Goal: Task Accomplishment & Management: Manage account settings

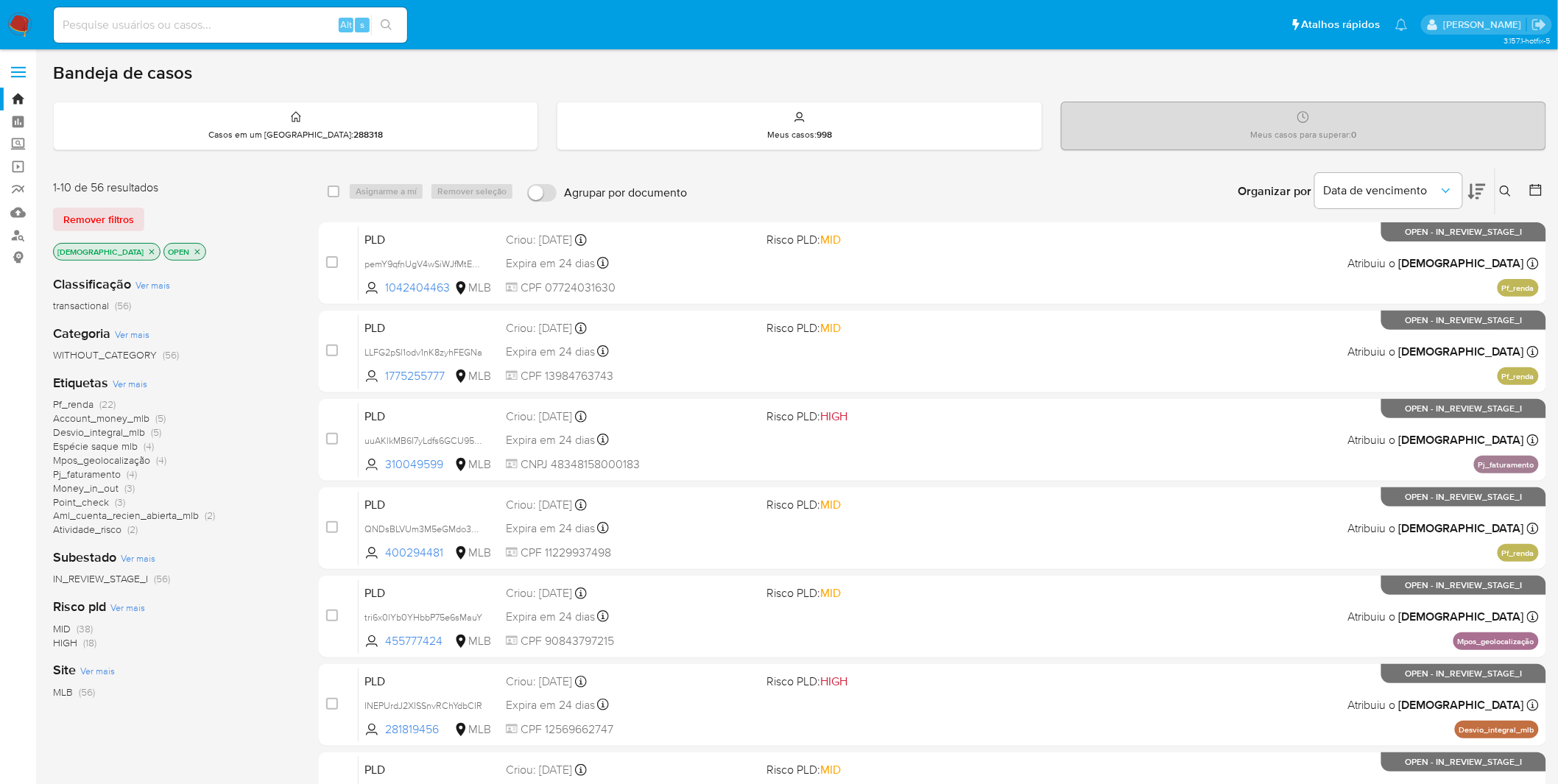
click at [29, 17] on img at bounding box center [20, 24] width 25 height 25
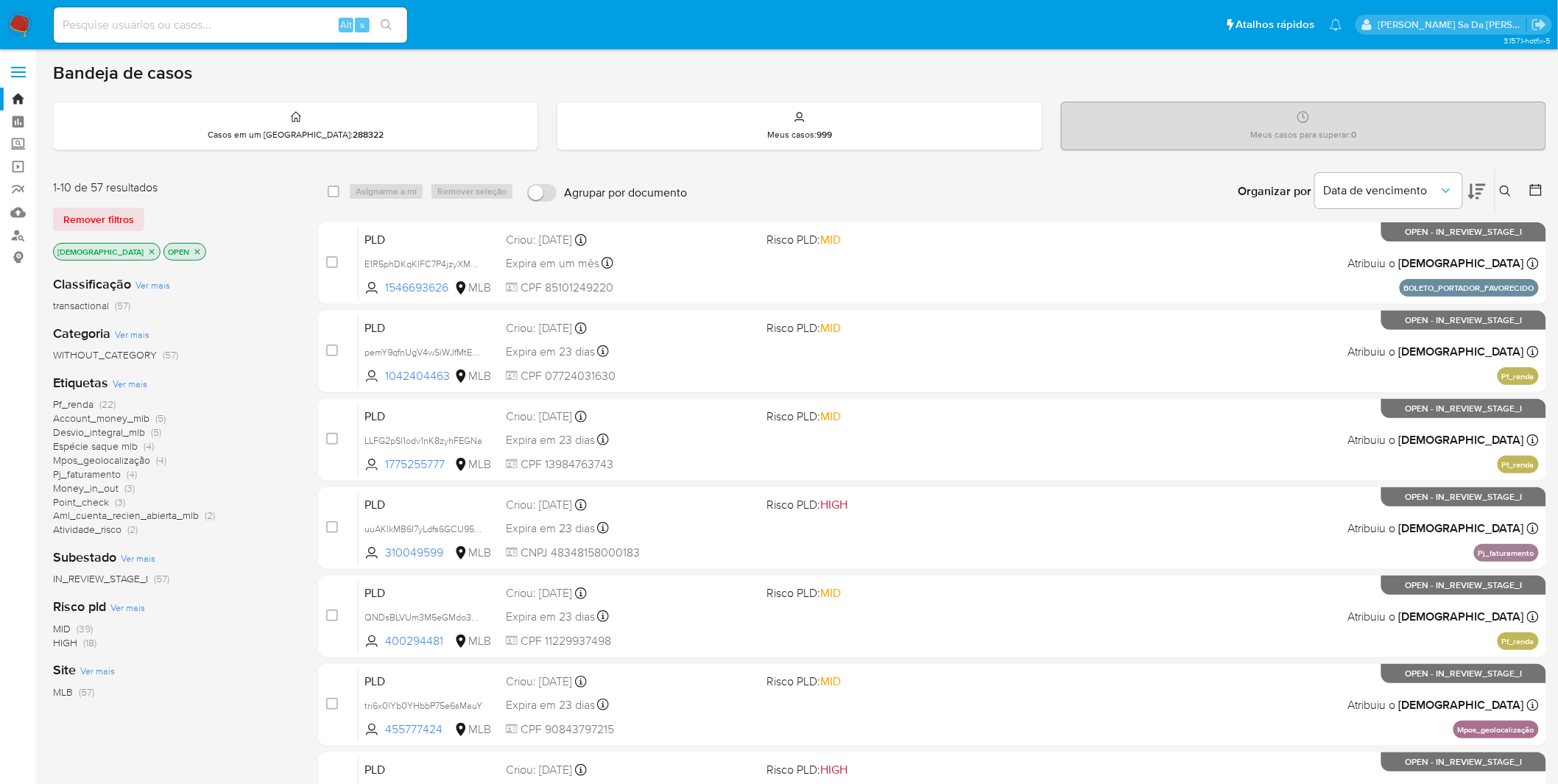
click at [125, 384] on span "Ver mais" at bounding box center [130, 383] width 35 height 13
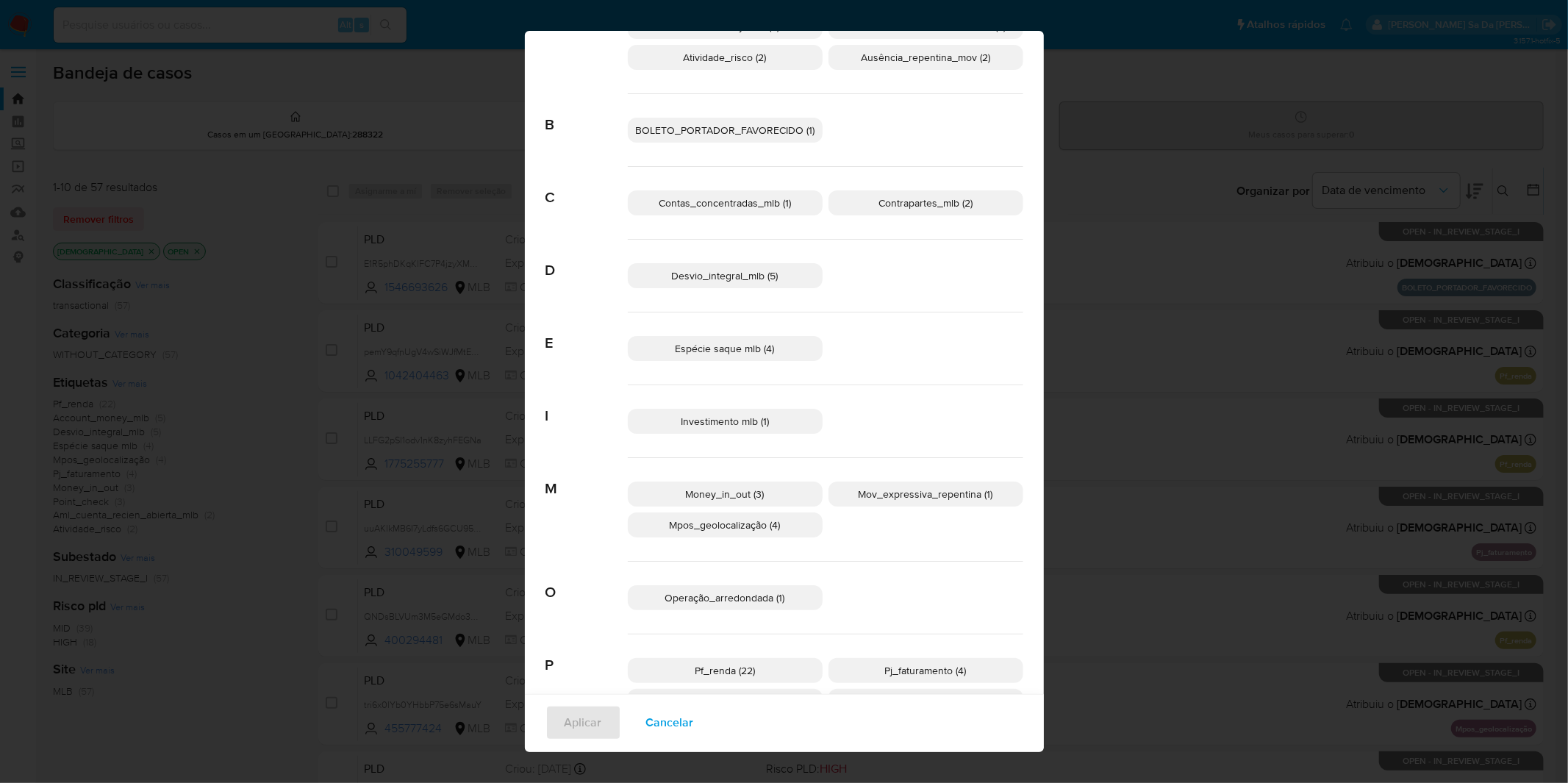
scroll to position [10, 0]
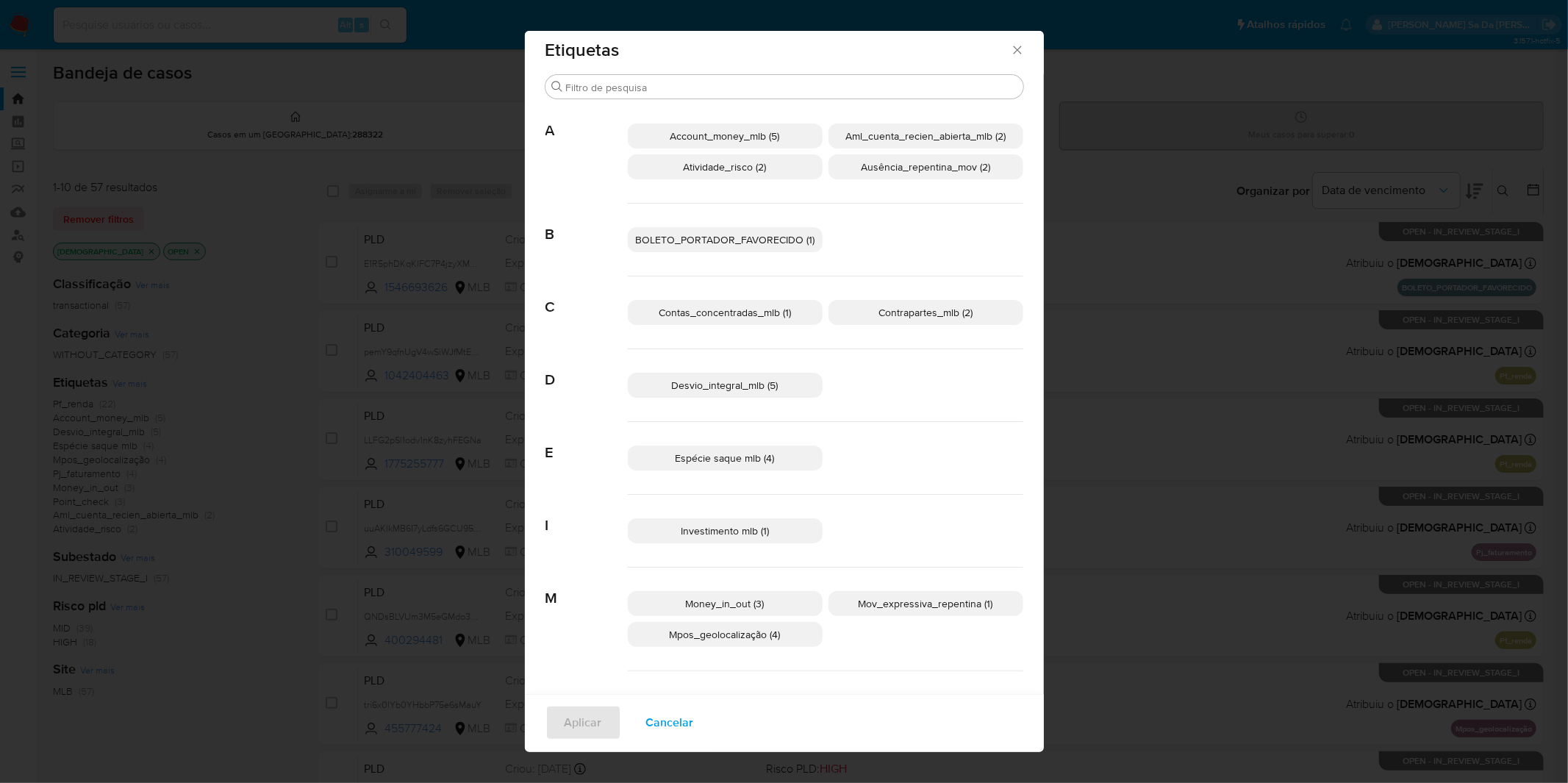
click at [671, 721] on span "Cancelar" at bounding box center [670, 722] width 47 height 32
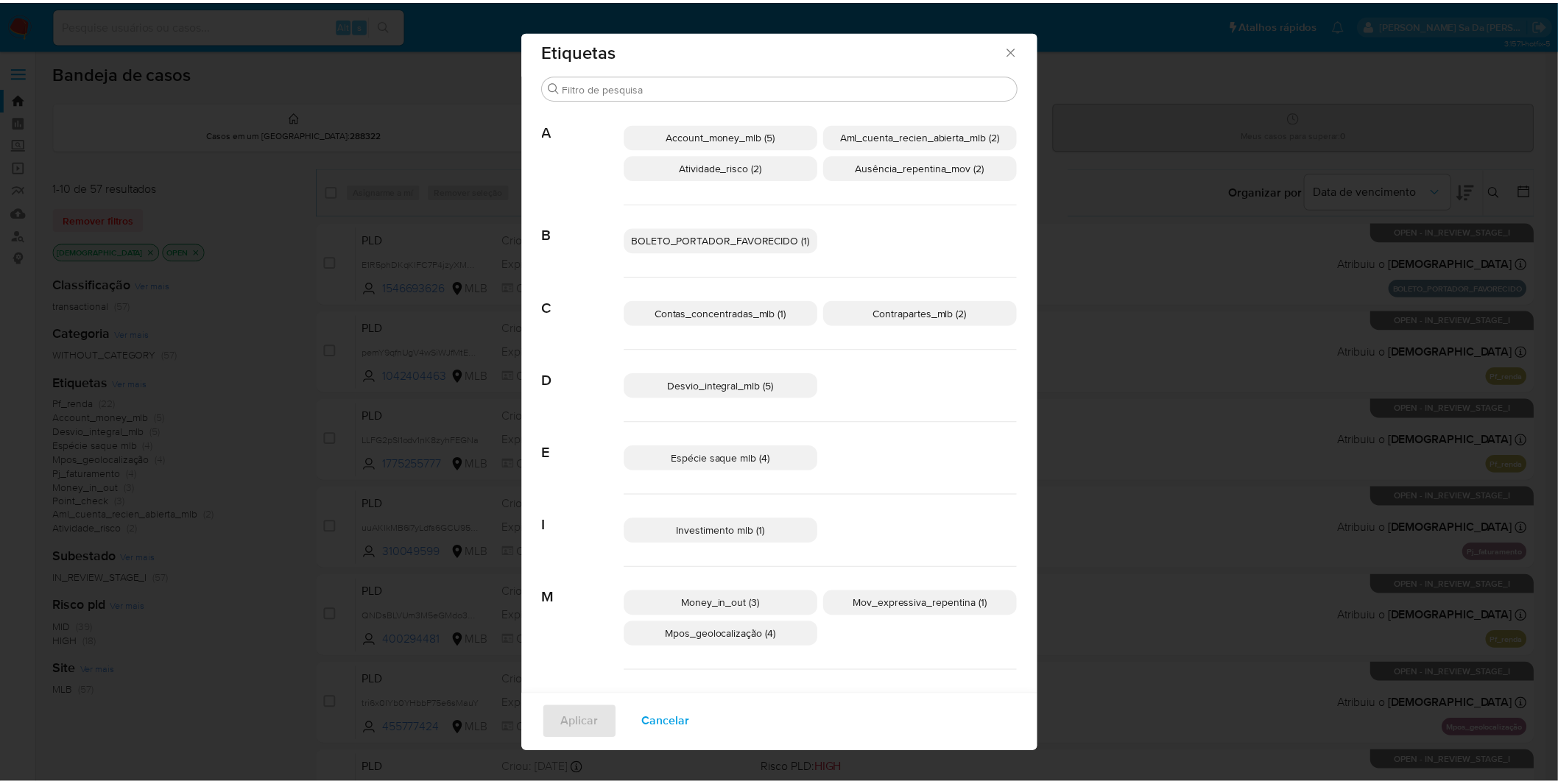
scroll to position [0, 0]
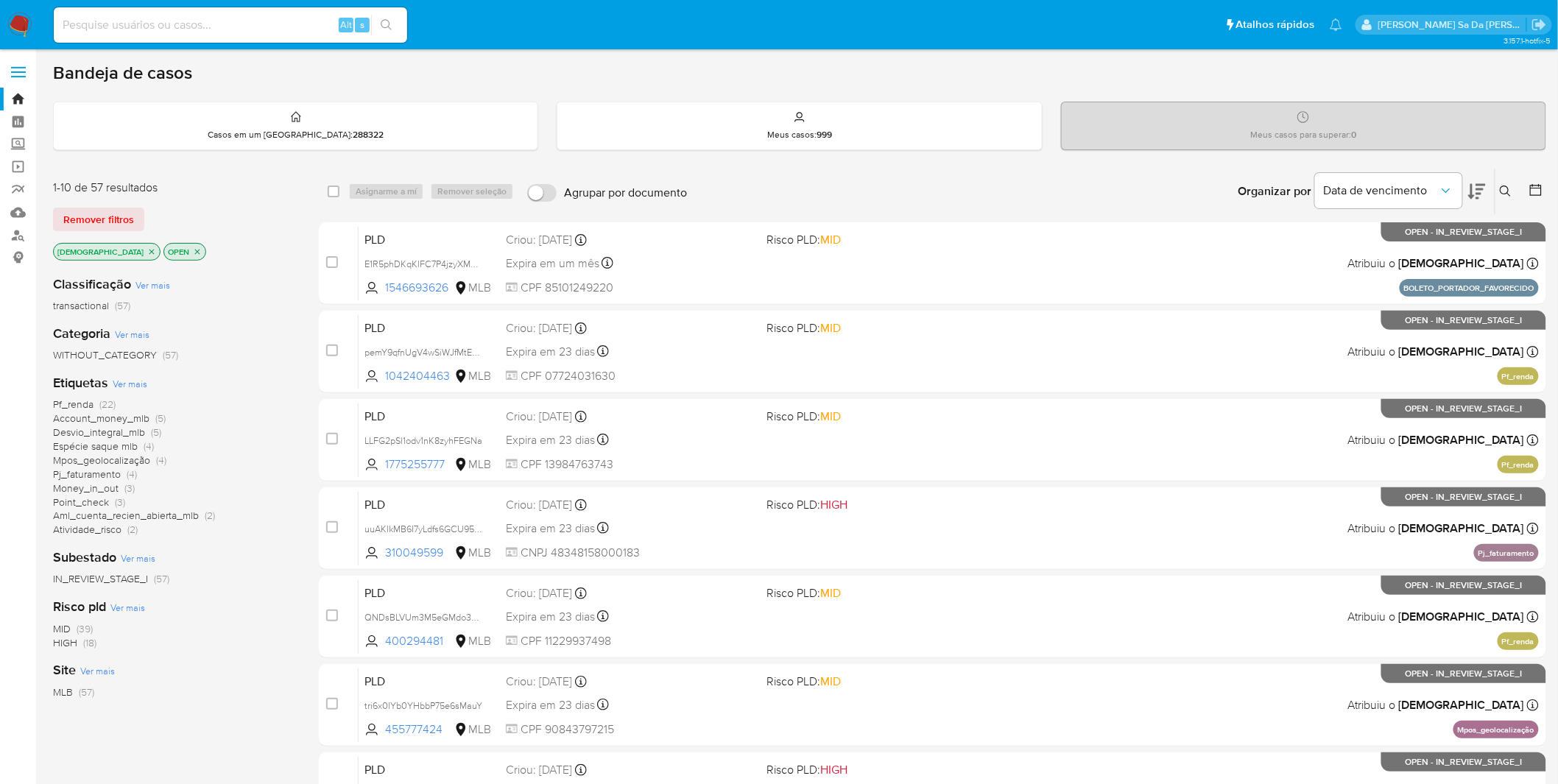
click at [32, 26] on nav "Pausado Ver notificaciones Alt s Atalhos rápidos Presiona las siguientes teclas…" at bounding box center [779, 24] width 1558 height 49
click at [28, 23] on img at bounding box center [20, 24] width 25 height 25
click at [32, 16] on nav "Pausado Ver notificaciones Alt s Atalhos rápidos Presiona las siguientes teclas…" at bounding box center [779, 24] width 1558 height 49
click at [24, 17] on img at bounding box center [20, 24] width 25 height 25
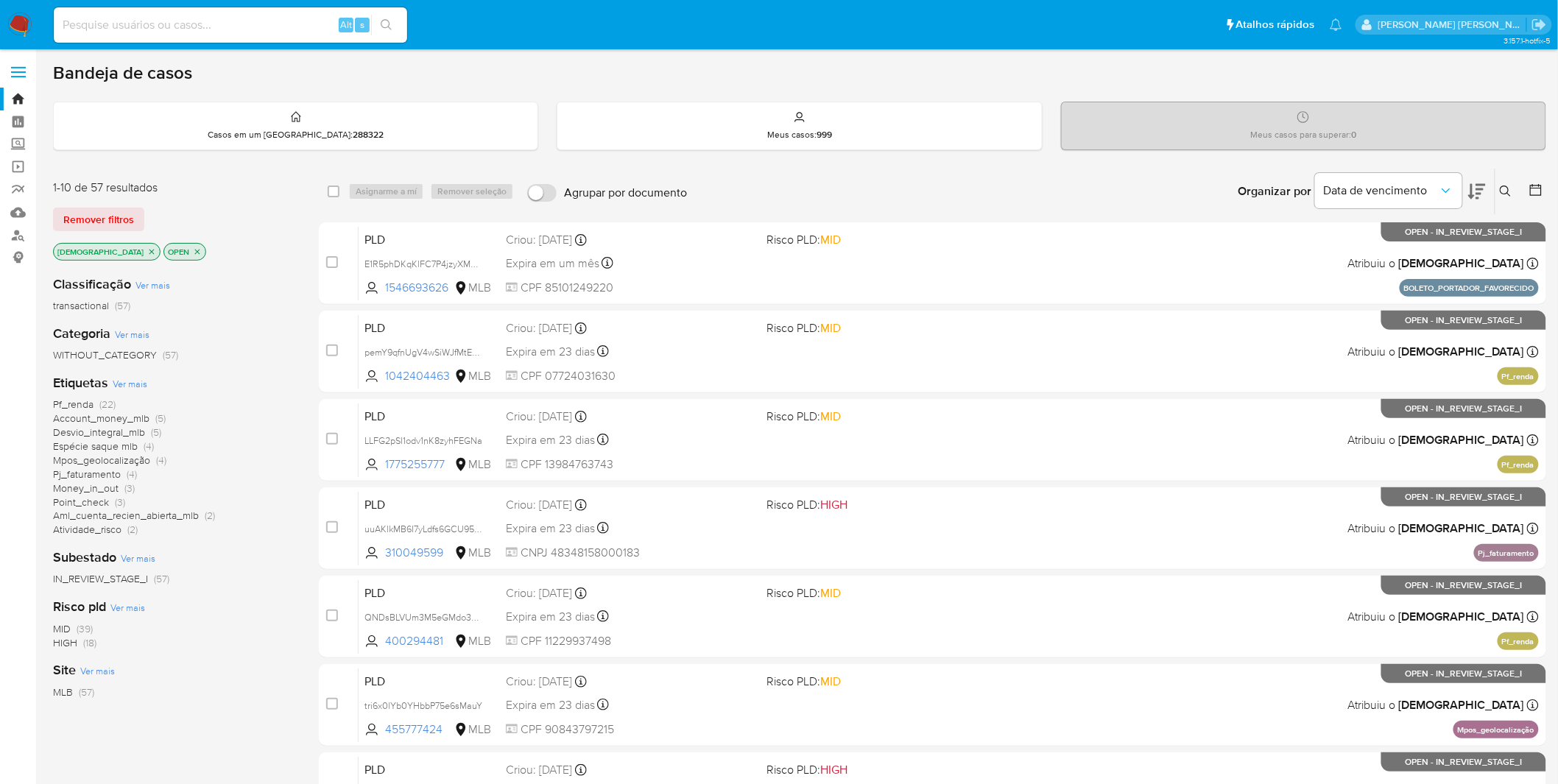
drag, startPoint x: 106, startPoint y: 12, endPoint x: 740, endPoint y: 47, distance: 635.0
click at [740, 47] on nav "Pausado Ver notificaciones Alt s Atalhos rápidos Presiona las siguientes teclas…" at bounding box center [779, 24] width 1558 height 49
click at [270, 27] on input at bounding box center [230, 25] width 354 height 19
paste input "WzHmx3KizATrgJcbvNjNpvn4"
type input "WzHmx3KizATrgJcbvNjNpvn4"
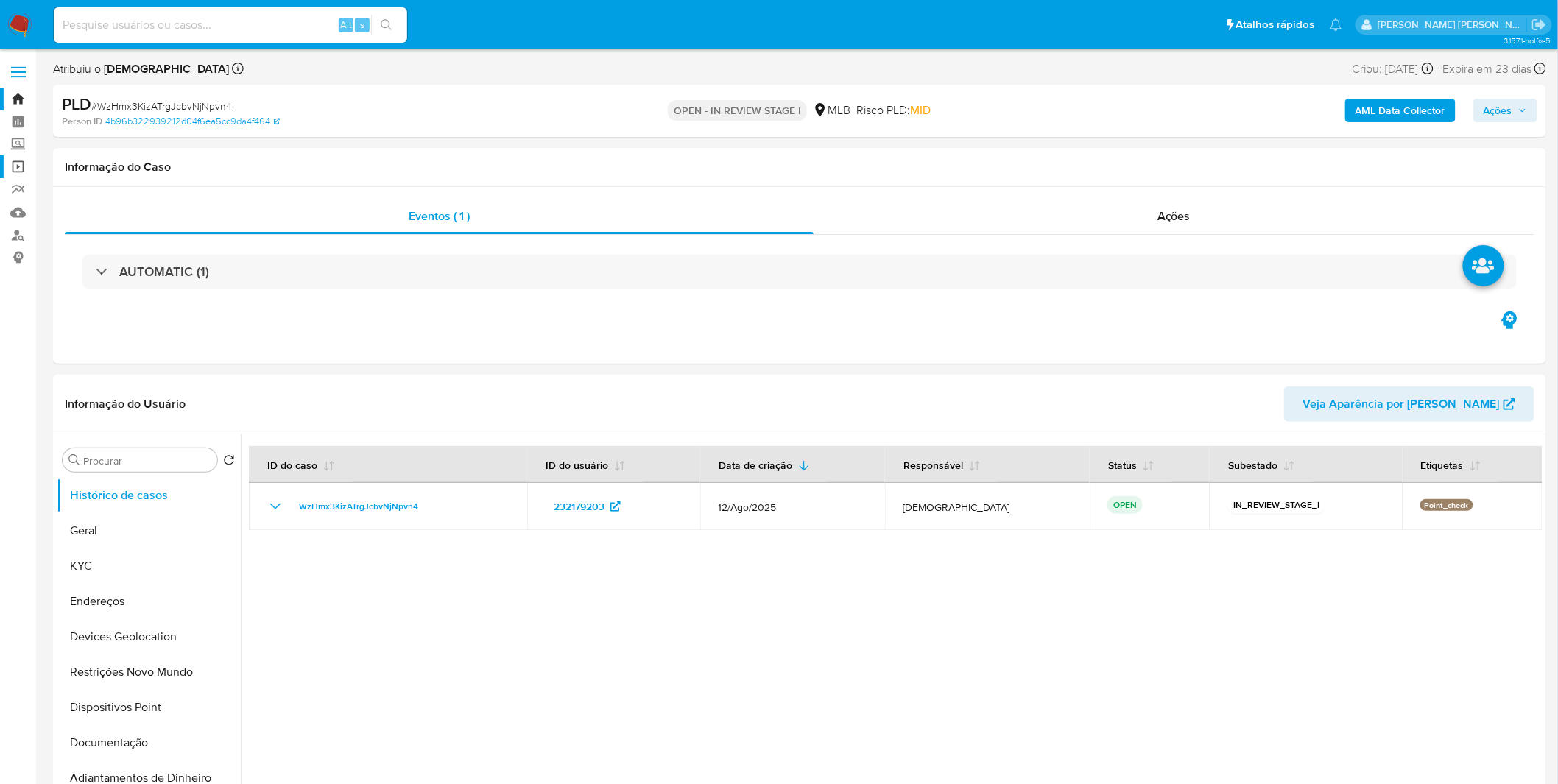
select select "10"
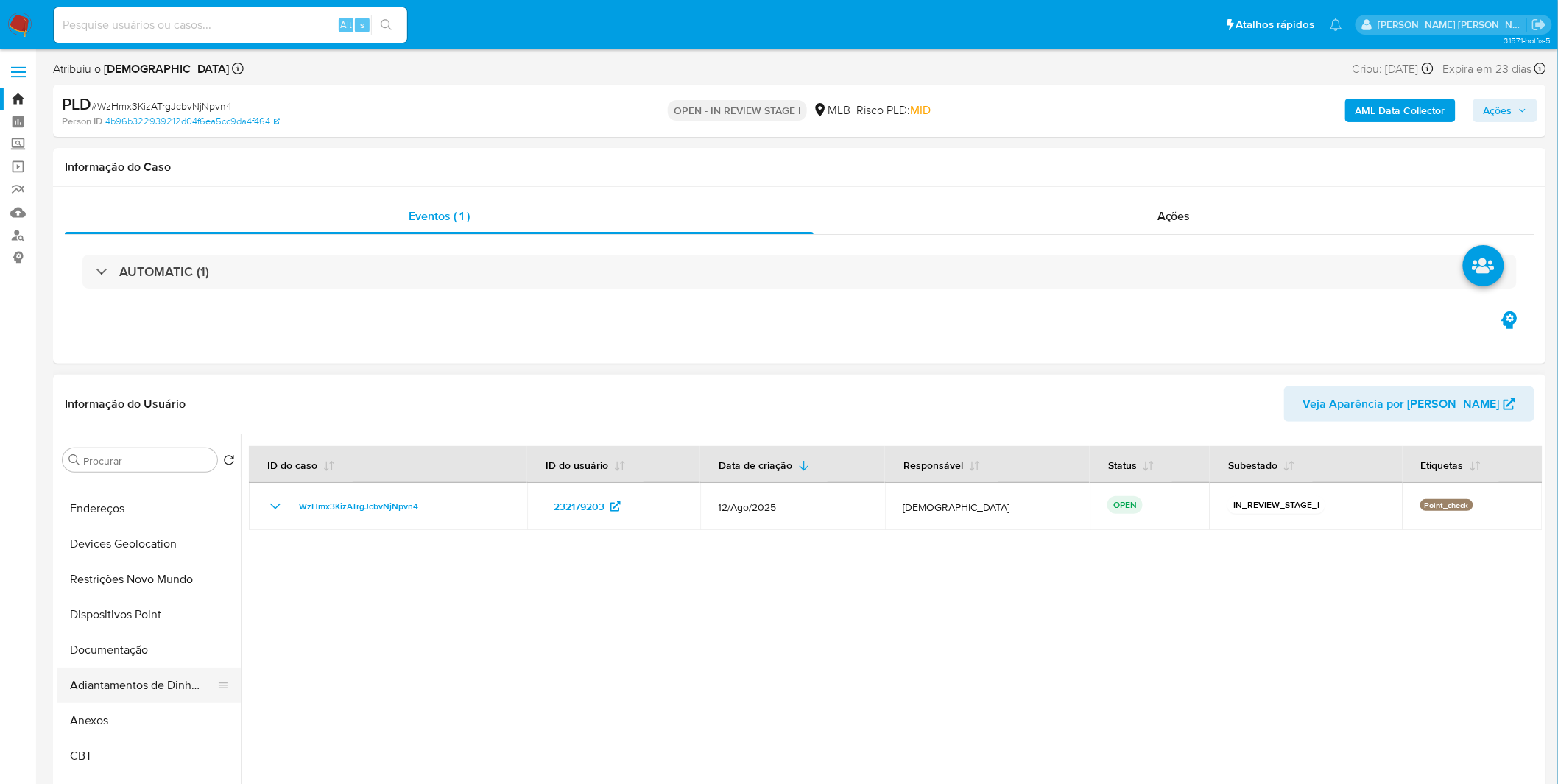
scroll to position [245, 0]
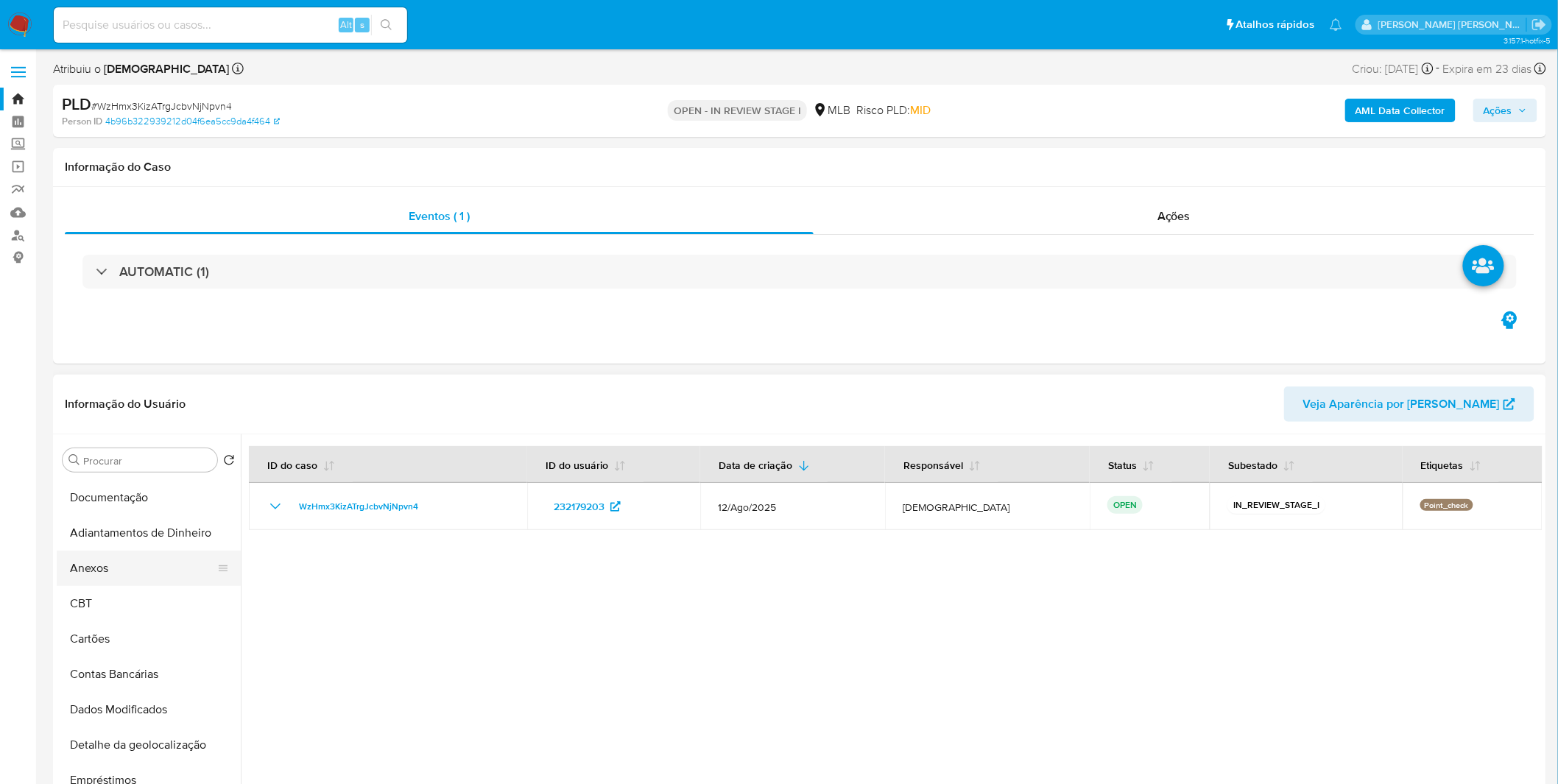
click at [126, 569] on button "Anexos" at bounding box center [143, 568] width 172 height 35
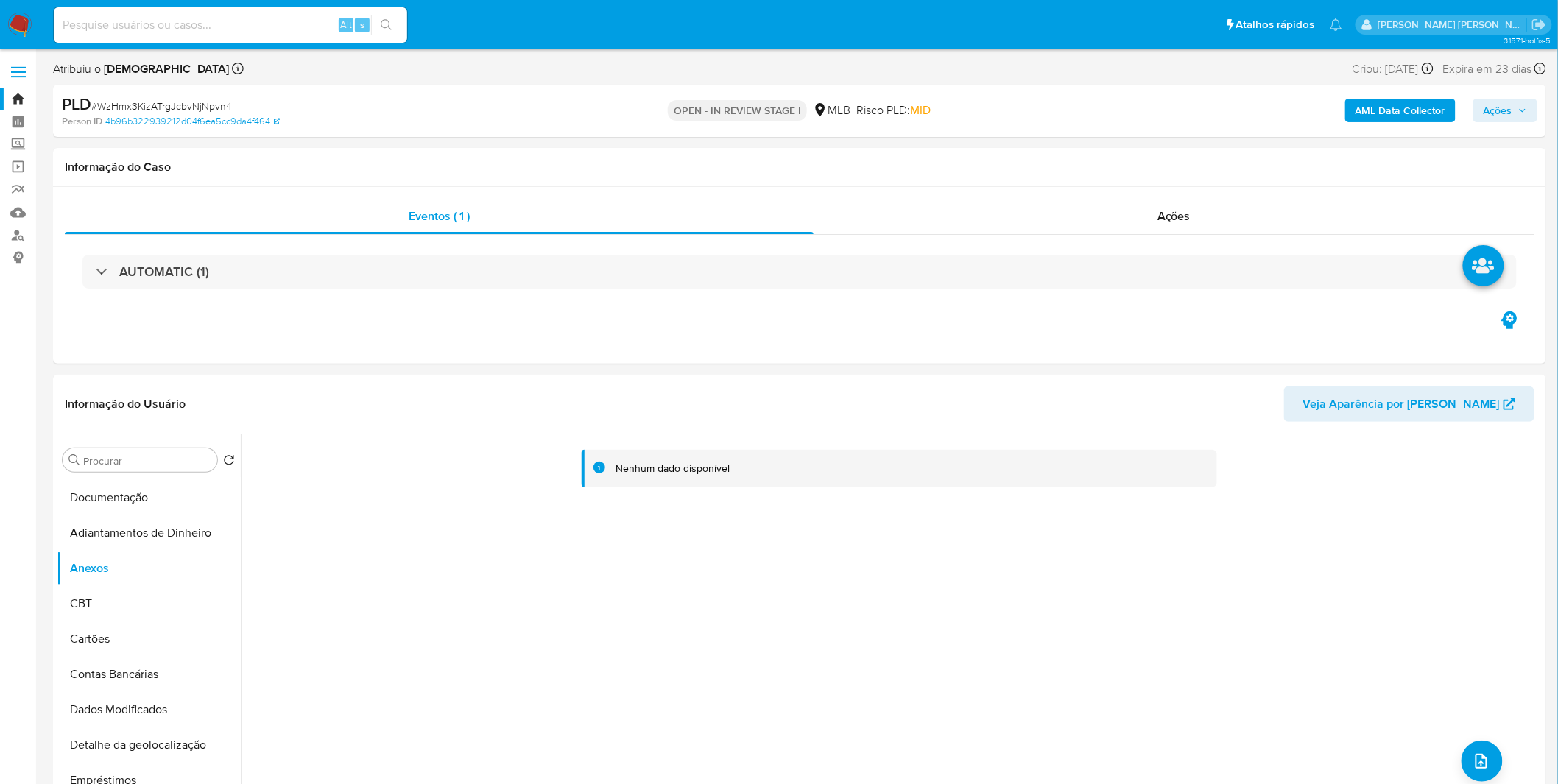
click at [1378, 112] on b "AML Data Collector" at bounding box center [1401, 110] width 90 height 23
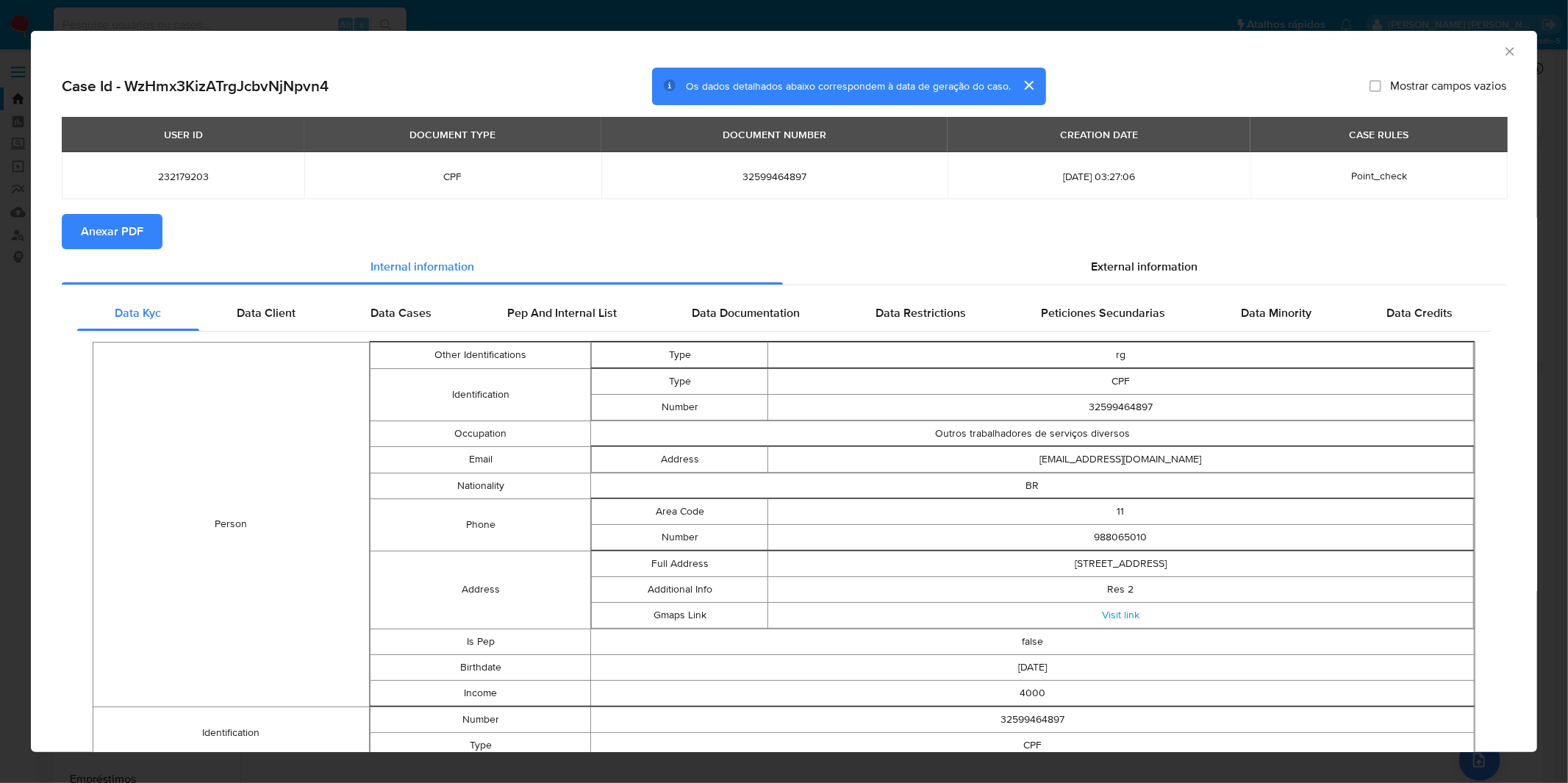
click at [125, 237] on span "Anexar PDF" at bounding box center [112, 231] width 62 height 32
click at [814, 13] on div "AML Data Collector Case Id - WzHmx3KizATrgJcbvNjNpvn4 Os dados detalhados abaix…" at bounding box center [784, 391] width 1568 height 783
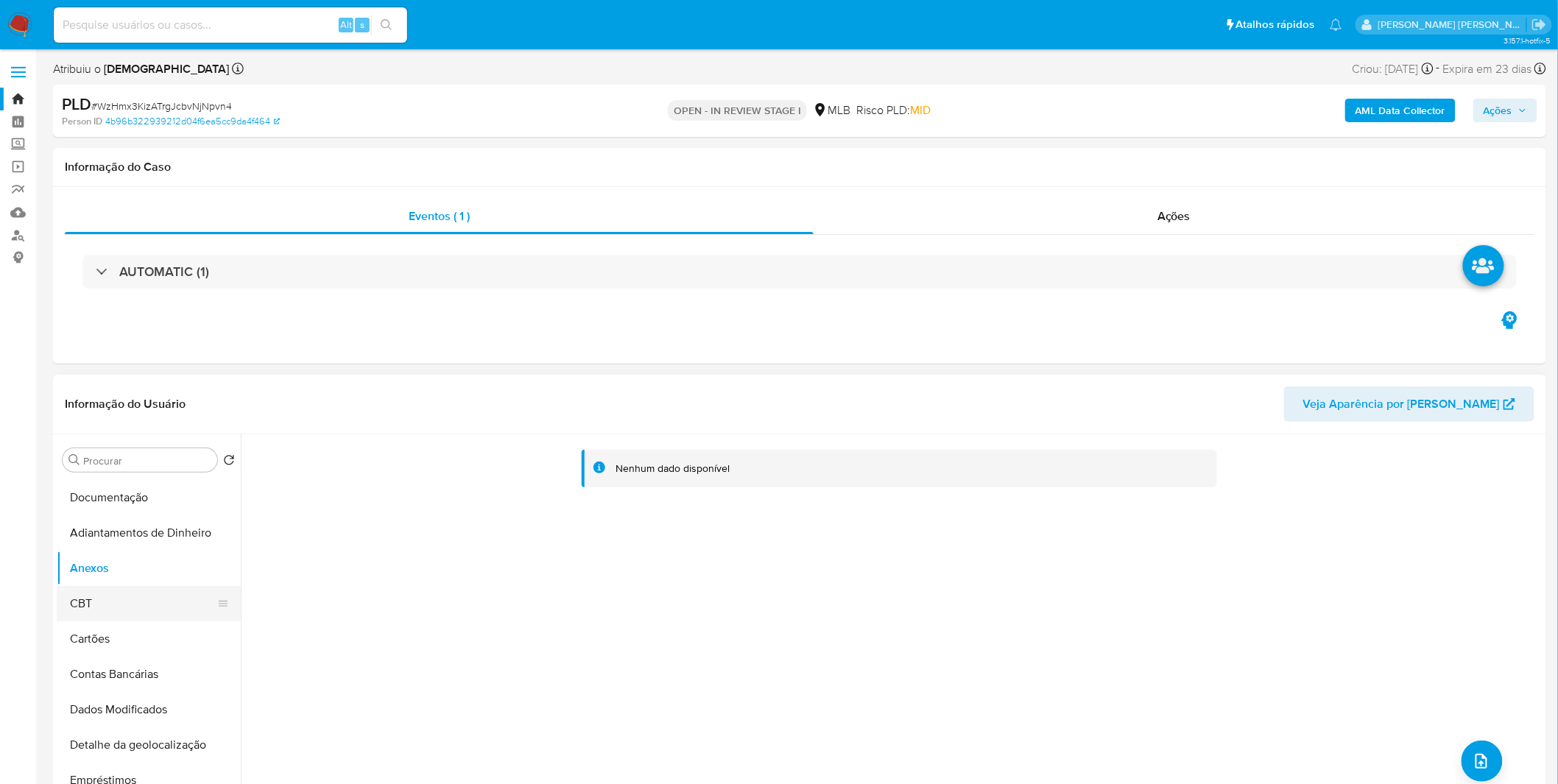
click at [112, 613] on button "CBT" at bounding box center [143, 603] width 172 height 35
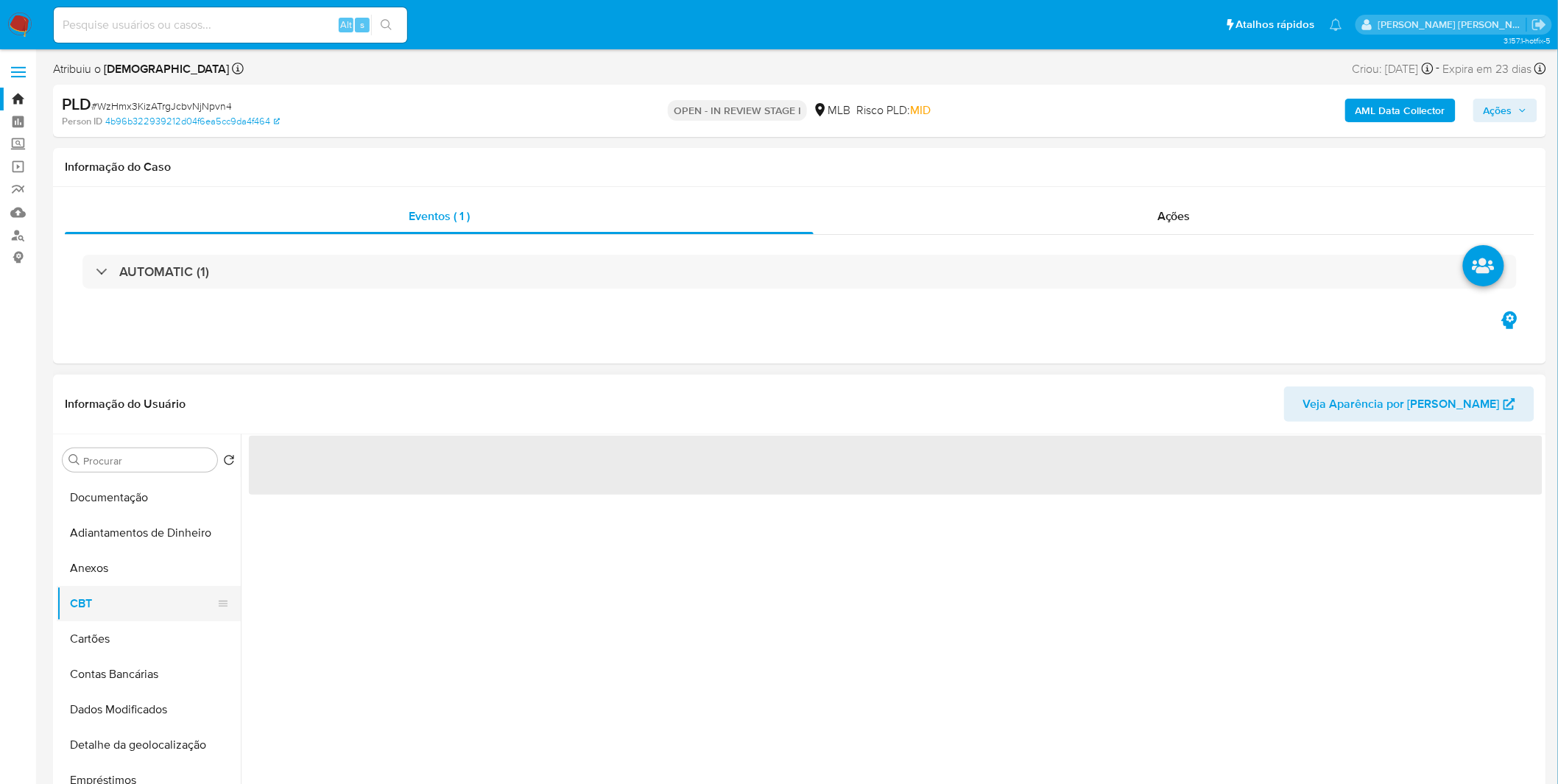
click at [128, 587] on button "CBT" at bounding box center [143, 603] width 172 height 35
click at [132, 582] on button "Anexos" at bounding box center [143, 568] width 172 height 35
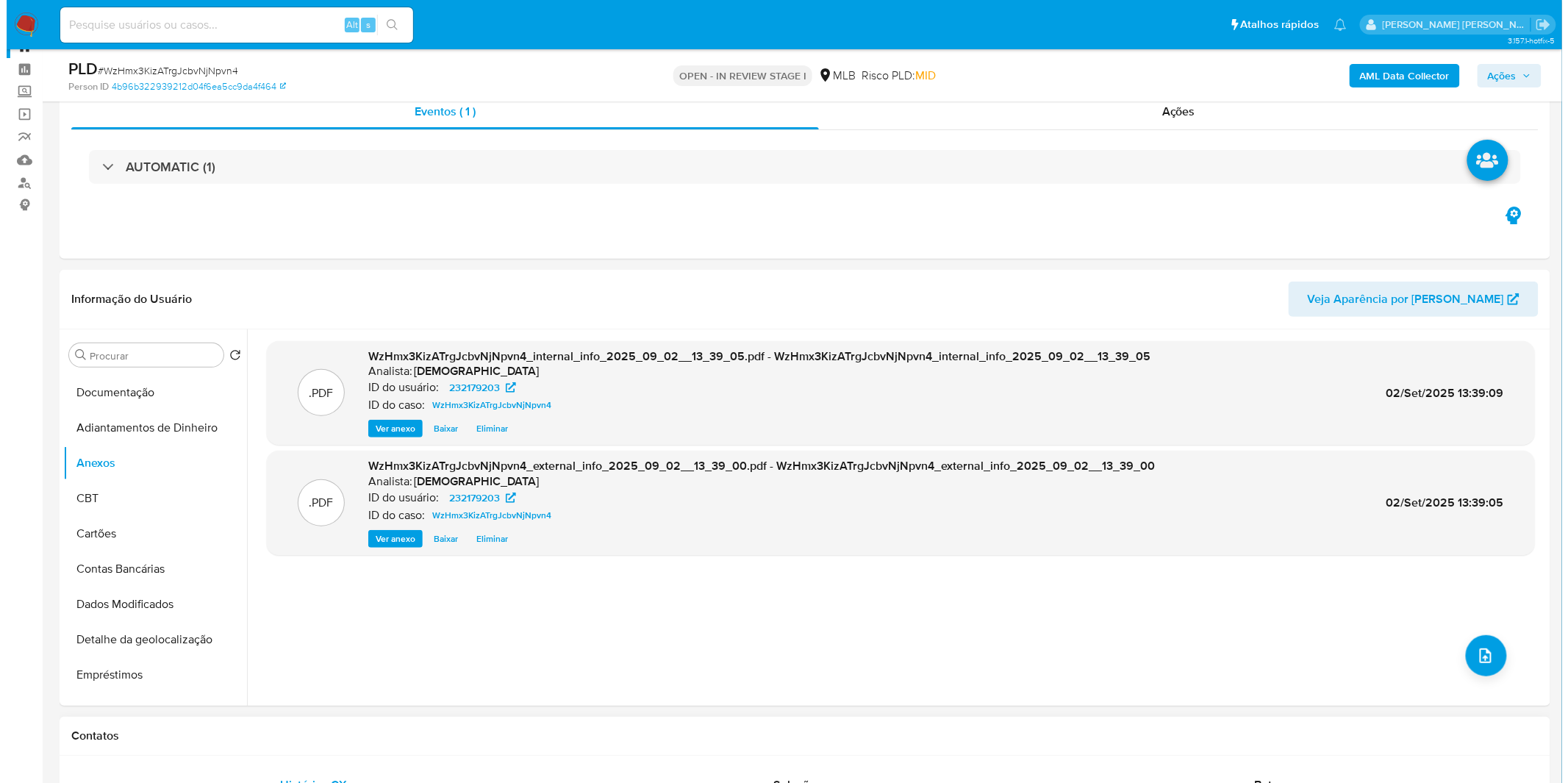
scroll to position [82, 0]
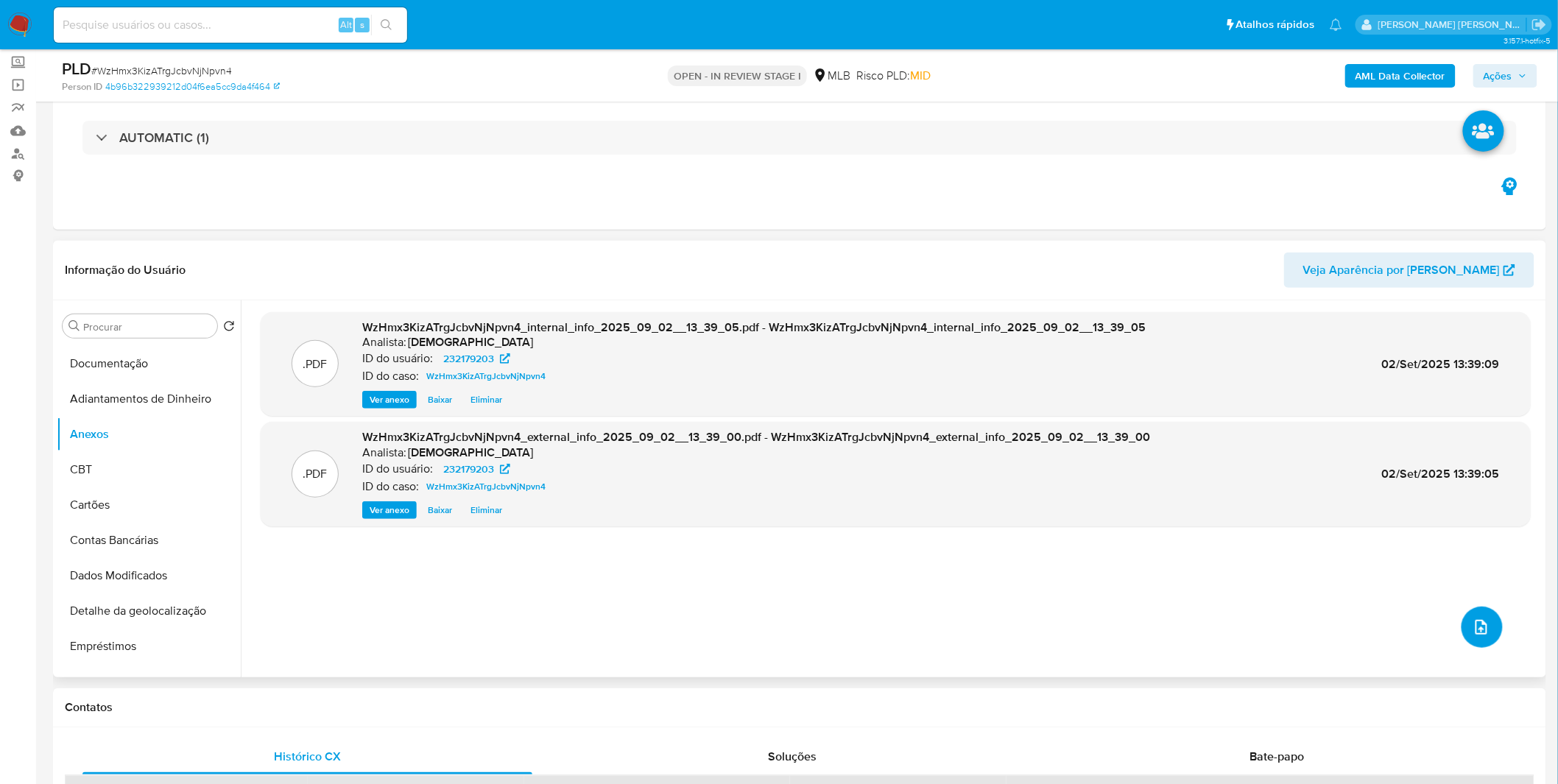
click at [1473, 636] on span "upload-file" at bounding box center [1481, 627] width 16 height 17
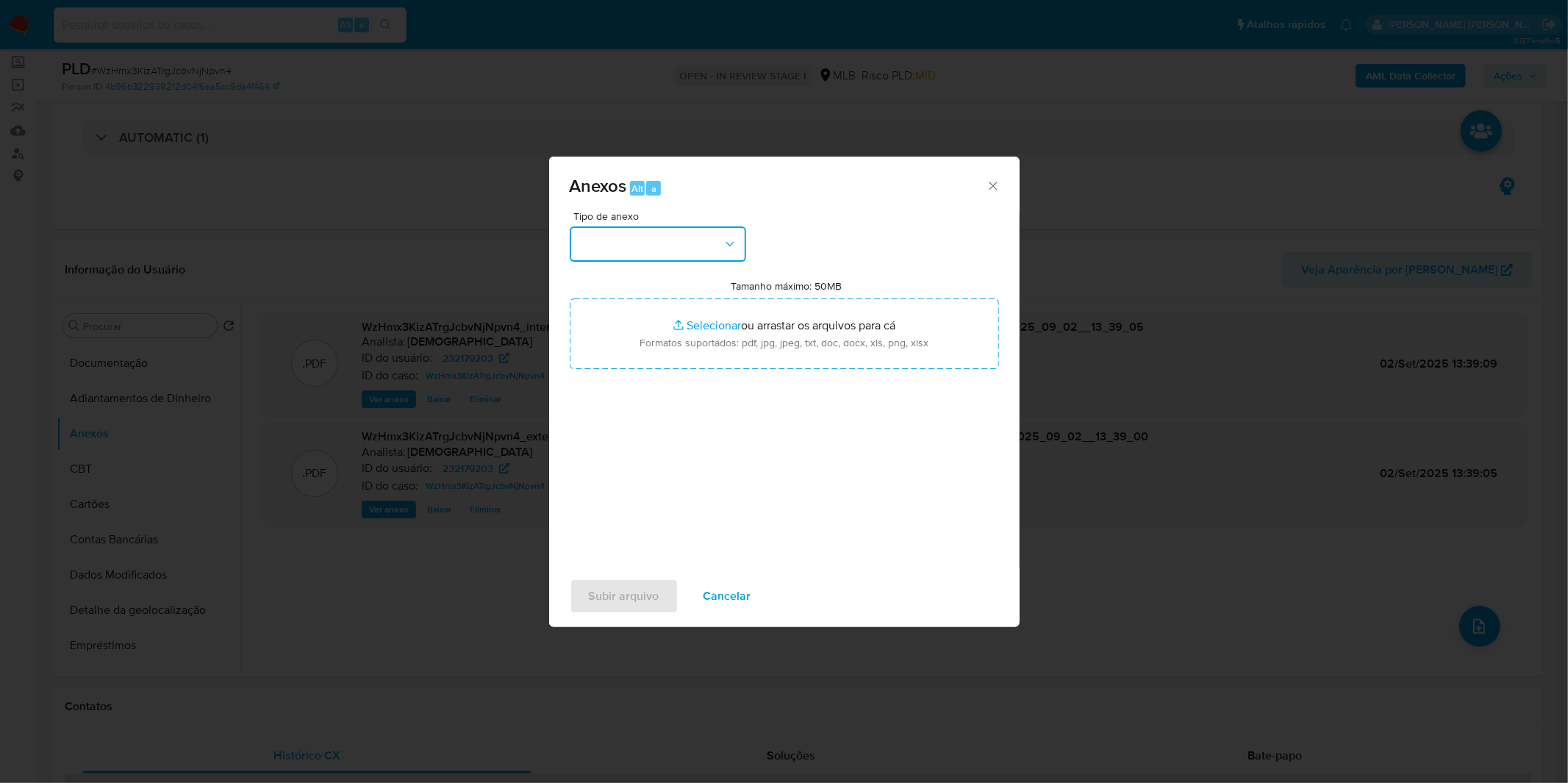
click at [663, 243] on button "button" at bounding box center [658, 243] width 176 height 35
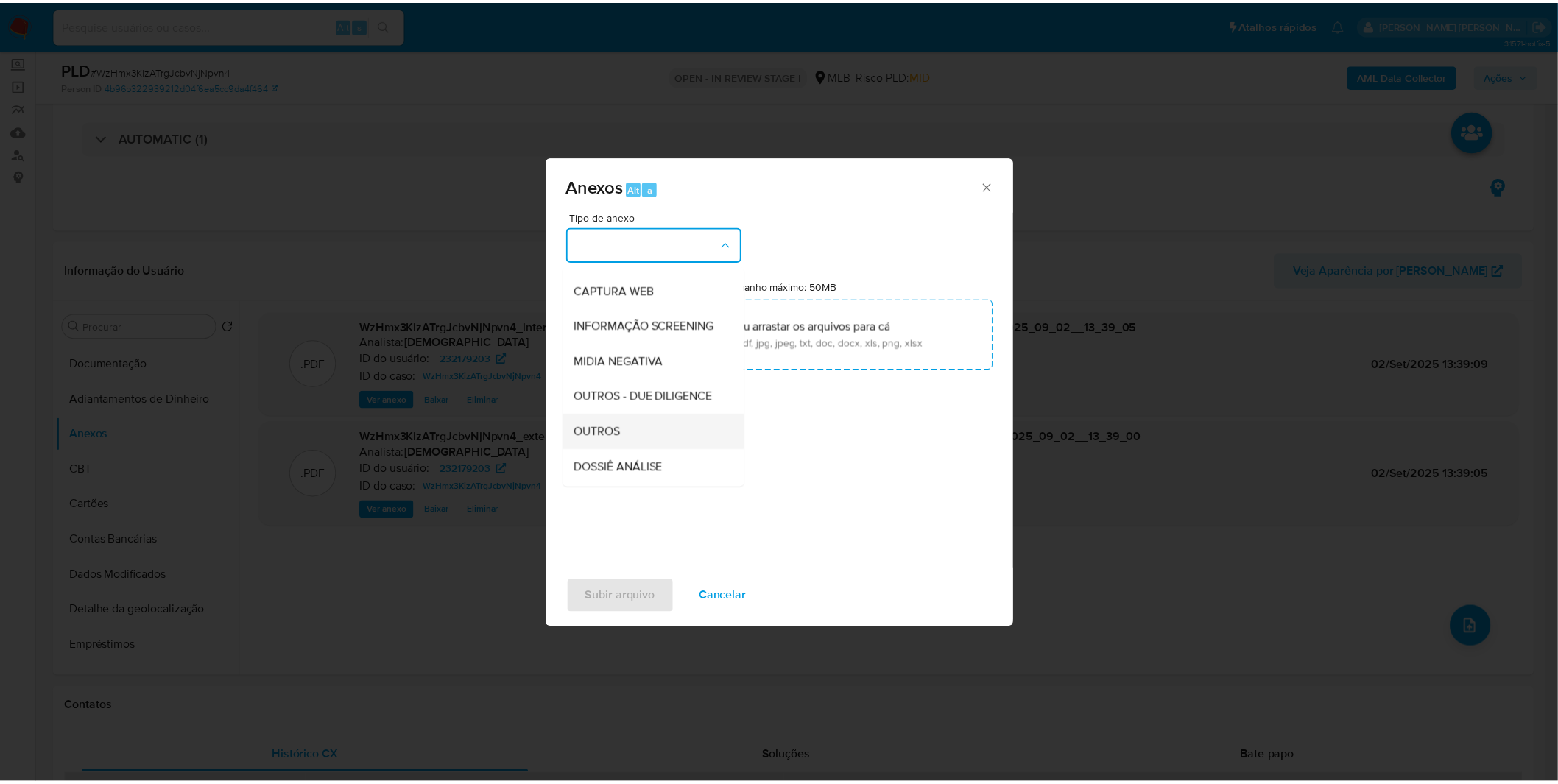
scroll to position [163, 0]
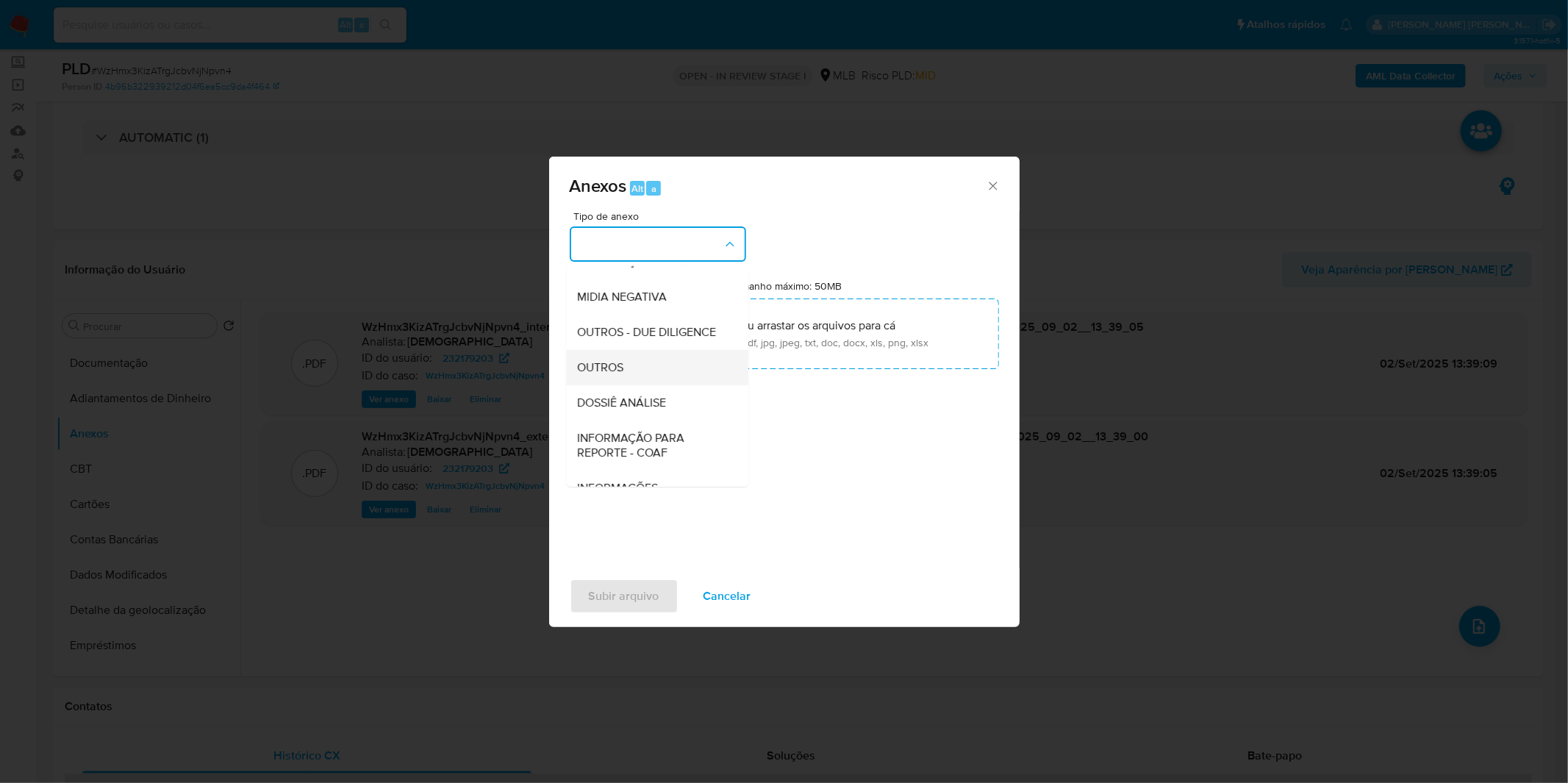
click at [639, 382] on div "OUTROS" at bounding box center [652, 367] width 150 height 35
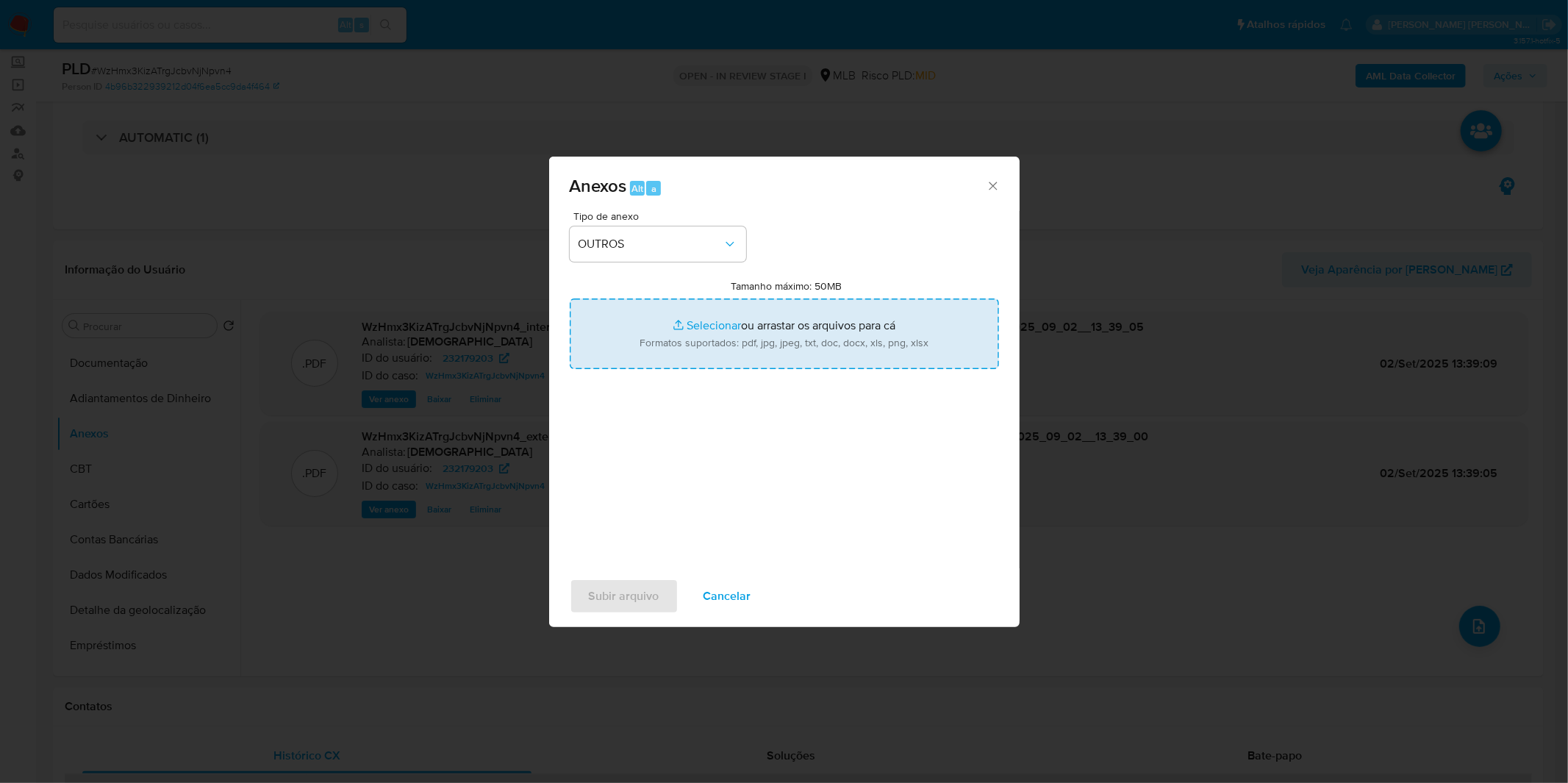
click at [662, 339] on input "Tamanho máximo: 50MB Selecionar arquivos" at bounding box center [784, 334] width 429 height 71
type input "C:\fakepath\Mulan 232179203_2025_08_27_07_59_32.xlsx"
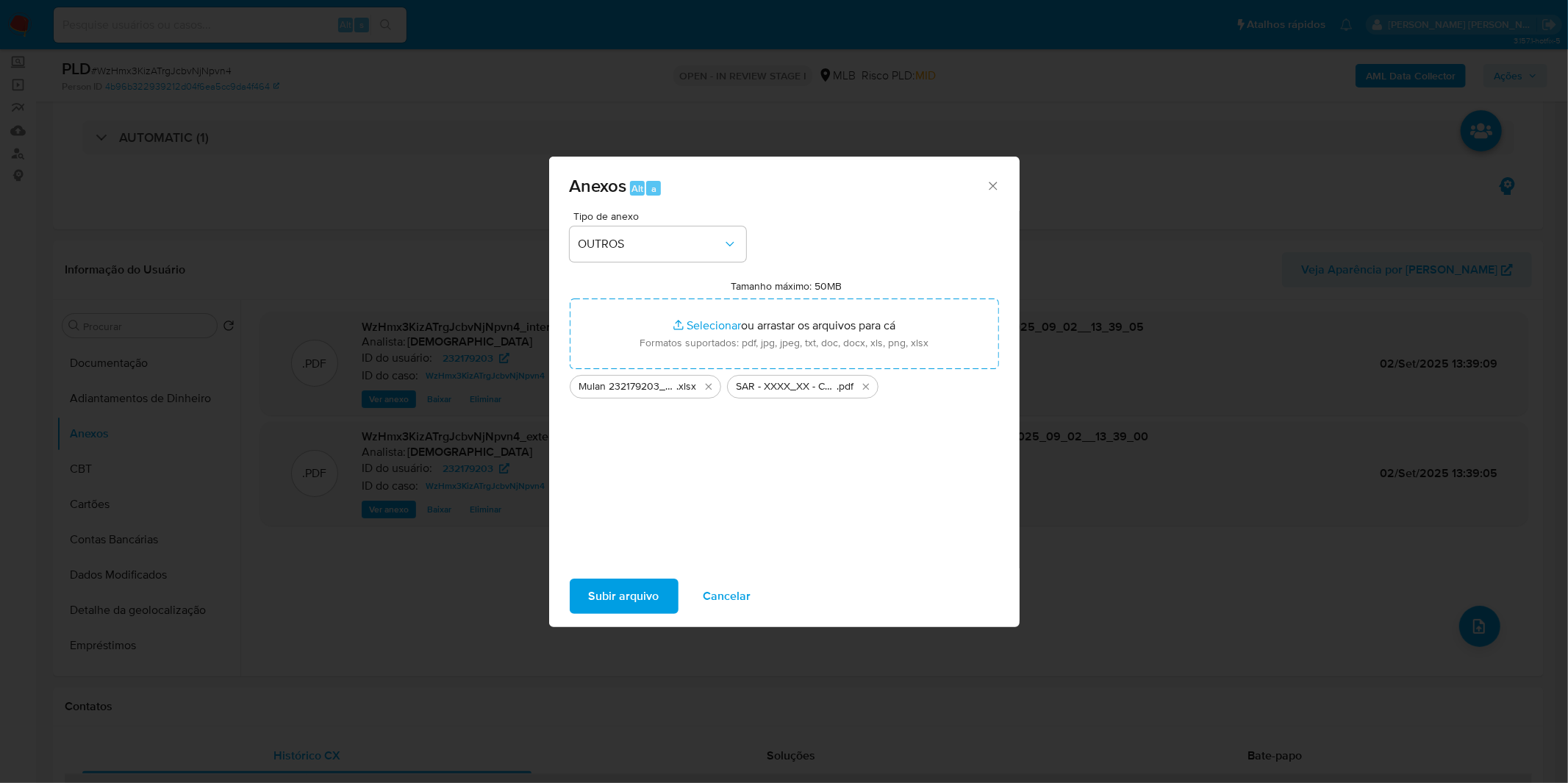
click at [620, 594] on span "Subir arquivo" at bounding box center [624, 596] width 71 height 32
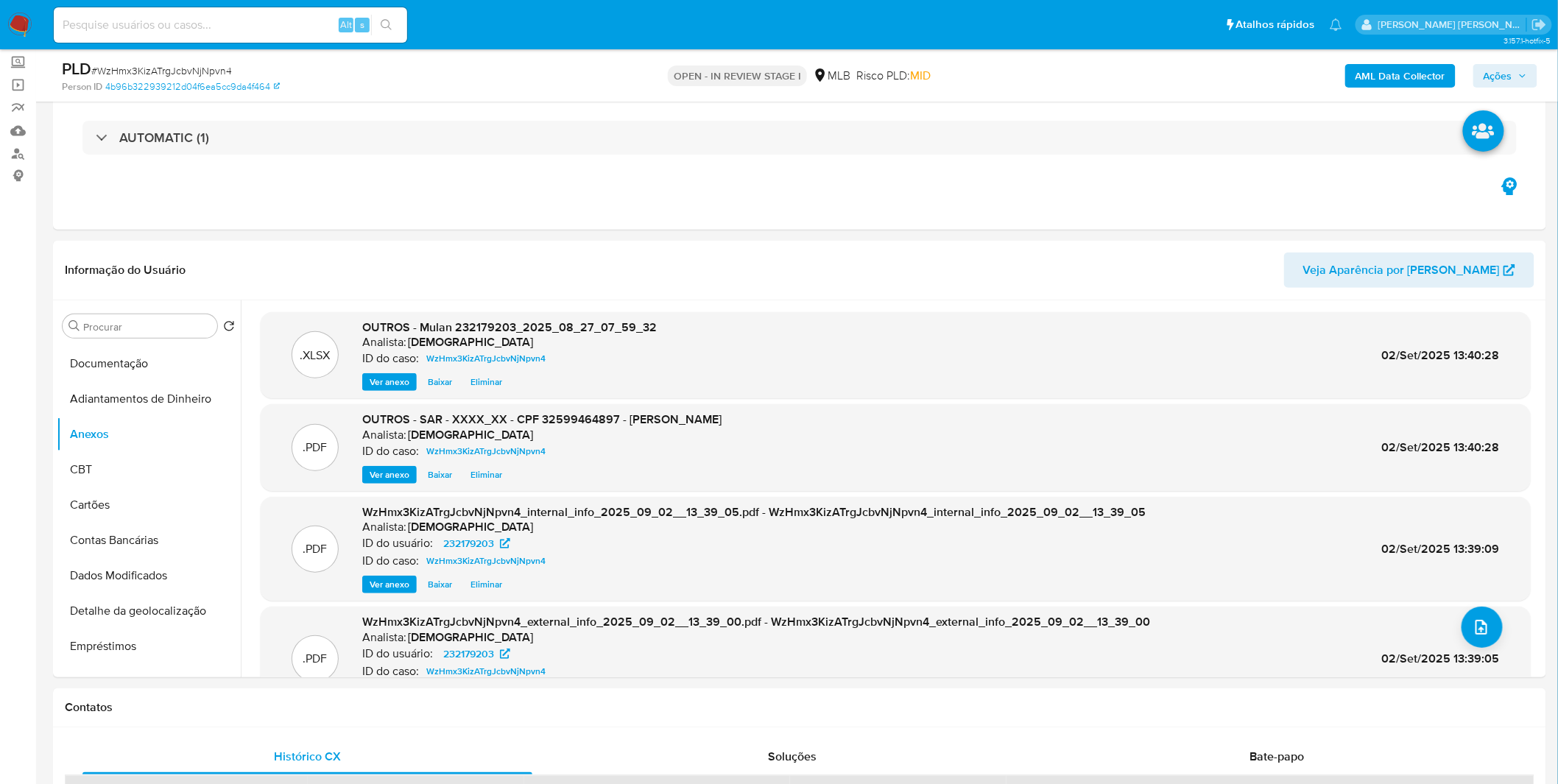
click at [1529, 72] on button "Ações" at bounding box center [1505, 75] width 64 height 23
click at [1498, 77] on span "Ações" at bounding box center [1497, 75] width 29 height 23
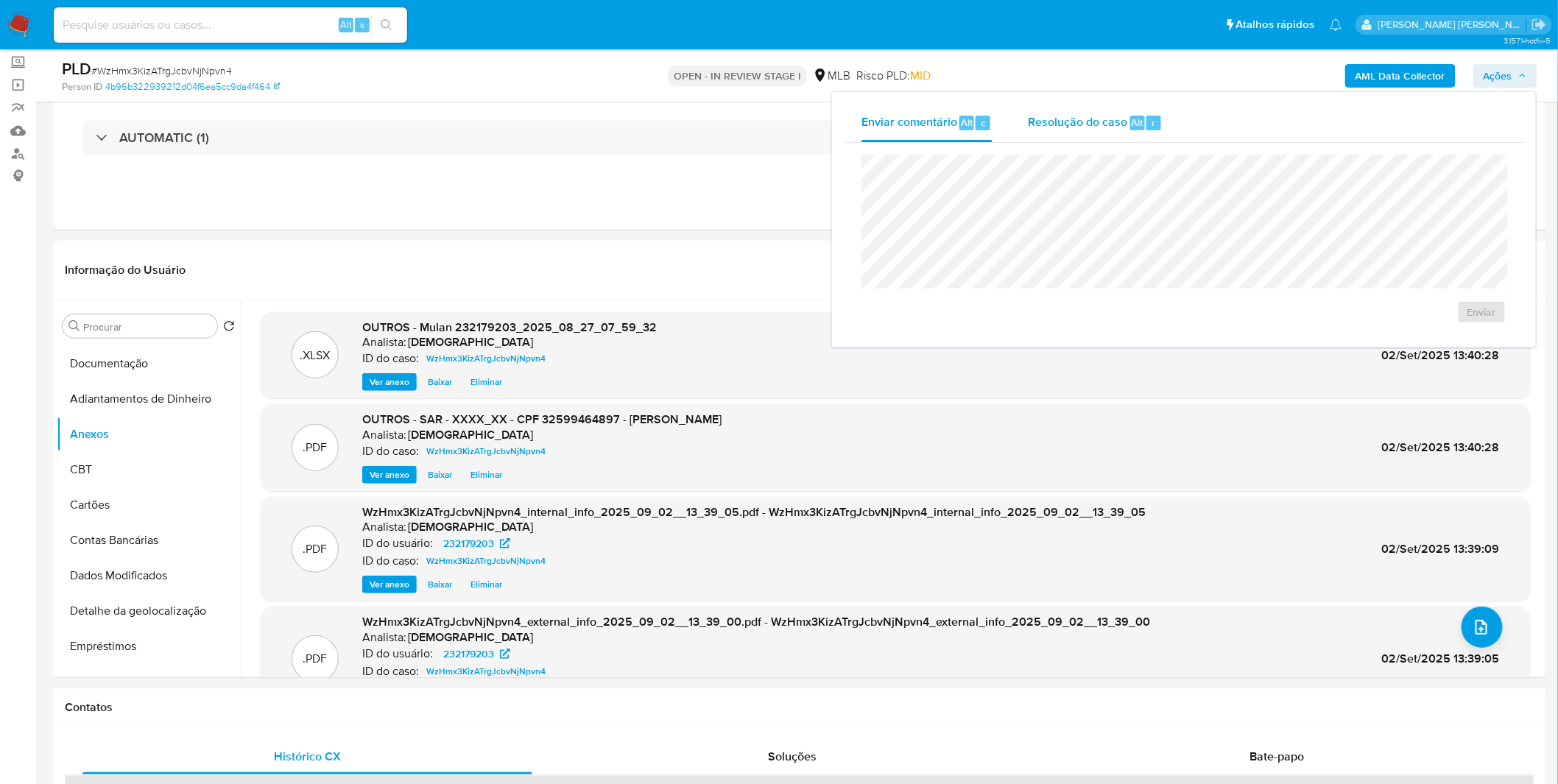
click at [1108, 125] on span "Resolução do caso" at bounding box center [1077, 122] width 99 height 17
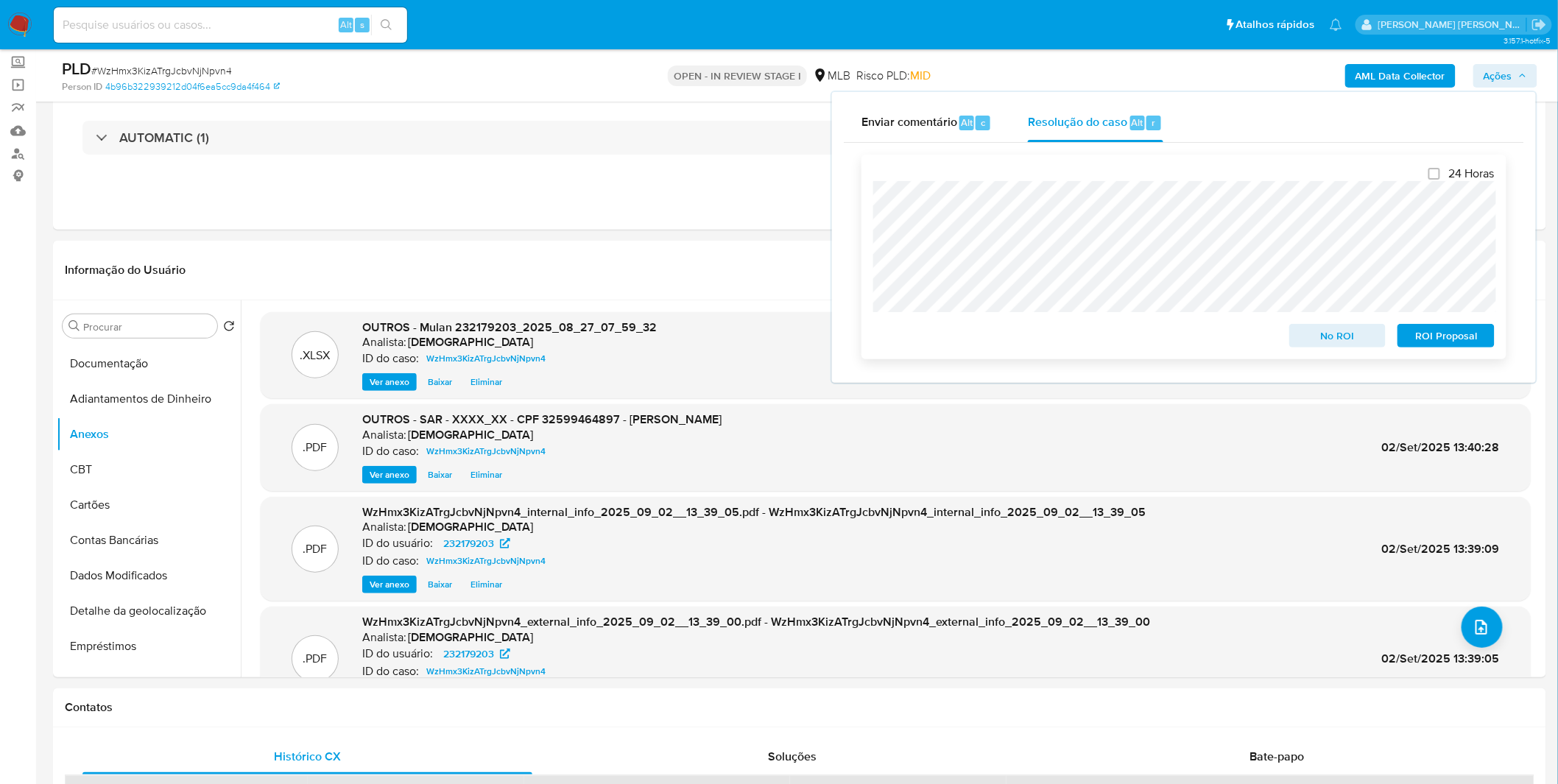
click at [1471, 346] on span "ROI Proposal" at bounding box center [1446, 335] width 77 height 21
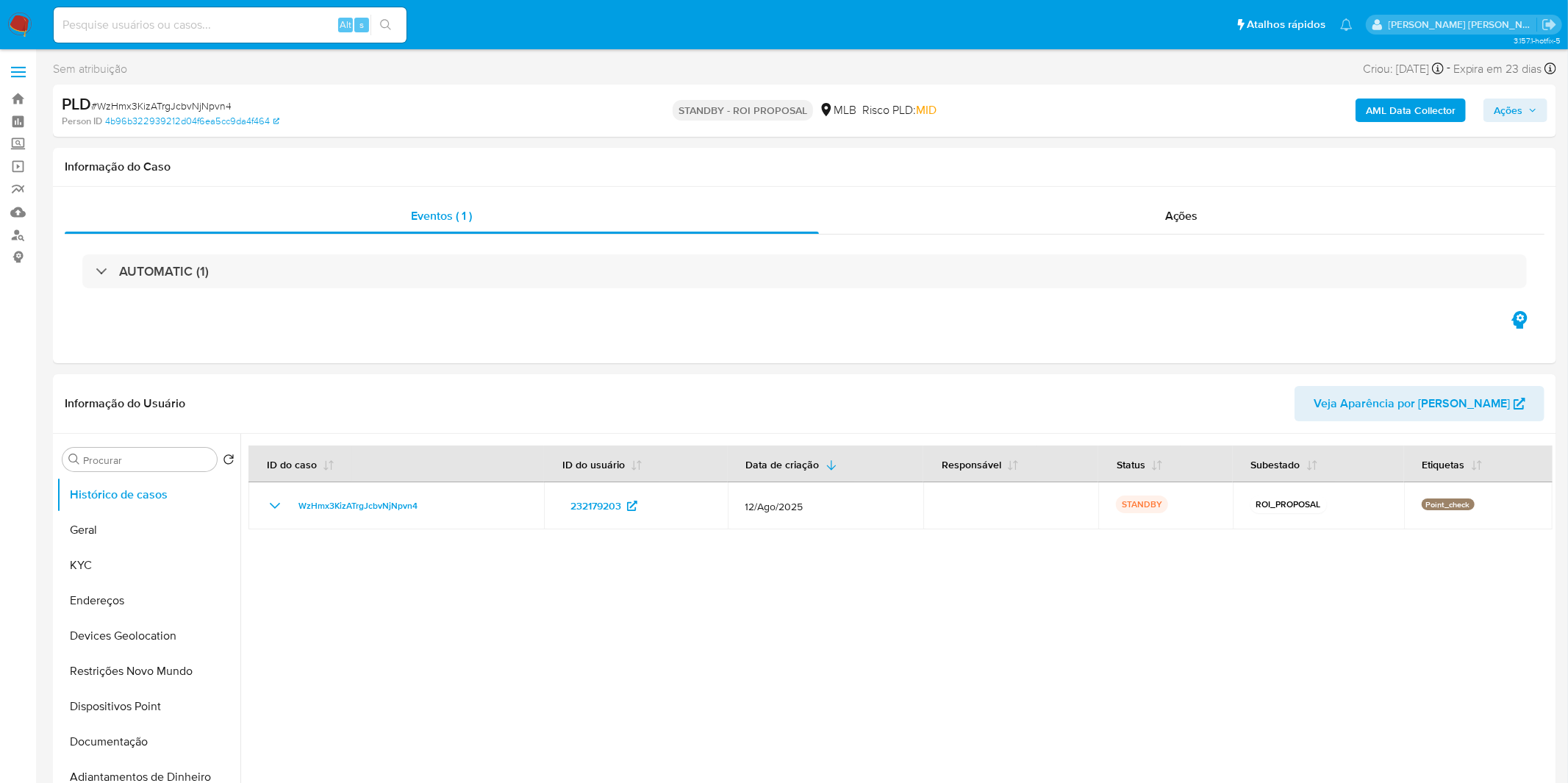
select select "10"
click at [12, 21] on img at bounding box center [20, 24] width 25 height 25
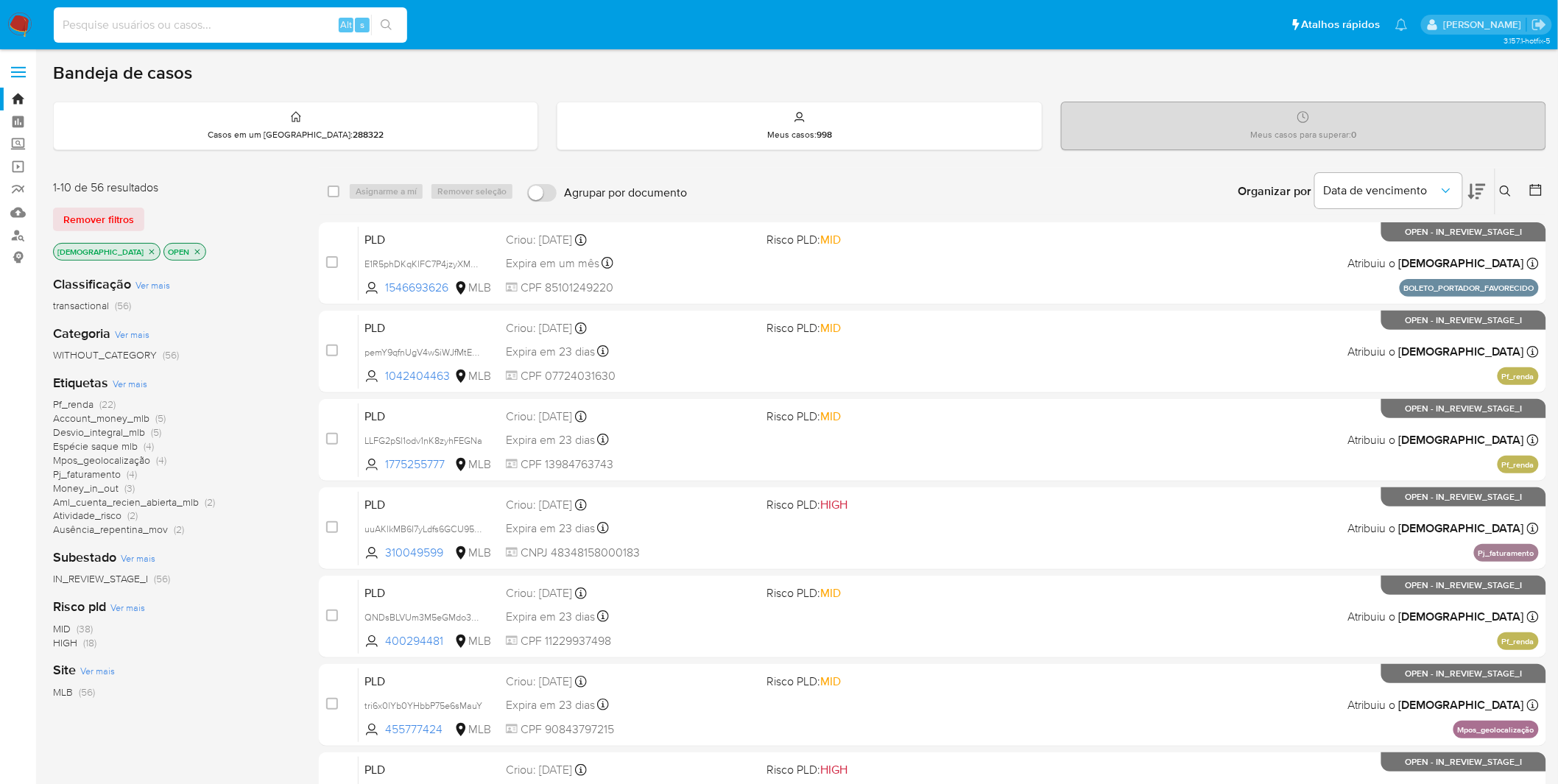
click at [211, 32] on input at bounding box center [230, 25] width 354 height 19
paste input "wAgkEStCtQT5ICbdEQqcEeNb"
type input "wAgkEStCtQT5ICbdEQqcEeNb"
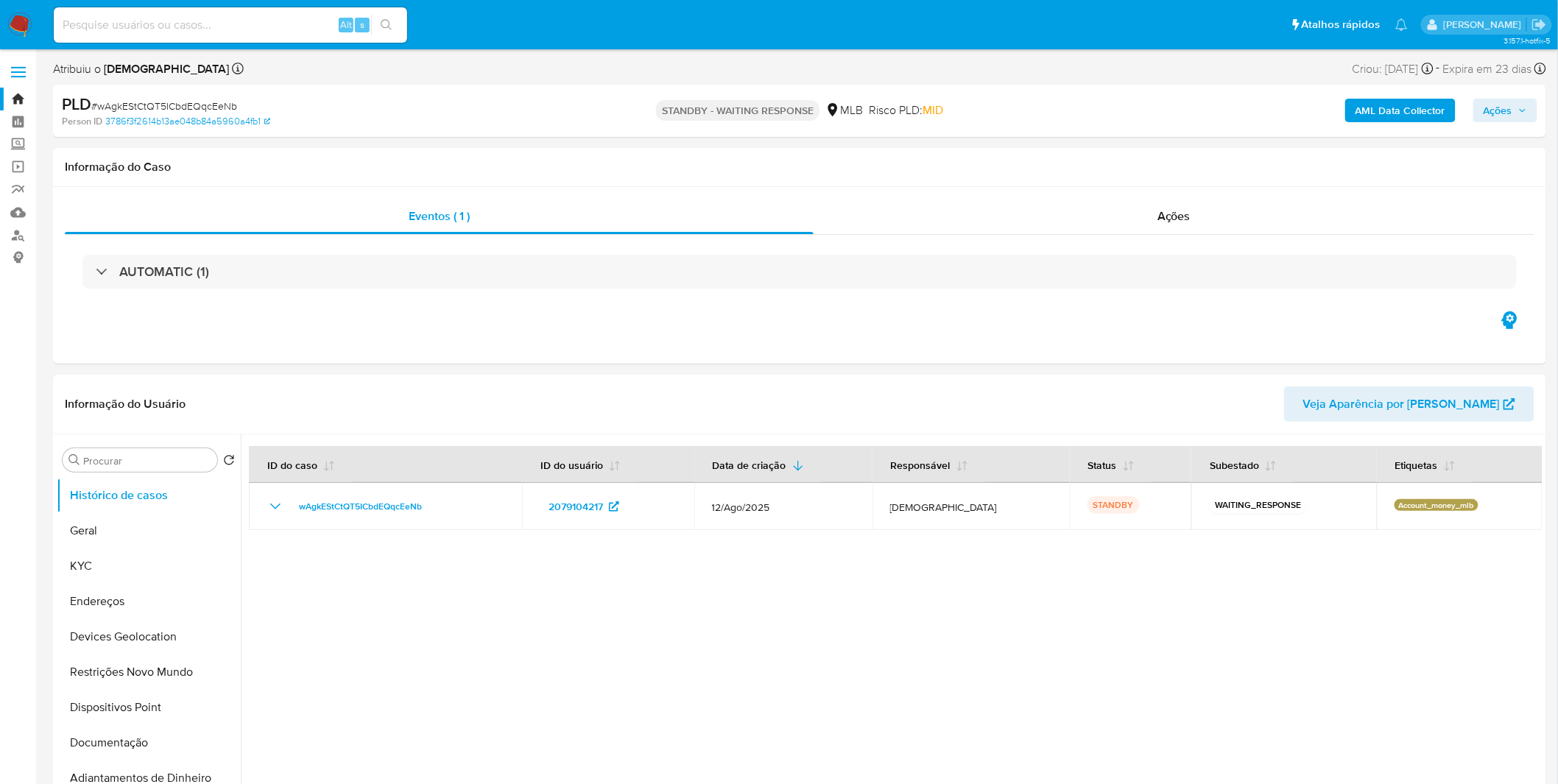
select select "10"
click at [115, 573] on button "KYC" at bounding box center [143, 565] width 172 height 35
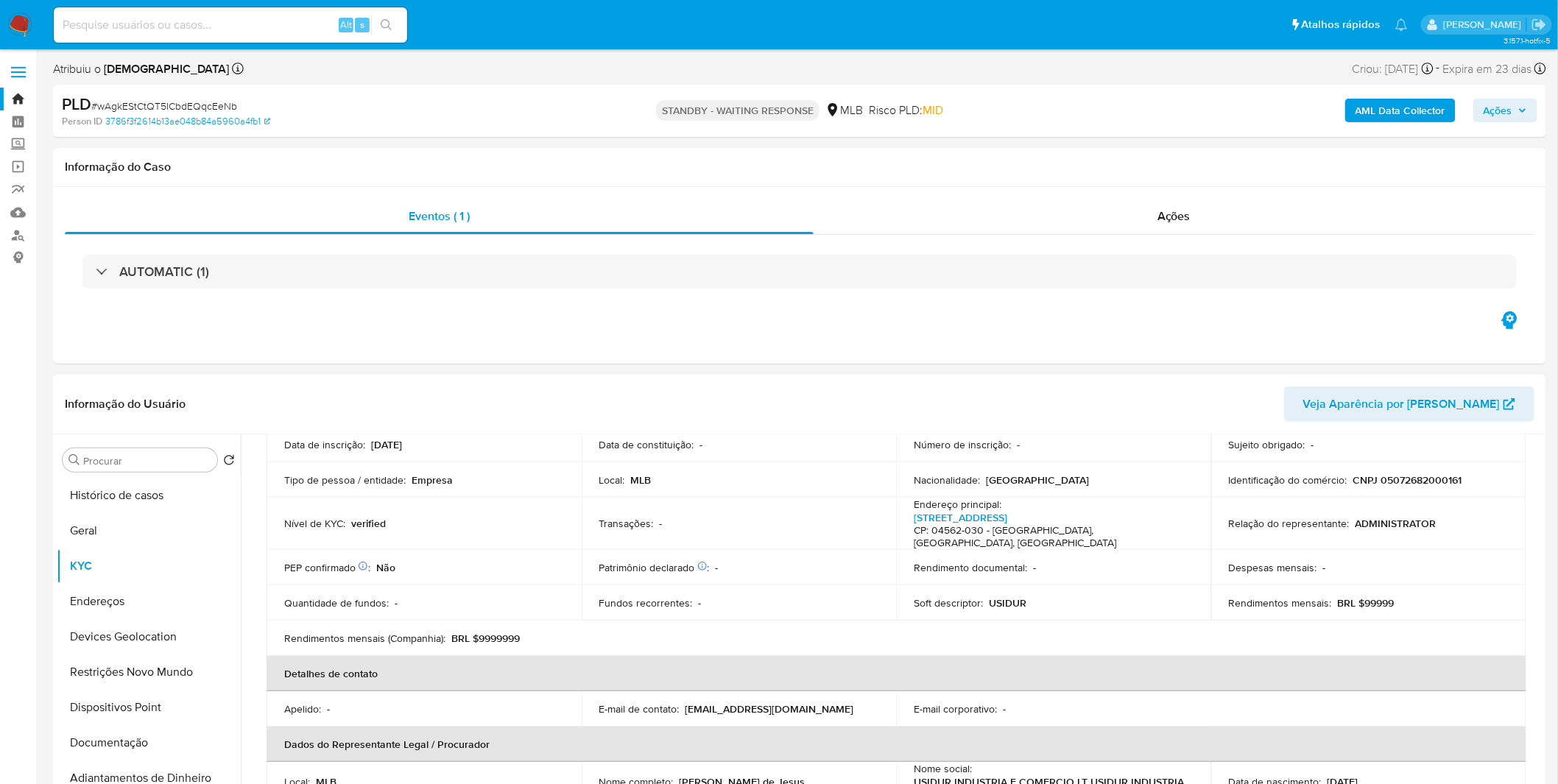
scroll to position [163, 0]
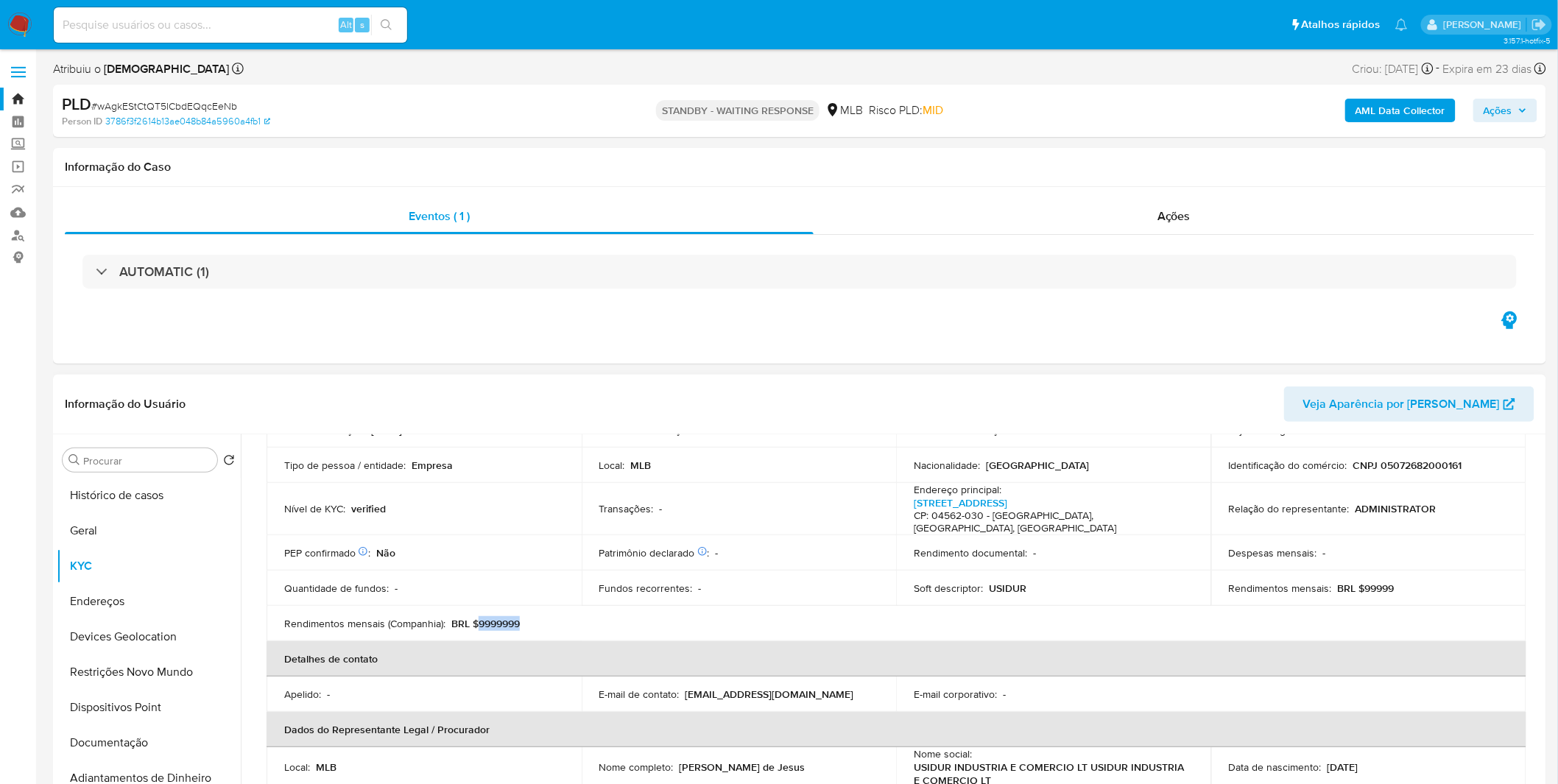
drag, startPoint x: 528, startPoint y: 614, endPoint x: 479, endPoint y: 613, distance: 49.0
click at [479, 617] on div "Rendimentos mensais (Companhia) : BRL $9999999" at bounding box center [425, 623] width 280 height 13
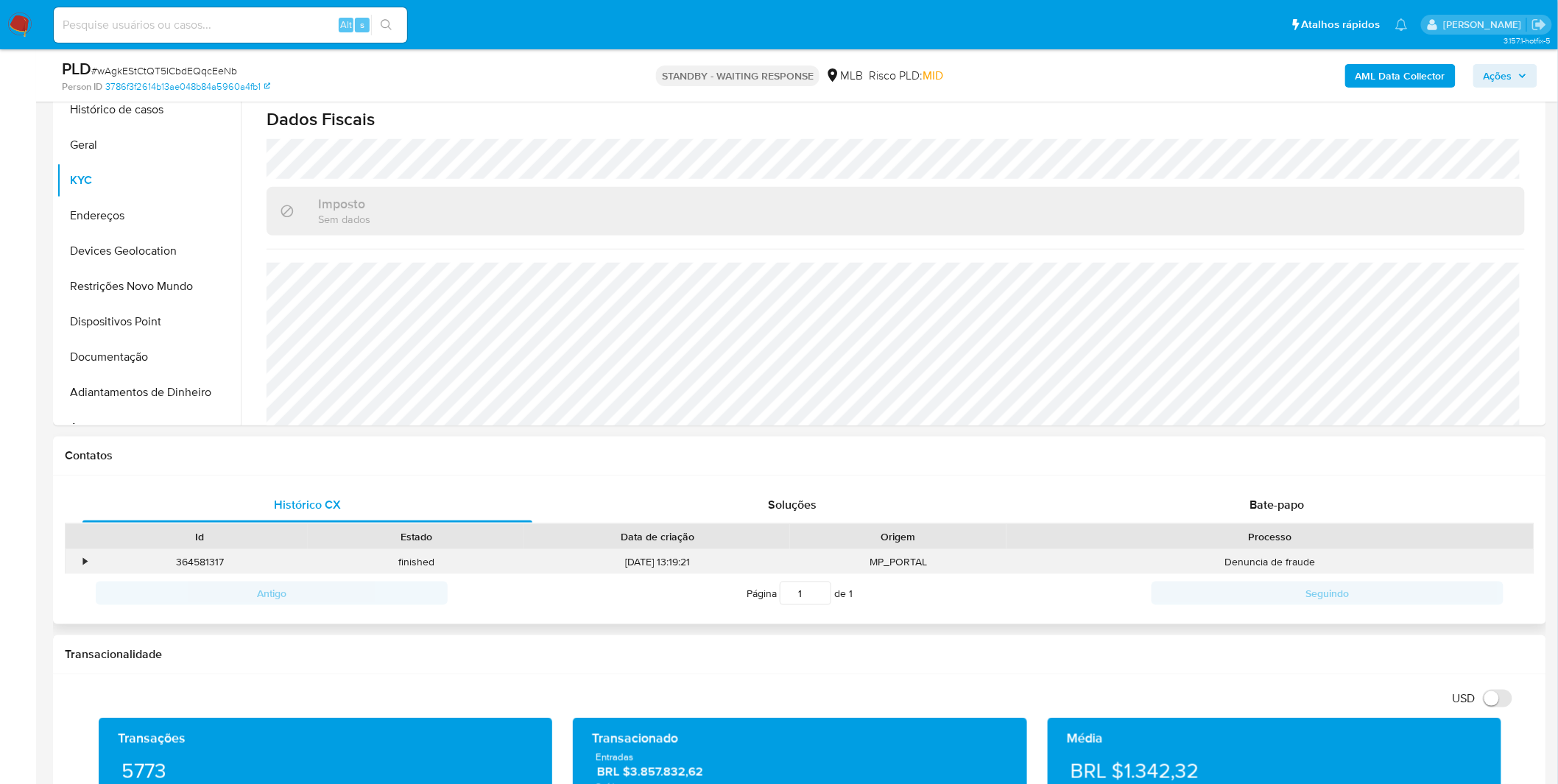
scroll to position [409, 0]
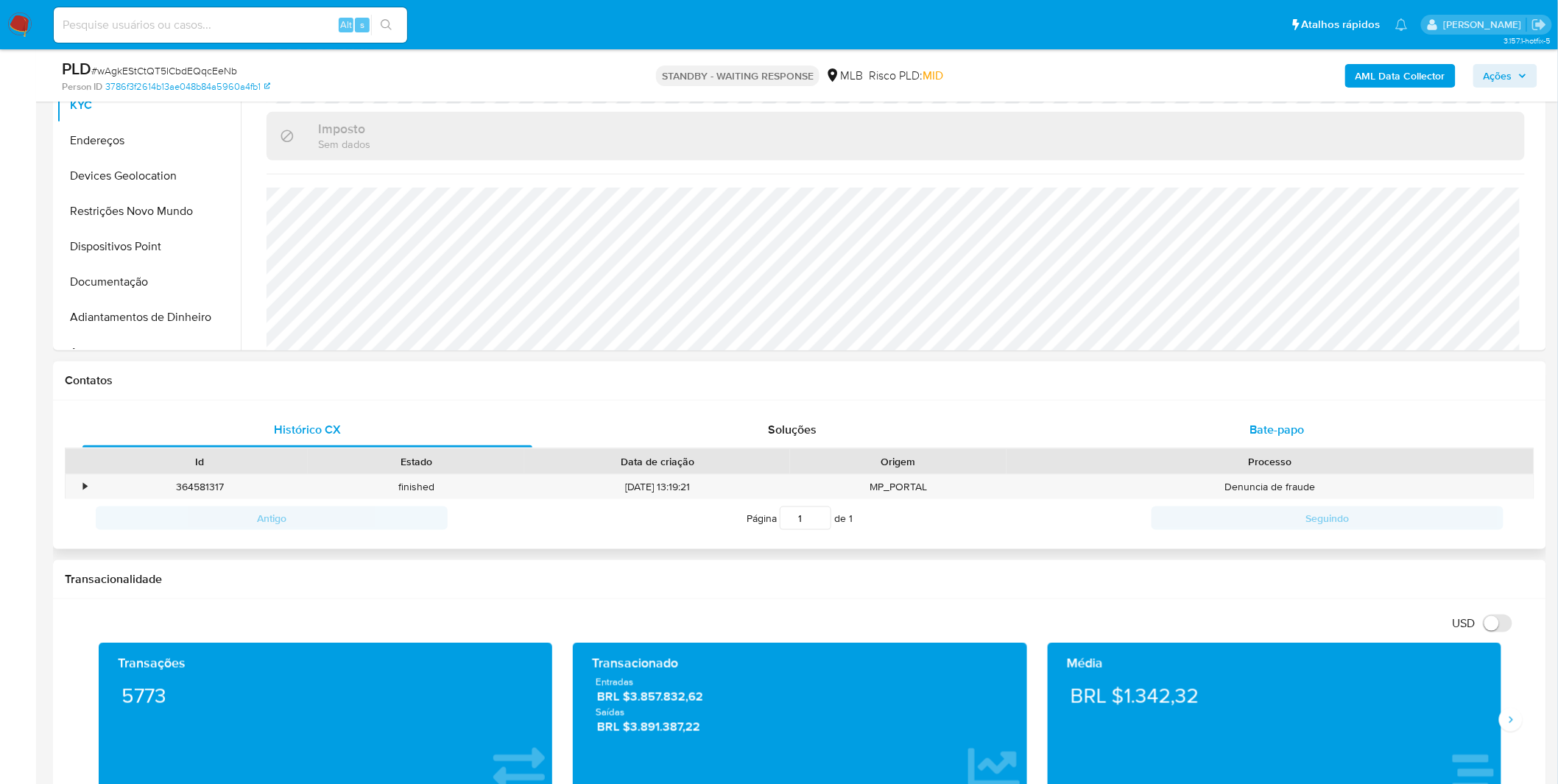
click at [1218, 412] on div "Bate-papo" at bounding box center [1277, 430] width 450 height 35
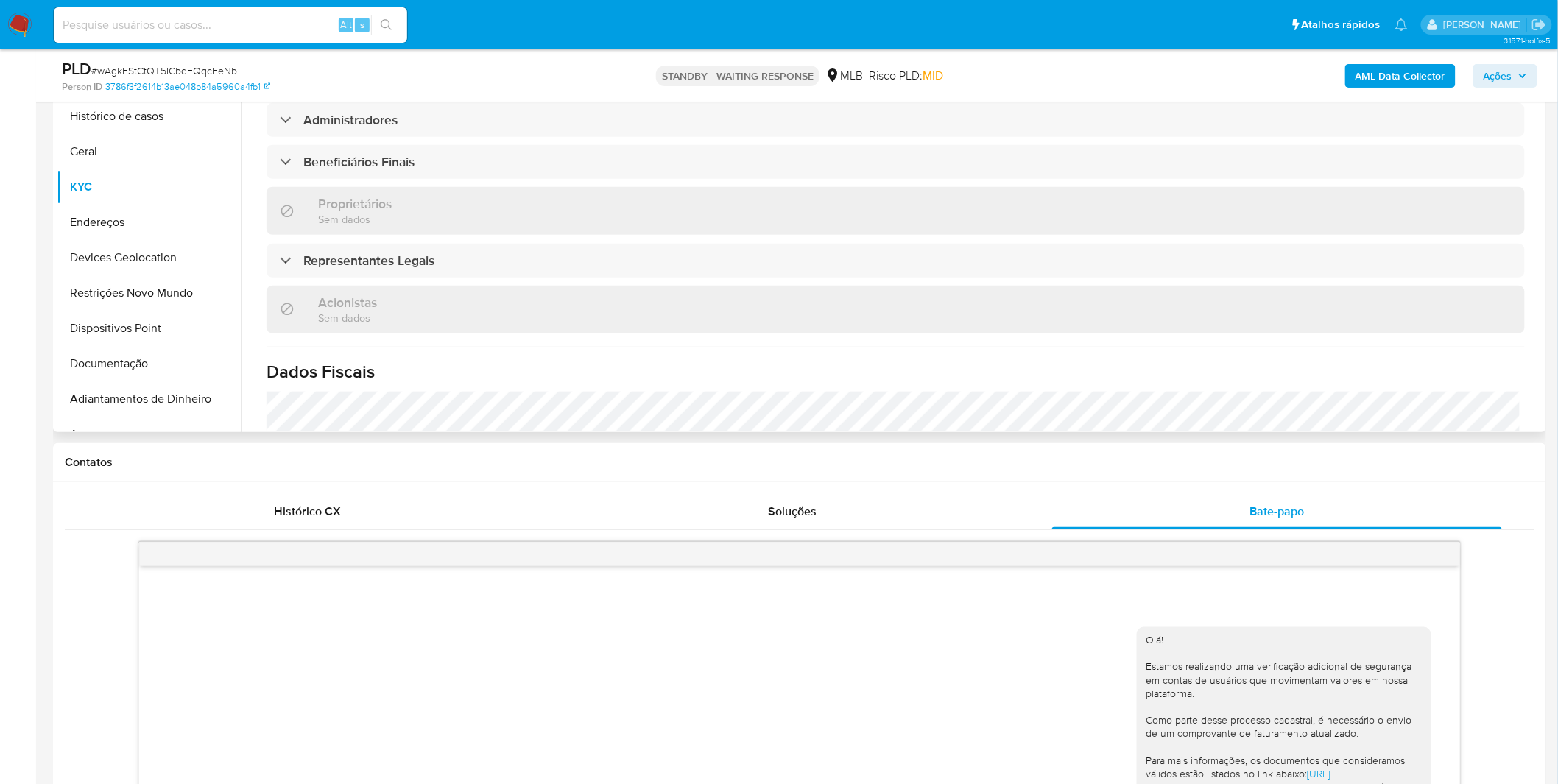
scroll to position [528, 0]
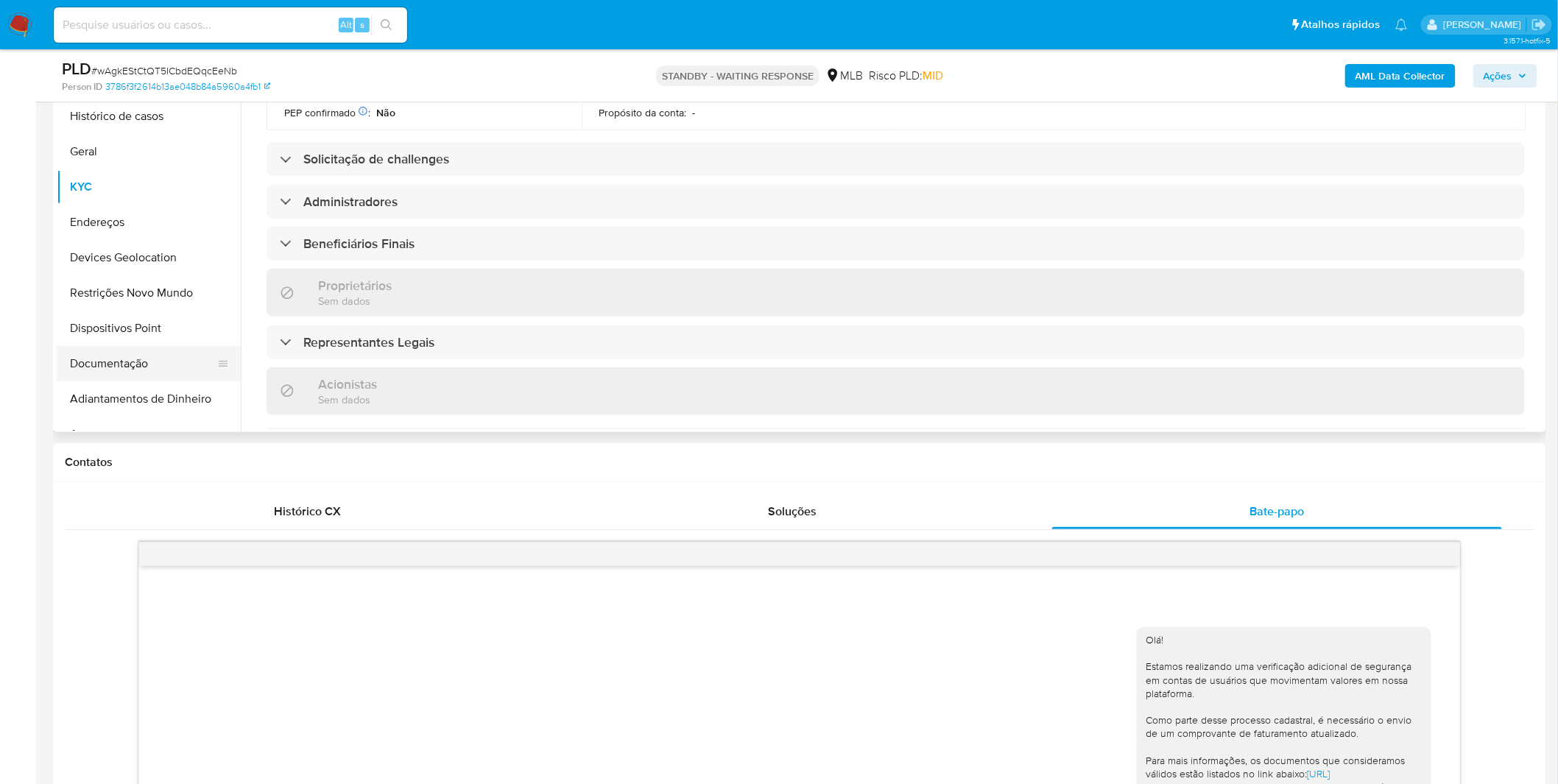
click at [150, 354] on button "Documentação" at bounding box center [143, 363] width 172 height 35
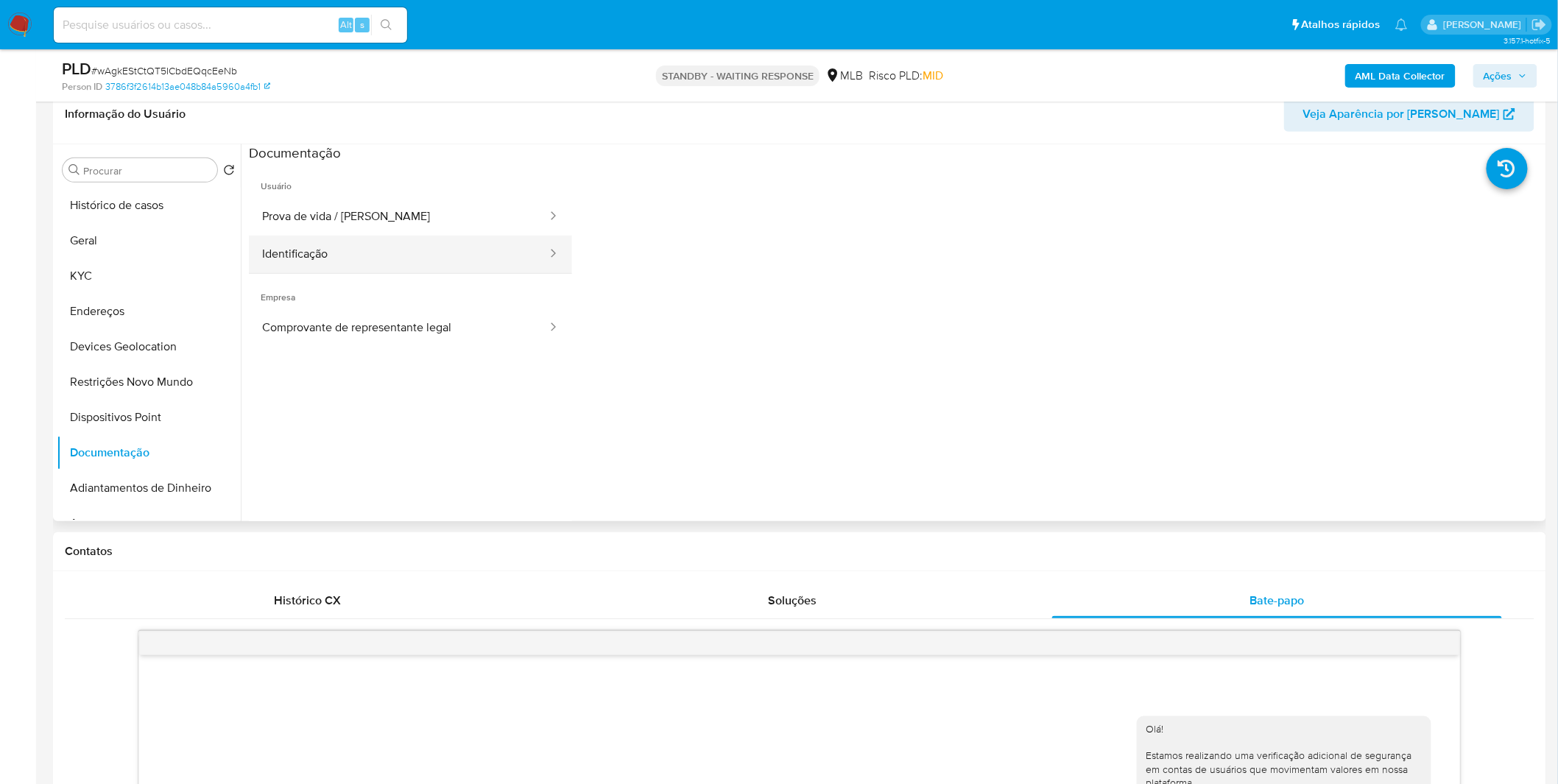
scroll to position [163, 0]
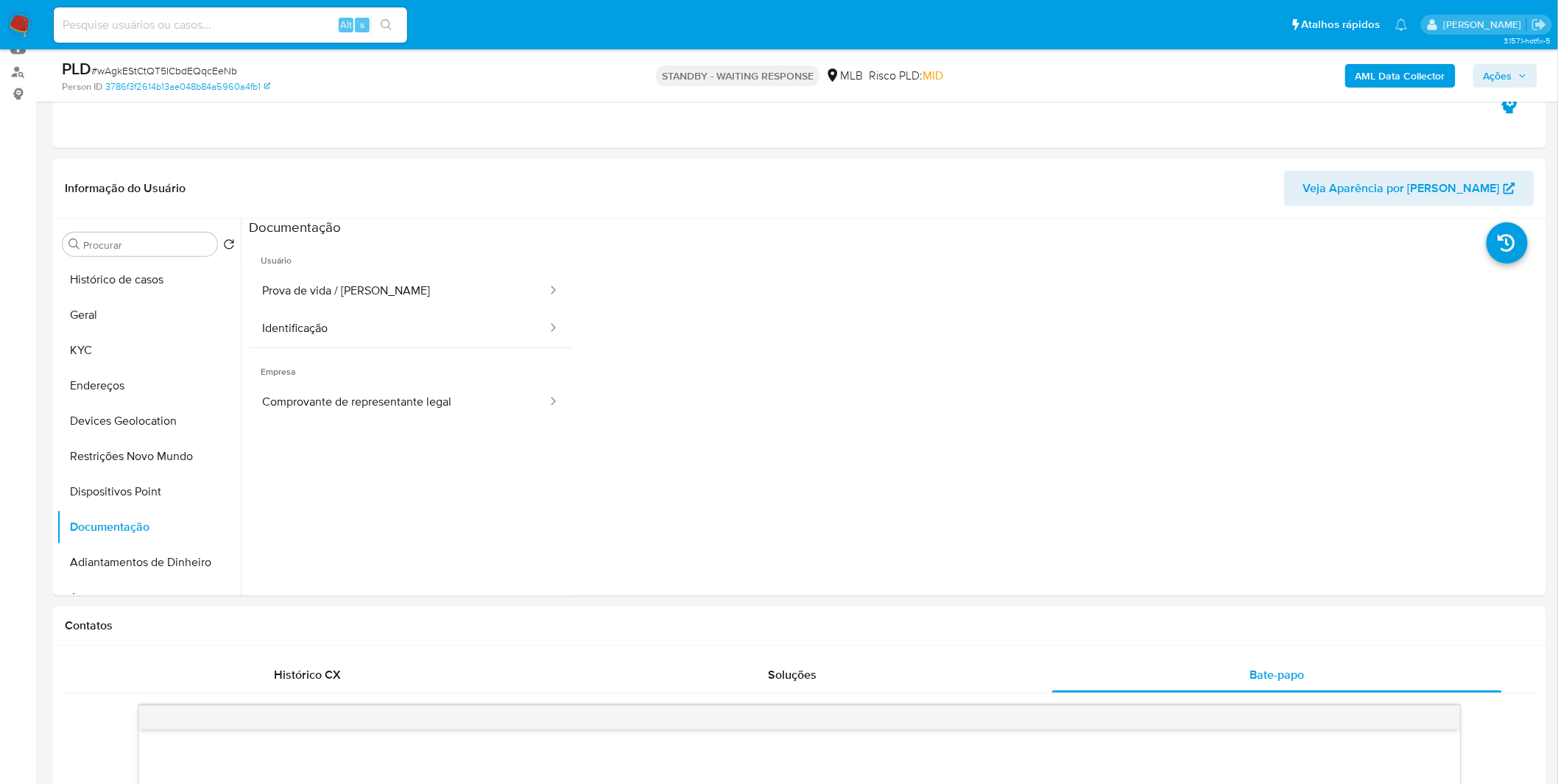
click at [660, 89] on div "STANDBY - WAITING RESPONSE MLB Risco PLD: MID" at bounding box center [800, 75] width 488 height 35
drag, startPoint x: 660, startPoint y: 89, endPoint x: 803, endPoint y: 92, distance: 143.0
click at [803, 92] on div "STANDBY - WAITING RESPONSE MLB Risco PLD: MID" at bounding box center [800, 75] width 488 height 35
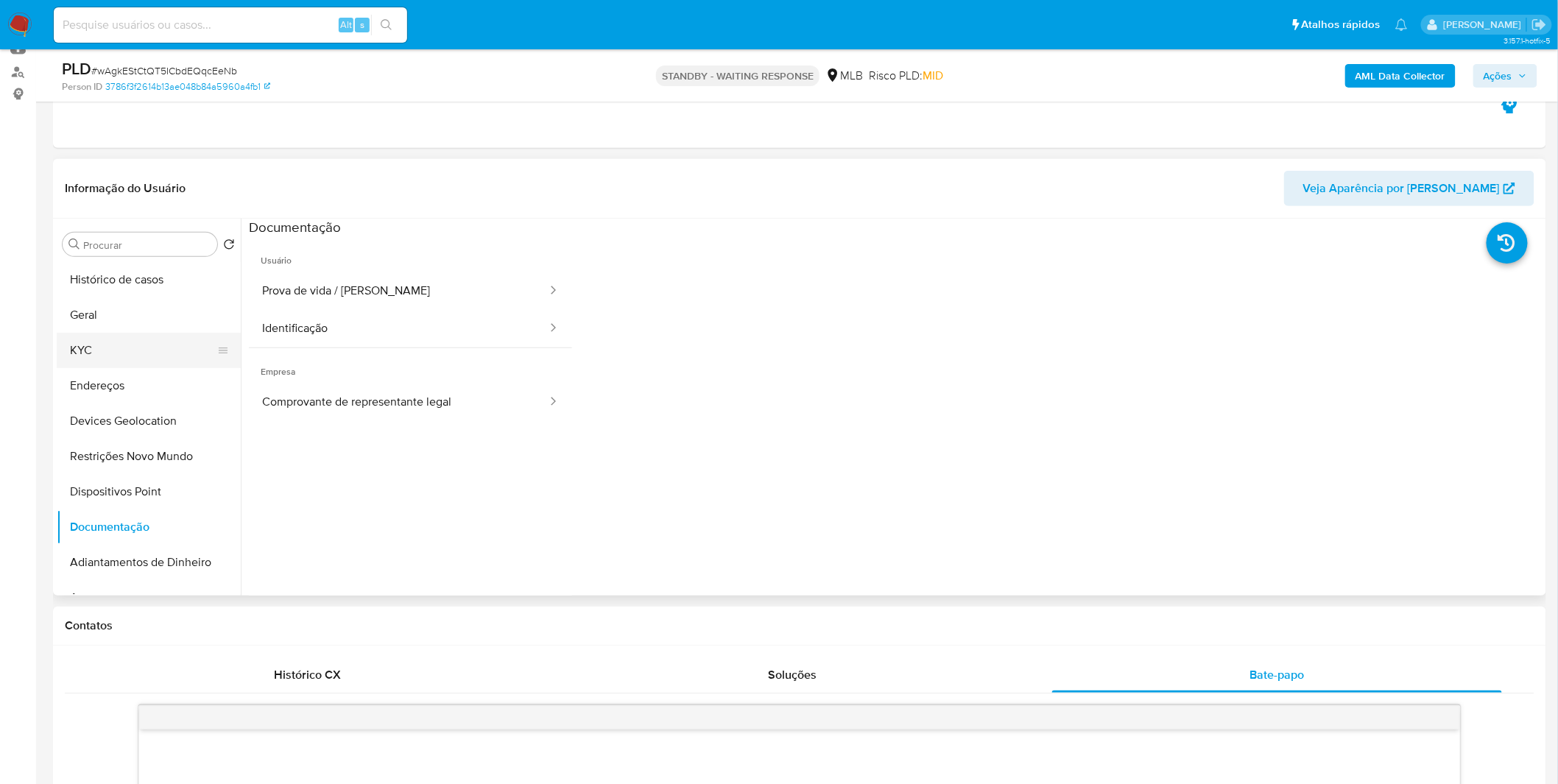
click at [77, 357] on button "KYC" at bounding box center [143, 350] width 172 height 35
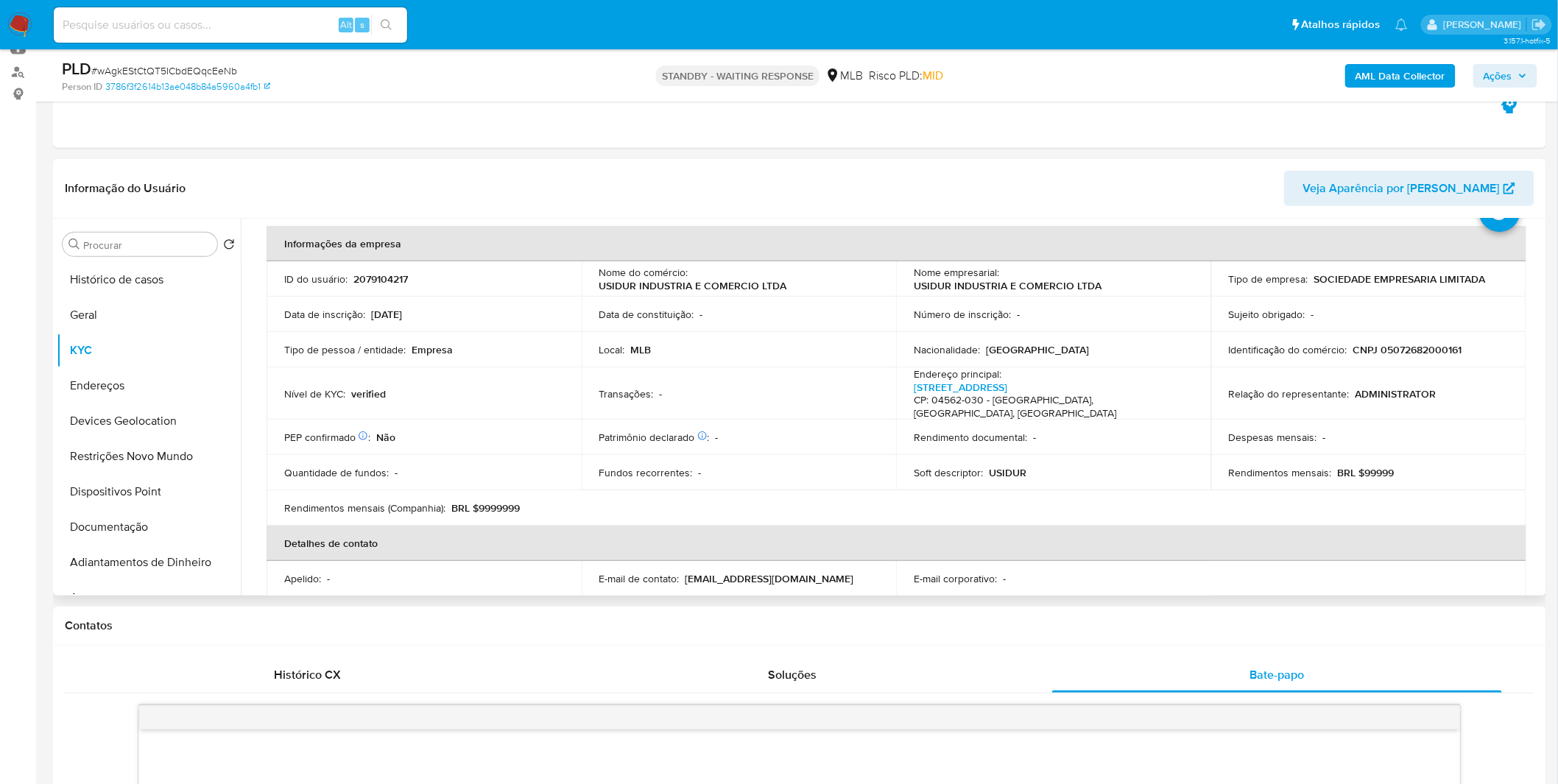
scroll to position [163, 0]
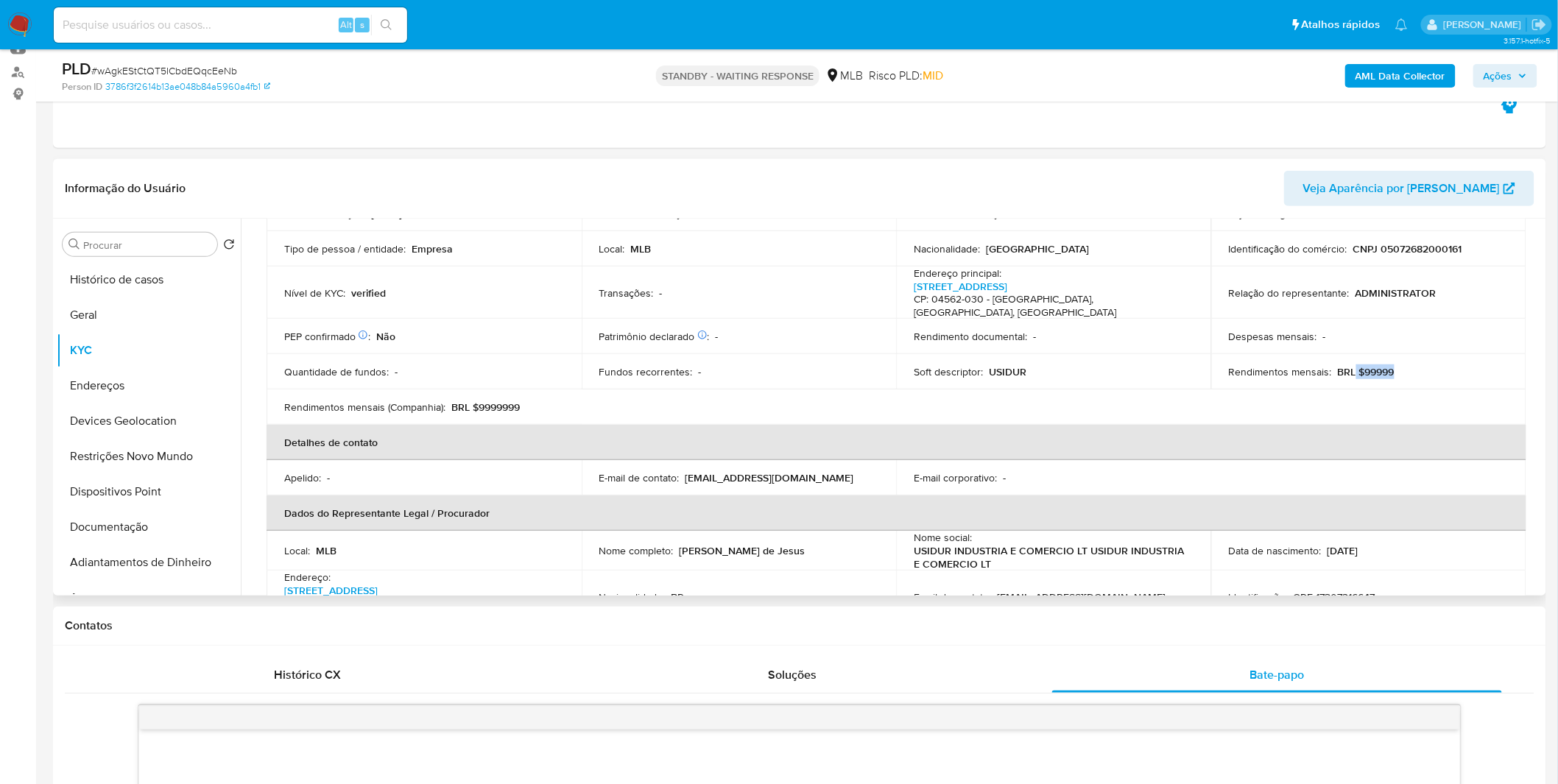
drag, startPoint x: 1399, startPoint y: 360, endPoint x: 1351, endPoint y: 360, distance: 48.0
click at [1351, 365] on div "Rendimentos mensais : BRL $99999" at bounding box center [1369, 371] width 280 height 13
click at [1351, 365] on p "BRL $99999" at bounding box center [1366, 371] width 57 height 13
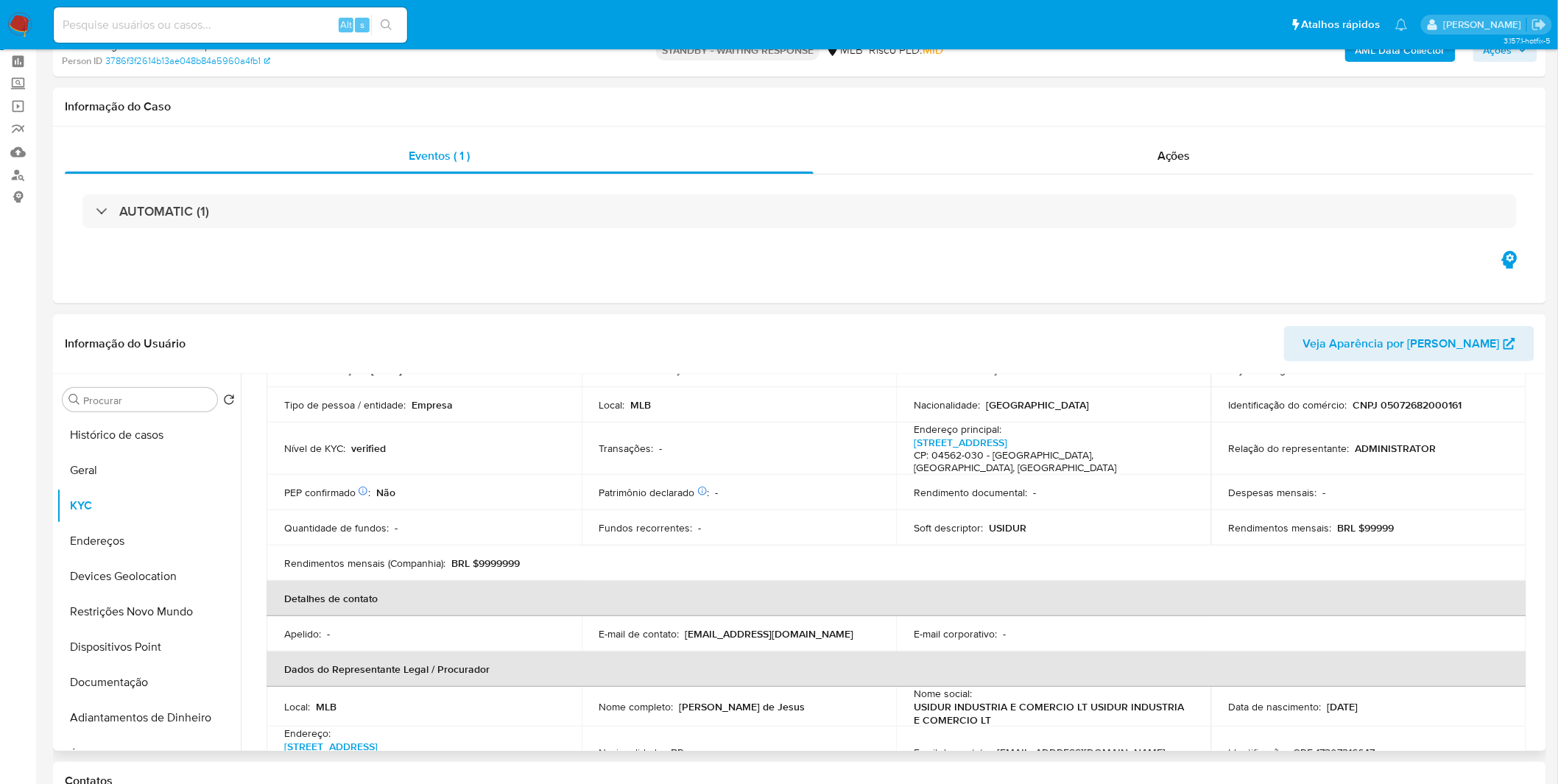
scroll to position [0, 0]
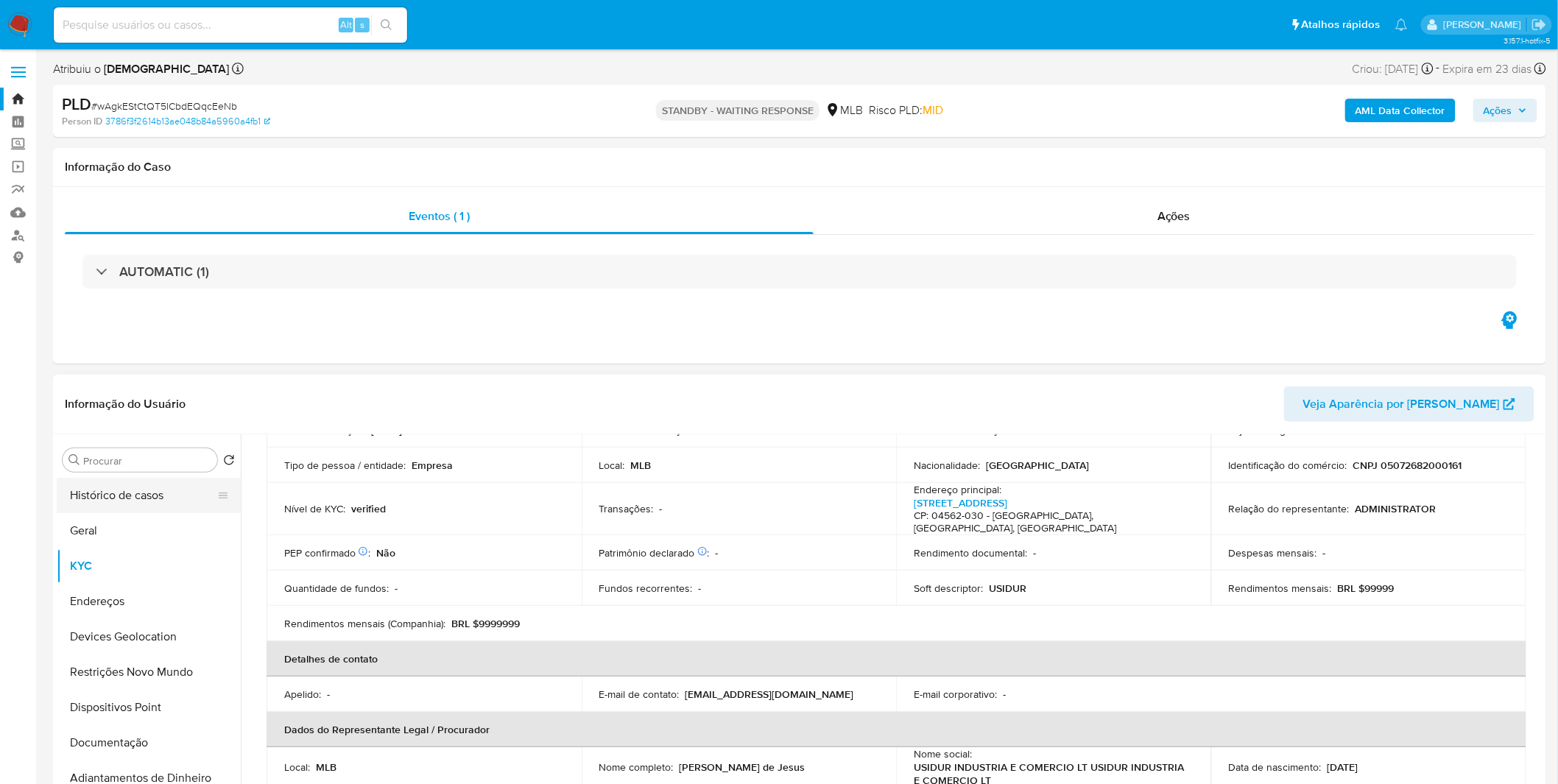
click at [176, 501] on button "Histórico de casos" at bounding box center [143, 495] width 172 height 35
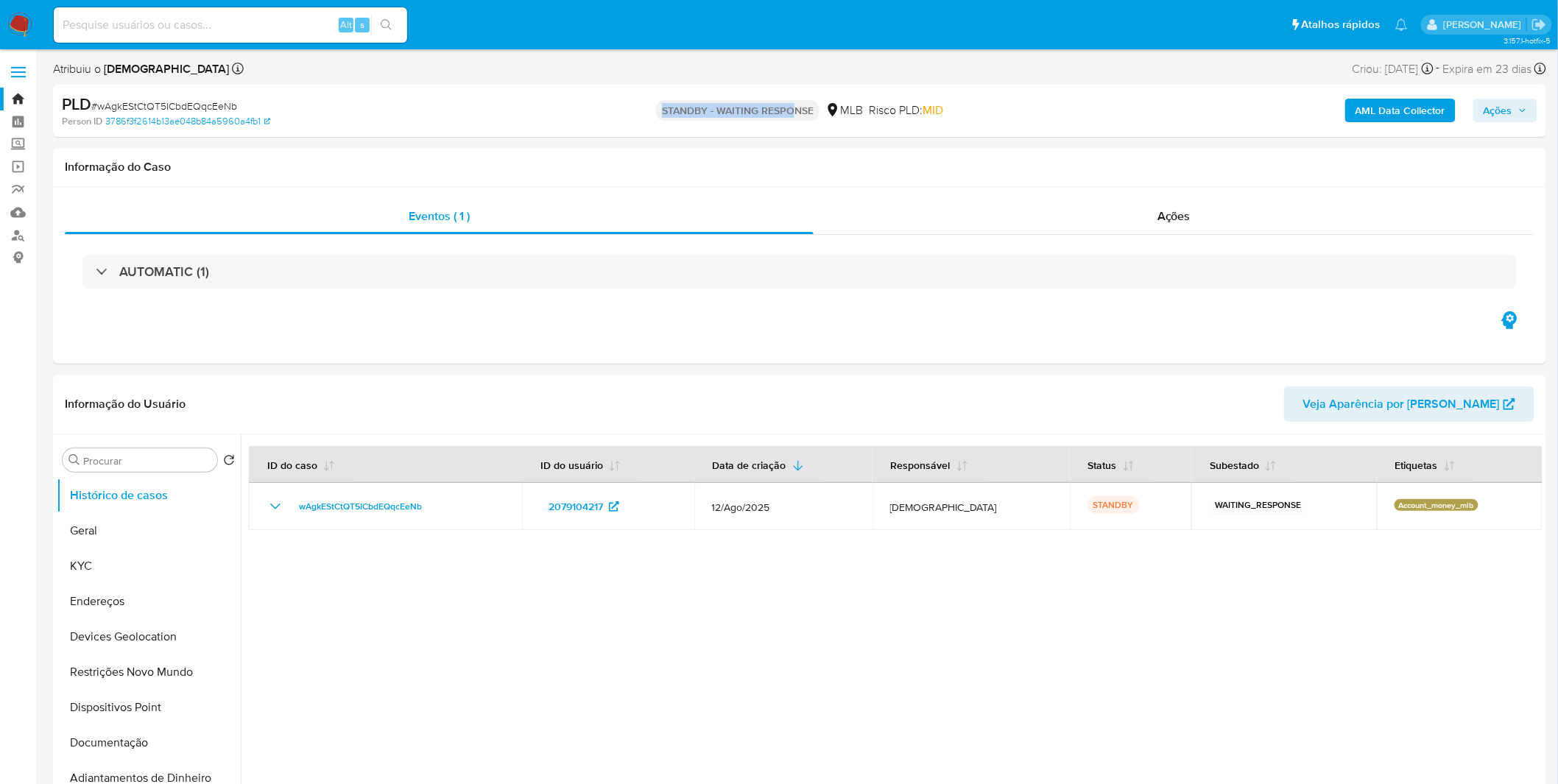
drag, startPoint x: 638, startPoint y: 118, endPoint x: 794, endPoint y: 115, distance: 156.0
click at [790, 114] on div "STANDBY - WAITING RESPONSE MLB Risco PLD: MID" at bounding box center [800, 111] width 488 height 35
click at [796, 114] on p "STANDBY - WAITING RESPONSE" at bounding box center [737, 111] width 163 height 21
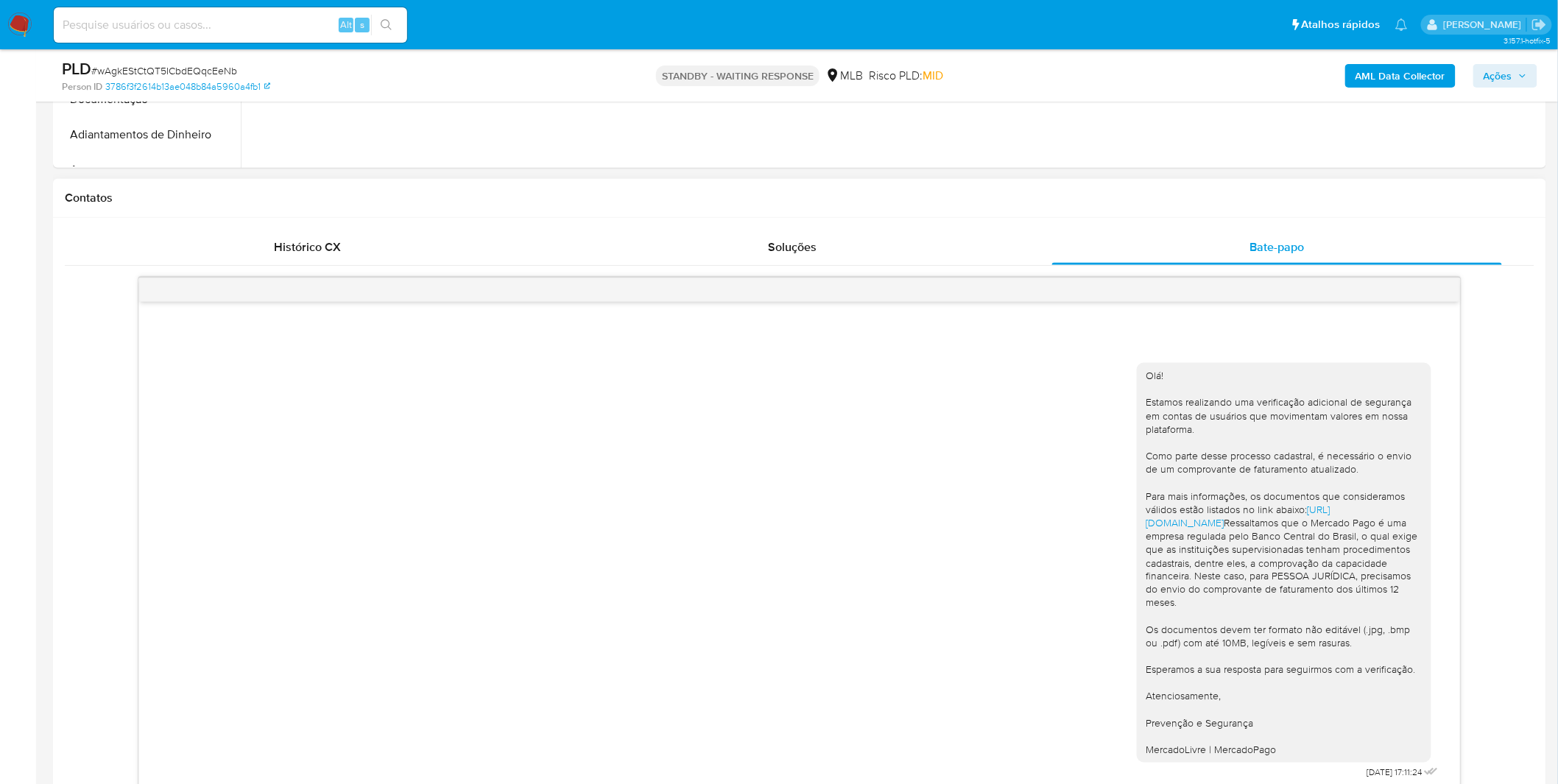
scroll to position [736, 0]
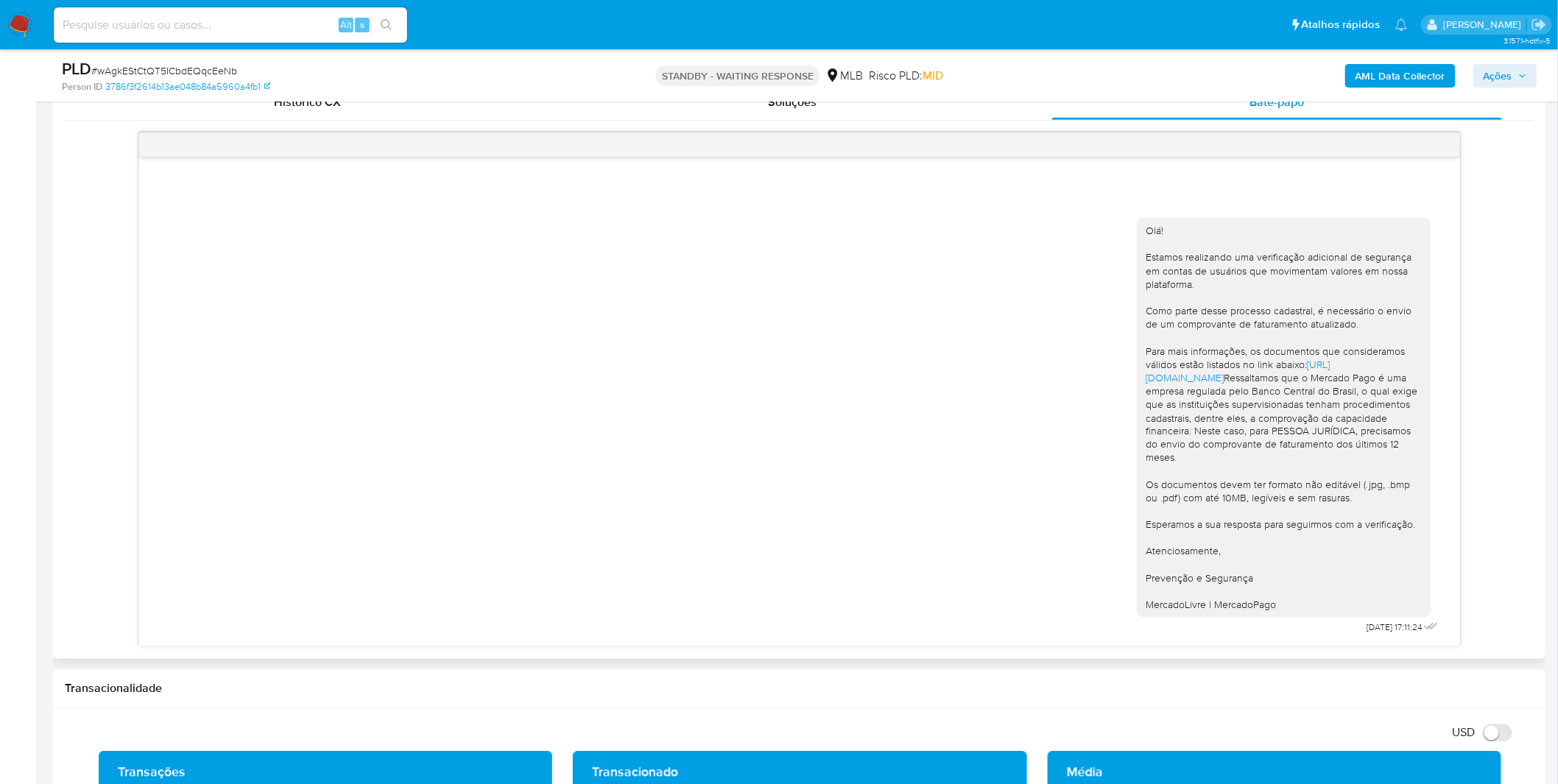
drag, startPoint x: 1438, startPoint y: 630, endPoint x: 1427, endPoint y: 634, distance: 11.7
click at [1427, 632] on icon at bounding box center [1429, 627] width 17 height 17
drag, startPoint x: 1345, startPoint y: 633, endPoint x: 1423, endPoint y: 638, distance: 78.2
click at [1423, 638] on div "Olá! Estamos realizando uma verificação adicional de segurança em contas de usu…" at bounding box center [1289, 423] width 305 height 431
click at [1432, 628] on icon at bounding box center [1429, 627] width 10 height 8
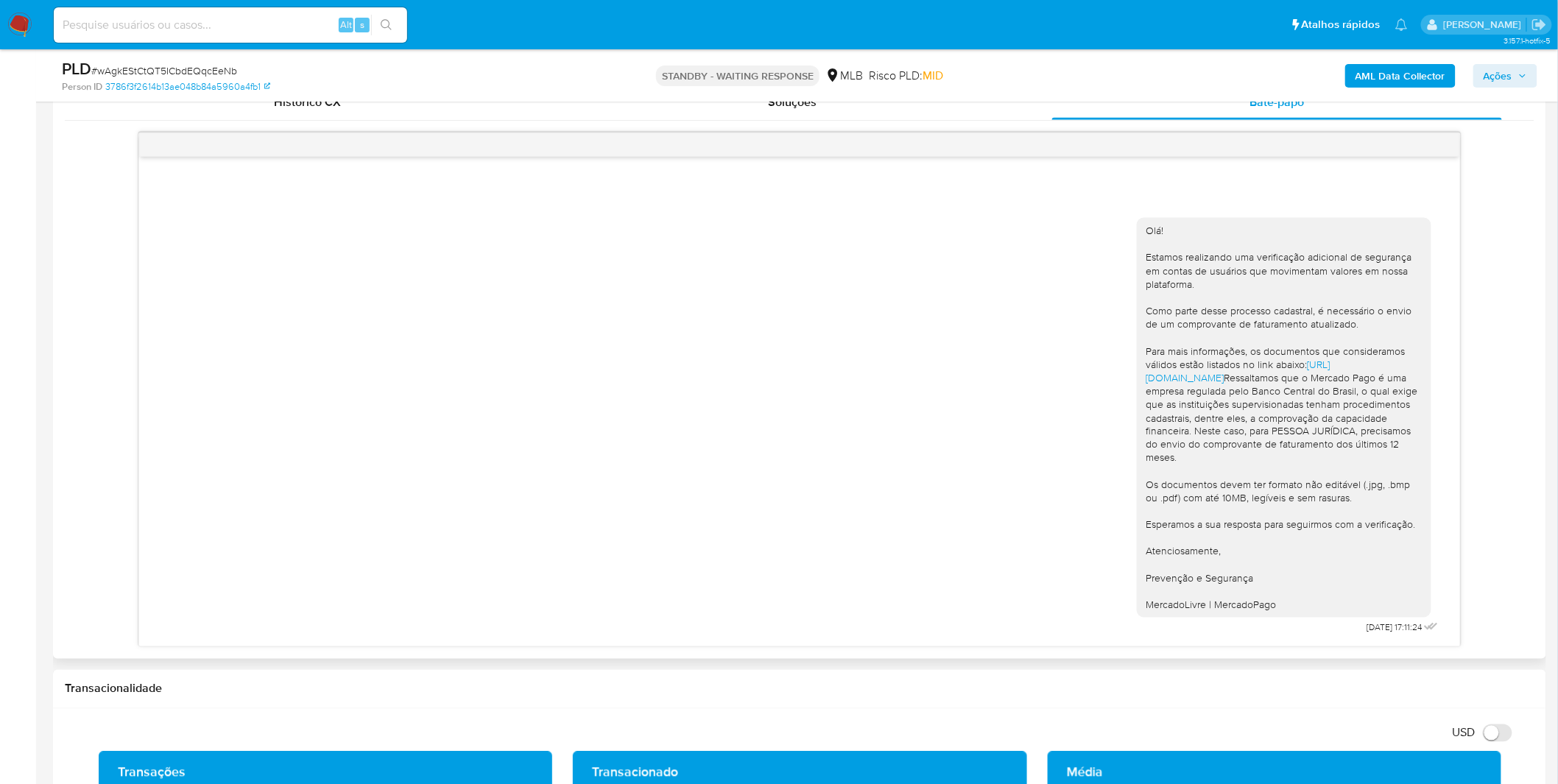
drag, startPoint x: 1436, startPoint y: 631, endPoint x: 1422, endPoint y: 629, distance: 14.1
click at [1422, 629] on icon at bounding box center [1429, 627] width 17 height 17
drag, startPoint x: 1420, startPoint y: 633, endPoint x: 1431, endPoint y: 636, distance: 11.4
click at [1425, 634] on icon at bounding box center [1429, 627] width 17 height 17
click at [1436, 637] on div at bounding box center [1433, 628] width 17 height 21
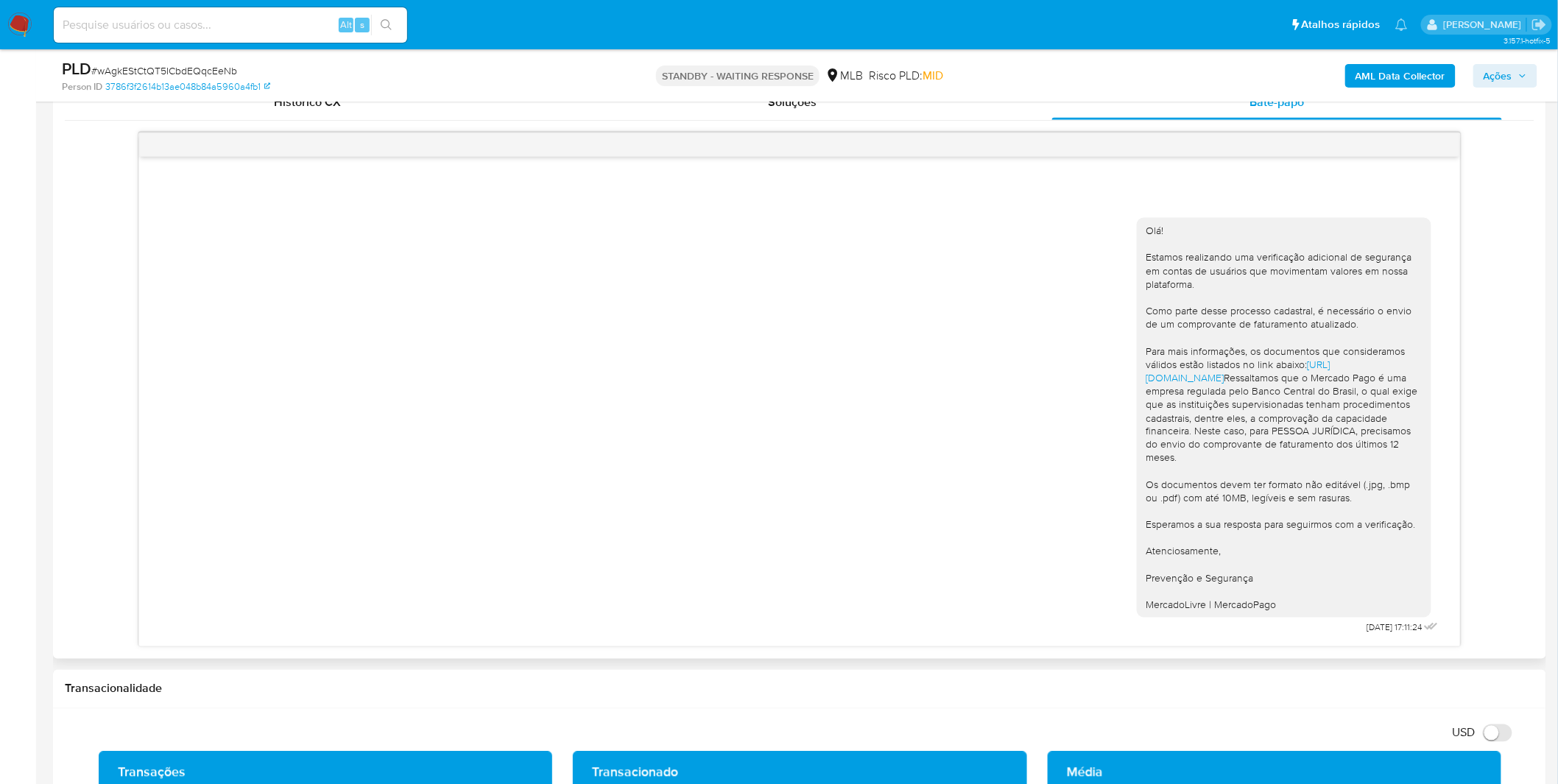
click at [1436, 637] on div at bounding box center [1433, 628] width 17 height 21
drag, startPoint x: 1433, startPoint y: 626, endPoint x: 1333, endPoint y: 632, distance: 100.2
click at [1333, 632] on div "Olá! Estamos realizando uma verificação adicional de segurança em contas de usu…" at bounding box center [1289, 423] width 305 height 431
click at [28, 22] on img at bounding box center [20, 24] width 25 height 25
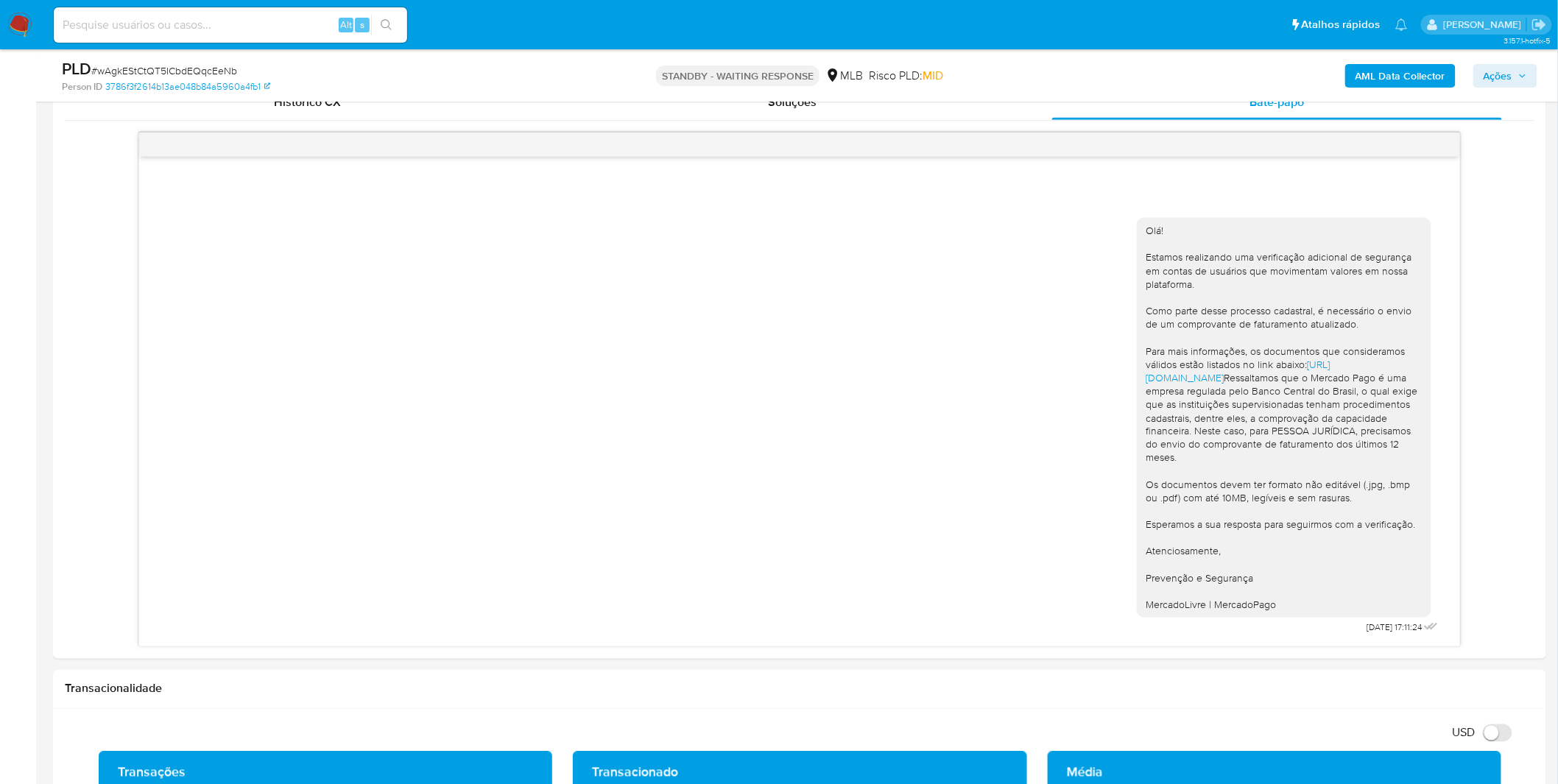
click at [28, 22] on img at bounding box center [20, 24] width 25 height 25
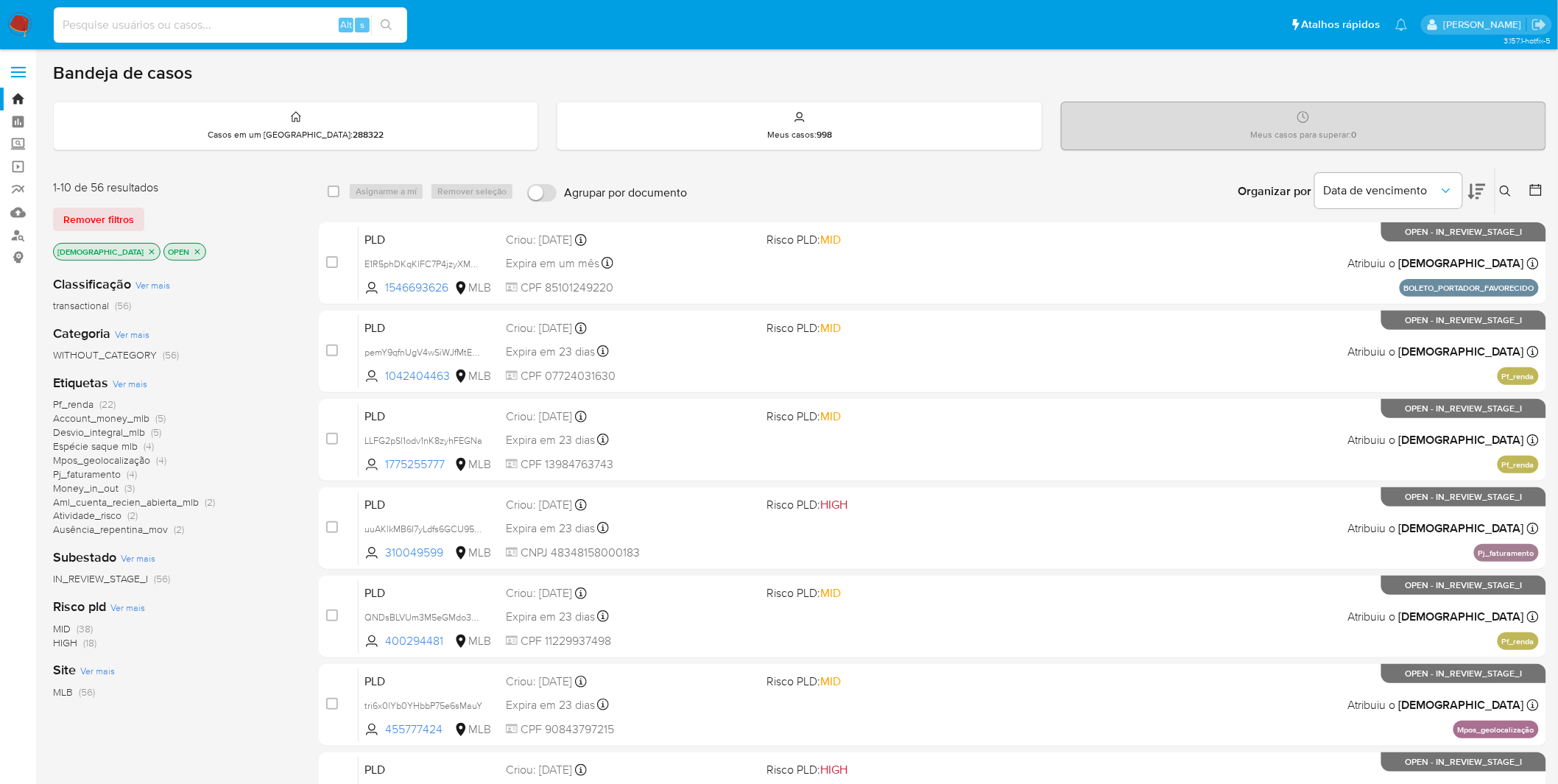
click at [284, 32] on input at bounding box center [230, 25] width 354 height 19
paste input "X3vxim7Jfc9xtou5xDNnvFFP"
type input "X3vxim7Jfc9xtou5xDNnvFFP"
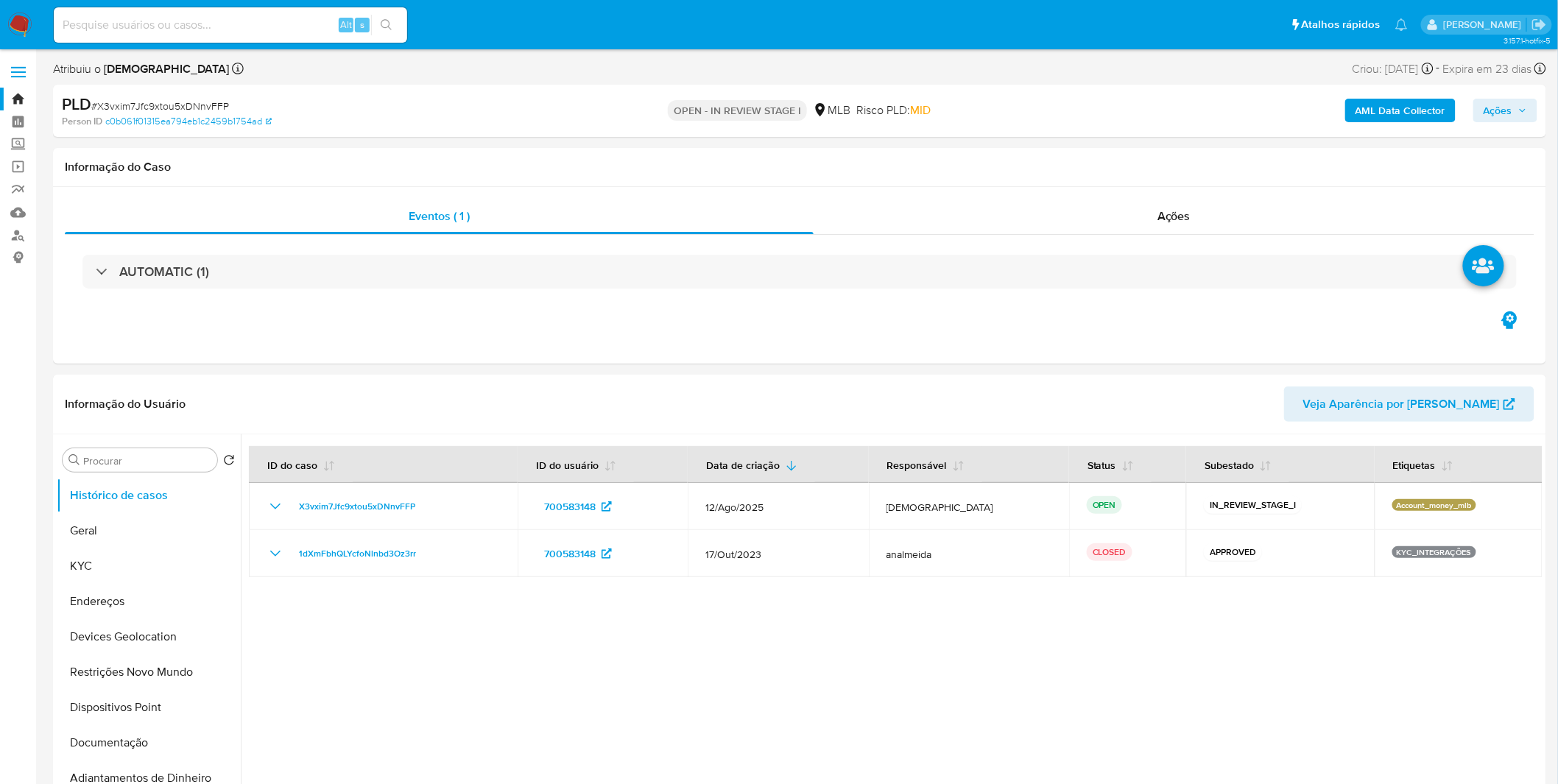
select select "10"
click at [420, 634] on div at bounding box center [891, 622] width 1302 height 377
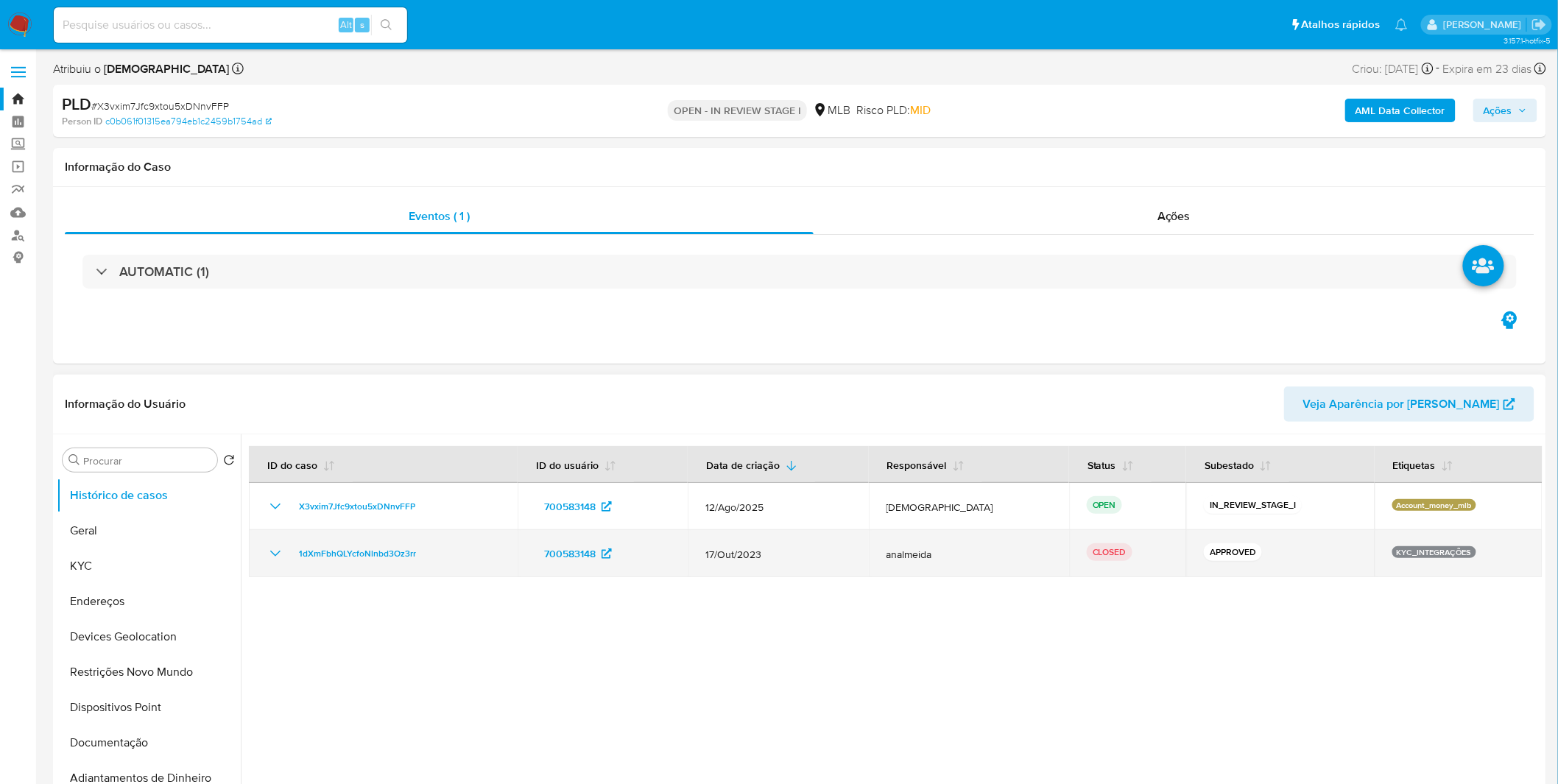
drag, startPoint x: 950, startPoint y: 562, endPoint x: 907, endPoint y: 559, distance: 43.1
click at [907, 559] on td "analmeida" at bounding box center [969, 553] width 201 height 48
click at [907, 559] on span "analmeida" at bounding box center [968, 554] width 165 height 13
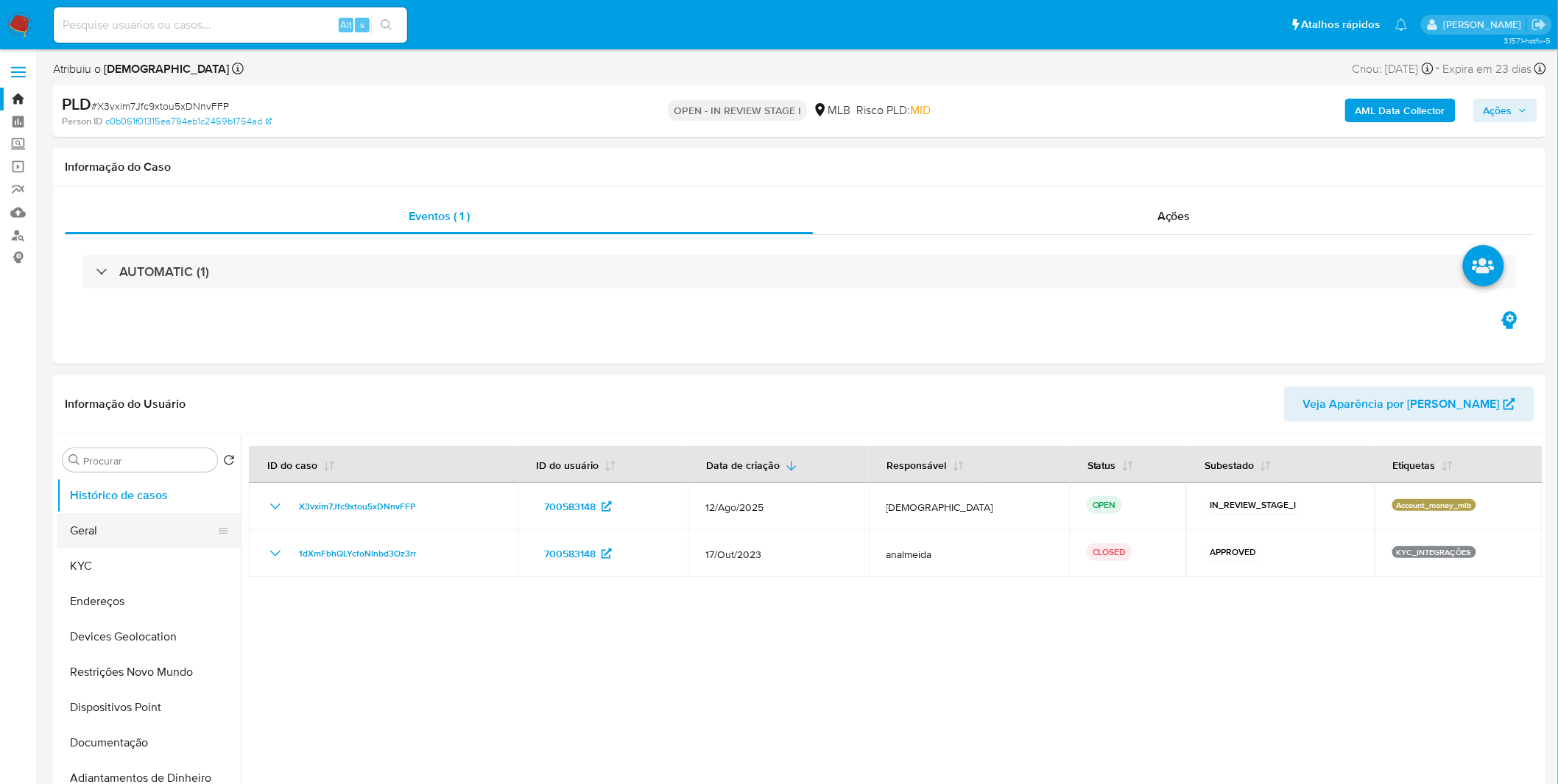
click at [165, 538] on button "Geral" at bounding box center [143, 531] width 172 height 35
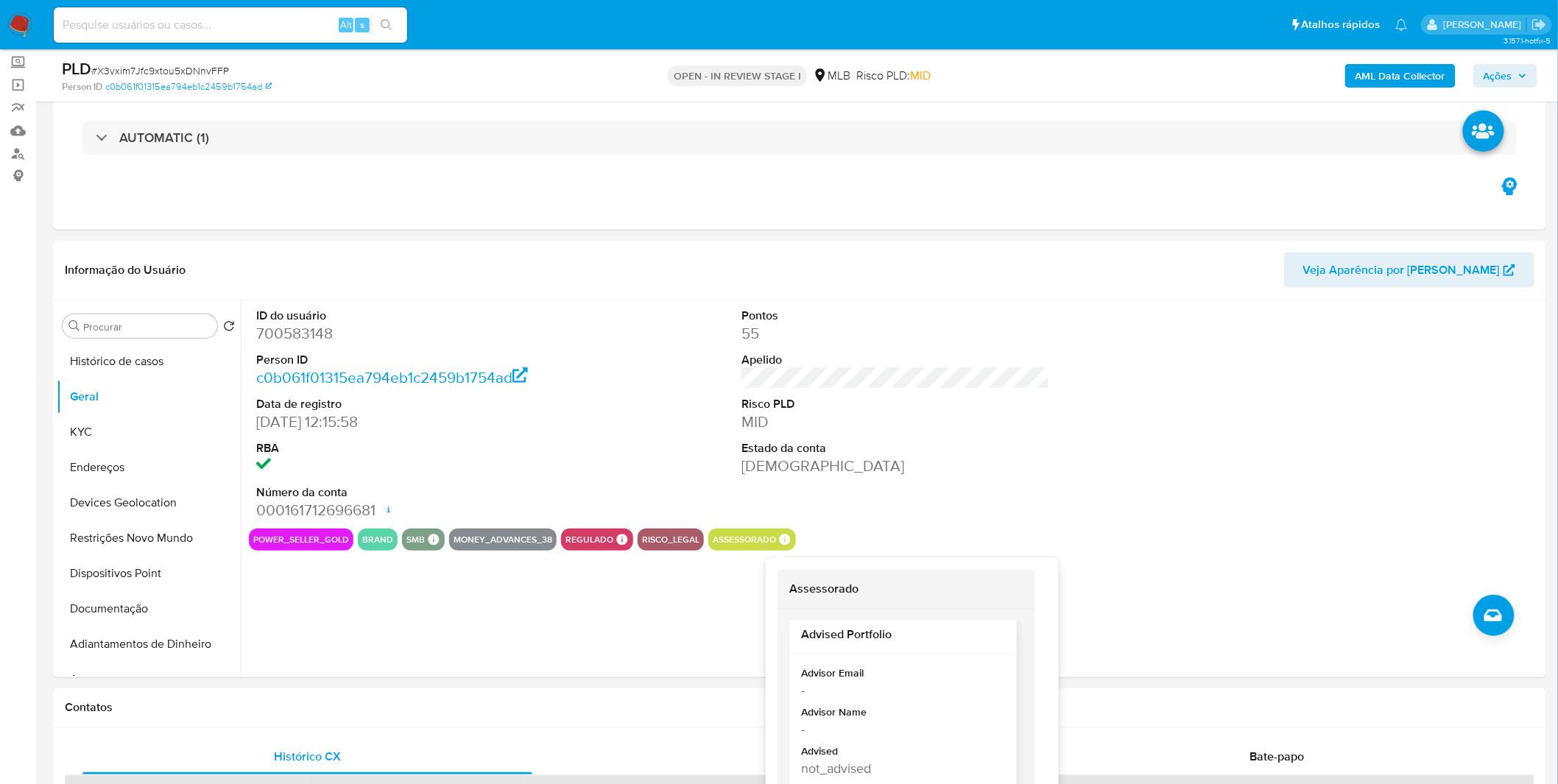
scroll to position [12, 0]
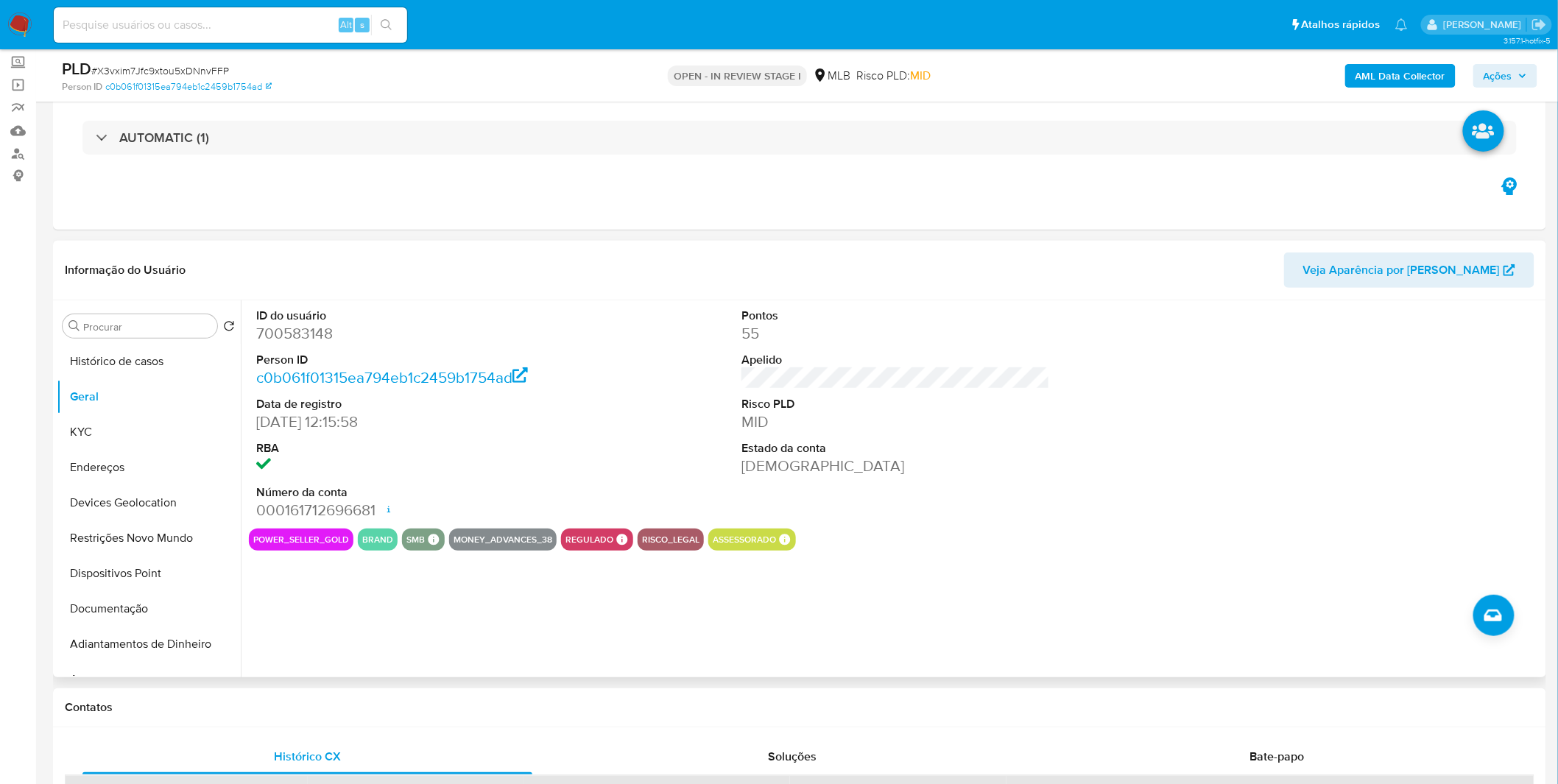
click at [358, 539] on div "brand" at bounding box center [378, 539] width 40 height 22
drag, startPoint x: 362, startPoint y: 540, endPoint x: 384, endPoint y: 547, distance: 23.1
click at [384, 547] on div "brand" at bounding box center [378, 539] width 40 height 22
click at [115, 431] on button "KYC" at bounding box center [143, 431] width 172 height 35
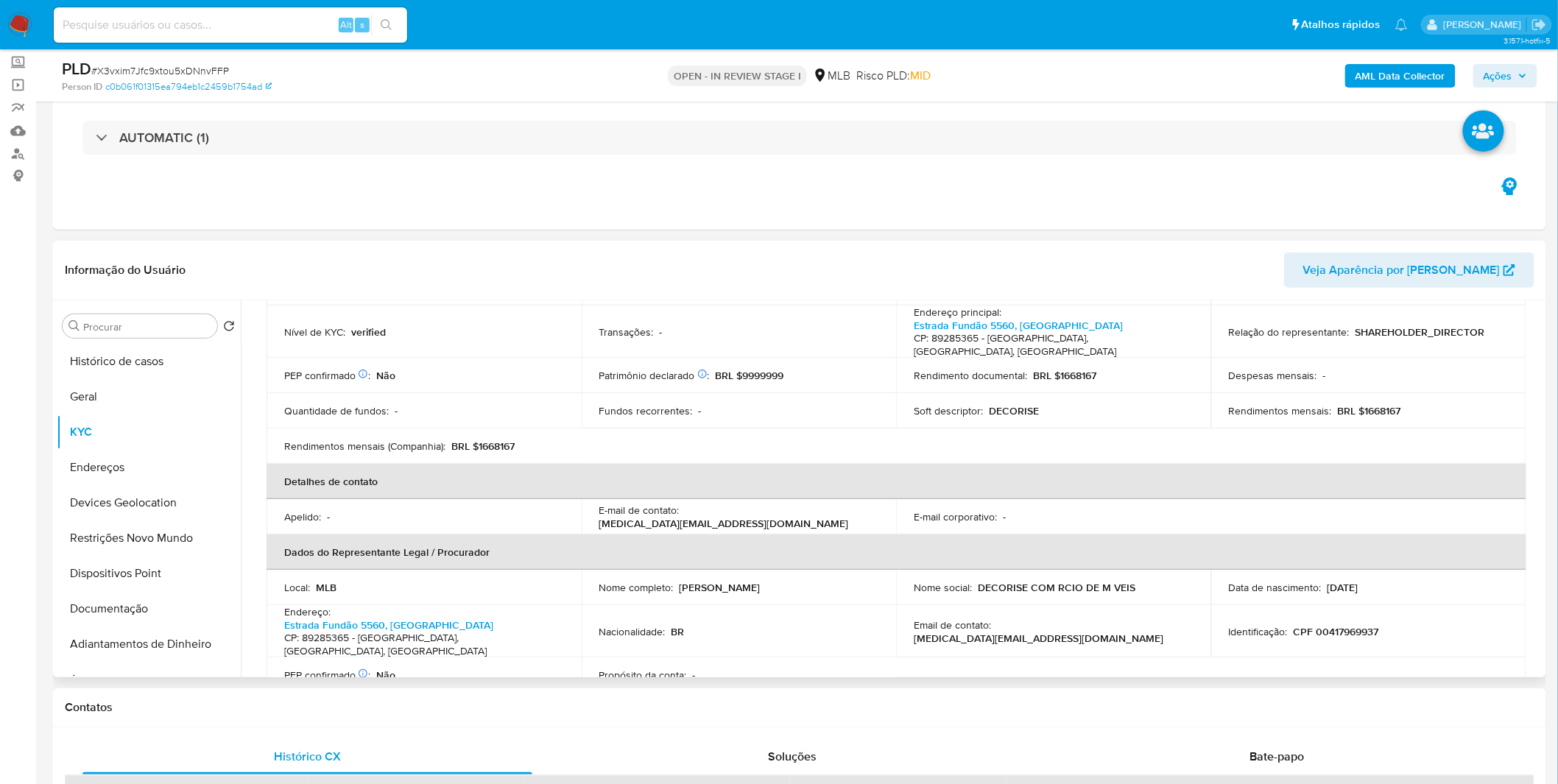
scroll to position [245, 0]
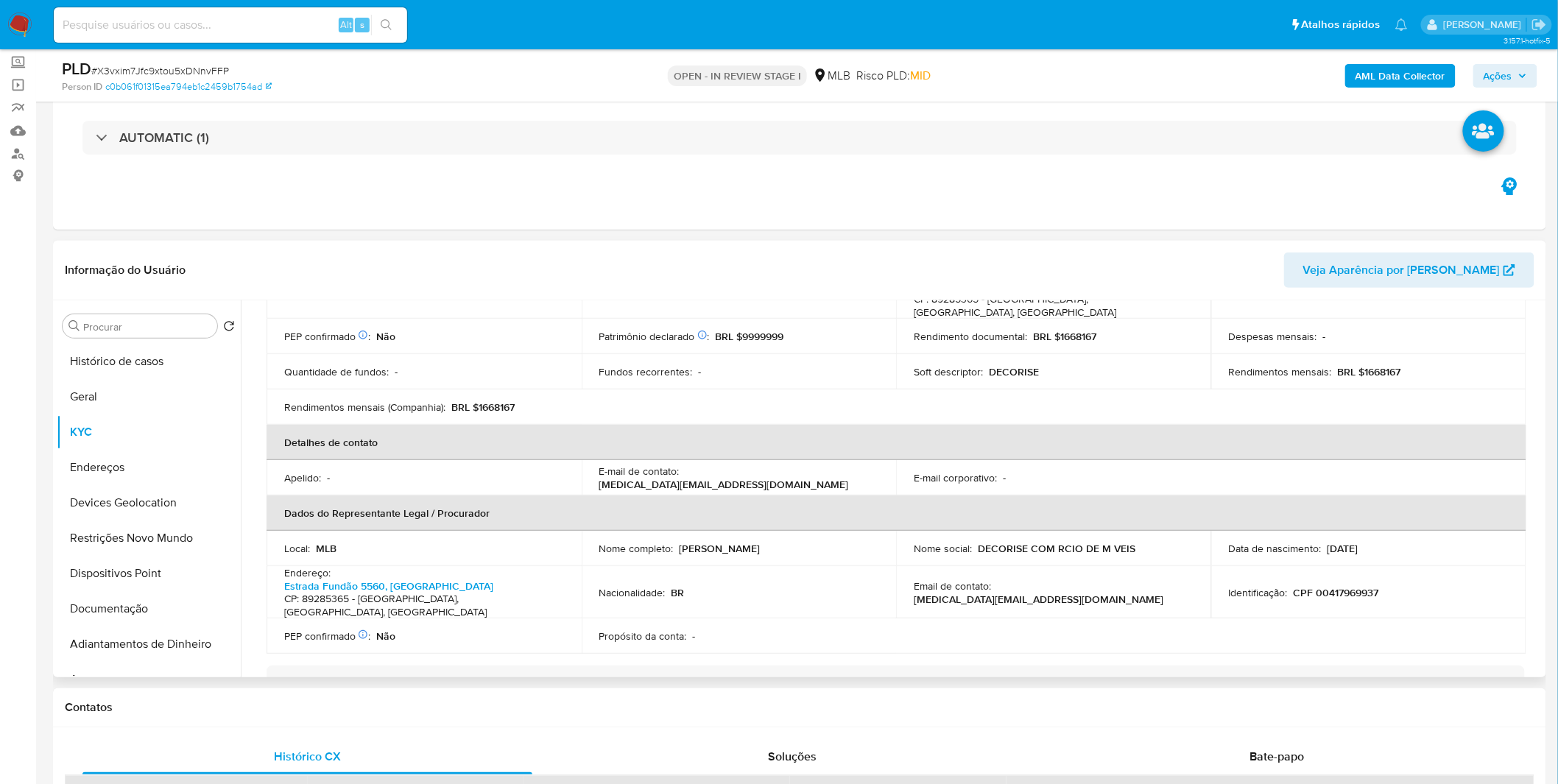
drag, startPoint x: 859, startPoint y: 536, endPoint x: 680, endPoint y: 538, distance: 179.0
click at [680, 542] on div "Nome completo : Marlise Joana Maahs Kravec" at bounding box center [739, 548] width 280 height 13
click at [680, 542] on p "Marlise Joana Maahs Kravec" at bounding box center [720, 548] width 81 height 13
drag, startPoint x: 687, startPoint y: 539, endPoint x: 854, endPoint y: 528, distance: 167.4
click at [854, 542] on div "Nome completo : Marlise Joana Maahs Kravec" at bounding box center [739, 548] width 280 height 13
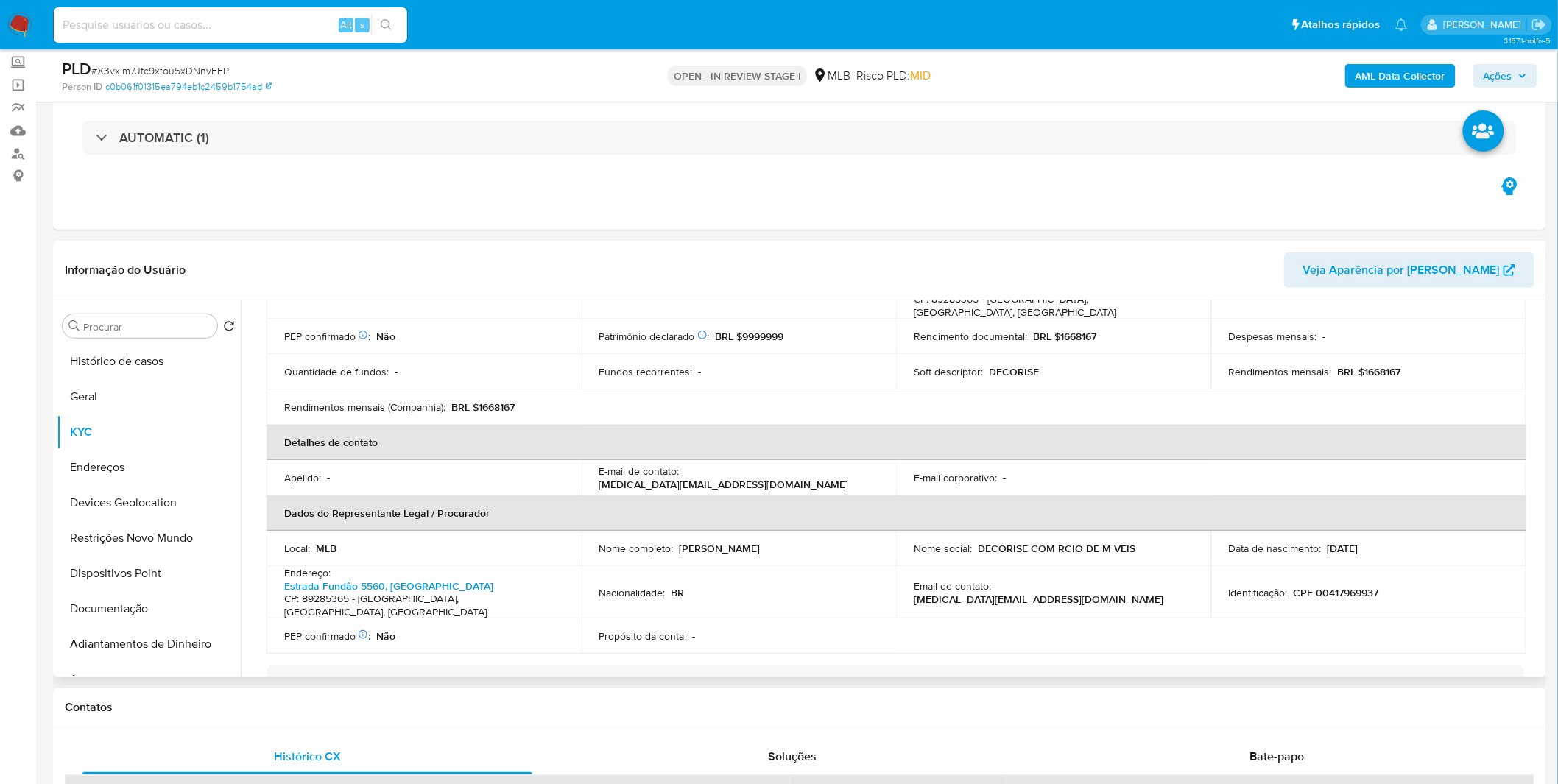
click at [854, 542] on div "Nome completo : Marlise Joana Maahs Kravec" at bounding box center [739, 548] width 280 height 13
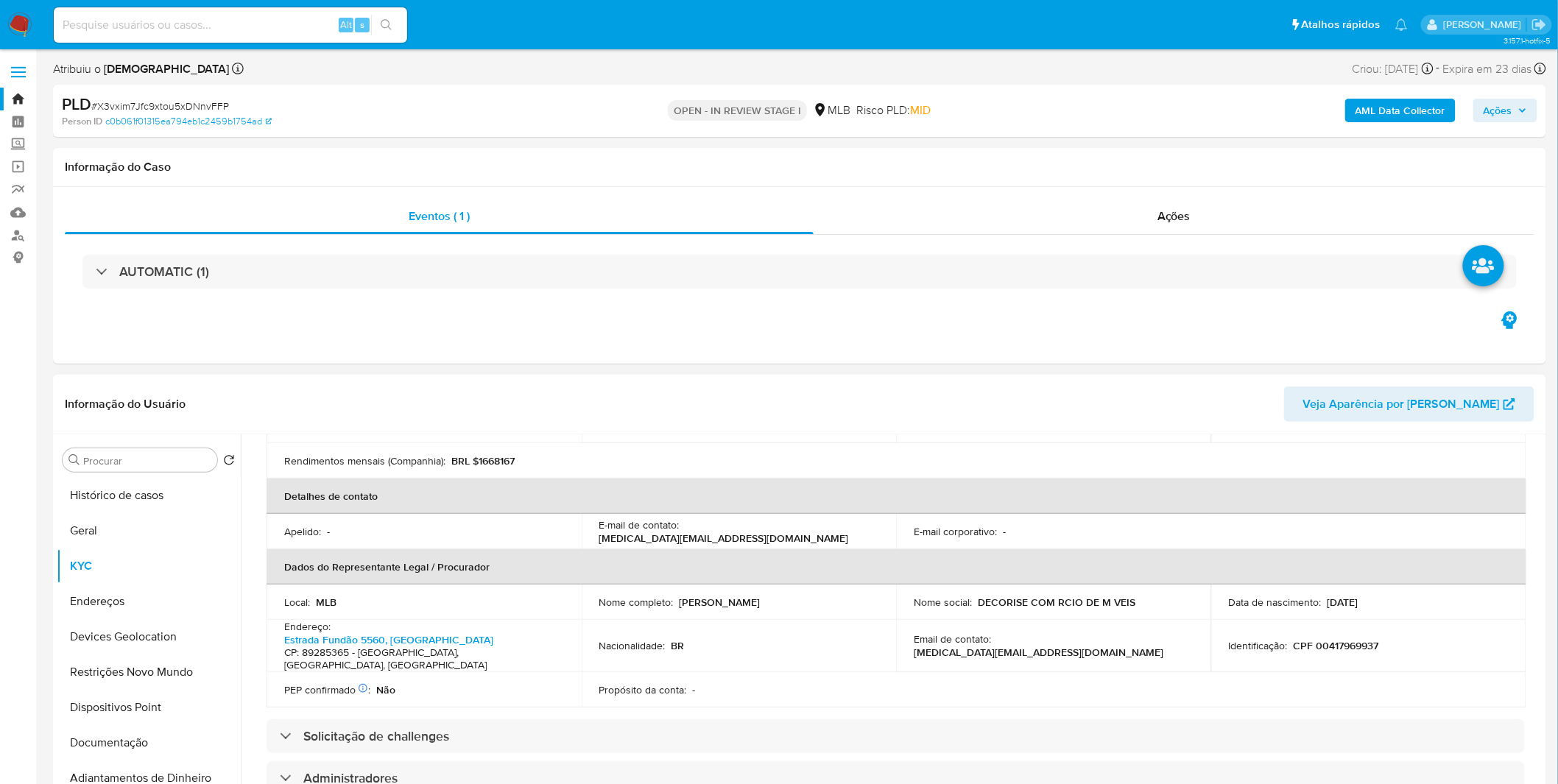
scroll to position [327, 0]
drag, startPoint x: 298, startPoint y: 543, endPoint x: 431, endPoint y: 557, distance: 133.7
click at [431, 557] on th "Dados do Representante Legal / Procurador" at bounding box center [896, 565] width 1260 height 35
click at [86, 606] on button "Endereços" at bounding box center [143, 601] width 172 height 35
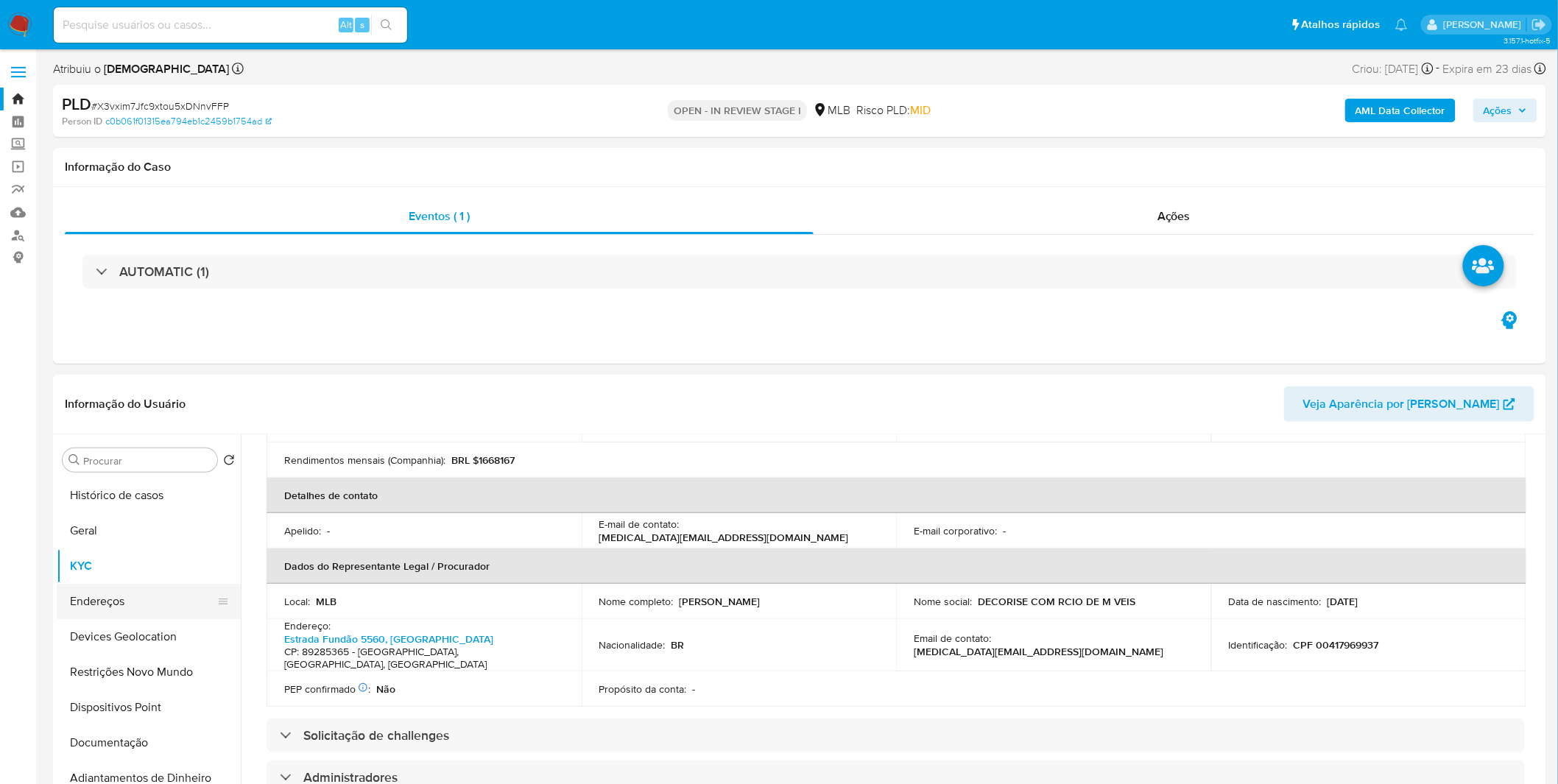
scroll to position [0, 0]
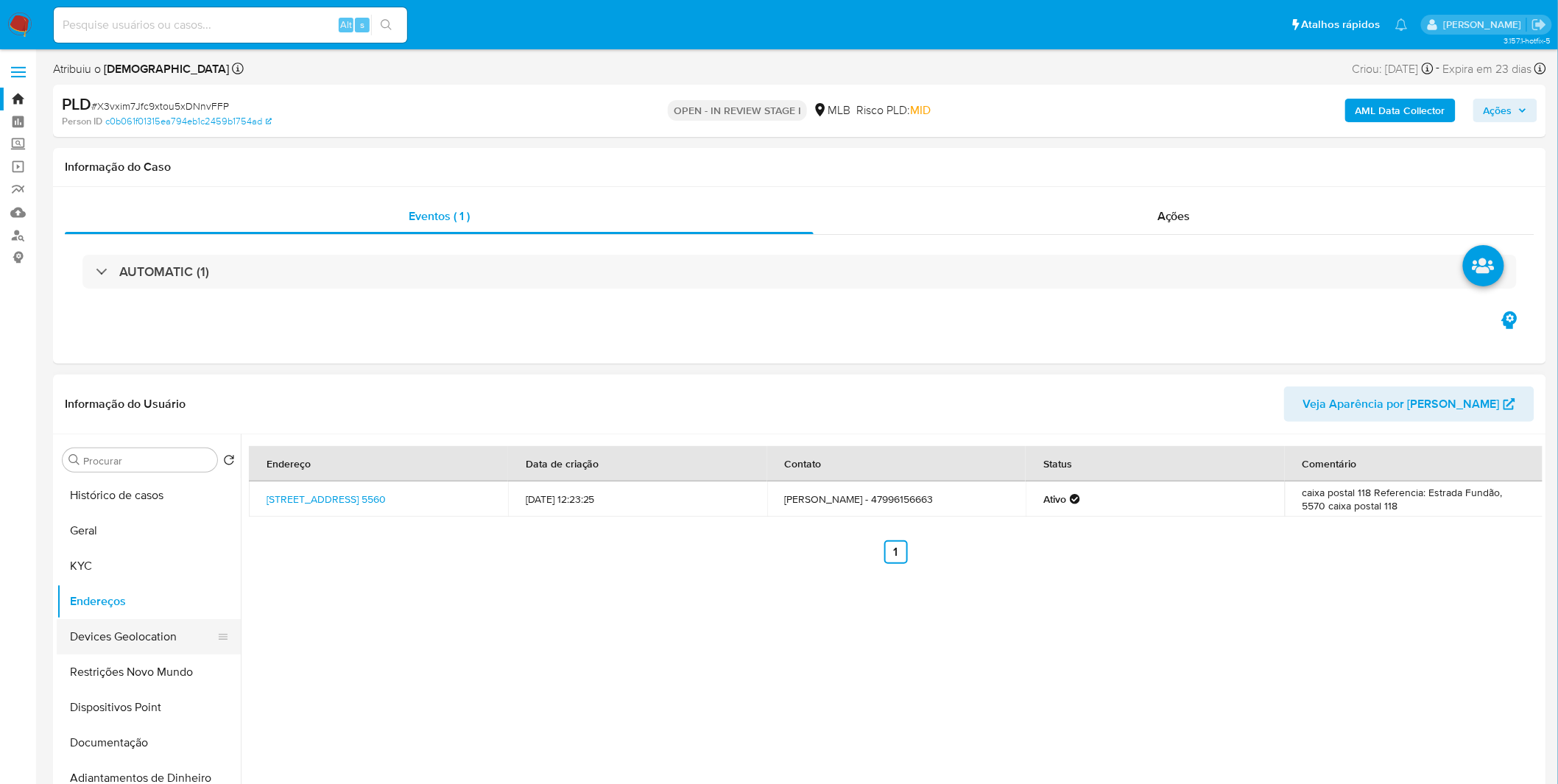
click at [118, 634] on button "Devices Geolocation" at bounding box center [143, 636] width 172 height 35
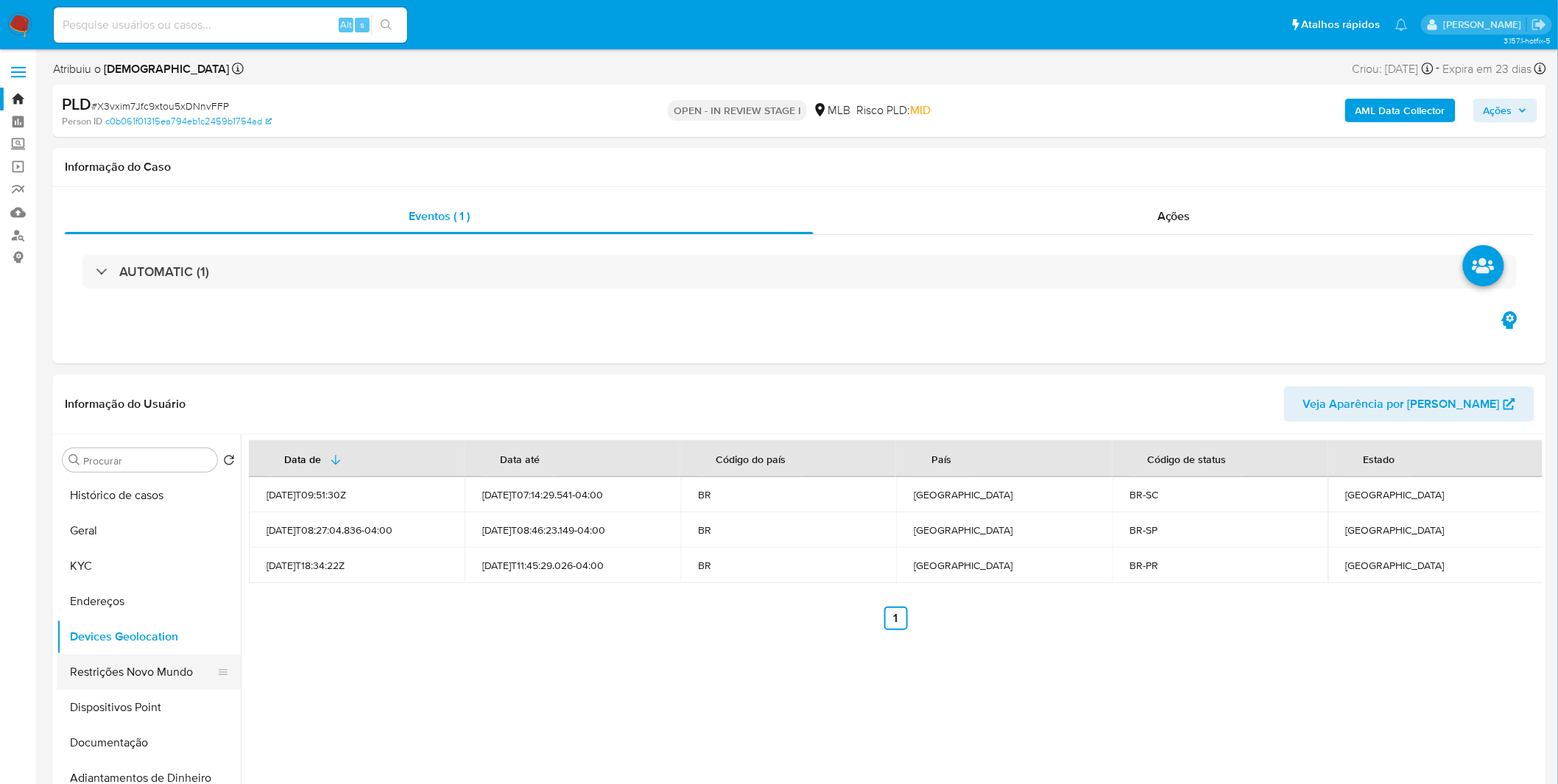
click at [135, 654] on button "Restrições Novo Mundo" at bounding box center [143, 672] width 172 height 35
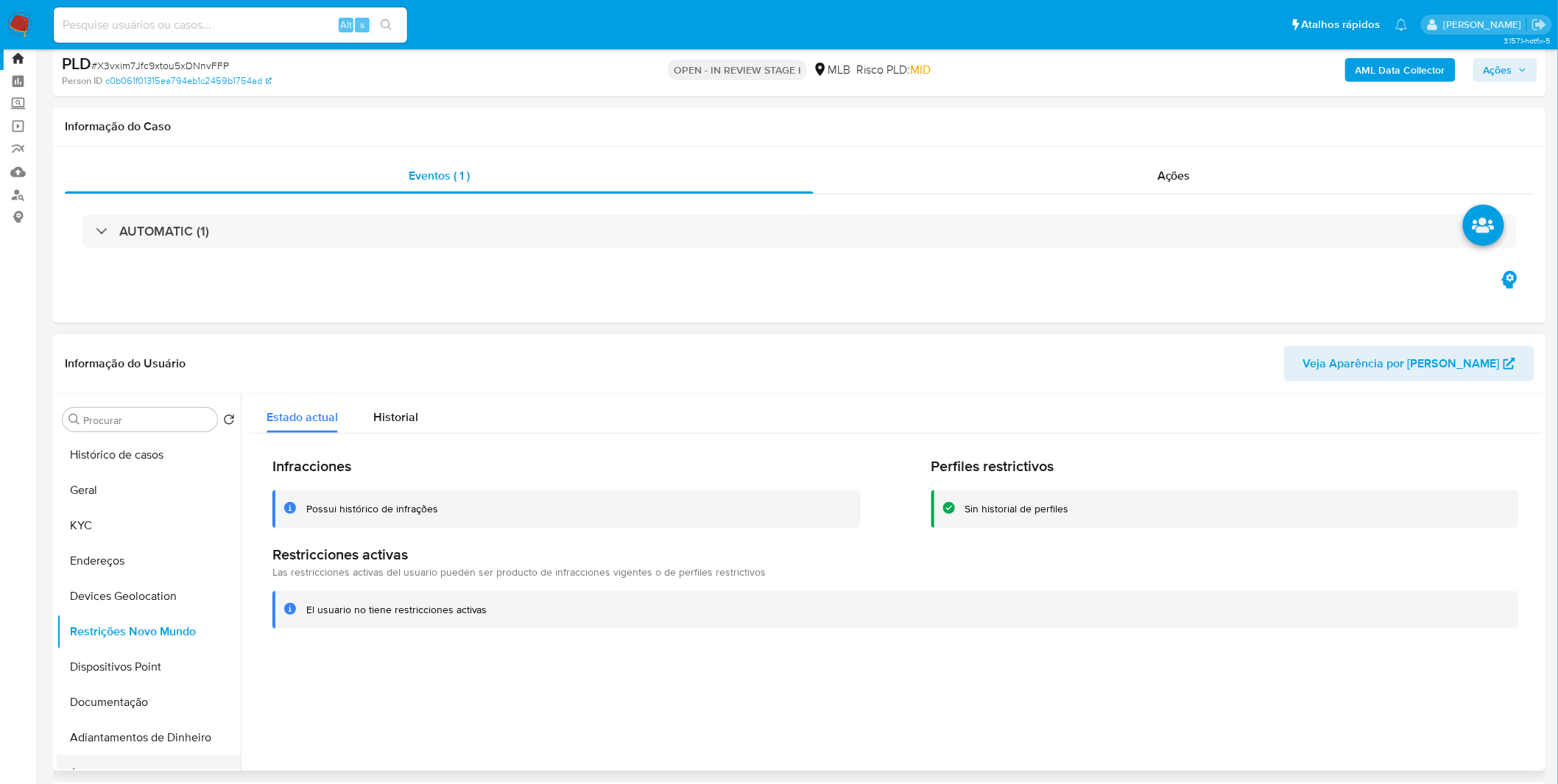
scroll to position [82, 0]
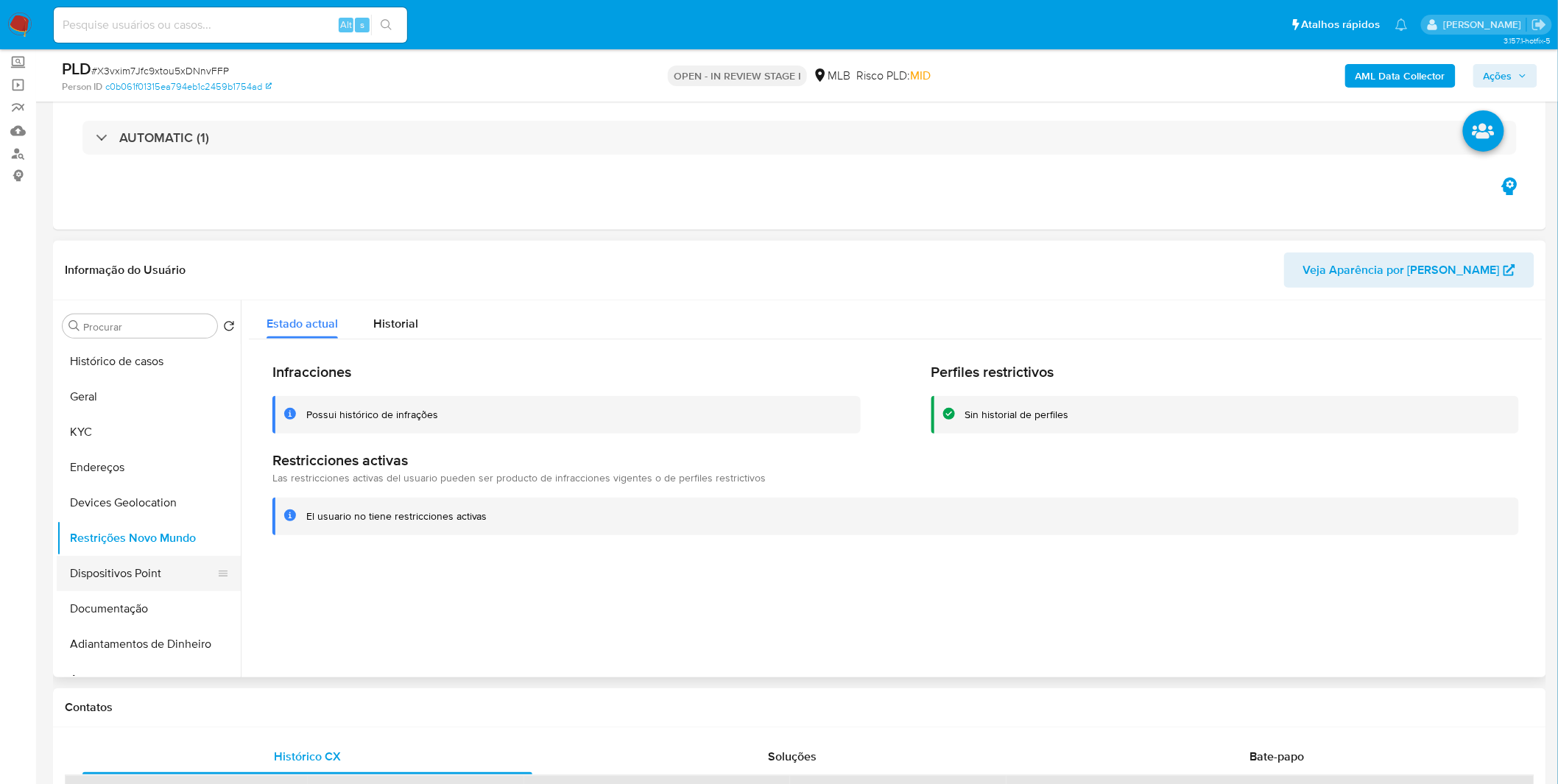
click at [118, 577] on button "Dispositivos Point" at bounding box center [143, 573] width 172 height 35
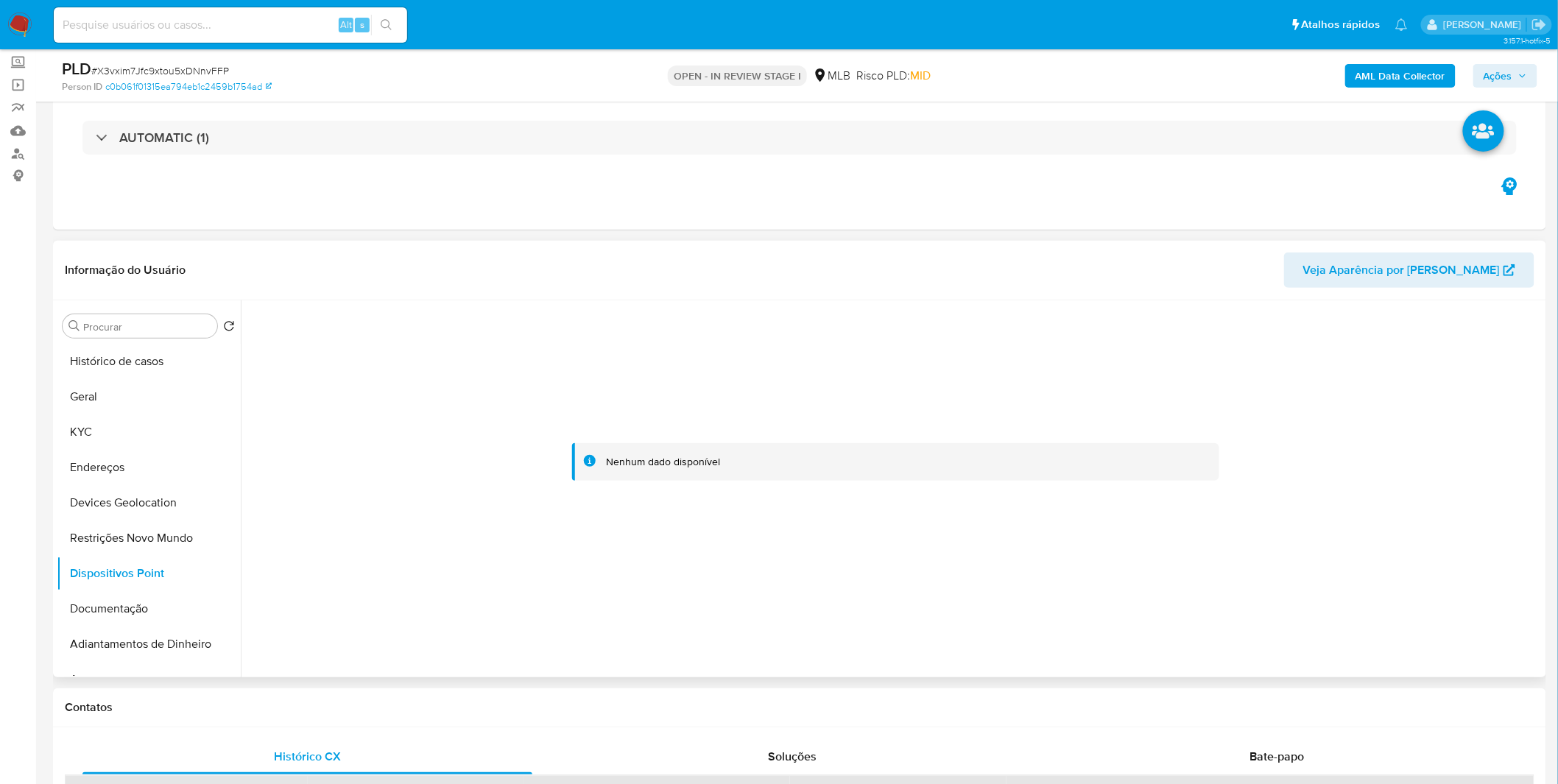
scroll to position [163, 0]
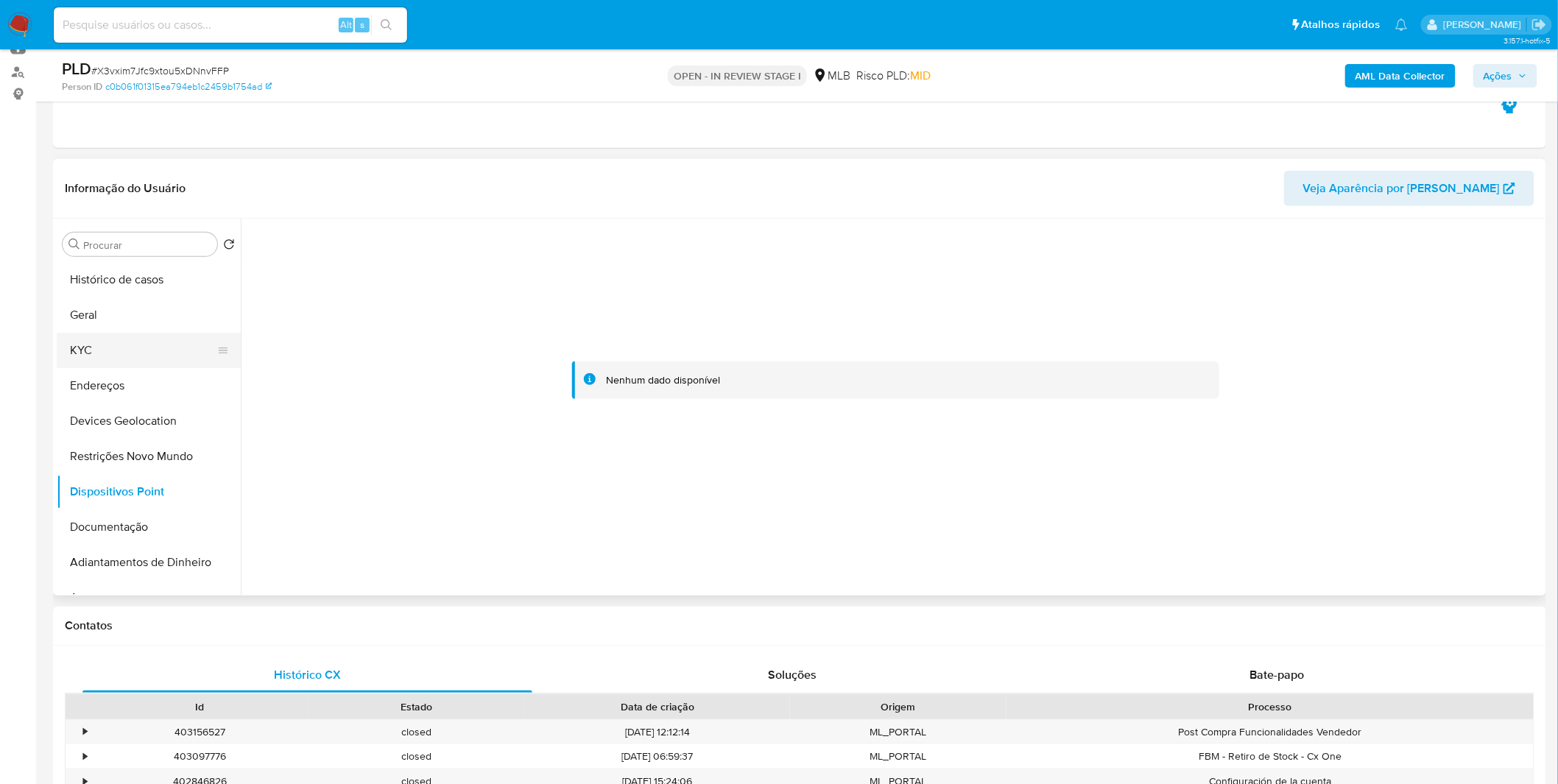
click at [132, 344] on button "KYC" at bounding box center [143, 350] width 172 height 35
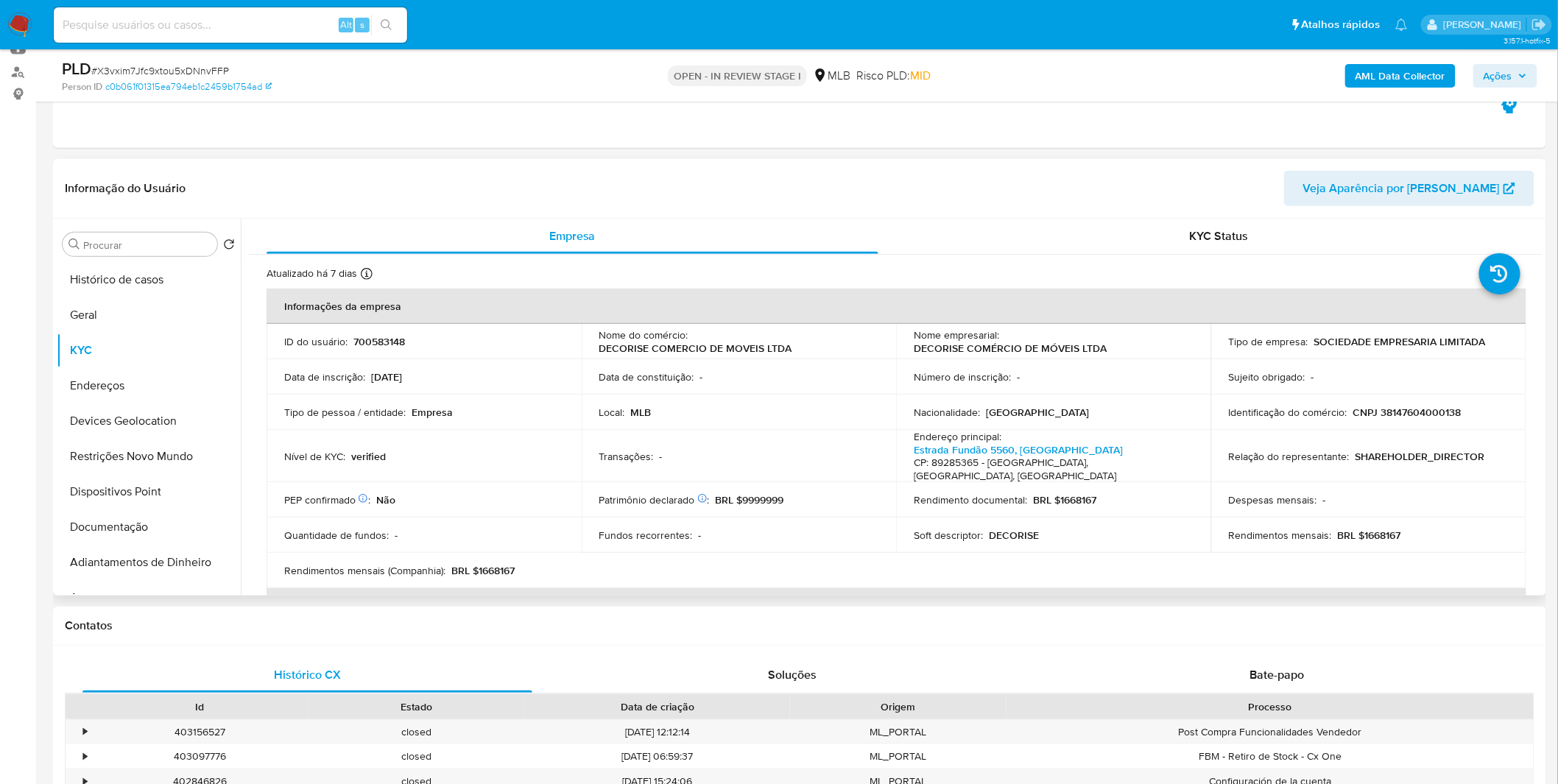
click at [1408, 417] on p "CNPJ 38147604000138" at bounding box center [1407, 411] width 108 height 13
copy p "38147604000138"
click at [1439, 402] on td "Identificação do comércio : CNPJ 38147604000138" at bounding box center [1369, 411] width 316 height 35
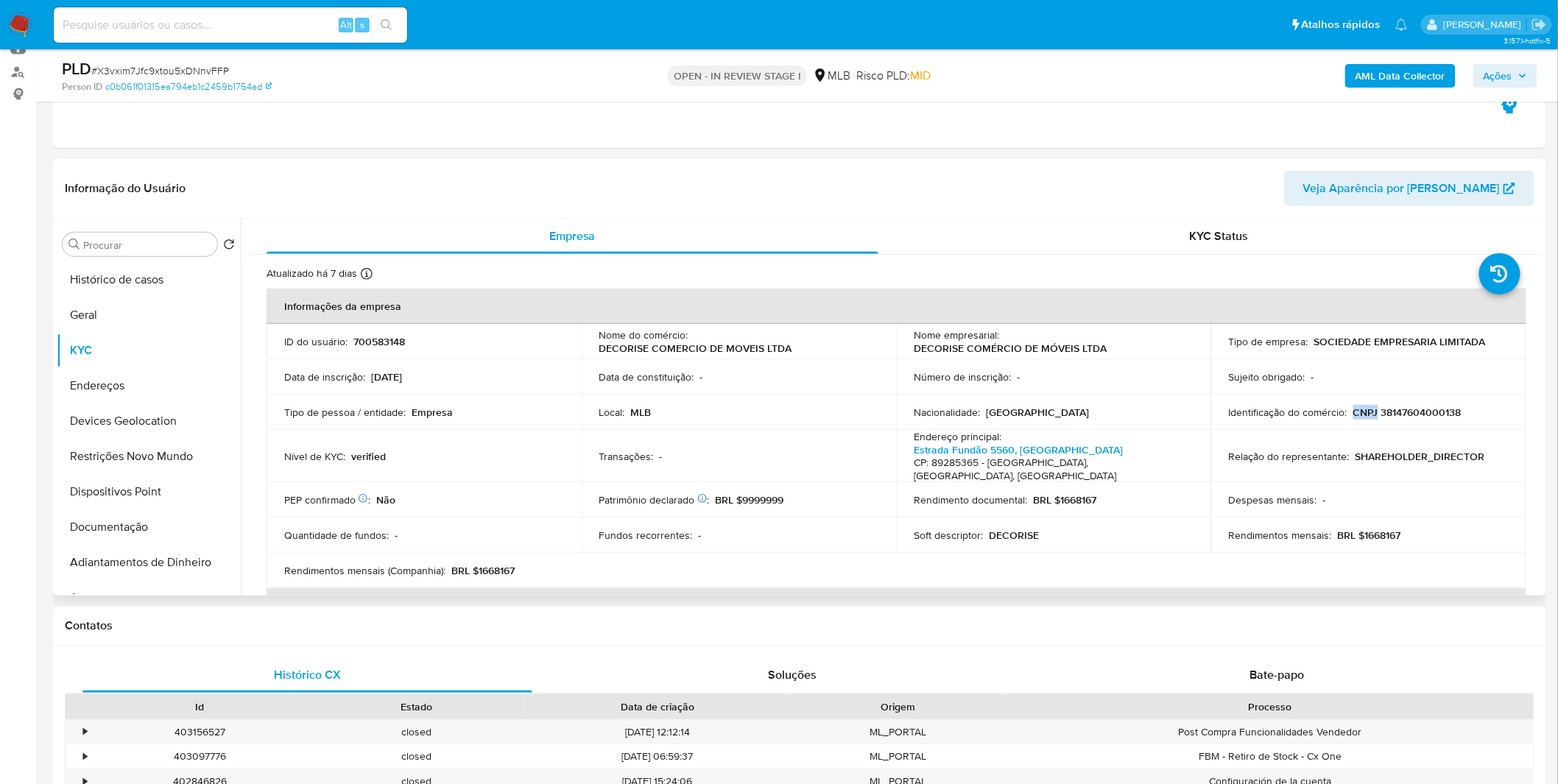
click at [1434, 410] on p "CNPJ 38147604000138" at bounding box center [1407, 411] width 108 height 13
click at [1409, 419] on p "CNPJ 38147604000138" at bounding box center [1407, 411] width 108 height 13
click at [1402, 412] on p "CNPJ 38147604000138" at bounding box center [1407, 411] width 108 height 13
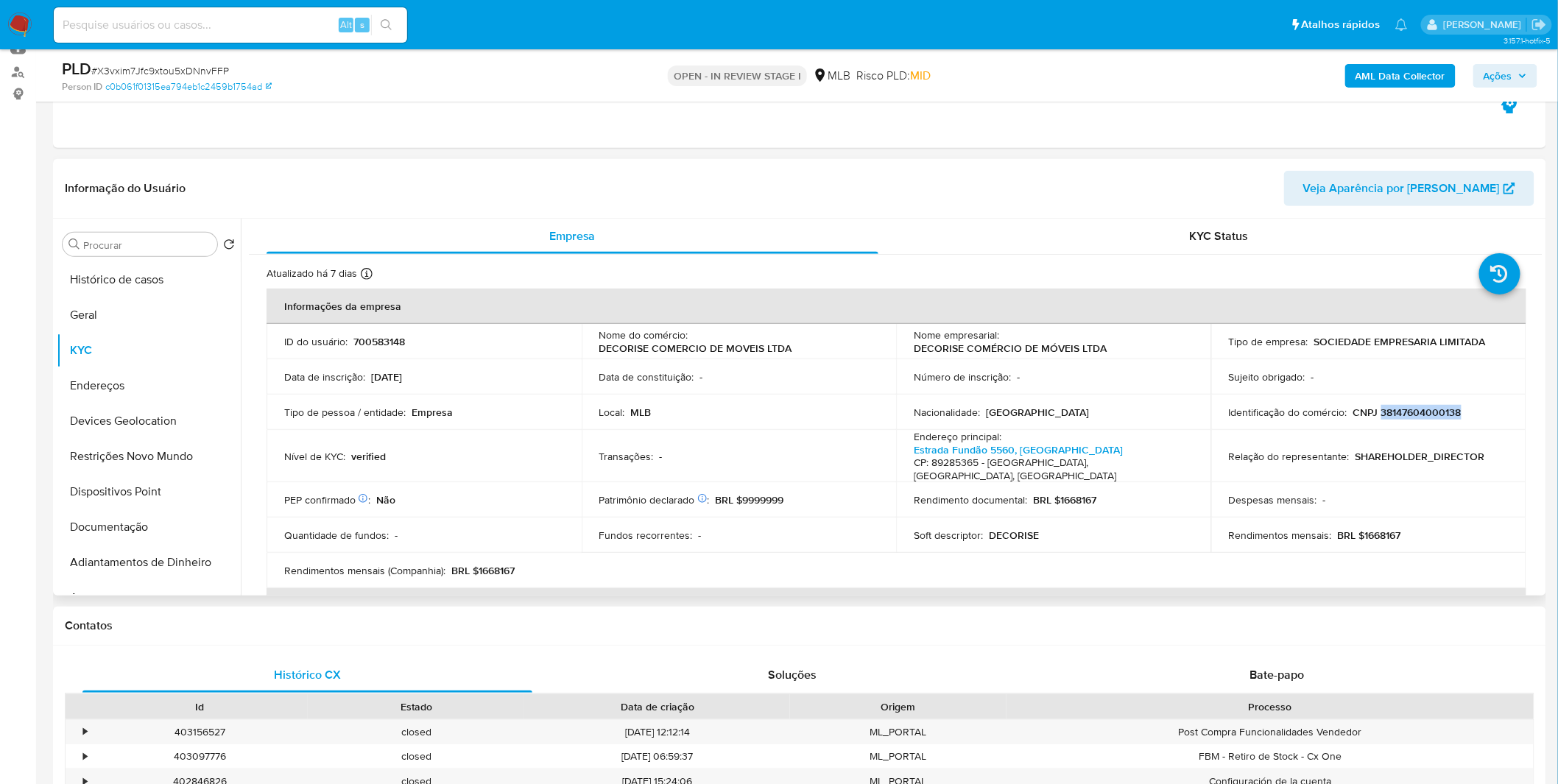
click at [1402, 412] on p "CNPJ 38147604000138" at bounding box center [1407, 411] width 108 height 13
copy p "38147604000138"
drag, startPoint x: 1416, startPoint y: 521, endPoint x: 1360, endPoint y: 523, distance: 56.0
click at [1360, 528] on div "Rendimentos mensais : BRL $1668167" at bounding box center [1369, 534] width 280 height 13
click at [1360, 528] on p "BRL $1668167" at bounding box center [1369, 534] width 63 height 13
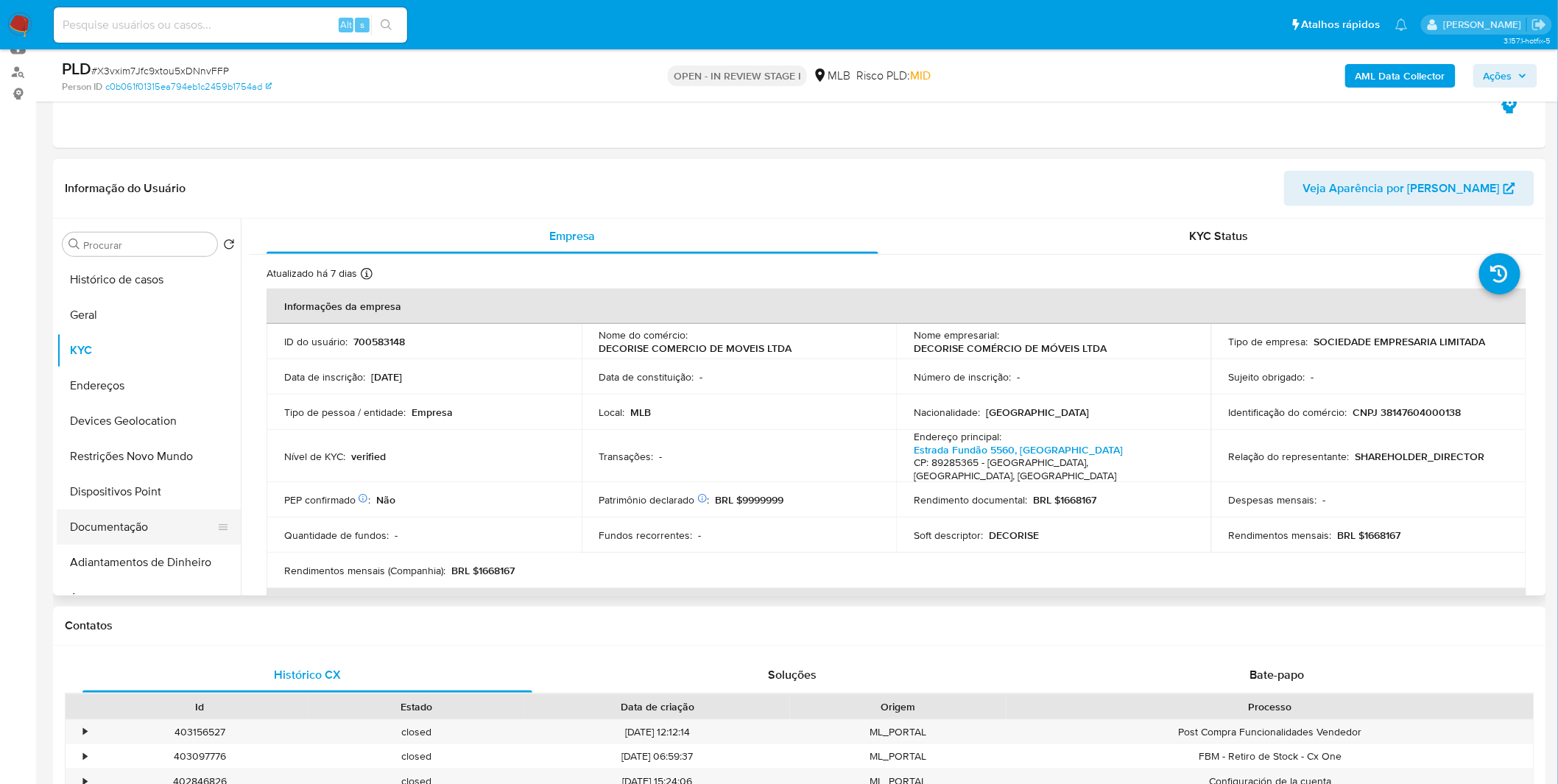
click at [126, 520] on button "Documentação" at bounding box center [143, 526] width 172 height 35
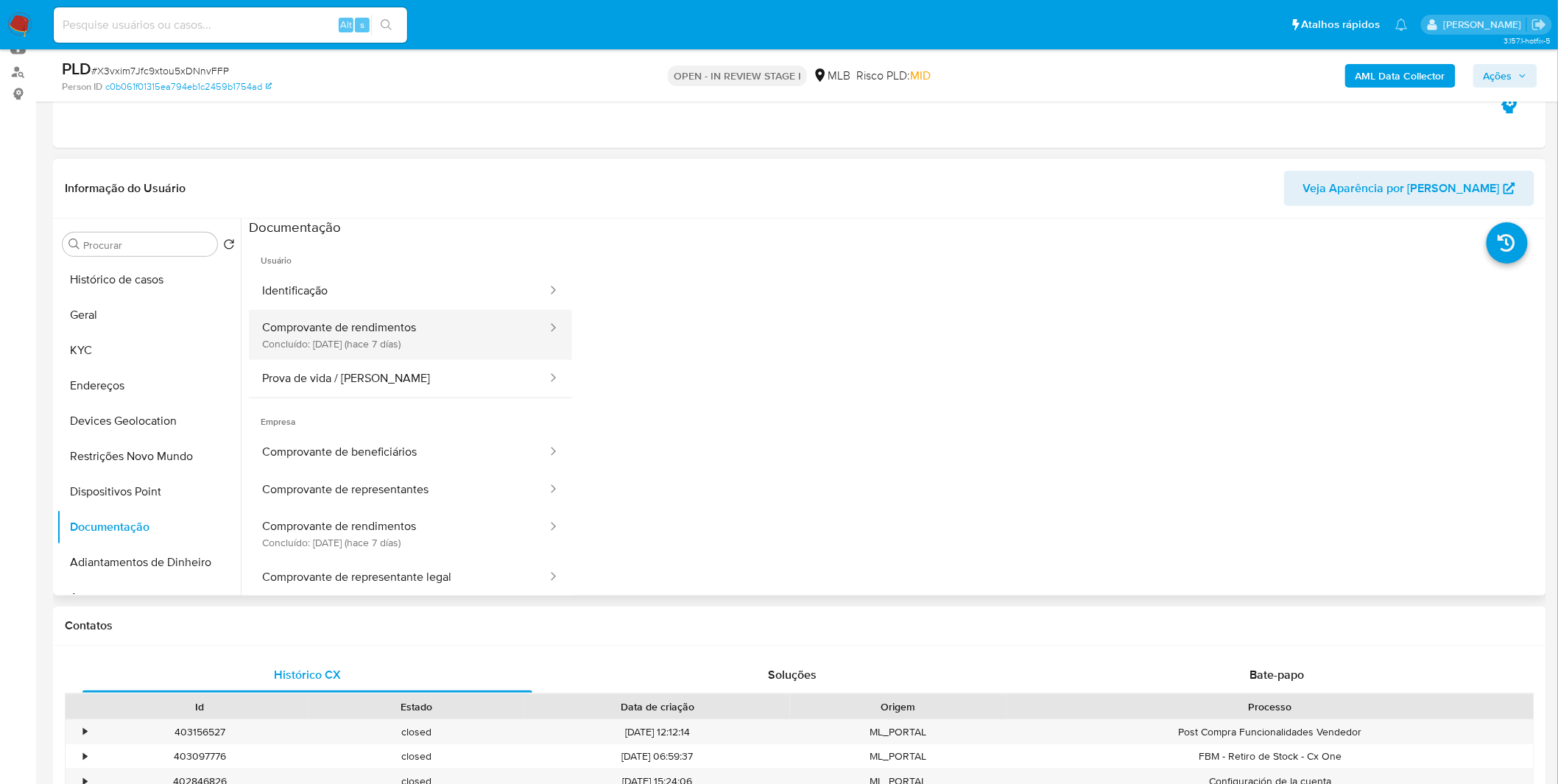
click at [316, 334] on button "Comprovante de rendimentos Concluído: 26/08/2025 (hace 7 días)" at bounding box center [399, 335] width 300 height 50
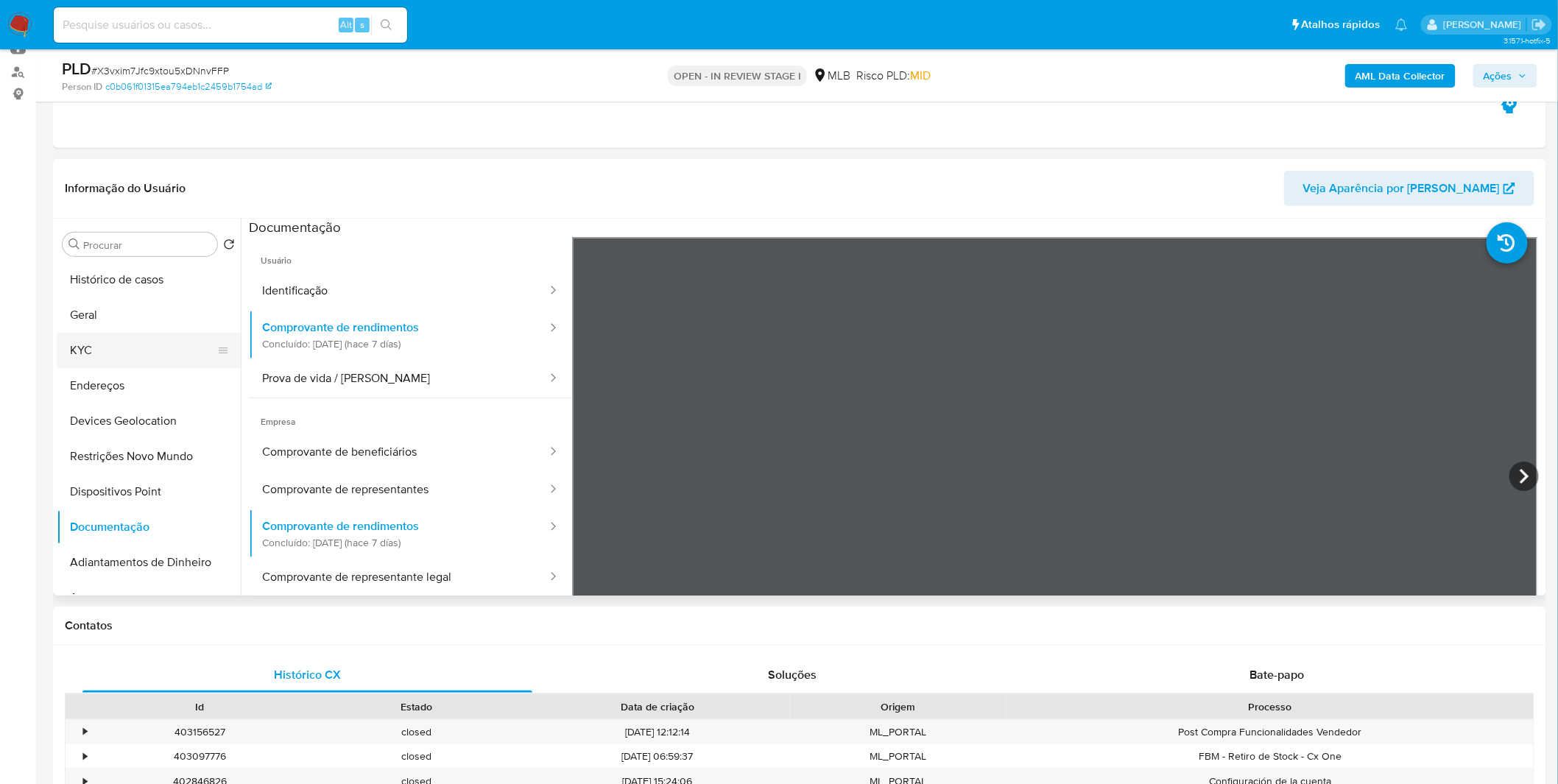
click at [131, 355] on button "KYC" at bounding box center [143, 350] width 172 height 35
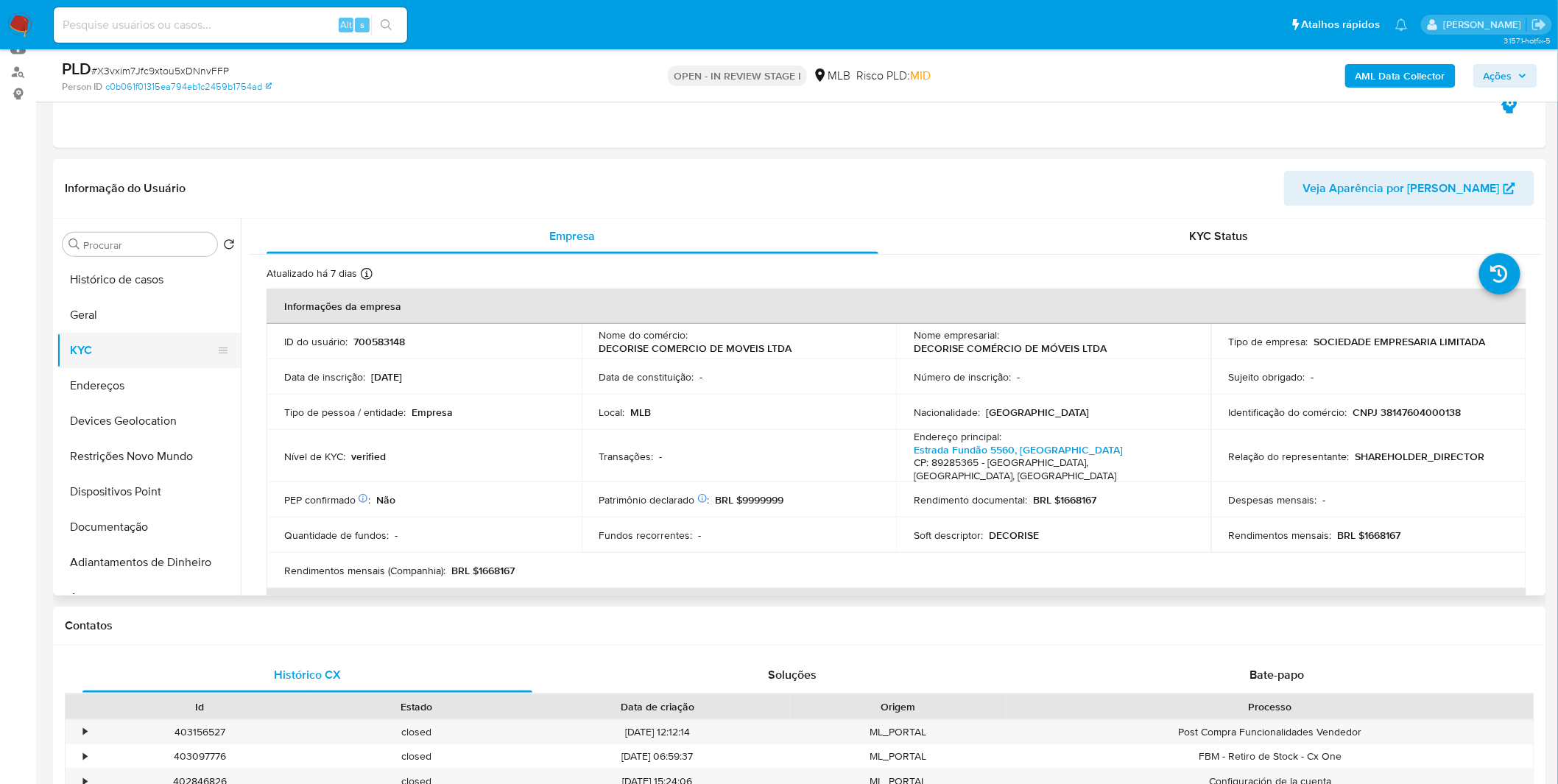
click at [86, 346] on button "KYC" at bounding box center [143, 350] width 172 height 35
click at [142, 440] on button "Restrições Novo Mundo" at bounding box center [143, 456] width 172 height 35
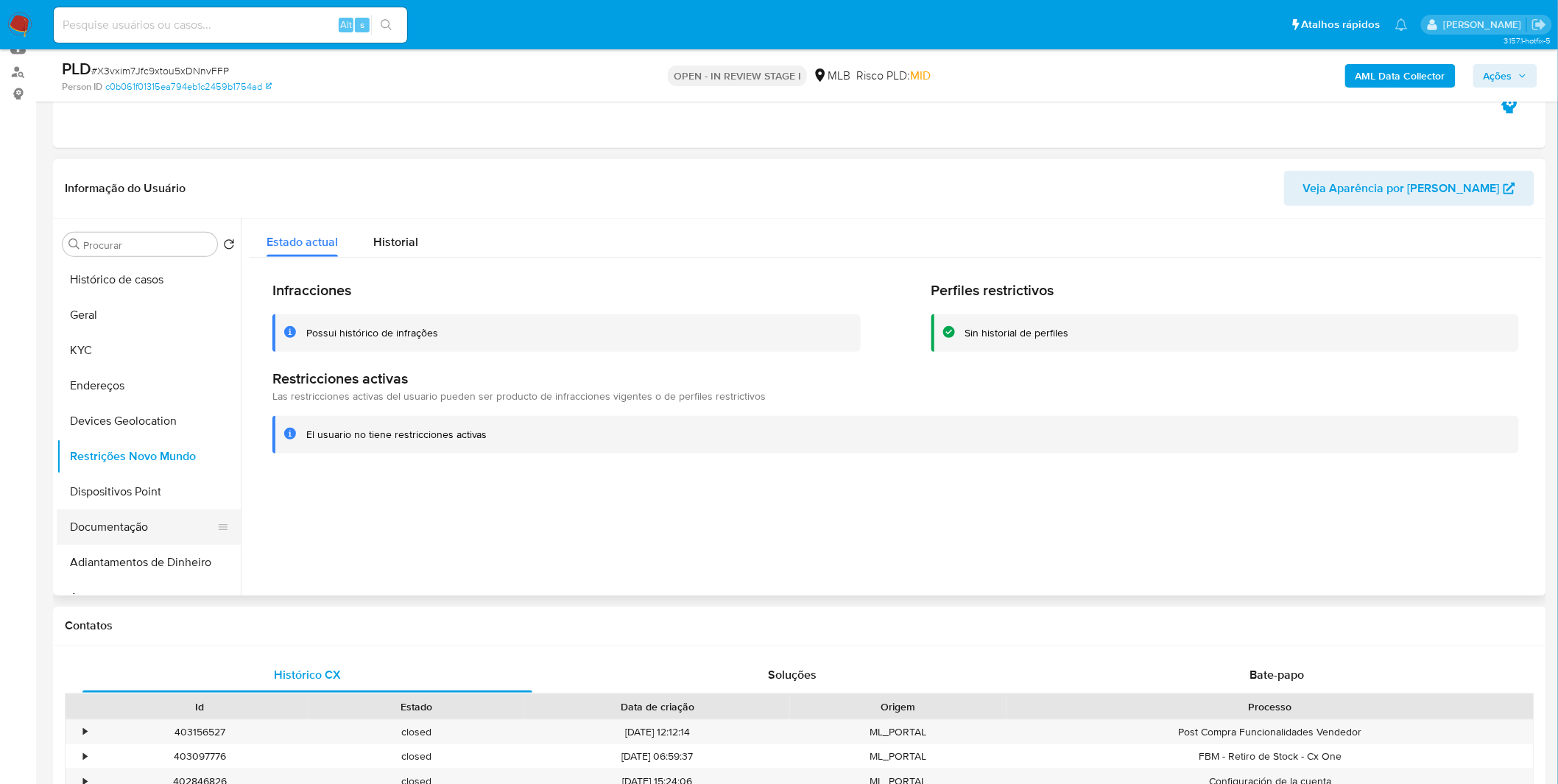
click at [144, 532] on button "Documentação" at bounding box center [143, 526] width 172 height 35
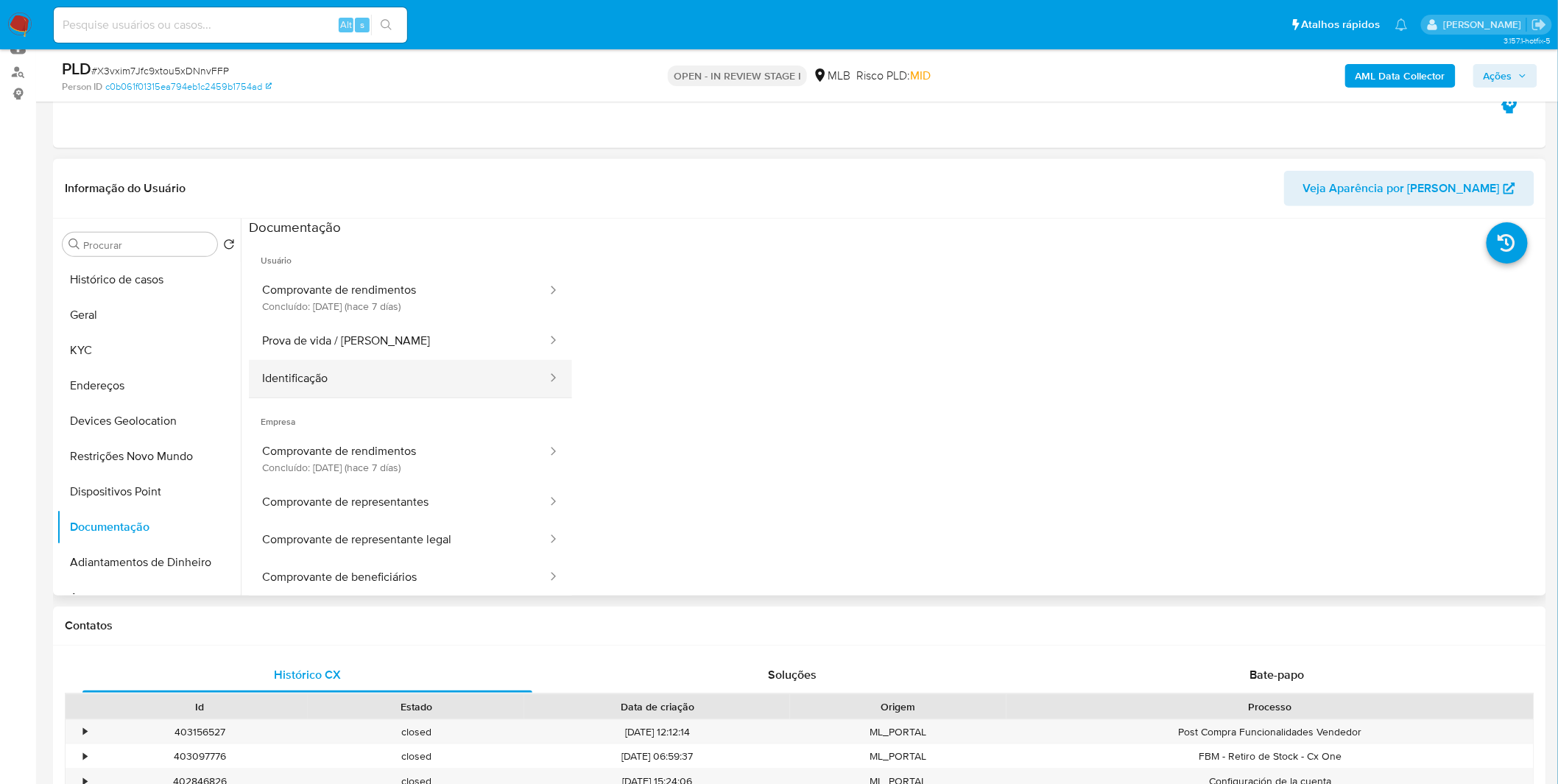
click at [383, 379] on button "Identificação" at bounding box center [399, 378] width 300 height 37
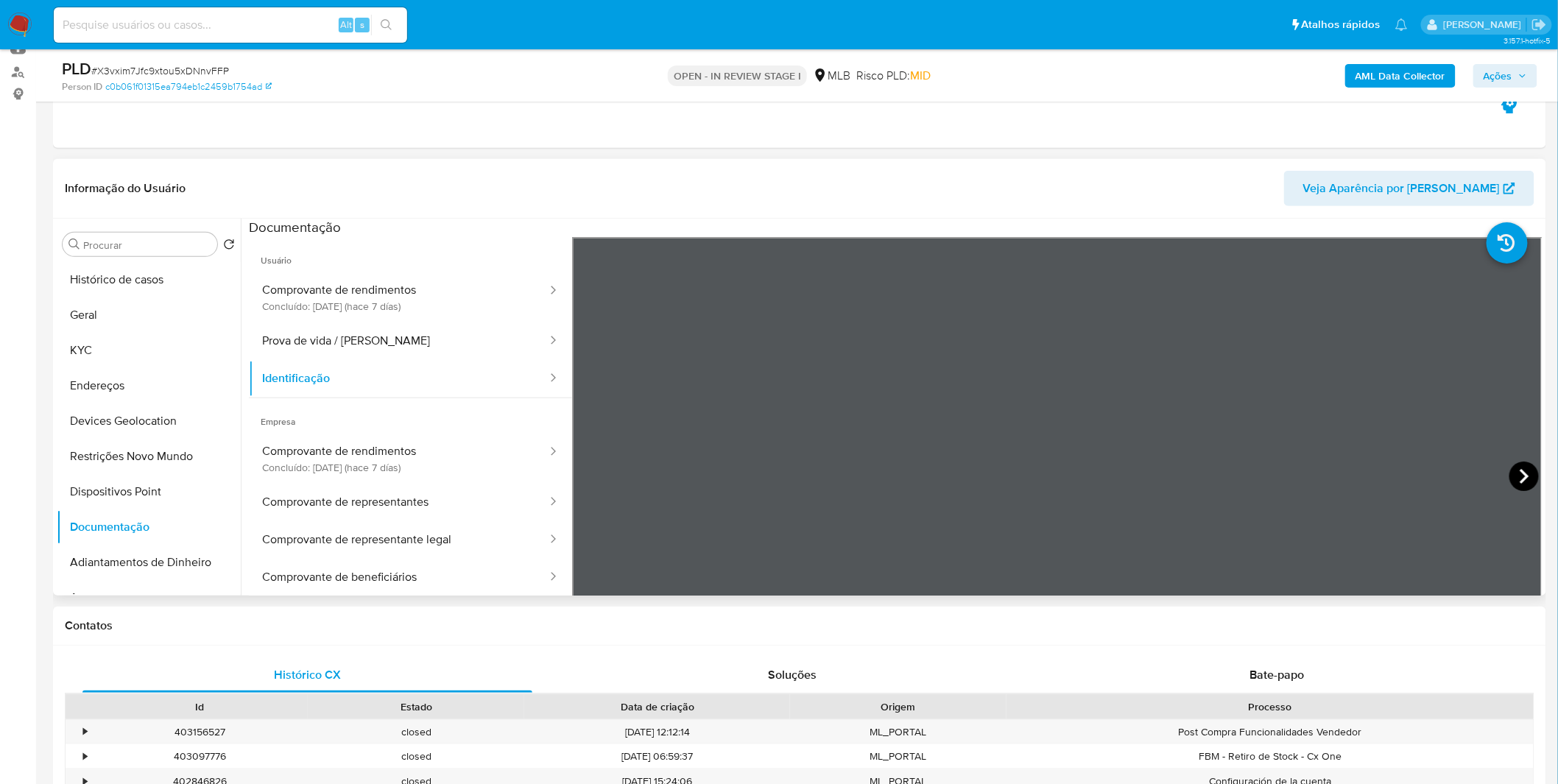
click at [1528, 474] on icon at bounding box center [1524, 476] width 29 height 29
click at [142, 329] on button "Geral" at bounding box center [143, 315] width 172 height 35
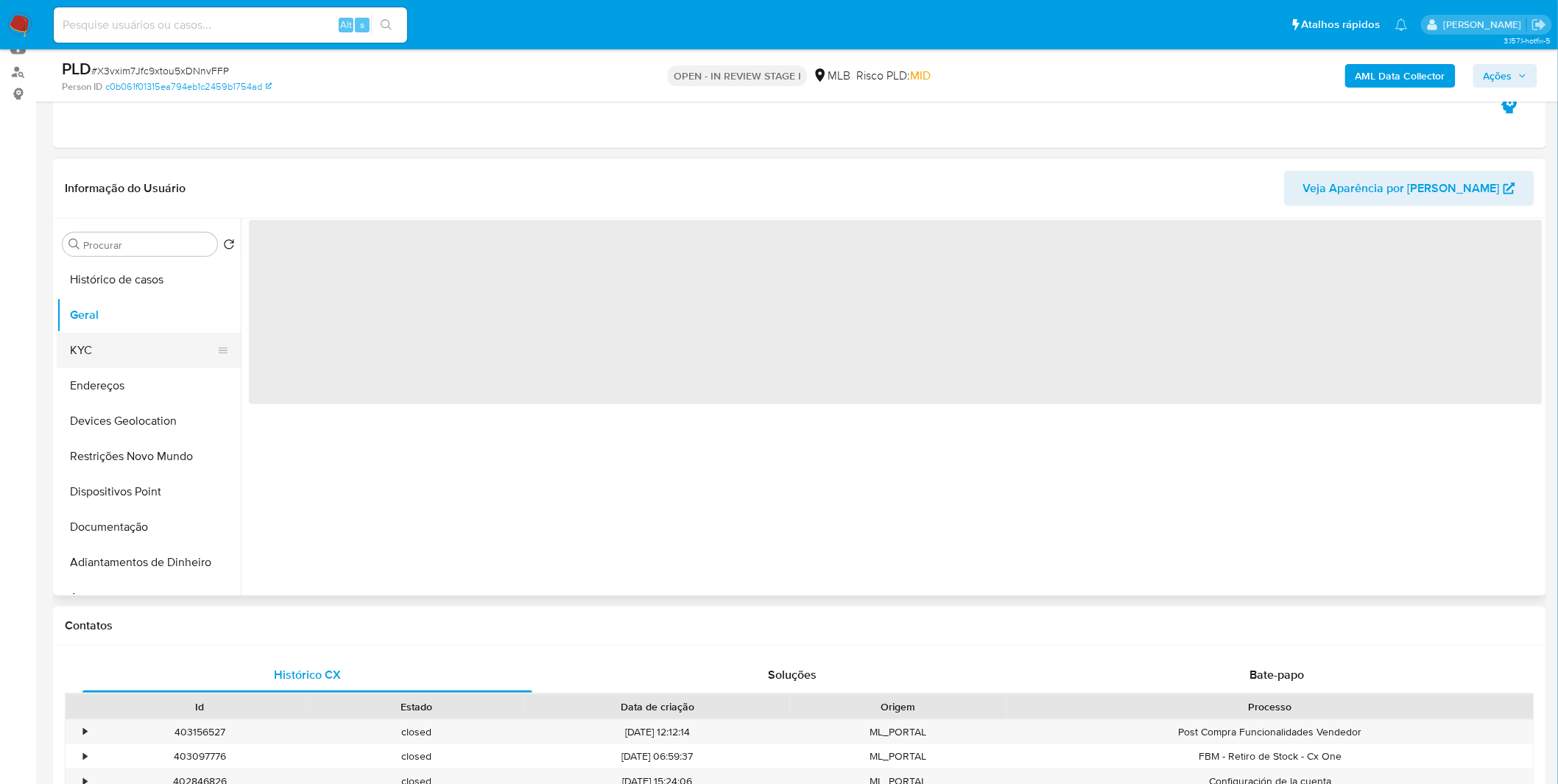
click at [133, 337] on button "KYC" at bounding box center [143, 350] width 172 height 35
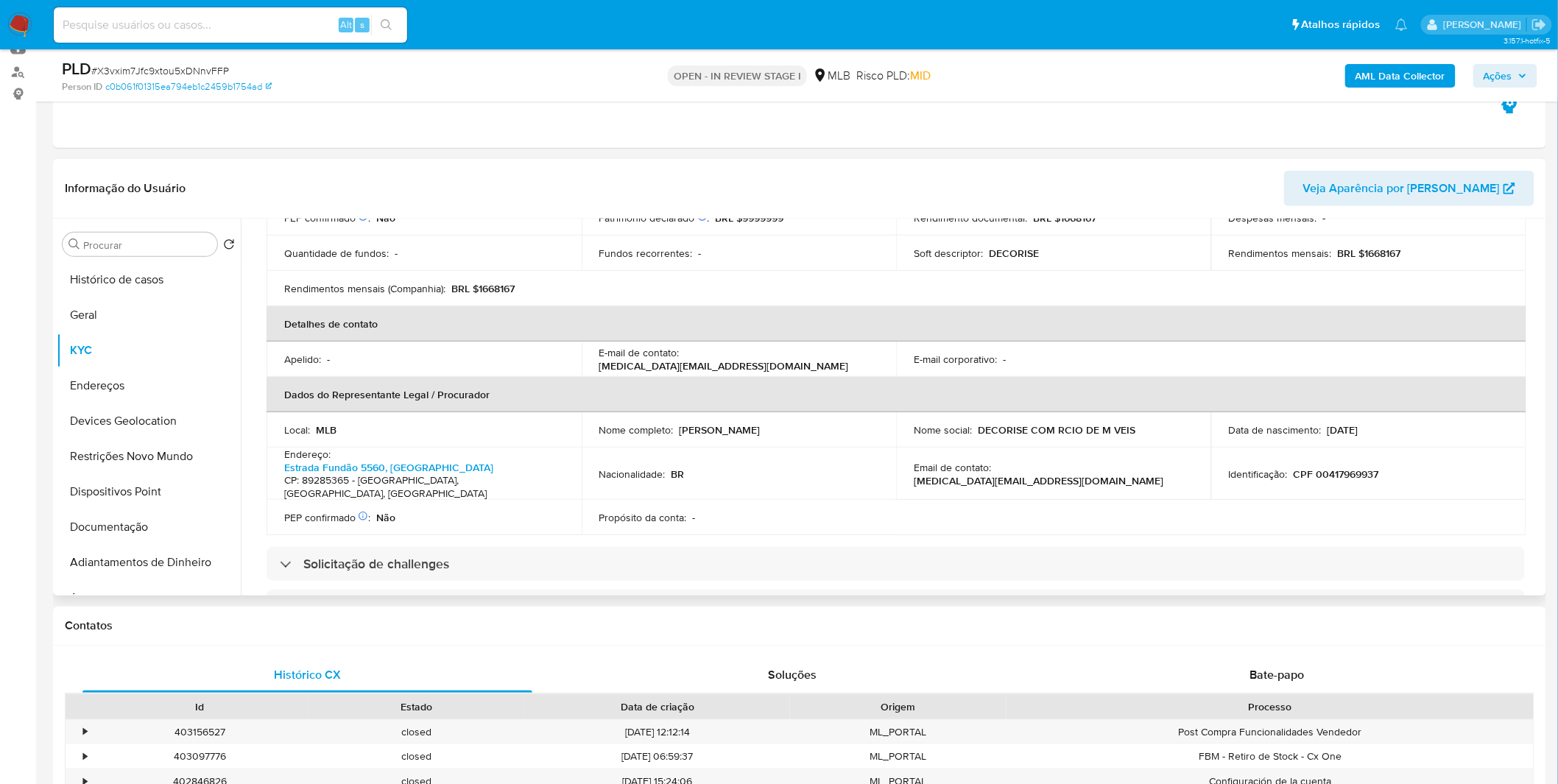
scroll to position [245, 0]
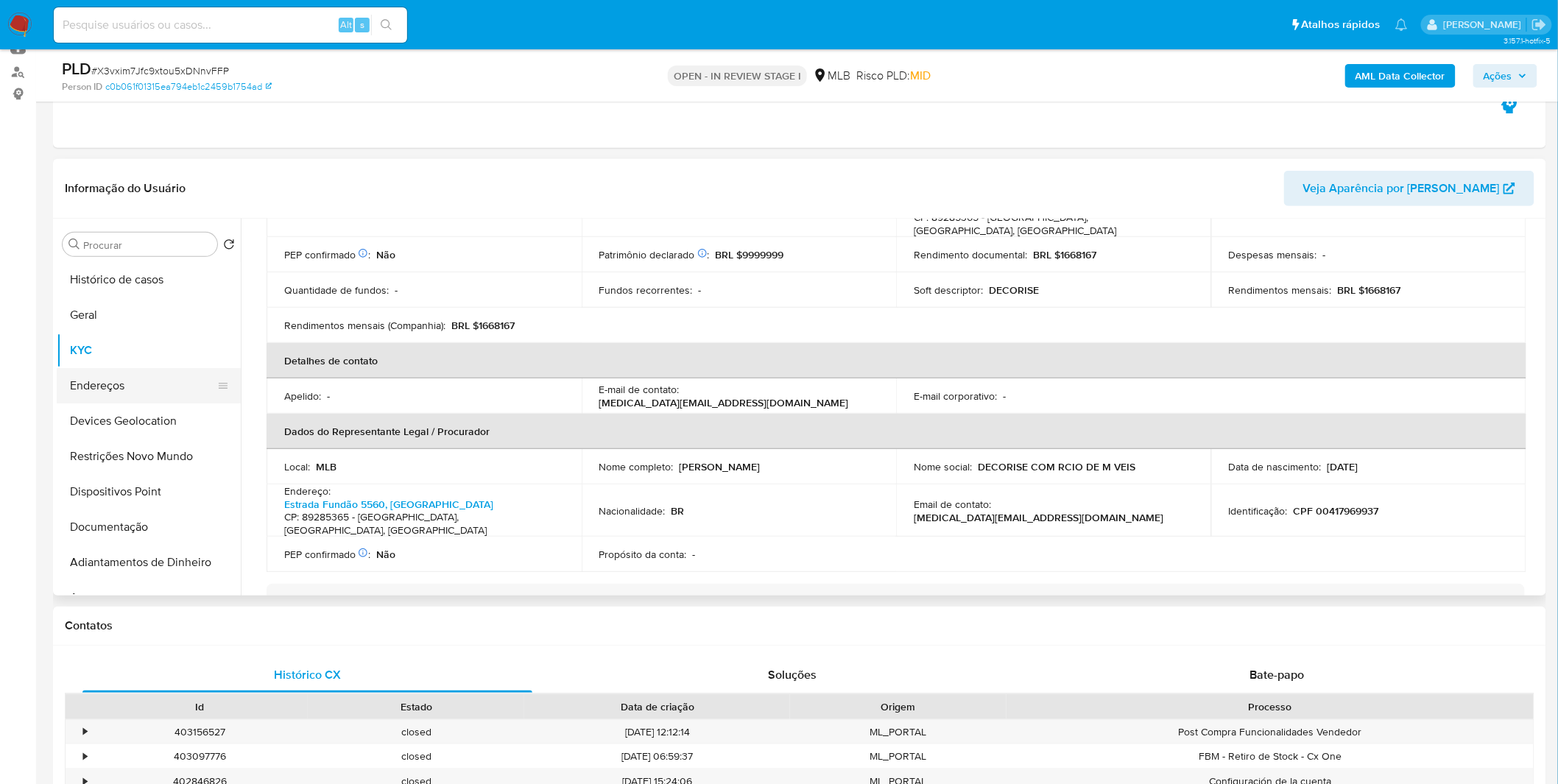
click at [108, 379] on button "Endereços" at bounding box center [143, 386] width 172 height 35
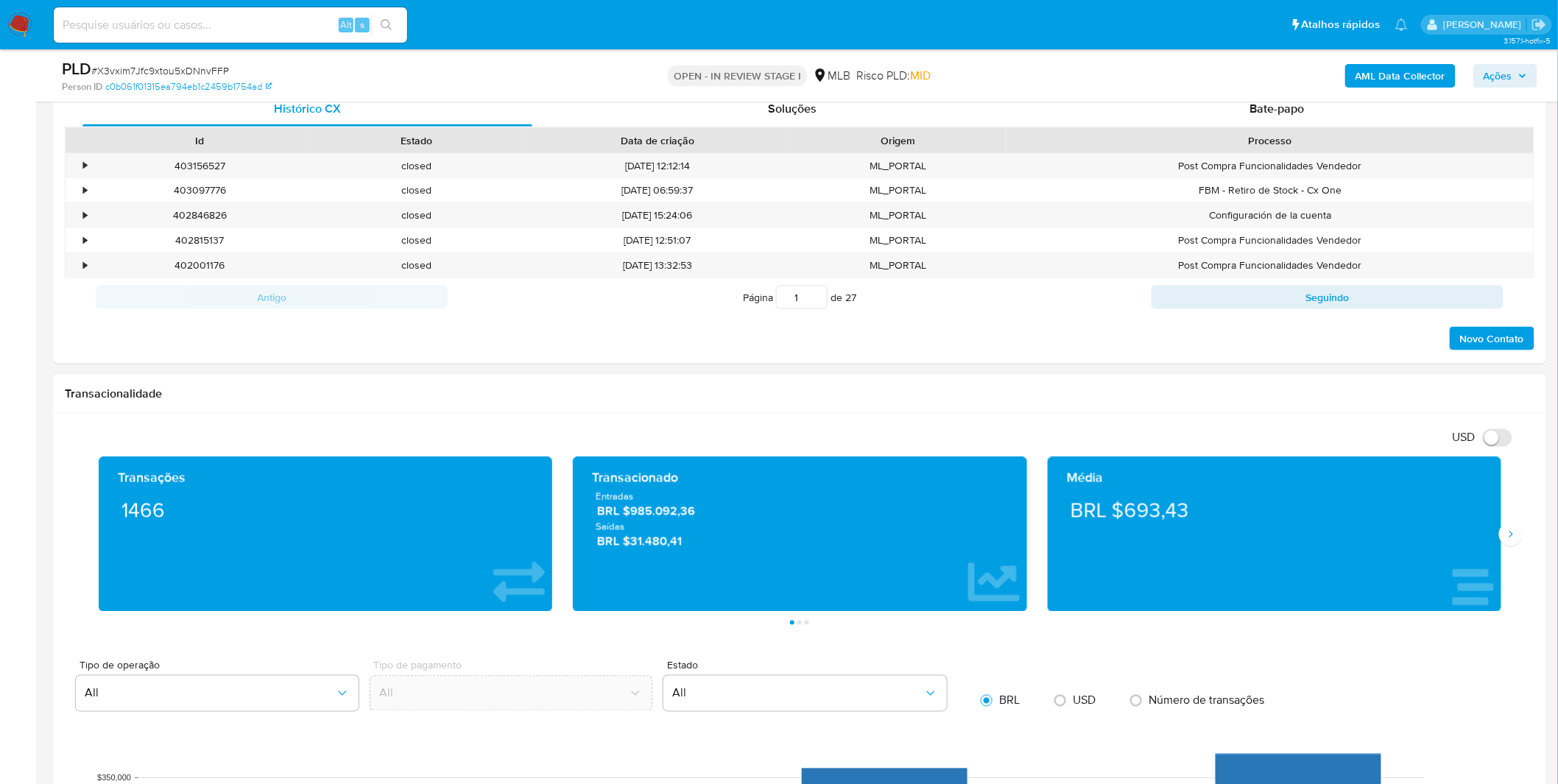
scroll to position [900, 0]
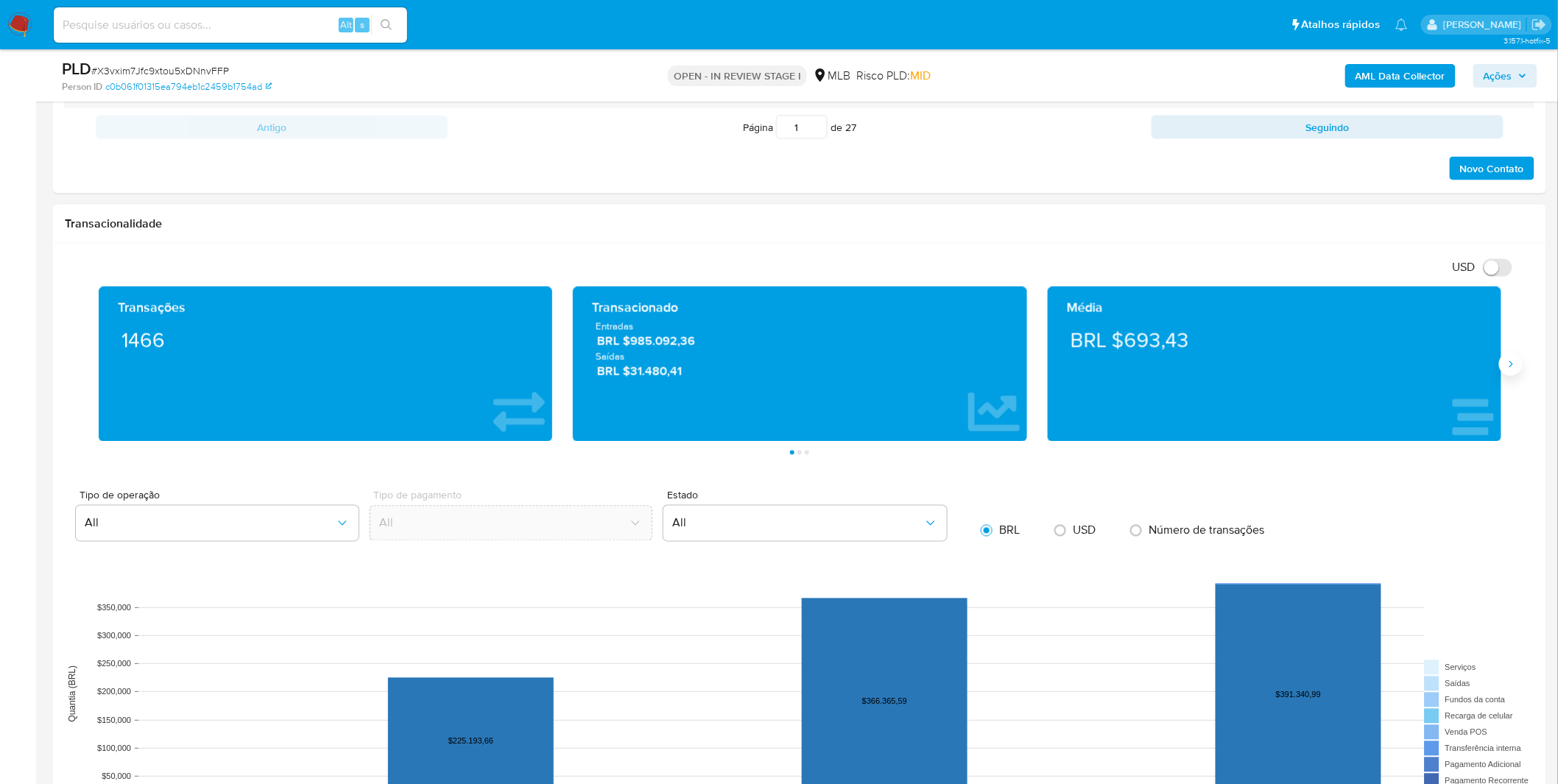
click at [1497, 370] on div "Média BRL $693,43" at bounding box center [1274, 364] width 454 height 155
click at [1510, 370] on icon "Siguiente" at bounding box center [1511, 365] width 12 height 12
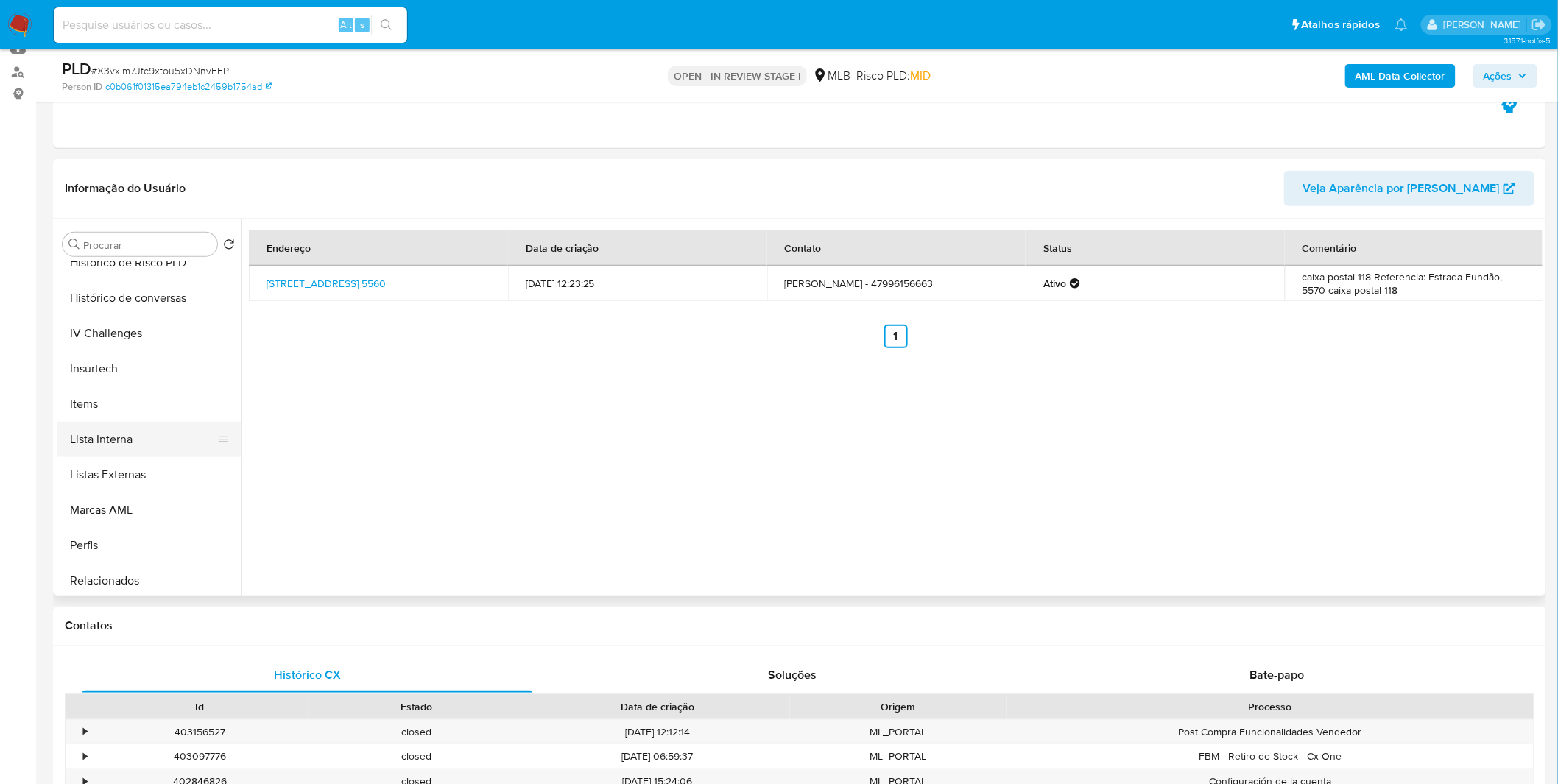
scroll to position [653, 0]
click at [123, 410] on button "Items" at bounding box center [143, 403] width 172 height 35
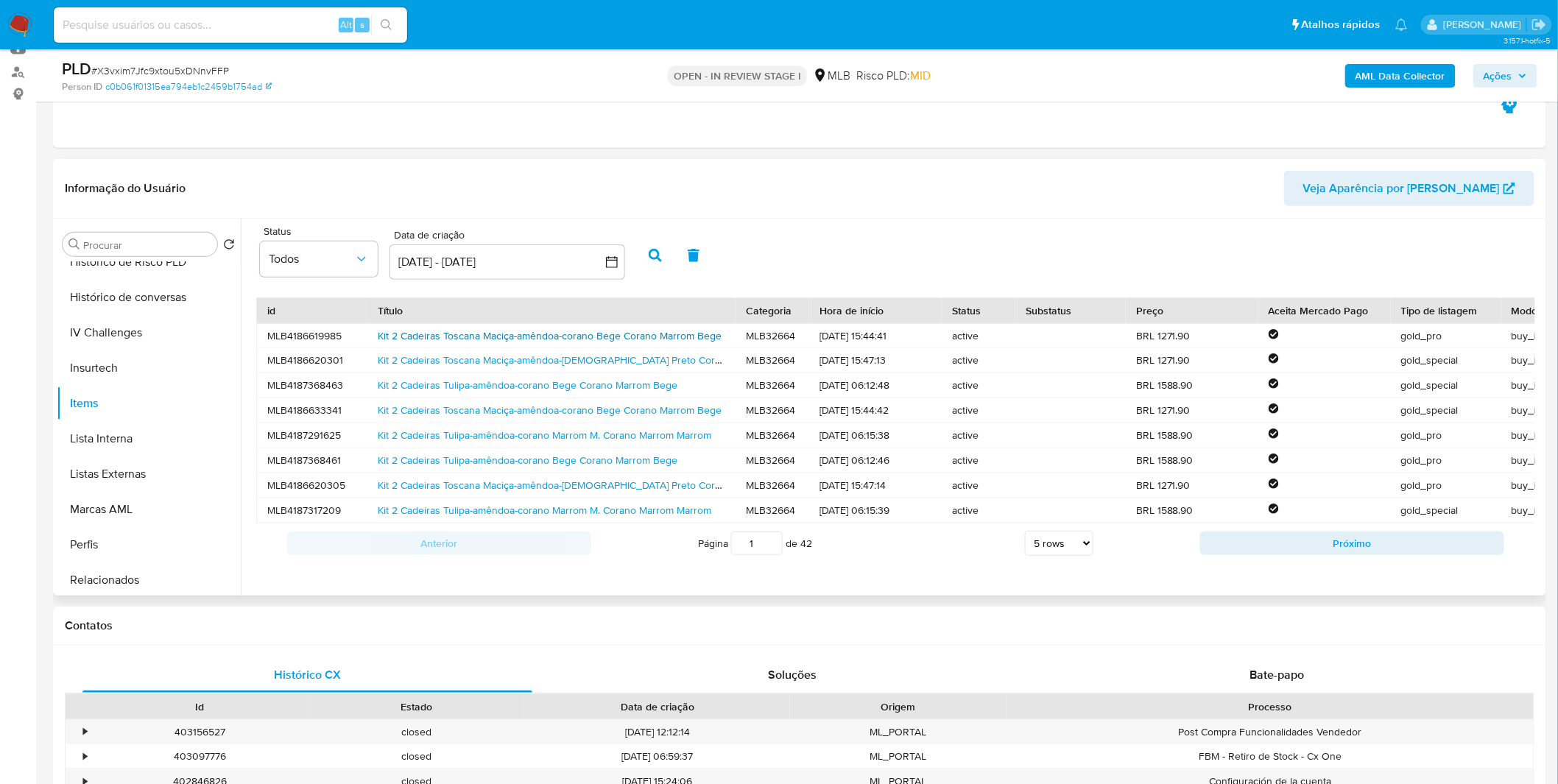
click at [665, 335] on link "Kit 2 Cadeiras Toscana Maciça-amêndoa-corano Bege Corano Marrom Bege" at bounding box center [550, 335] width 344 height 15
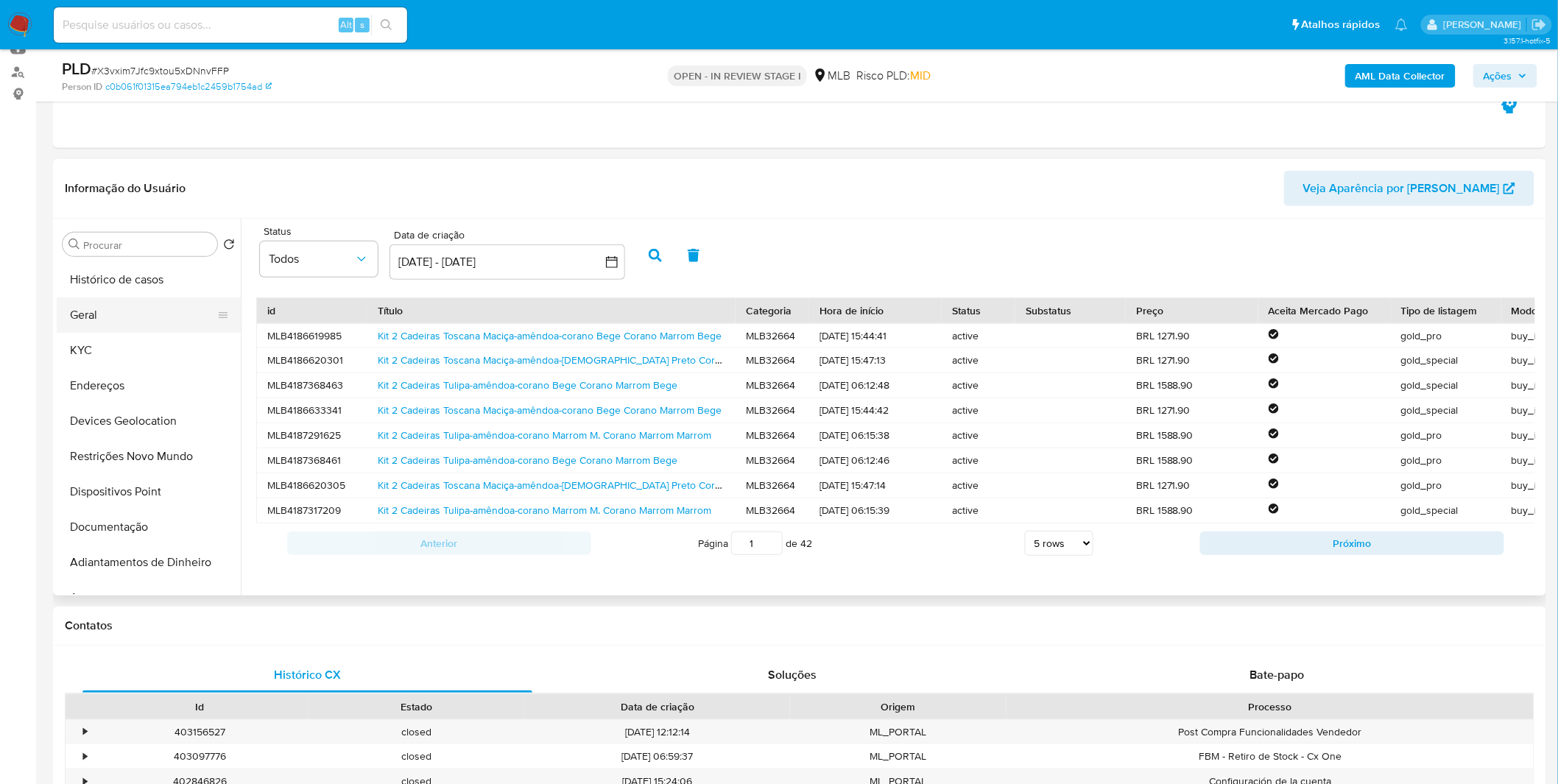
click at [123, 328] on button "Geral" at bounding box center [143, 315] width 172 height 35
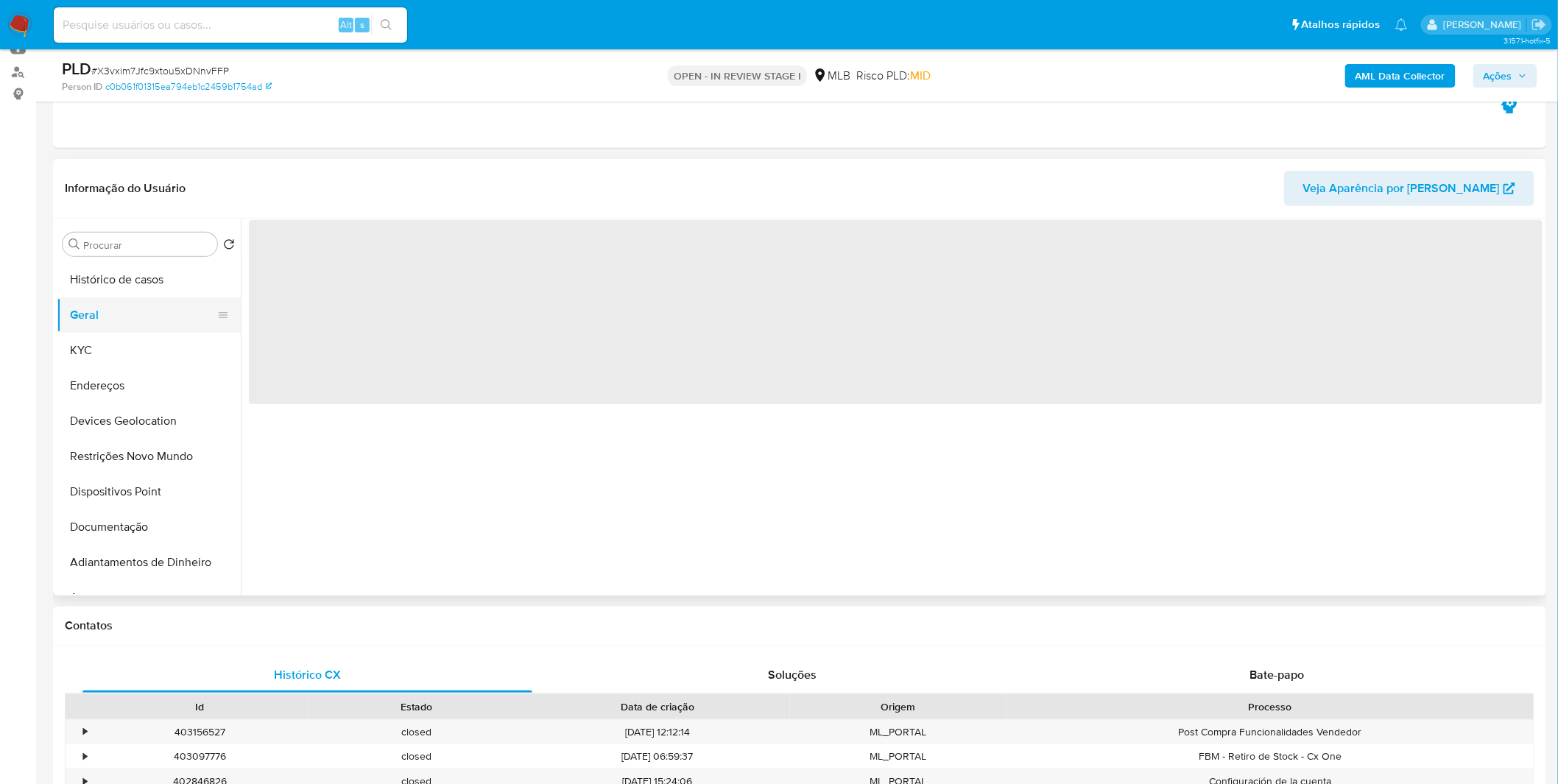
click at [123, 328] on button "Geral" at bounding box center [143, 315] width 172 height 35
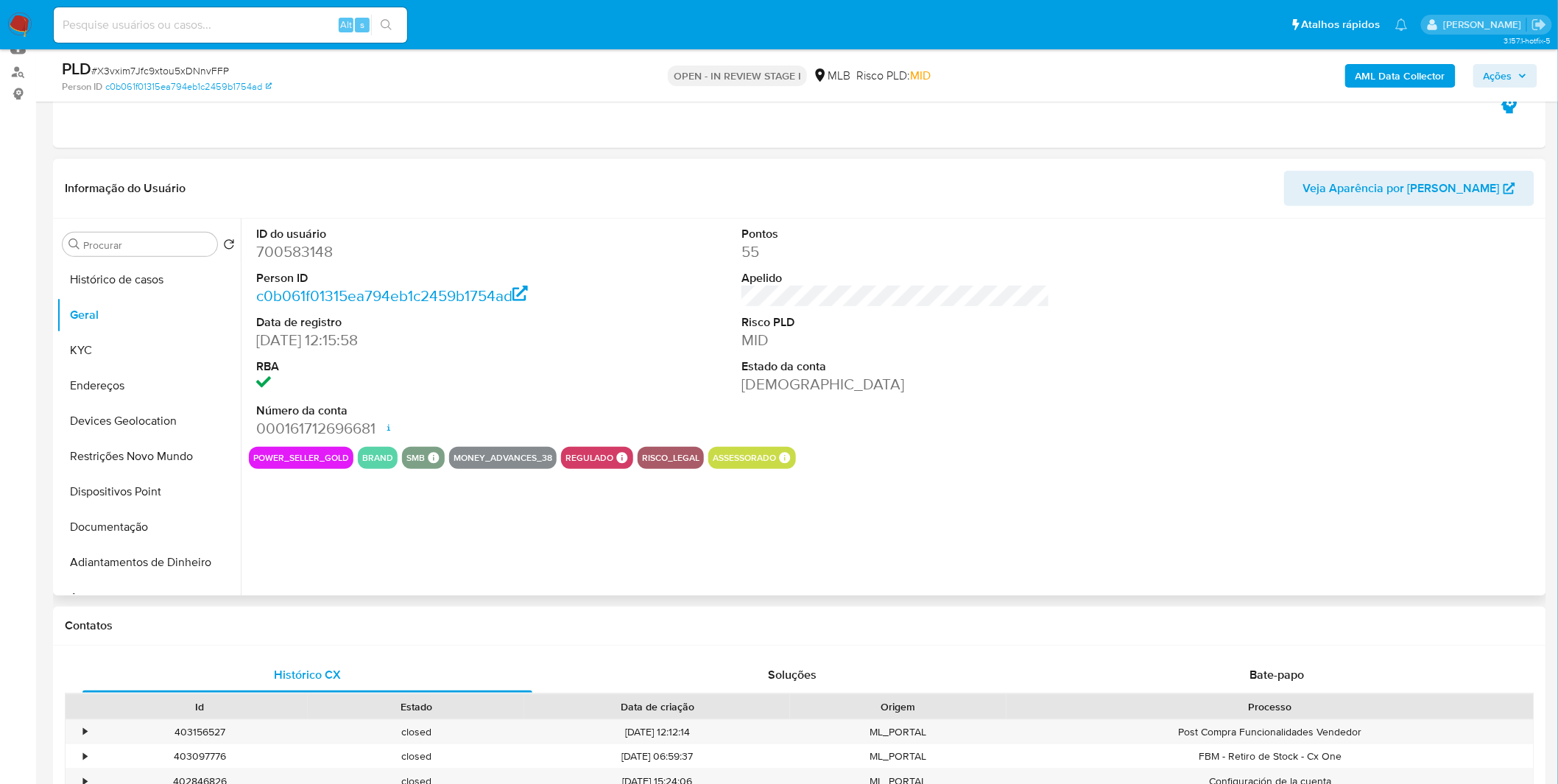
click at [370, 459] on button "brand" at bounding box center [378, 457] width 31 height 6
click at [365, 459] on button "brand" at bounding box center [378, 457] width 31 height 6
click at [109, 347] on button "KYC" at bounding box center [143, 350] width 172 height 35
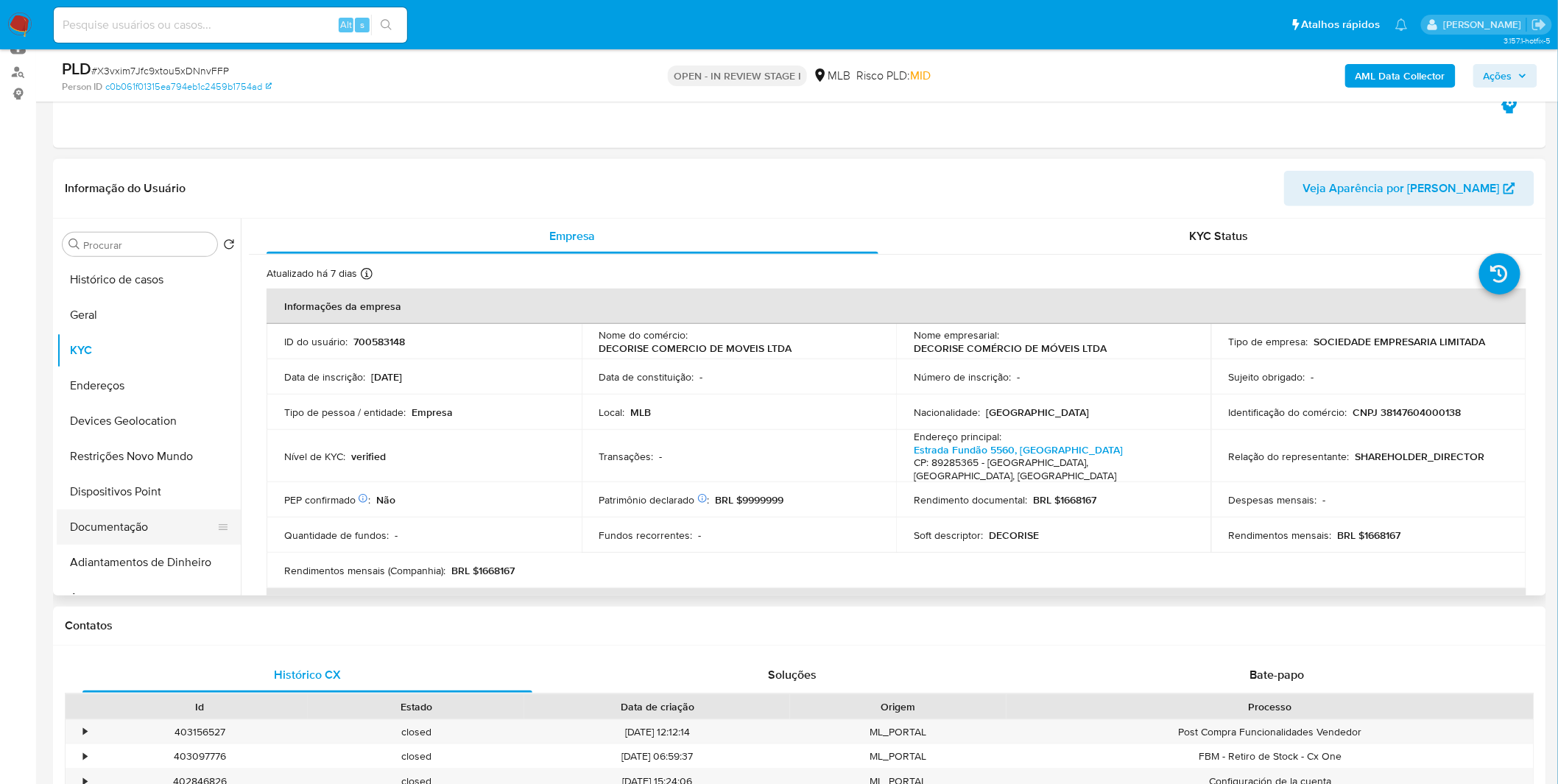
click at [144, 515] on button "Documentação" at bounding box center [143, 526] width 172 height 35
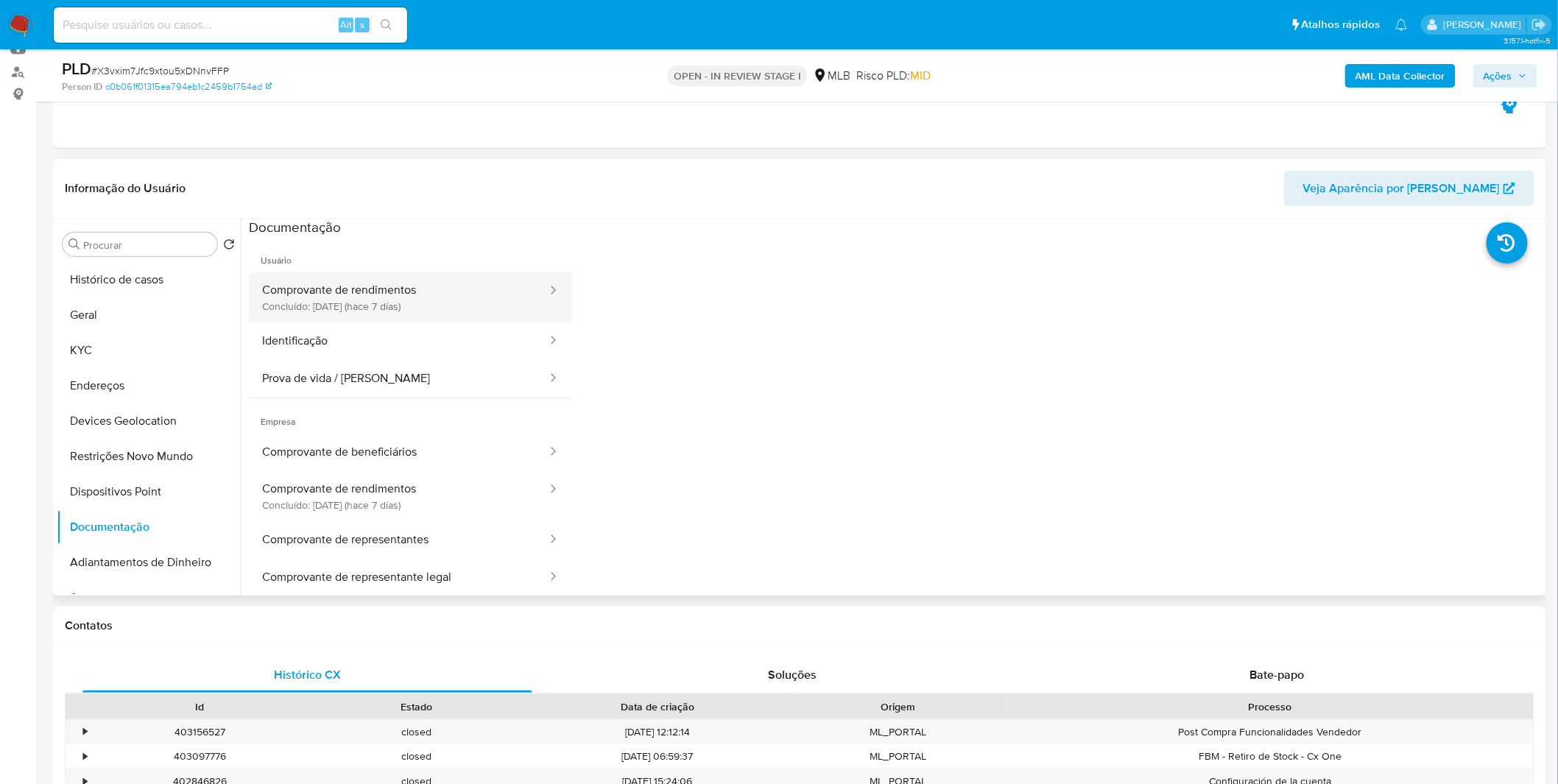
click at [316, 304] on button "Comprovante de rendimentos Concluído: 26/08/2025 (hace 7 días)" at bounding box center [399, 297] width 300 height 50
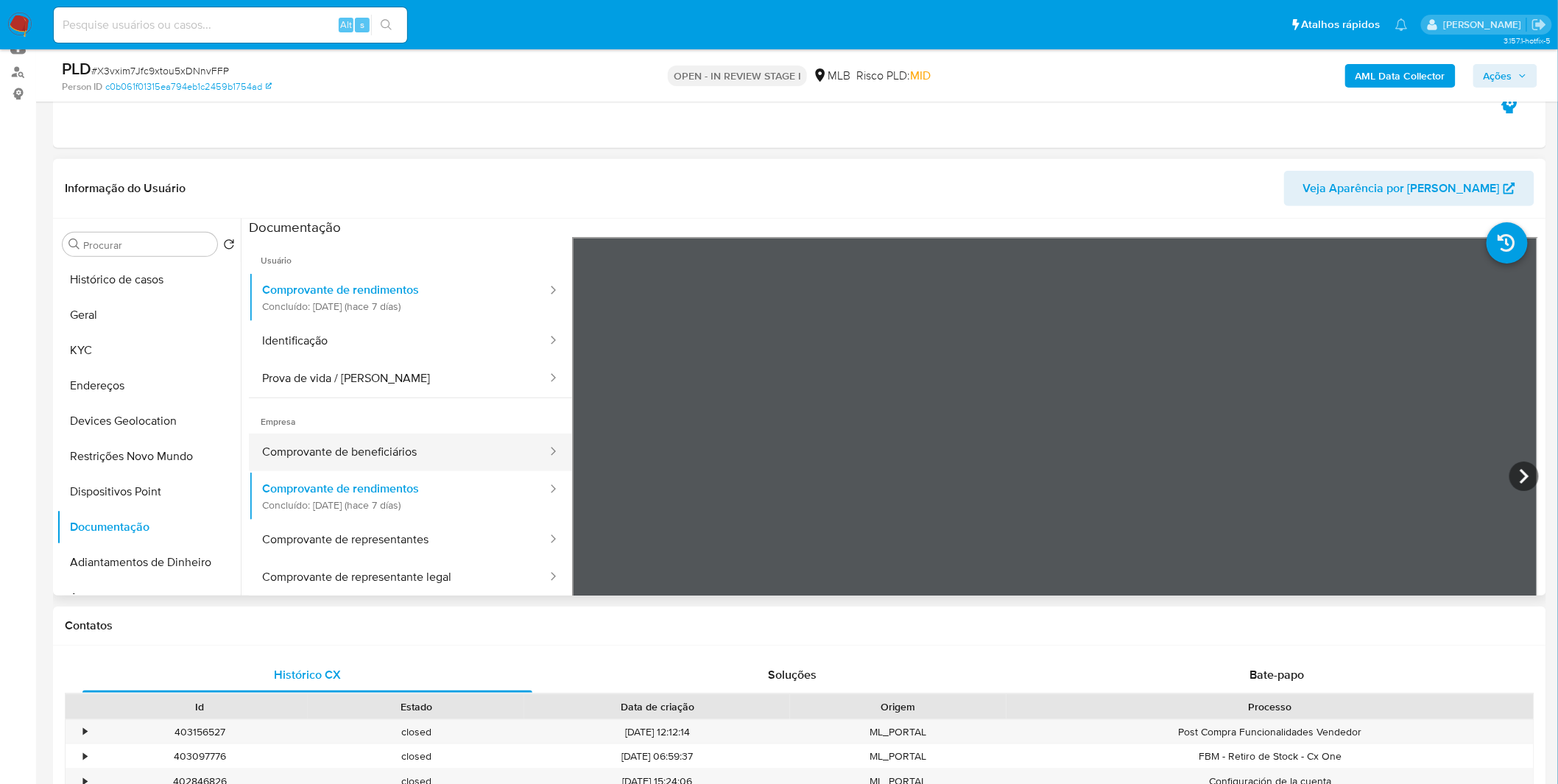
scroll to position [82, 0]
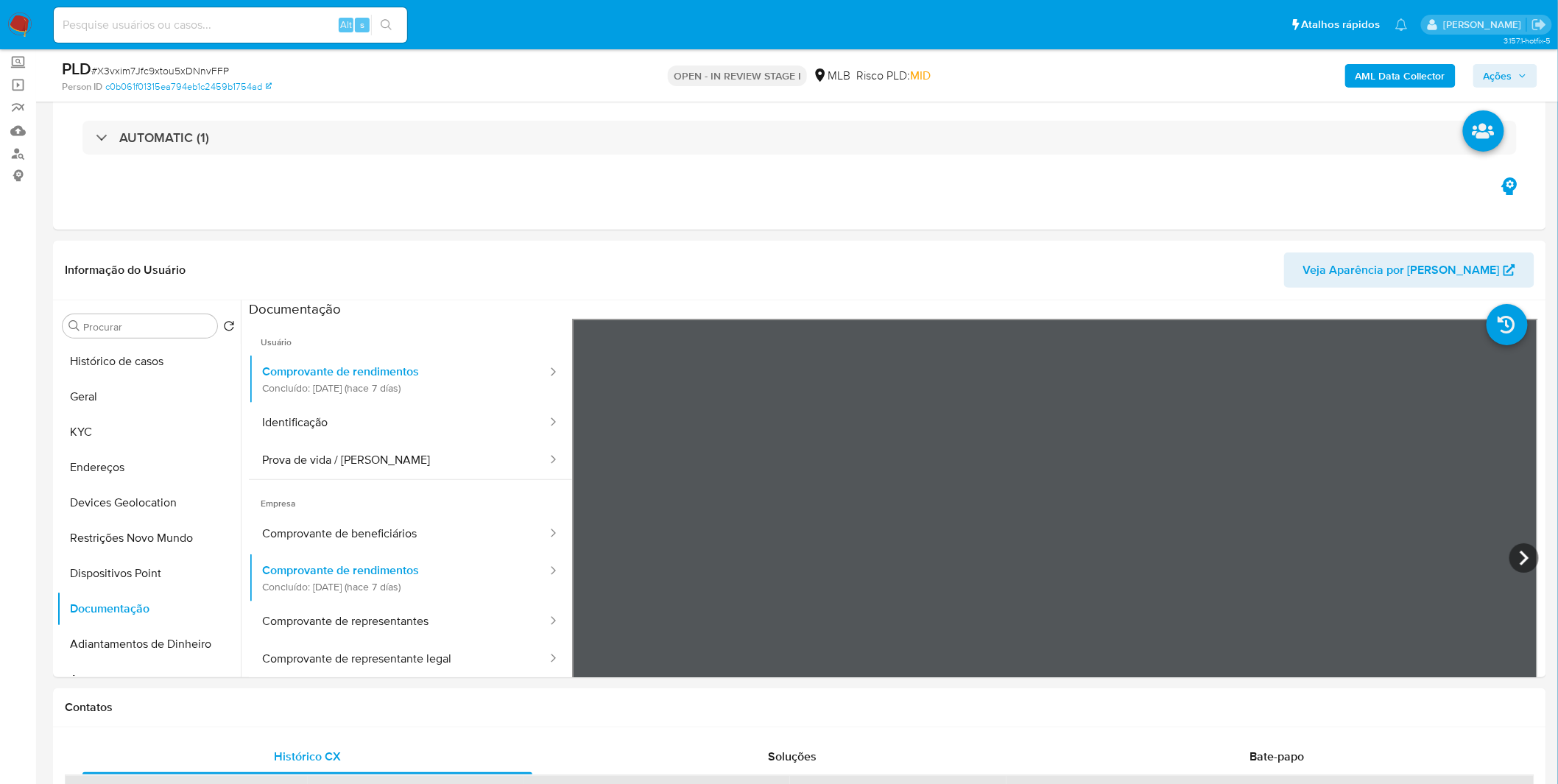
click at [1395, 84] on b "AML Data Collector" at bounding box center [1401, 75] width 90 height 23
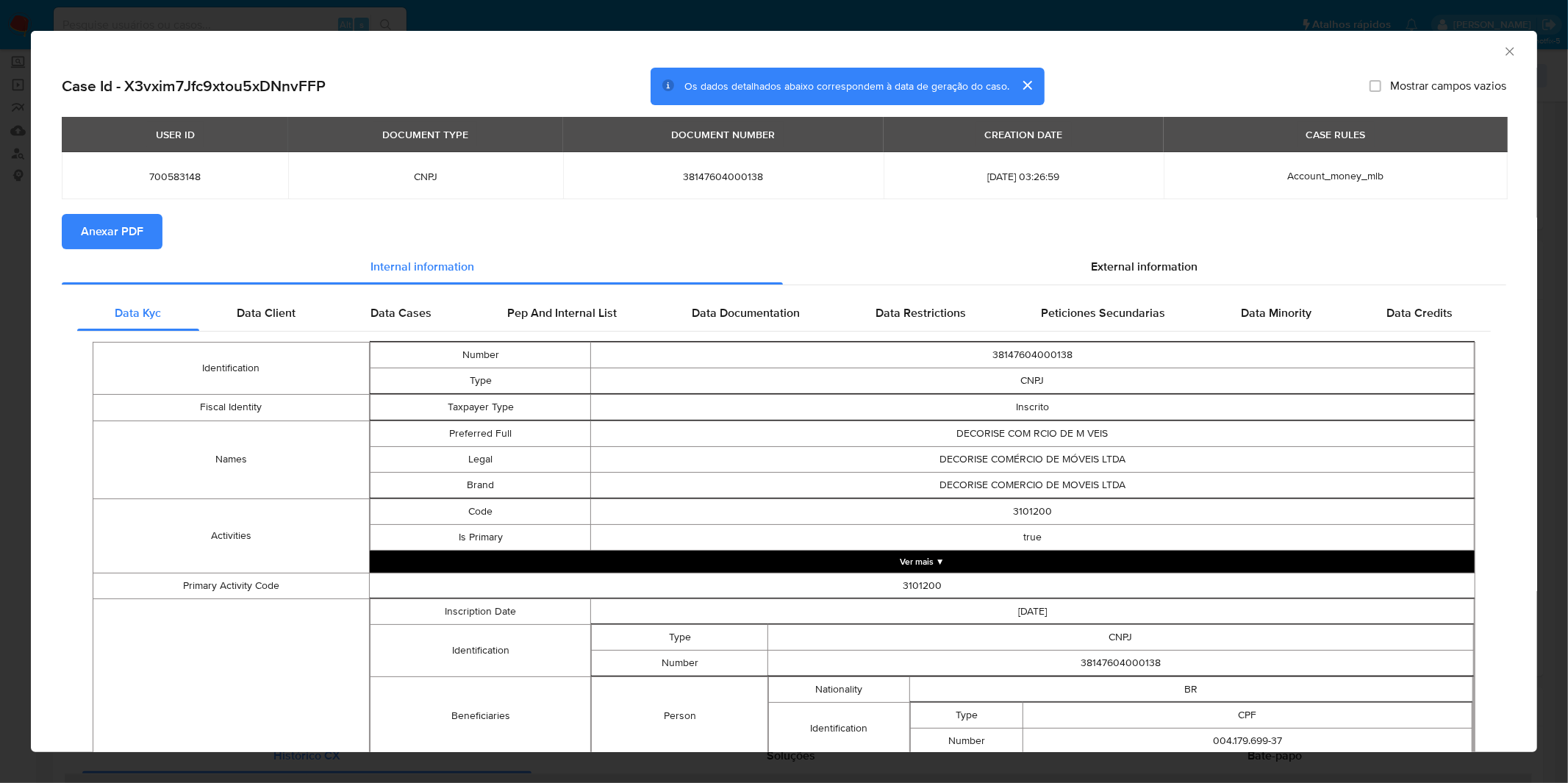
click at [113, 245] on span "Anexar PDF" at bounding box center [112, 231] width 62 height 32
click at [481, 9] on div "AML Data Collector Case Id - X3vxim7Jfc9xtou5xDNnvFFP Os dados detalhados abaix…" at bounding box center [784, 391] width 1568 height 783
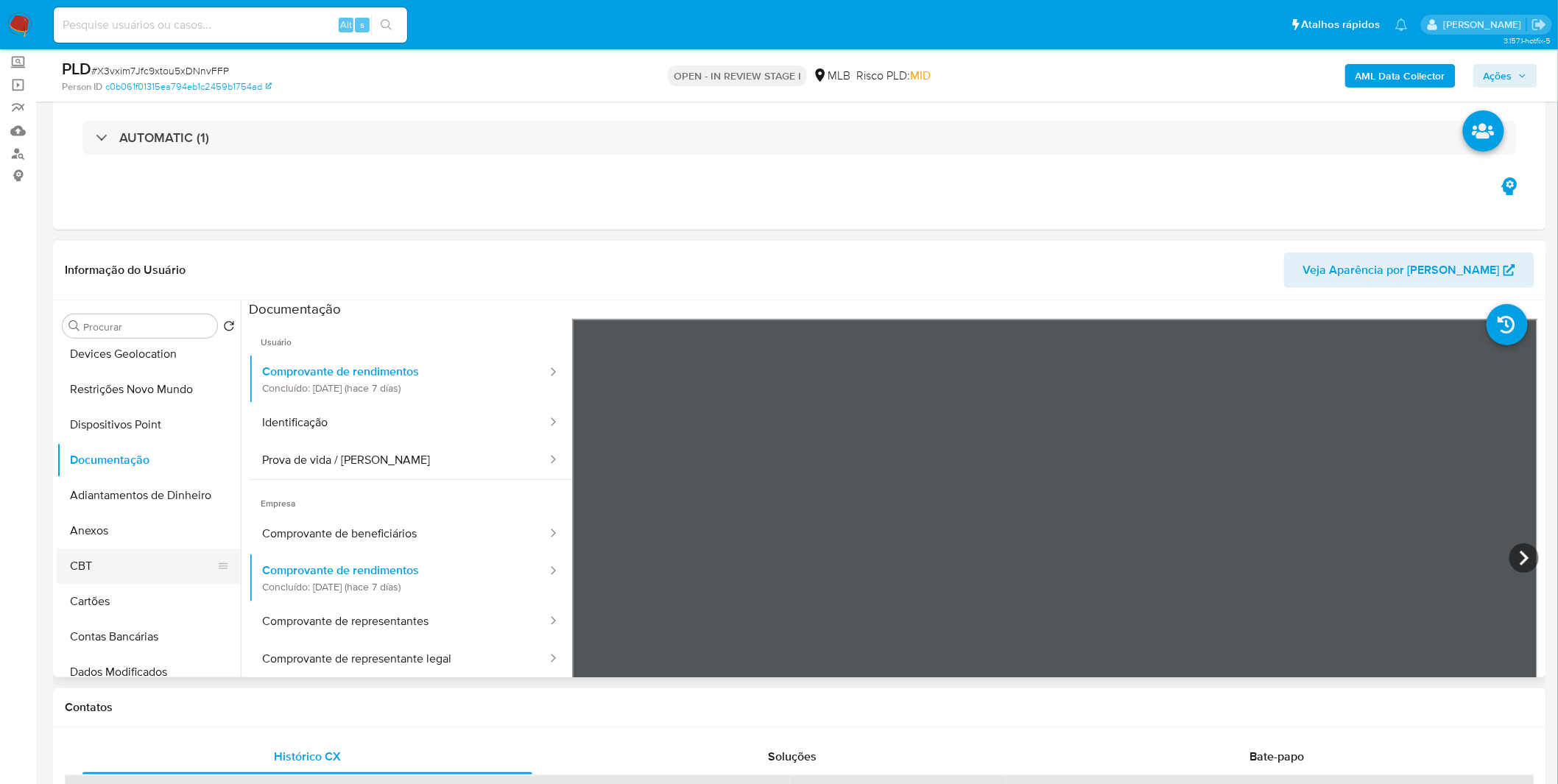
scroll to position [163, 0]
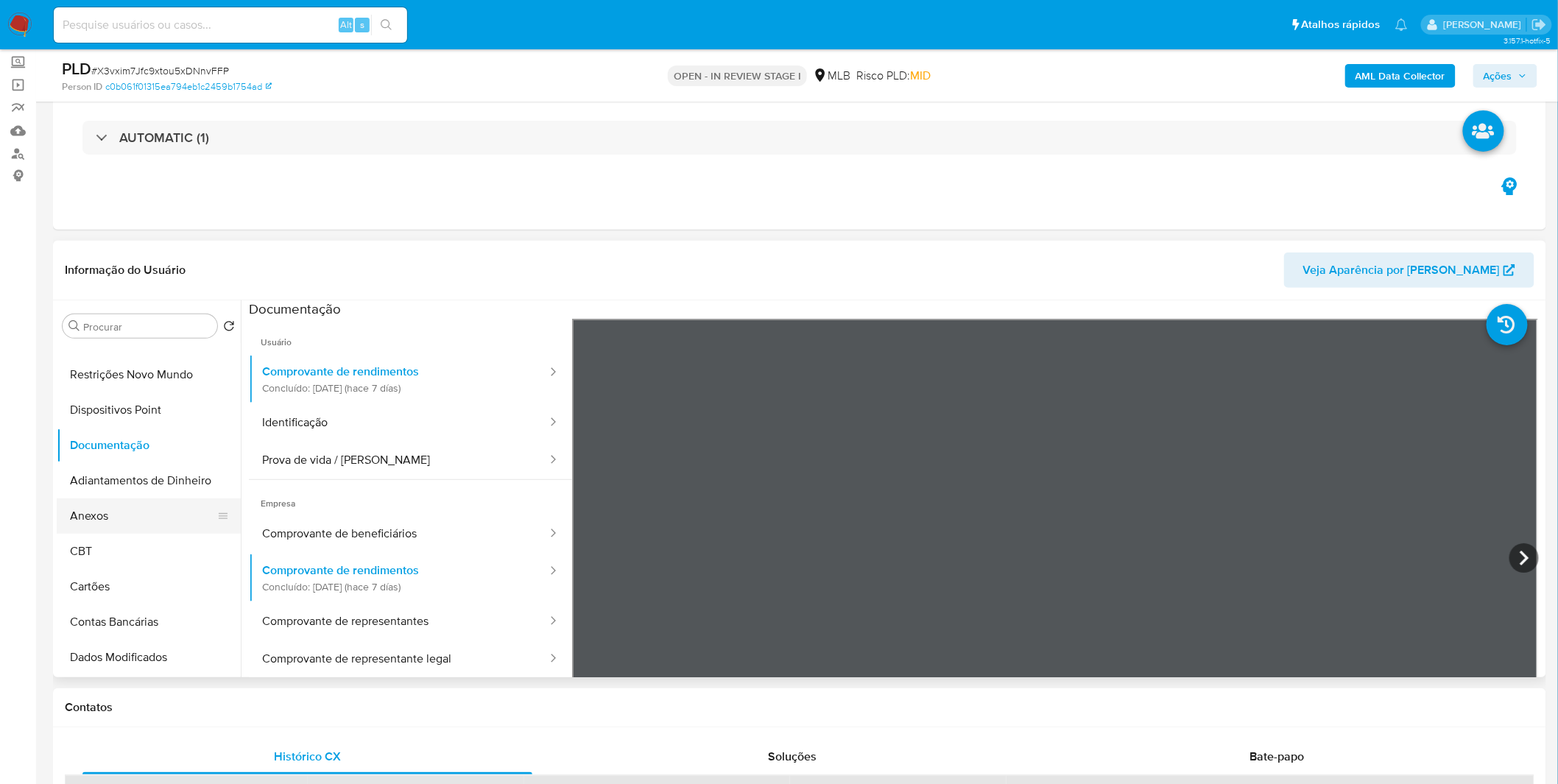
click at [115, 519] on button "Anexos" at bounding box center [143, 516] width 172 height 35
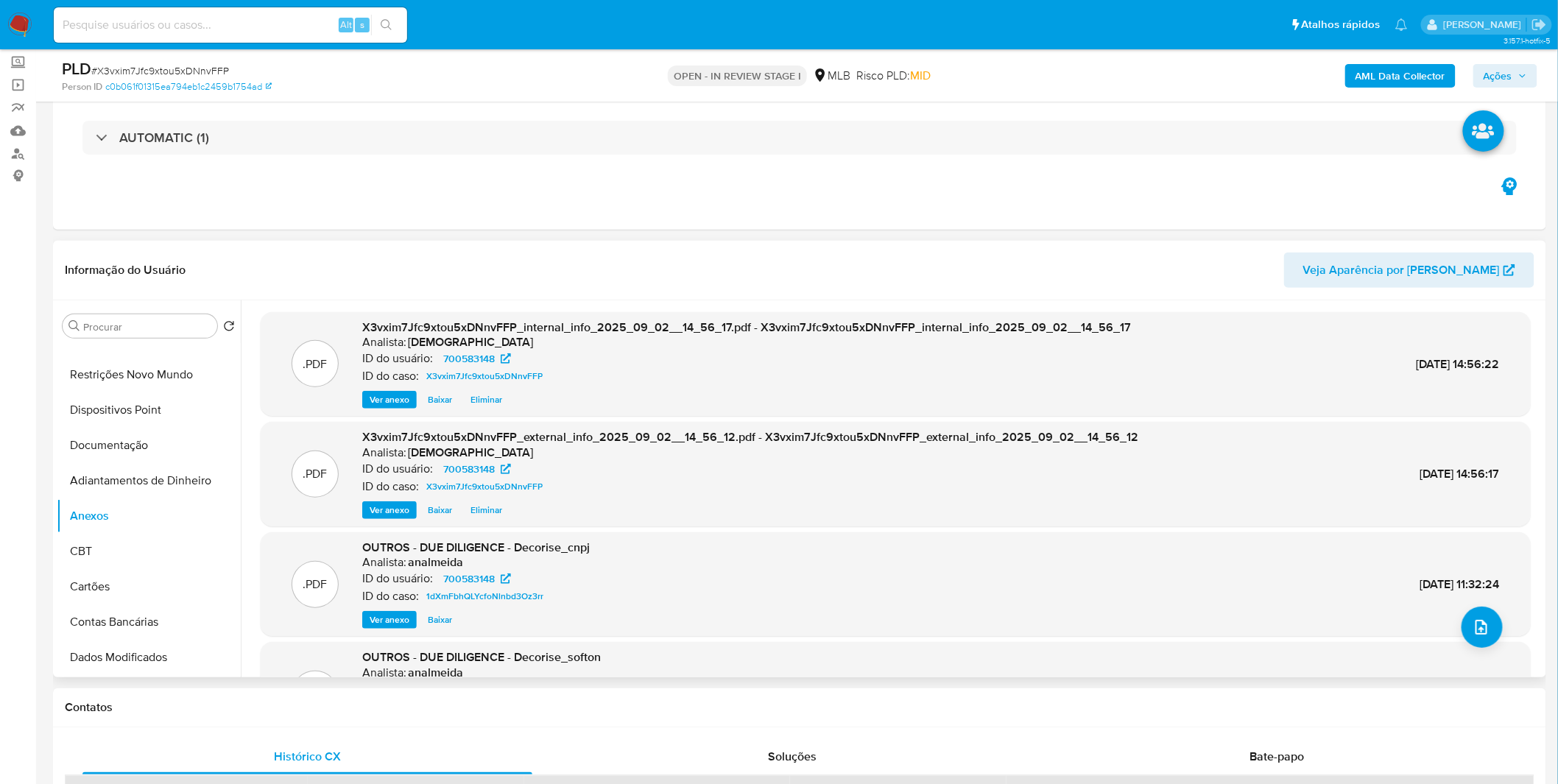
click at [387, 399] on span "Ver anexo" at bounding box center [390, 399] width 40 height 15
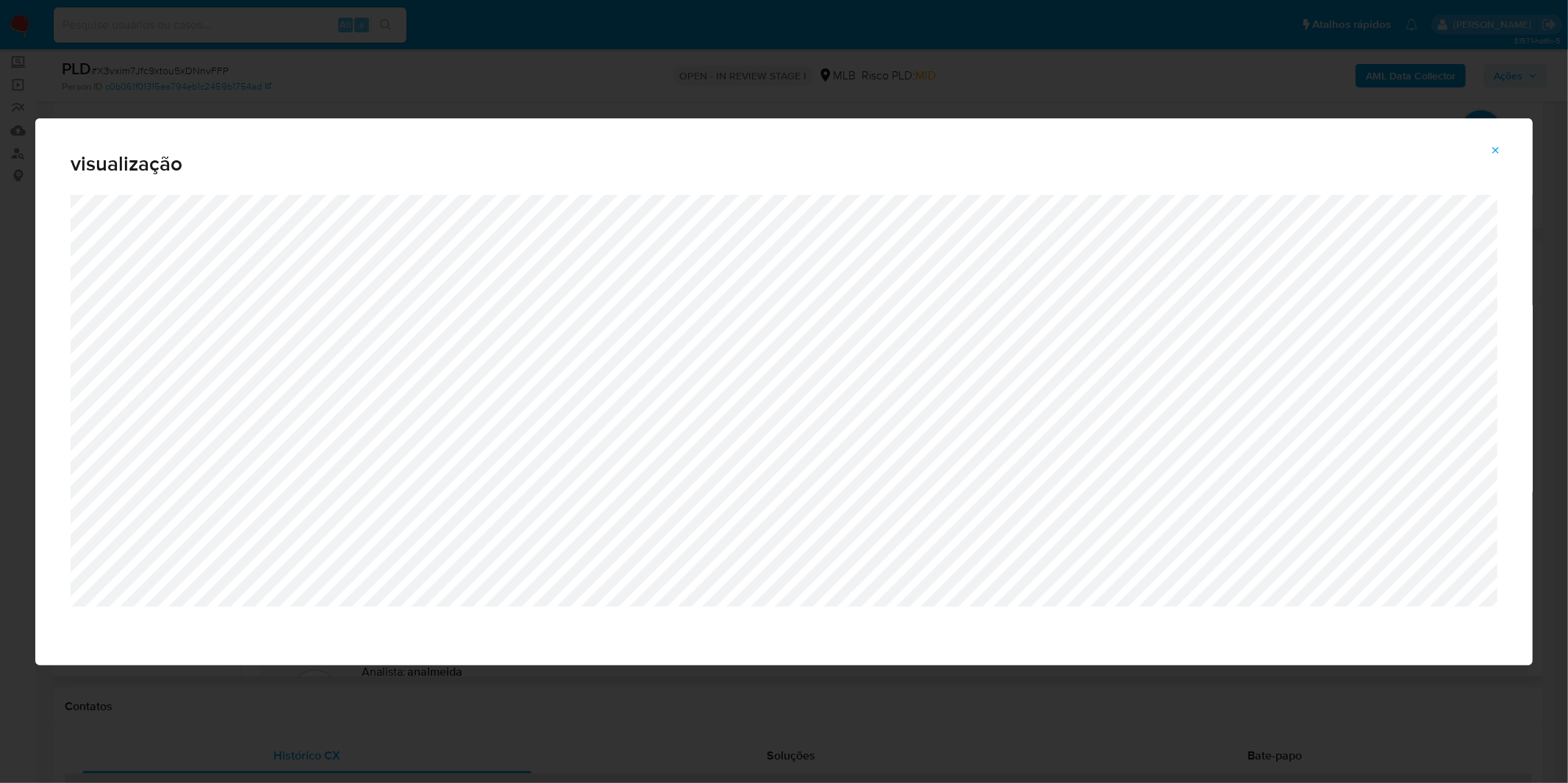
click at [994, 111] on div "visualização" at bounding box center [784, 391] width 1568 height 783
click at [989, 85] on div "visualização" at bounding box center [784, 391] width 1568 height 783
click at [1500, 149] on icon "Attachment preview" at bounding box center [1496, 151] width 12 height 12
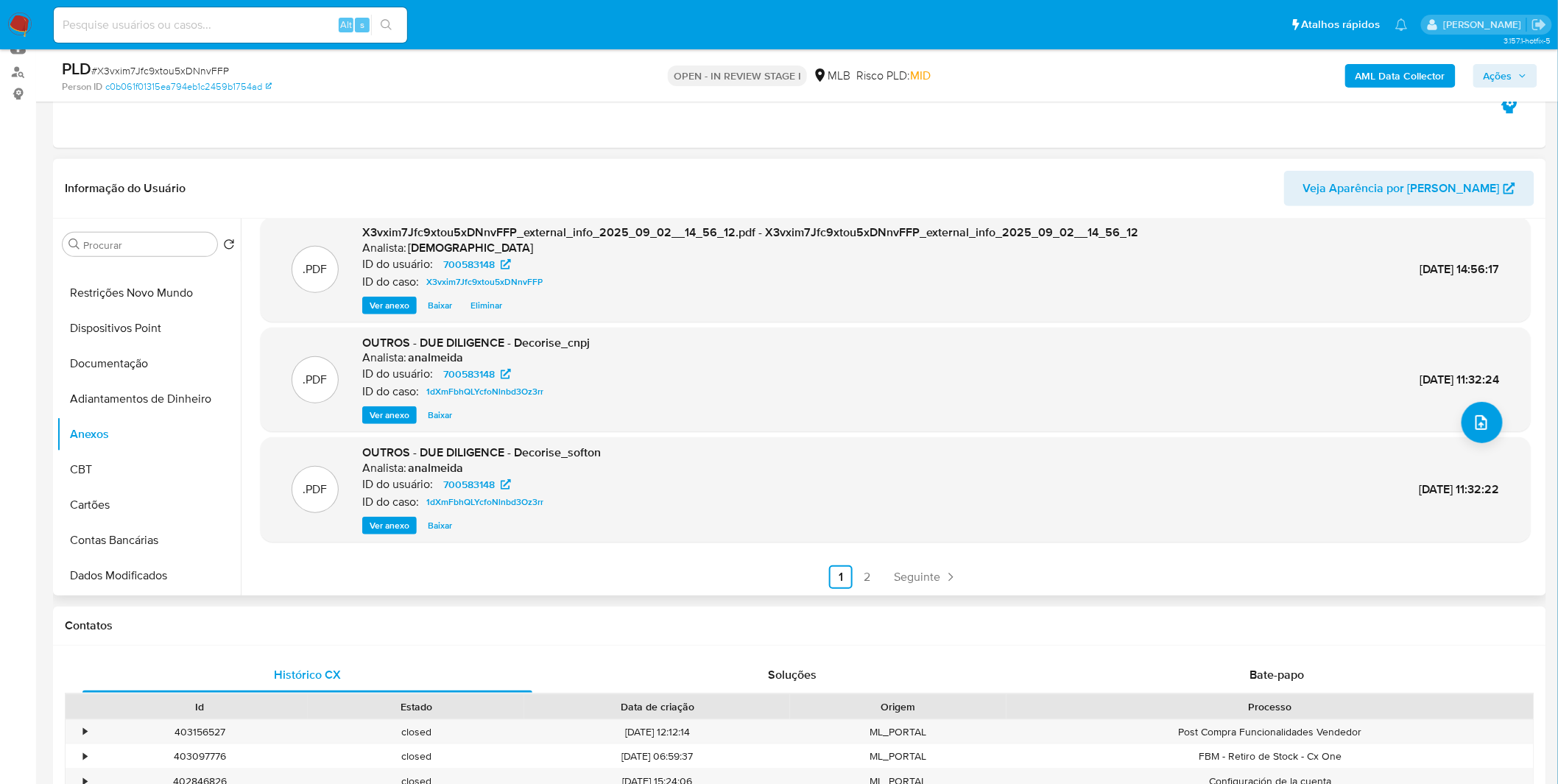
click at [389, 404] on div "OUTROS - DUE DILIGENCE - Decorise_cnpj Analista: analmeida ID do usuário: 70058…" at bounding box center [476, 380] width 227 height 90
click at [386, 410] on span "Ver anexo" at bounding box center [390, 415] width 40 height 15
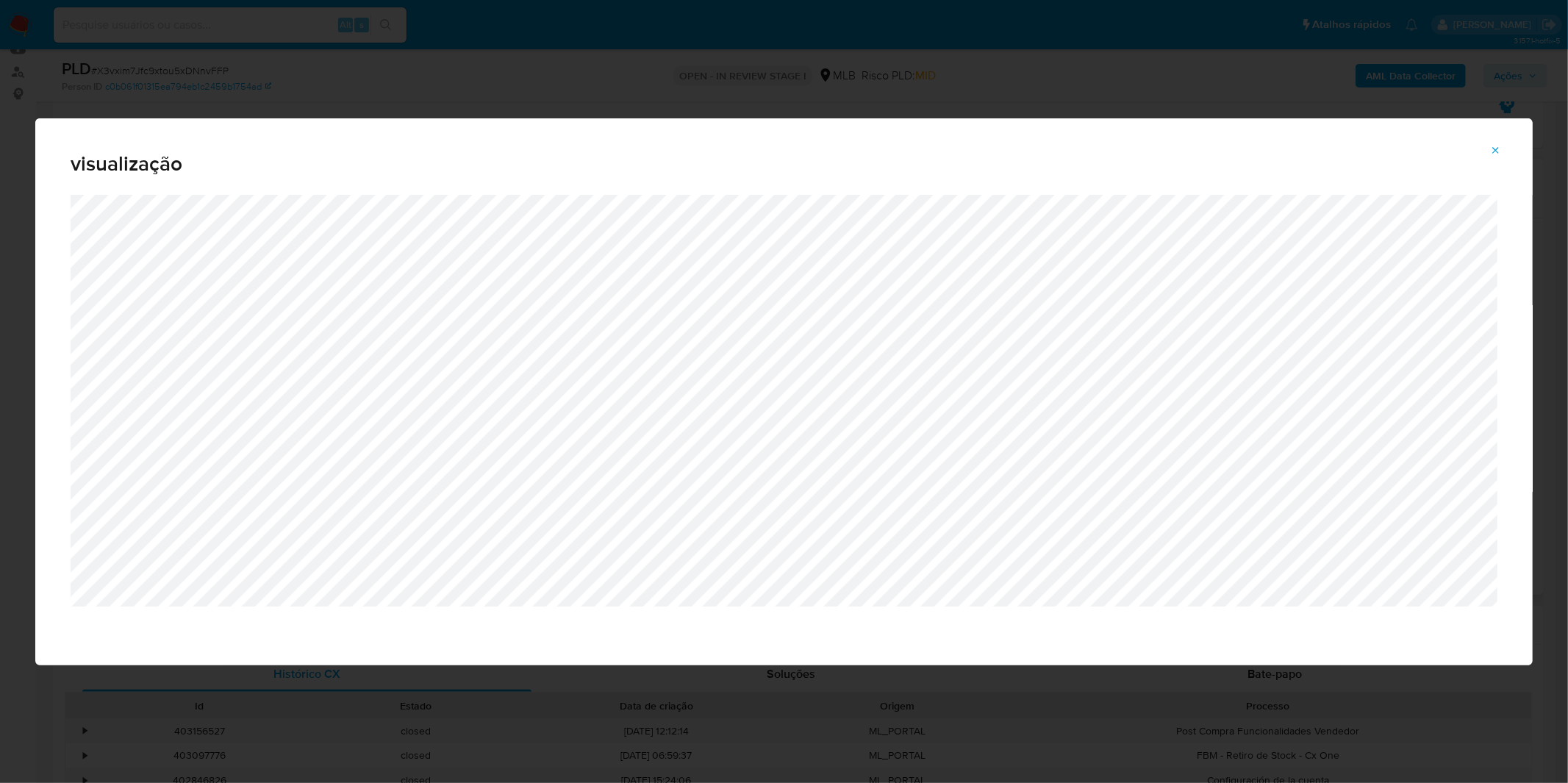
click at [800, 99] on div "visualização" at bounding box center [784, 391] width 1568 height 783
click at [703, 104] on div "visualização" at bounding box center [784, 391] width 1568 height 783
click at [694, 78] on div "visualização" at bounding box center [784, 391] width 1568 height 783
click at [1489, 146] on button "Attachment preview" at bounding box center [1495, 150] width 32 height 23
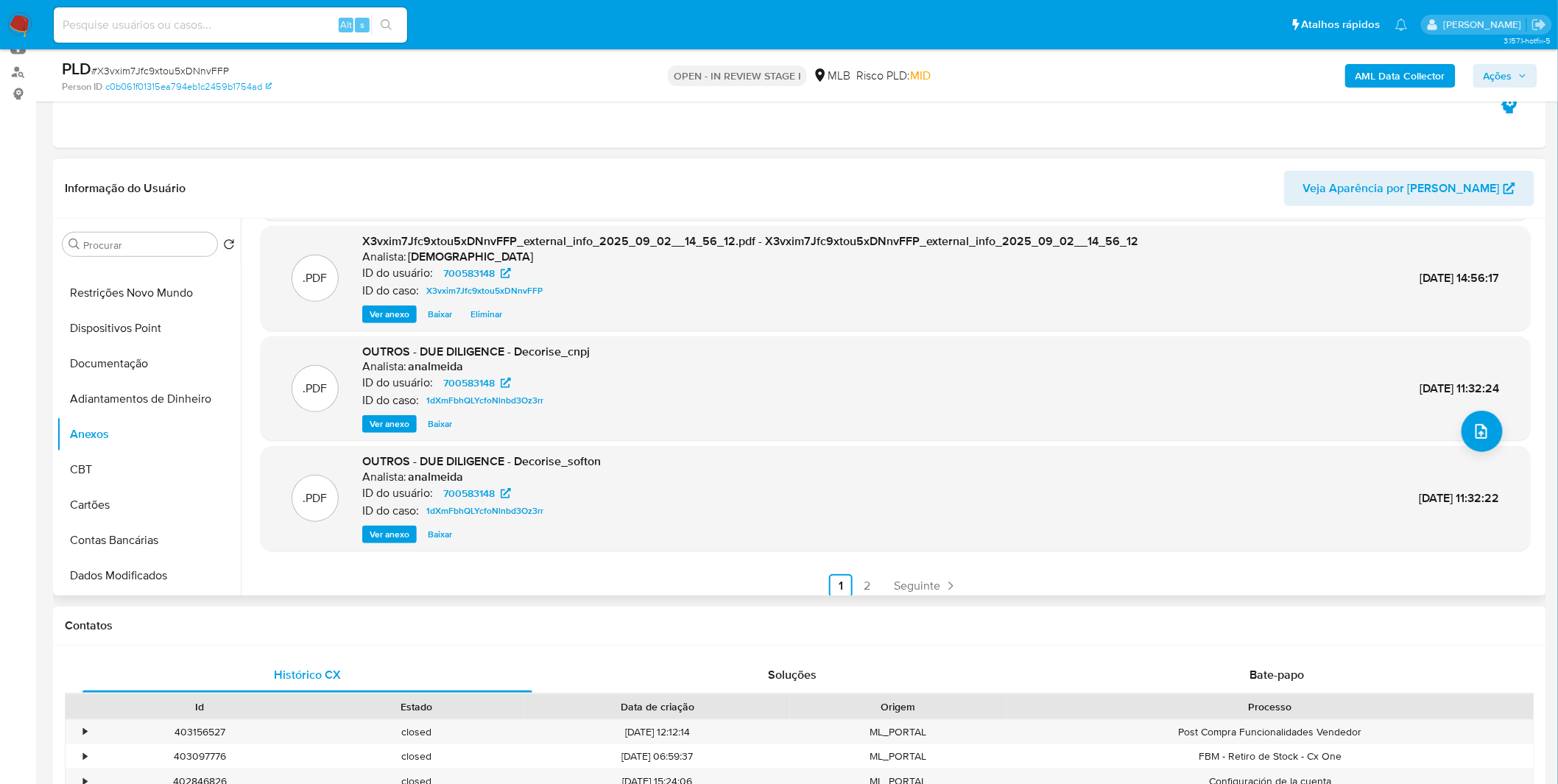
scroll to position [123, 0]
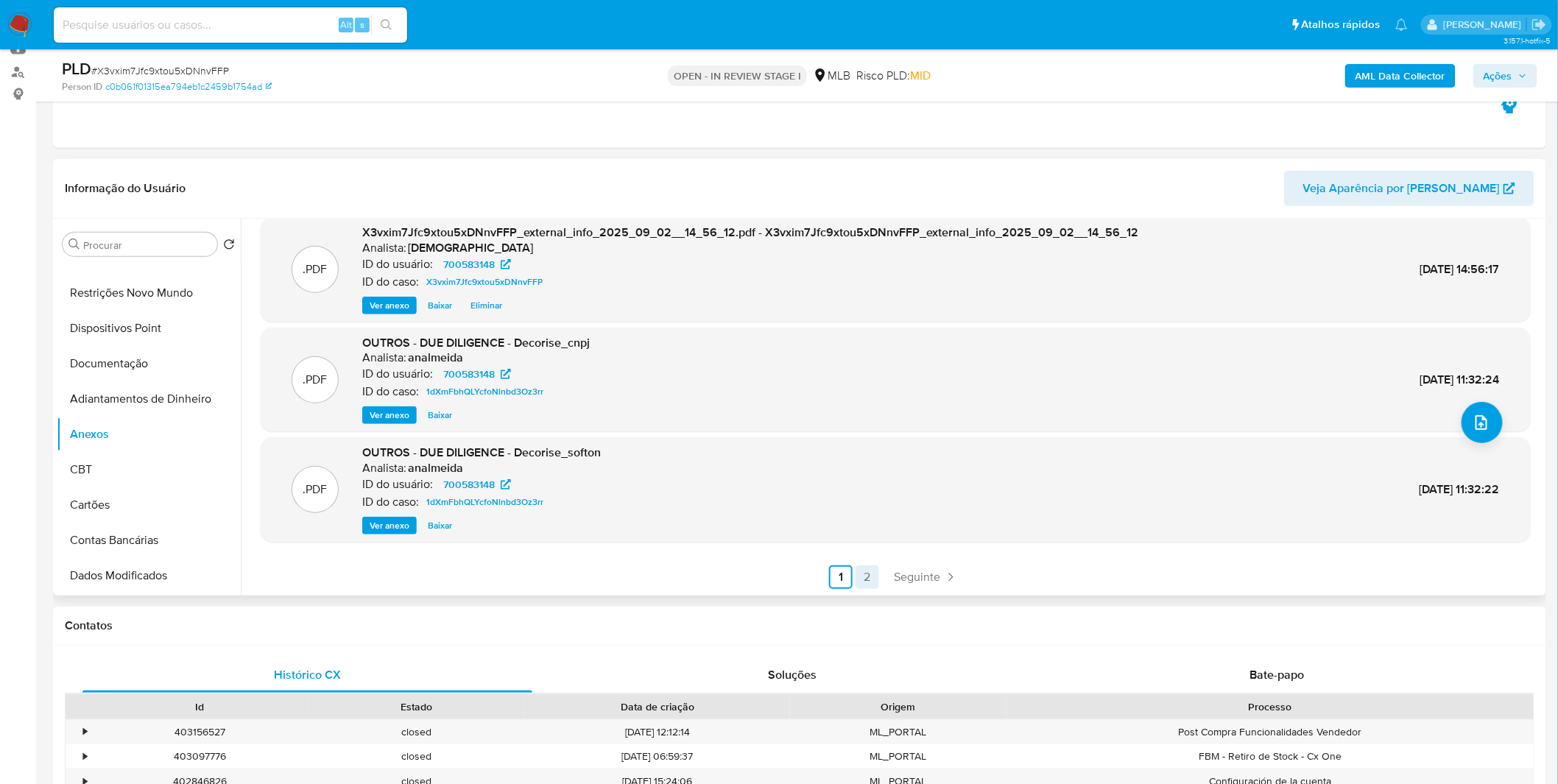
click at [872, 579] on link "2" at bounding box center [867, 577] width 23 height 23
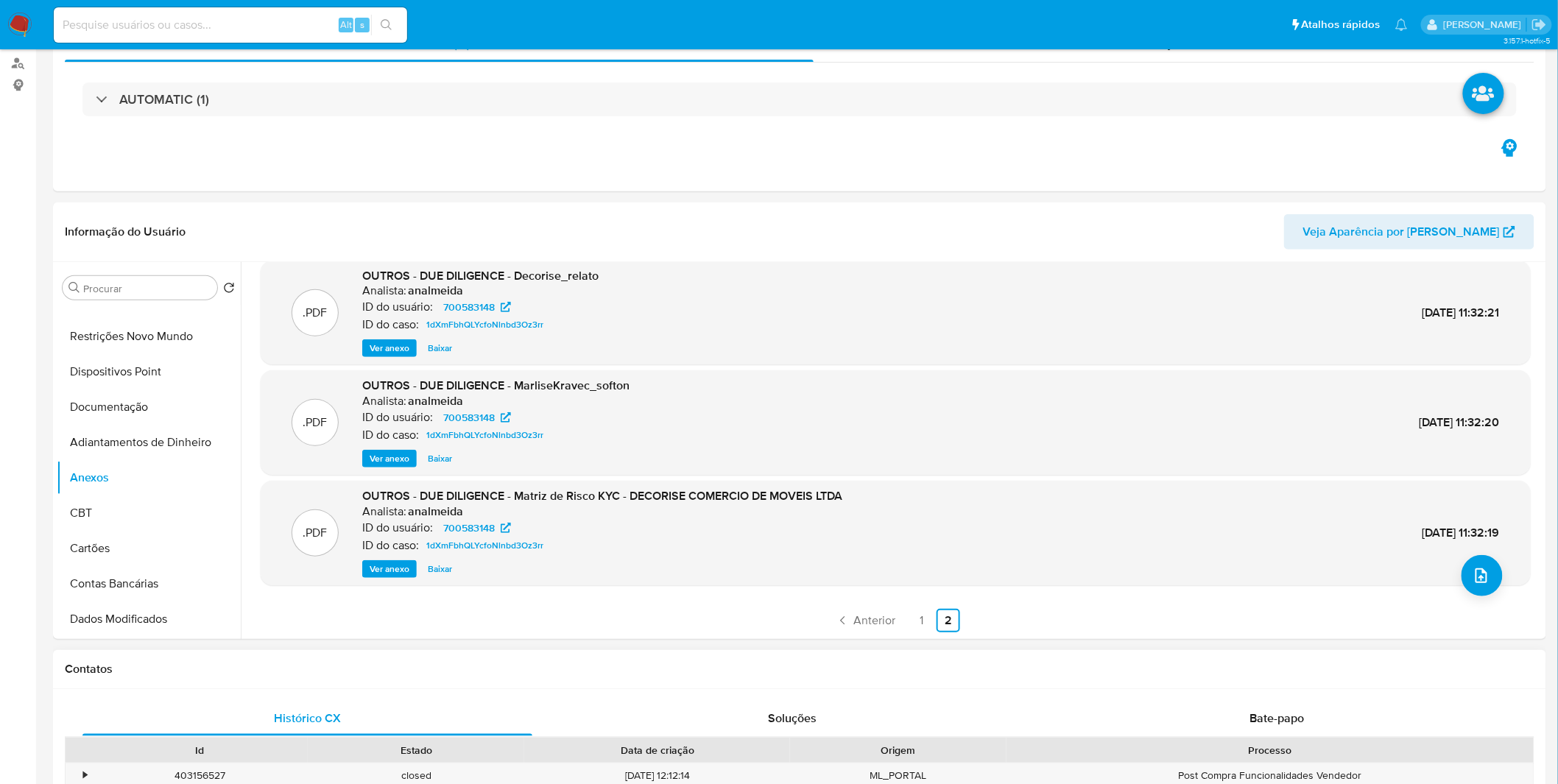
scroll to position [327, 0]
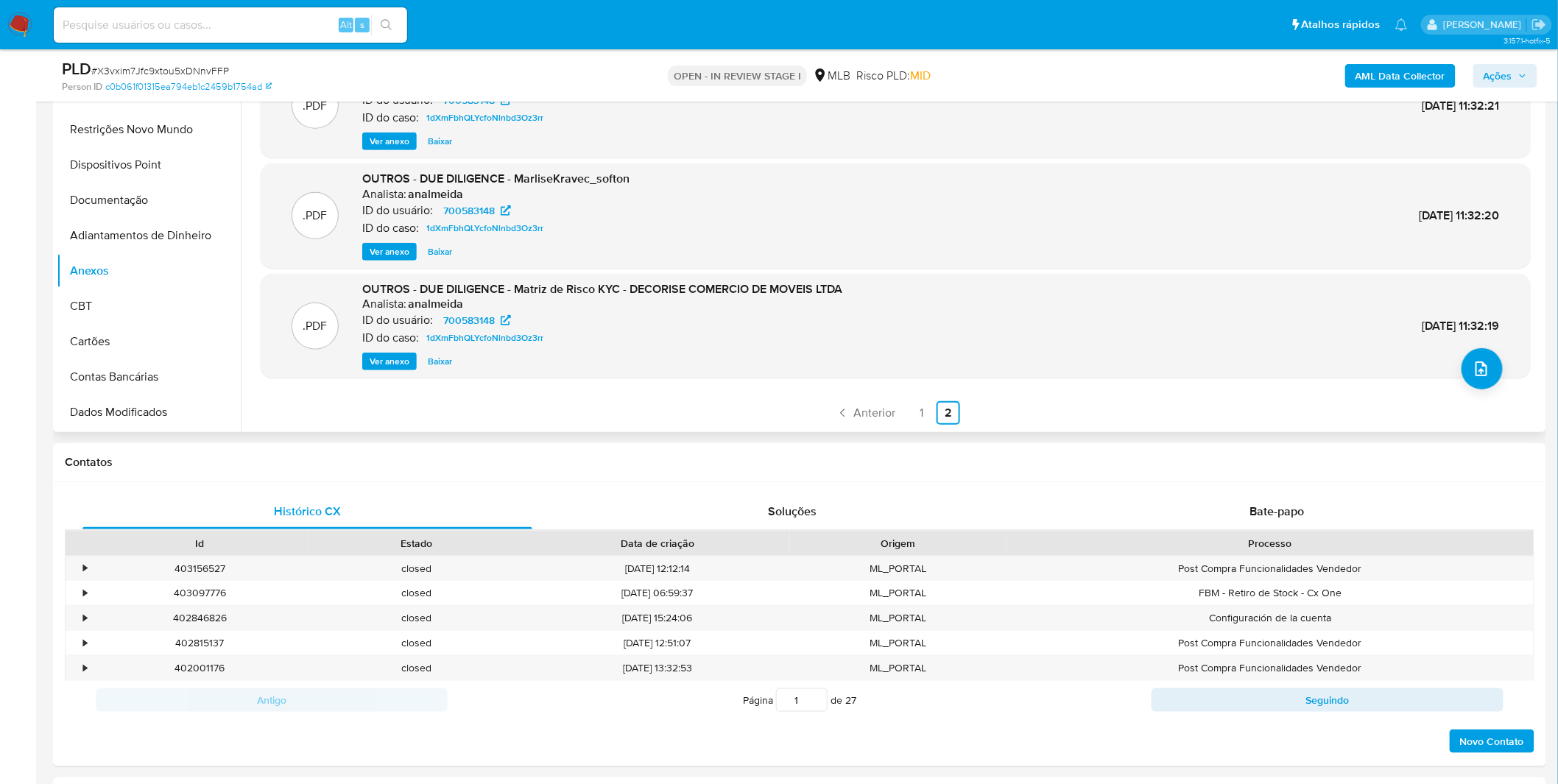
click at [916, 425] on div ".PDF OUTROS - DUE DILIGENCE - Decorise_relato Analista: analmeida ID do usuário…" at bounding box center [891, 244] width 1302 height 377
click at [916, 419] on link "1" at bounding box center [922, 412] width 23 height 23
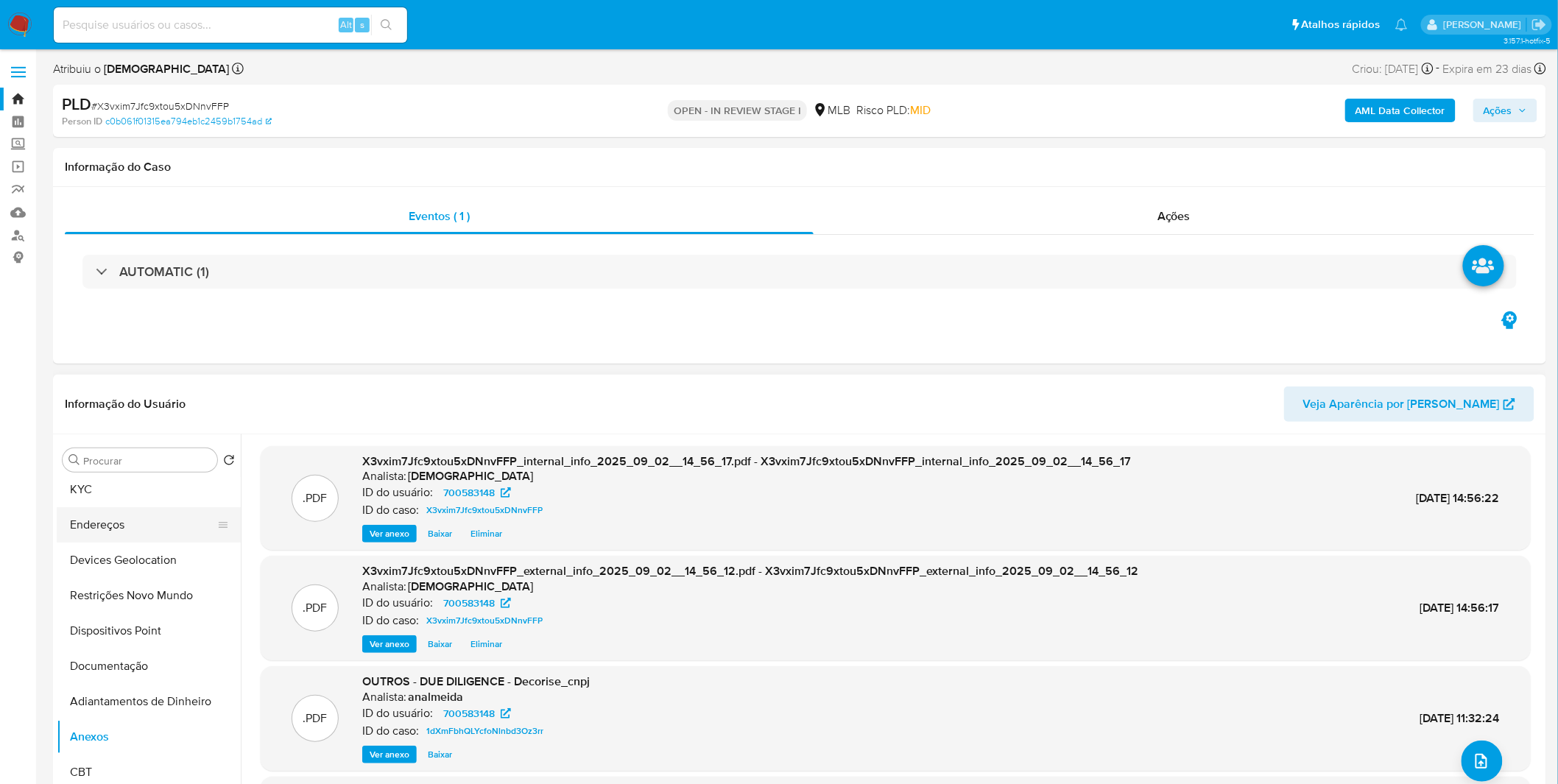
scroll to position [0, 0]
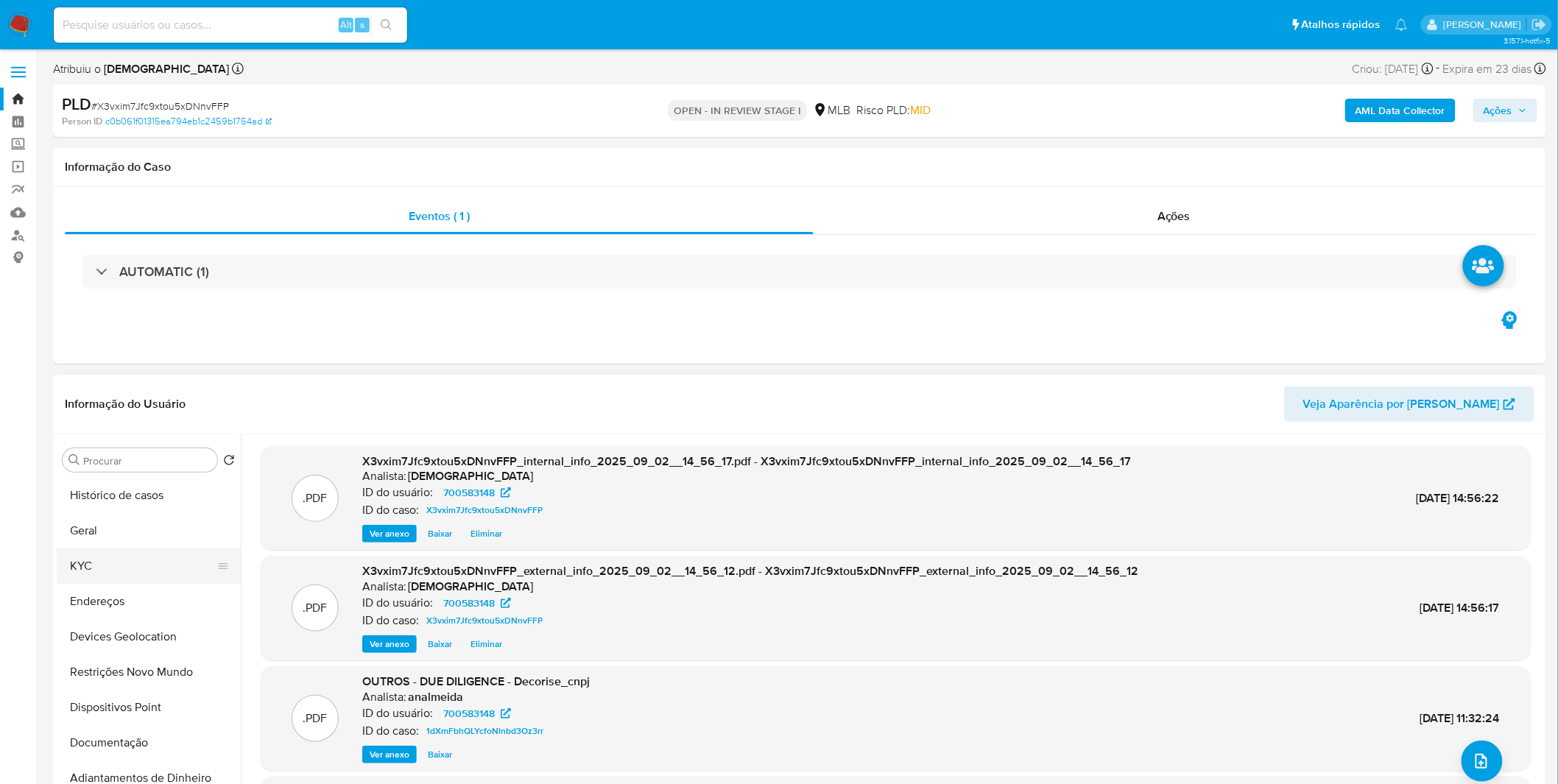
click at [127, 564] on button "KYC" at bounding box center [143, 565] width 172 height 35
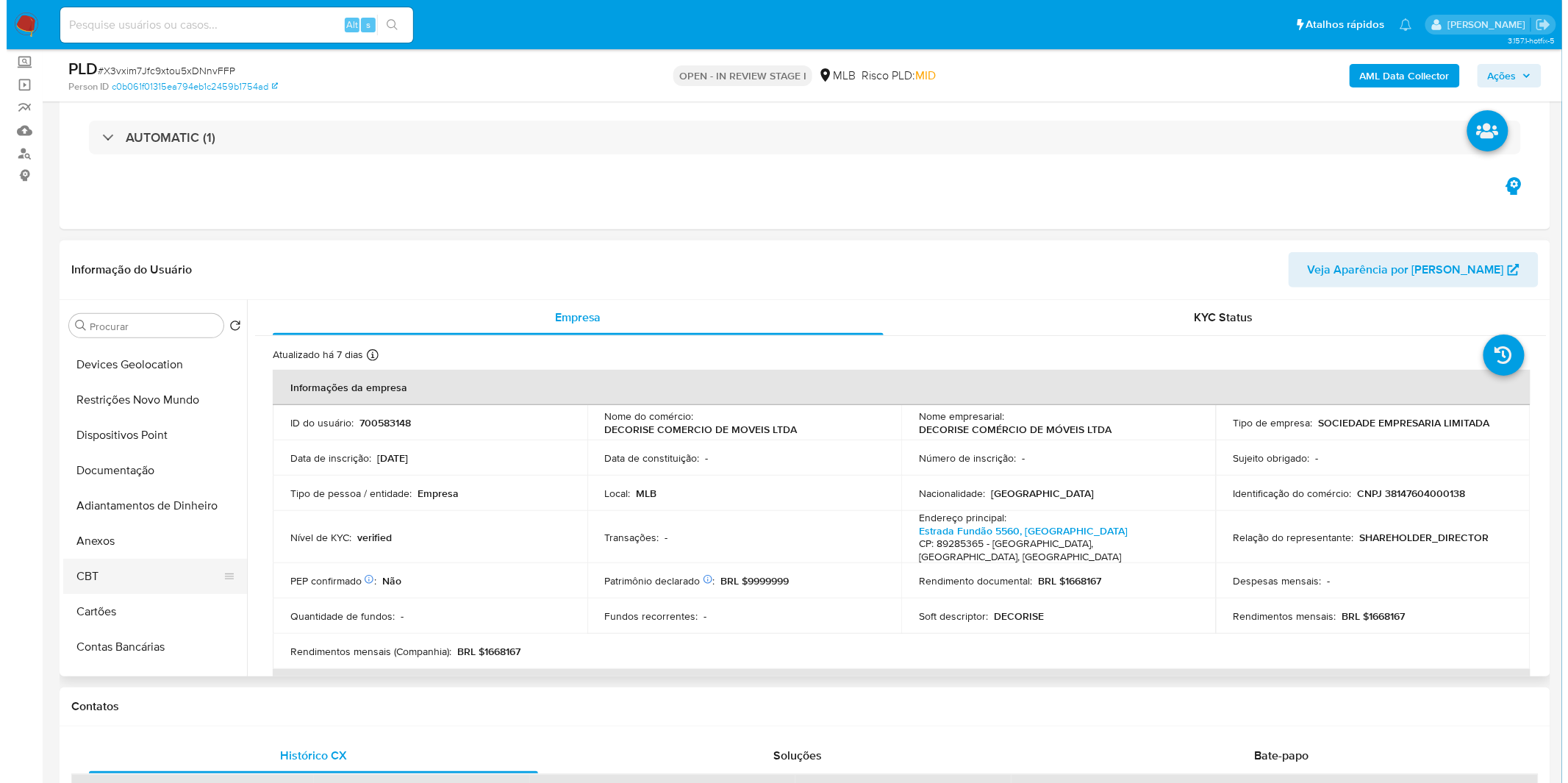
scroll to position [163, 0]
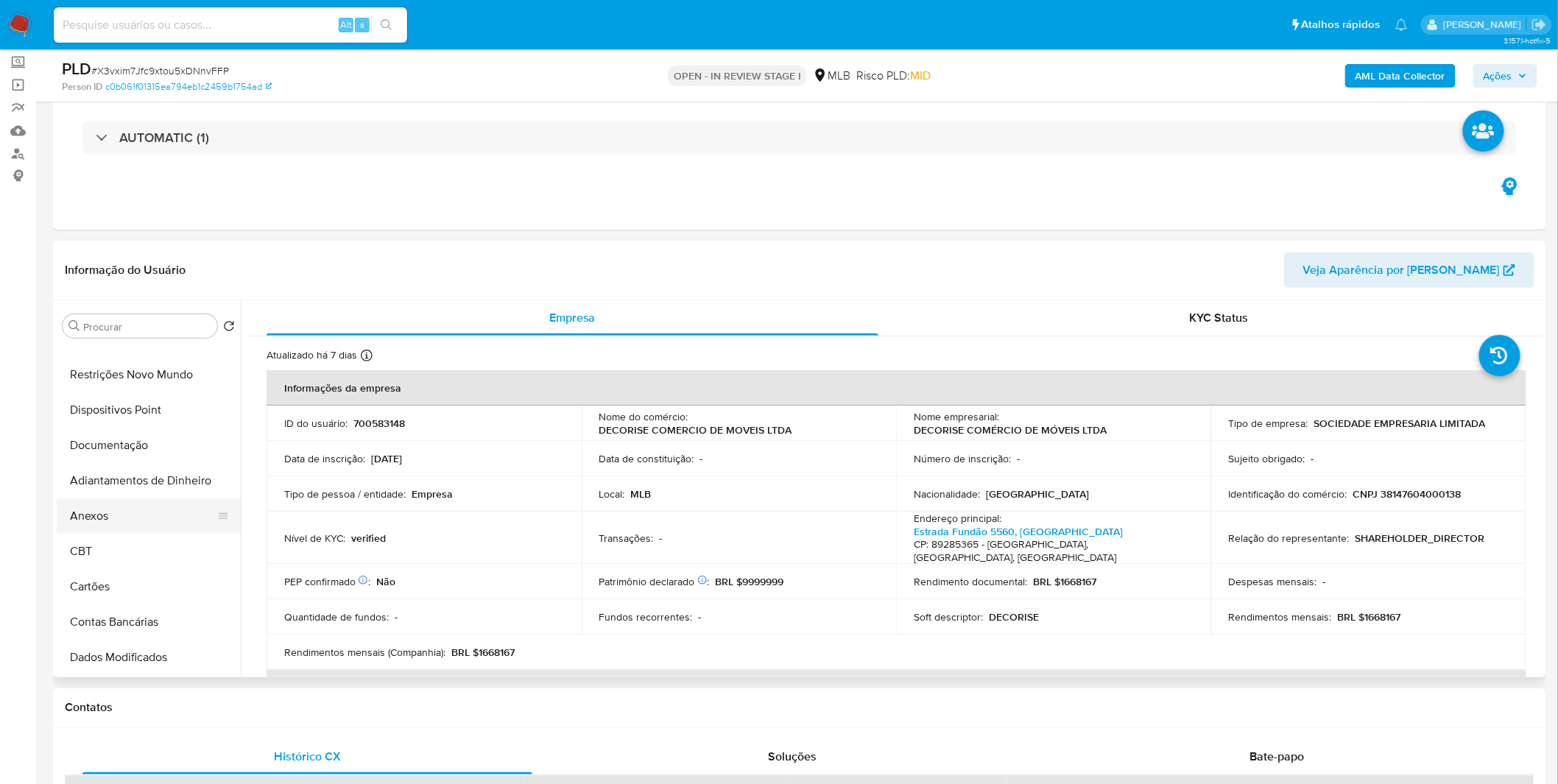
click at [143, 516] on button "Anexos" at bounding box center [143, 516] width 172 height 35
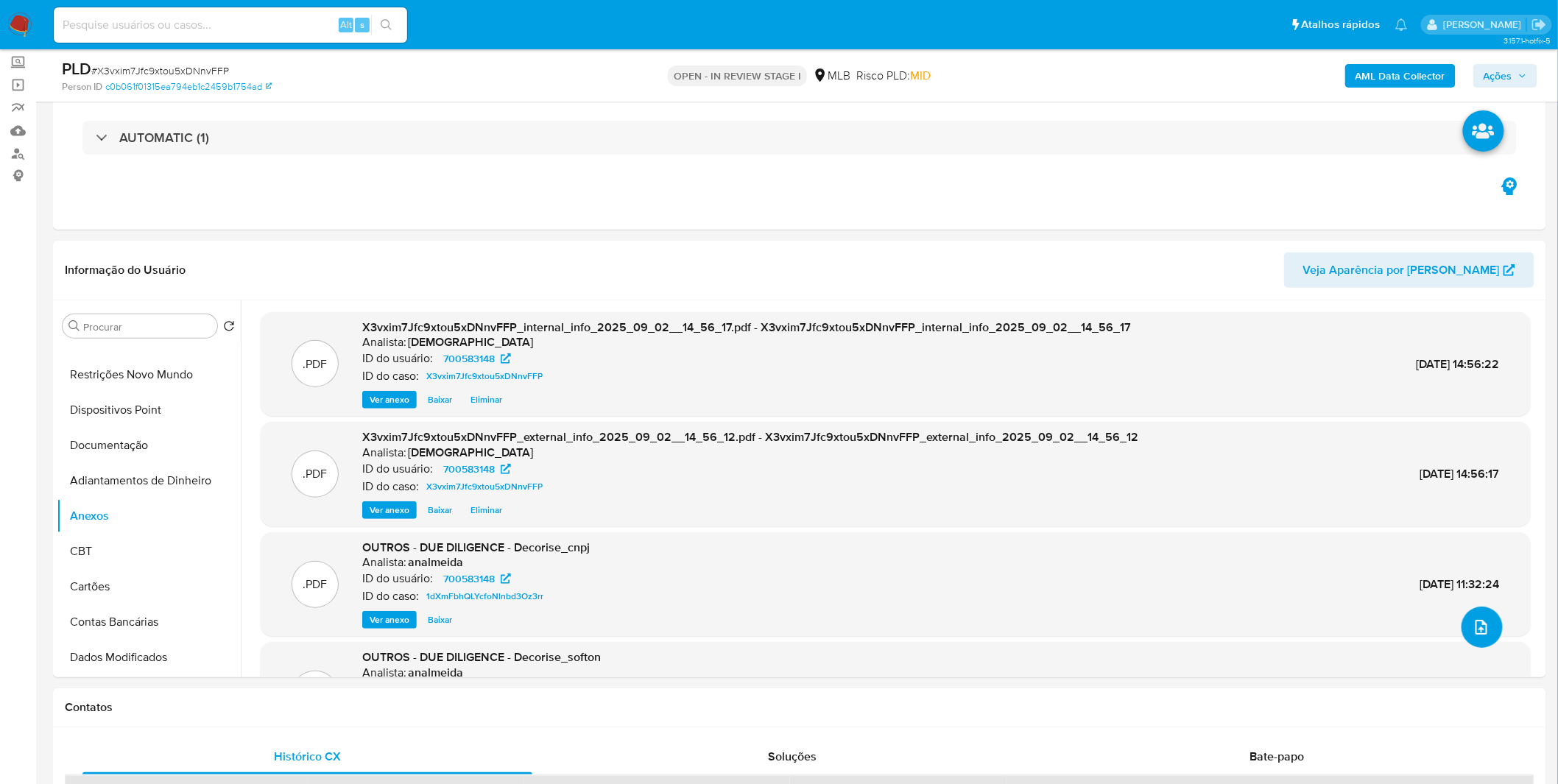
click at [1477, 626] on icon "upload-file" at bounding box center [1481, 627] width 17 height 17
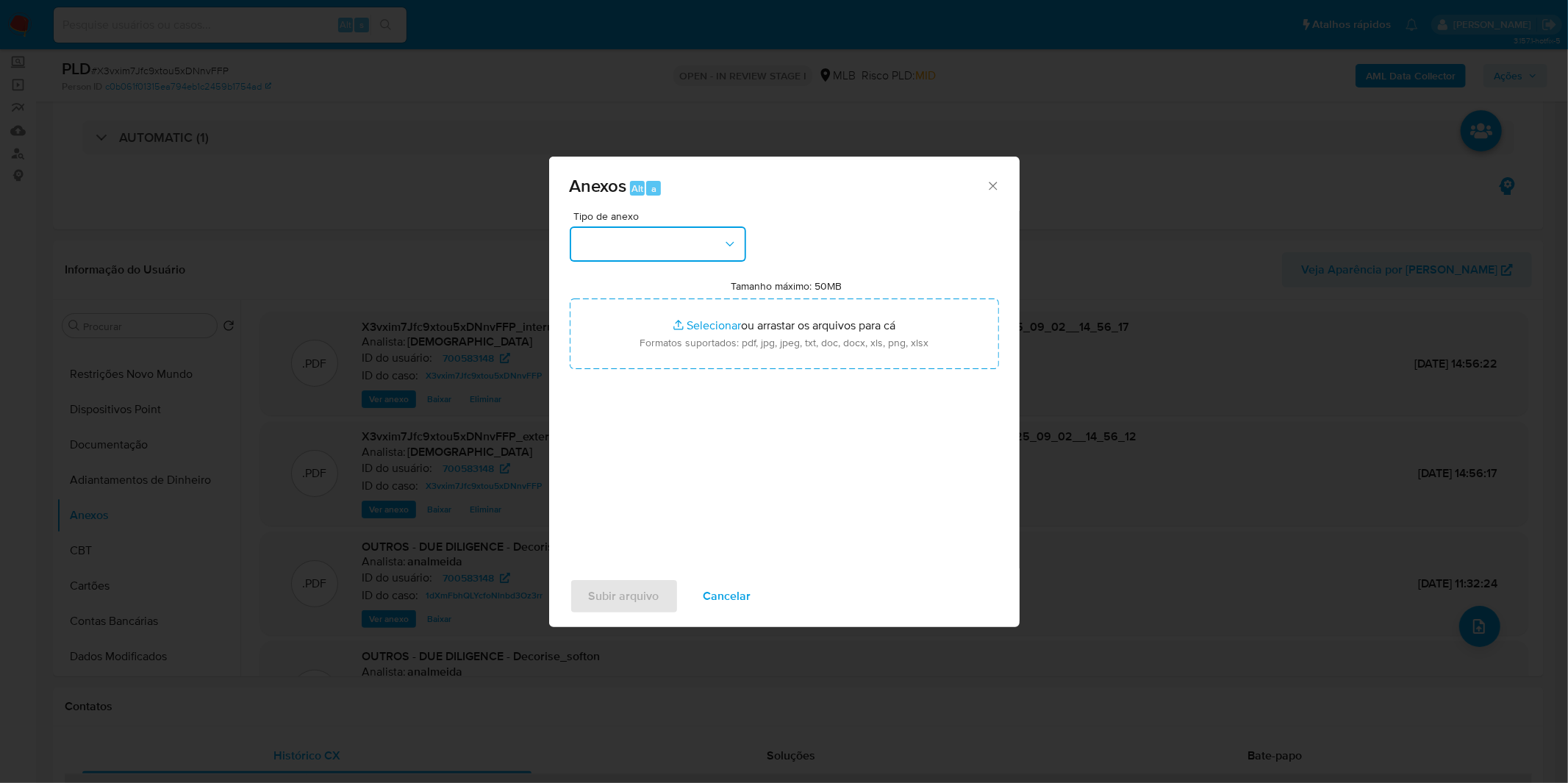
click at [645, 254] on button "button" at bounding box center [658, 243] width 176 height 35
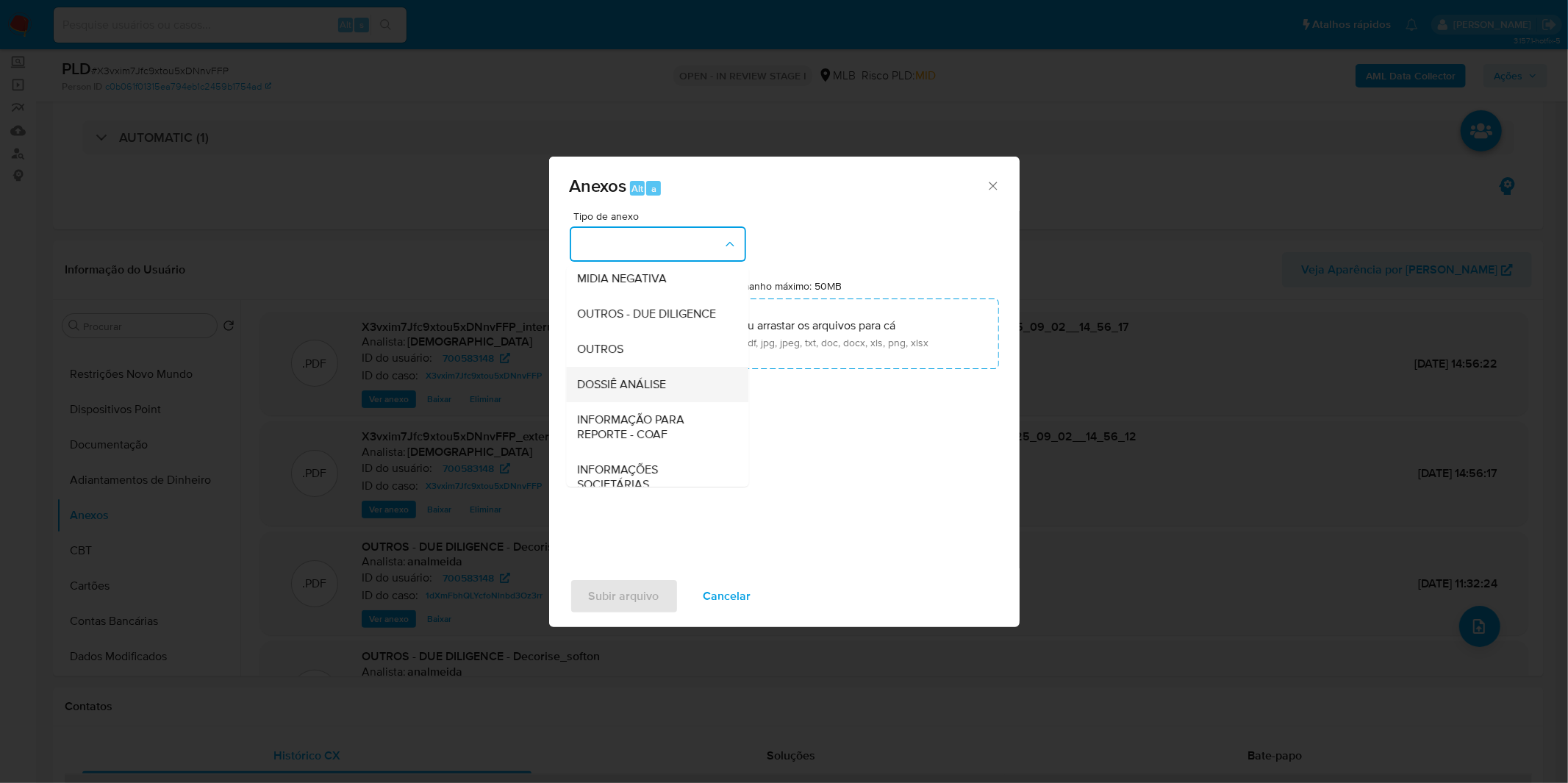
scroll to position [225, 0]
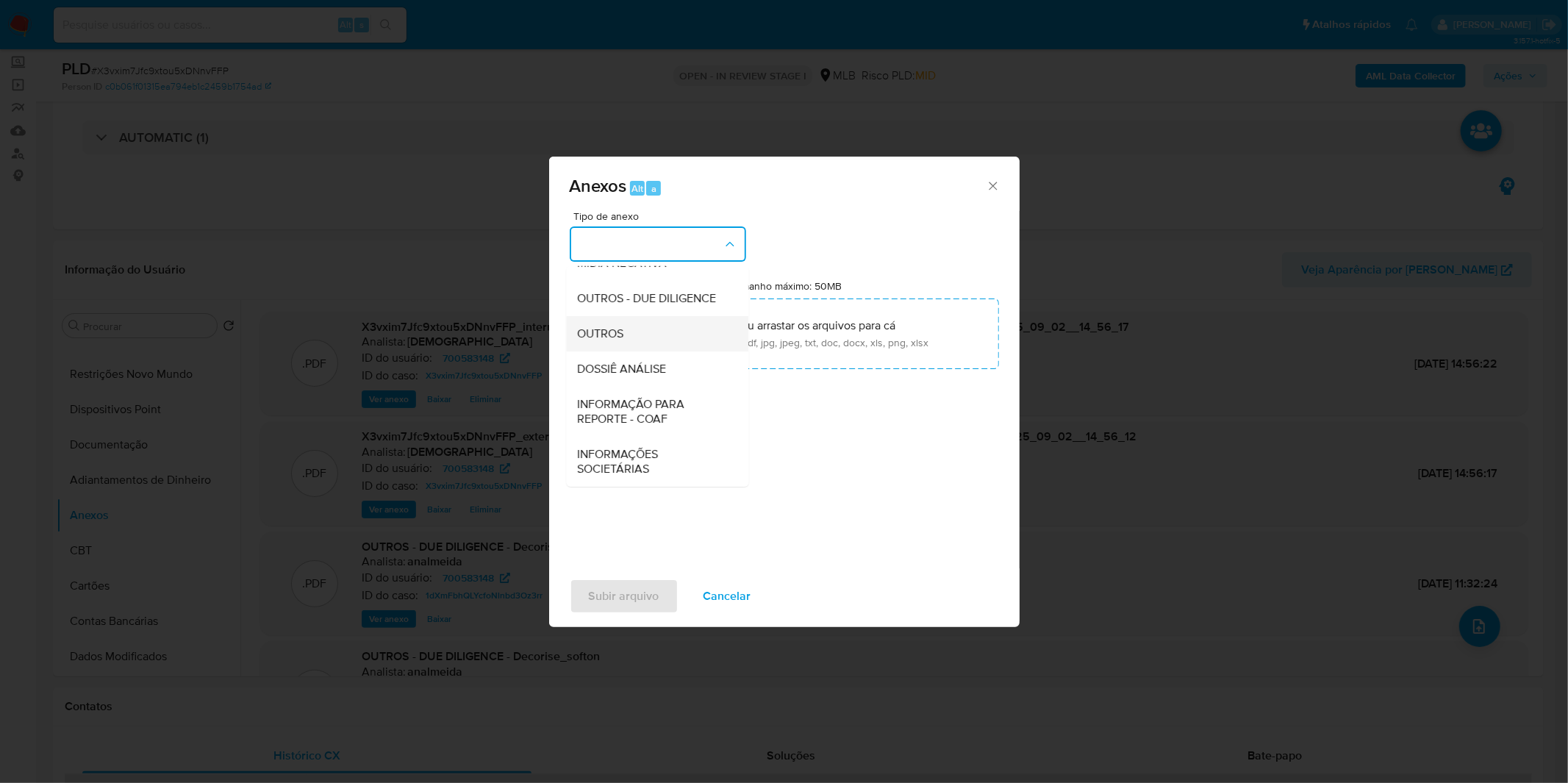
click at [627, 335] on div "OUTROS" at bounding box center [652, 333] width 150 height 35
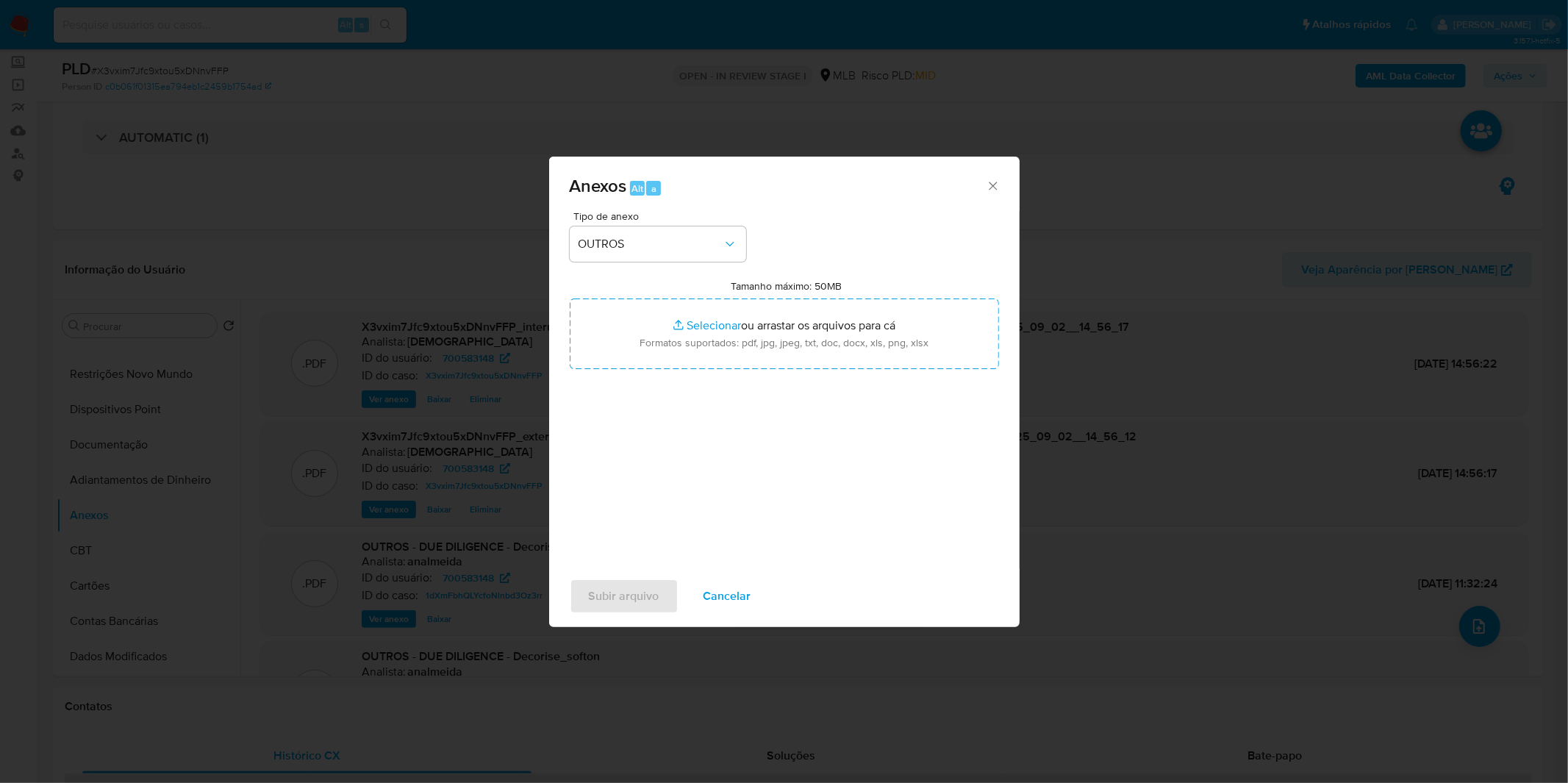
click at [627, 335] on input "Tamanho máximo: 50MB Selecionar arquivos" at bounding box center [784, 334] width 429 height 71
type input "C:\fakepath\DECLINIO SAR - CNPJ 38147604000138 - DECORISE COMERCIO DE MOVEIS LT…"
click at [664, 232] on button "OUTROS" at bounding box center [658, 243] width 176 height 35
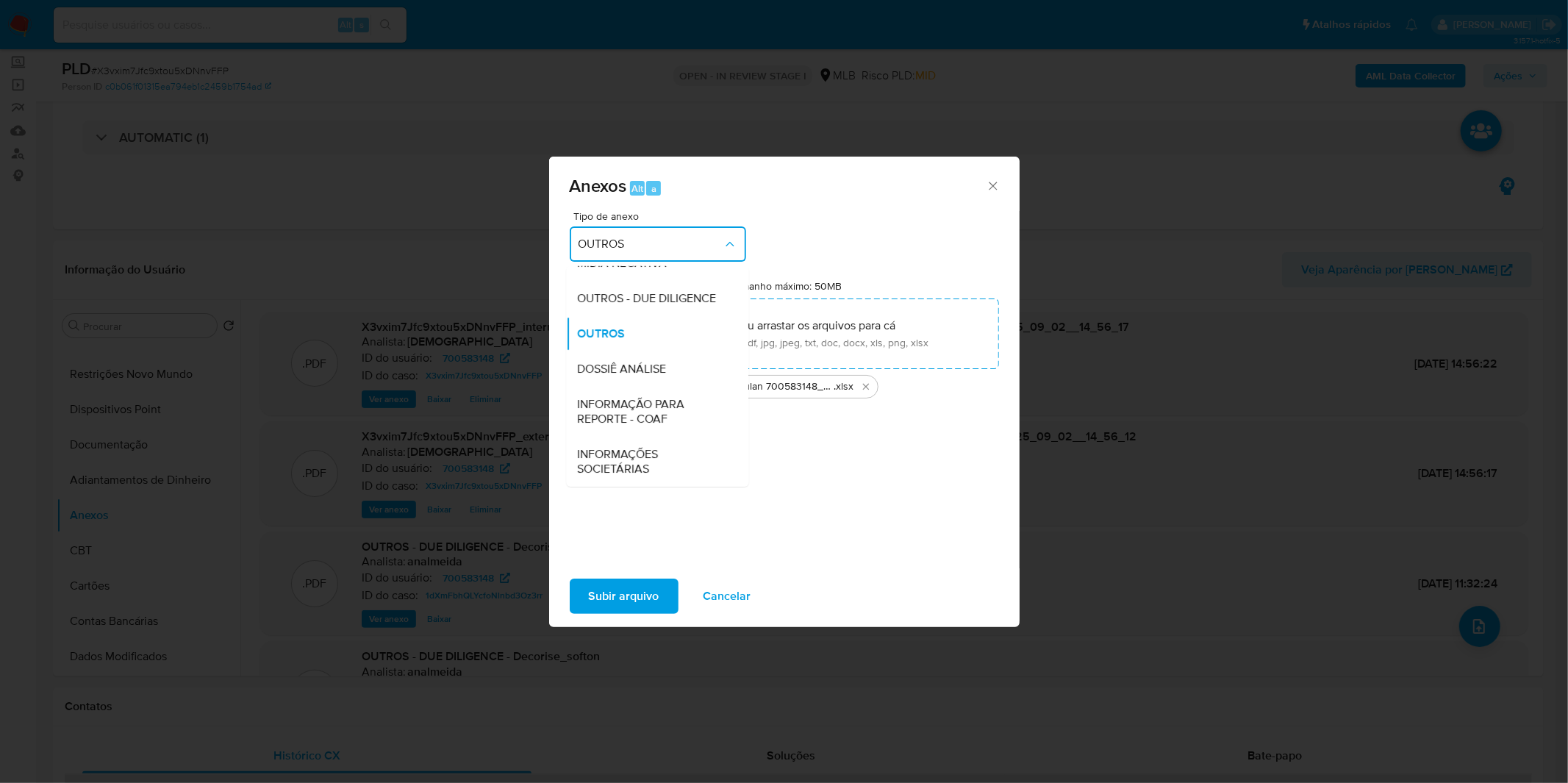
click at [815, 490] on div "Tipo de anexo OUTROS CAPTURA BUREAU CAPTURA DOWJONES CAPTURA GOOGLE CAPTURA WEB…" at bounding box center [784, 384] width 429 height 347
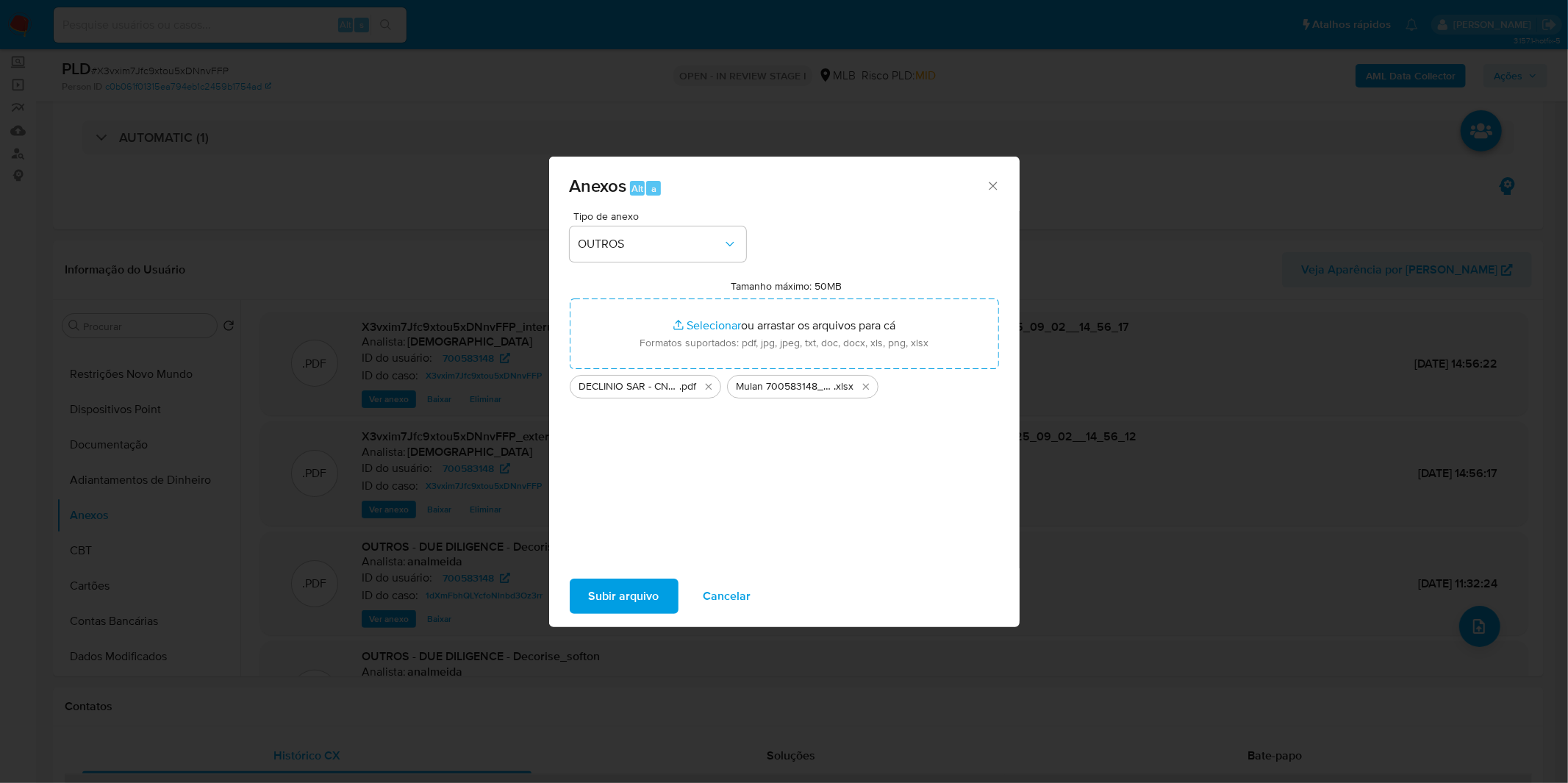
click at [774, 483] on div "Tipo de anexo OUTROS Tamanho máximo: 50MB Selecionar arquivos Selecionar ou arr…" at bounding box center [784, 384] width 429 height 347
click at [626, 592] on span "Subir arquivo" at bounding box center [624, 596] width 71 height 32
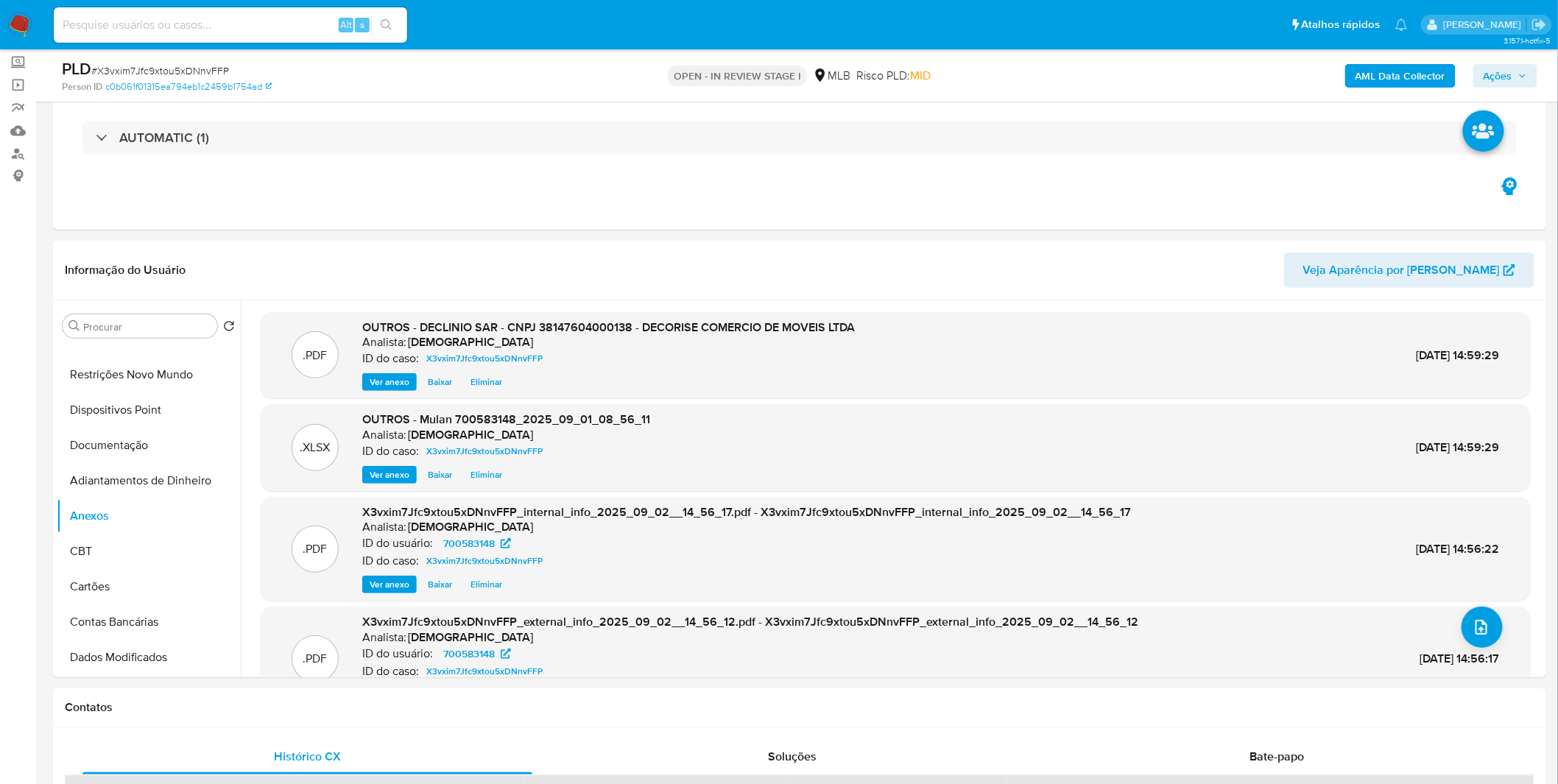
click at [1507, 70] on span "Ações" at bounding box center [1497, 75] width 29 height 23
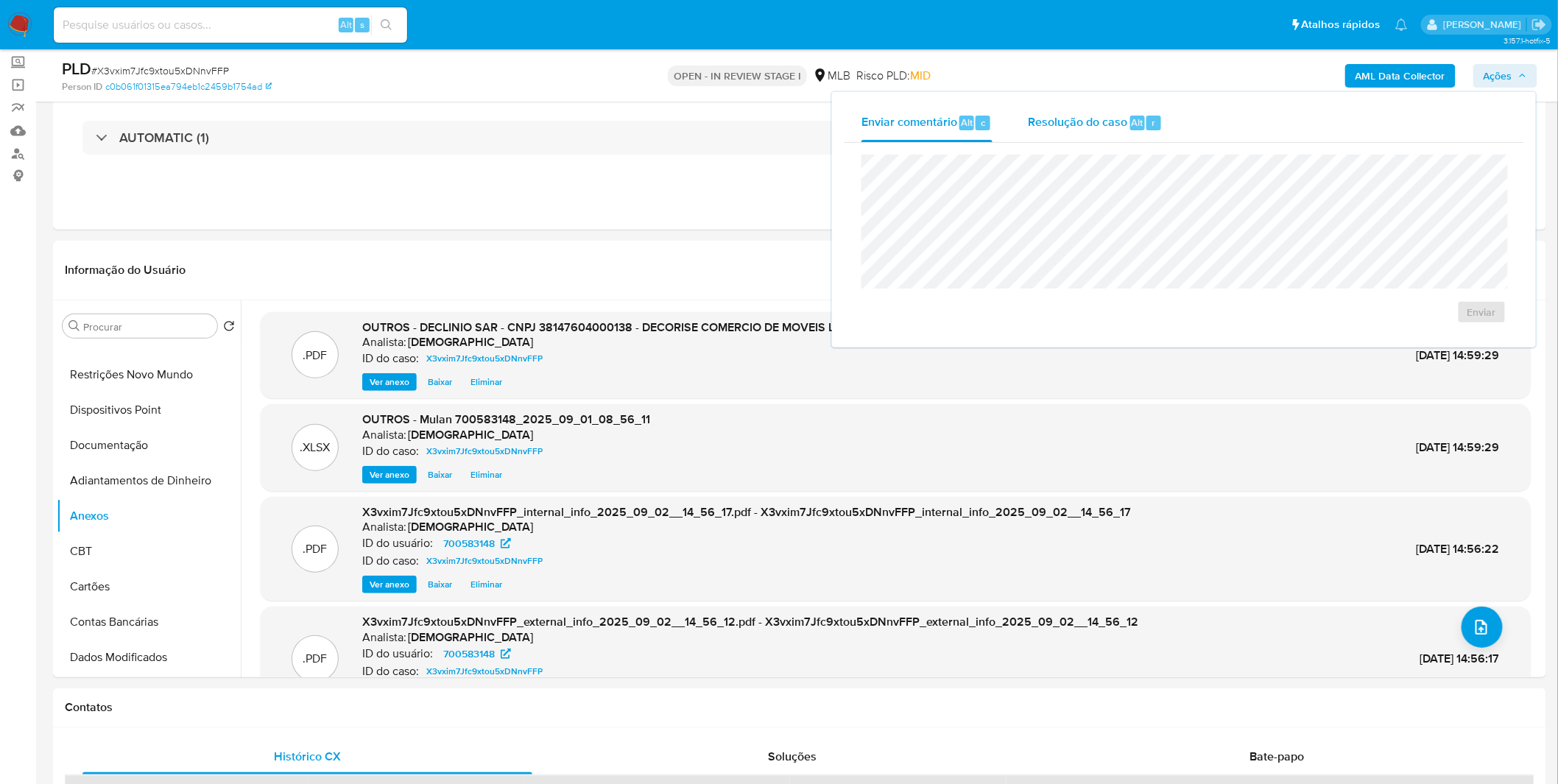
click at [1125, 125] on span "Resolução do caso" at bounding box center [1077, 122] width 99 height 17
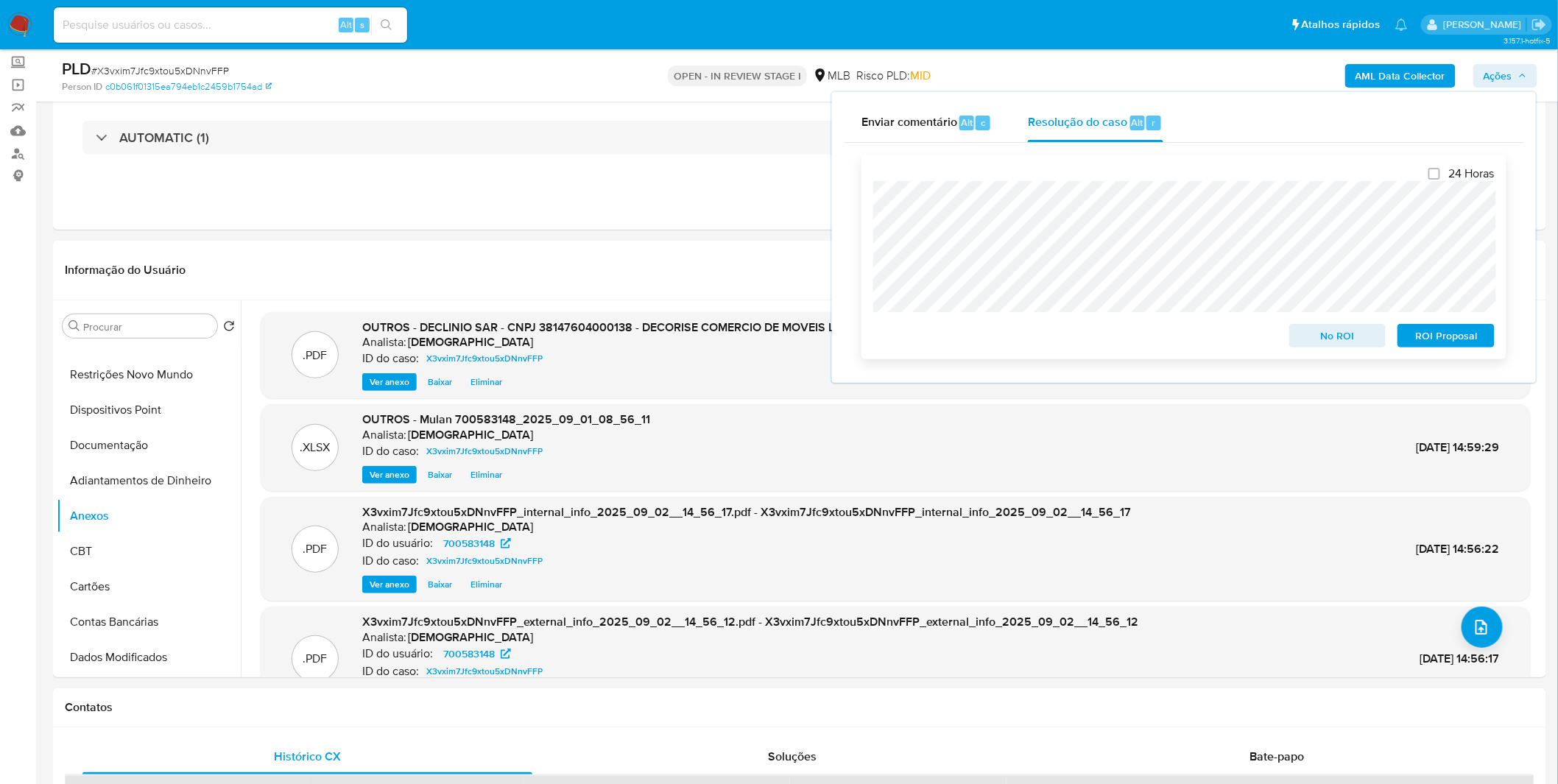
click at [1328, 330] on span "No ROI" at bounding box center [1338, 335] width 77 height 21
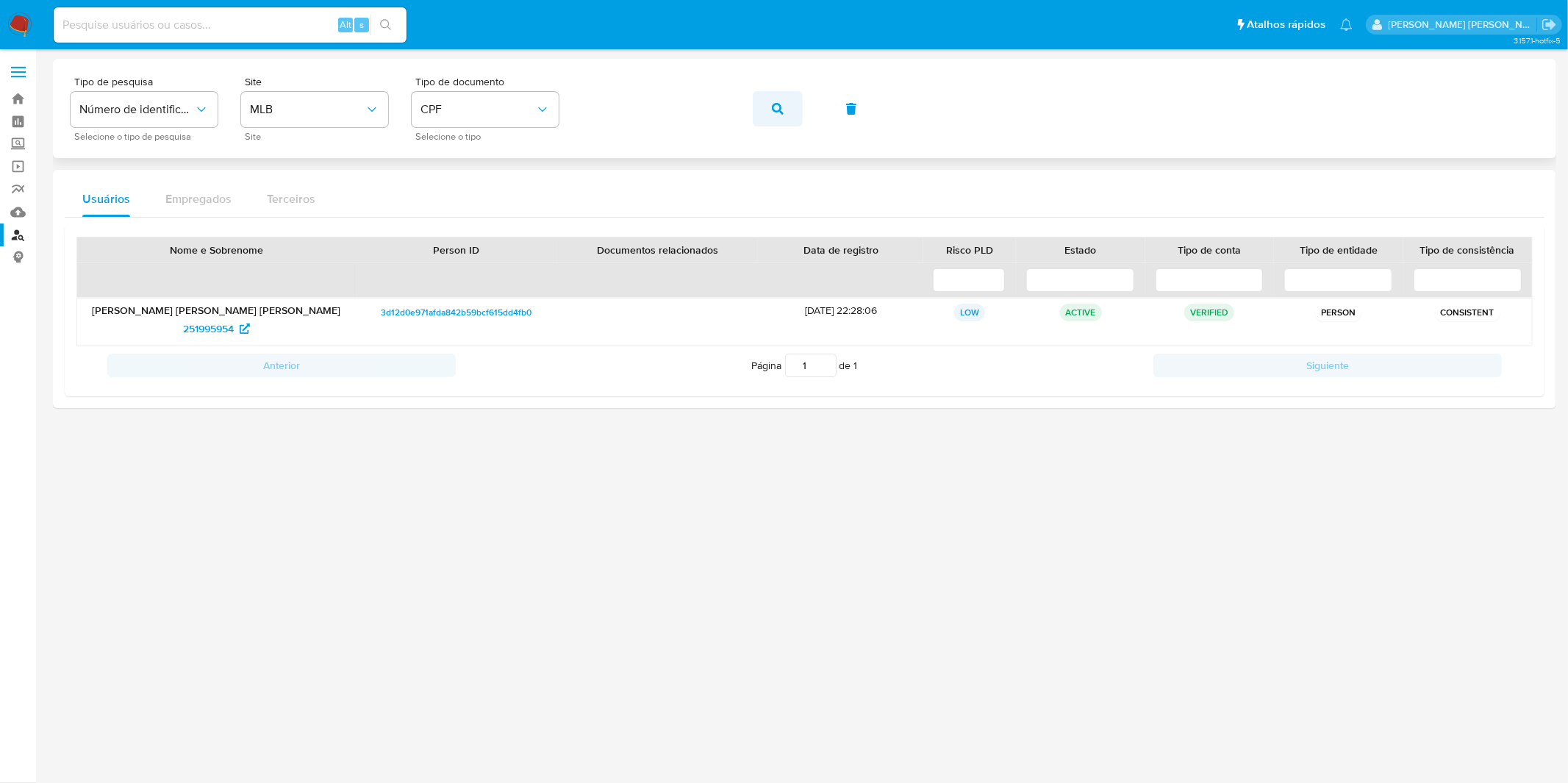
click at [771, 104] on icon "button" at bounding box center [778, 109] width 12 height 12
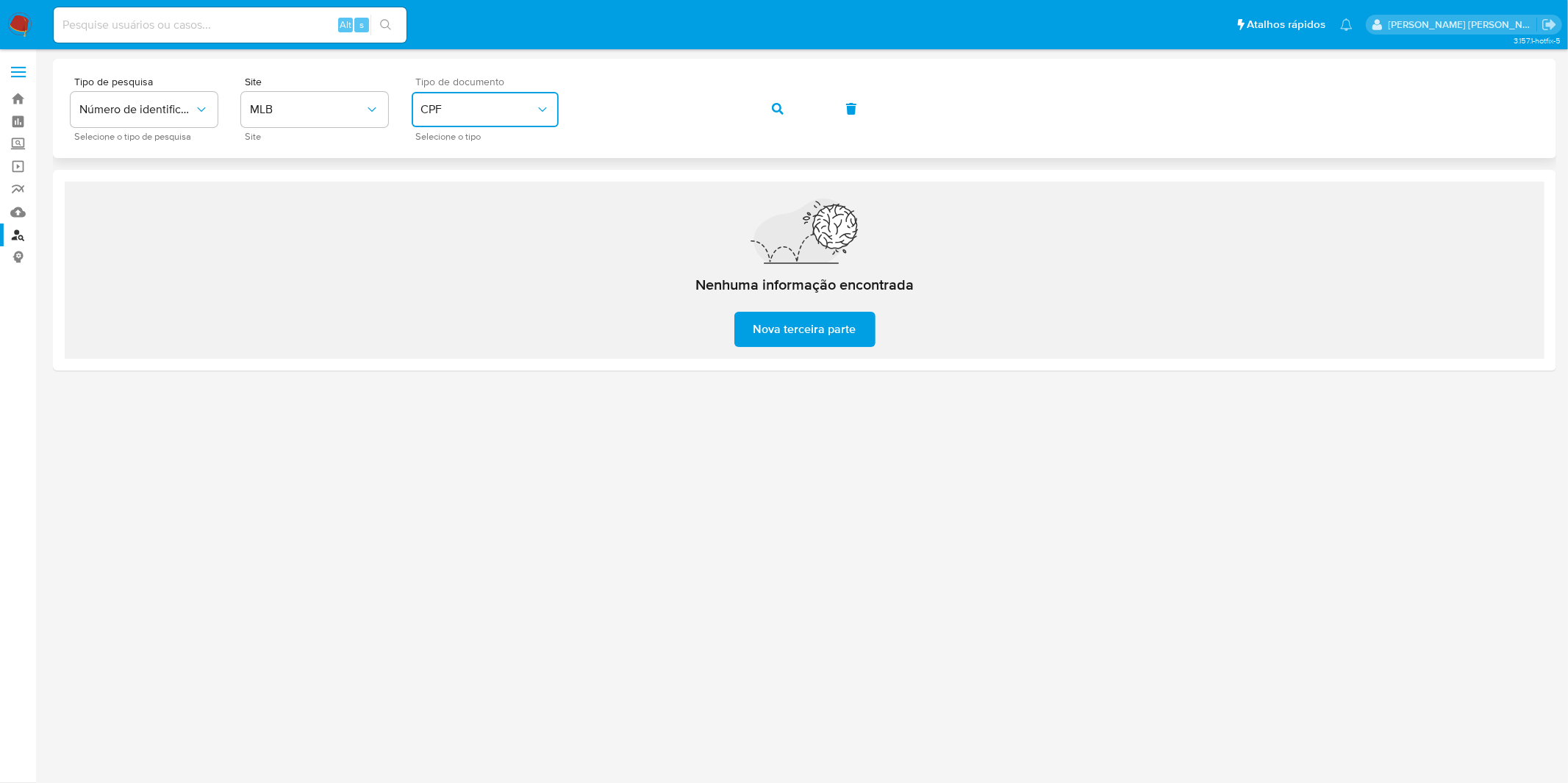
click at [525, 106] on span "CPF" at bounding box center [477, 109] width 115 height 15
click at [779, 104] on icon "button" at bounding box center [778, 109] width 12 height 12
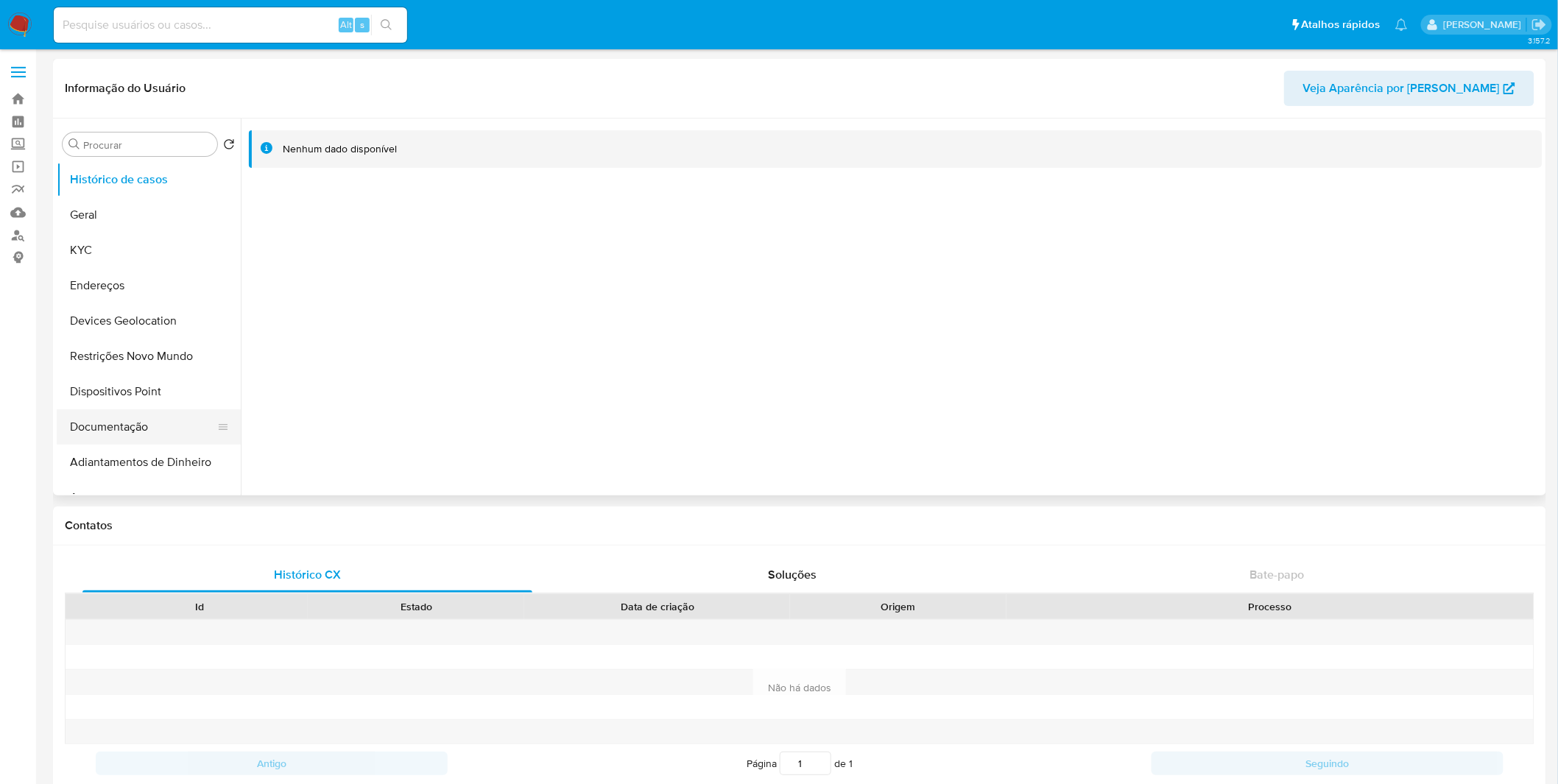
click at [136, 424] on button "Documentação" at bounding box center [143, 427] width 172 height 35
select select "10"
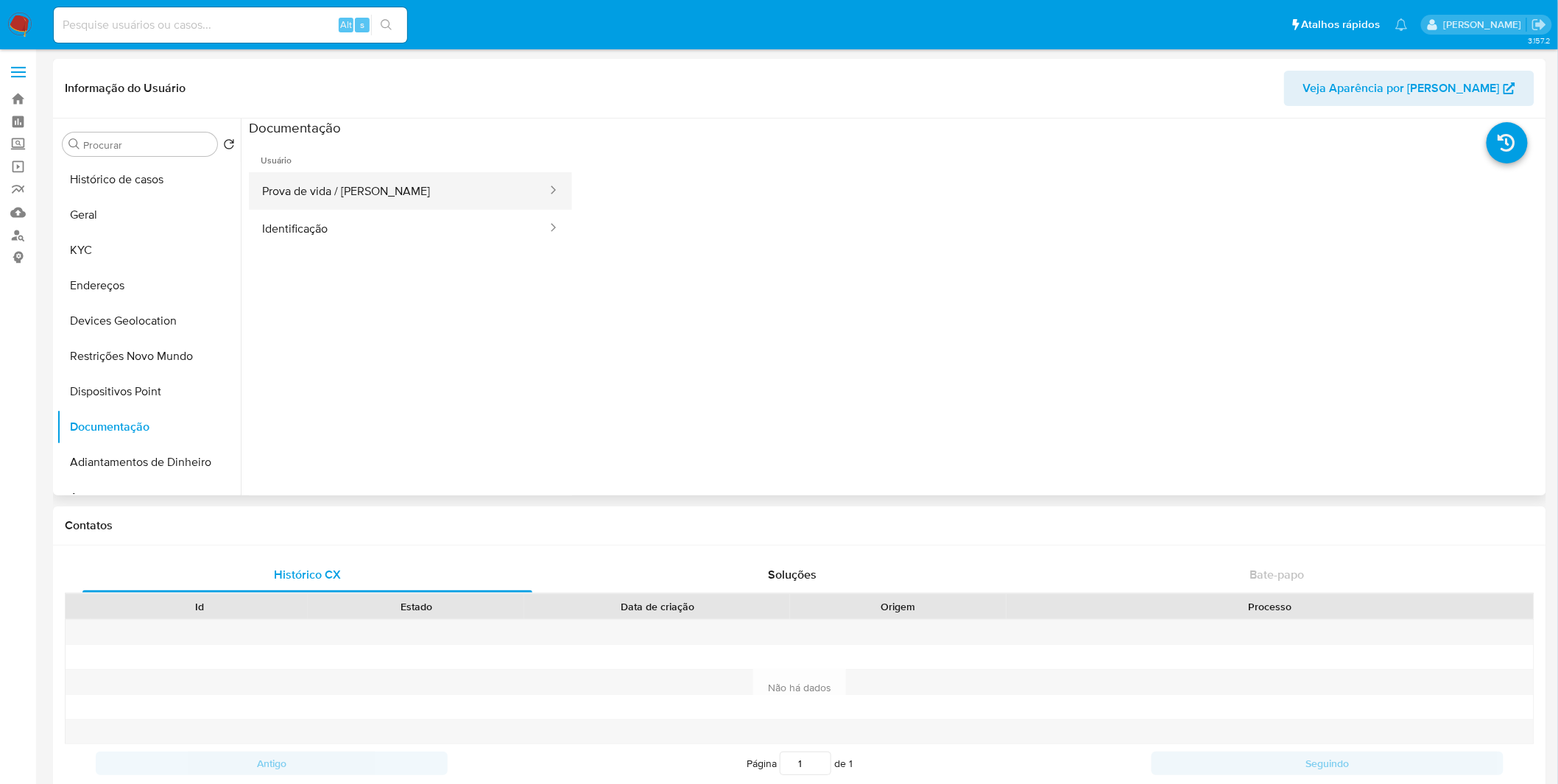
click at [335, 195] on button "Prova de vida / [PERSON_NAME]" at bounding box center [399, 190] width 300 height 37
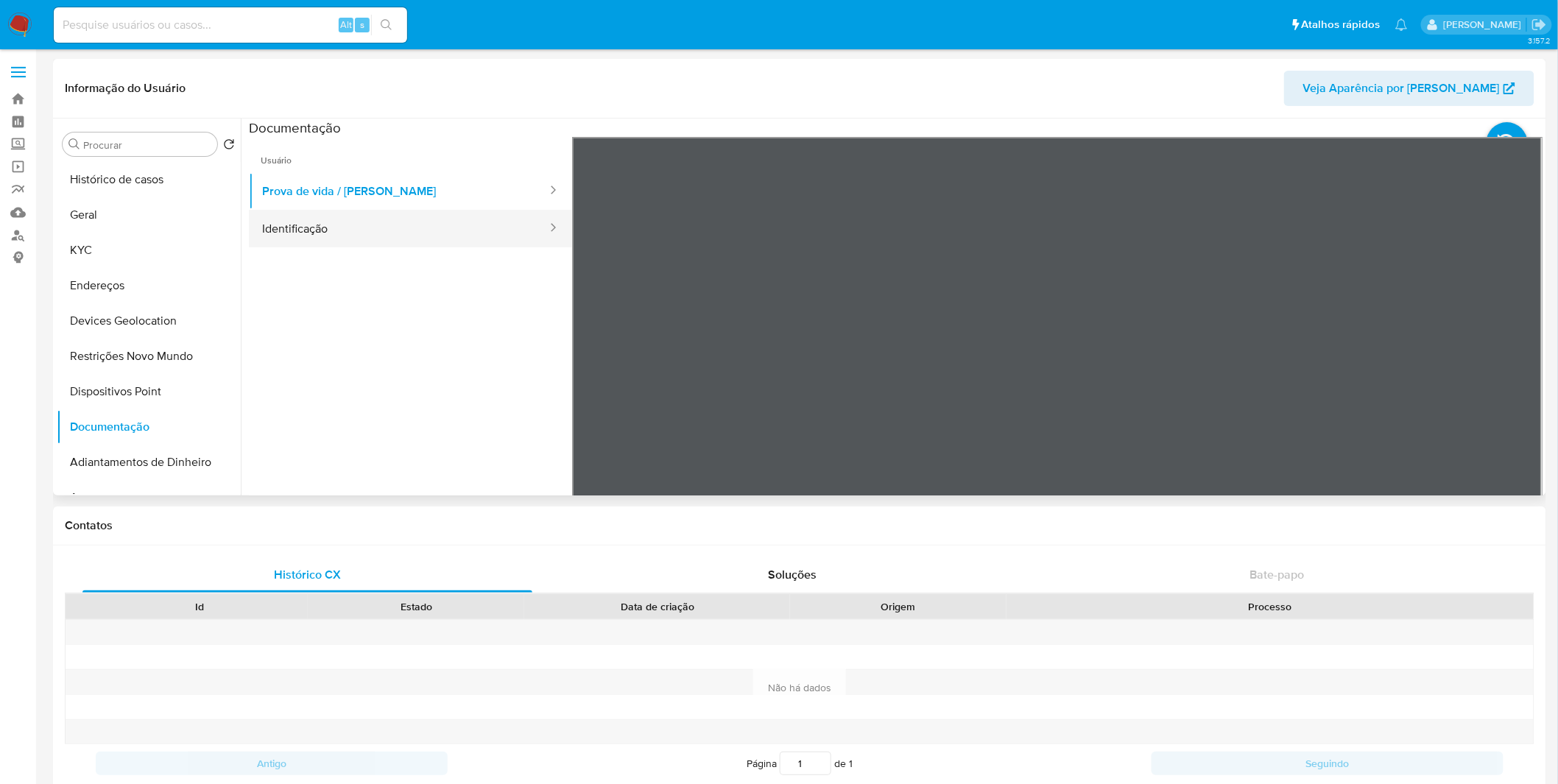
click at [337, 226] on button "Identificação" at bounding box center [399, 228] width 300 height 37
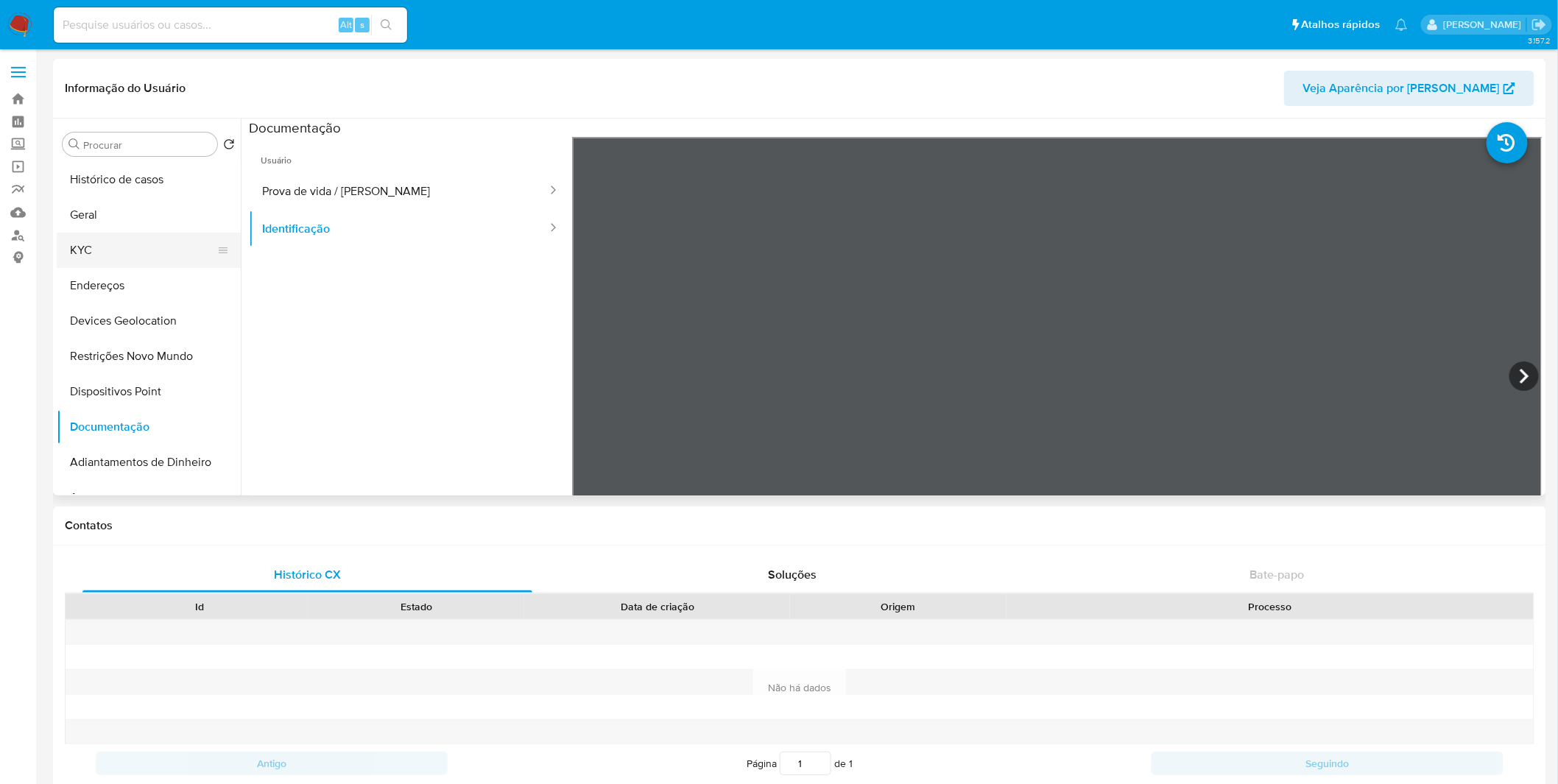
click at [84, 239] on button "KYC" at bounding box center [143, 250] width 172 height 35
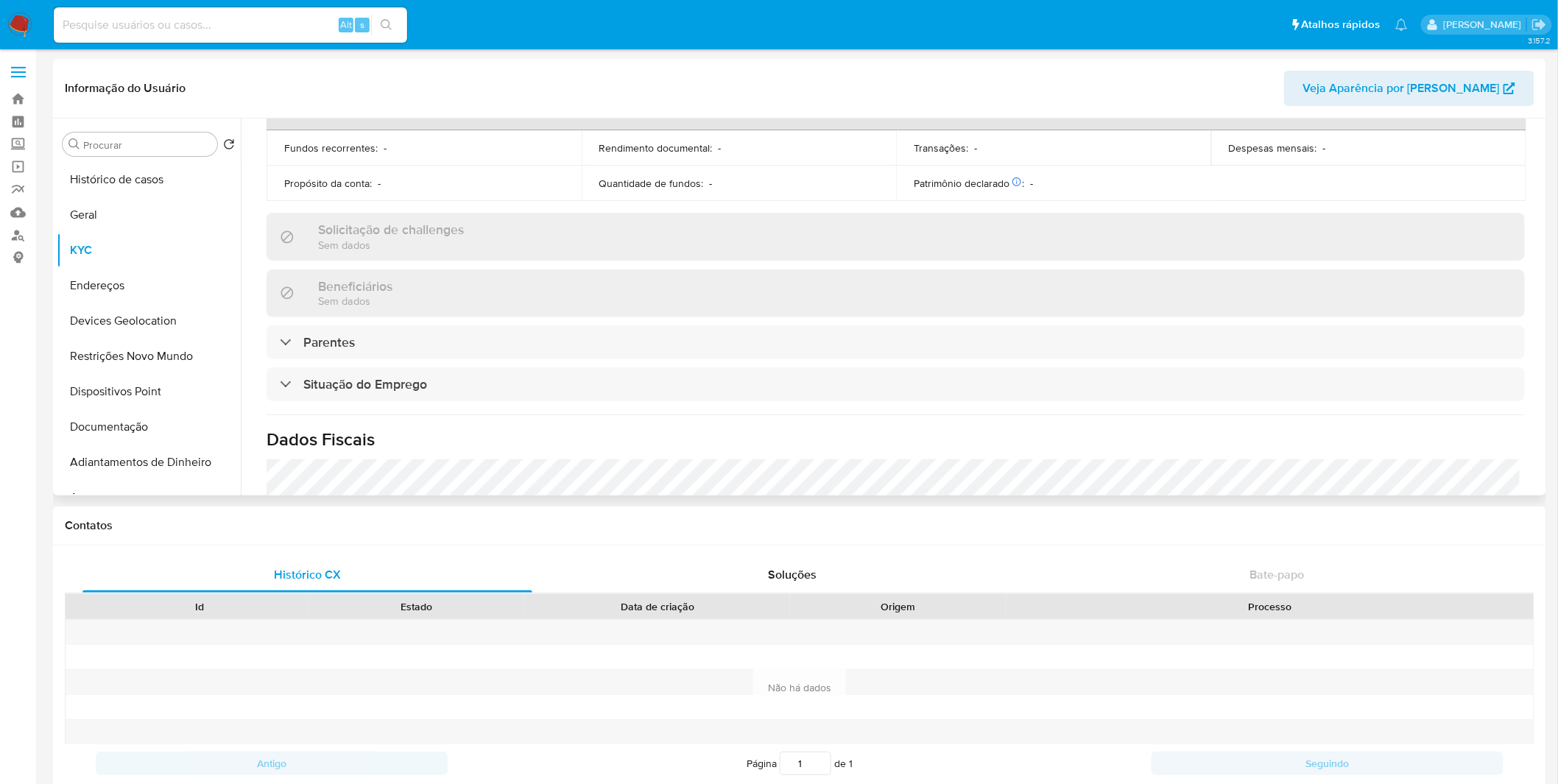
scroll to position [572, 0]
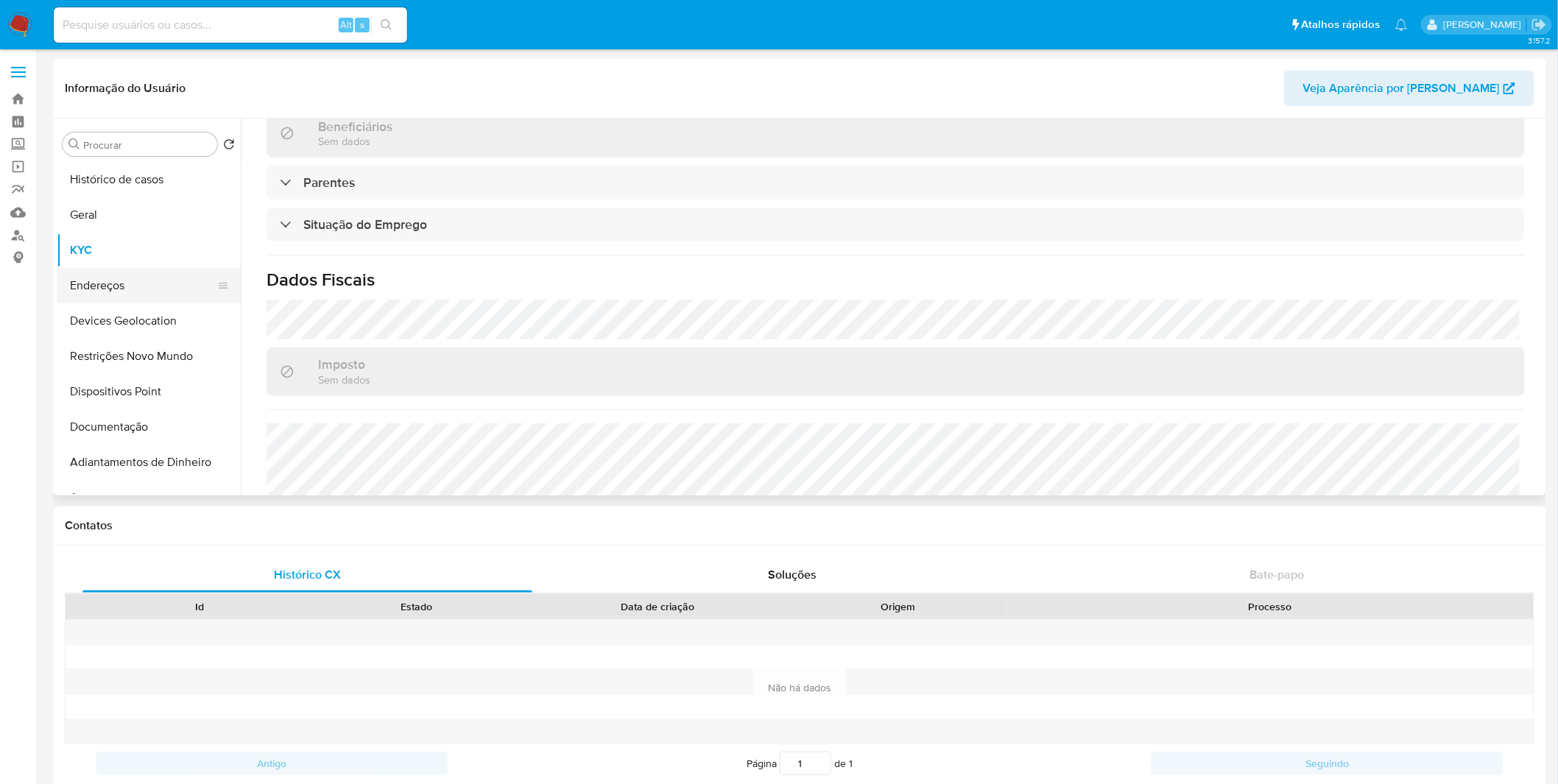
click at [124, 282] on button "Endereços" at bounding box center [143, 285] width 172 height 35
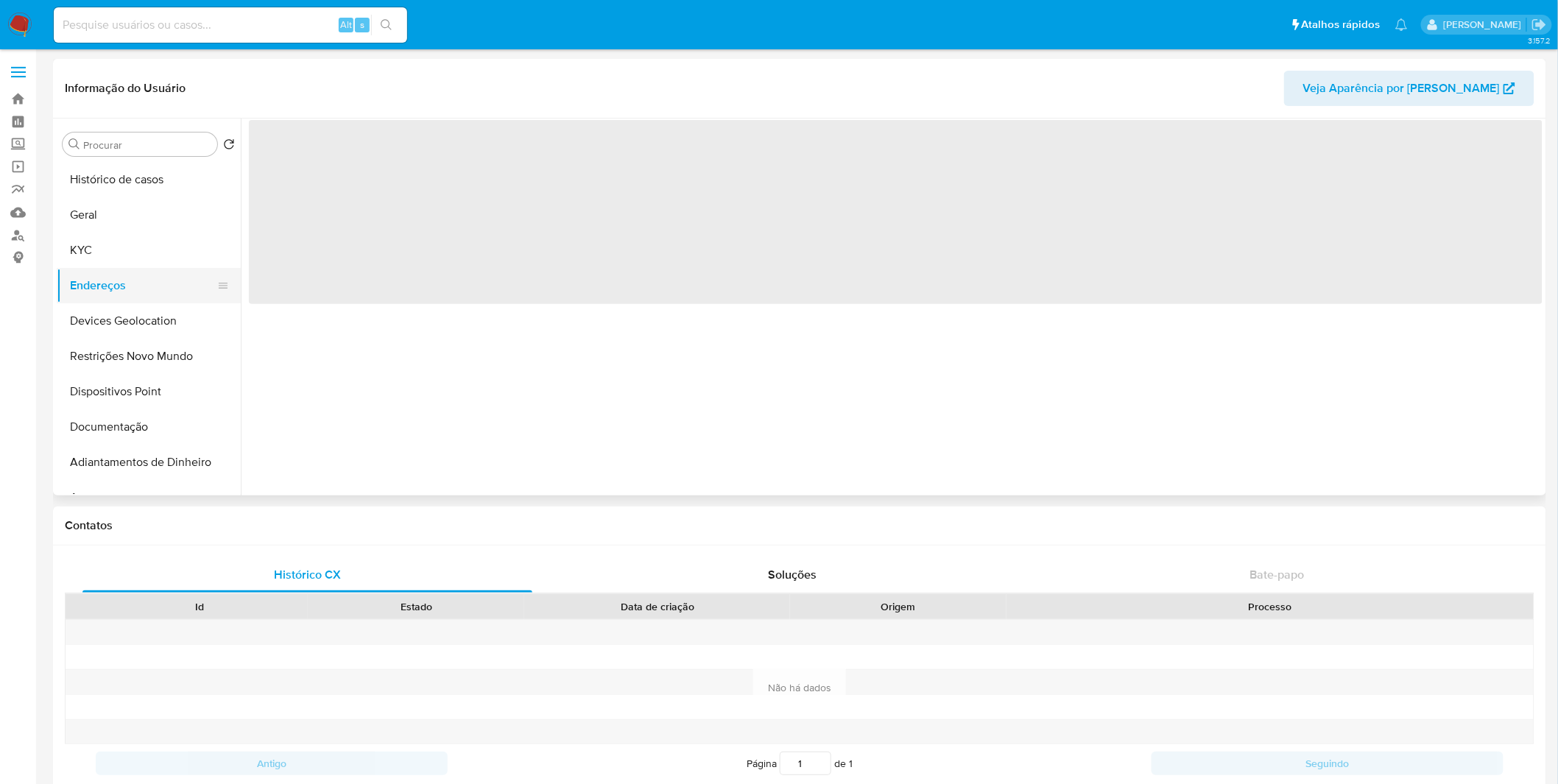
scroll to position [0, 0]
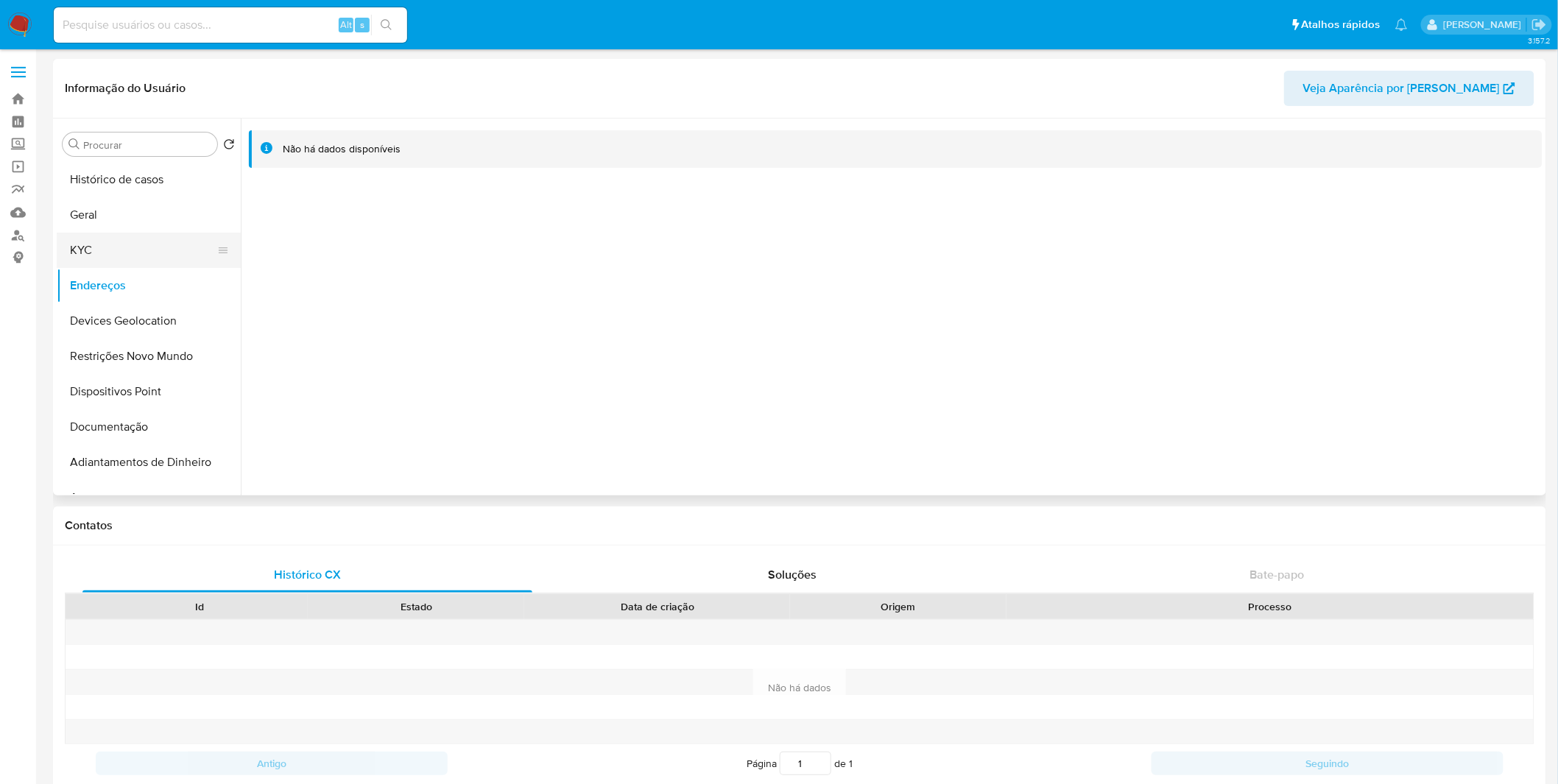
click at [153, 253] on button "KYC" at bounding box center [143, 250] width 172 height 35
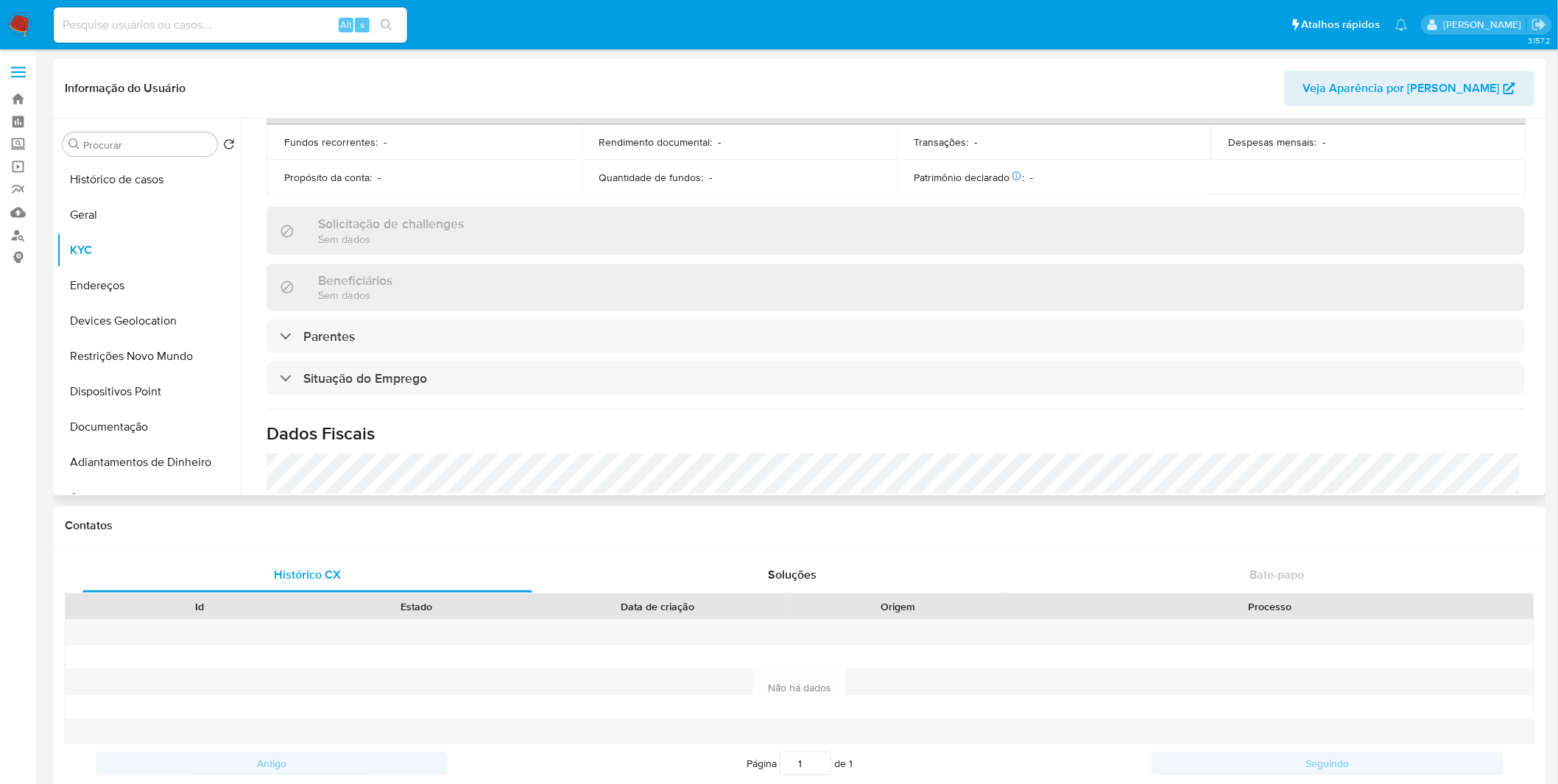
scroll to position [628, 0]
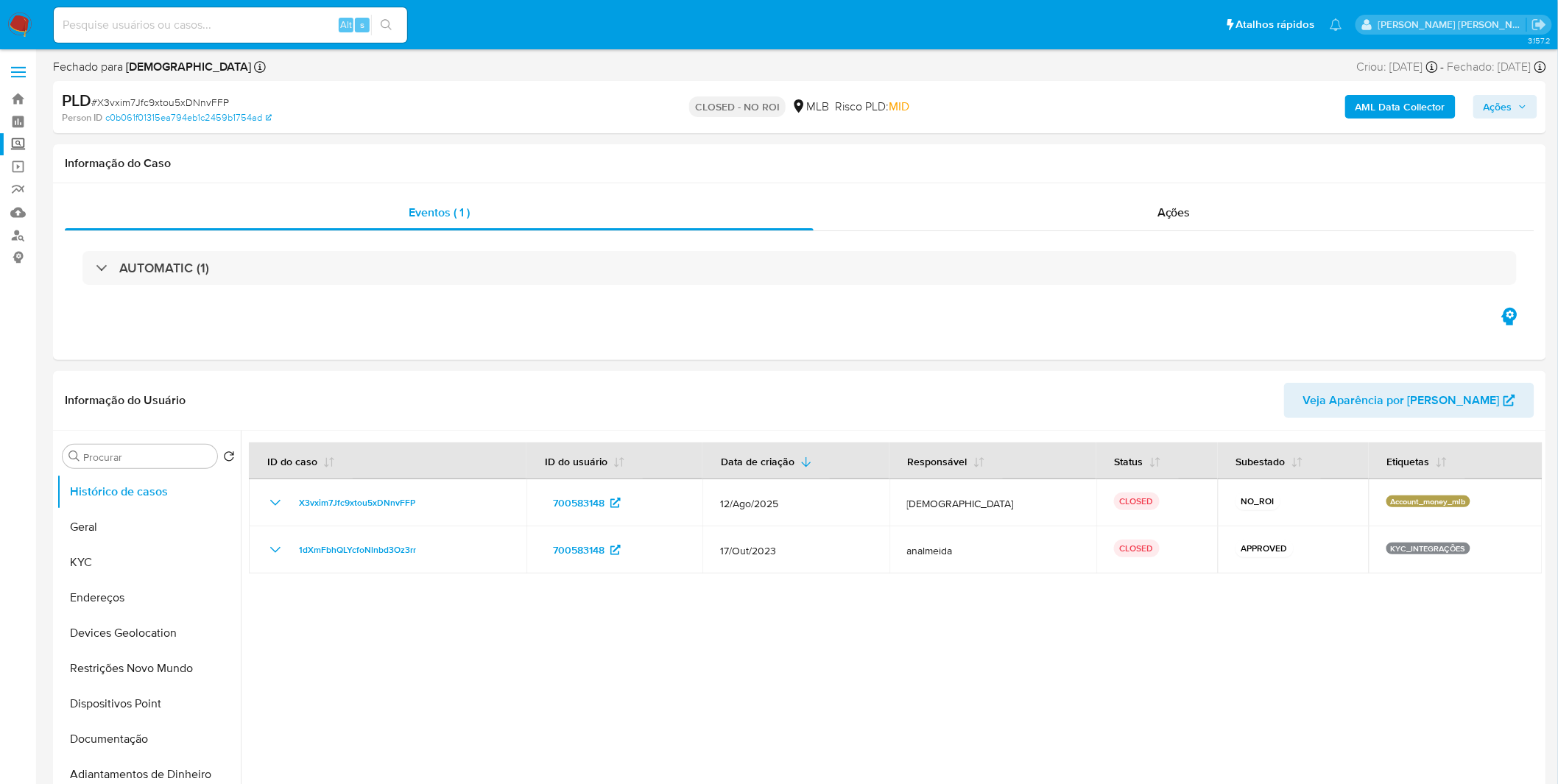
select select "10"
click at [28, 26] on img at bounding box center [20, 24] width 25 height 25
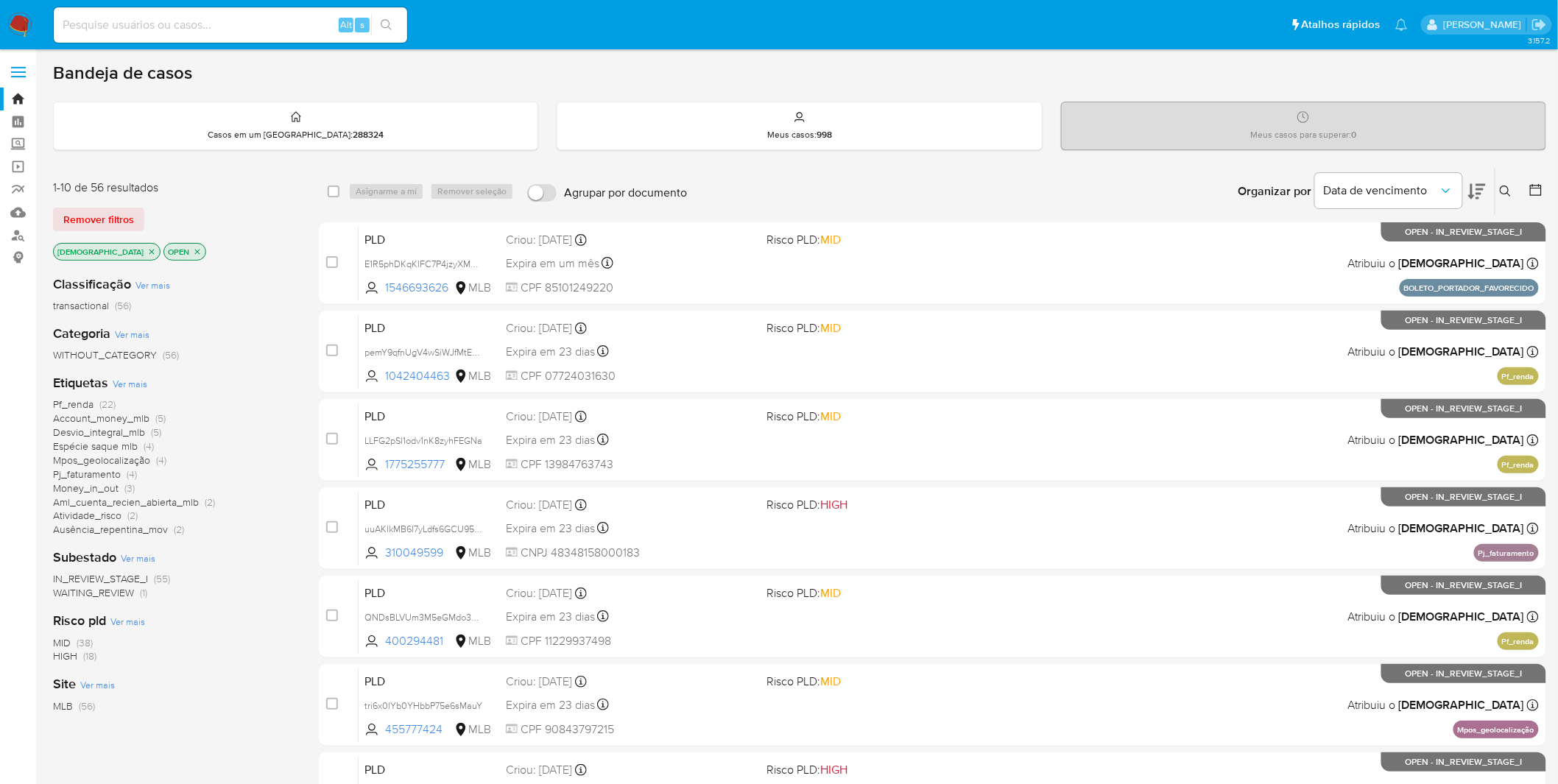
click at [238, 24] on input at bounding box center [230, 25] width 354 height 19
paste input "icG1LfsWUr4CTvJonBhr5xES"
type input "icG1LfsWUr4CTvJonBhr5xES"
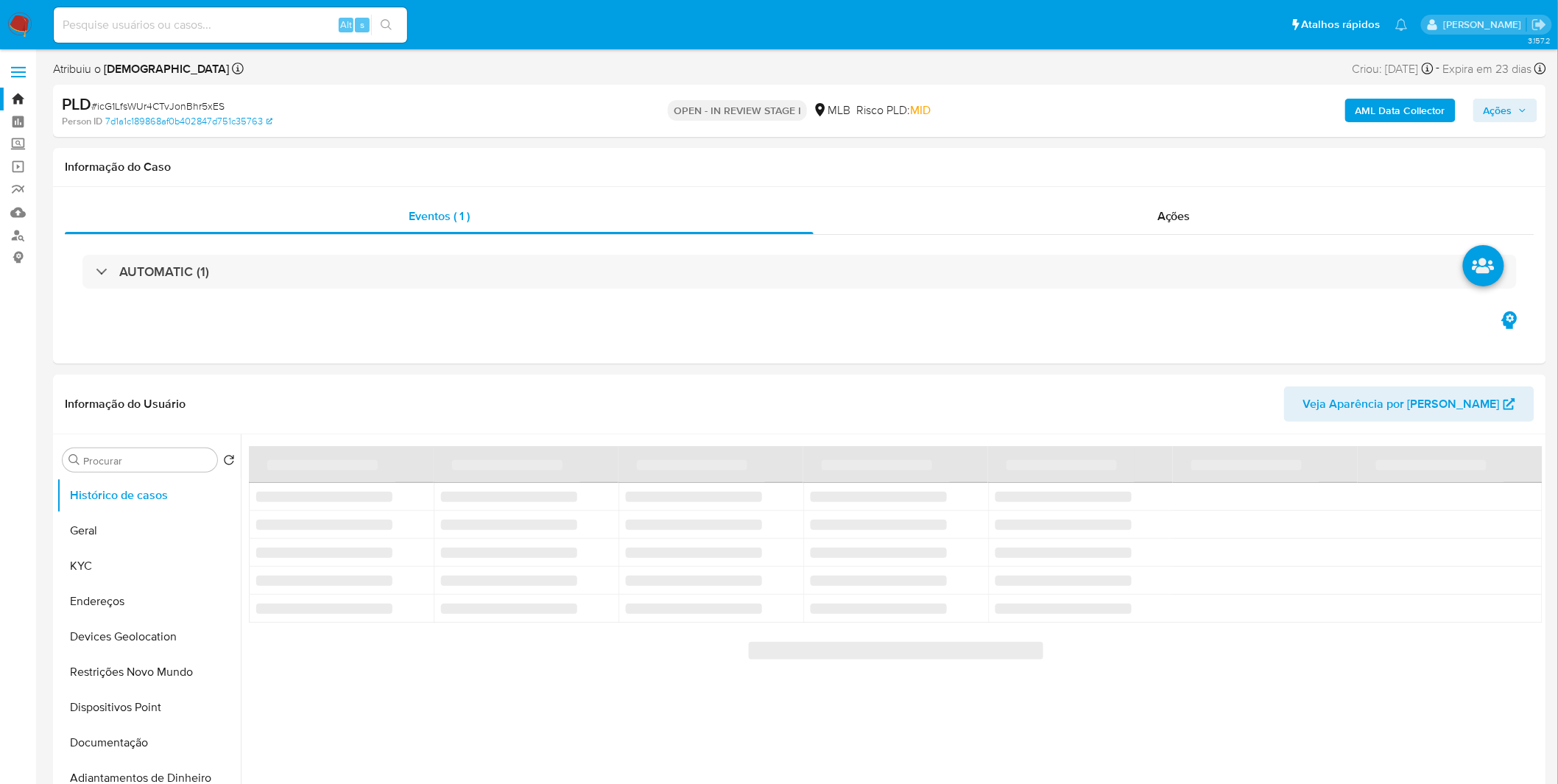
select select "10"
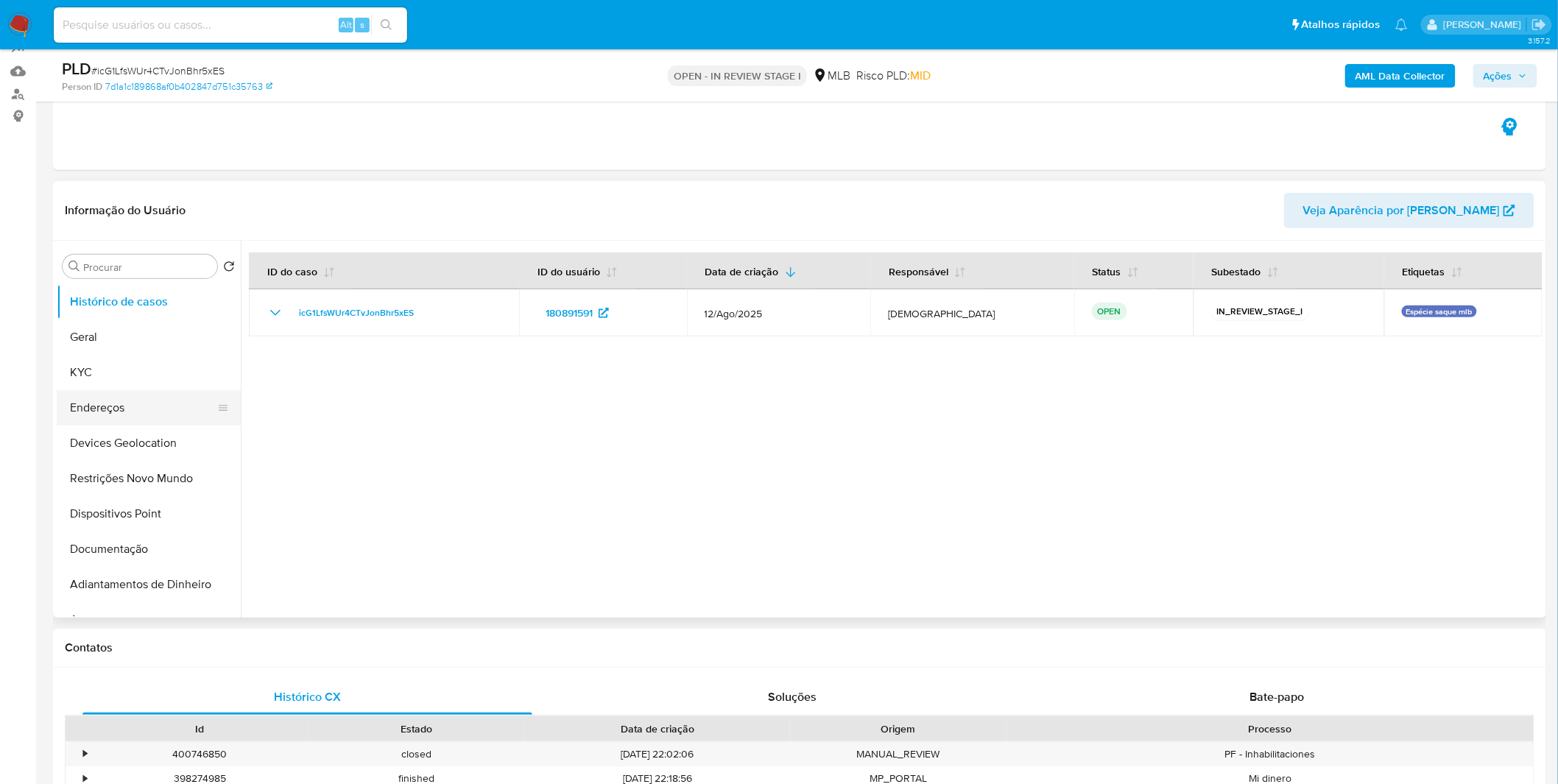
scroll to position [82, 0]
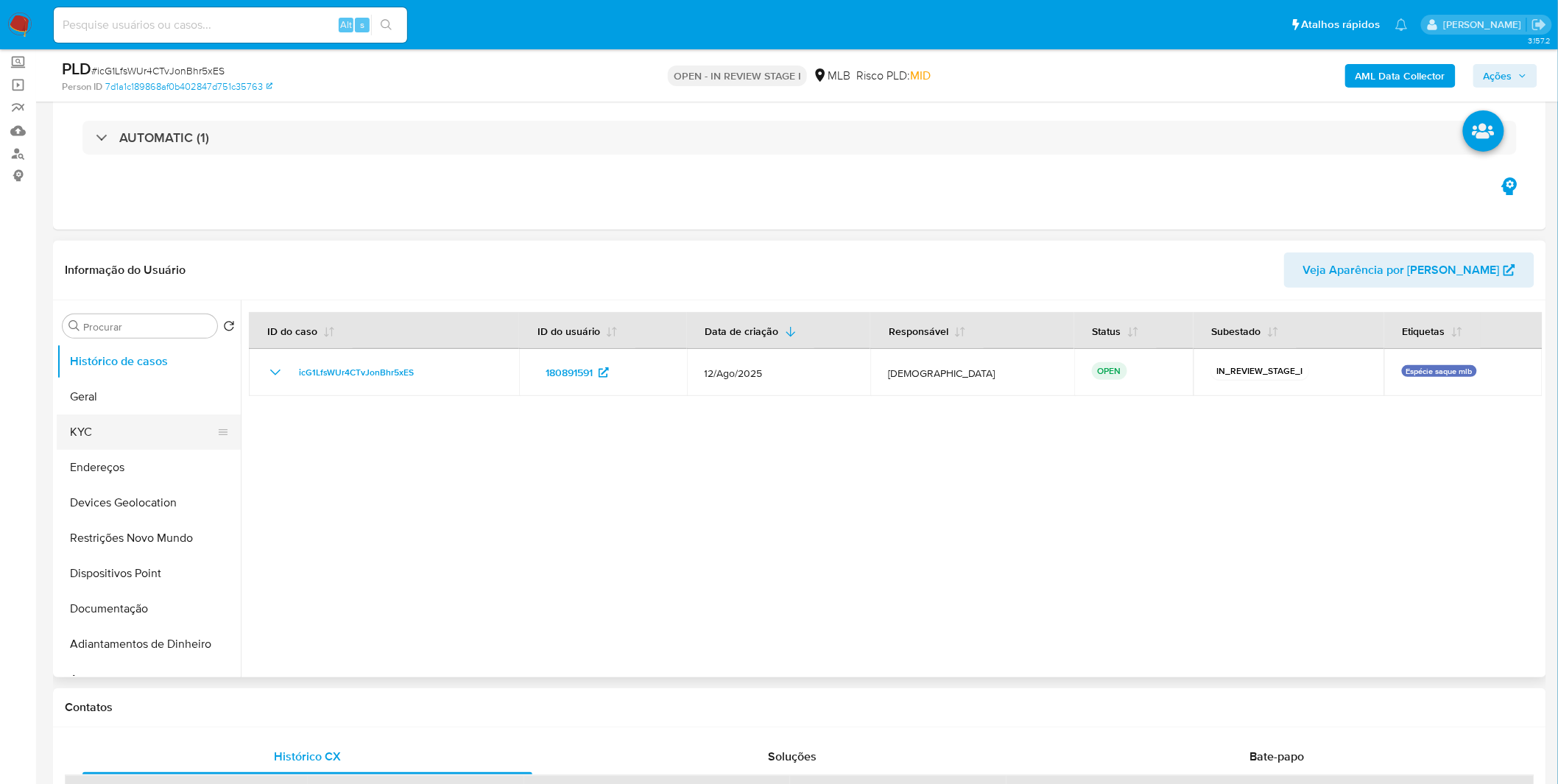
click at [136, 444] on button "KYC" at bounding box center [143, 431] width 172 height 35
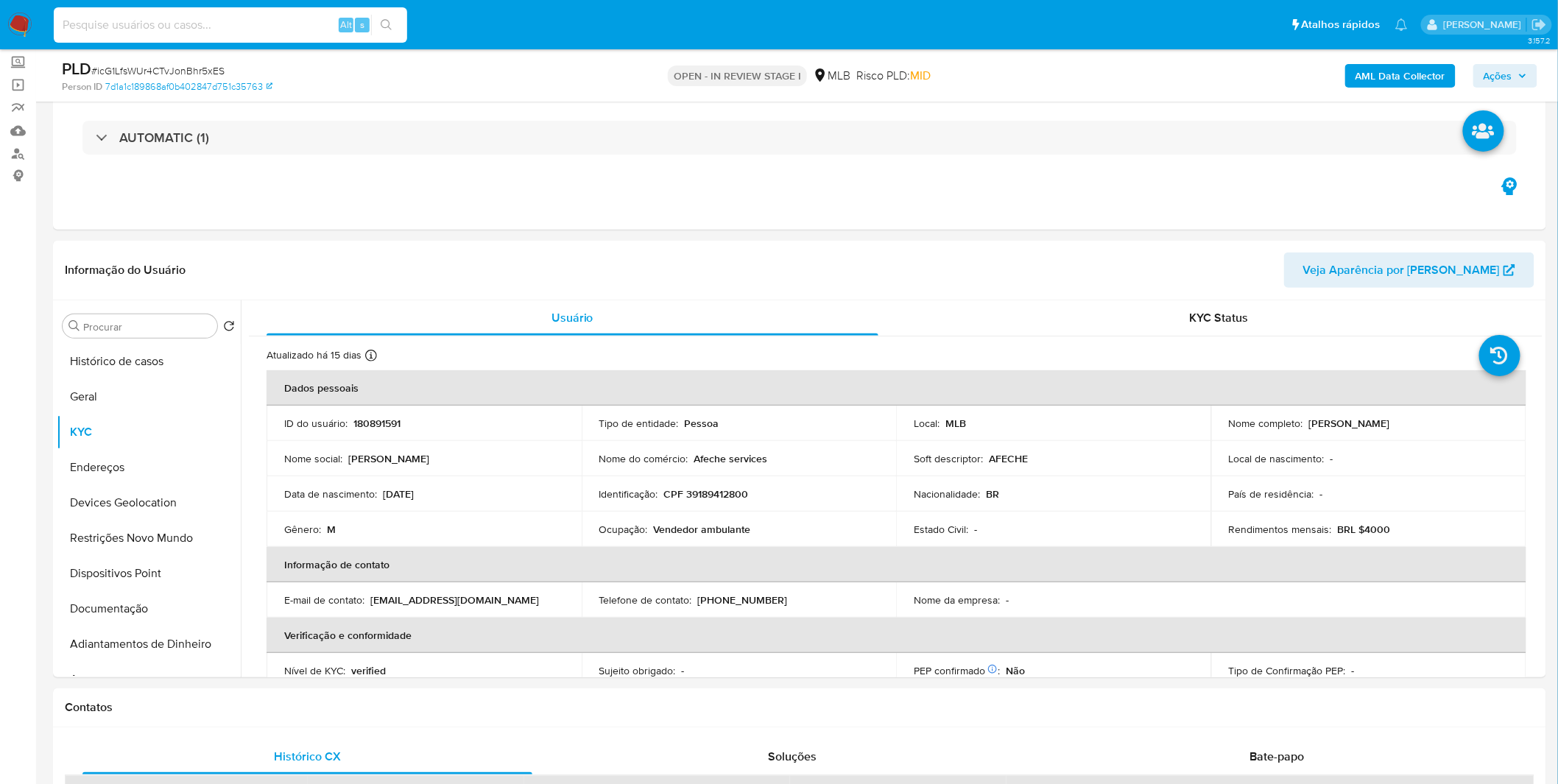
click at [277, 20] on input at bounding box center [230, 25] width 354 height 19
paste input "icG1LfsWUr4CTvJonBhr5xES"
type input "icG1LfsWUr4CTvJonBhr5xES"
click at [1408, 78] on b "AML Data Collector" at bounding box center [1401, 75] width 90 height 23
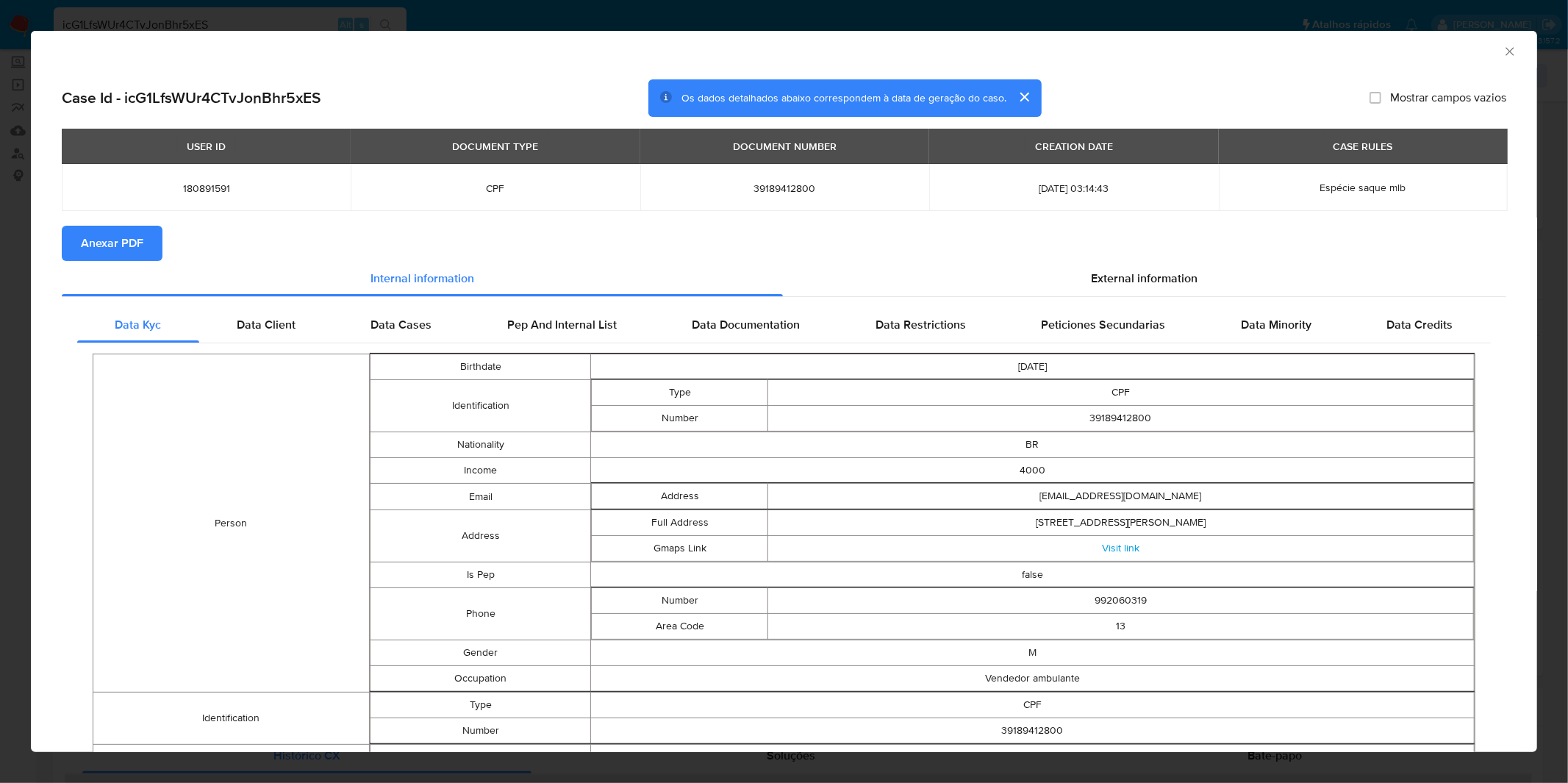
click at [126, 251] on span "Anexar PDF" at bounding box center [112, 243] width 62 height 32
click at [639, 21] on div "AML Data Collector Case Id - icG1LfsWUr4CTvJonBhr5xES Os dados detalhados abaix…" at bounding box center [784, 391] width 1568 height 783
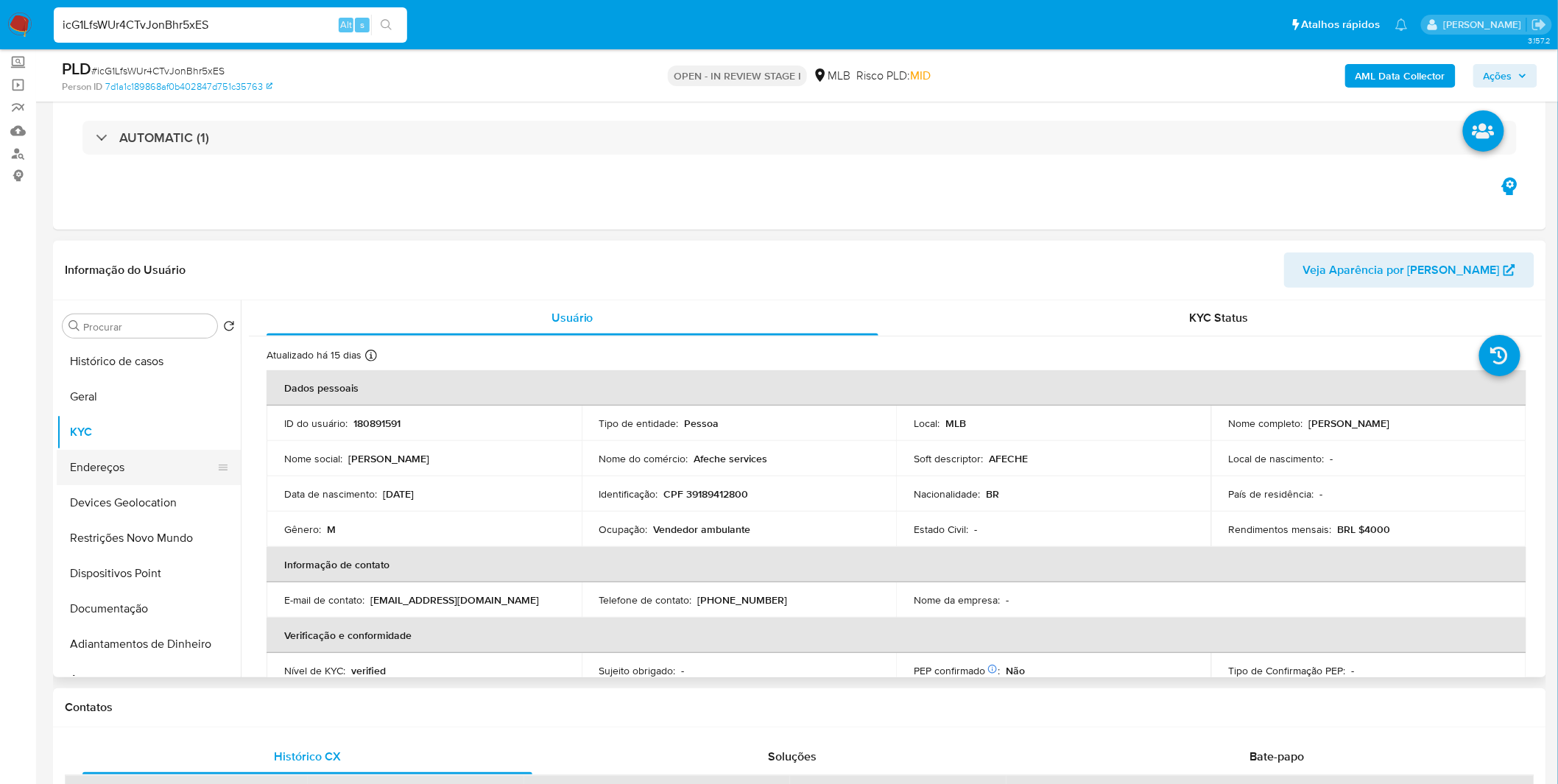
click at [120, 481] on button "Endereços" at bounding box center [143, 467] width 172 height 35
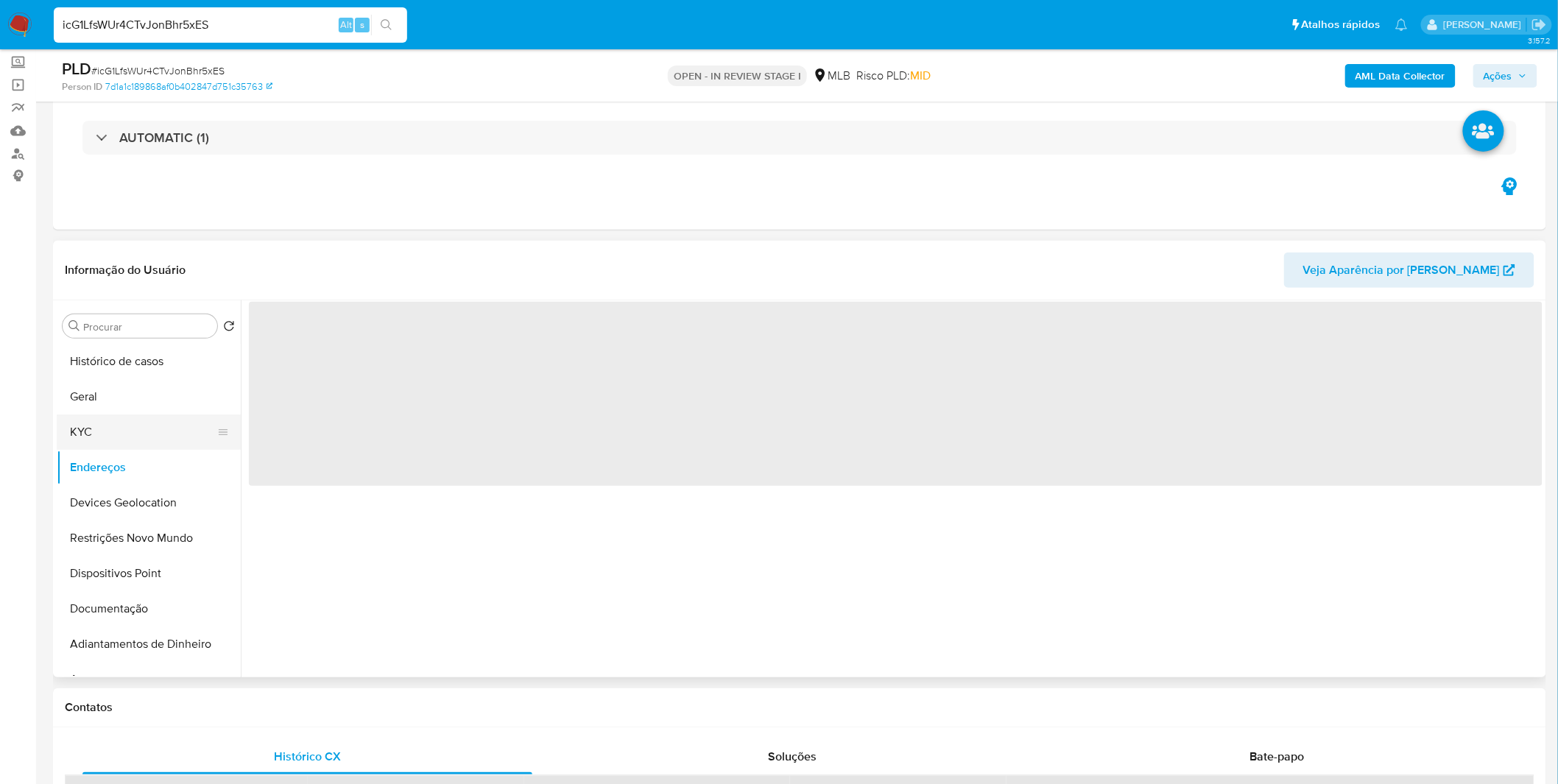
click at [128, 438] on button "KYC" at bounding box center [143, 431] width 172 height 35
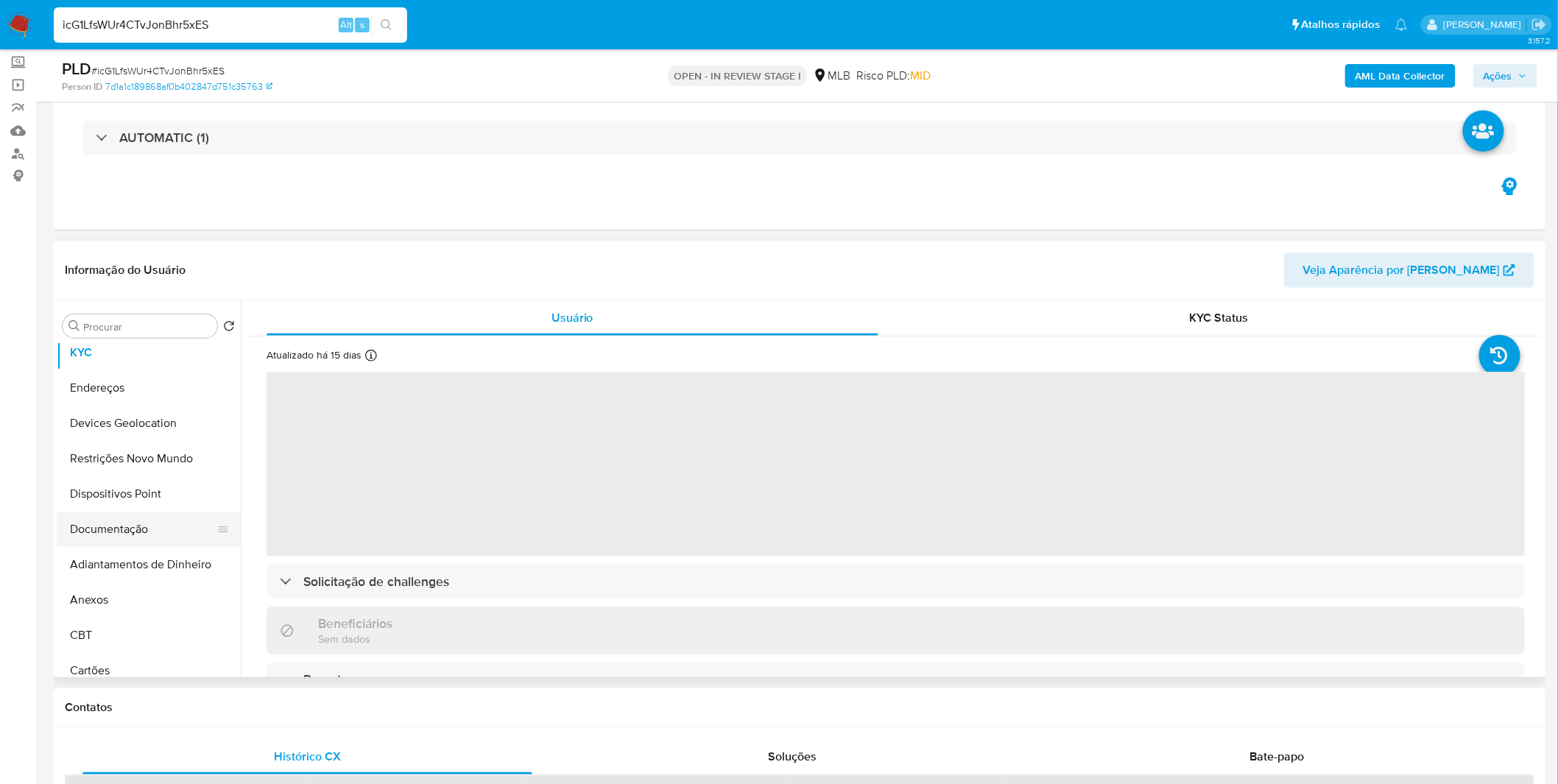
scroll to position [163, 0]
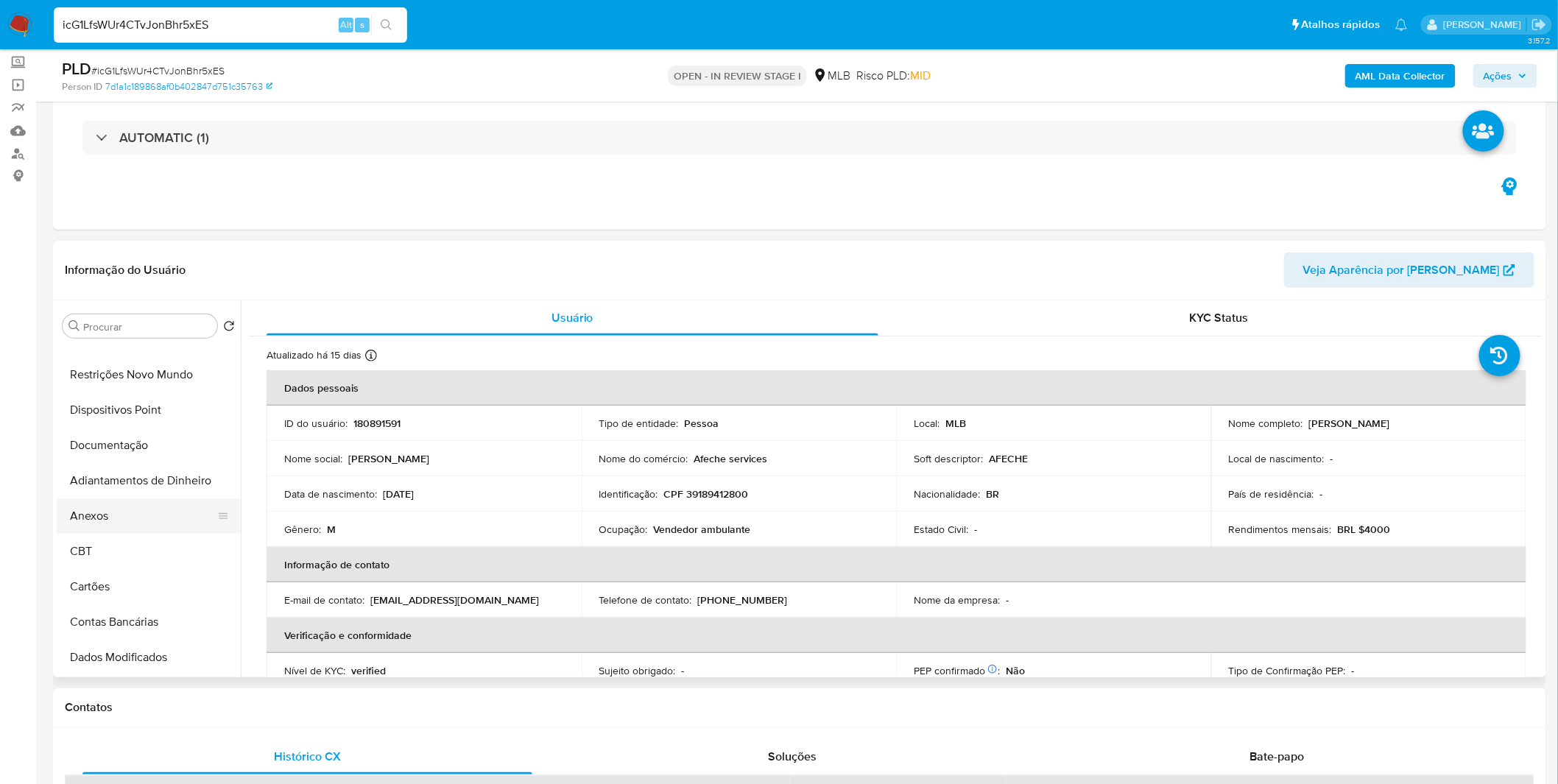
click at [141, 515] on button "Anexos" at bounding box center [143, 516] width 172 height 35
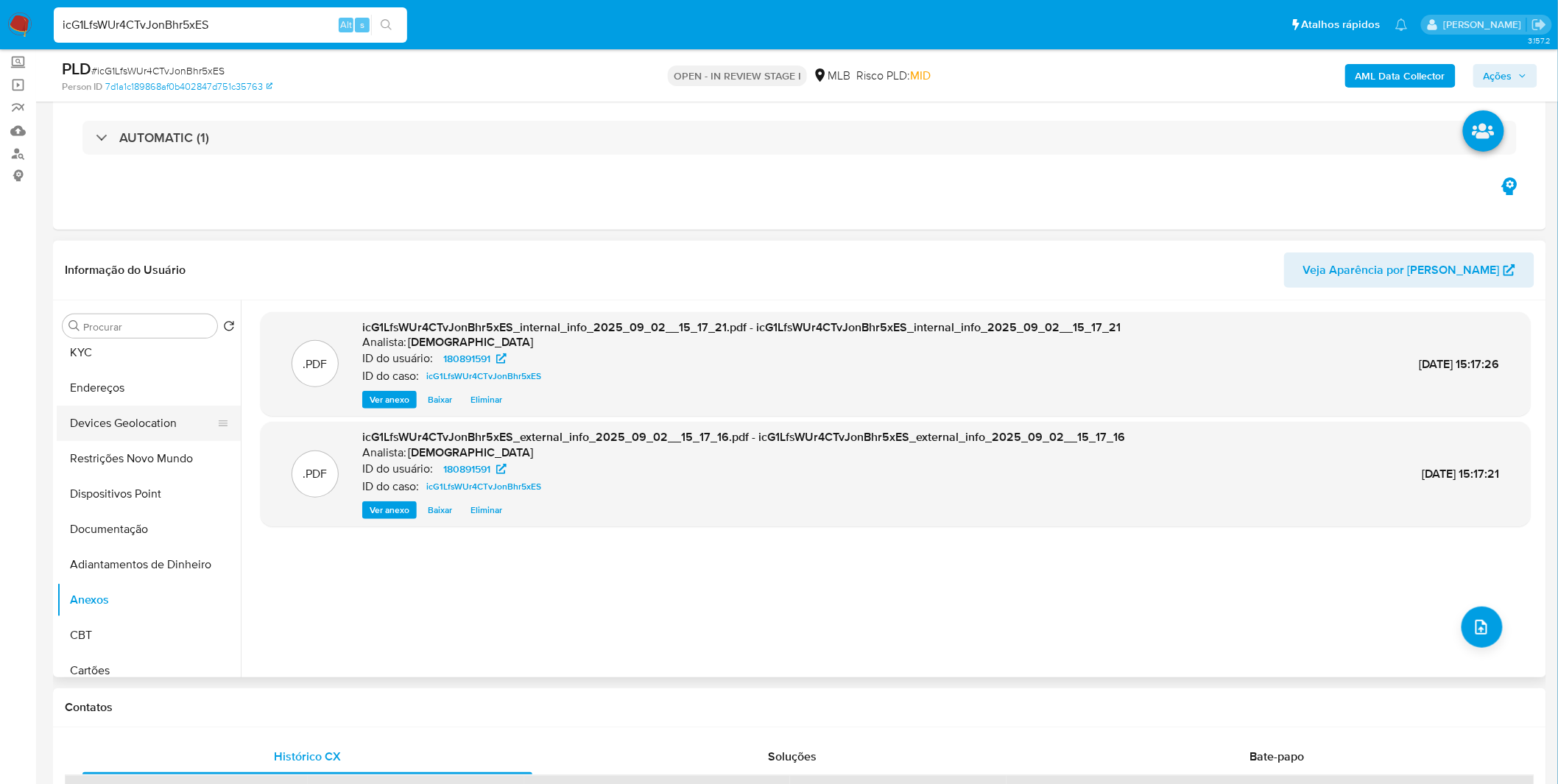
scroll to position [0, 0]
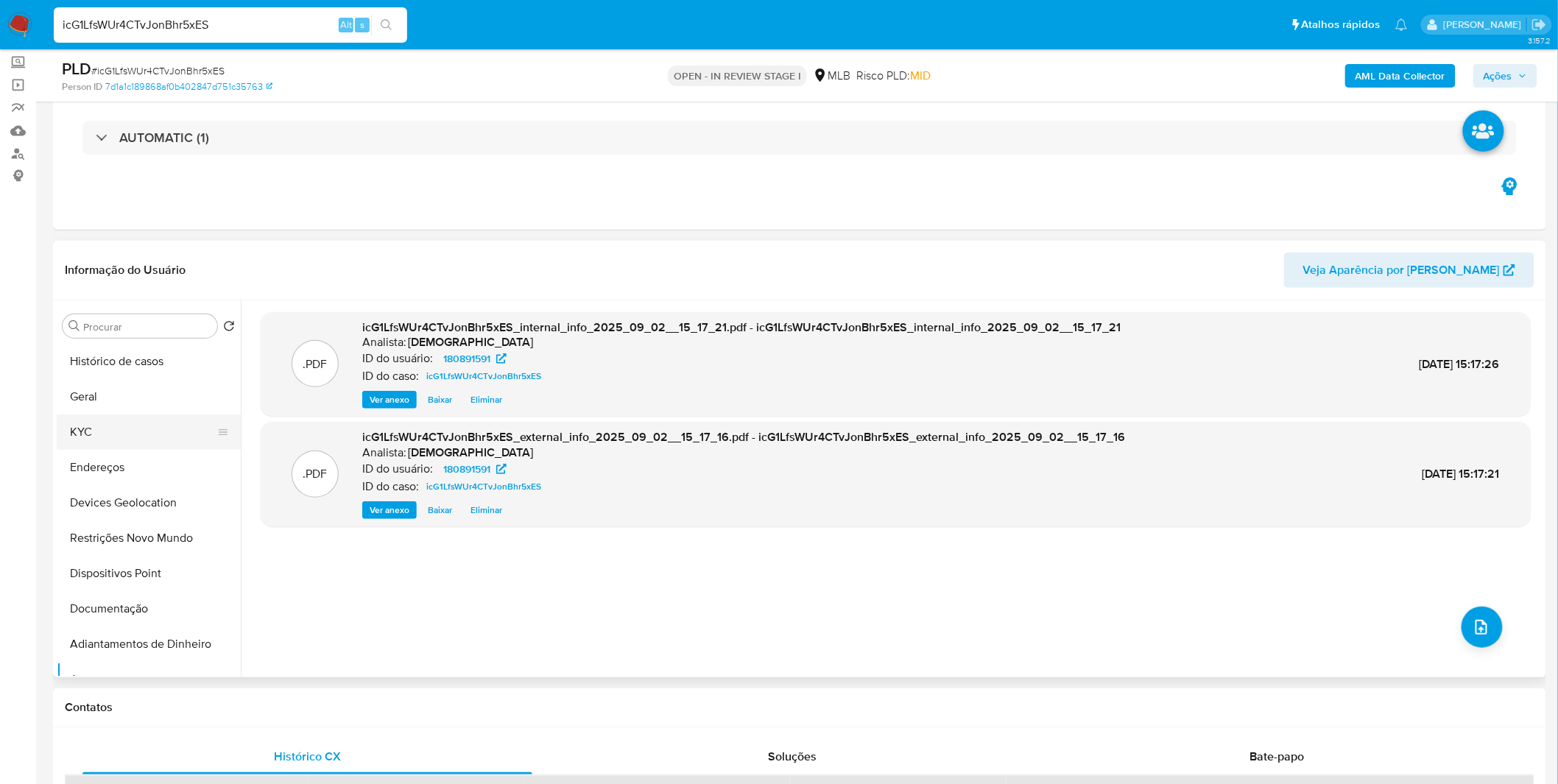
click at [131, 432] on button "KYC" at bounding box center [143, 431] width 172 height 35
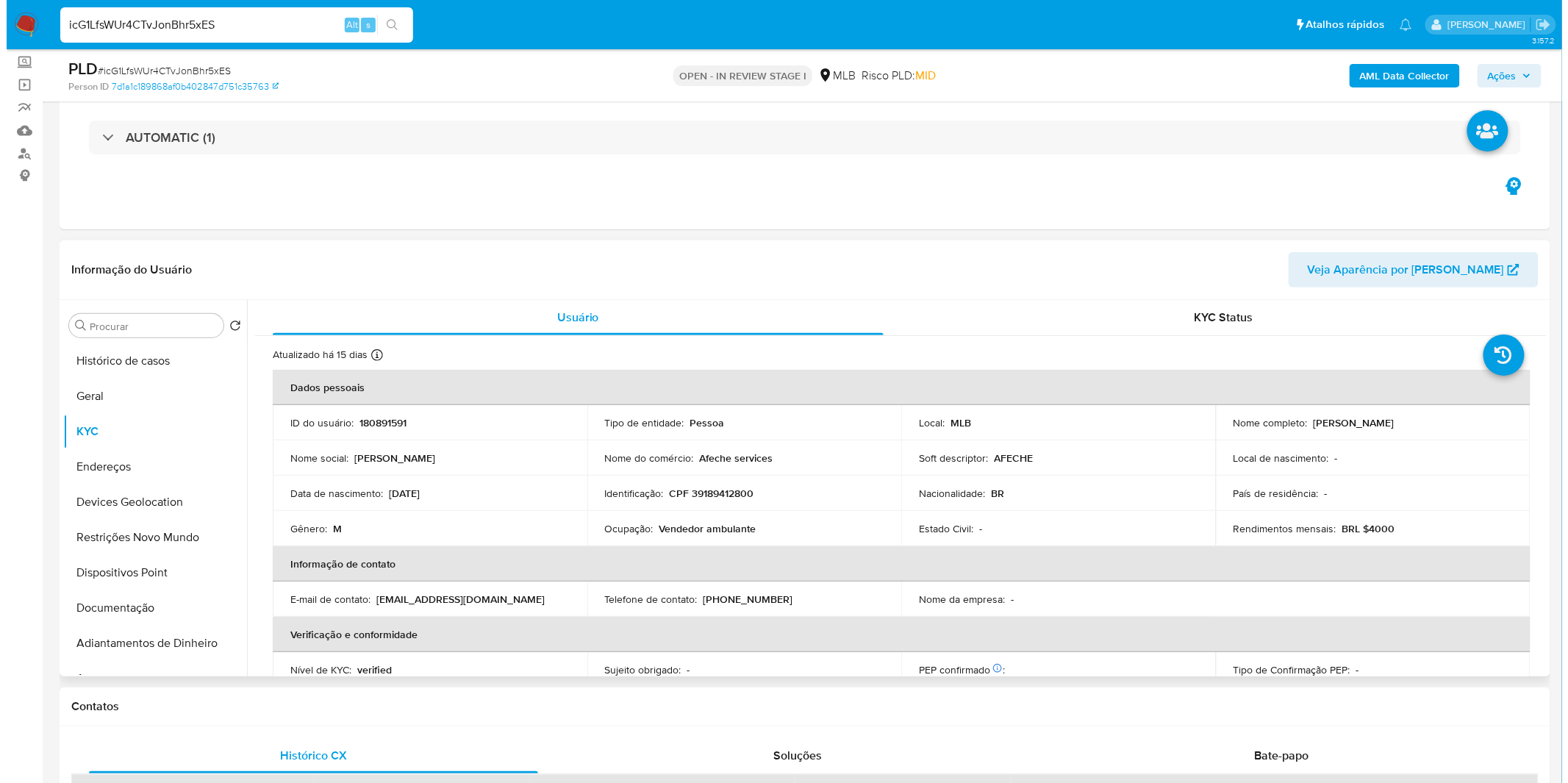
scroll to position [245, 0]
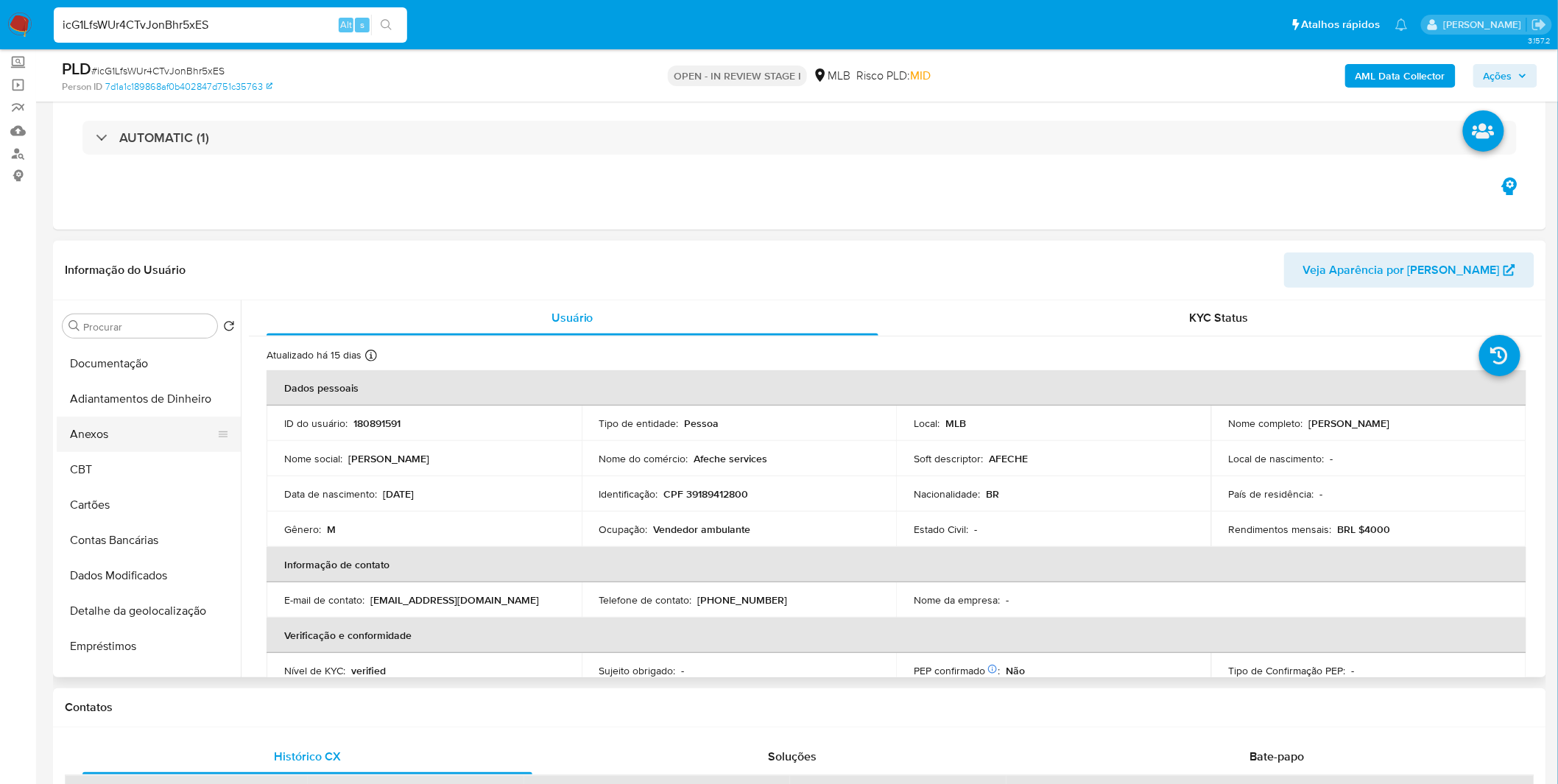
click at [130, 439] on button "Anexos" at bounding box center [143, 434] width 172 height 35
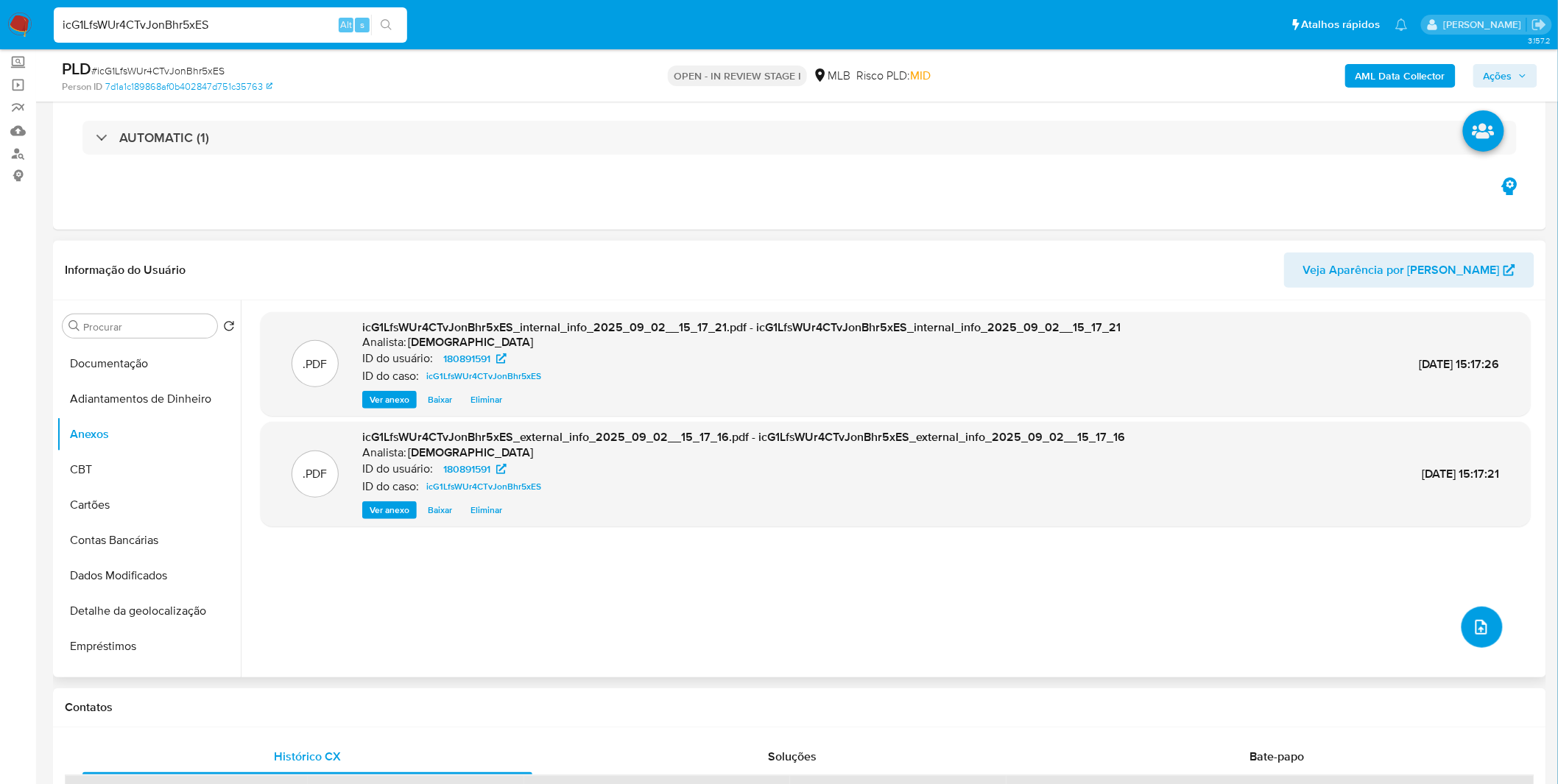
click at [1482, 619] on icon "upload-file" at bounding box center [1481, 627] width 17 height 17
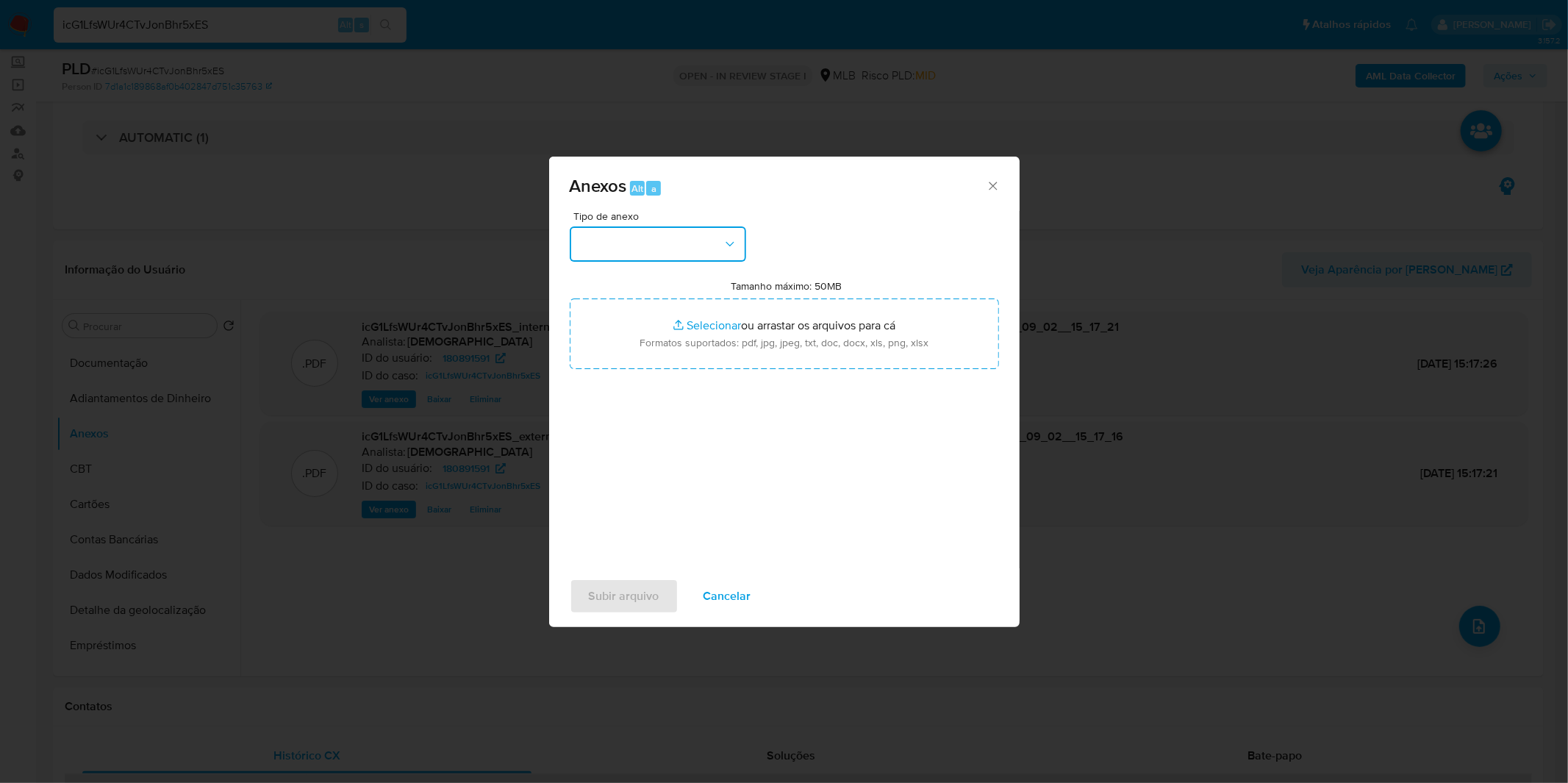
click at [627, 255] on button "button" at bounding box center [658, 243] width 176 height 35
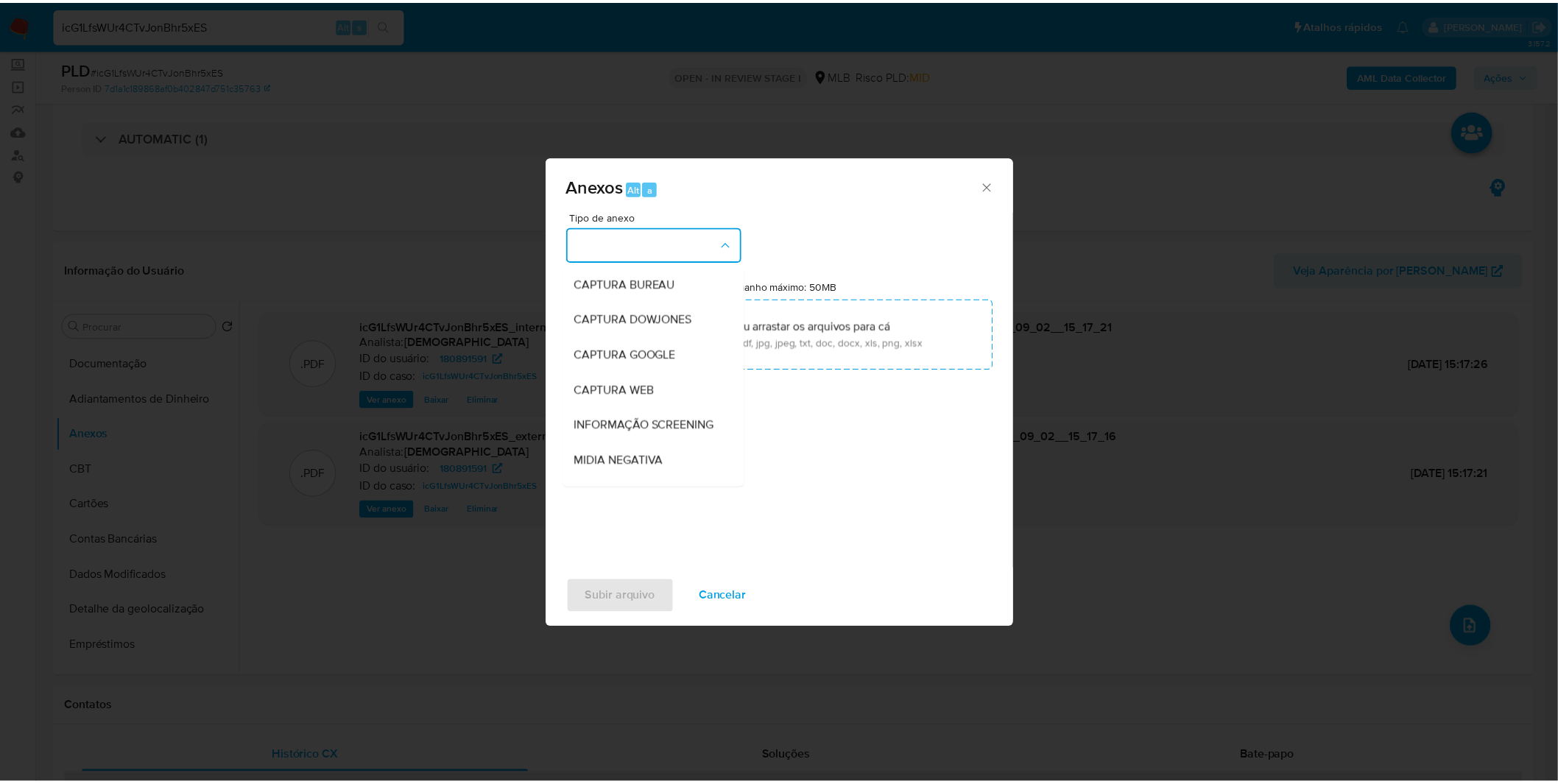
scroll to position [226, 0]
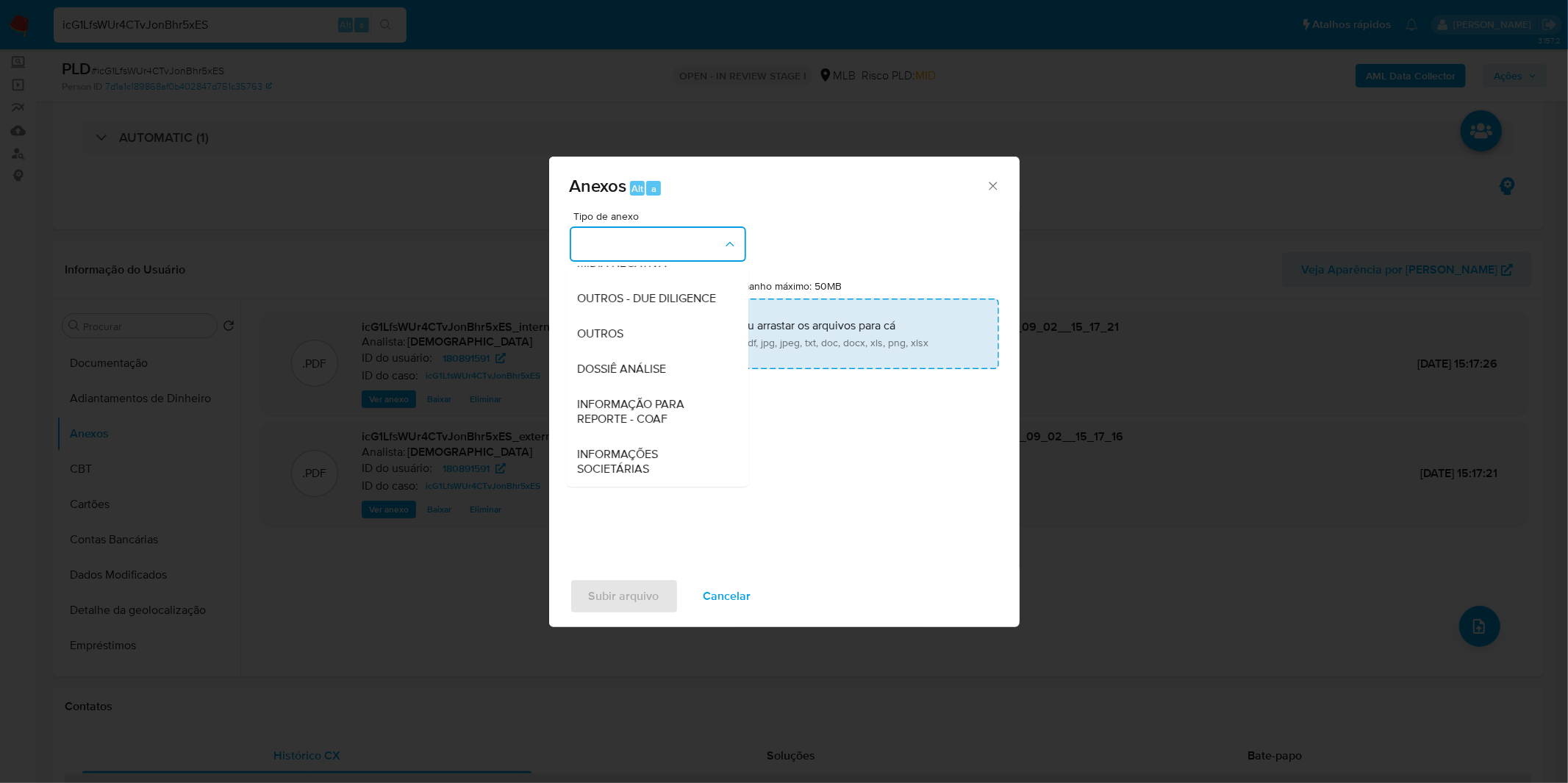
click at [612, 338] on span "OUTROS" at bounding box center [601, 333] width 47 height 15
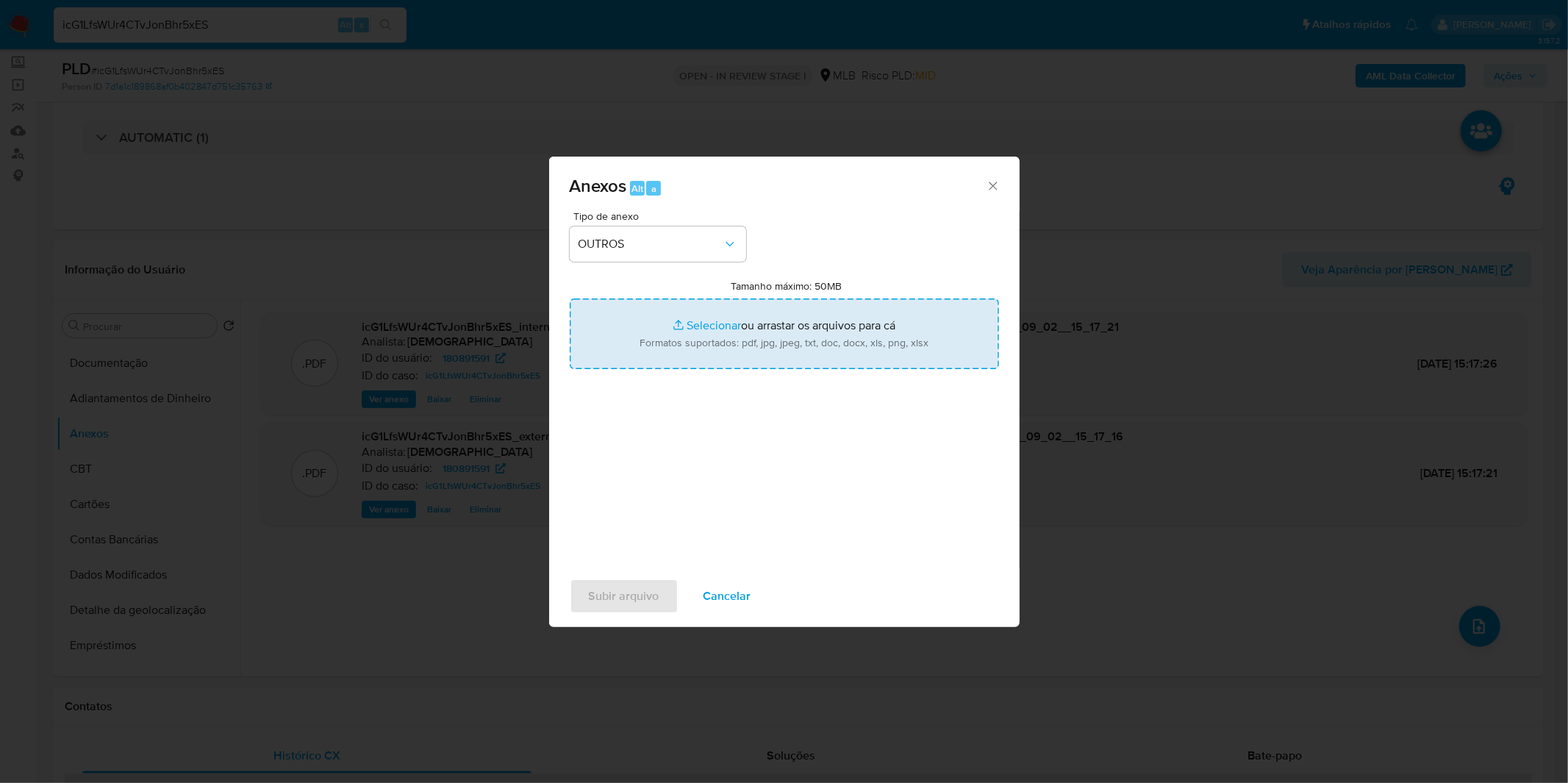
click at [637, 325] on input "Tamanho máximo: 50MB Selecionar arquivos" at bounding box center [784, 334] width 429 height 71
type input "C:\fakepath\Mulan 180891591_2025_08_27_07_59_52.xlsx"
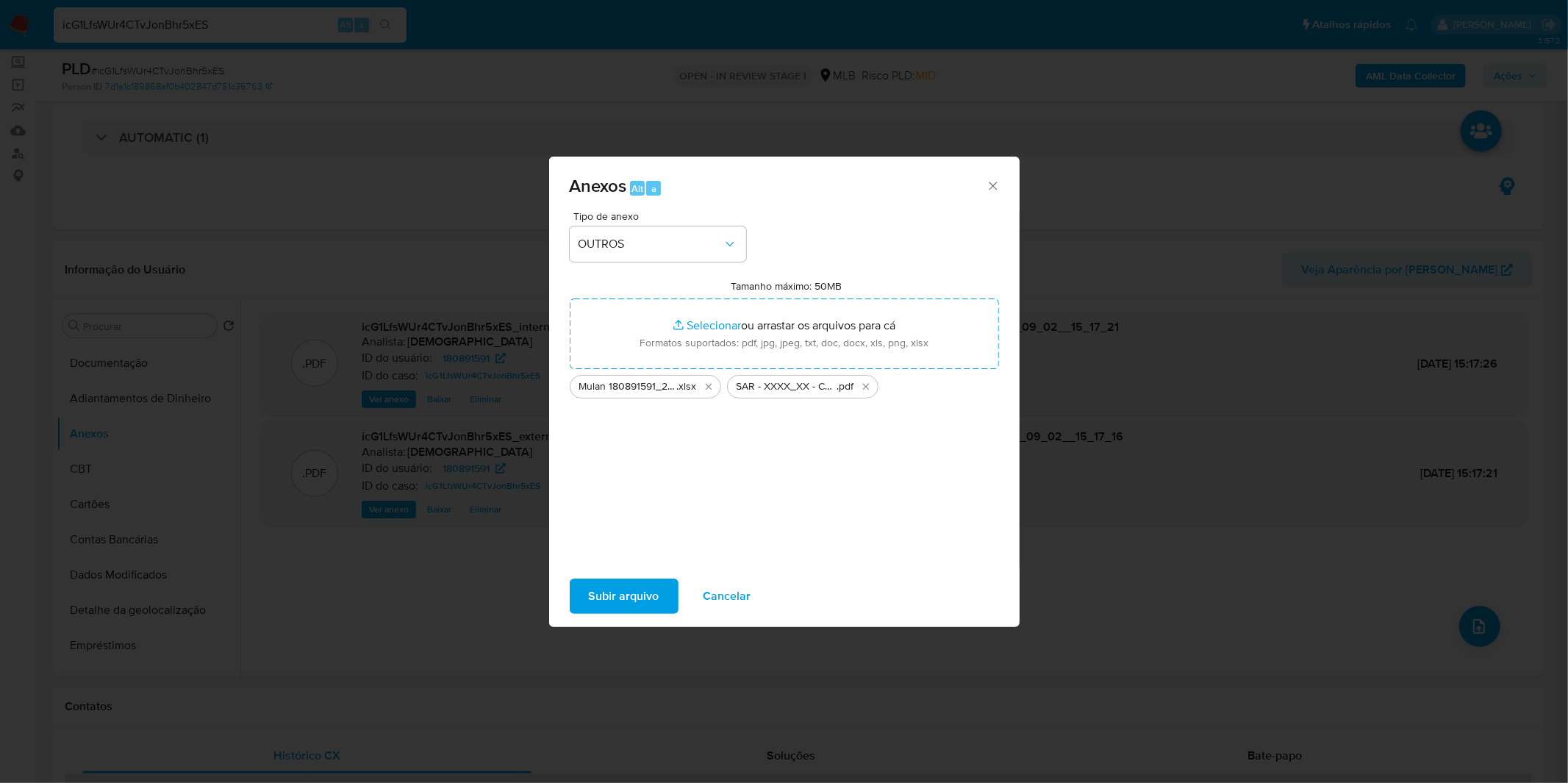
click at [617, 605] on span "Subir arquivo" at bounding box center [624, 596] width 71 height 32
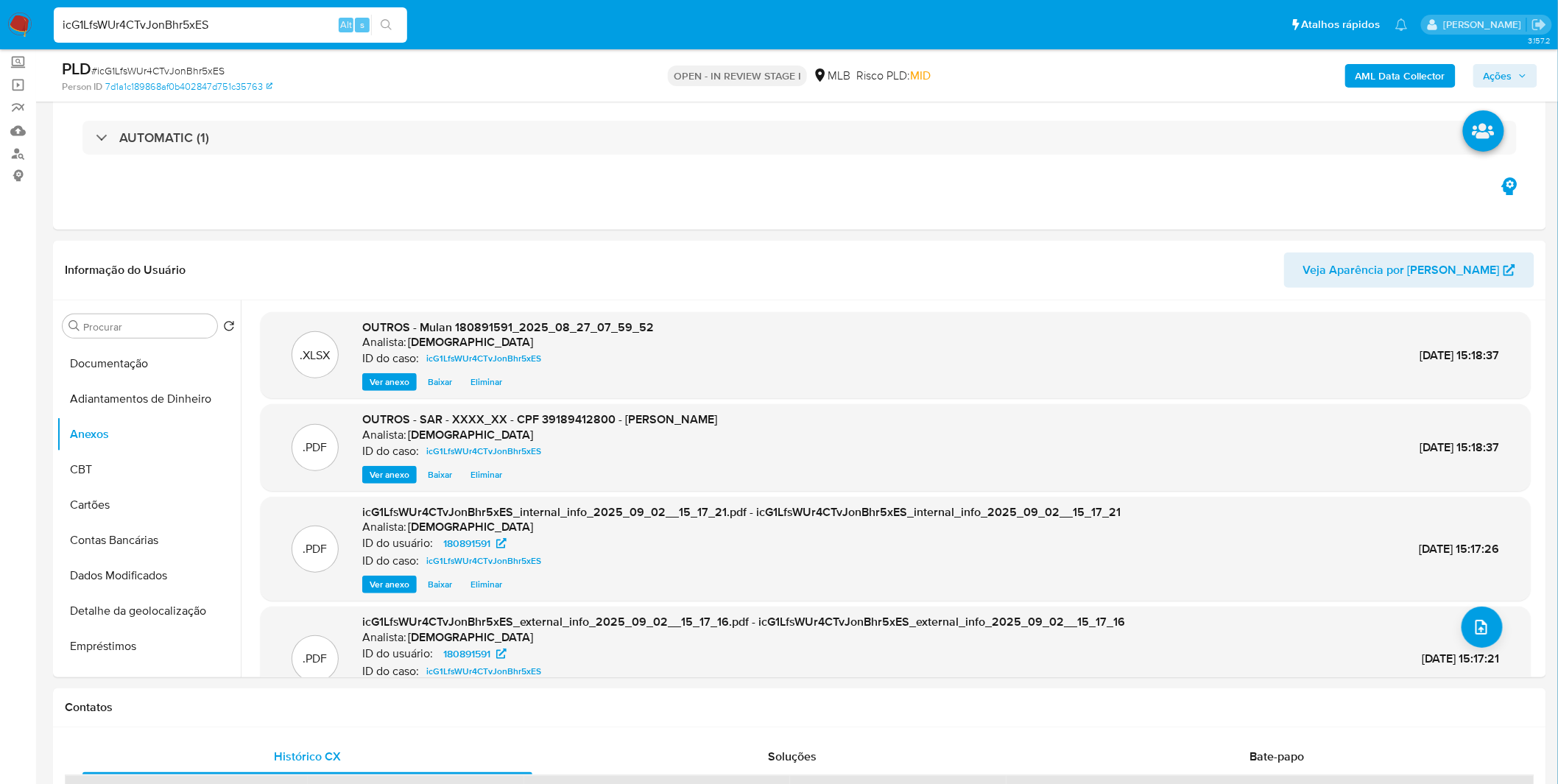
click at [1504, 72] on span "Ações" at bounding box center [1497, 75] width 29 height 23
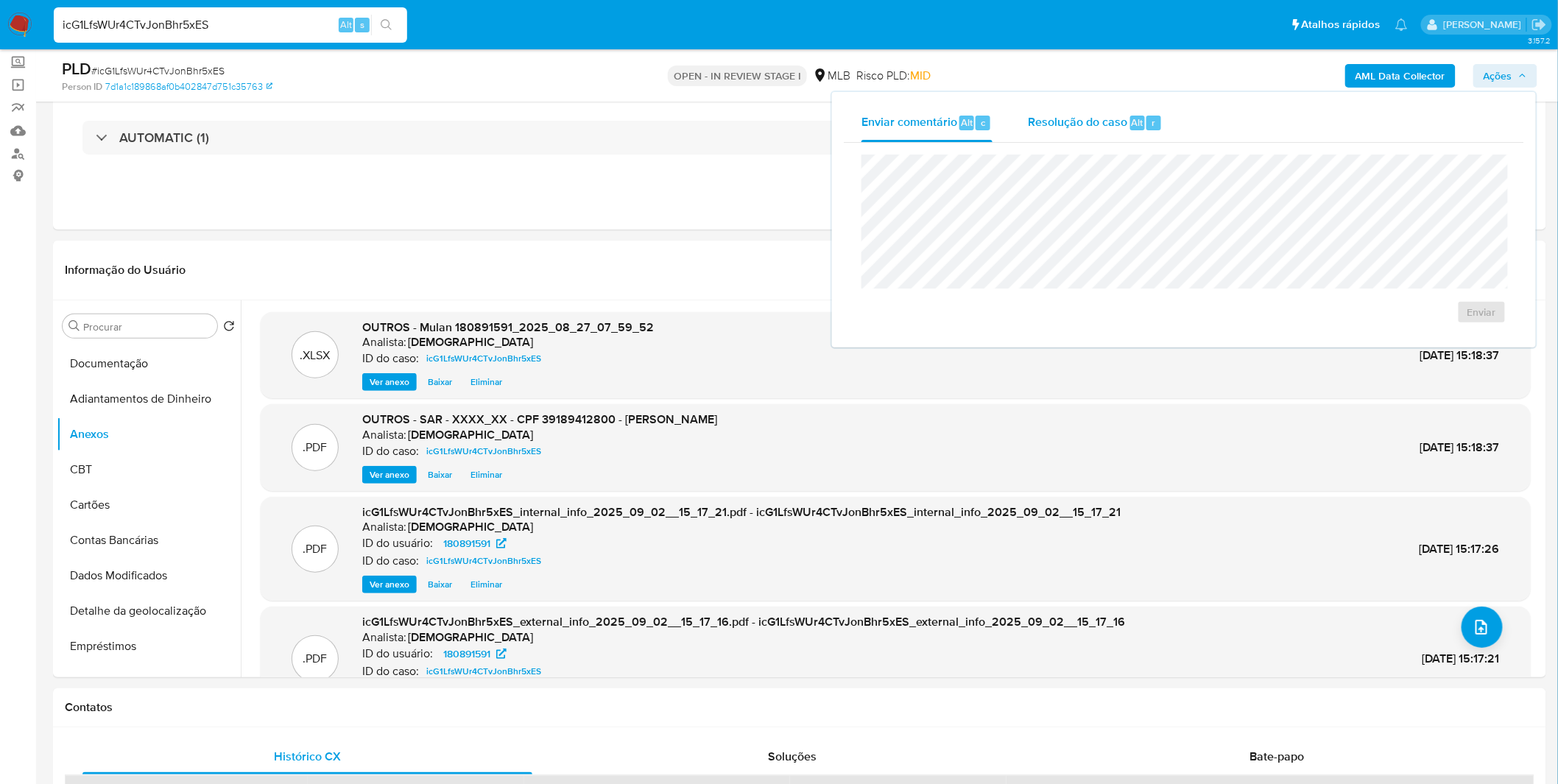
click at [1043, 130] on div "Resolução do caso Alt r" at bounding box center [1095, 123] width 135 height 38
click at [871, 270] on div "24 Horas No ROI ROI Proposal" at bounding box center [1184, 257] width 645 height 205
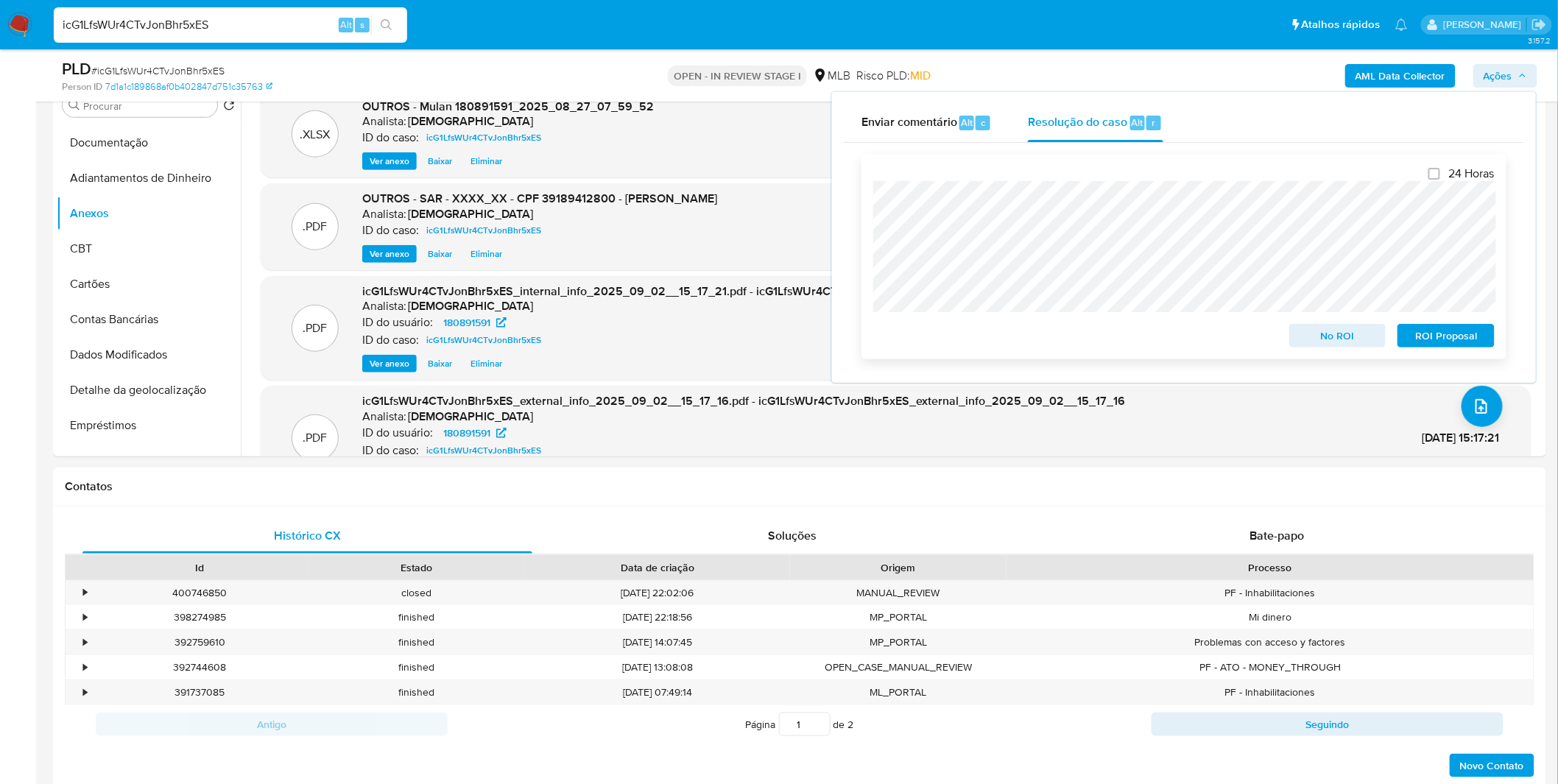
scroll to position [327, 0]
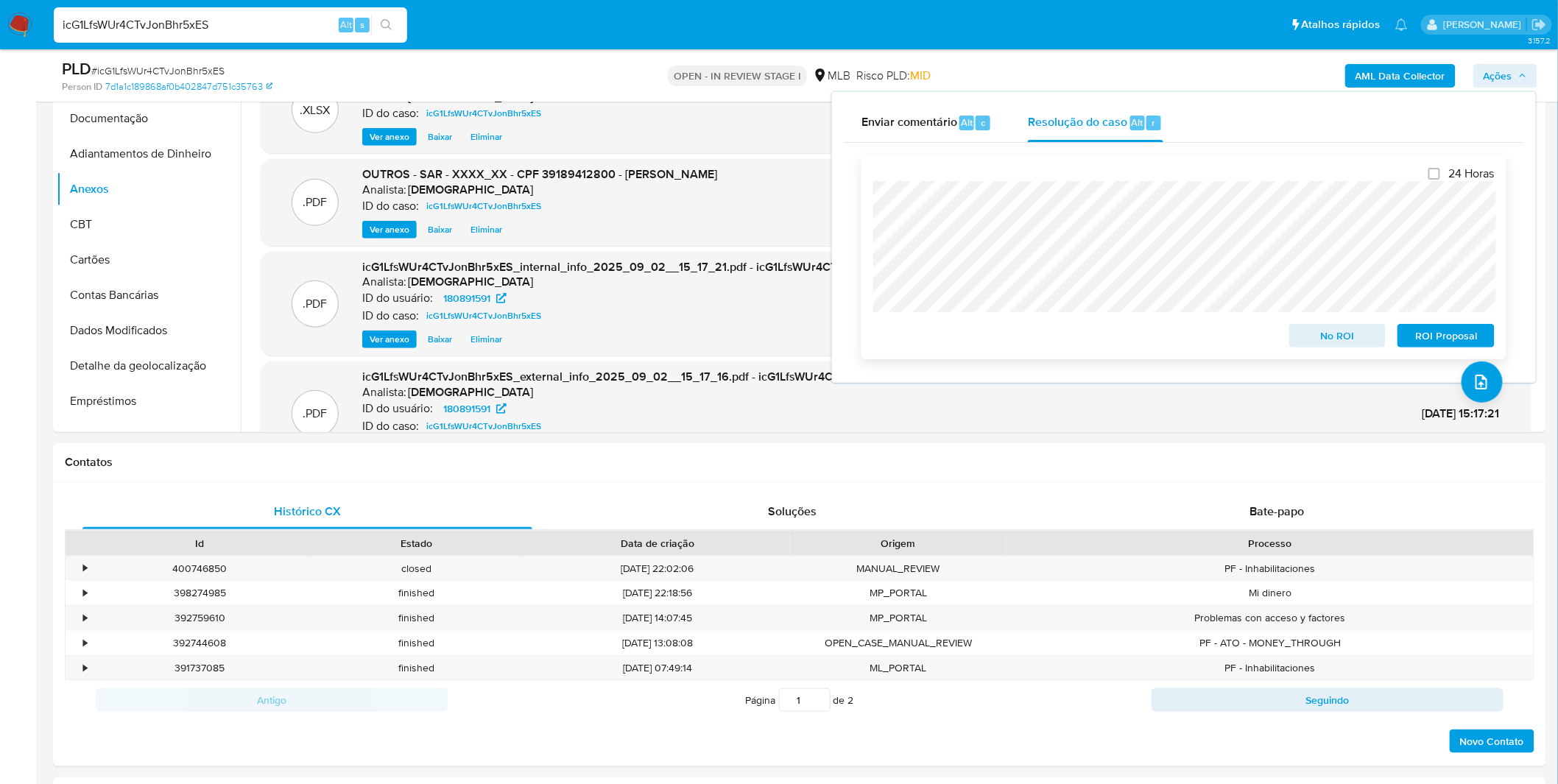
click at [1437, 334] on span "ROI Proposal" at bounding box center [1446, 335] width 77 height 21
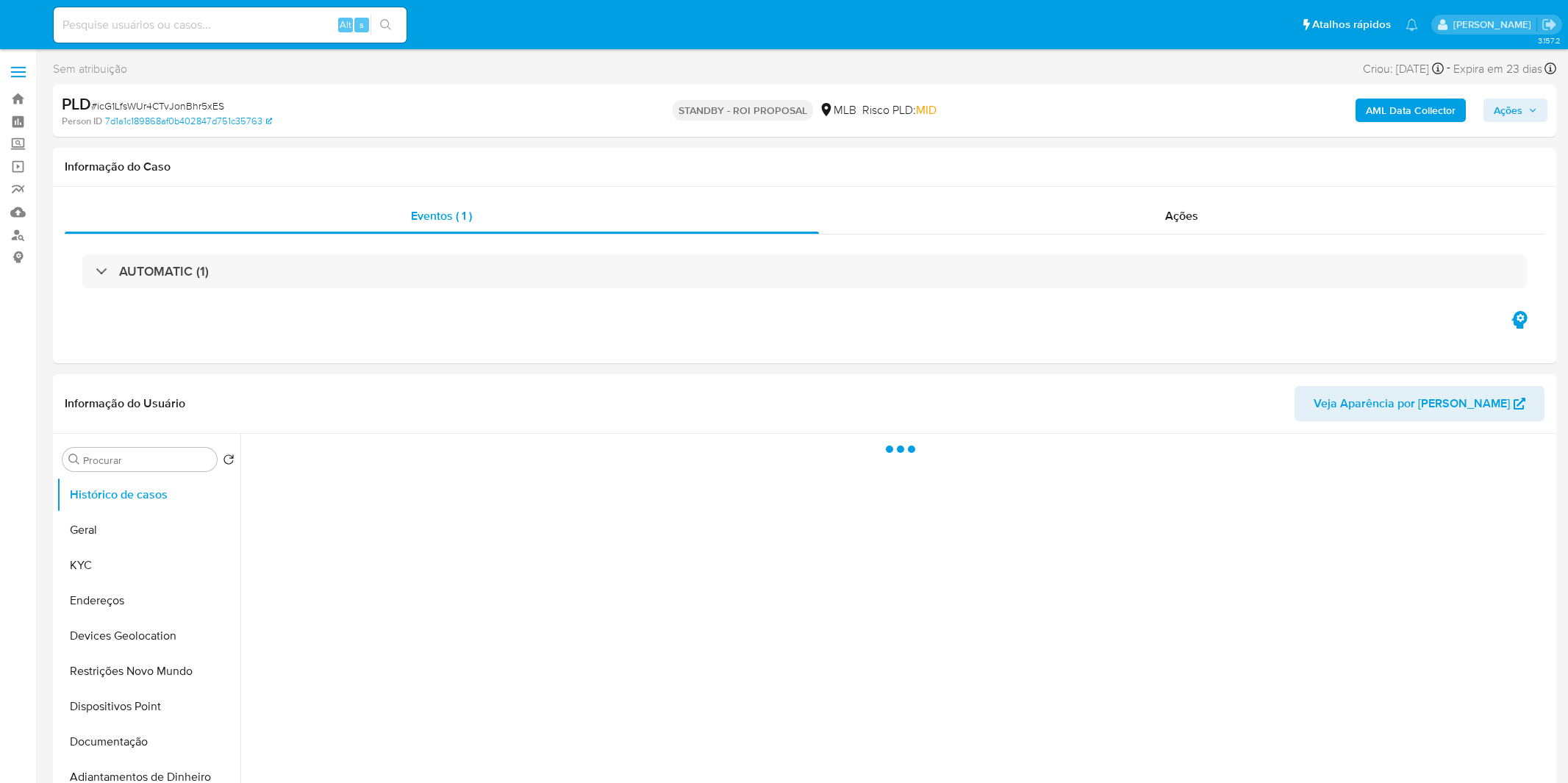
select select "10"
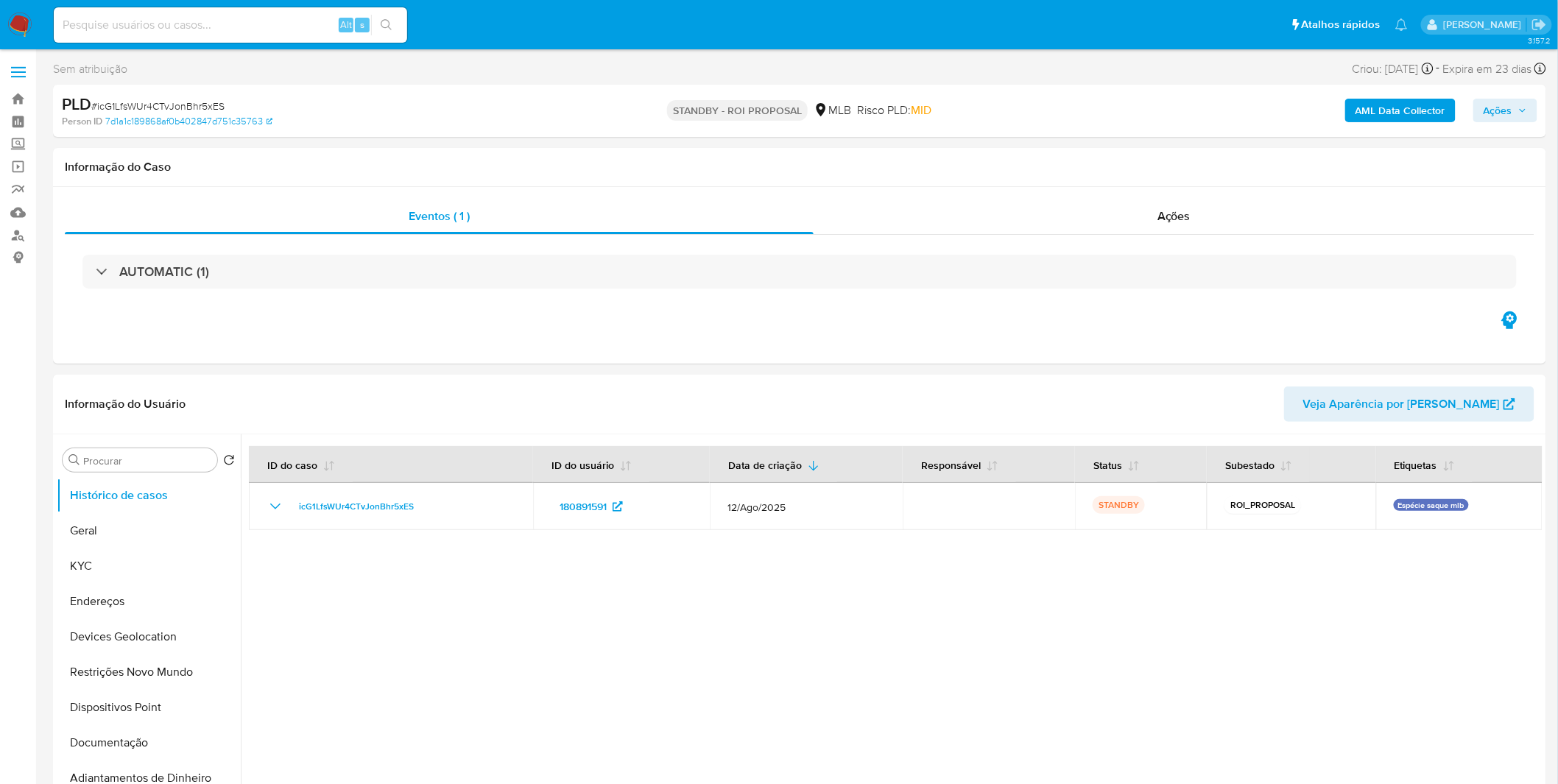
click at [228, 31] on input at bounding box center [230, 25] width 354 height 19
click at [226, 28] on input at bounding box center [230, 25] width 354 height 19
paste input "M0aqKZFSJoHpXqPRyebxoEMh"
type input "M0aqKZFSJoHpXqPRyebxoEMh"
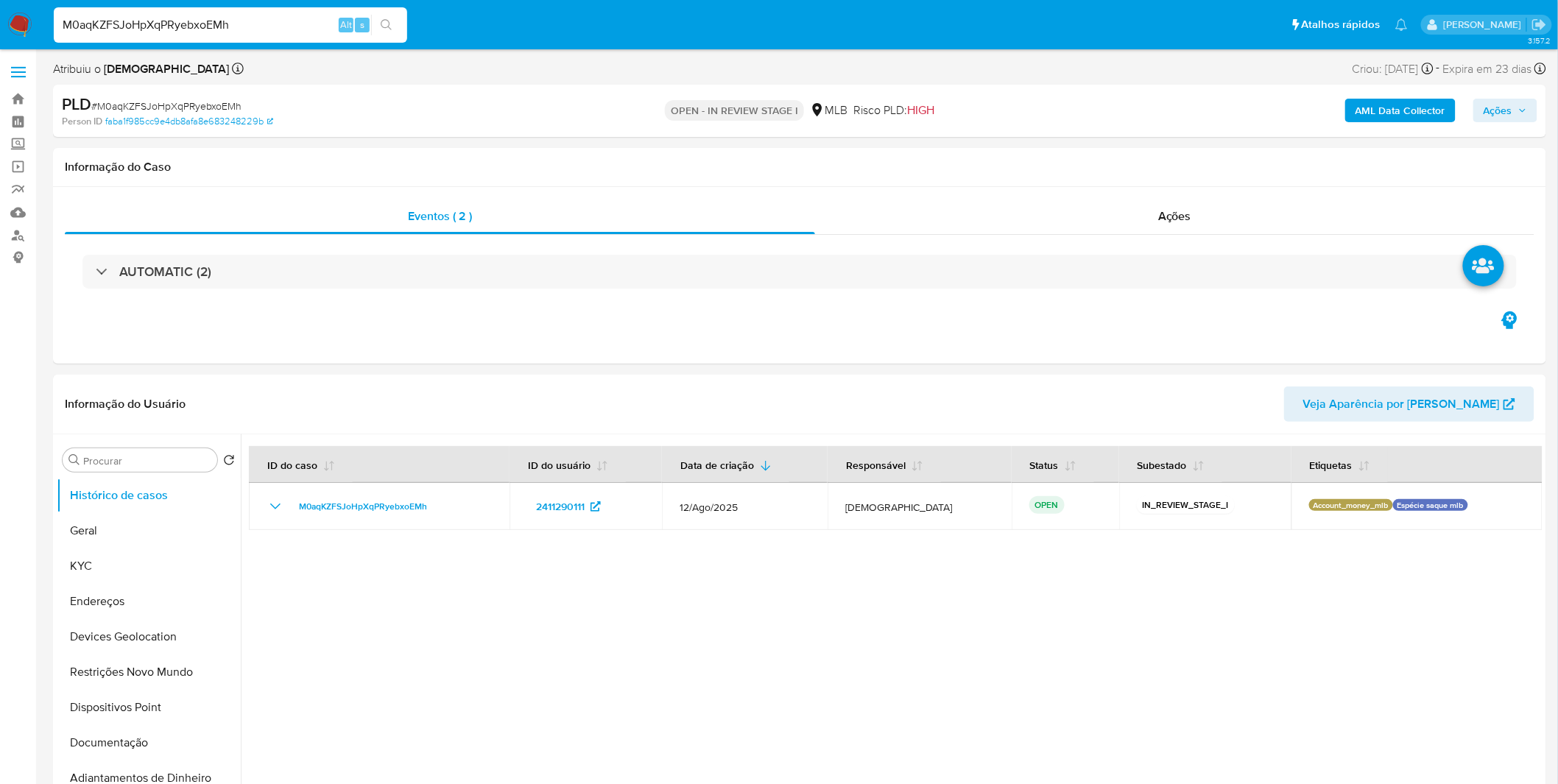
select select "10"
click at [159, 551] on button "KYC" at bounding box center [143, 565] width 172 height 35
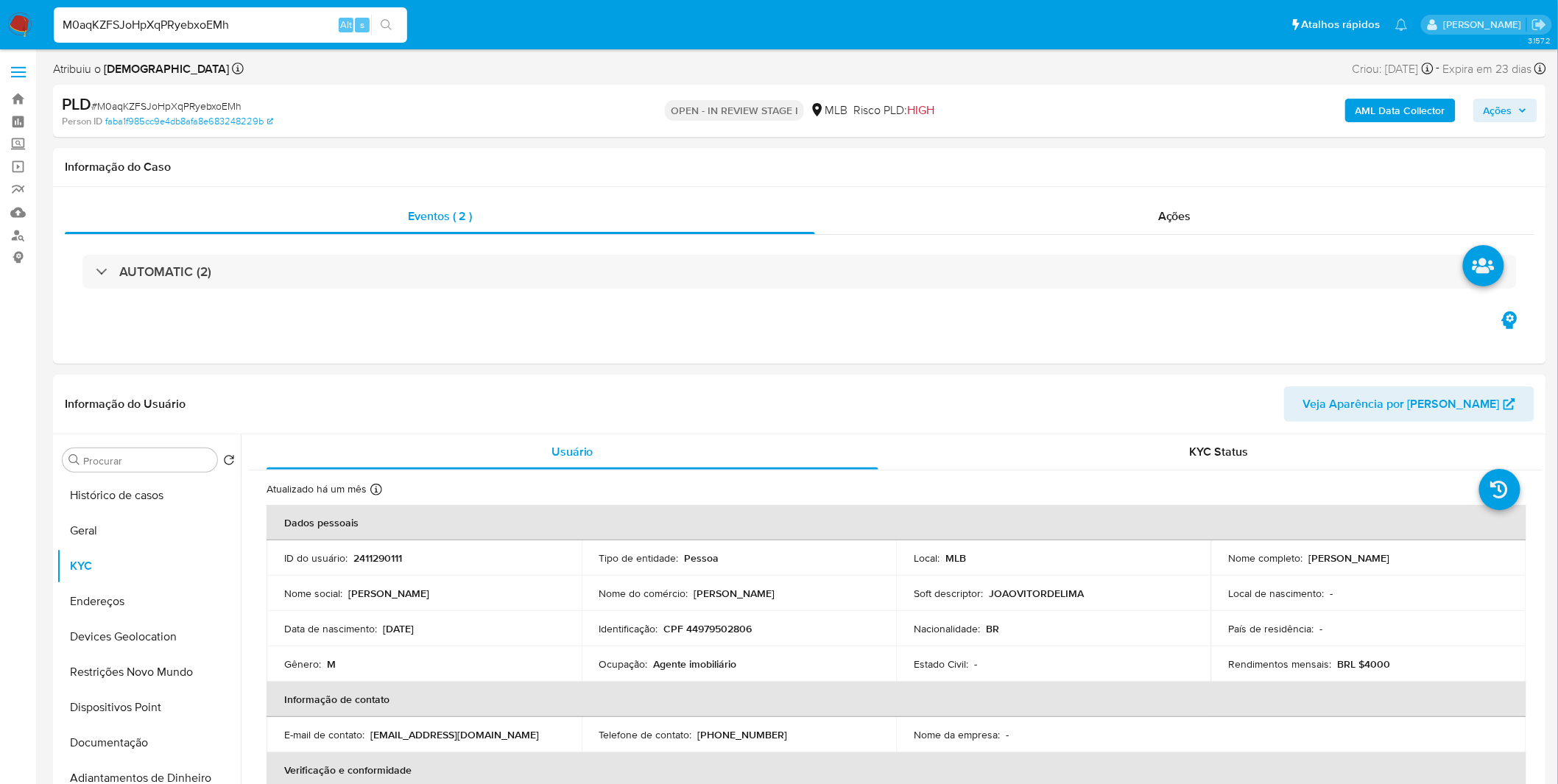
click at [1423, 104] on b "AML Data Collector" at bounding box center [1401, 110] width 90 height 23
click at [1422, 105] on b "AML Data Collector" at bounding box center [1401, 110] width 90 height 23
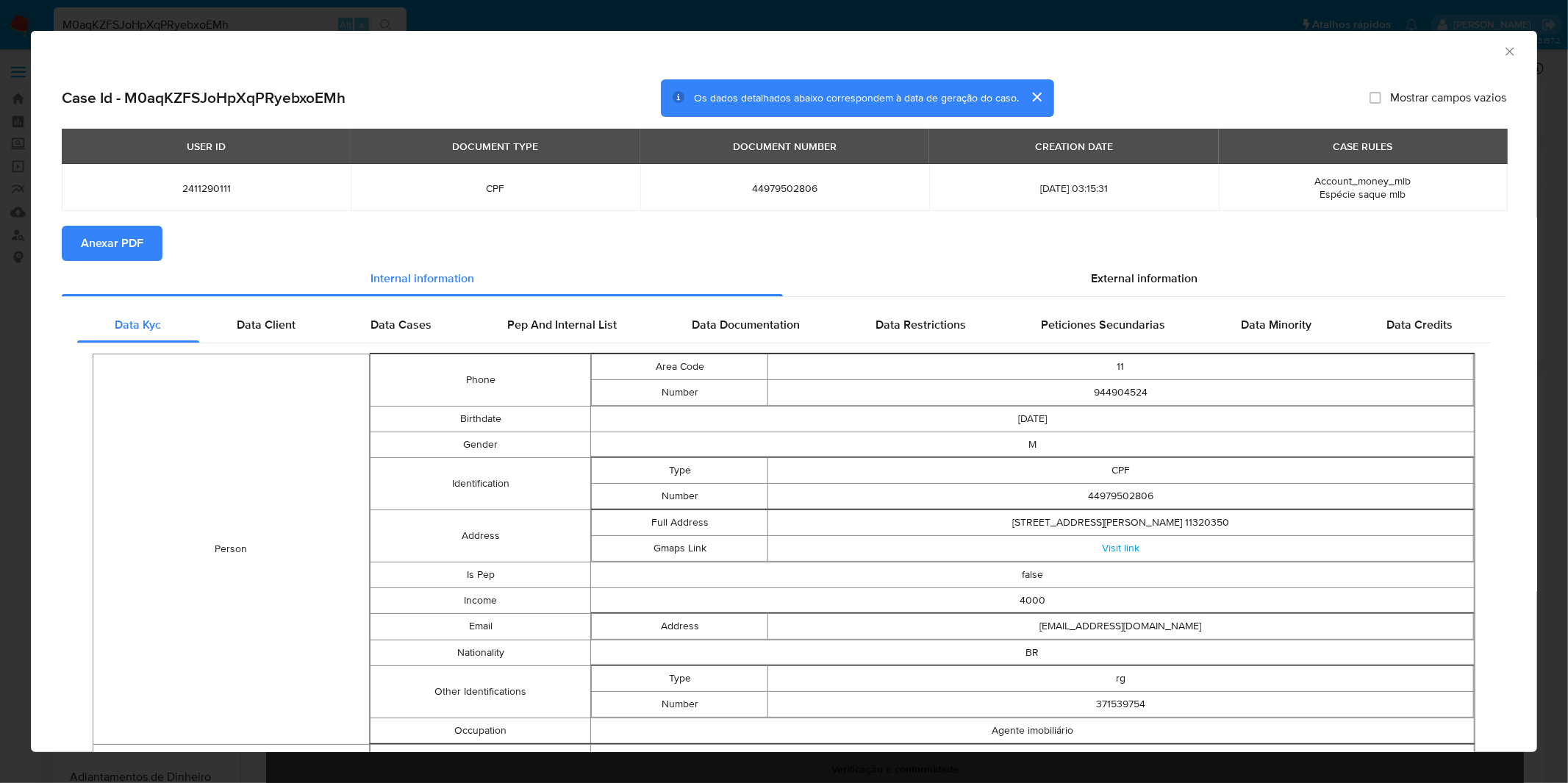
click at [122, 241] on span "Anexar PDF" at bounding box center [112, 243] width 62 height 32
click at [698, 4] on div "AML Data Collector Case Id - M0aqKZFSJoHpXqPRyebxoEMh Os dados detalhados abaix…" at bounding box center [784, 391] width 1568 height 783
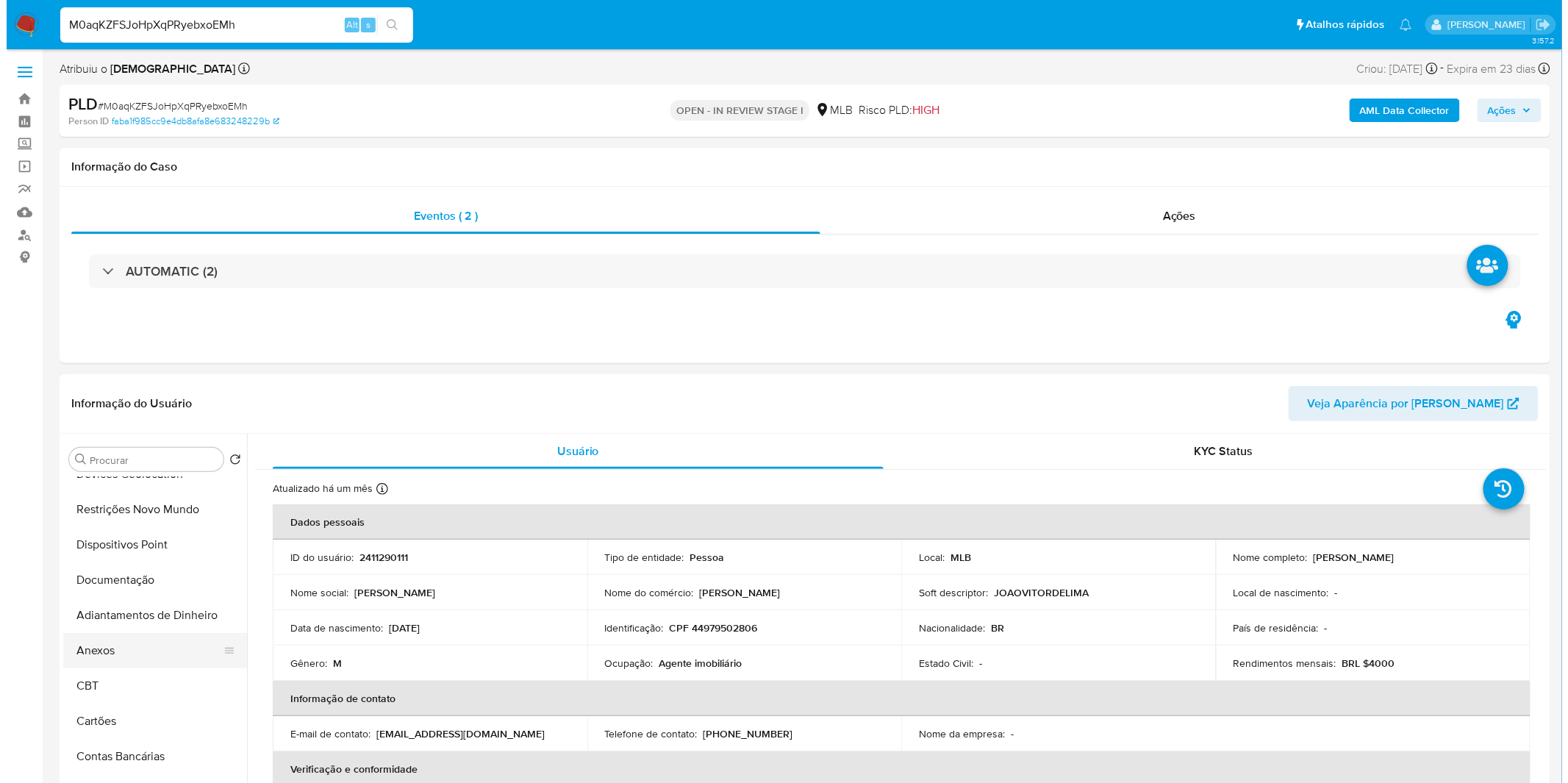
scroll to position [163, 0]
click at [117, 659] on button "Anexos" at bounding box center [142, 649] width 172 height 35
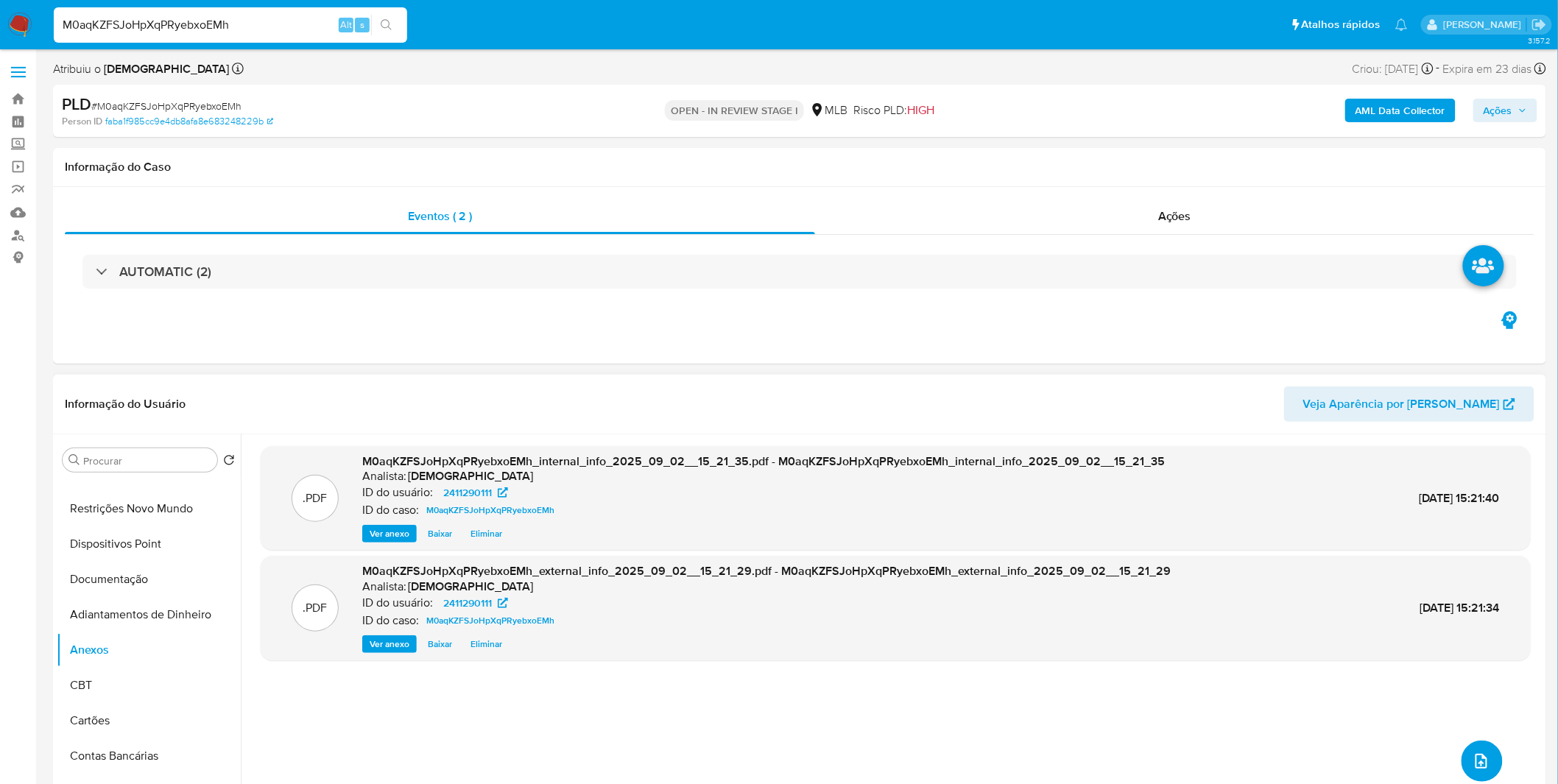
click at [1492, 774] on button "upload-file" at bounding box center [1483, 762] width 42 height 41
click at [1447, 762] on div ".PDF M0aqKZFSJoHpXqPRyebxoEMh_internal_info_2025_09_02__15_21_35.pdf - M0aqKZFS…" at bounding box center [895, 622] width 1270 height 354
click at [1472, 762] on icon "upload-file" at bounding box center [1481, 761] width 17 height 17
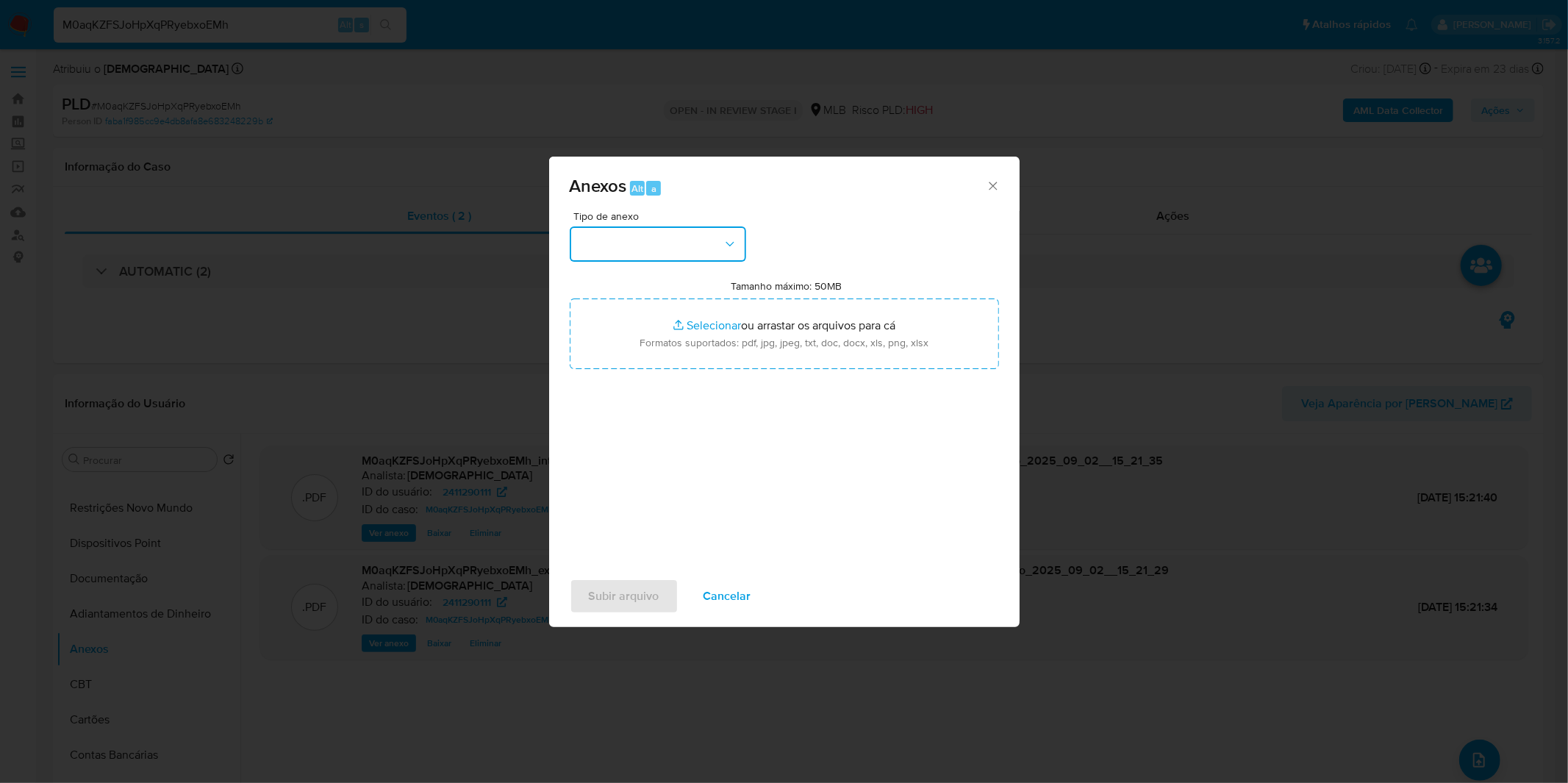
click at [635, 251] on button "button" at bounding box center [658, 243] width 176 height 35
click at [621, 375] on span "OUTROS" at bounding box center [601, 367] width 47 height 15
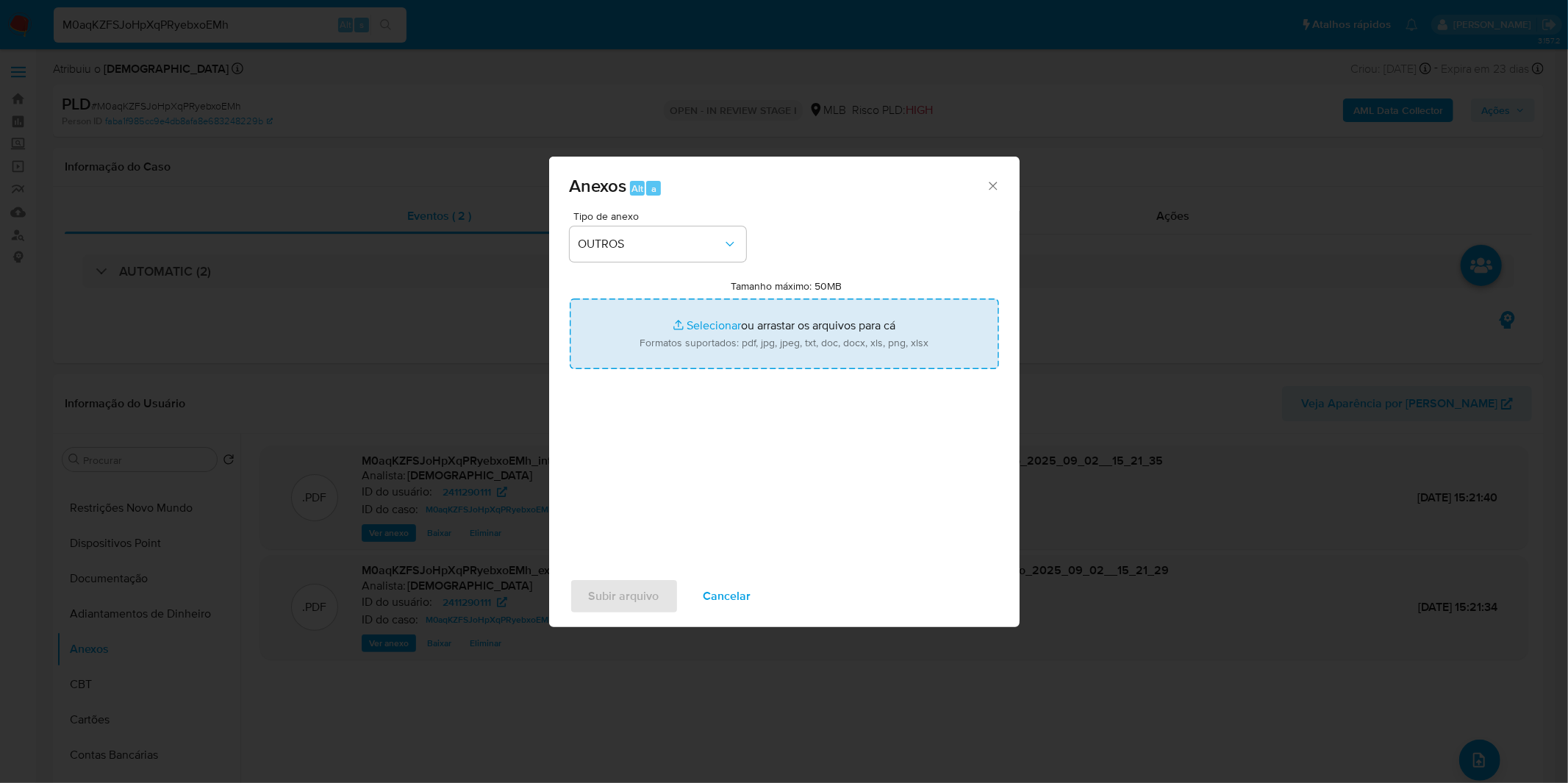
click at [650, 345] on input "Tamanho máximo: 50MB Selecionar arquivos" at bounding box center [784, 334] width 429 height 71
type input "C:\fakepath\Mulan 2411290111_2025_08_27_07_56_58.xlsx"
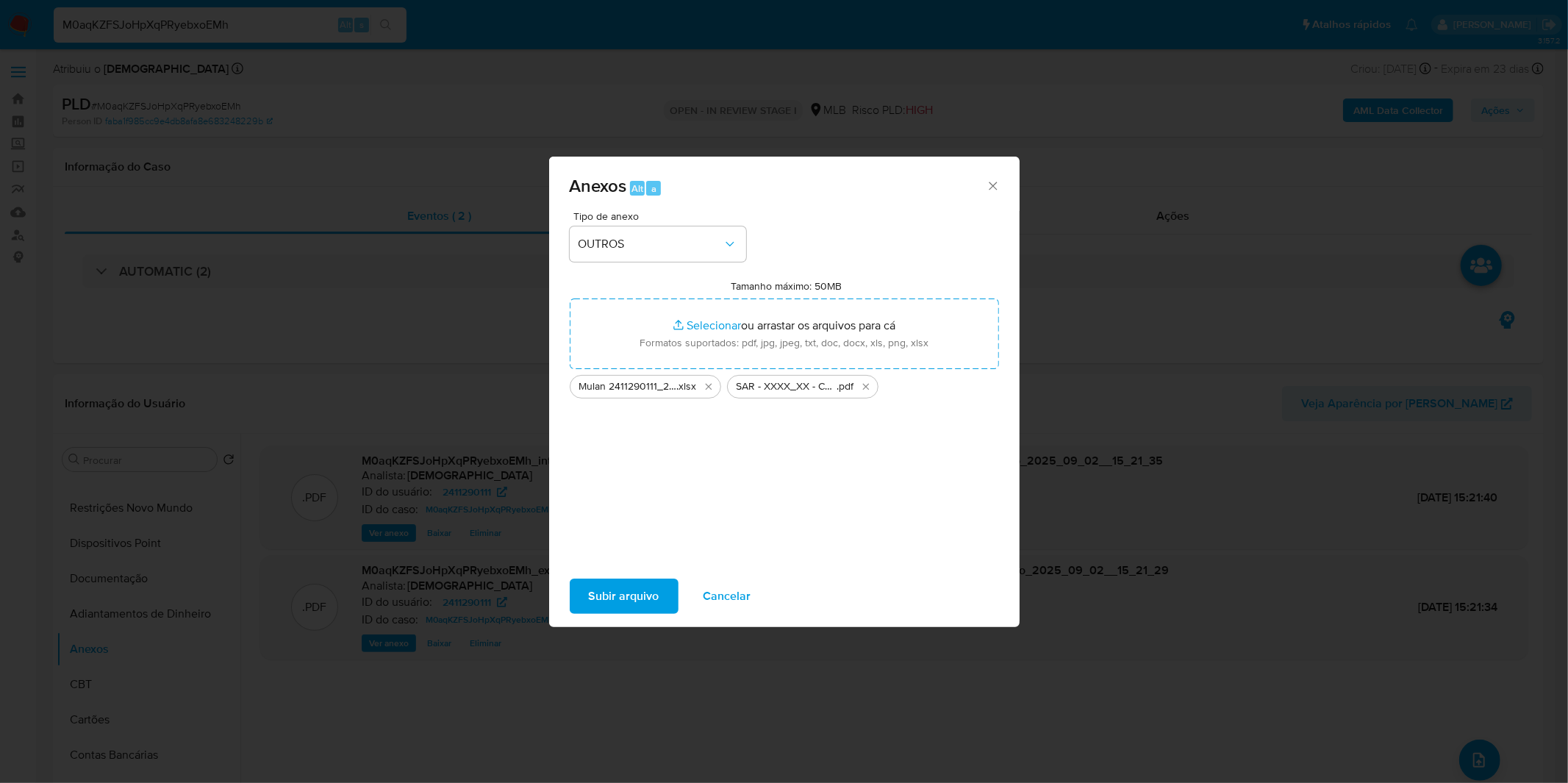
click at [611, 605] on span "Subir arquivo" at bounding box center [624, 596] width 71 height 32
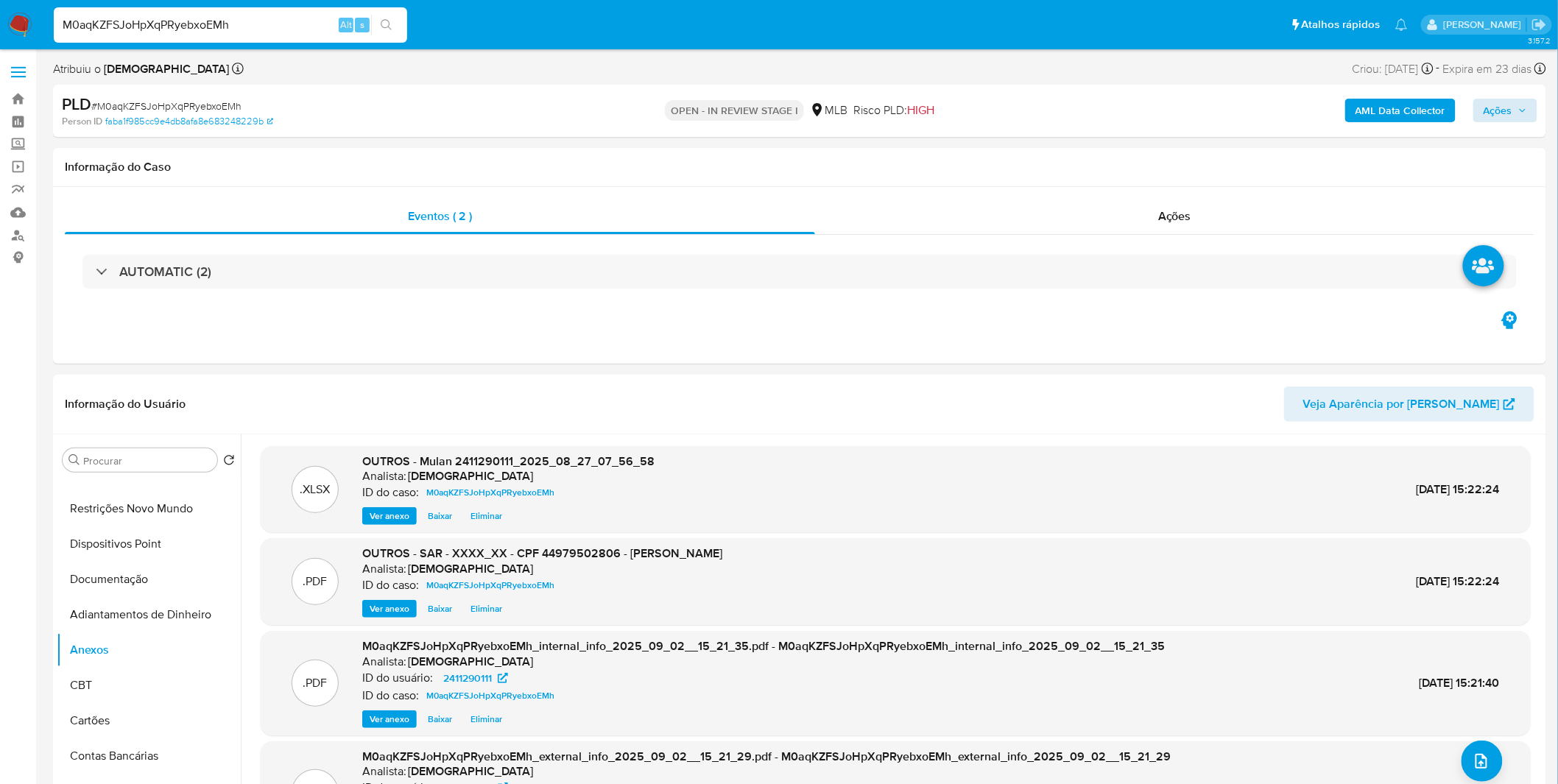
click at [1524, 122] on div "AML Data Collector Ações" at bounding box center [1293, 111] width 488 height 35
click at [1511, 112] on span "Ações" at bounding box center [1497, 110] width 29 height 23
drag, startPoint x: 1511, startPoint y: 112, endPoint x: 1351, endPoint y: 125, distance: 160.5
click at [1511, 112] on span "Ações" at bounding box center [1497, 110] width 29 height 23
click at [1498, 106] on span "Ações" at bounding box center [1497, 110] width 29 height 23
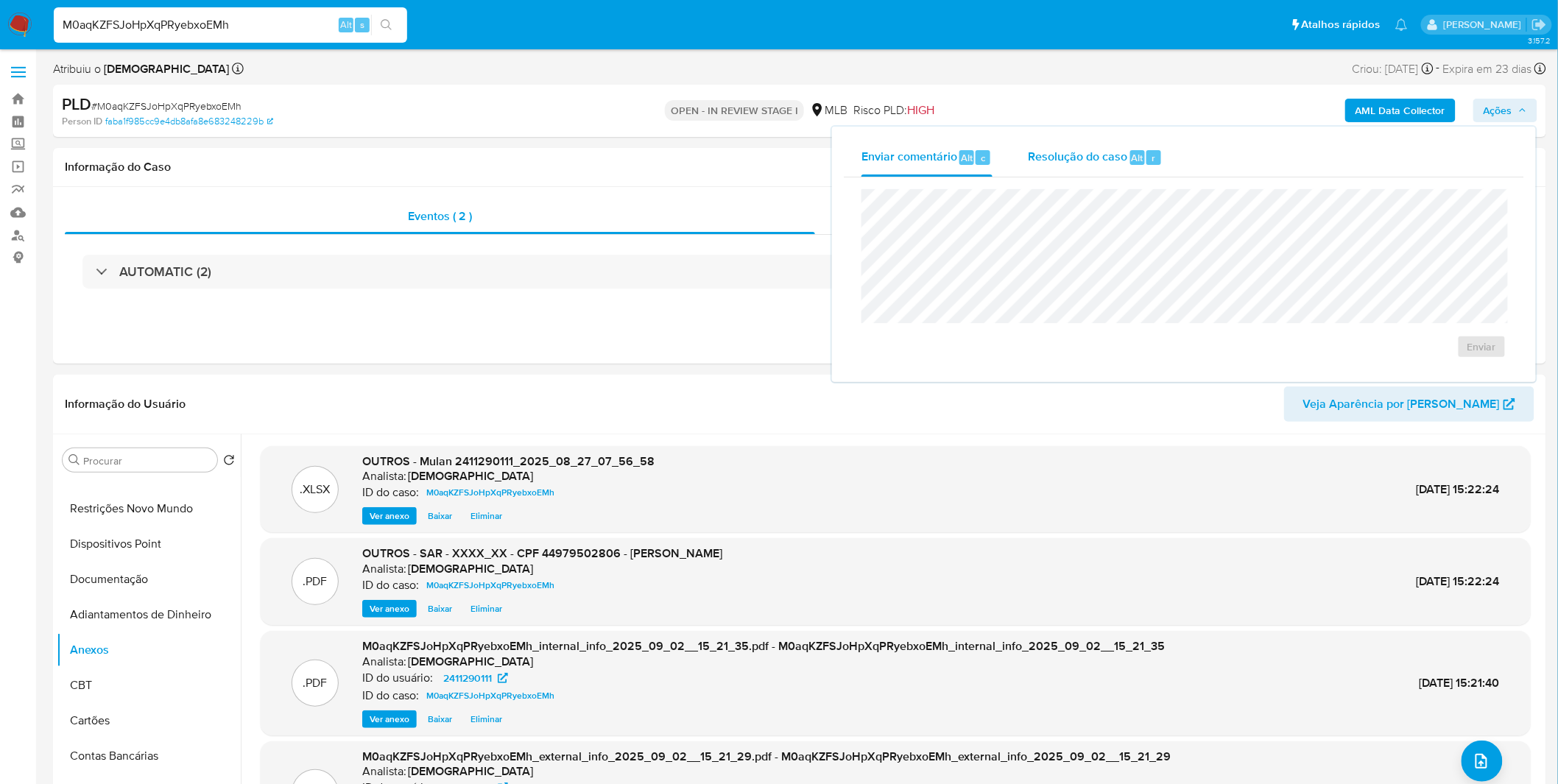
click at [1120, 167] on div "Resolução do caso Alt r" at bounding box center [1095, 157] width 135 height 38
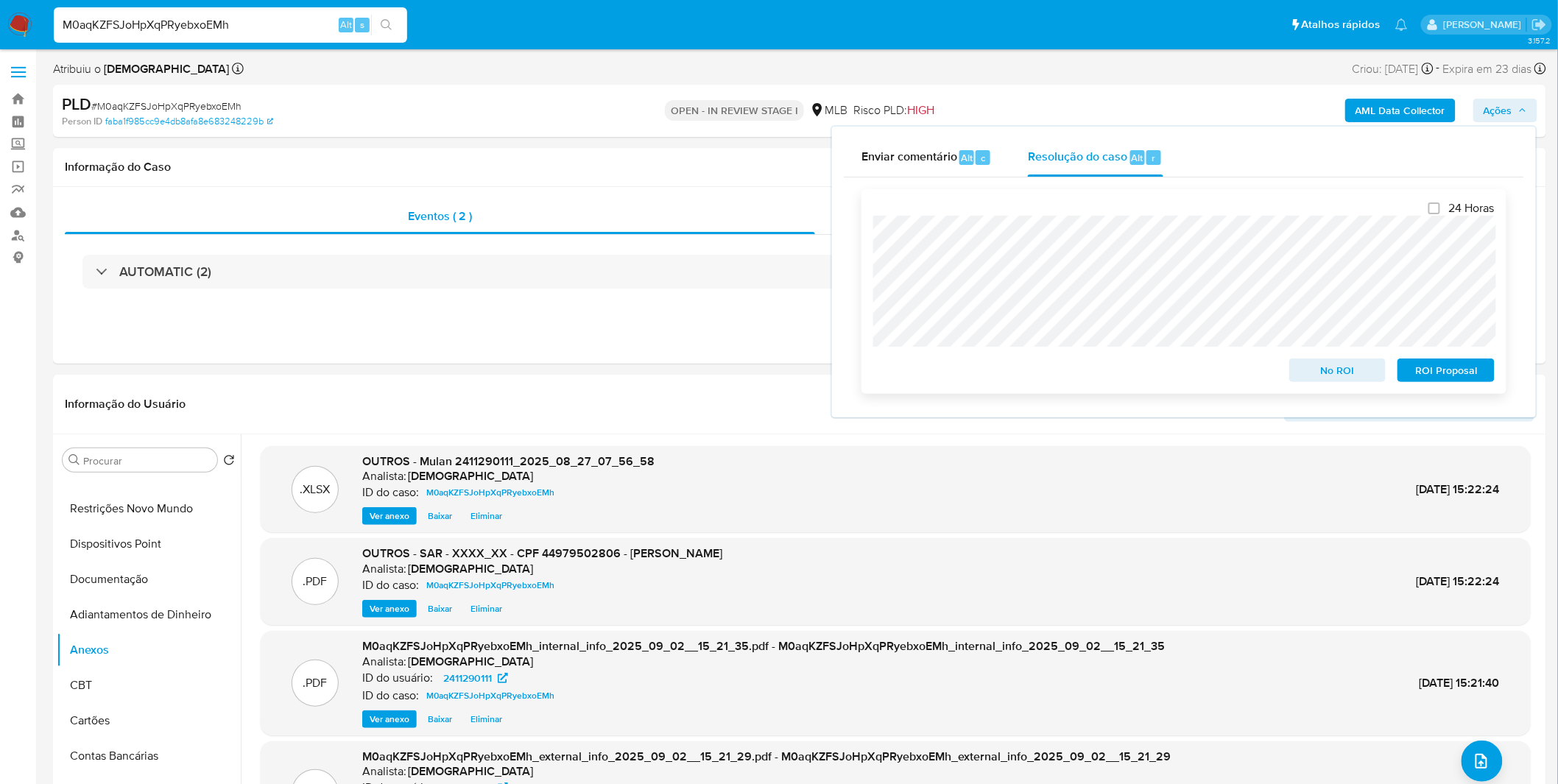
click at [1441, 375] on span "ROI Proposal" at bounding box center [1446, 370] width 77 height 21
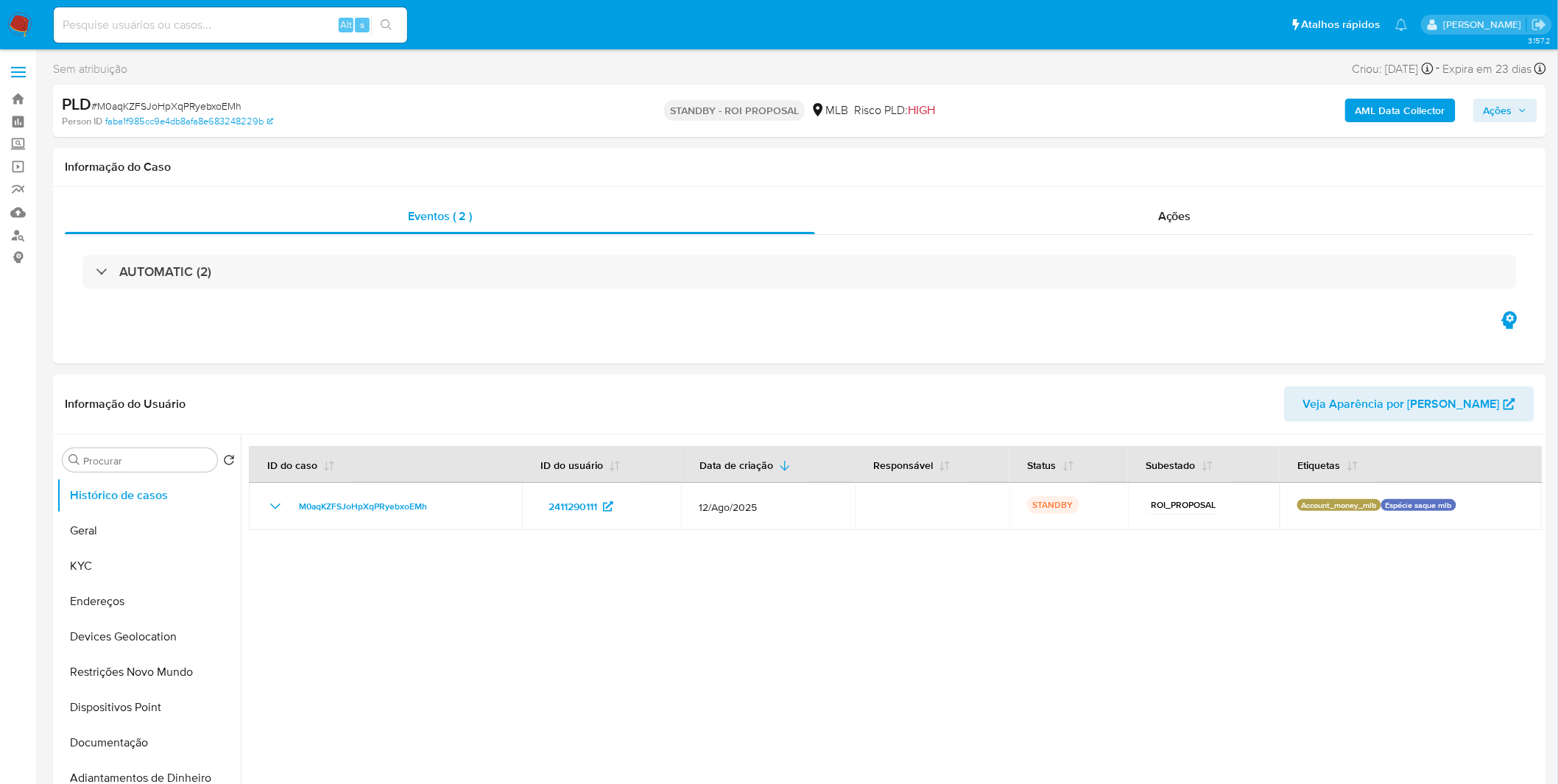
select select "10"
click at [168, 564] on button "KYC" at bounding box center [143, 565] width 172 height 35
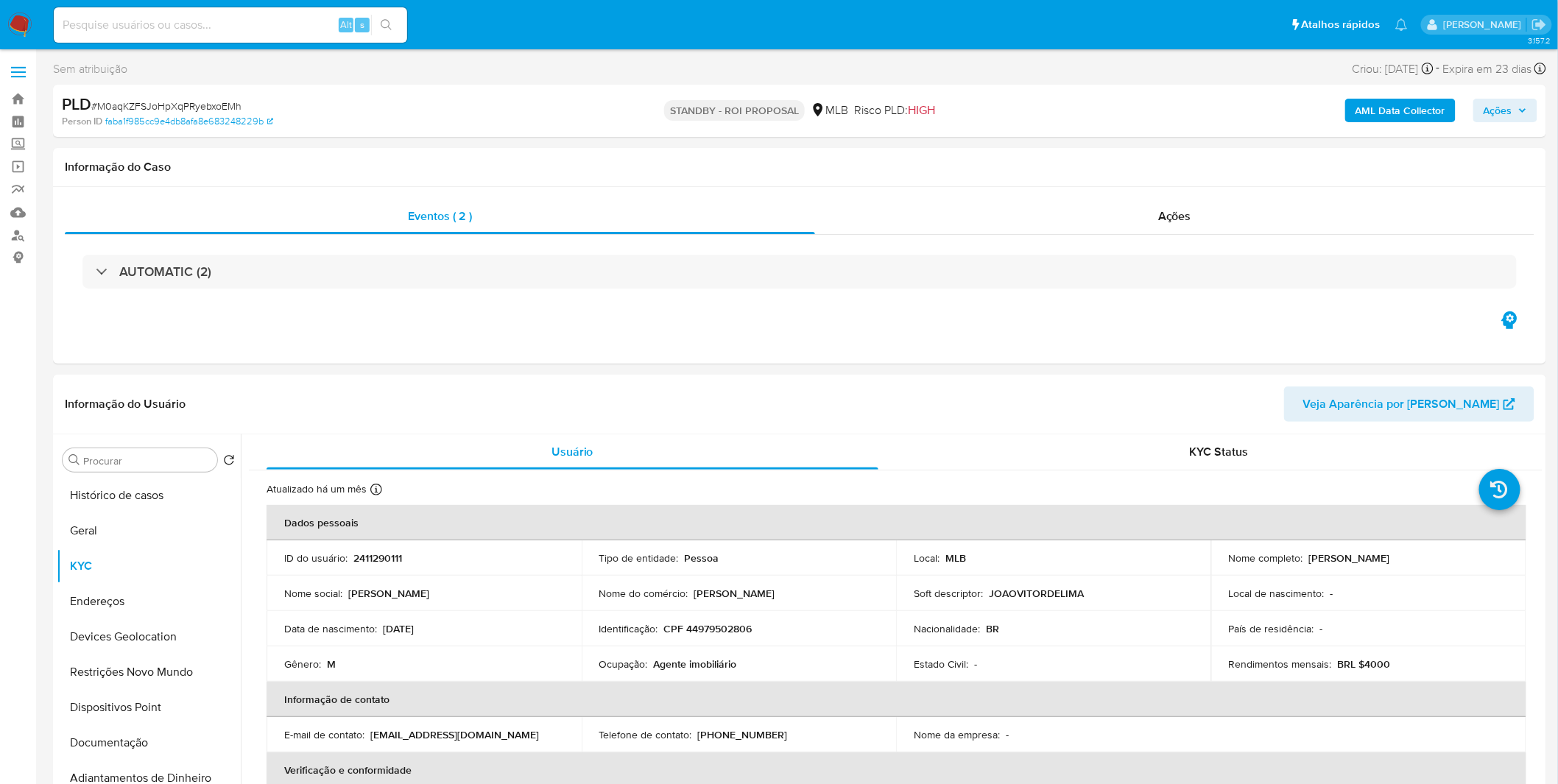
click at [232, 31] on input at bounding box center [230, 25] width 354 height 19
paste input "WQSbPxDxqAoCn7AGa4ocoZmq"
type input "WQSbPxDxqAoCn7AGa4ocoZmq"
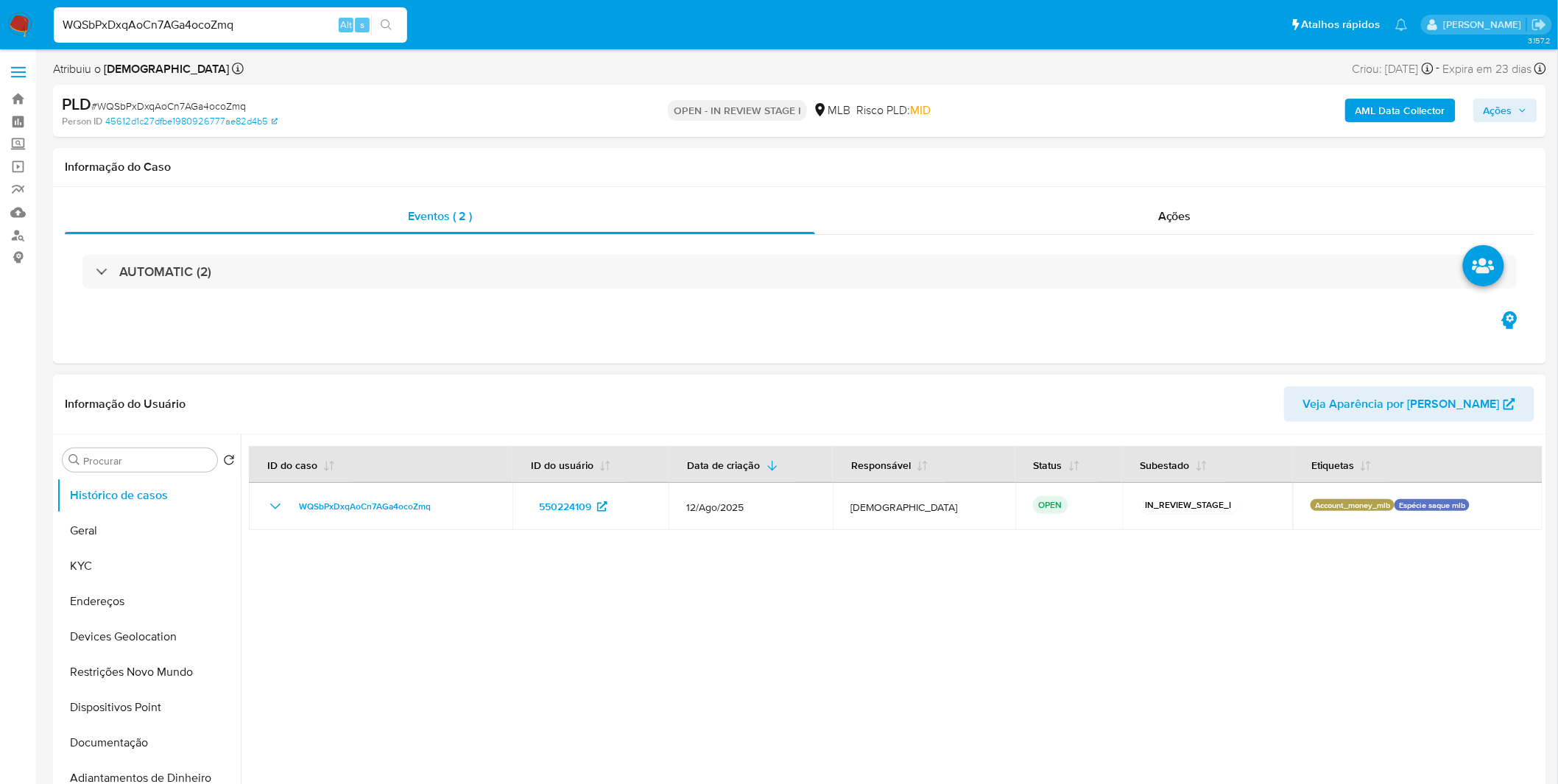
select select "10"
click at [163, 570] on button "KYC" at bounding box center [143, 565] width 172 height 35
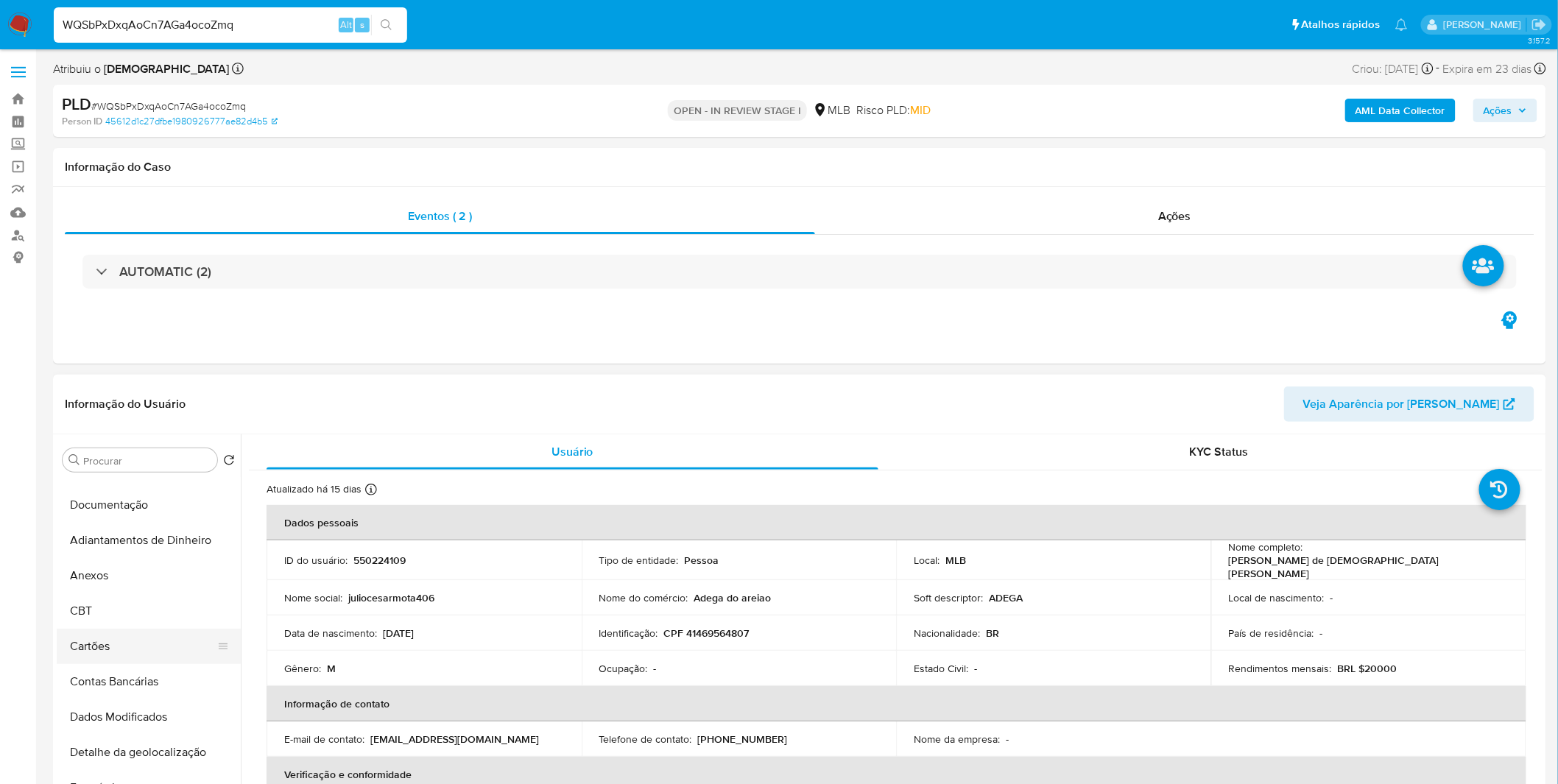
scroll to position [245, 0]
click at [114, 578] on button "Anexos" at bounding box center [143, 568] width 172 height 35
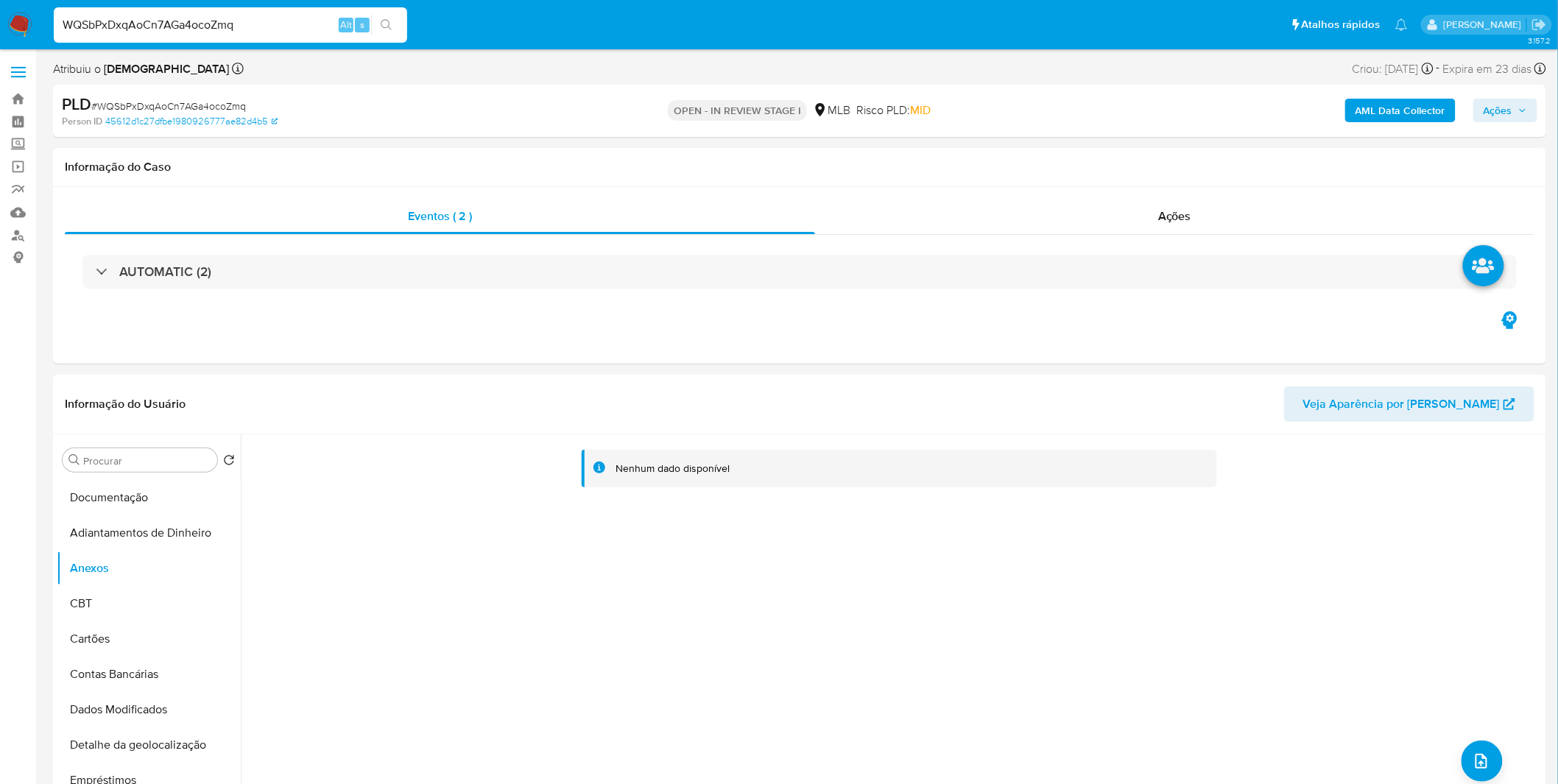
click at [1403, 97] on div "AML Data Collector Ações" at bounding box center [1293, 111] width 488 height 35
click at [1402, 102] on b "AML Data Collector" at bounding box center [1401, 110] width 90 height 23
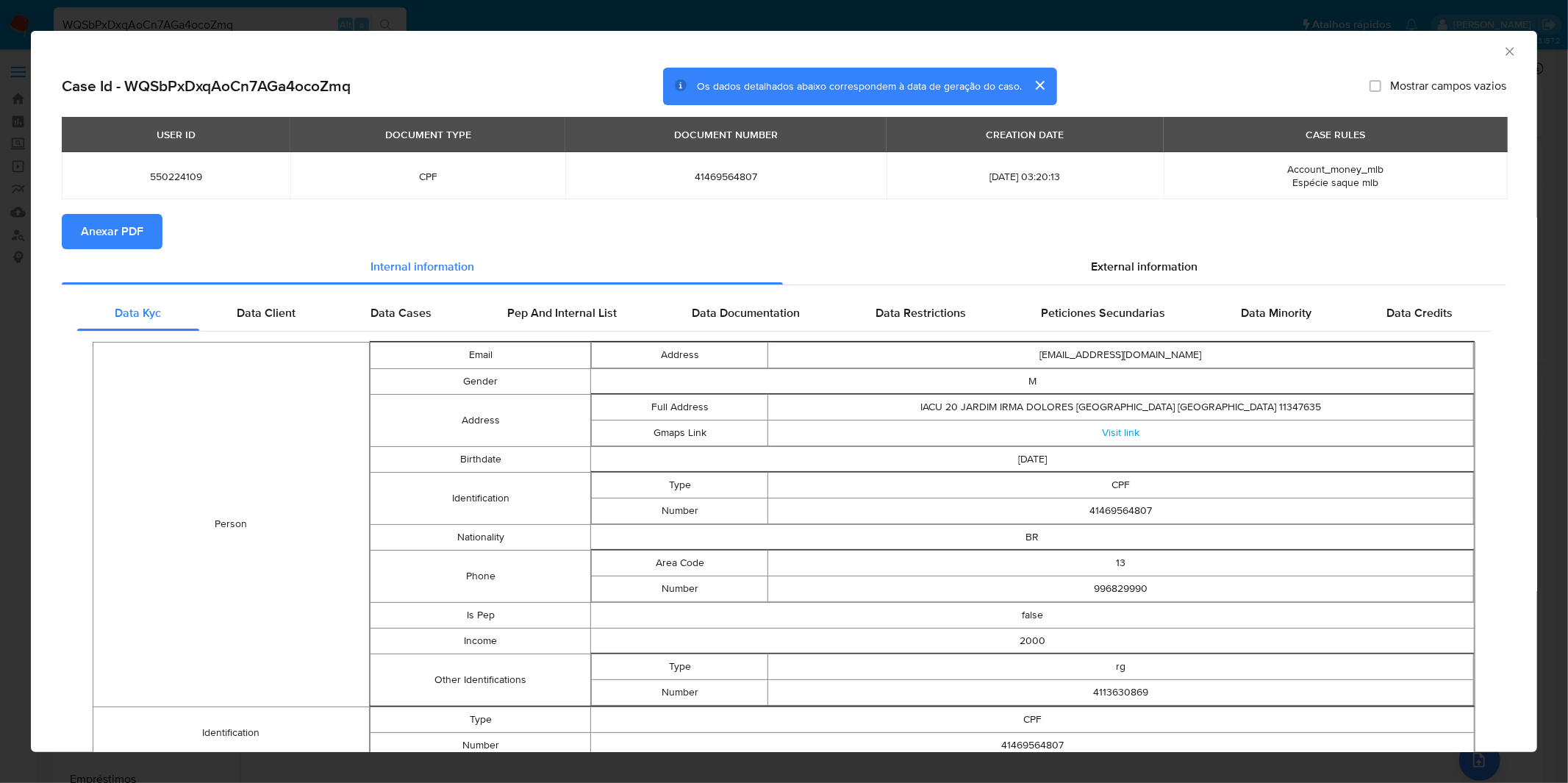
click at [144, 218] on button "Anexar PDF" at bounding box center [112, 231] width 101 height 35
click at [374, 20] on div "AML Data Collector Case Id - WQSbPxDxqAoCn7AGa4ocoZmq Os dados detalhados abaix…" at bounding box center [784, 391] width 1568 height 783
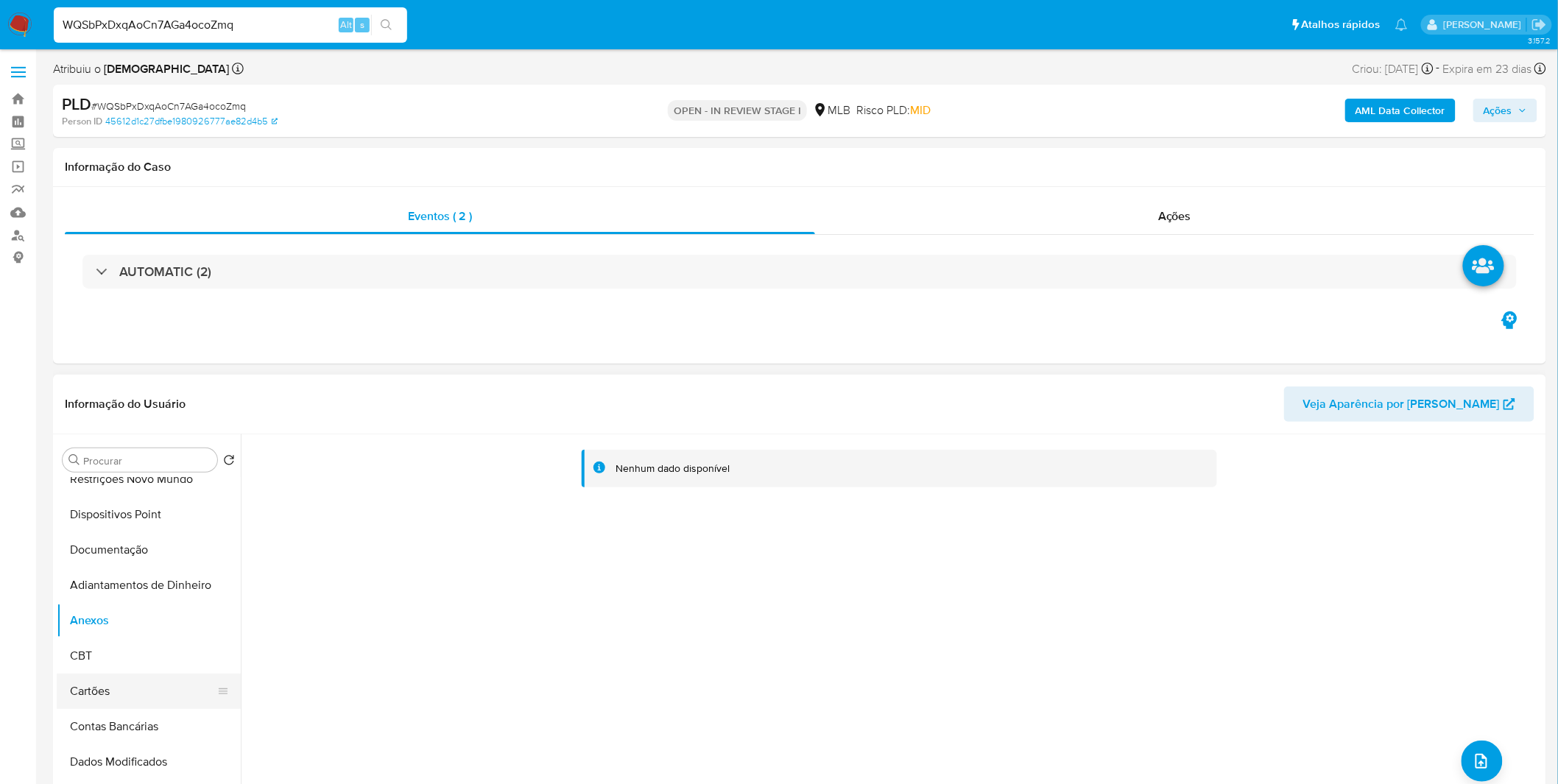
scroll to position [163, 0]
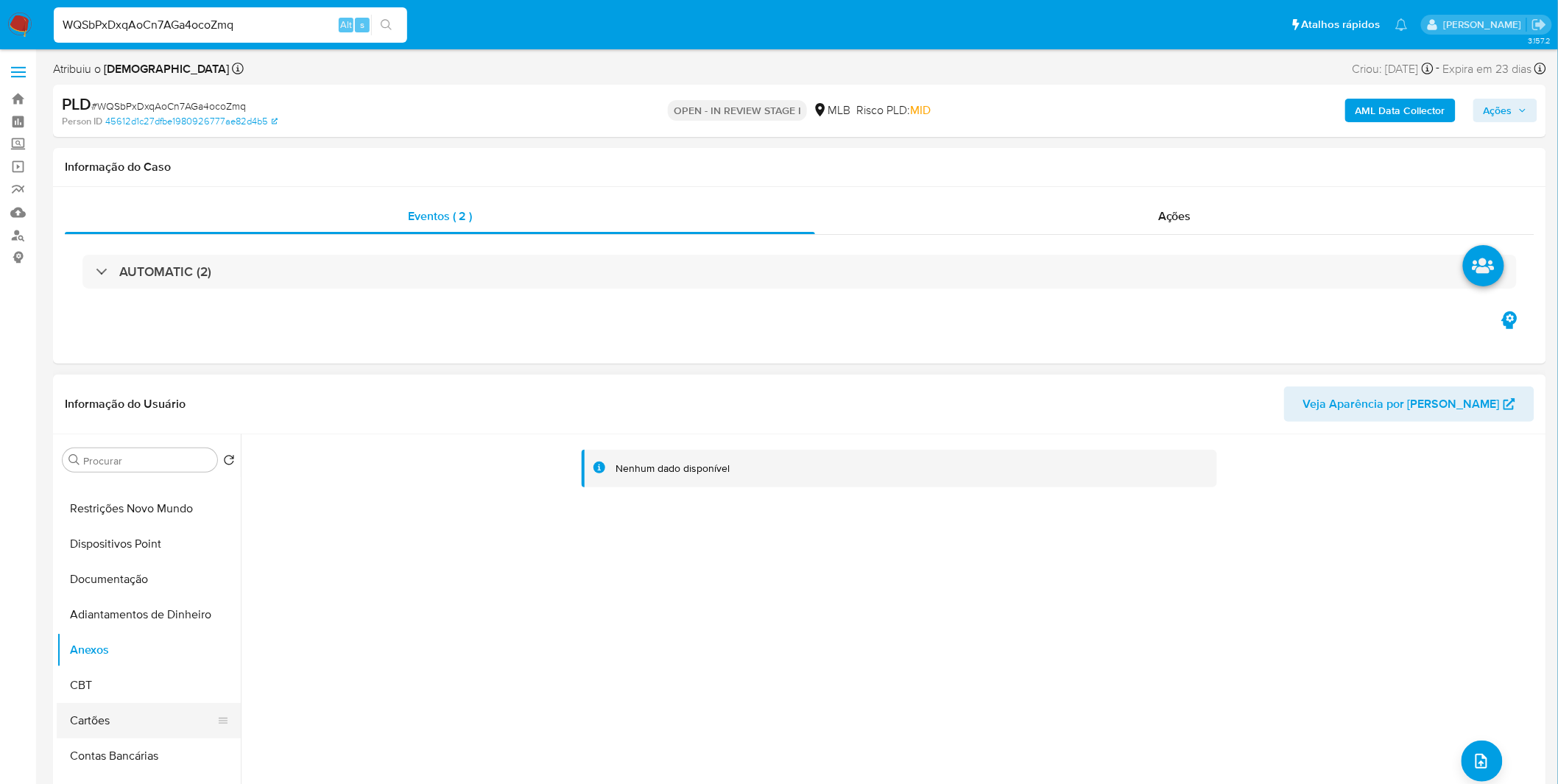
click at [133, 564] on button "Documentação" at bounding box center [149, 579] width 184 height 35
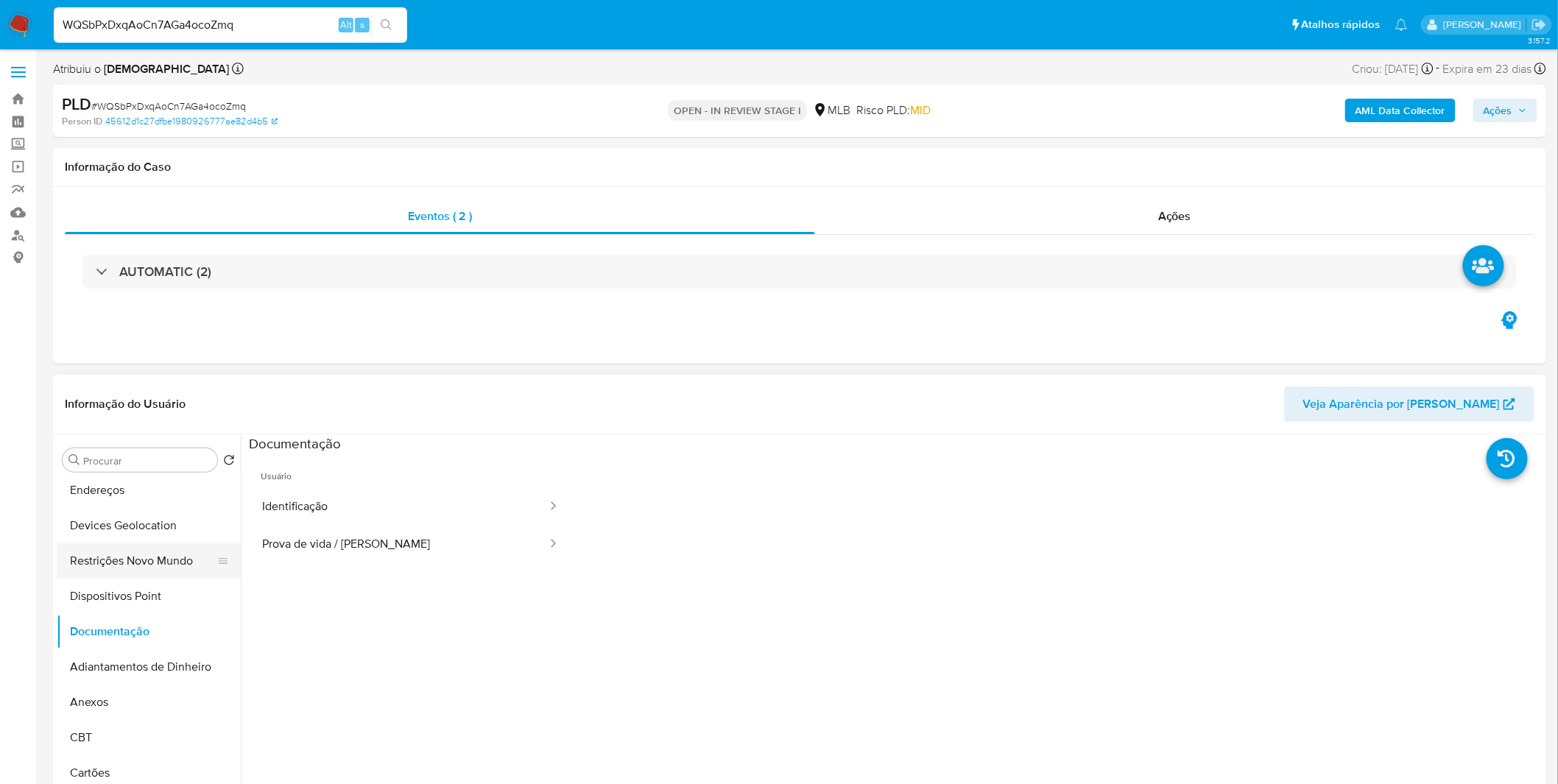
scroll to position [82, 0]
click at [156, 579] on button "Restrições Novo Mundo" at bounding box center [143, 590] width 172 height 35
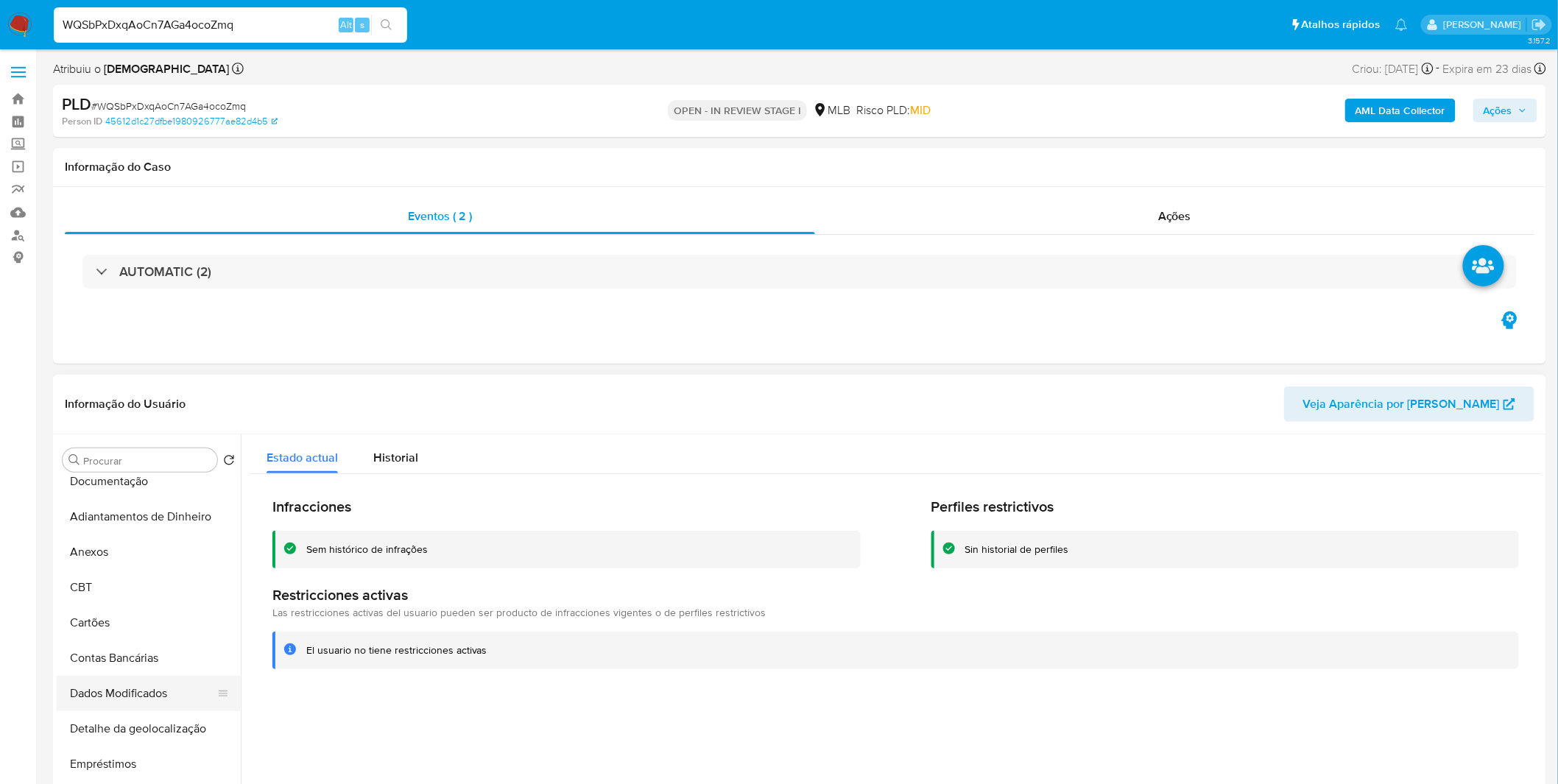
scroll to position [163, 0]
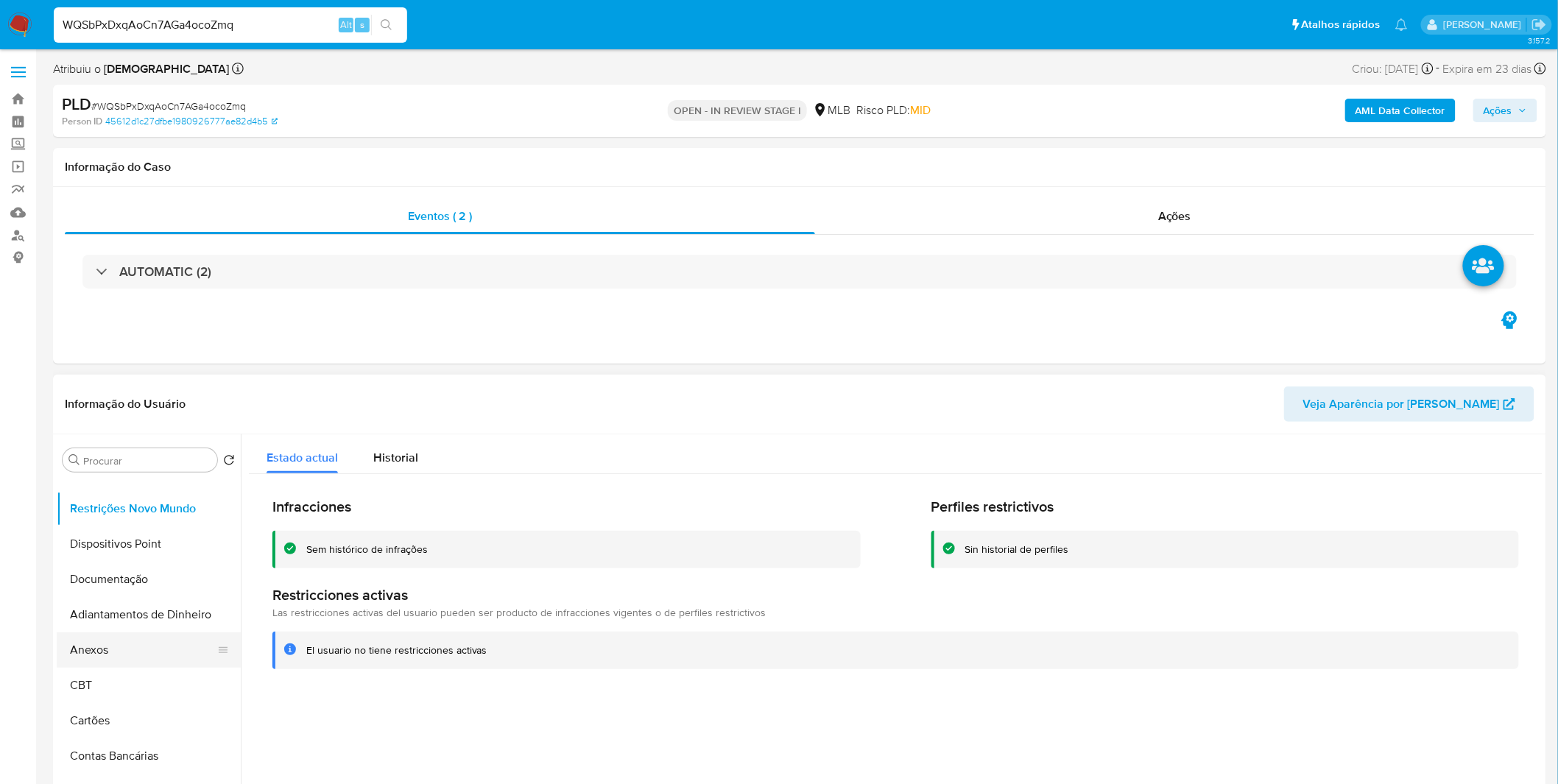
click at [117, 650] on button "Anexos" at bounding box center [143, 650] width 172 height 35
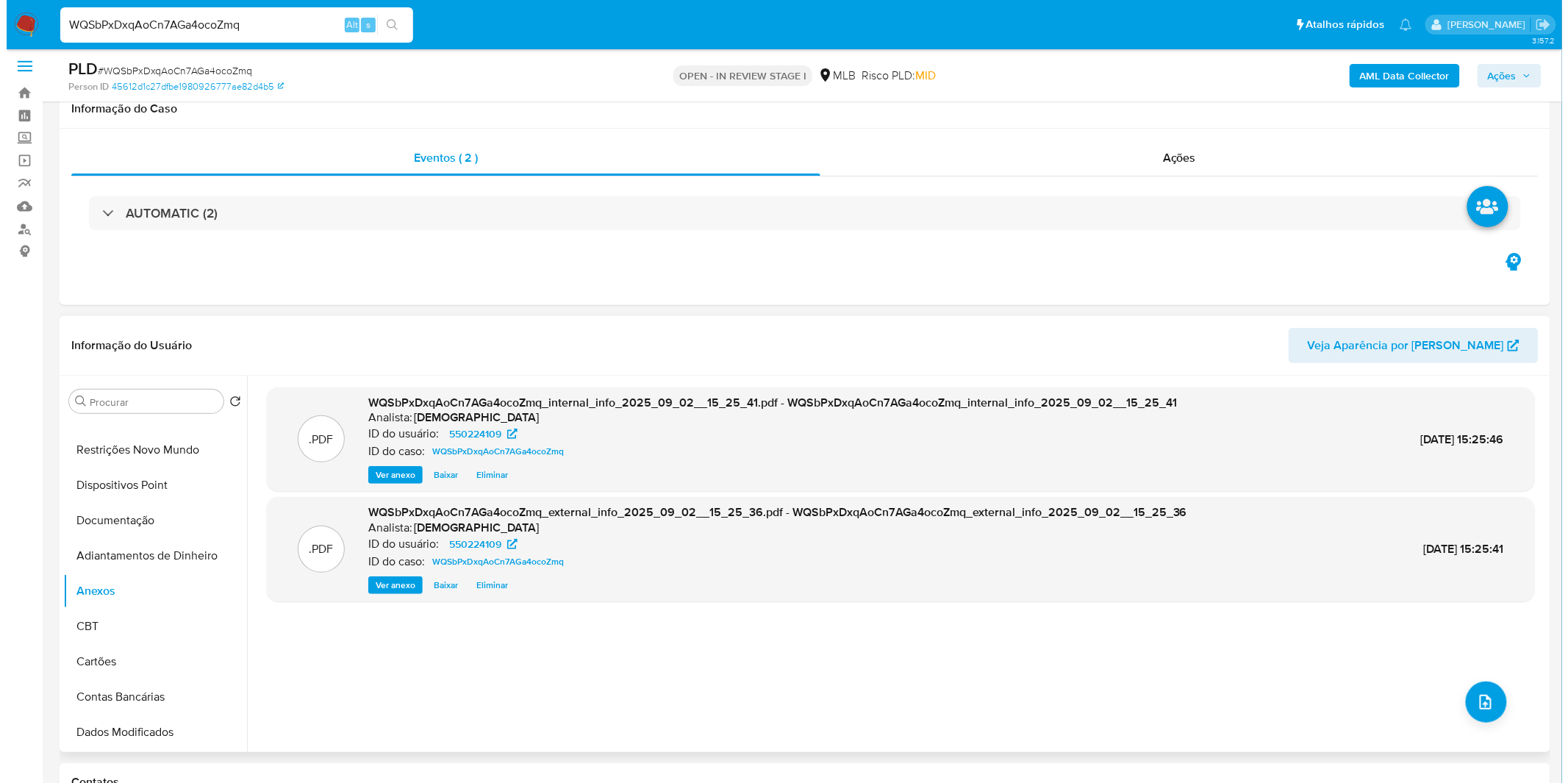
scroll to position [0, 0]
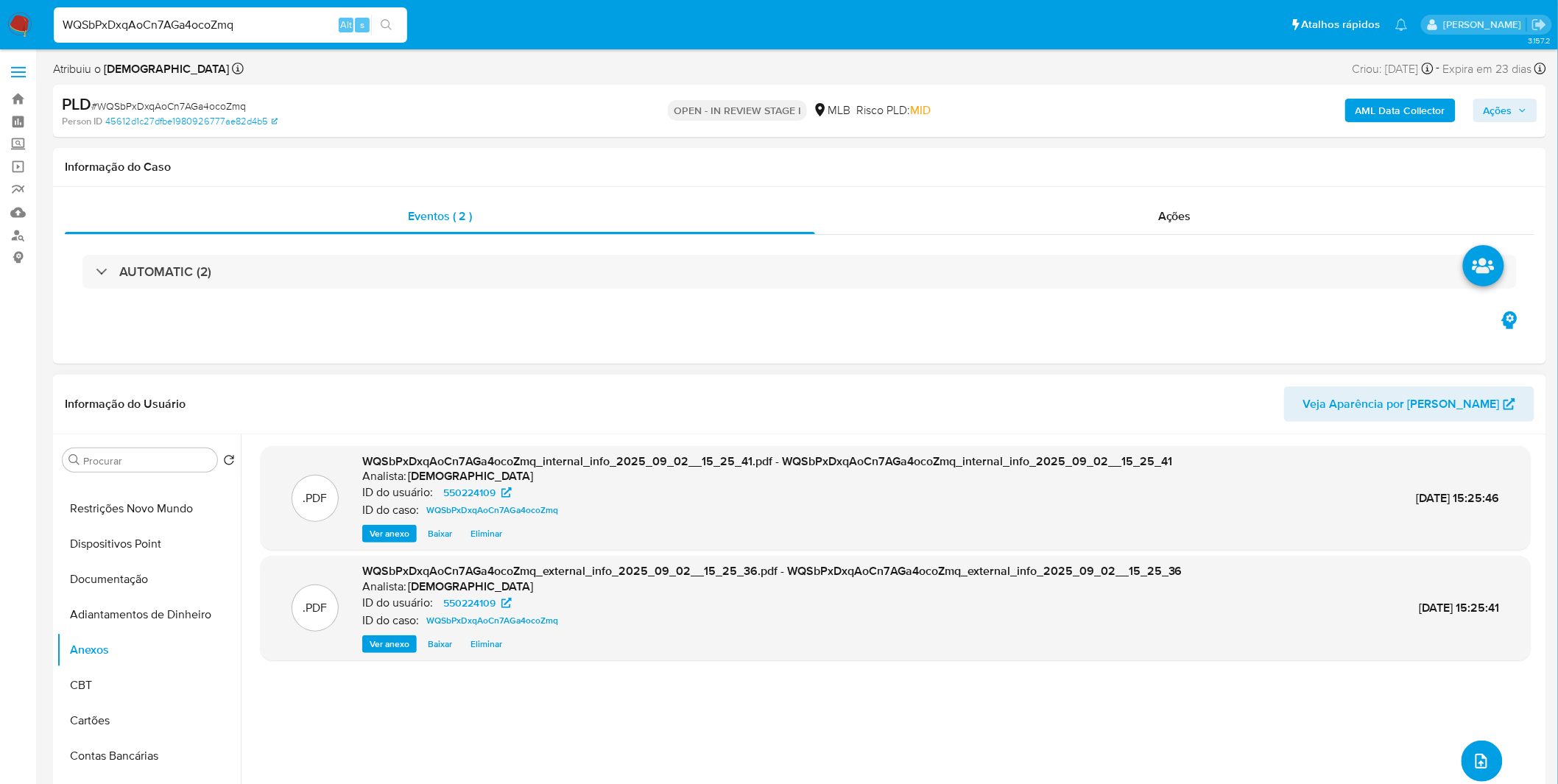
click at [1462, 768] on button "upload-file" at bounding box center [1483, 762] width 42 height 41
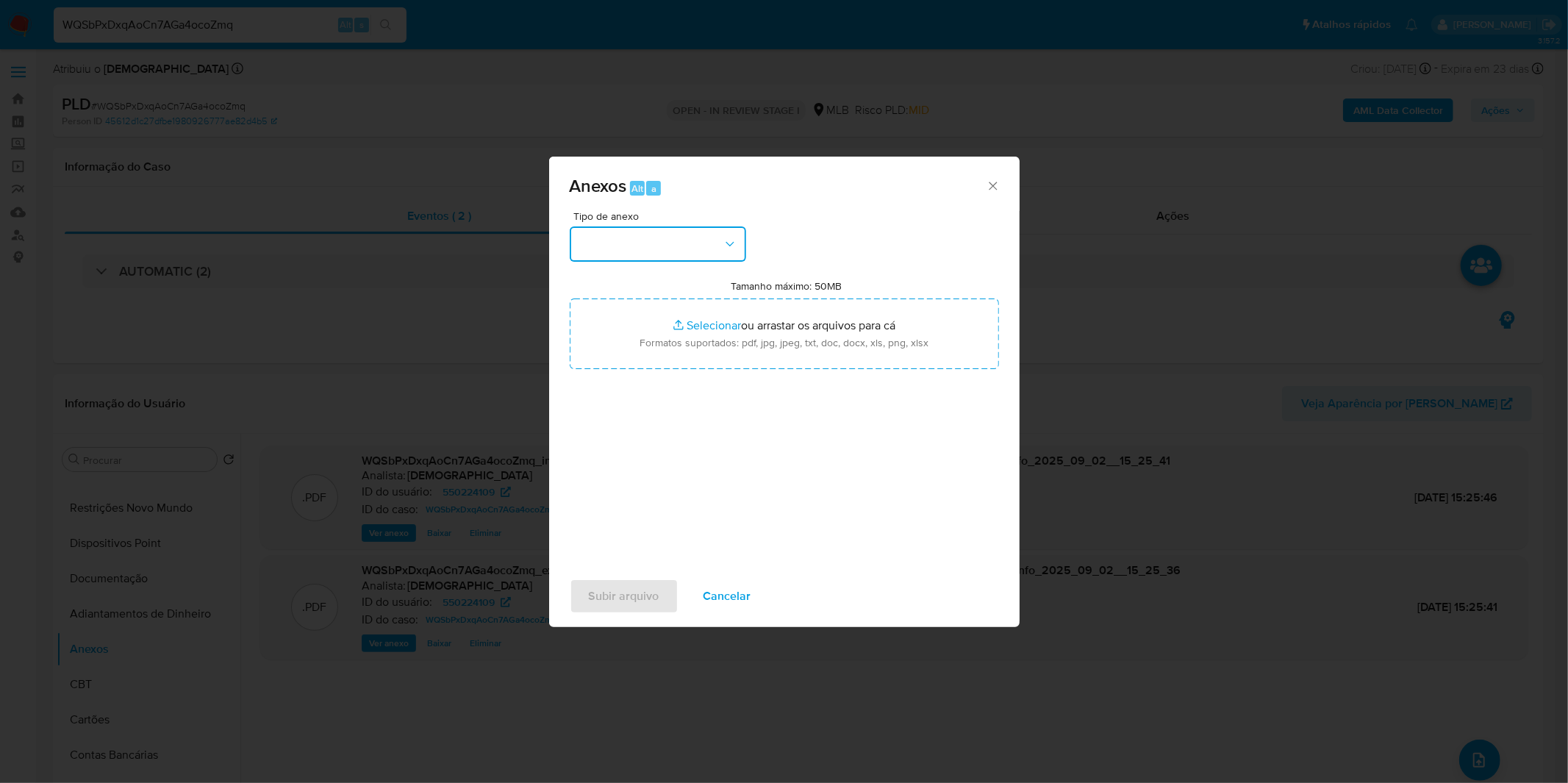
click at [681, 233] on button "button" at bounding box center [658, 243] width 176 height 35
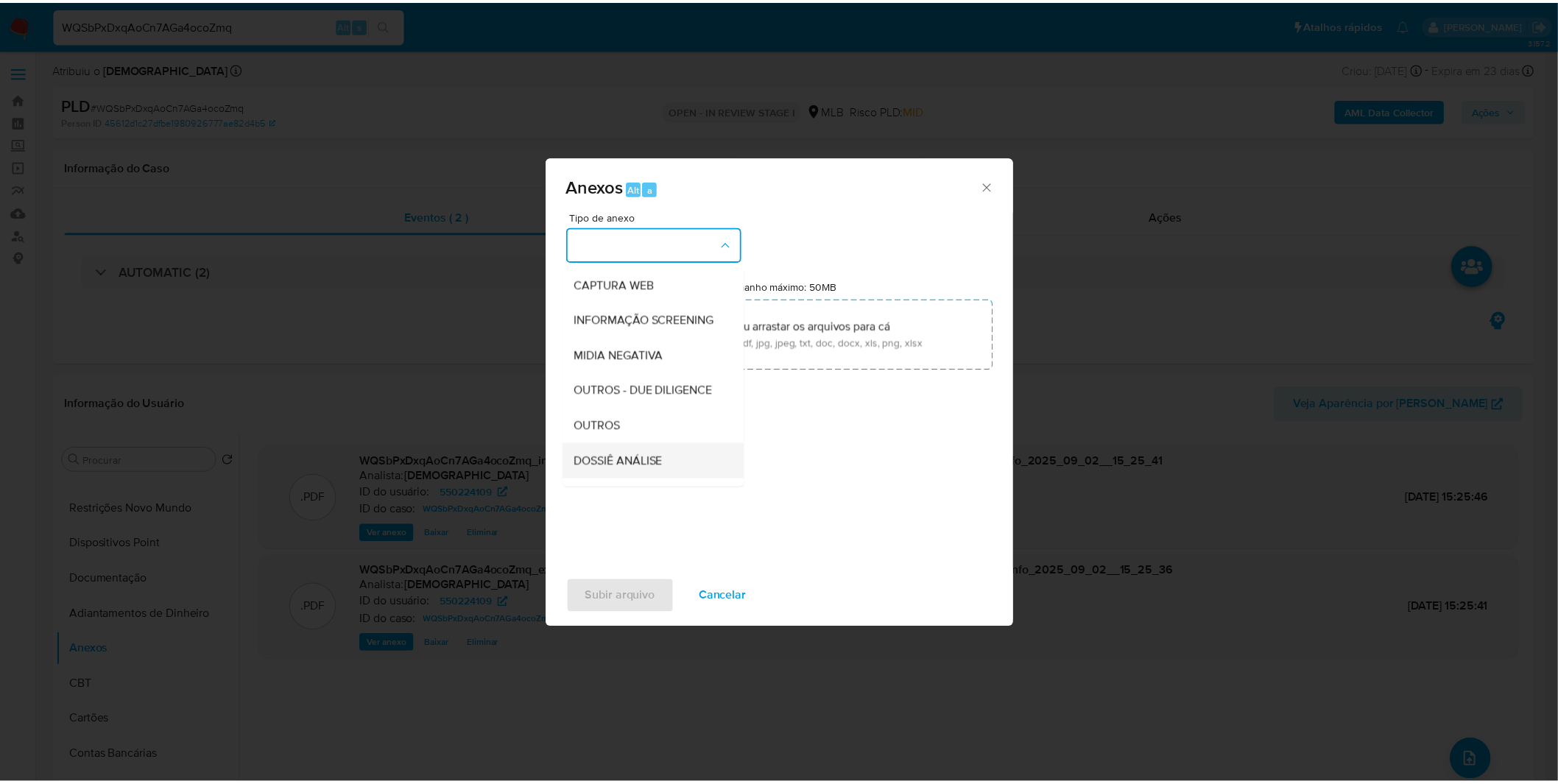
scroll to position [226, 0]
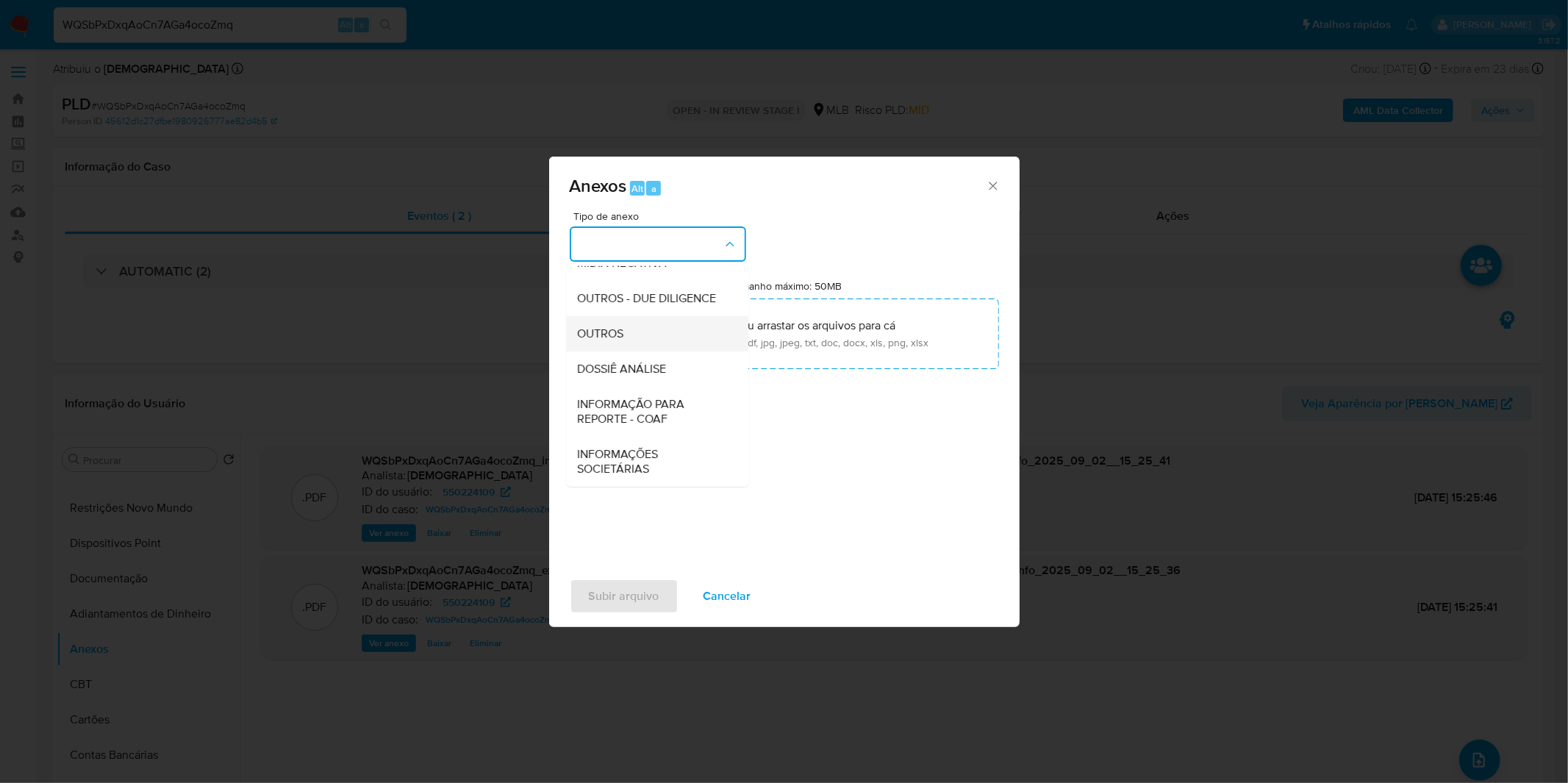
click at [641, 332] on div "OUTROS" at bounding box center [652, 333] width 150 height 35
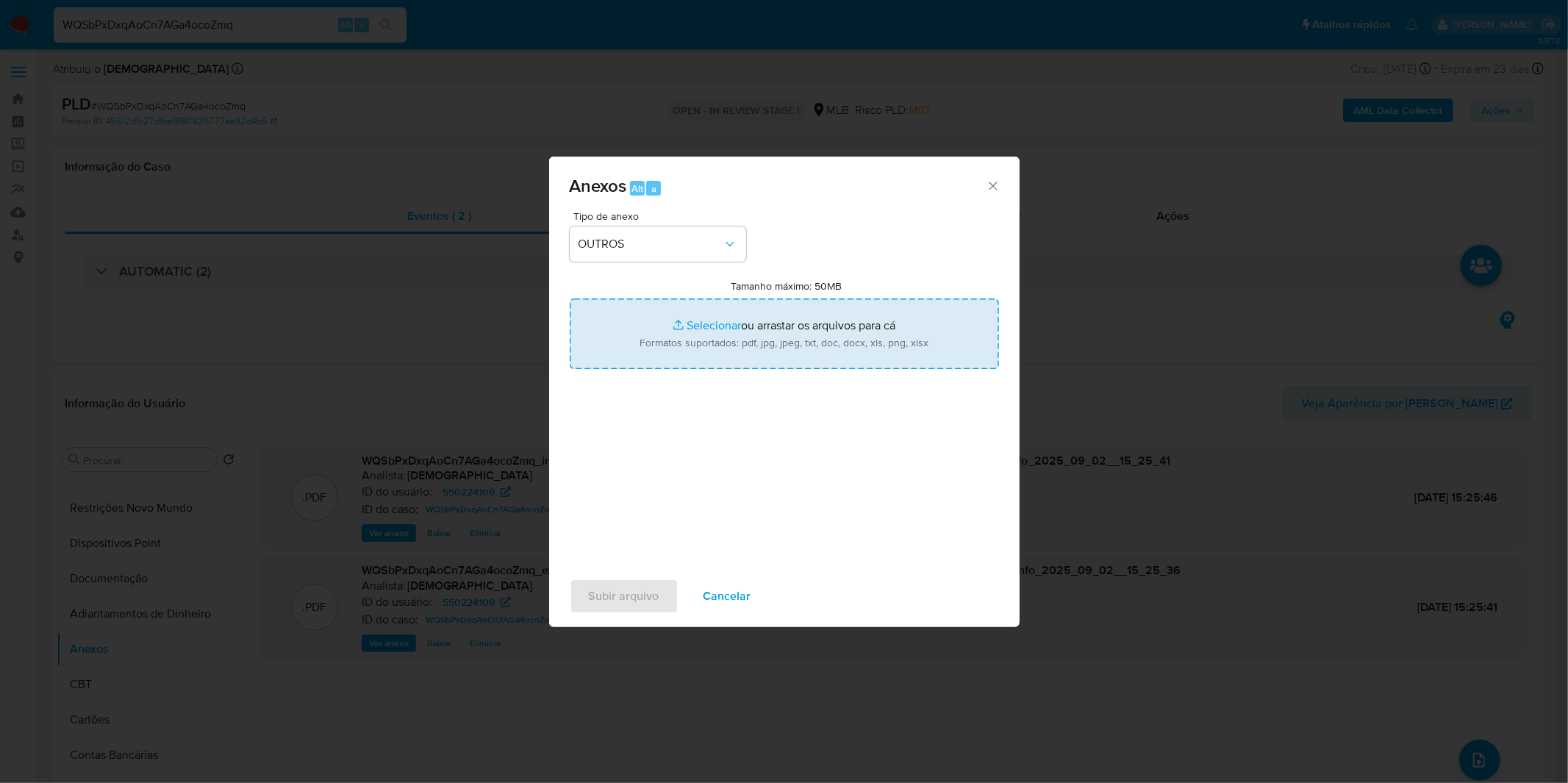
click at [679, 309] on input "Tamanho máximo: 50MB Selecionar arquivos" at bounding box center [784, 334] width 429 height 71
type input "C:\fakepath\Mulan 550224109_2025_08_27_08_00_24.xlsx"
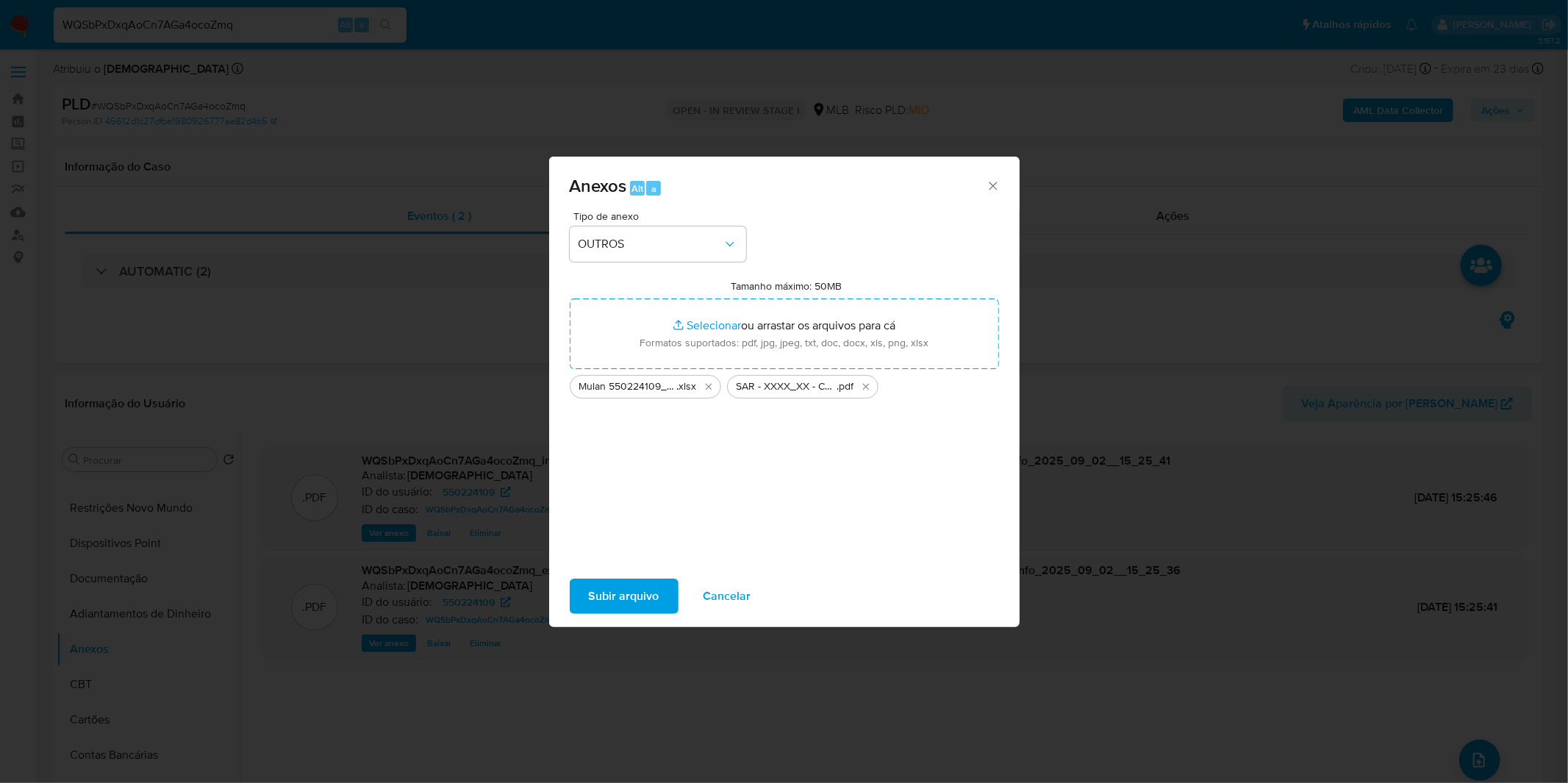
click at [616, 592] on span "Subir arquivo" at bounding box center [624, 596] width 71 height 32
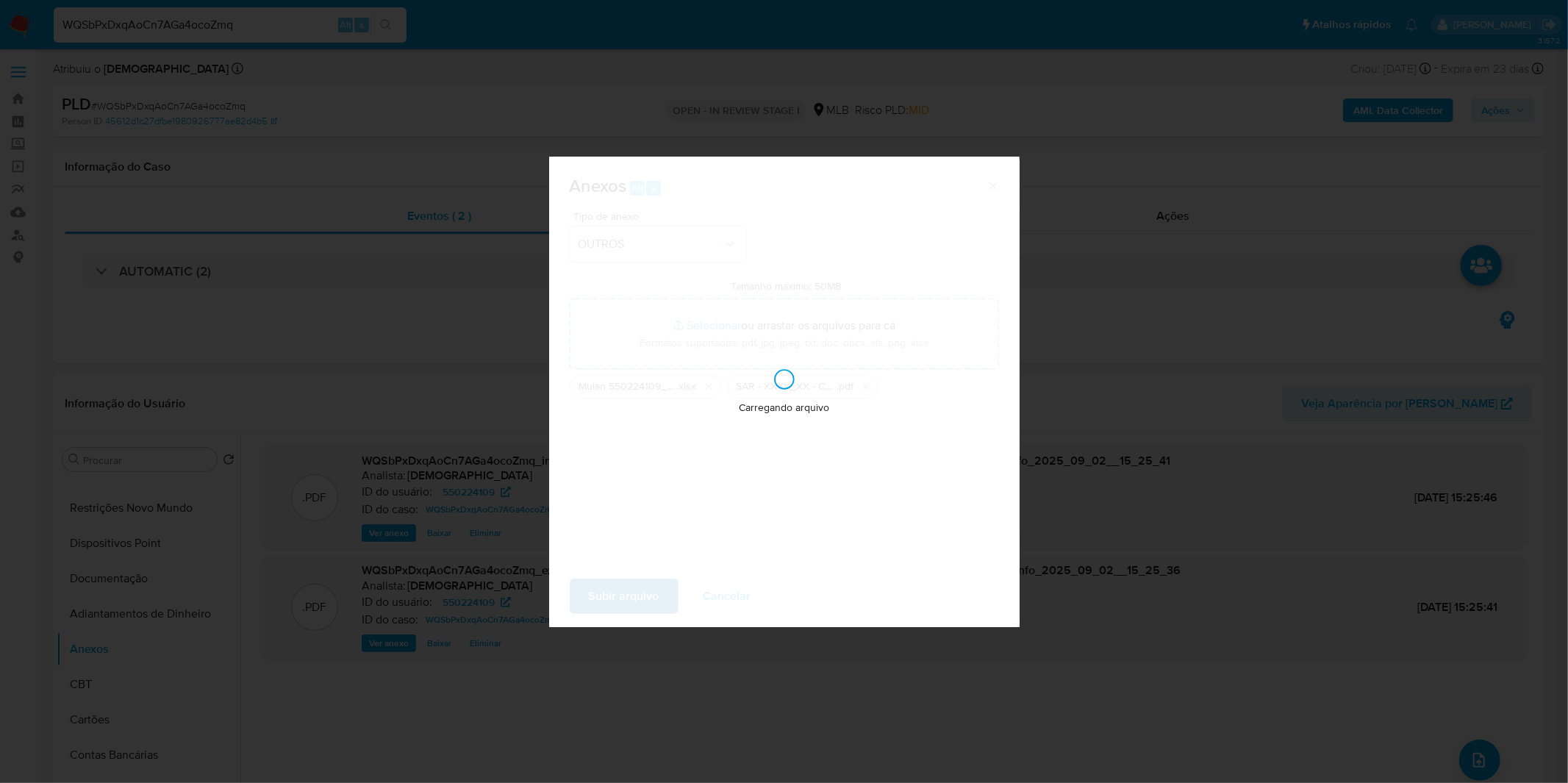
click at [616, 592] on div "Carregando arquivo" at bounding box center [784, 391] width 470 height 470
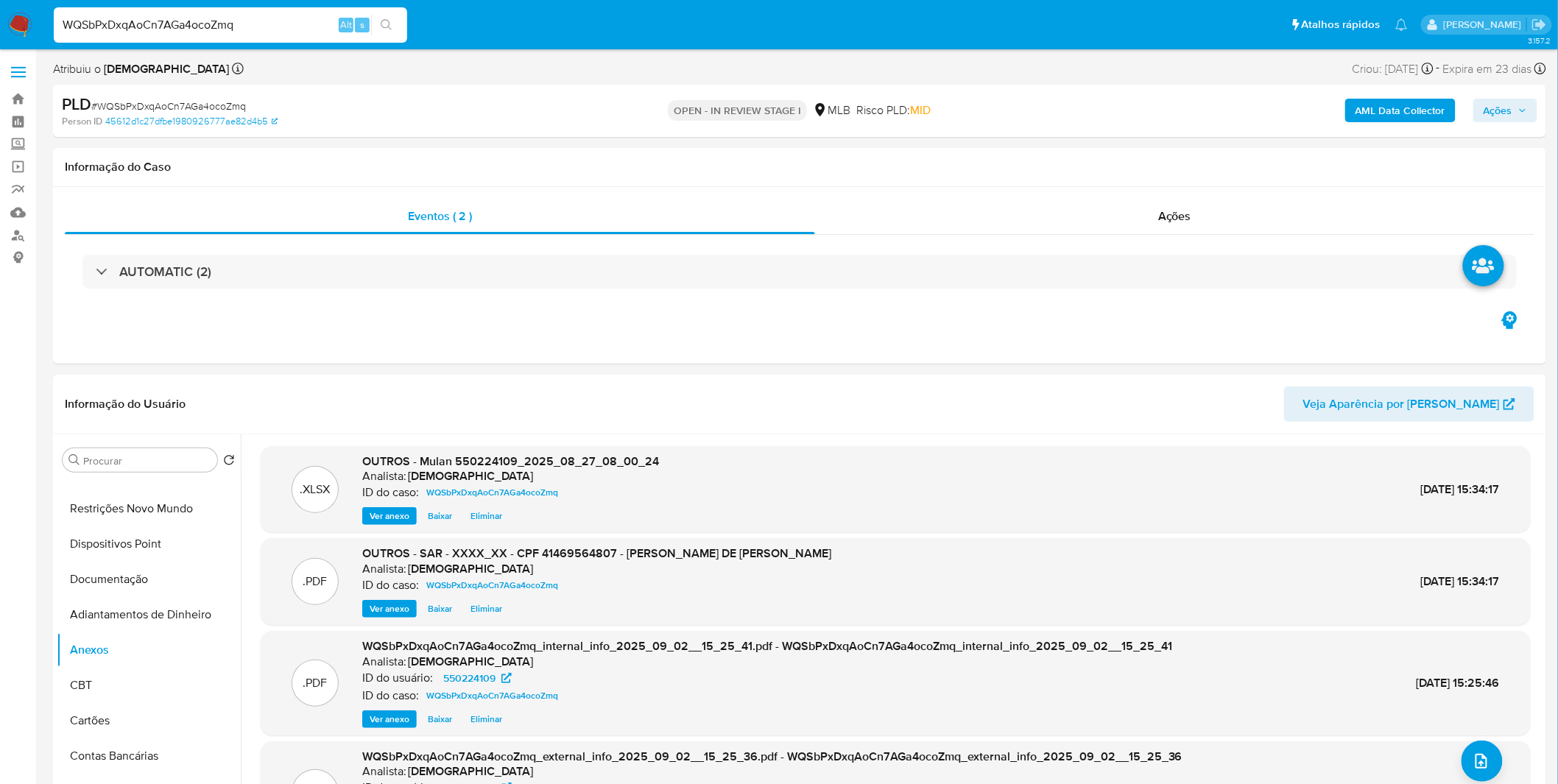
click at [1491, 116] on span "Ações" at bounding box center [1497, 110] width 29 height 23
click at [1123, 161] on span "Resolução do caso" at bounding box center [1077, 157] width 99 height 17
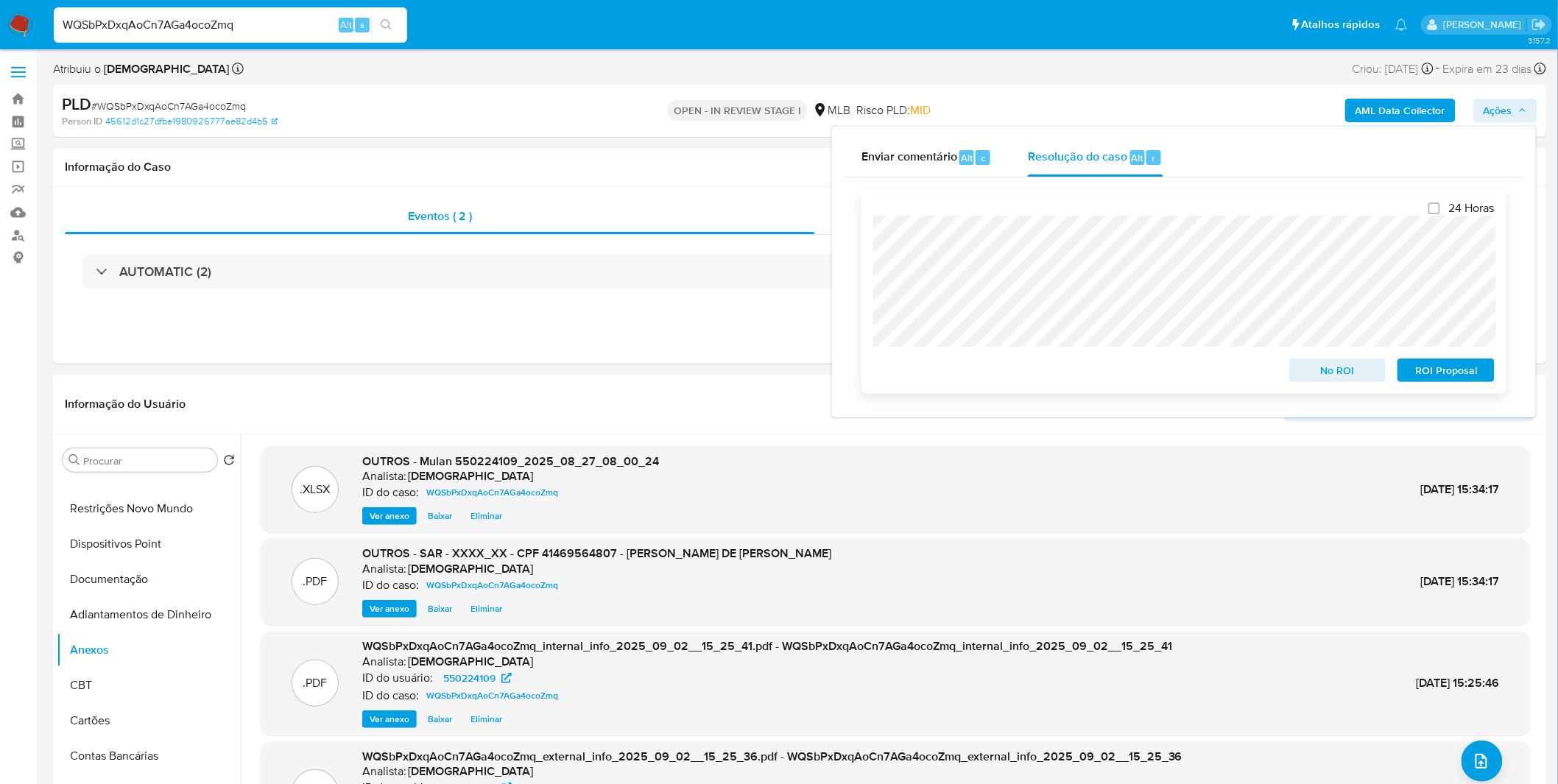
click at [1434, 365] on span "ROI Proposal" at bounding box center [1446, 370] width 77 height 21
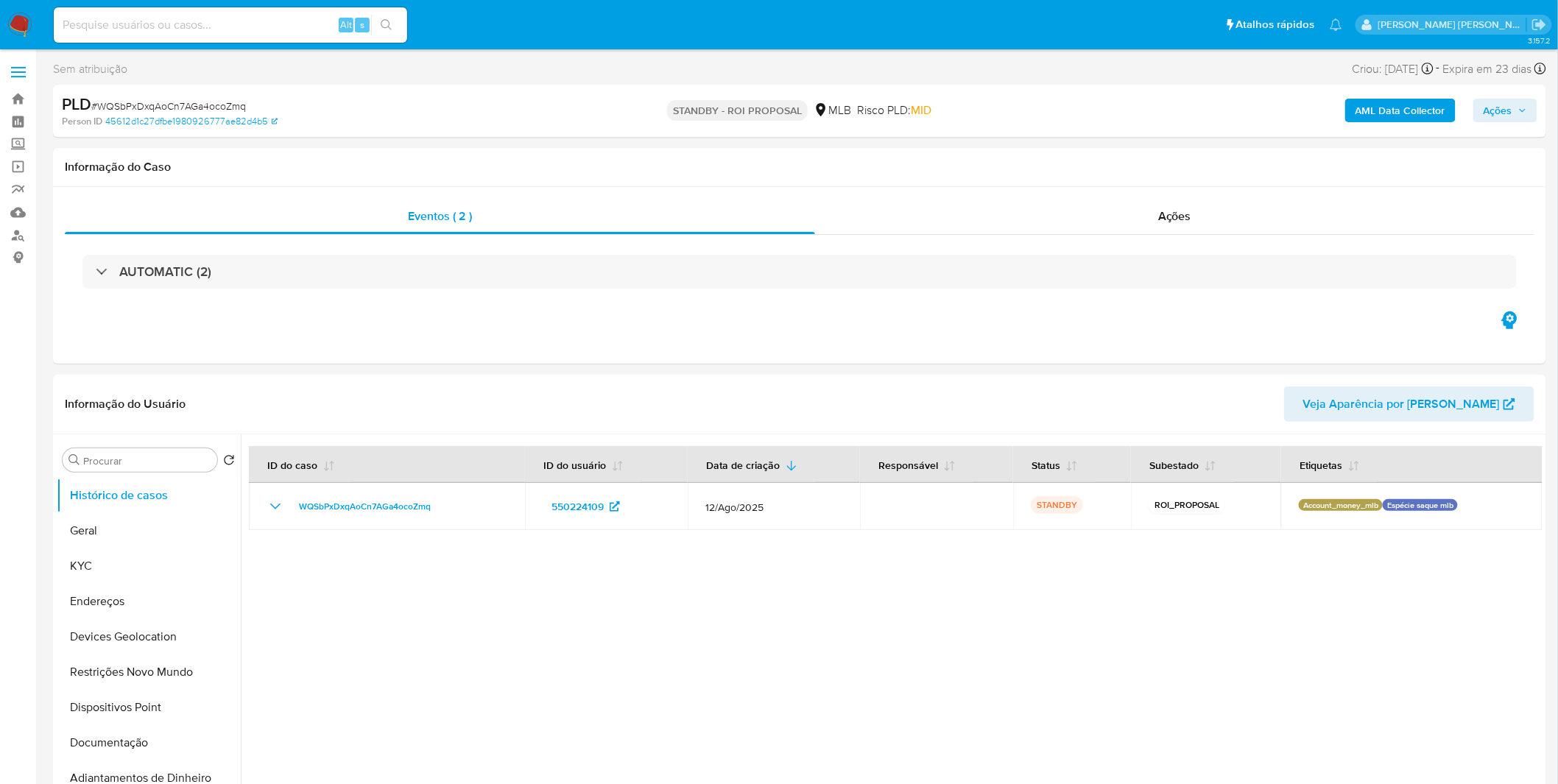
select select "10"
click at [32, 24] on img at bounding box center [20, 24] width 25 height 25
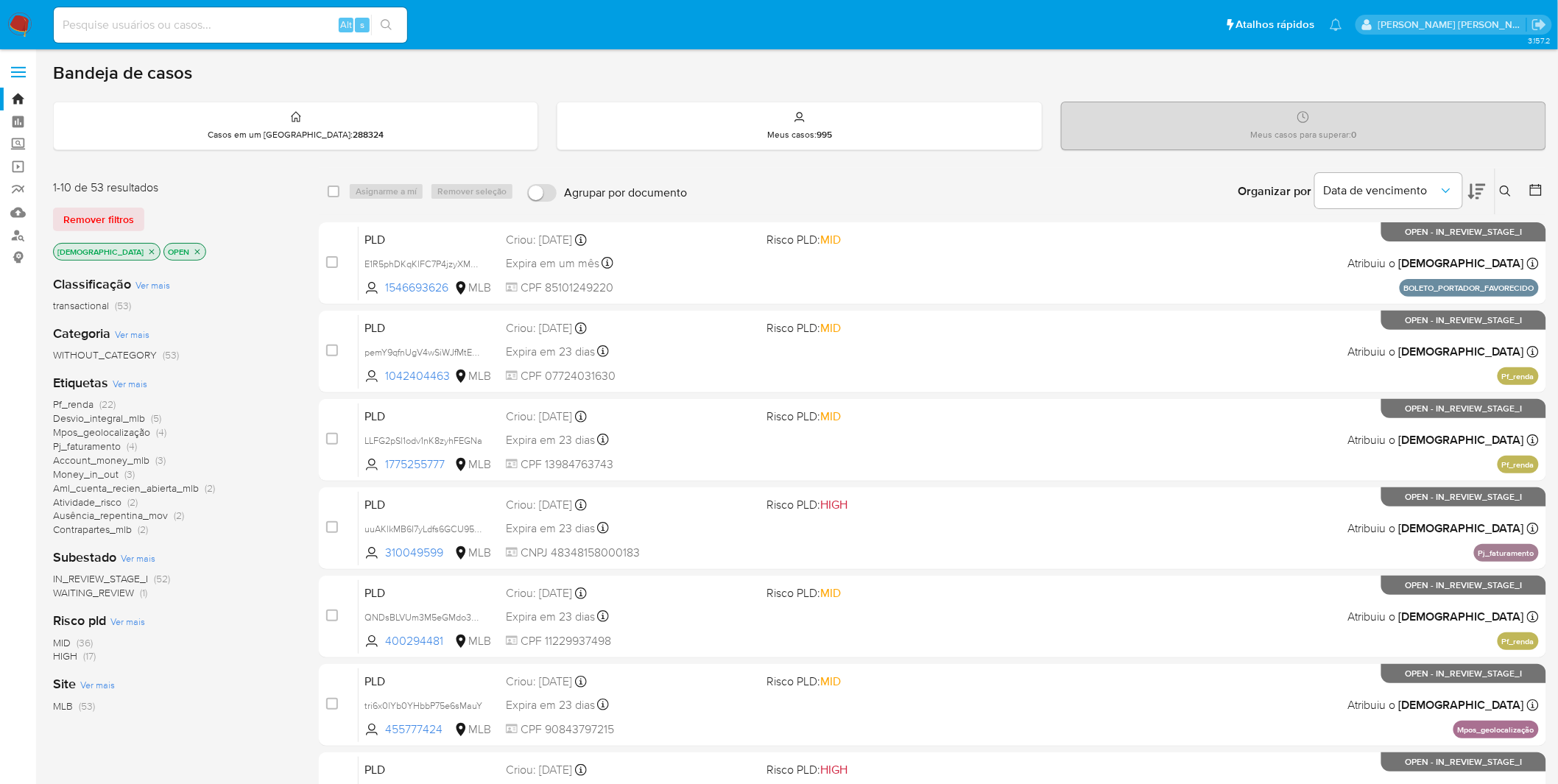
click at [129, 385] on span "Ver mais" at bounding box center [130, 383] width 35 height 13
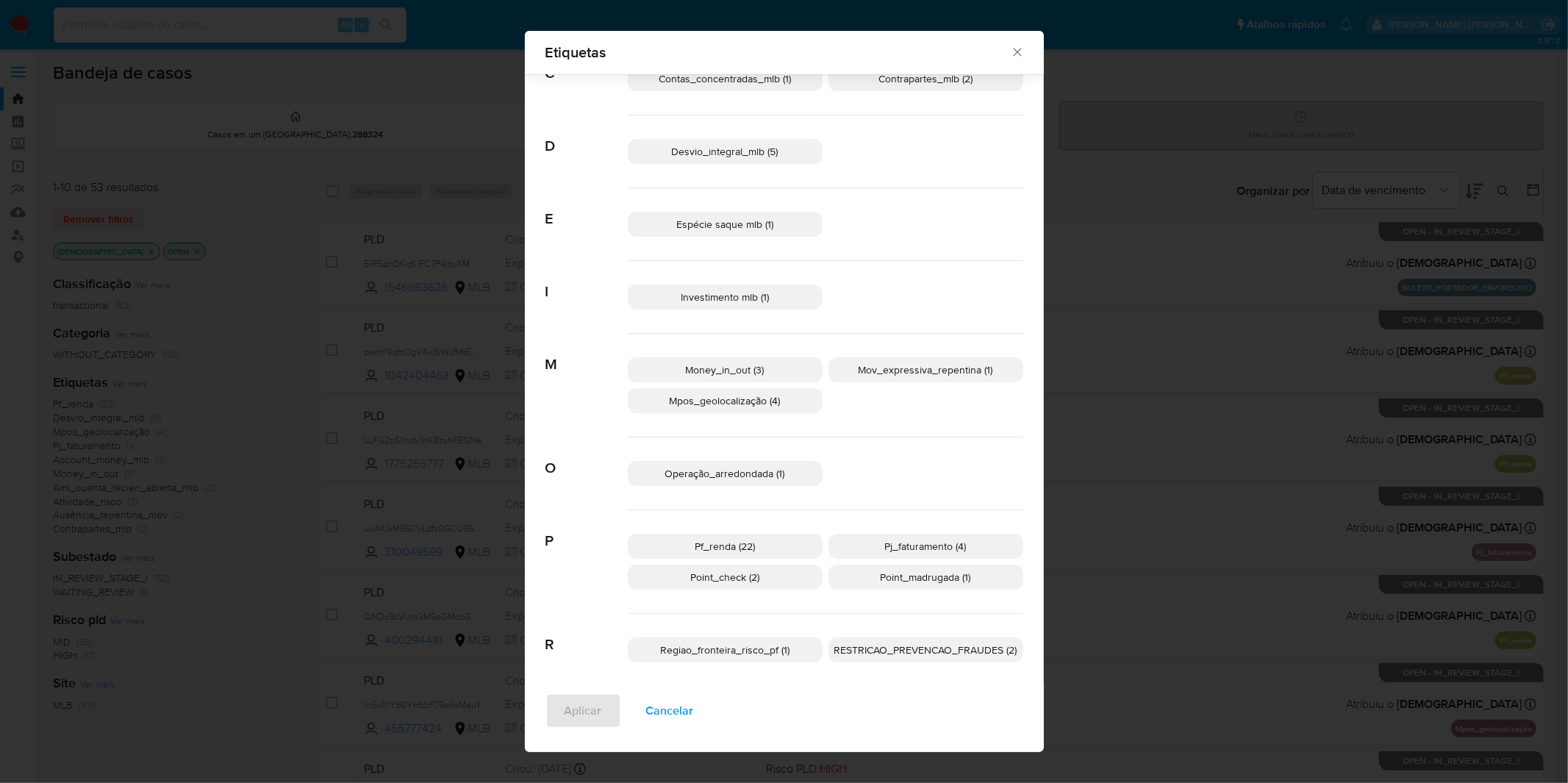
scroll to position [246, 0]
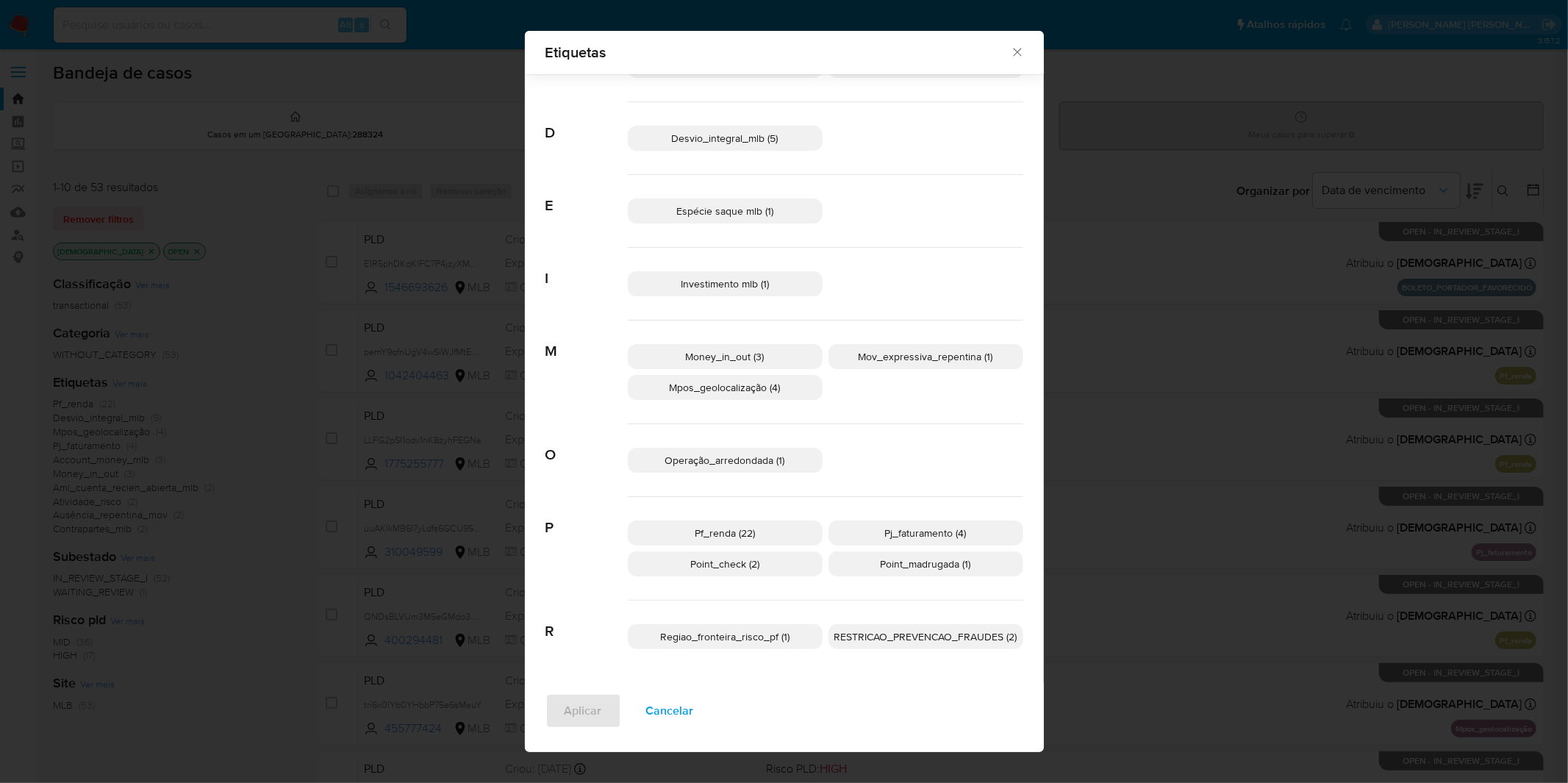
click at [678, 699] on span "Cancelar" at bounding box center [670, 710] width 47 height 32
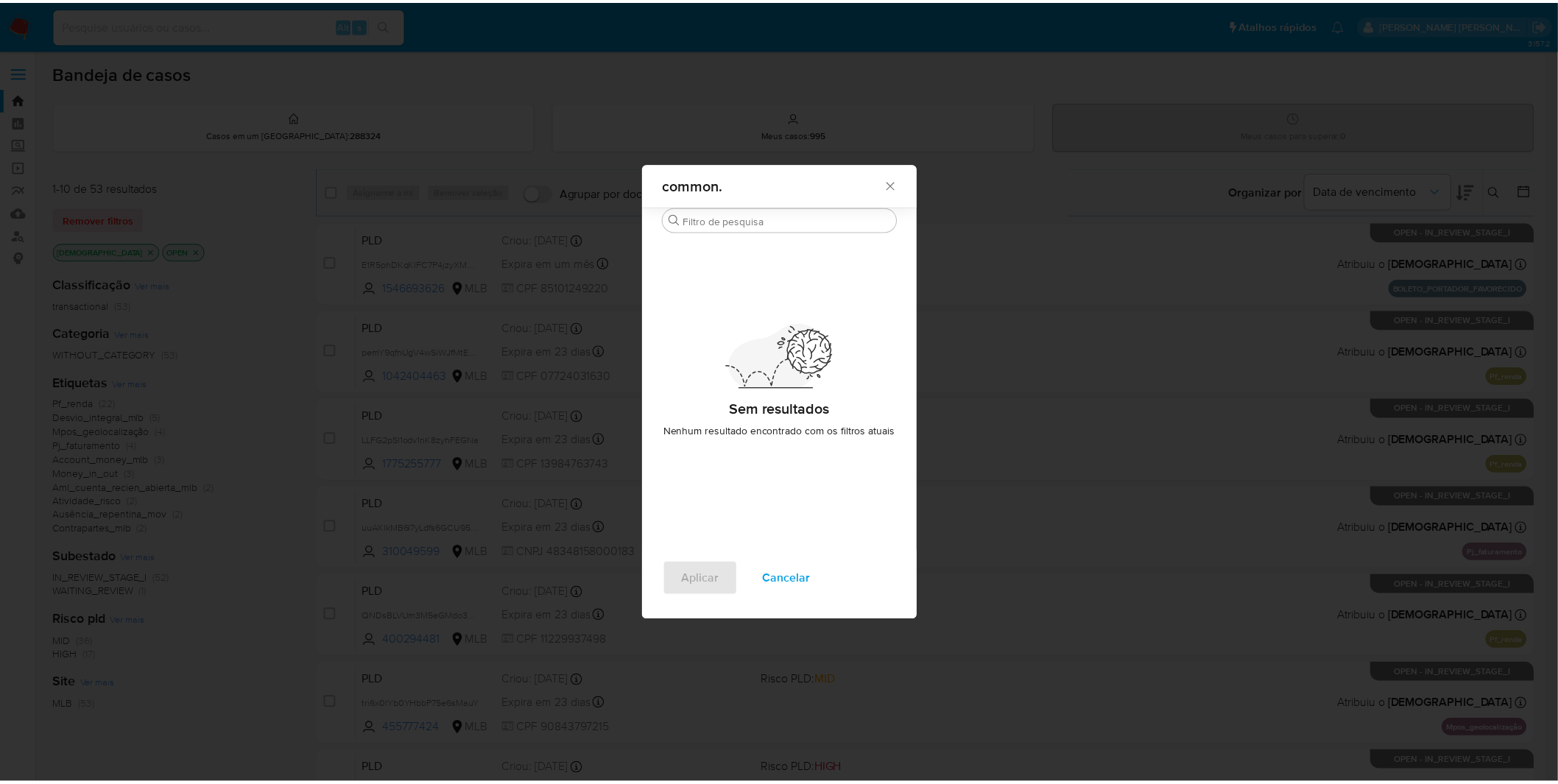
scroll to position [0, 0]
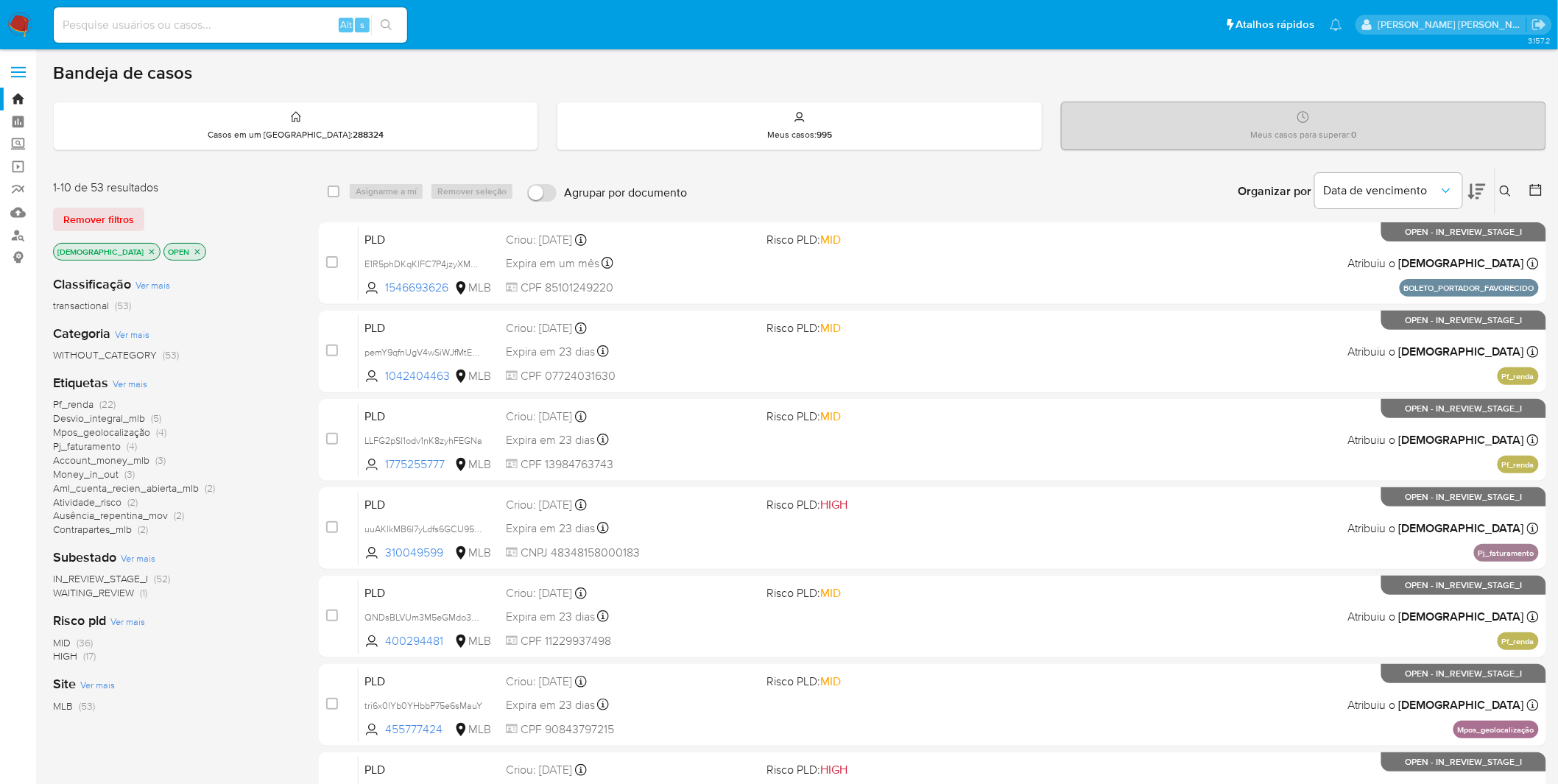
drag, startPoint x: 672, startPoint y: 182, endPoint x: 562, endPoint y: 186, distance: 110.1
click at [564, 186] on span "Agrupar por documento" at bounding box center [625, 193] width 123 height 15
click at [557, 164] on div "Bandeja de casos Casos em um prato : 288324 Meus casos : 995 Meus casos para su…" at bounding box center [799, 608] width 1493 height 1091
click at [207, 348] on div "WITHOUT_CATEGORY (53)" at bounding box center [174, 355] width 242 height 14
click at [152, 27] on input at bounding box center [230, 25] width 354 height 19
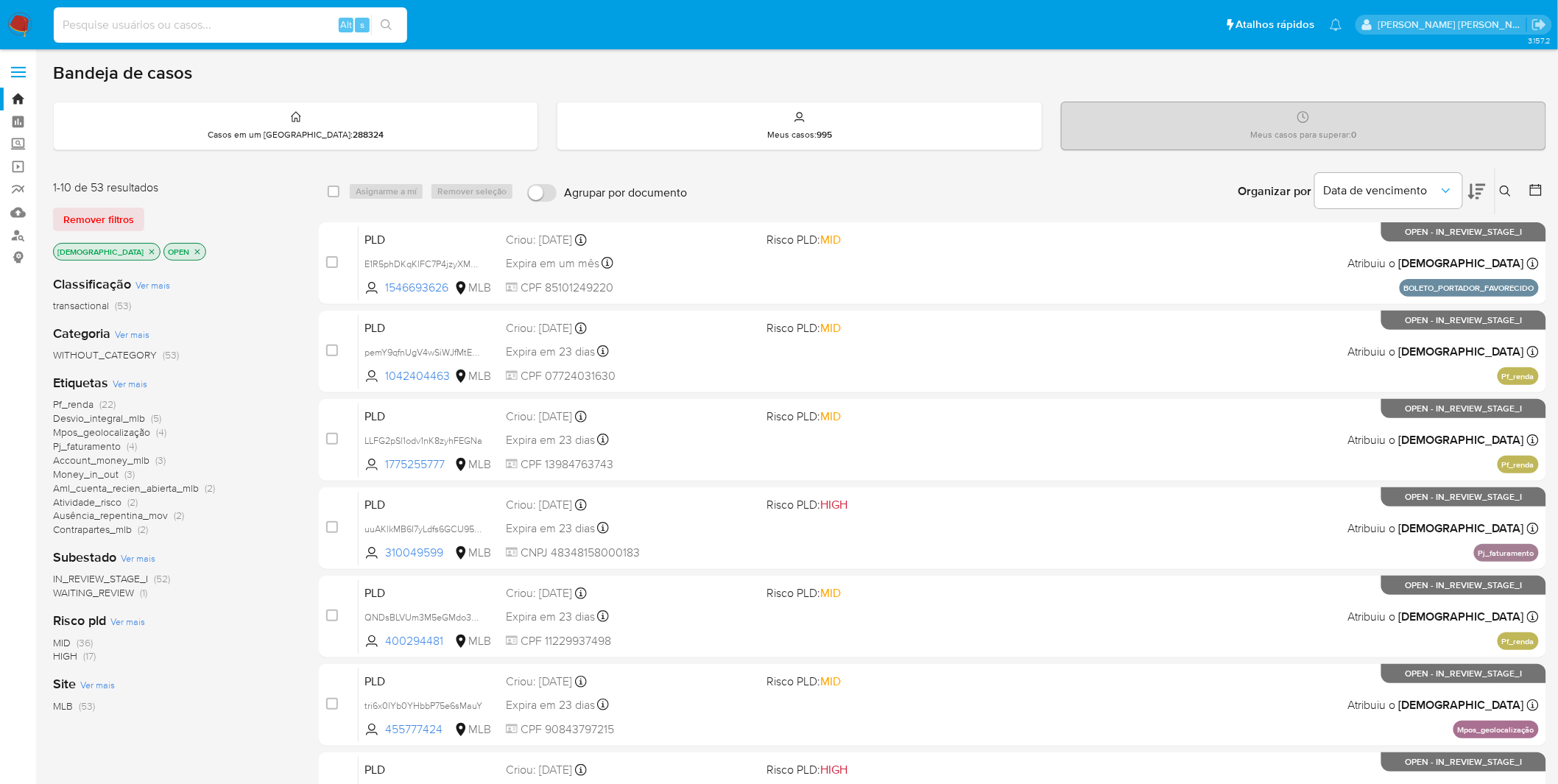
paste input "GCp6OlgIwNbDIkyucosnaE2o"
type input "GCp6OlgIwNbDIkyucosnaE2o"
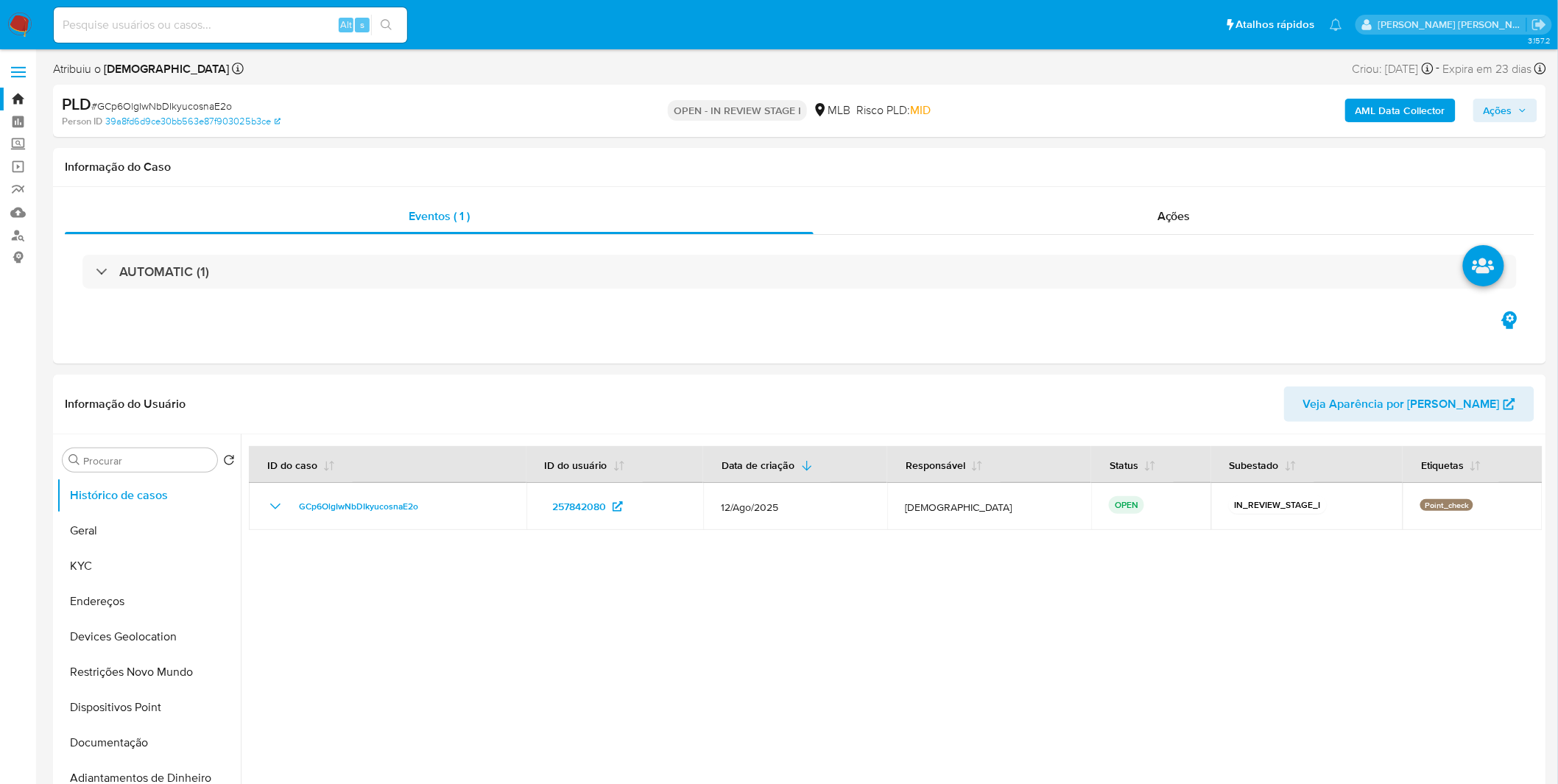
select select "10"
click at [143, 562] on button "KYC" at bounding box center [143, 565] width 172 height 35
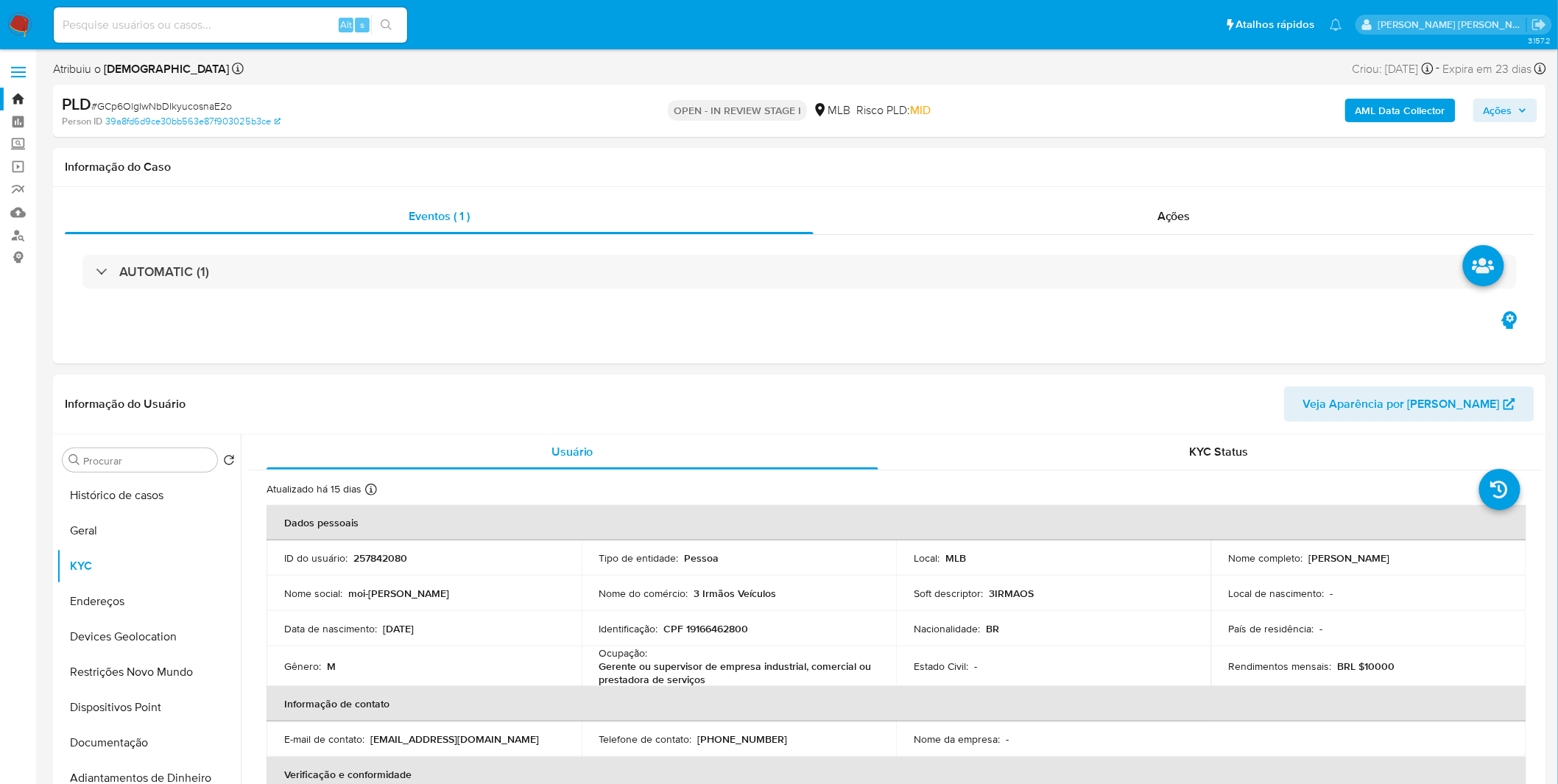
click at [28, 23] on img at bounding box center [20, 24] width 25 height 25
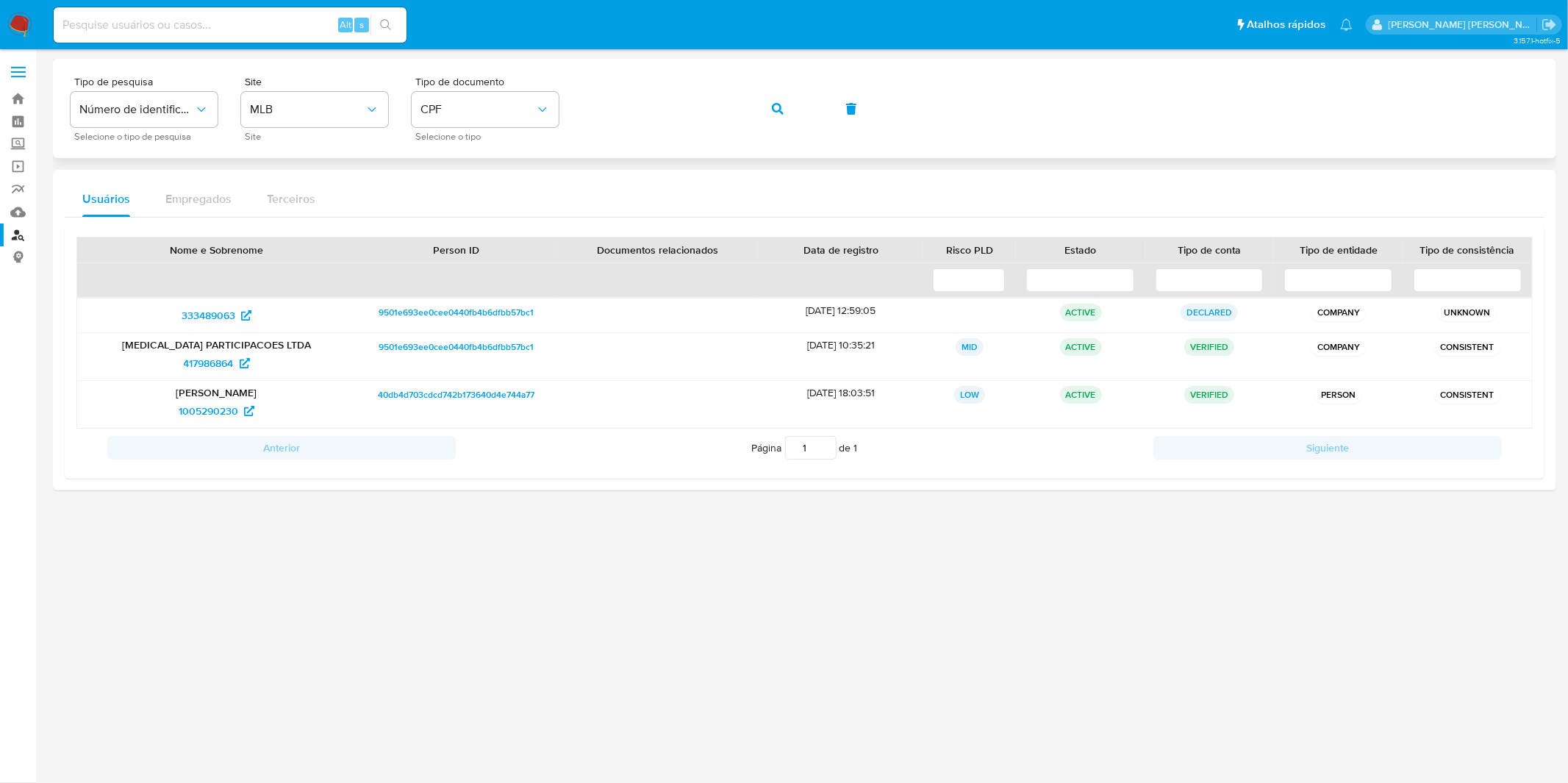
click at [781, 122] on span "button" at bounding box center [778, 108] width 12 height 32
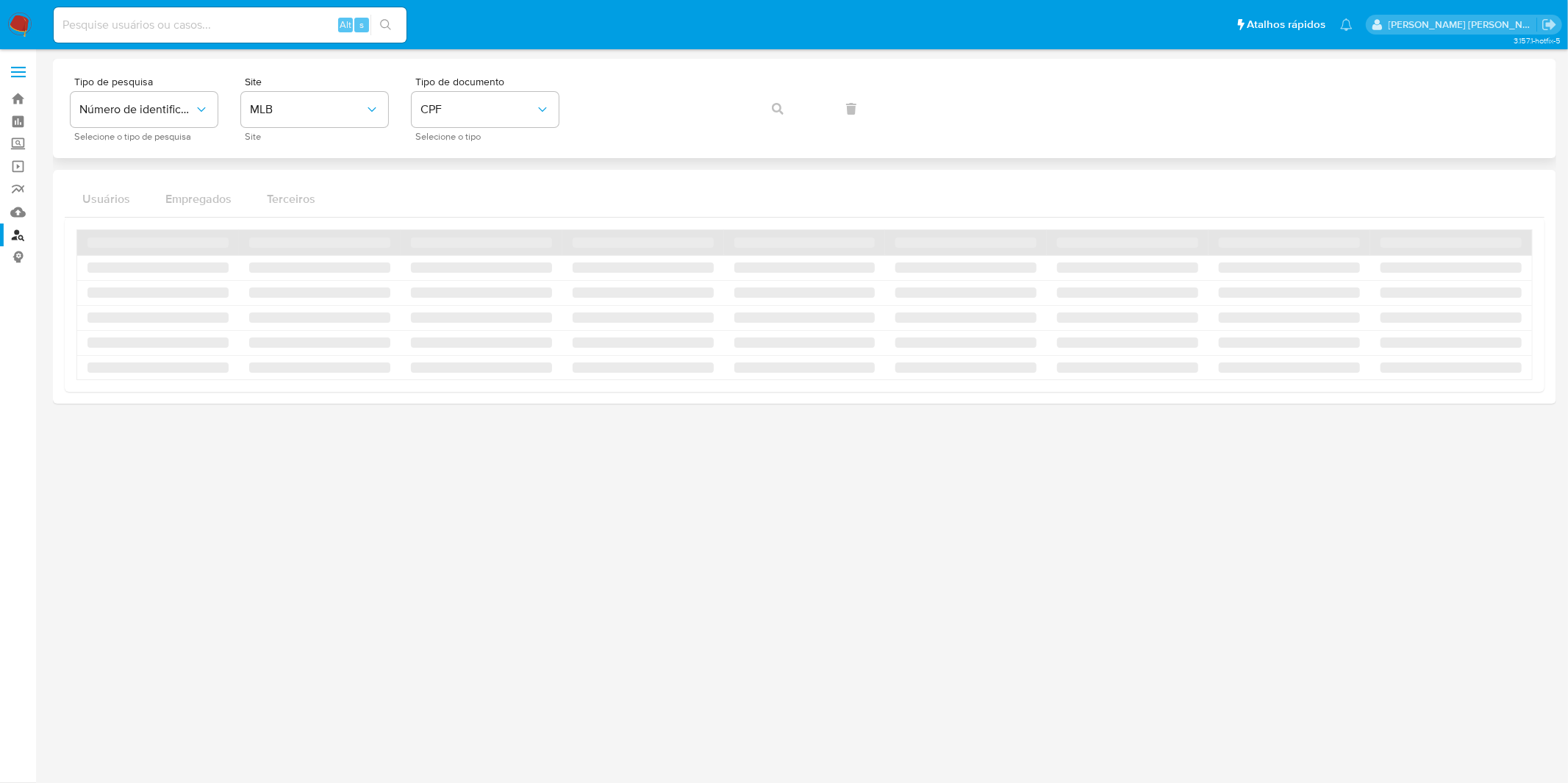
click at [781, 122] on div "Tipo de pesquisa Número de identificação Selecione o tipo de pesquisa Site MLB …" at bounding box center [804, 109] width 1468 height 64
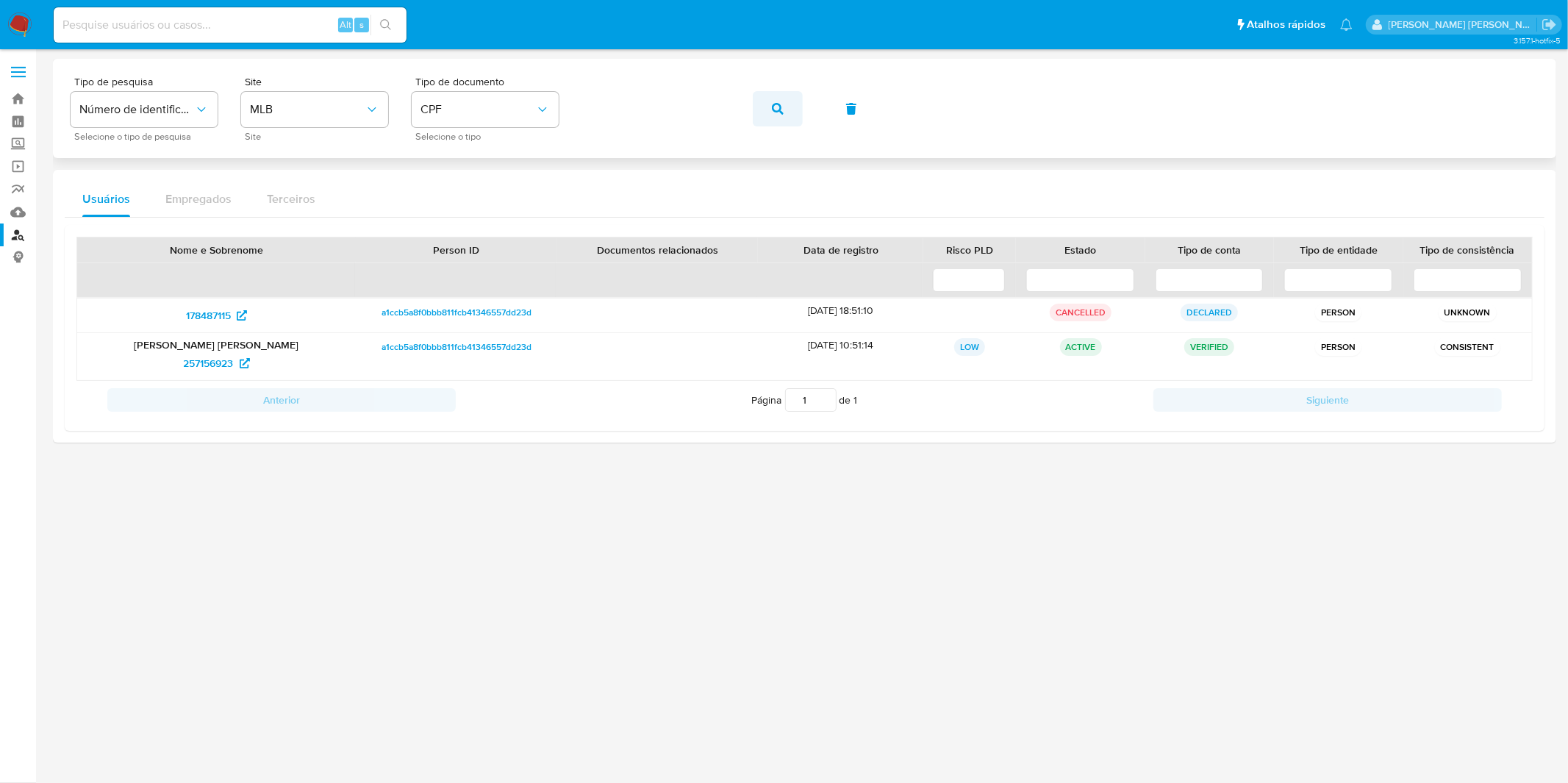
click at [776, 99] on span "button" at bounding box center [778, 108] width 12 height 32
click at [776, 99] on div "Tipo de pesquisa Número de identificação Selecione o tipo de pesquisa Site MLB …" at bounding box center [804, 109] width 1468 height 64
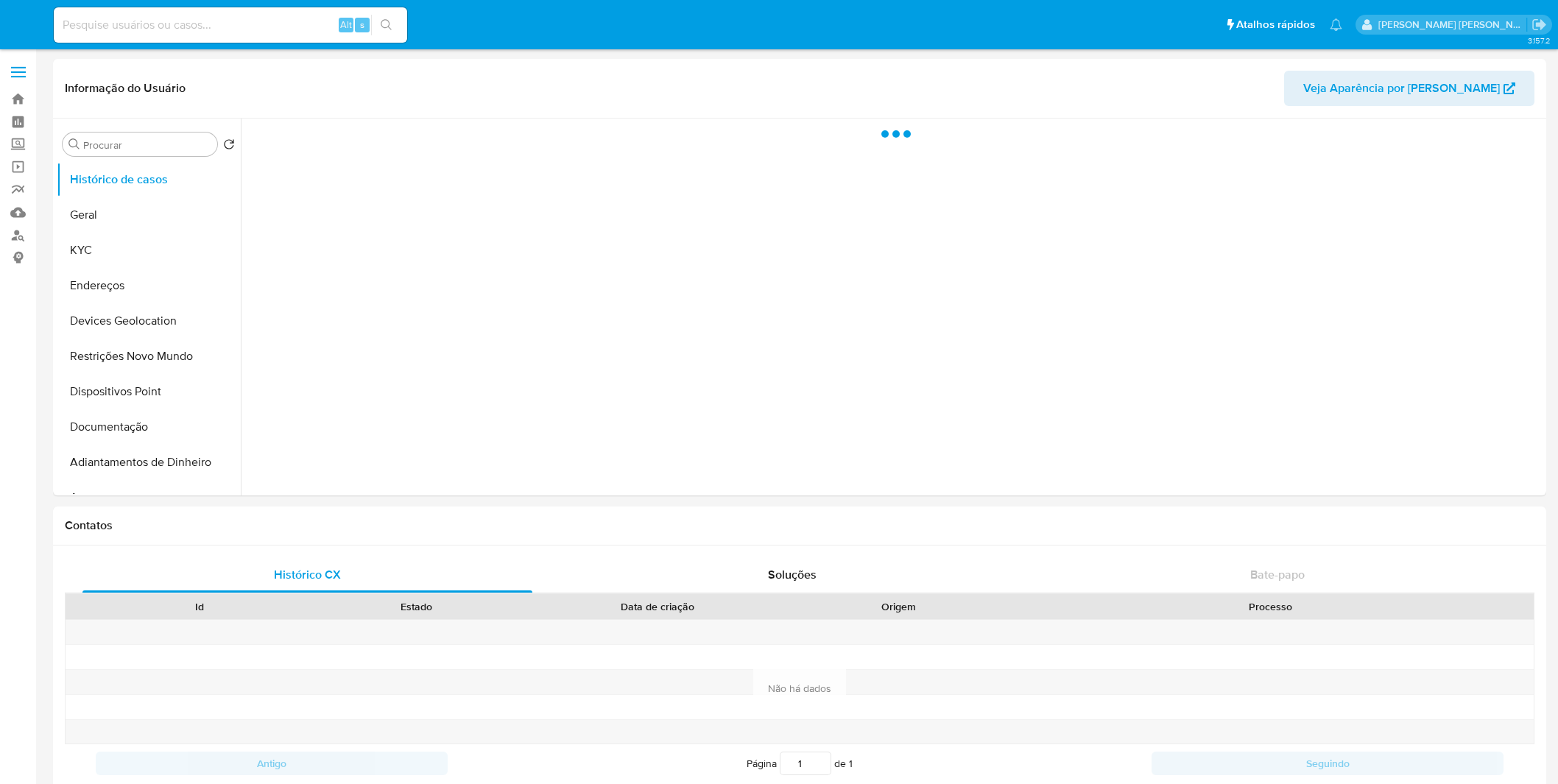
select select "10"
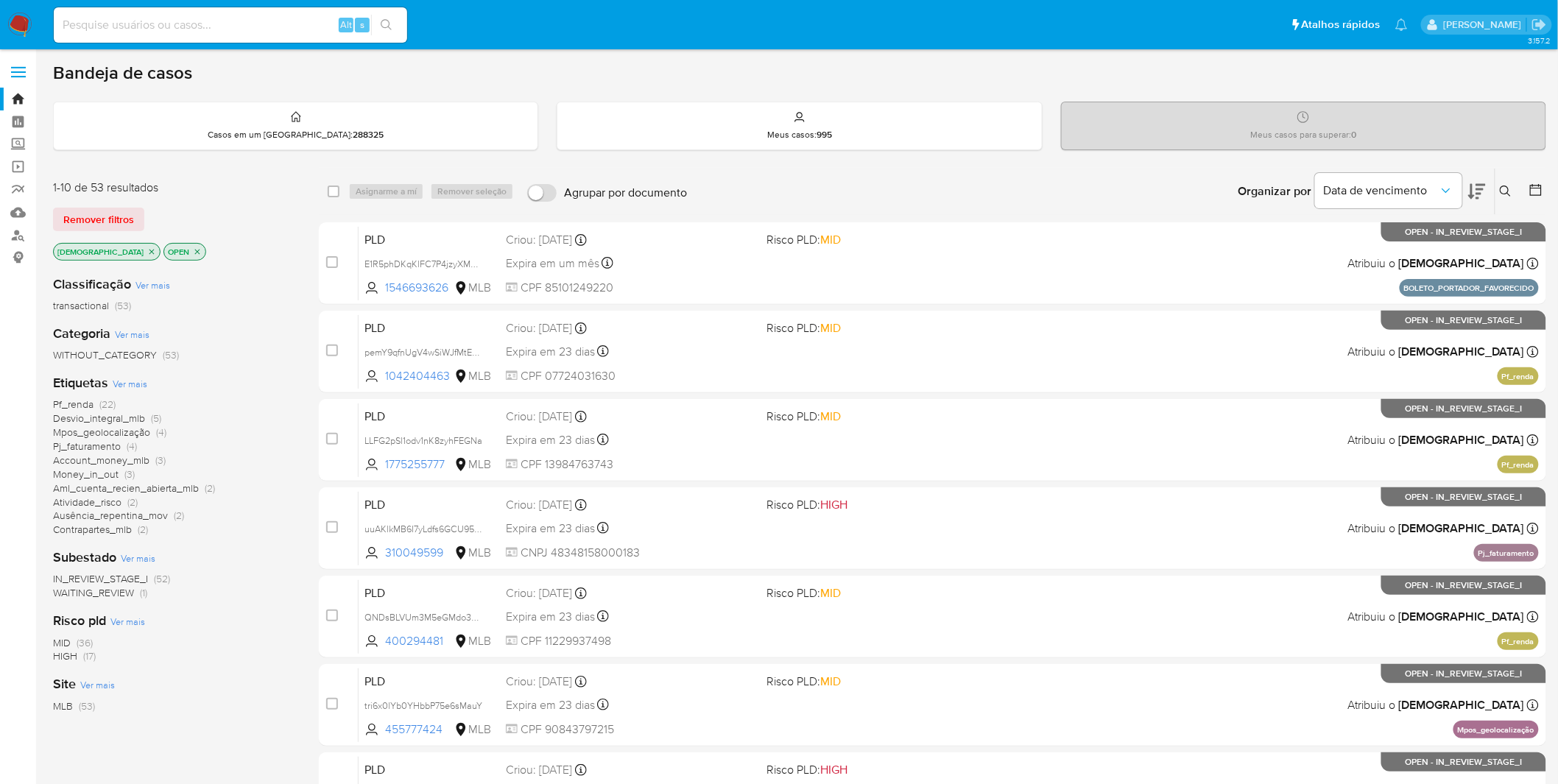
click at [124, 385] on span "Ver mais" at bounding box center [130, 383] width 35 height 13
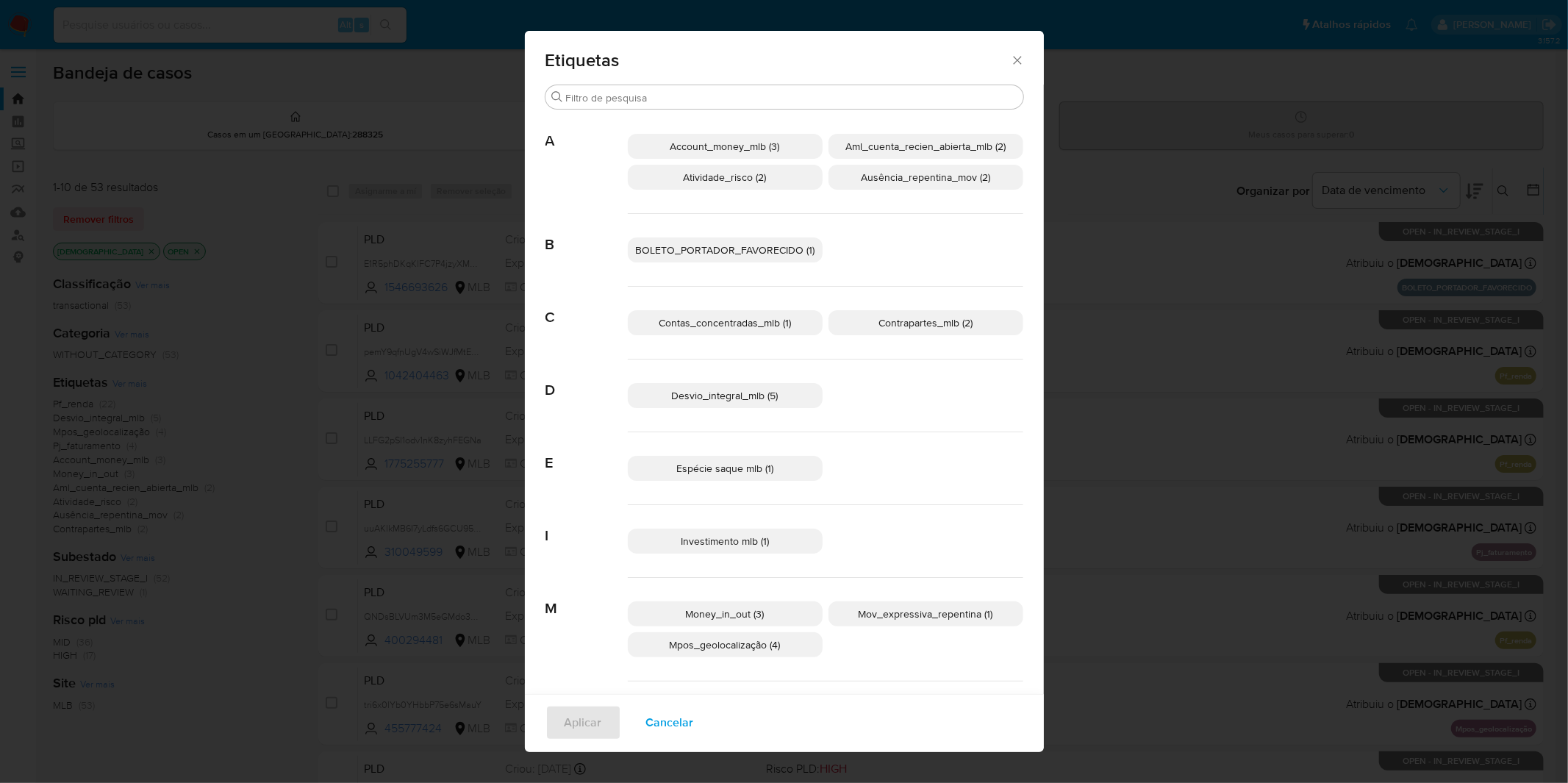
click at [229, 431] on div "Etiquetas Procurar A Account_money_mlb (3) Aml_cuenta_recien_abierta_mlb (2) At…" at bounding box center [784, 391] width 1568 height 783
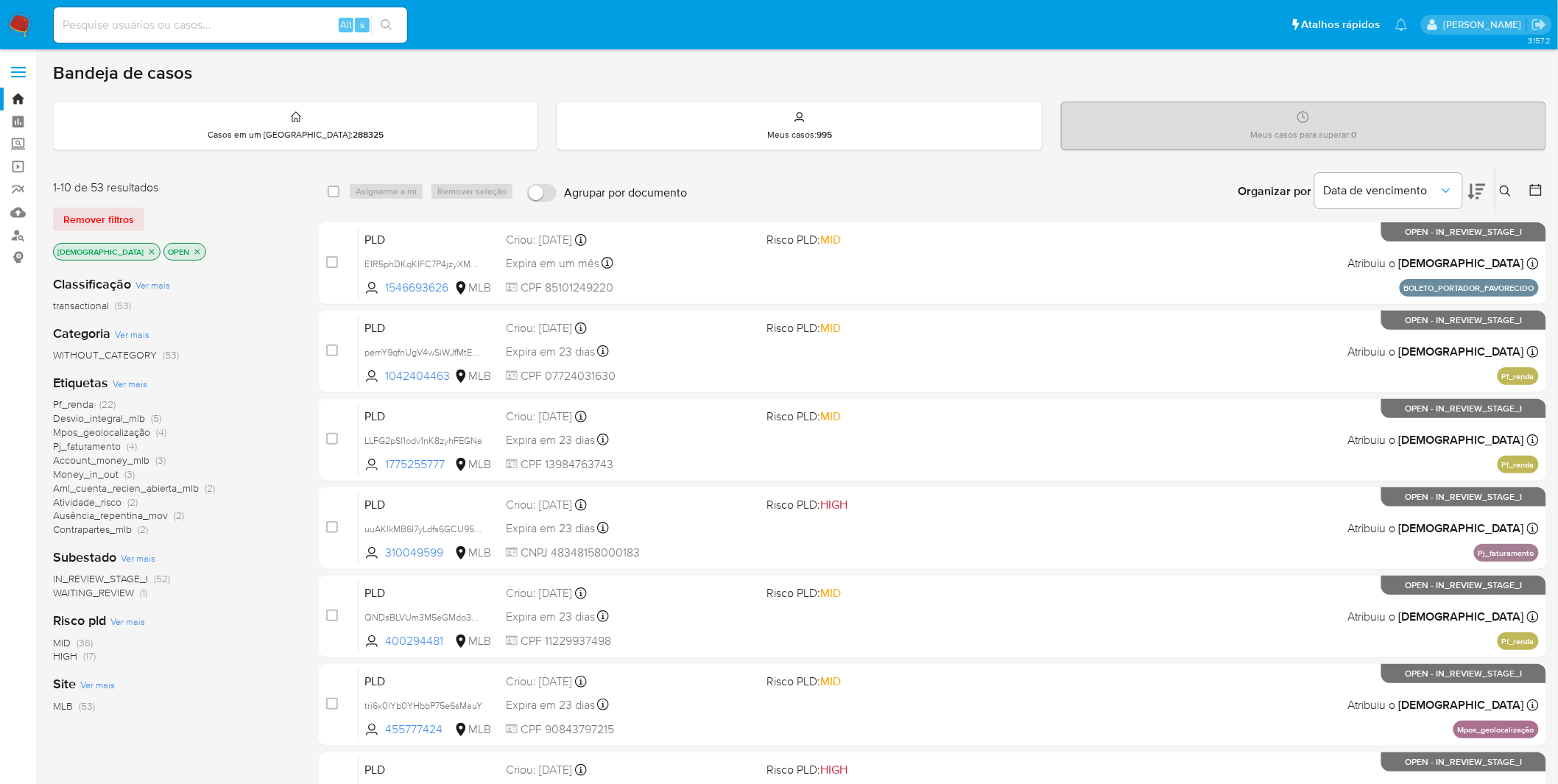
click at [120, 379] on span "Ver mais" at bounding box center [130, 383] width 35 height 13
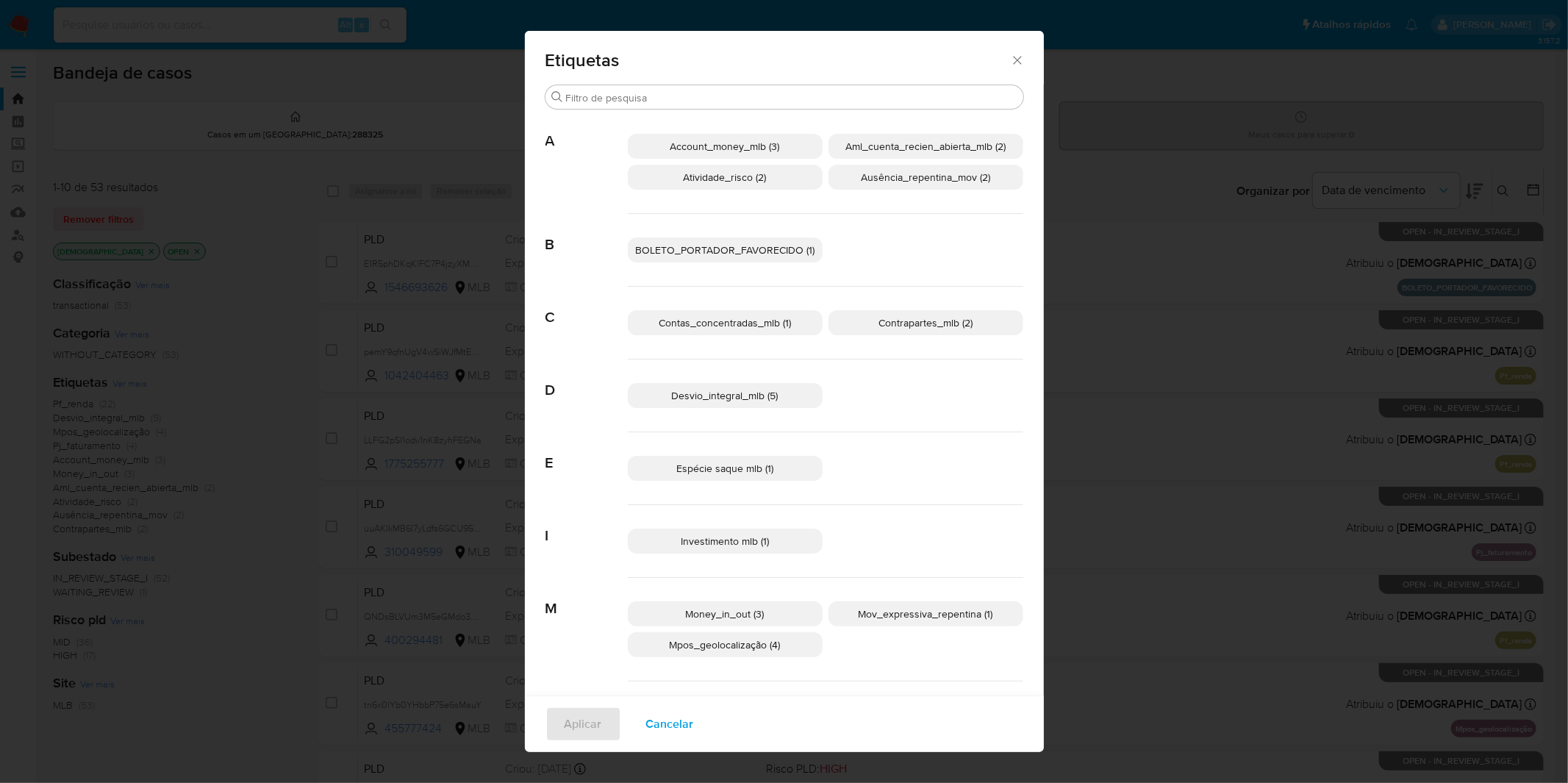
click at [120, 378] on div "Etiquetas Procurar A Account_money_mlb (3) Aml_cuenta_recien_abierta_mlb (2) At…" at bounding box center [784, 391] width 1568 height 783
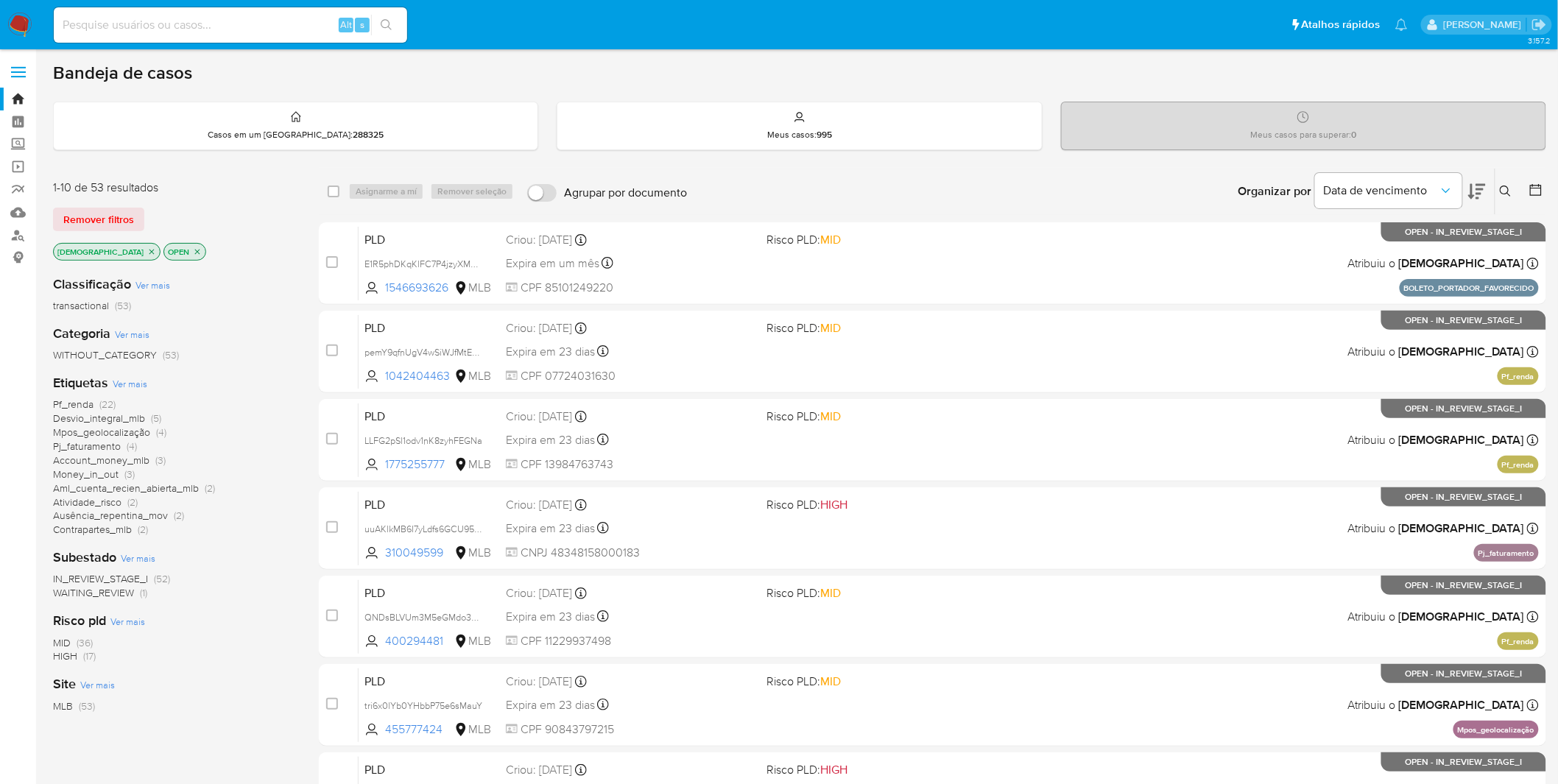
click at [124, 377] on span "Ver mais" at bounding box center [130, 383] width 35 height 13
click at [144, 379] on span "Ver mais" at bounding box center [130, 383] width 35 height 13
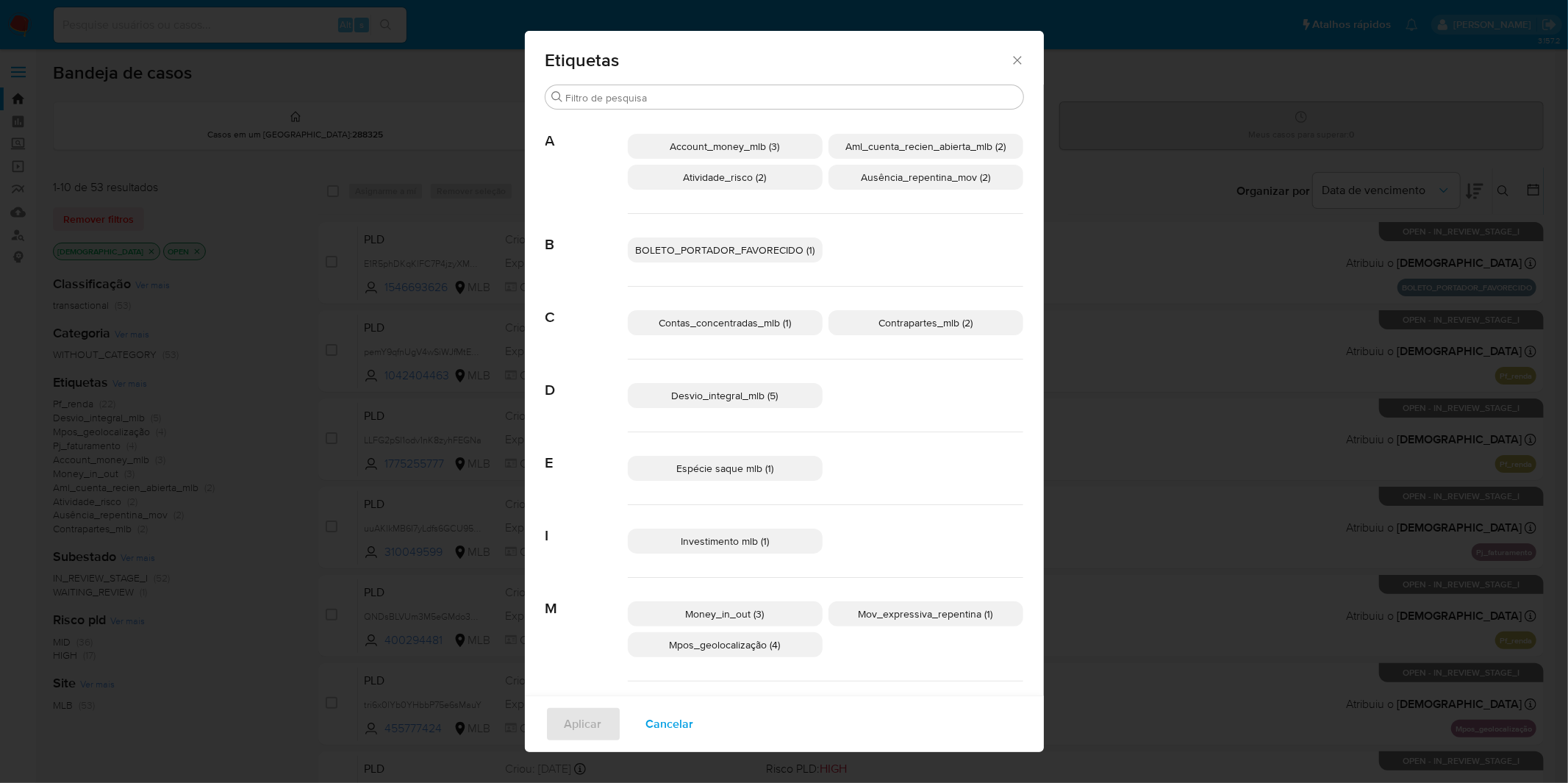
click at [730, 247] on span "BOLETO_PORTADOR_FAVORECIDO (1)" at bounding box center [725, 249] width 179 height 15
click at [564, 723] on span "Aplicar" at bounding box center [582, 723] width 37 height 32
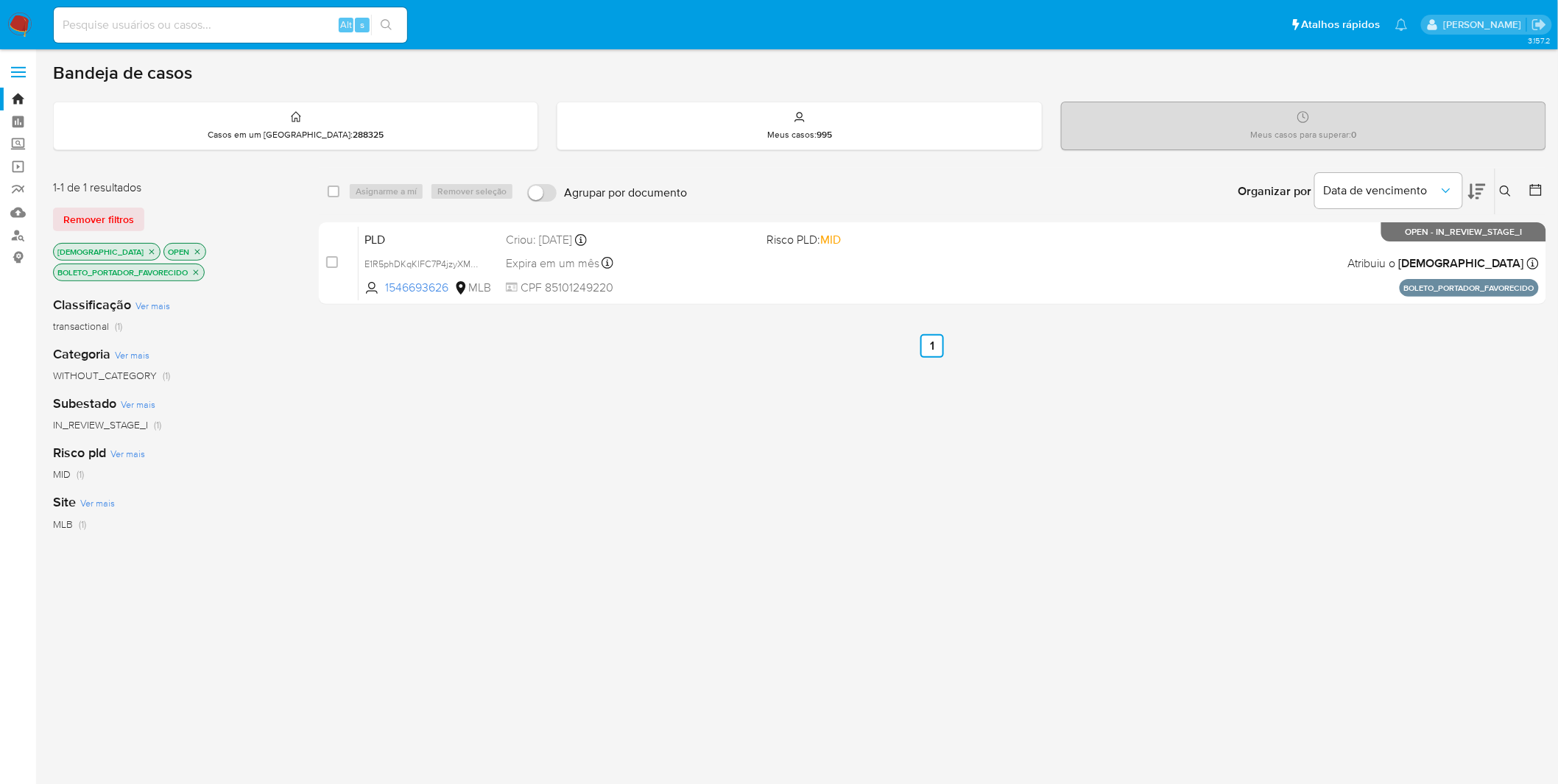
click at [22, 32] on img at bounding box center [20, 24] width 25 height 25
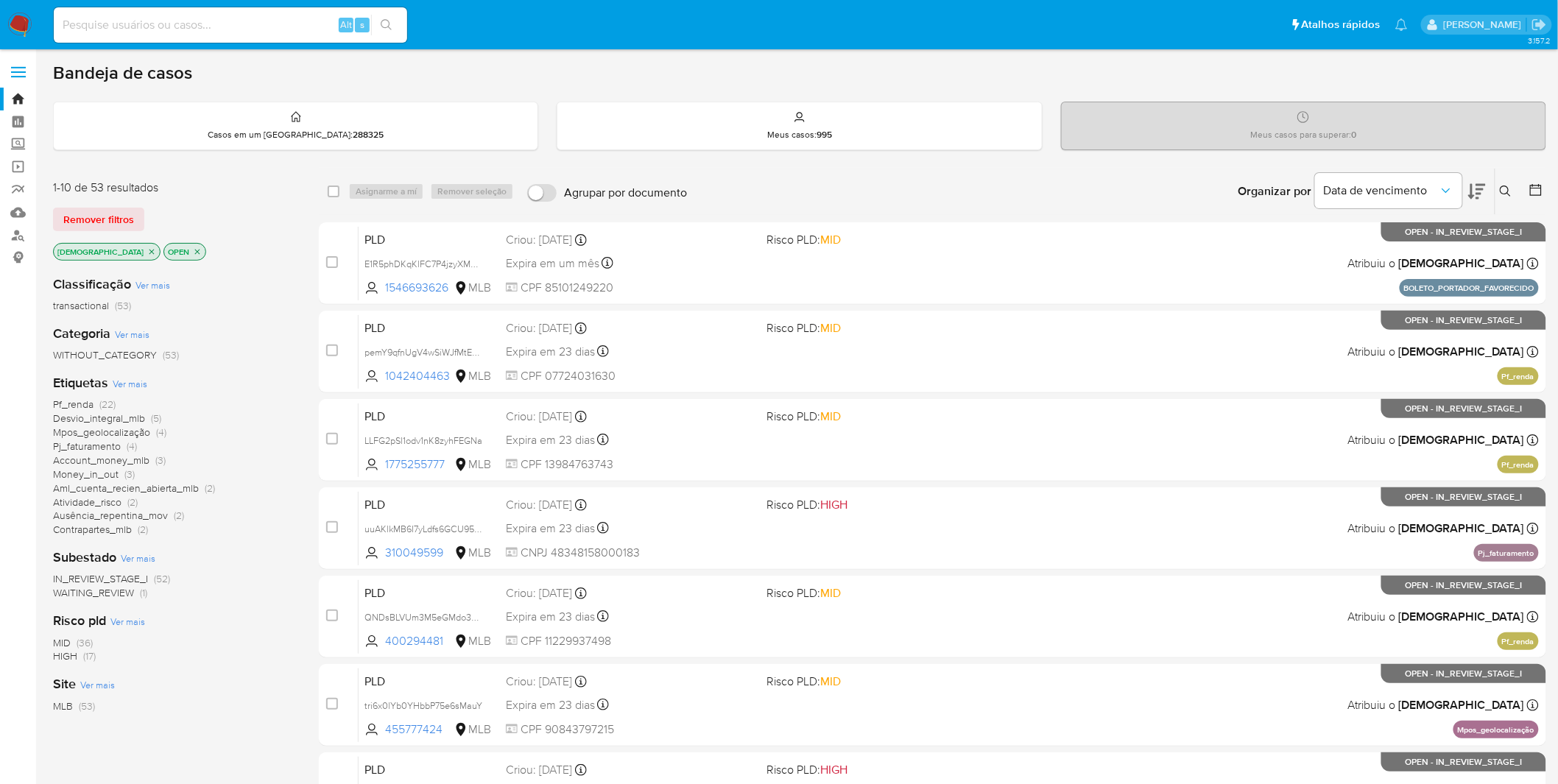
click at [147, 251] on icon "close-filter" at bounding box center [151, 252] width 9 height 9
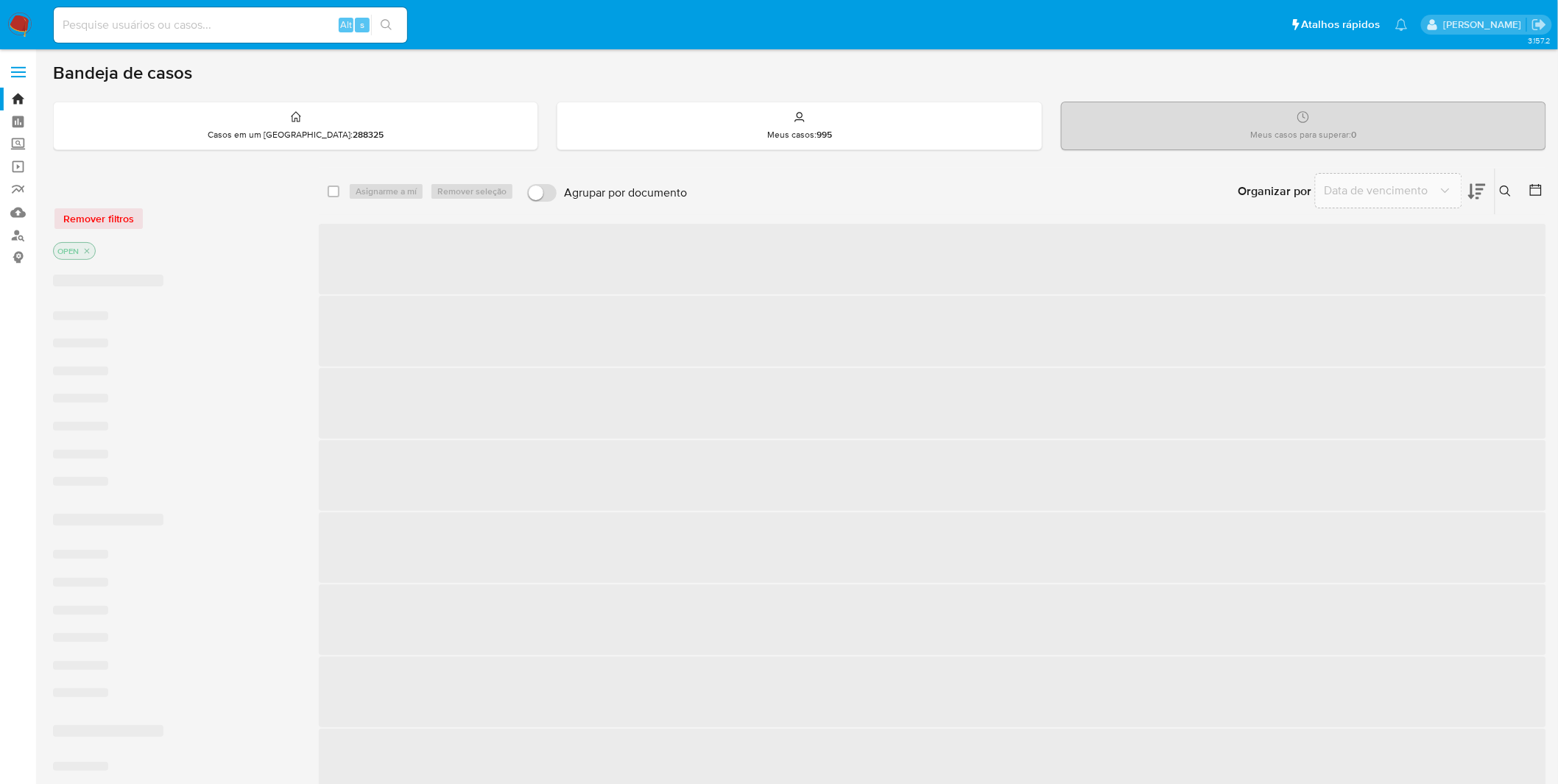
click at [116, 251] on div "OPEN" at bounding box center [170, 252] width 236 height 21
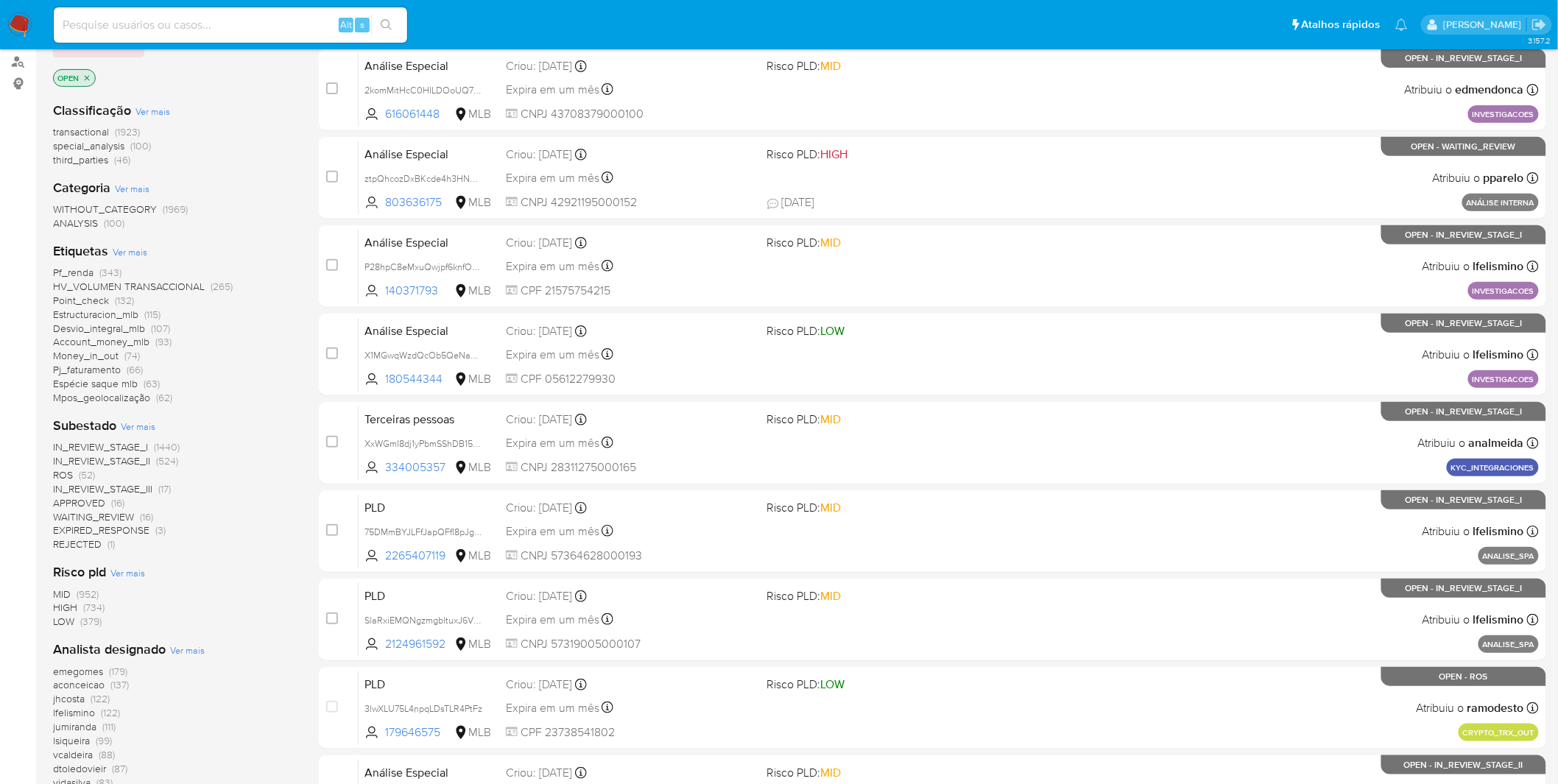
scroll to position [327, 0]
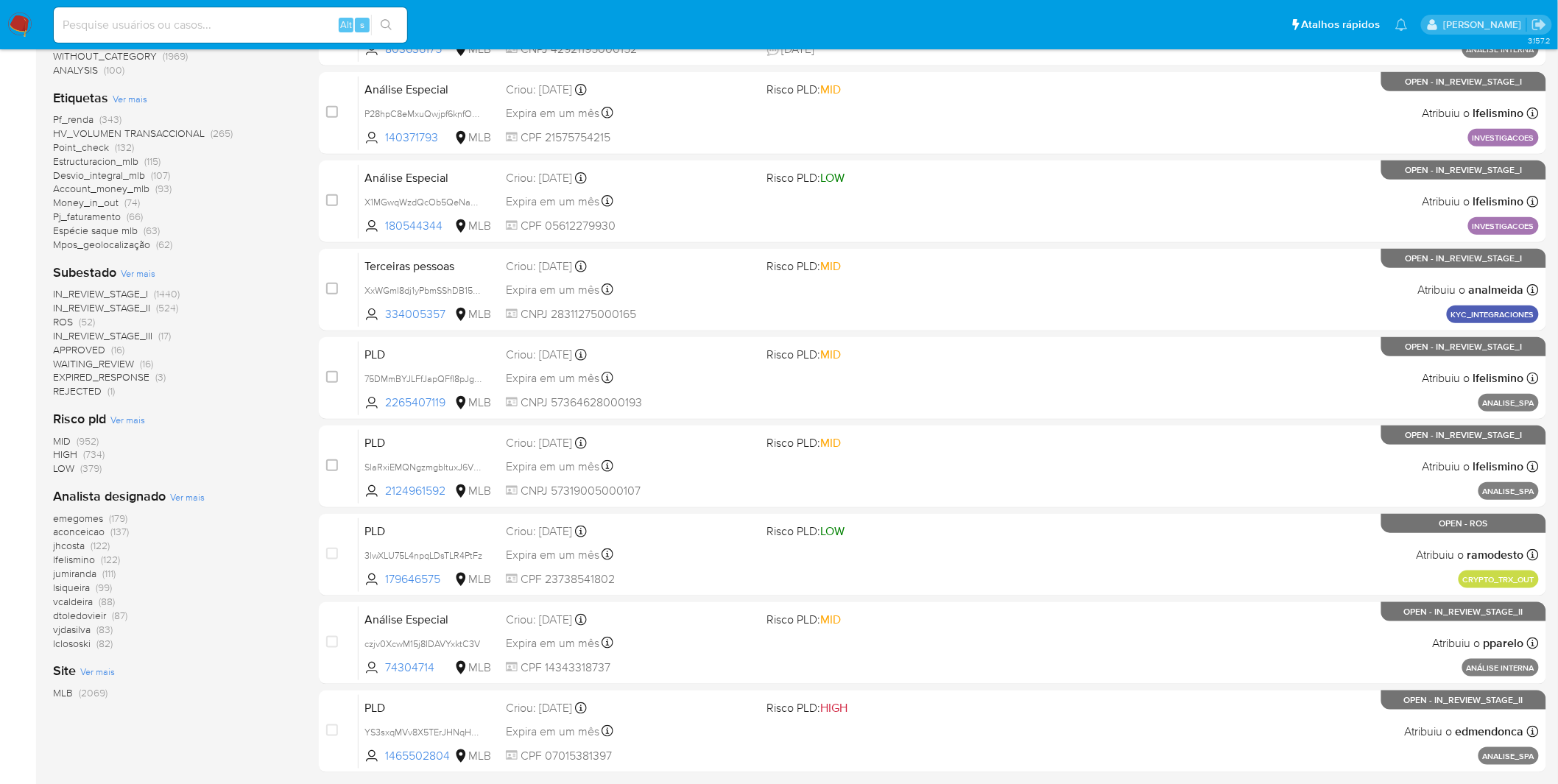
click at [86, 519] on span "emegomes" at bounding box center [78, 518] width 50 height 15
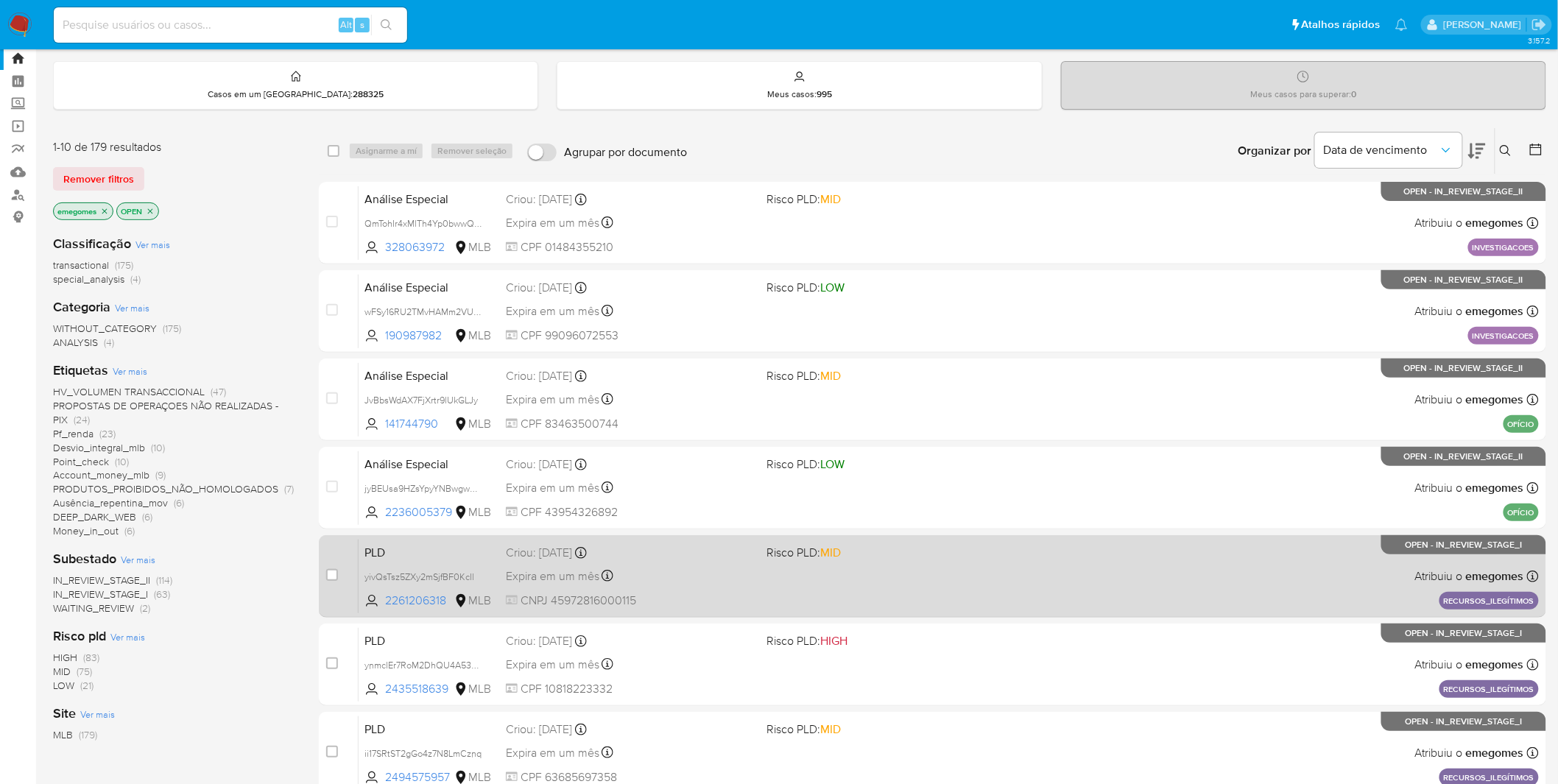
scroll to position [82, 0]
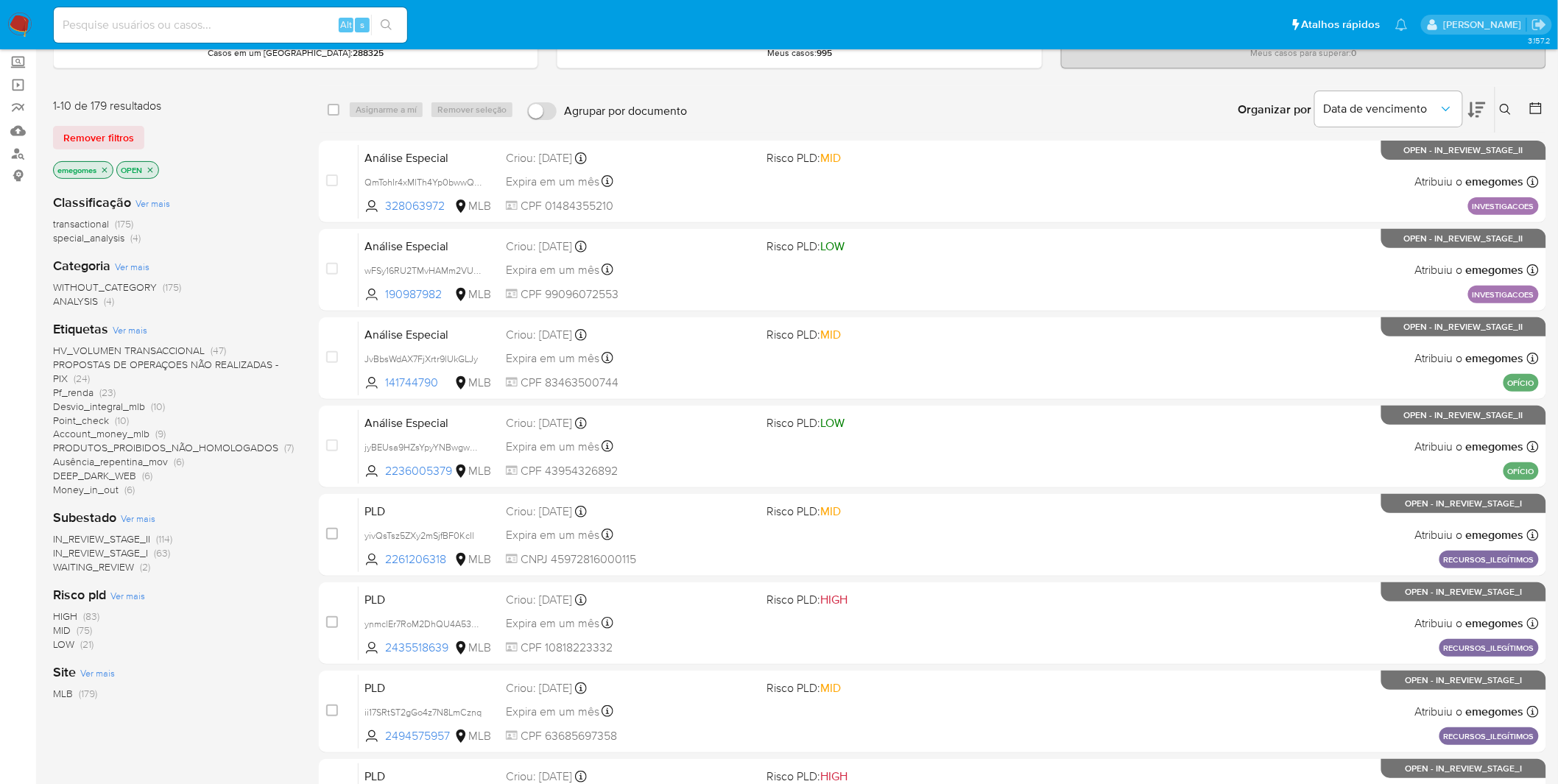
click at [233, 609] on div "HIGH (83) MID (75) LOW (21)" at bounding box center [174, 630] width 242 height 42
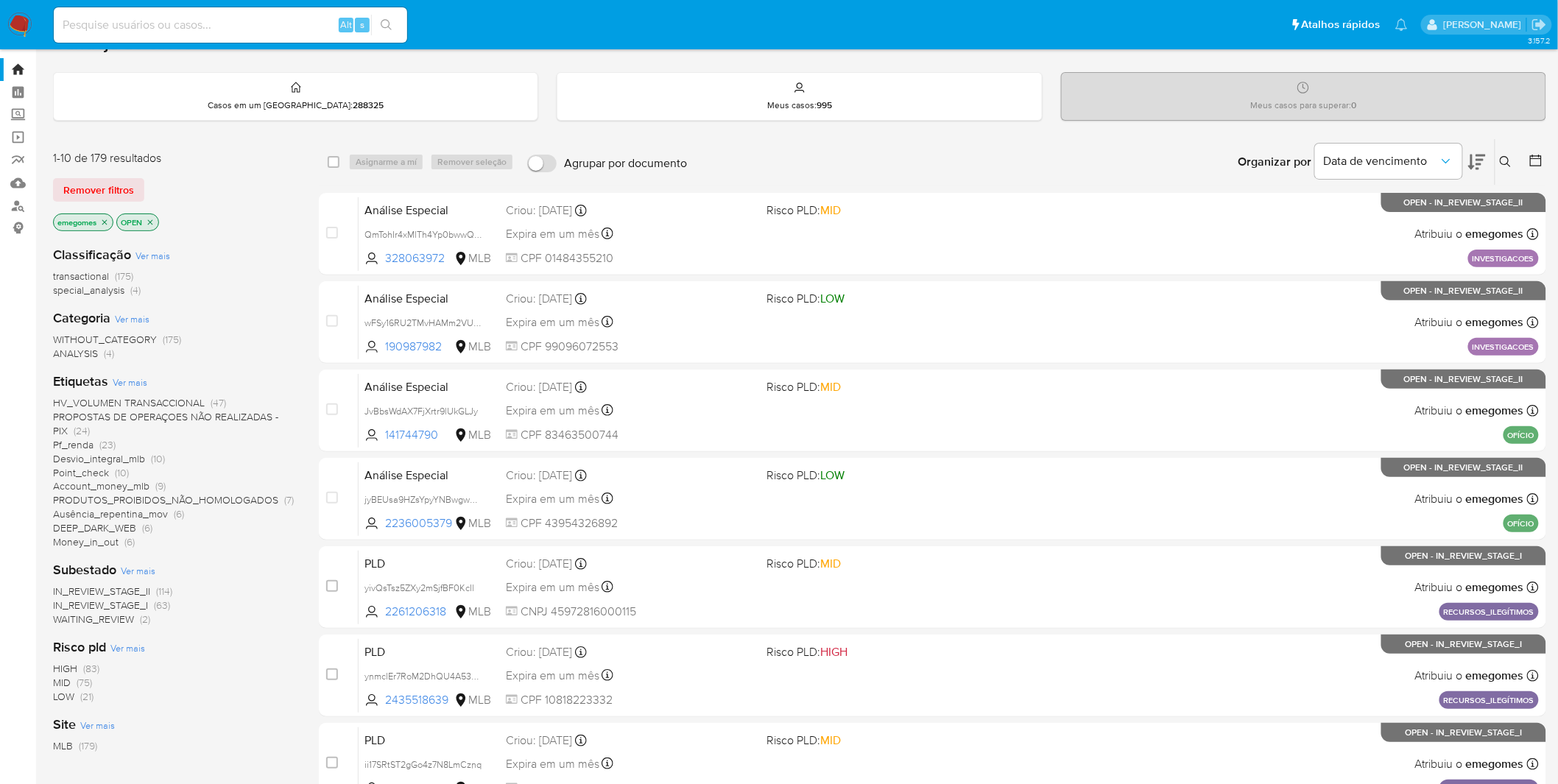
scroll to position [0, 0]
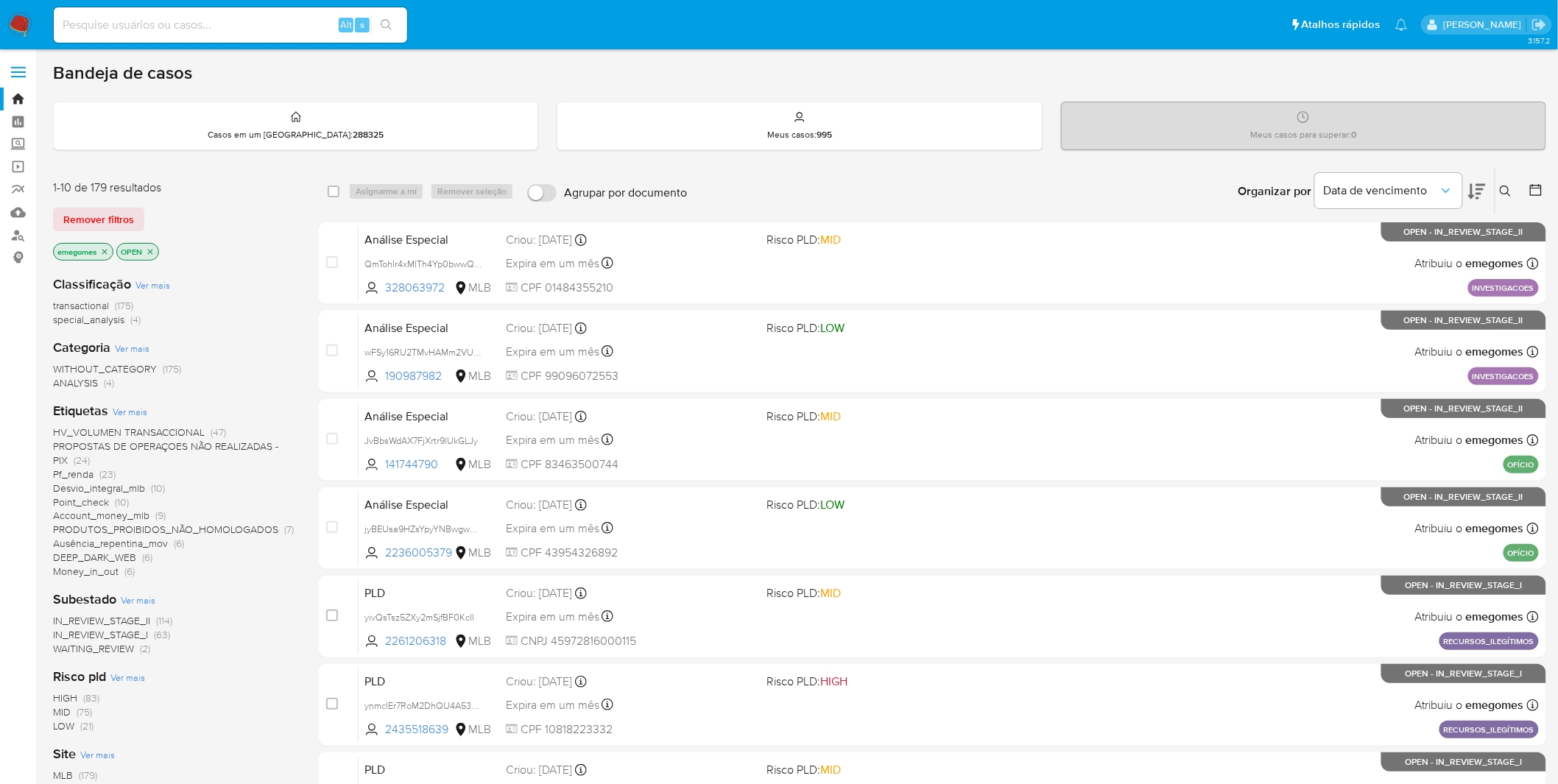
click at [25, 15] on img at bounding box center [20, 24] width 25 height 25
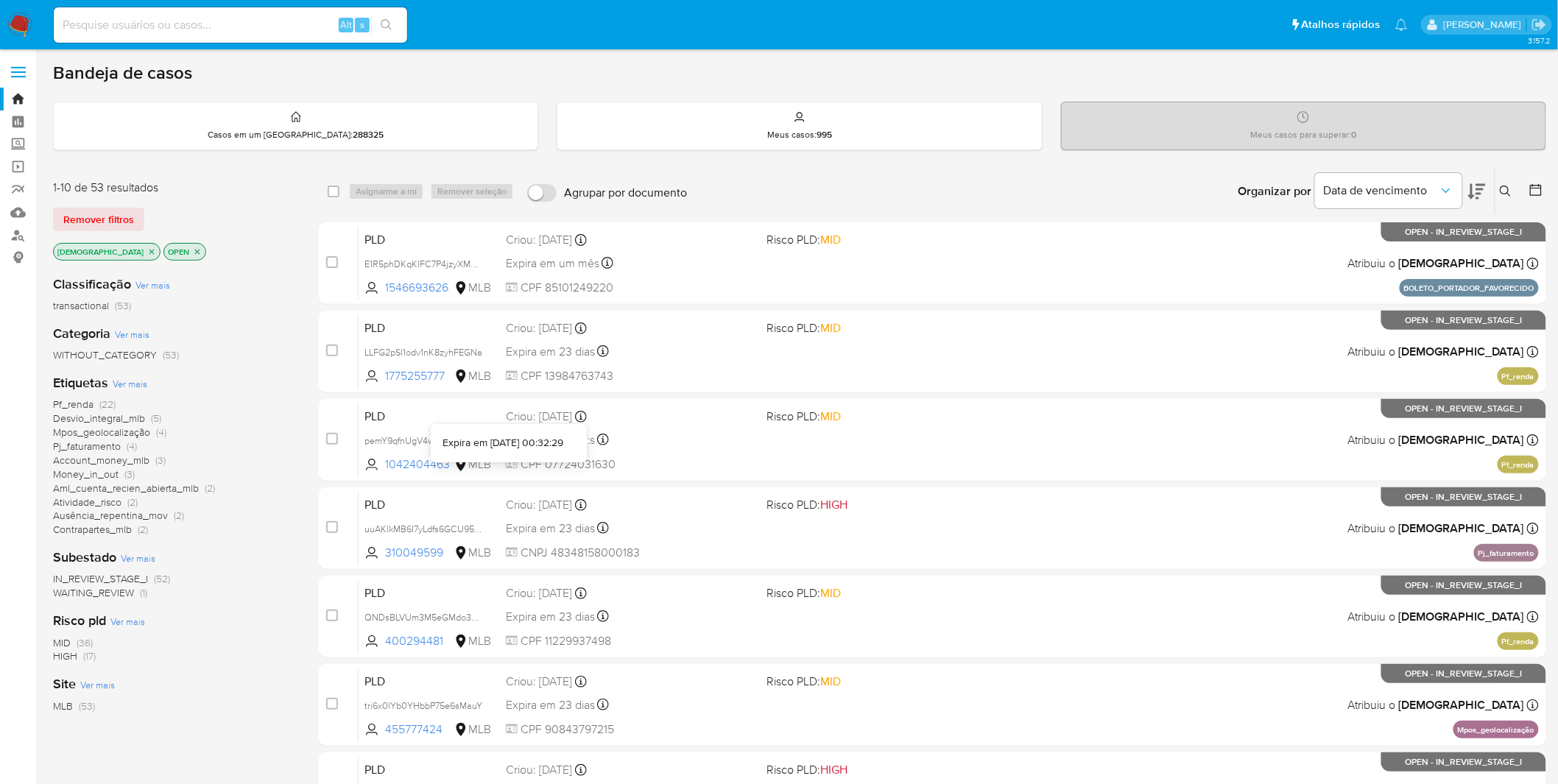
click at [292, 436] on div "Pf_renda (22) Desvio_integral_mlb (5) Mpos_geolocalização (4) Pj_faturamento (4…" at bounding box center [174, 467] width 242 height 139
click at [185, 22] on input at bounding box center [230, 25] width 354 height 19
paste input "2CMuiO1kzTOd0e6FsLRwO8Fb"
type input "2CMuiO1kzTOd0e6FsLRwO8Fb"
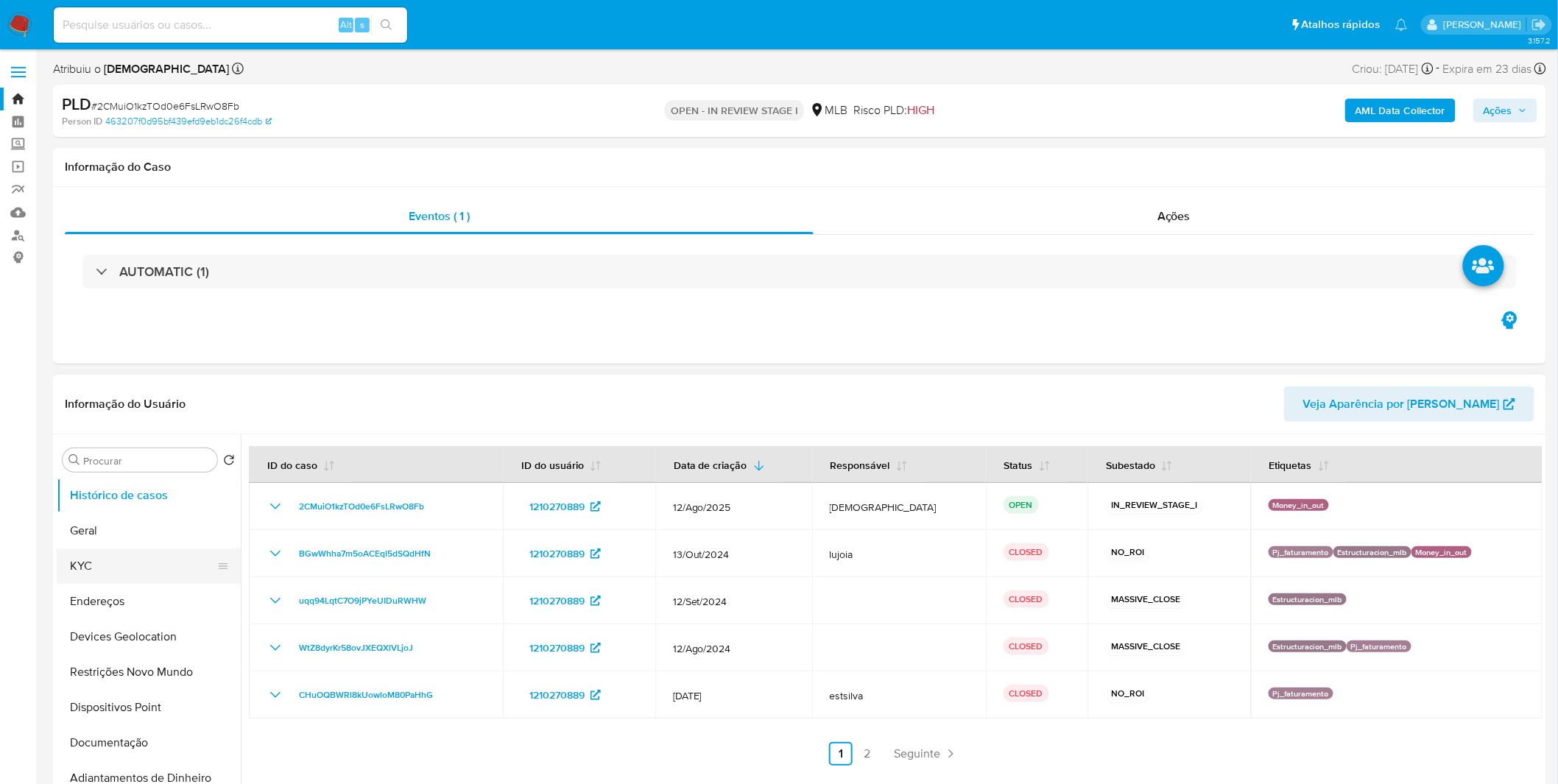
select select "10"
click at [99, 561] on button "KYC" at bounding box center [143, 565] width 172 height 35
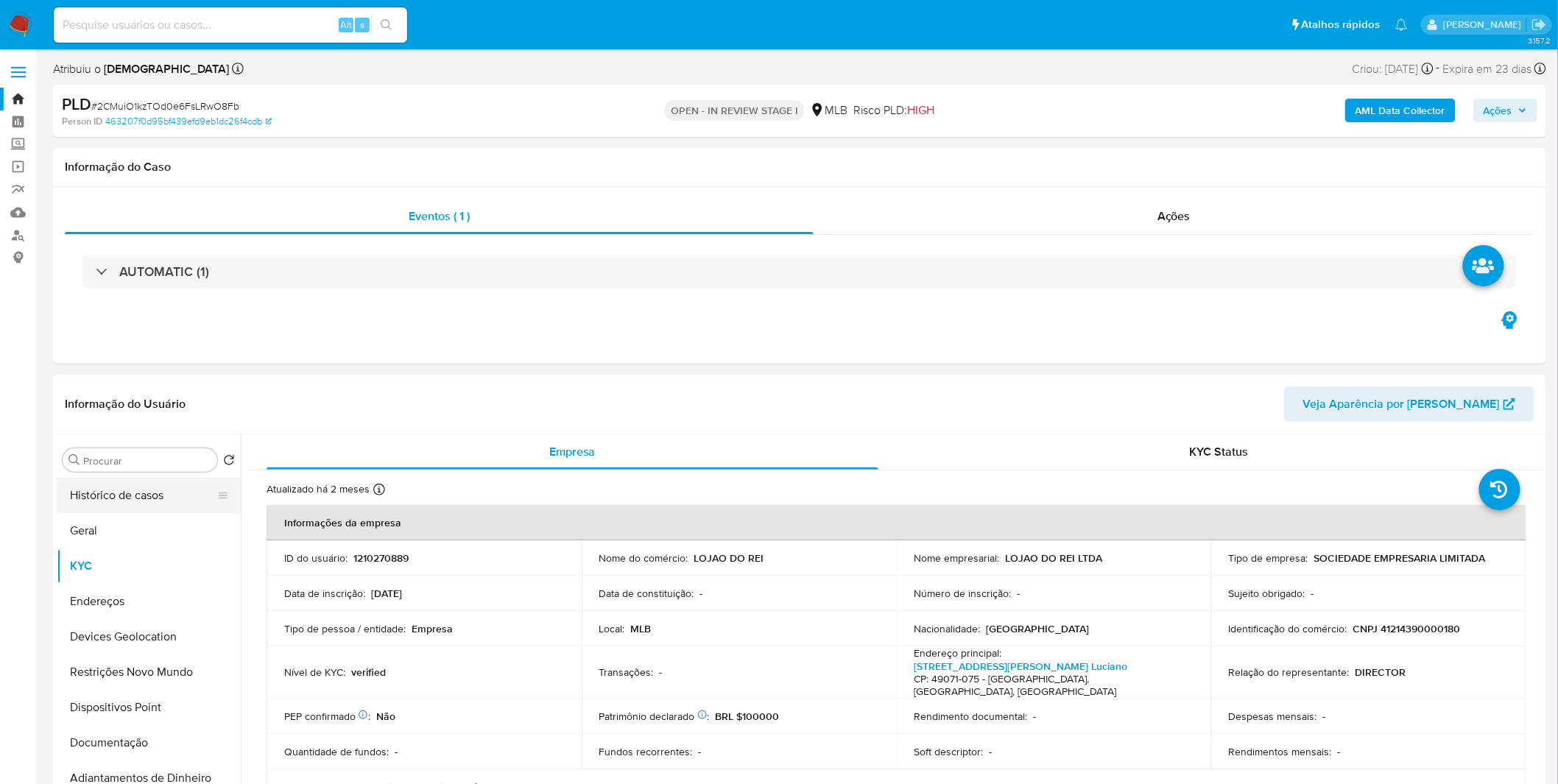
click at [156, 499] on button "Histórico de casos" at bounding box center [143, 495] width 172 height 35
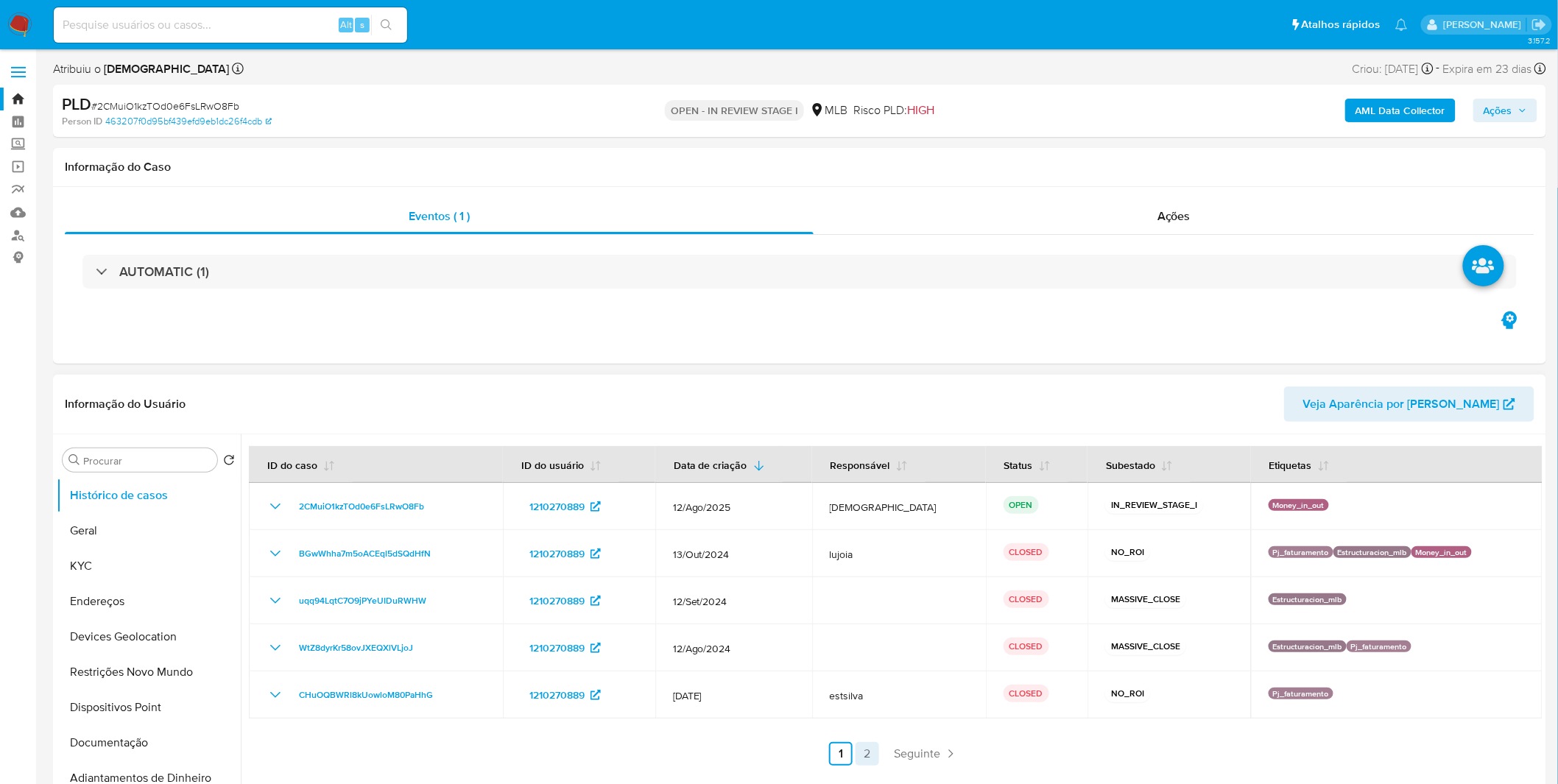
click at [859, 753] on link "2" at bounding box center [867, 753] width 23 height 23
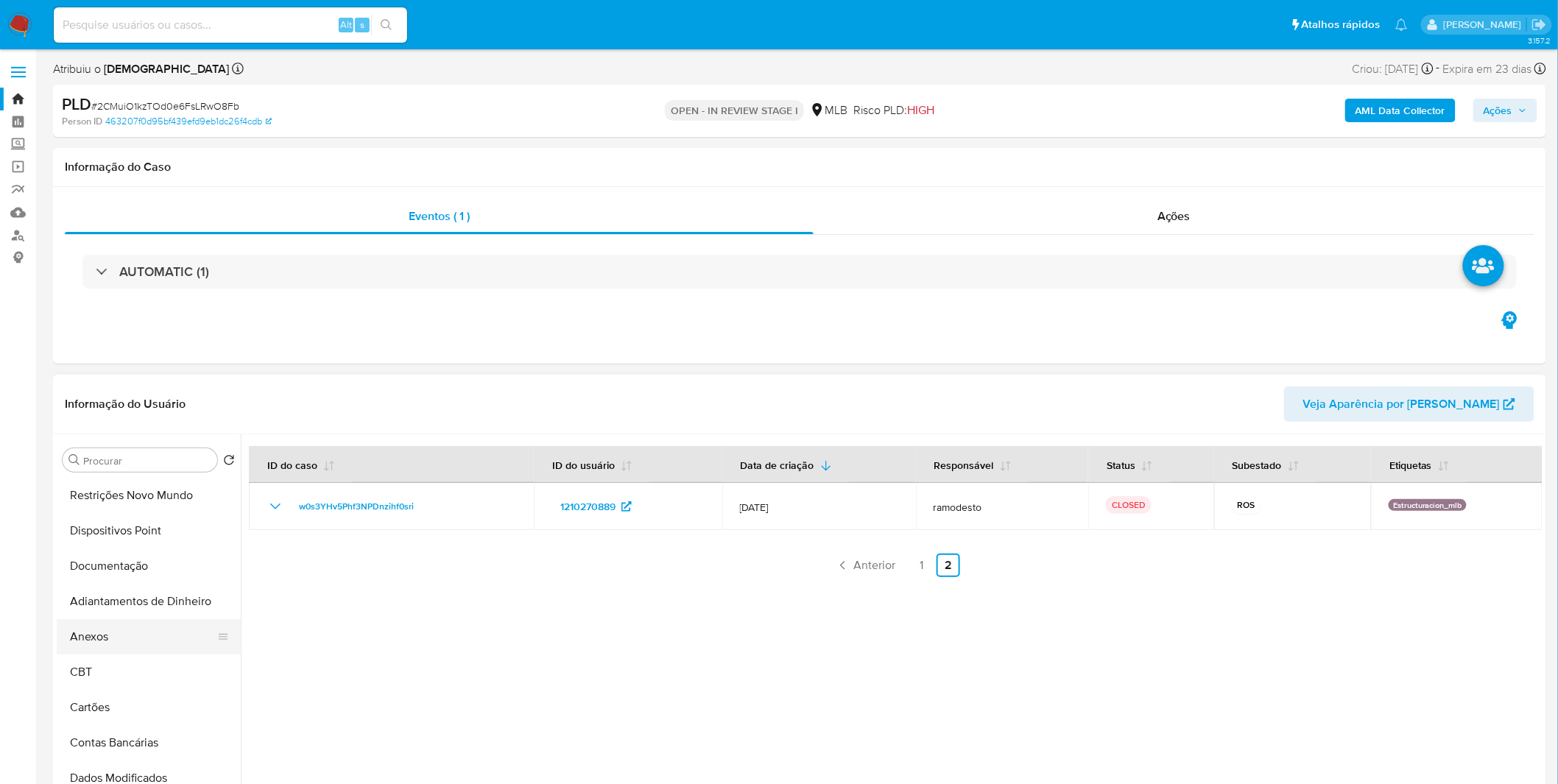
scroll to position [163, 0]
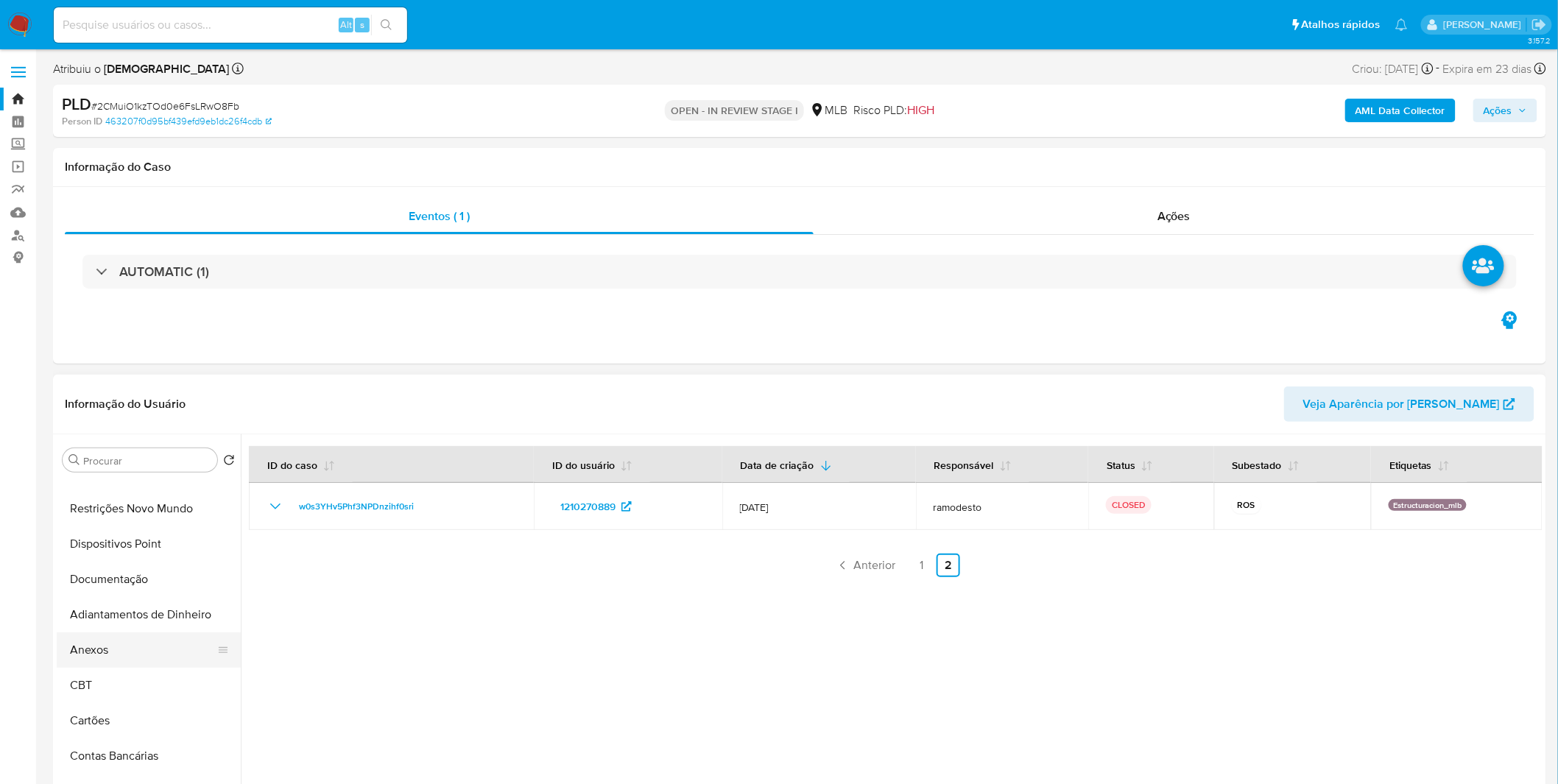
click at [106, 666] on button "Anexos" at bounding box center [143, 650] width 172 height 35
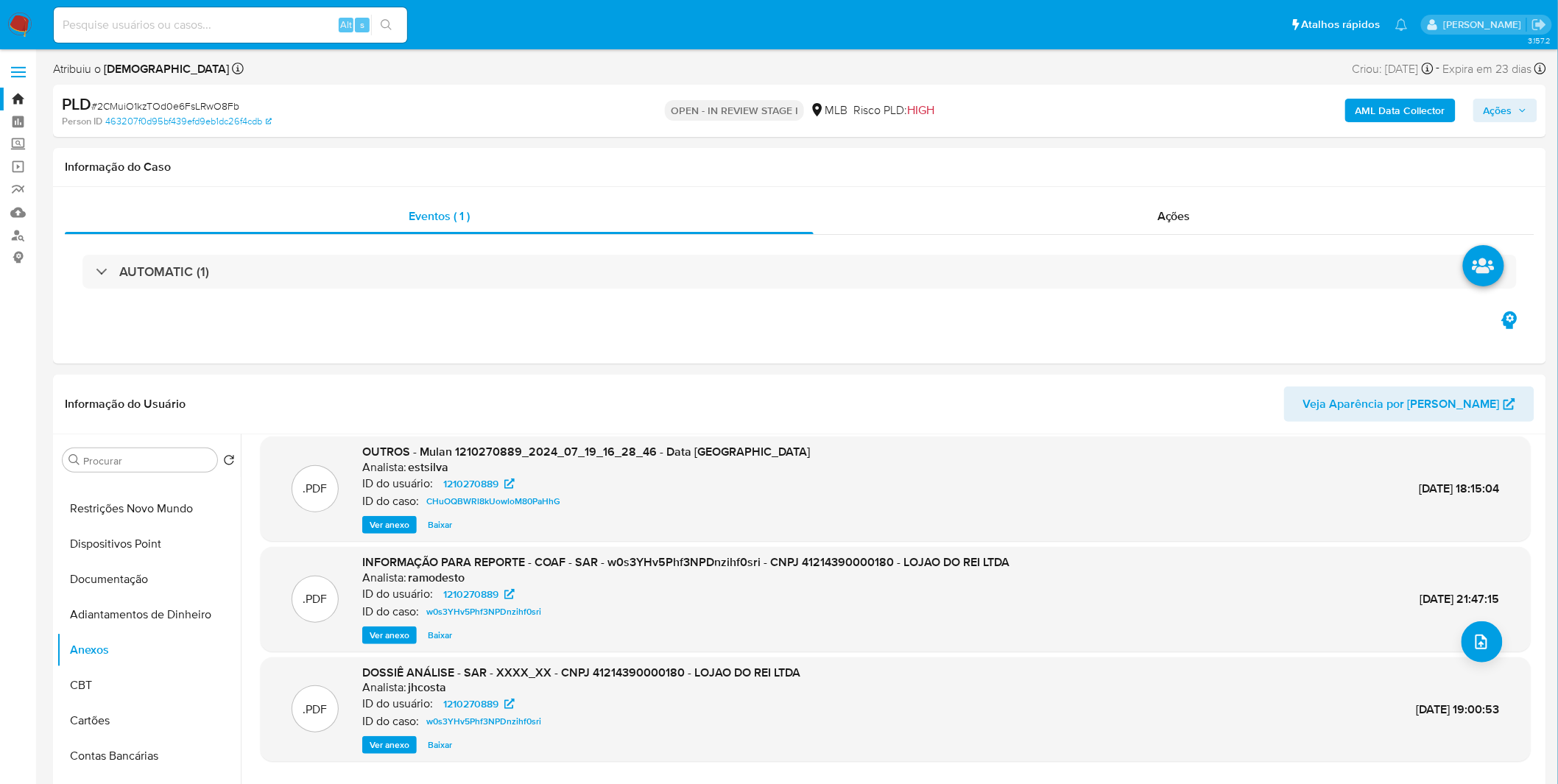
scroll to position [123, 0]
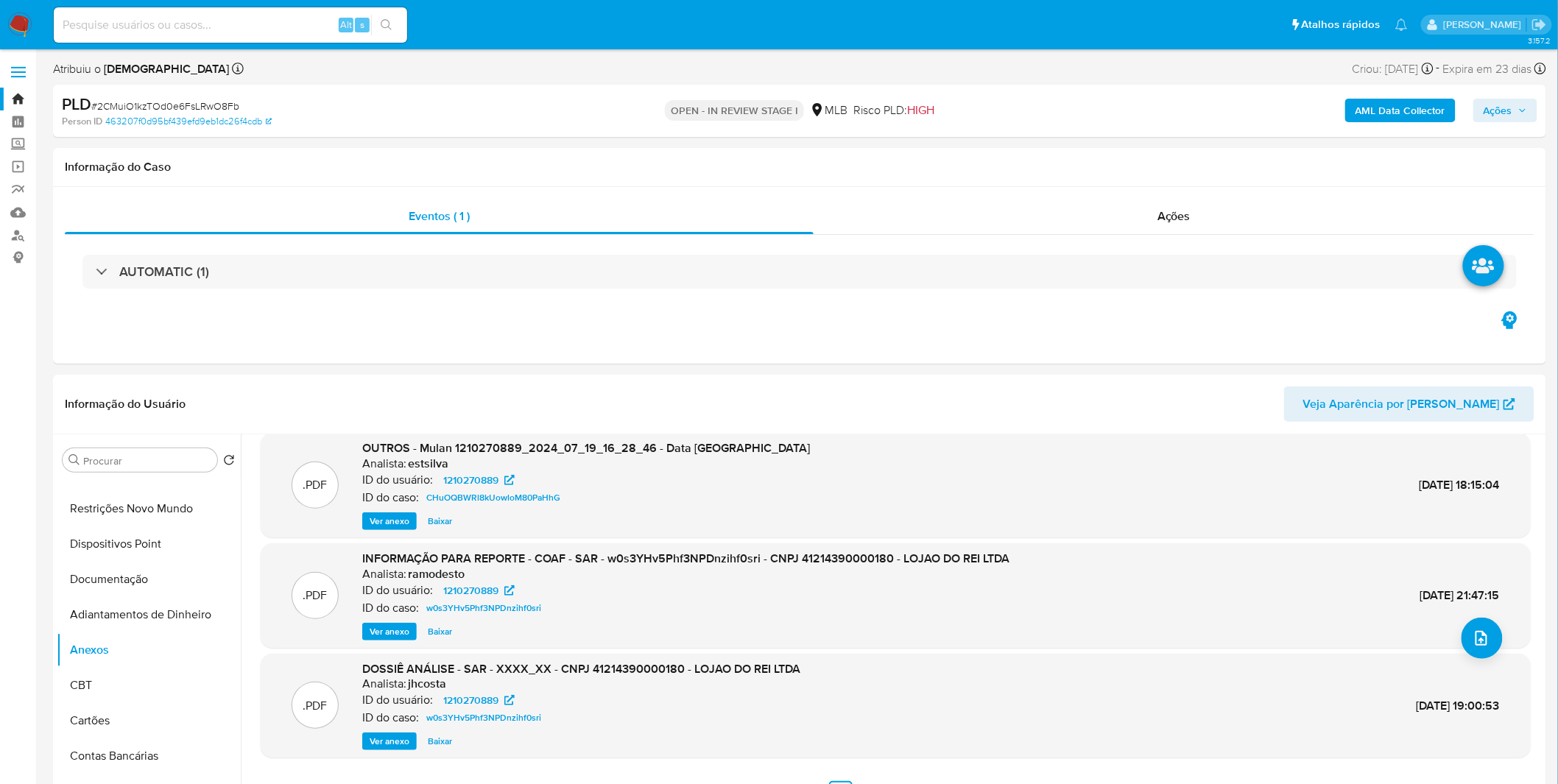
click at [375, 629] on span "Ver anexo" at bounding box center [390, 631] width 40 height 15
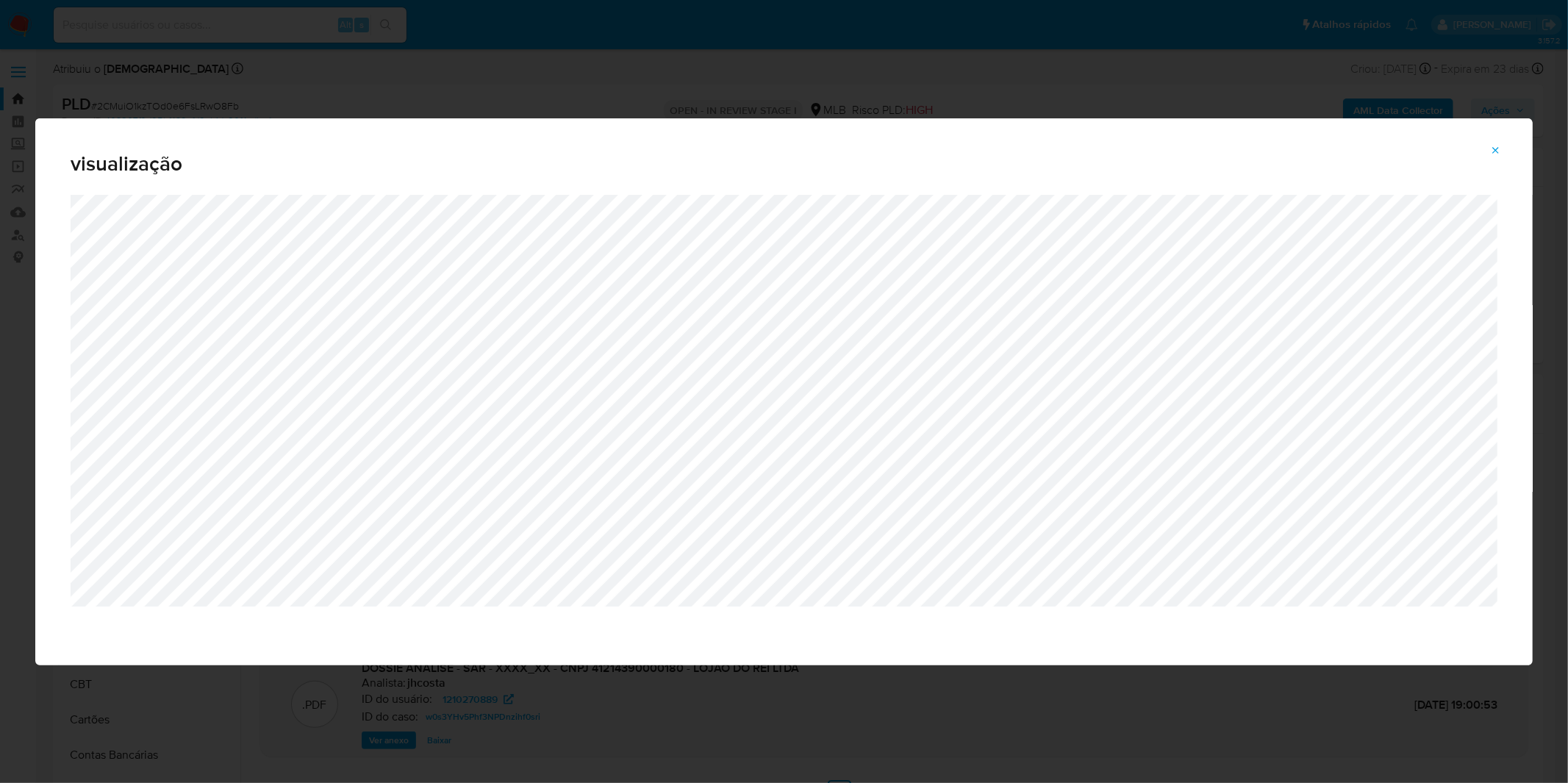
click at [468, 63] on div "visualização" at bounding box center [784, 391] width 1568 height 783
click at [1501, 142] on span "Attachment preview" at bounding box center [1496, 151] width 12 height 21
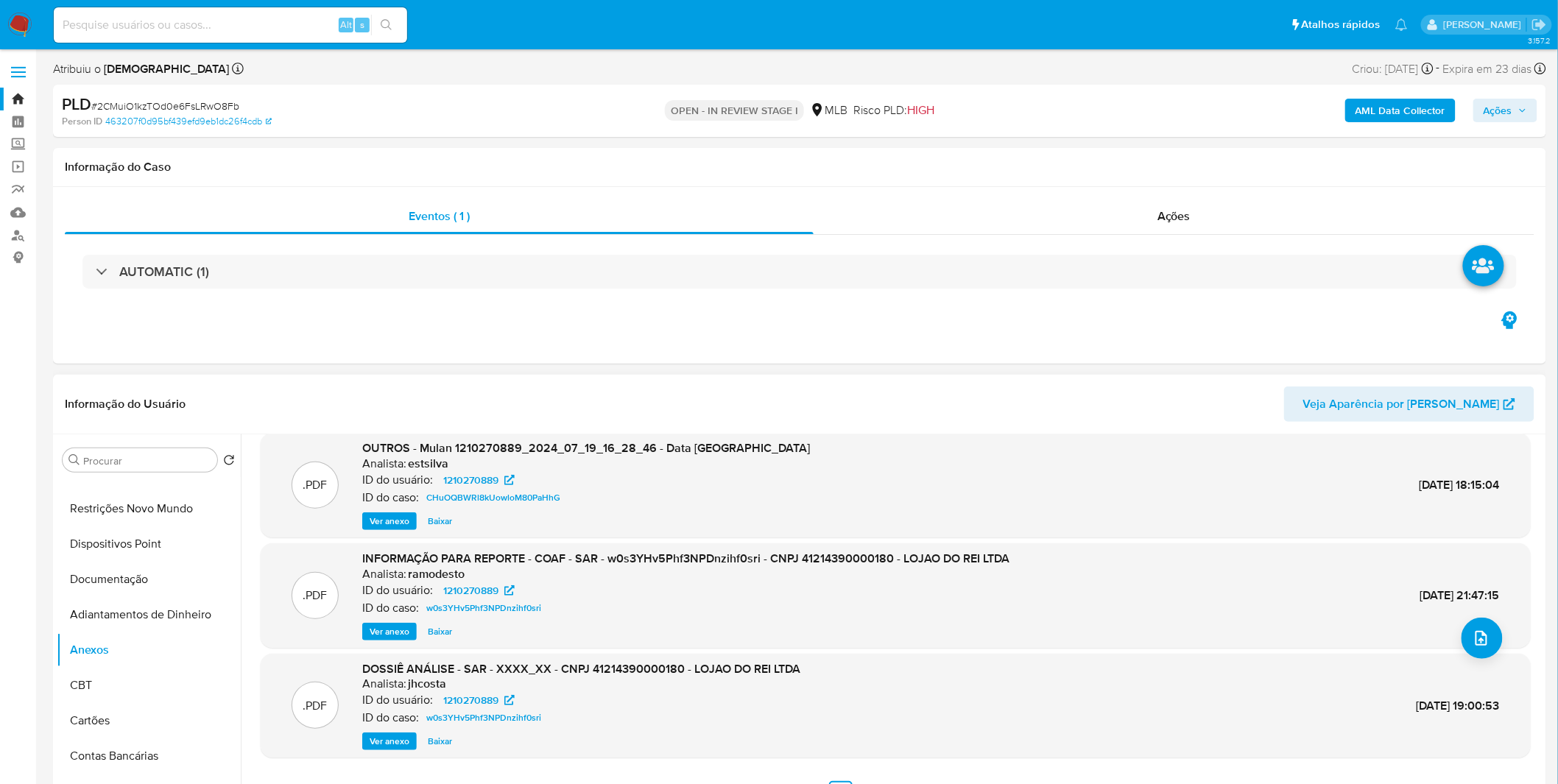
scroll to position [0, 0]
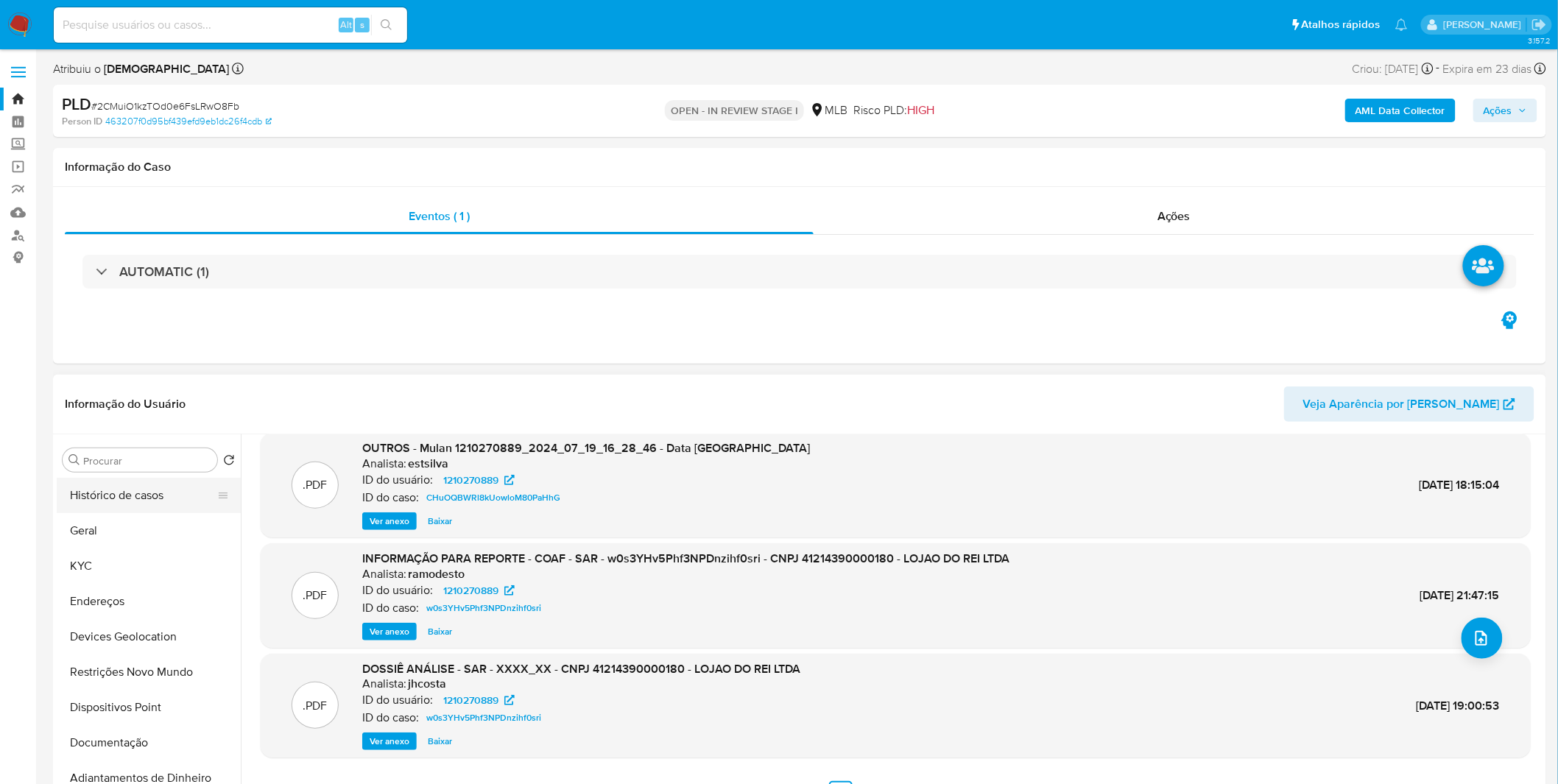
click at [136, 498] on button "Histórico de casos" at bounding box center [143, 495] width 172 height 35
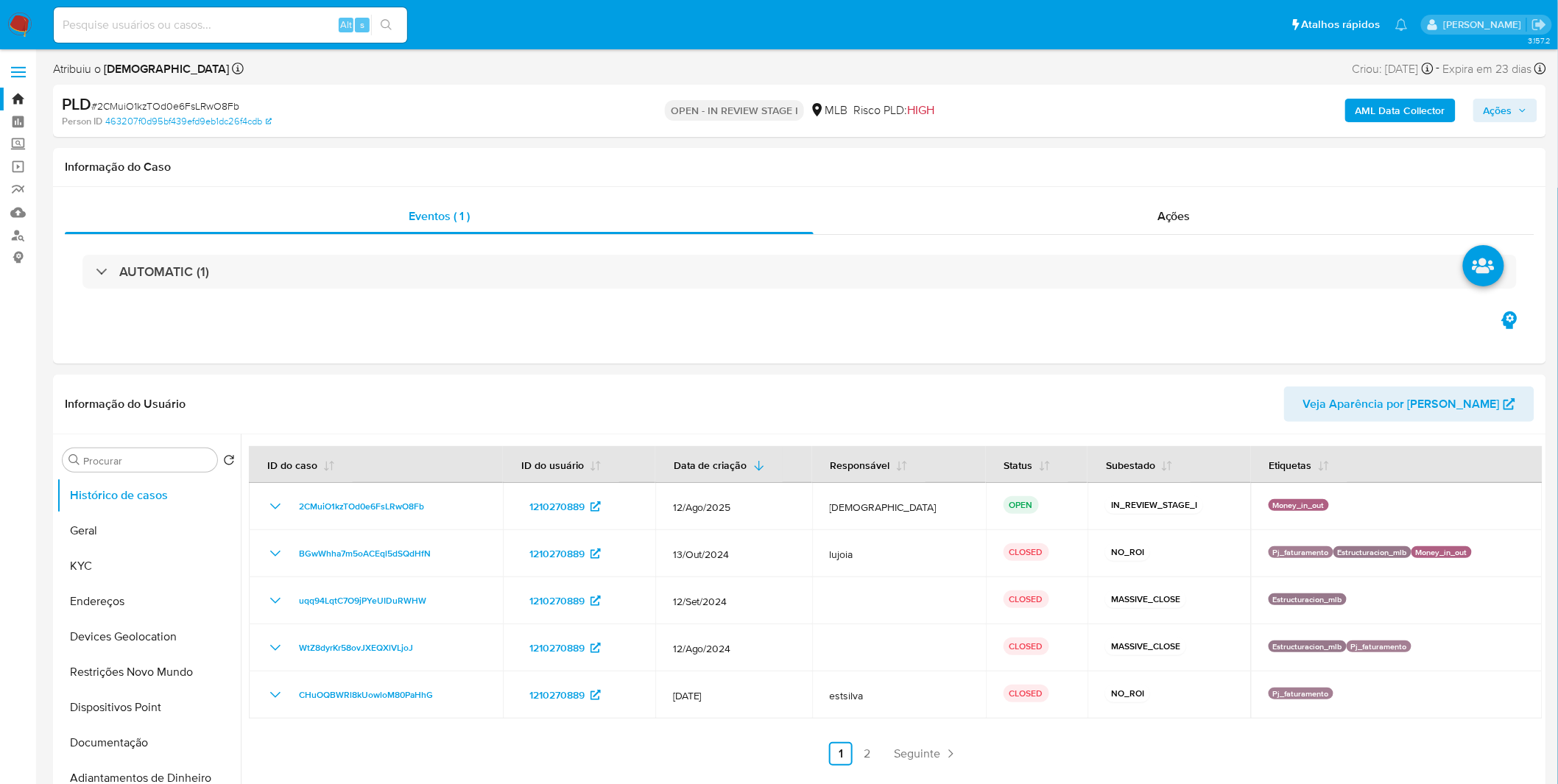
click at [866, 751] on link "2" at bounding box center [867, 753] width 23 height 23
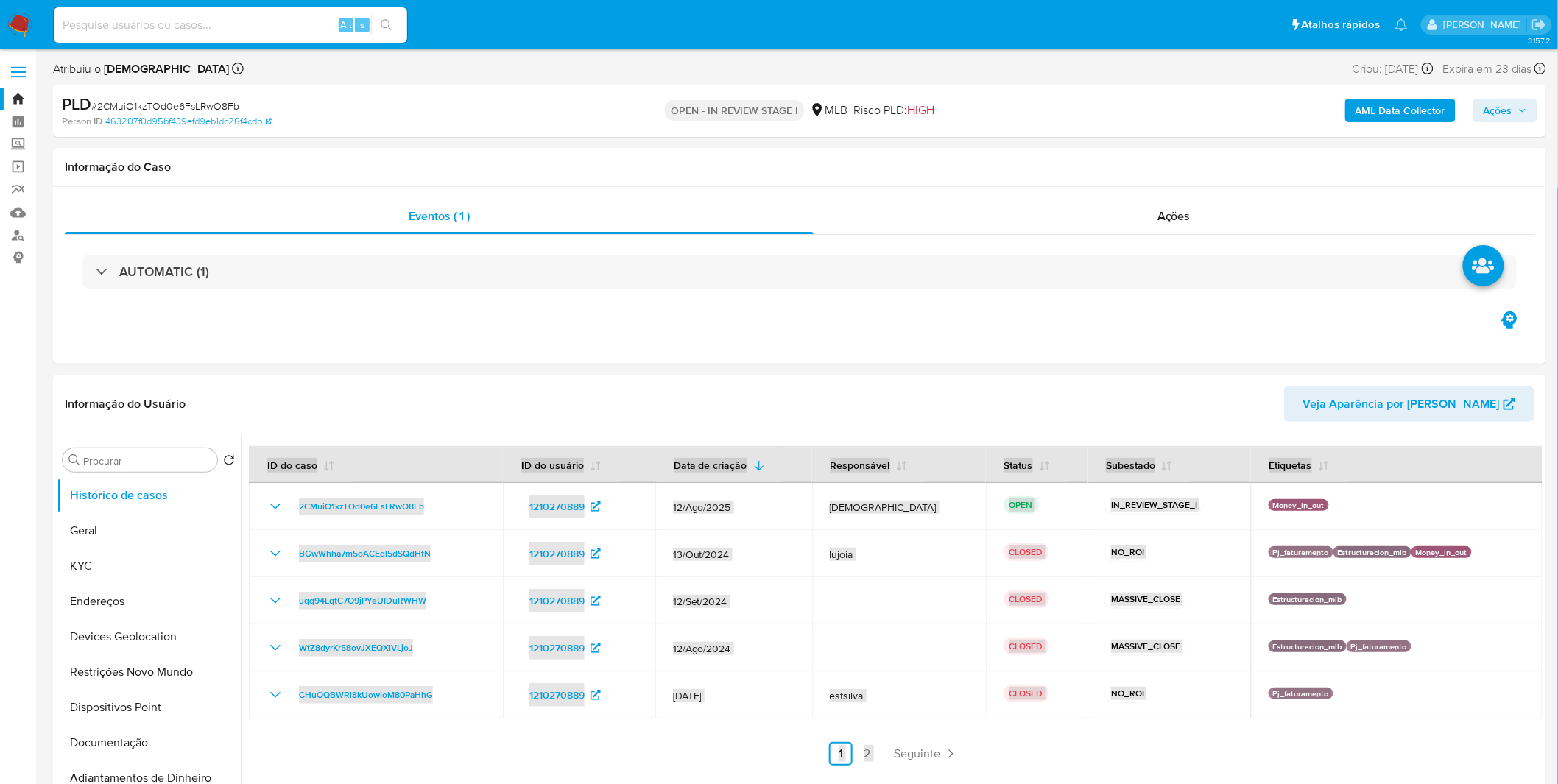
click at [866, 751] on div at bounding box center [891, 622] width 1302 height 377
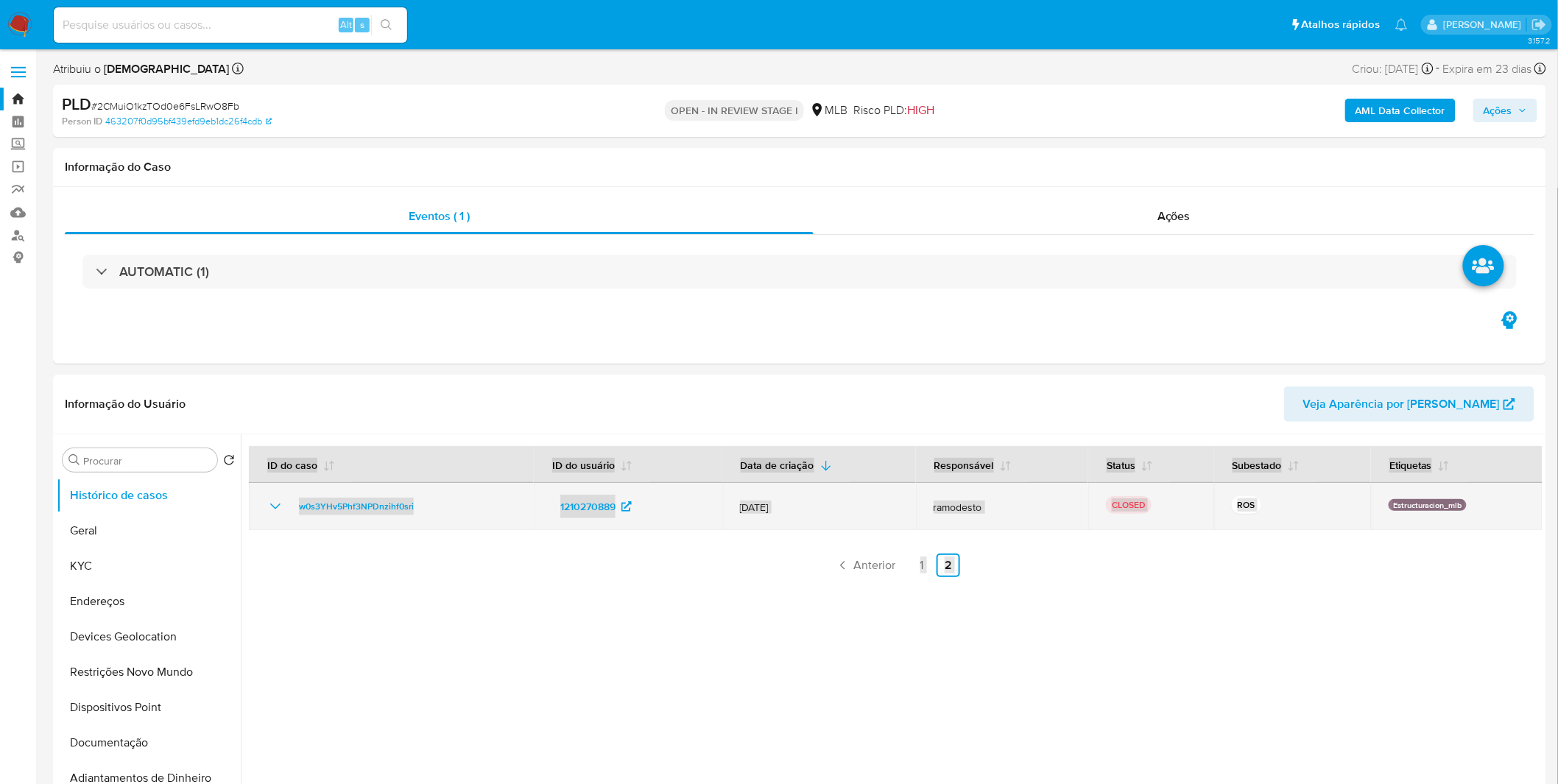
click at [277, 518] on td "w0s3YHv5Phf3NPDnzihf0sri" at bounding box center [392, 507] width 285 height 48
click at [276, 511] on icon "Mostrar/Ocultar" at bounding box center [275, 507] width 17 height 17
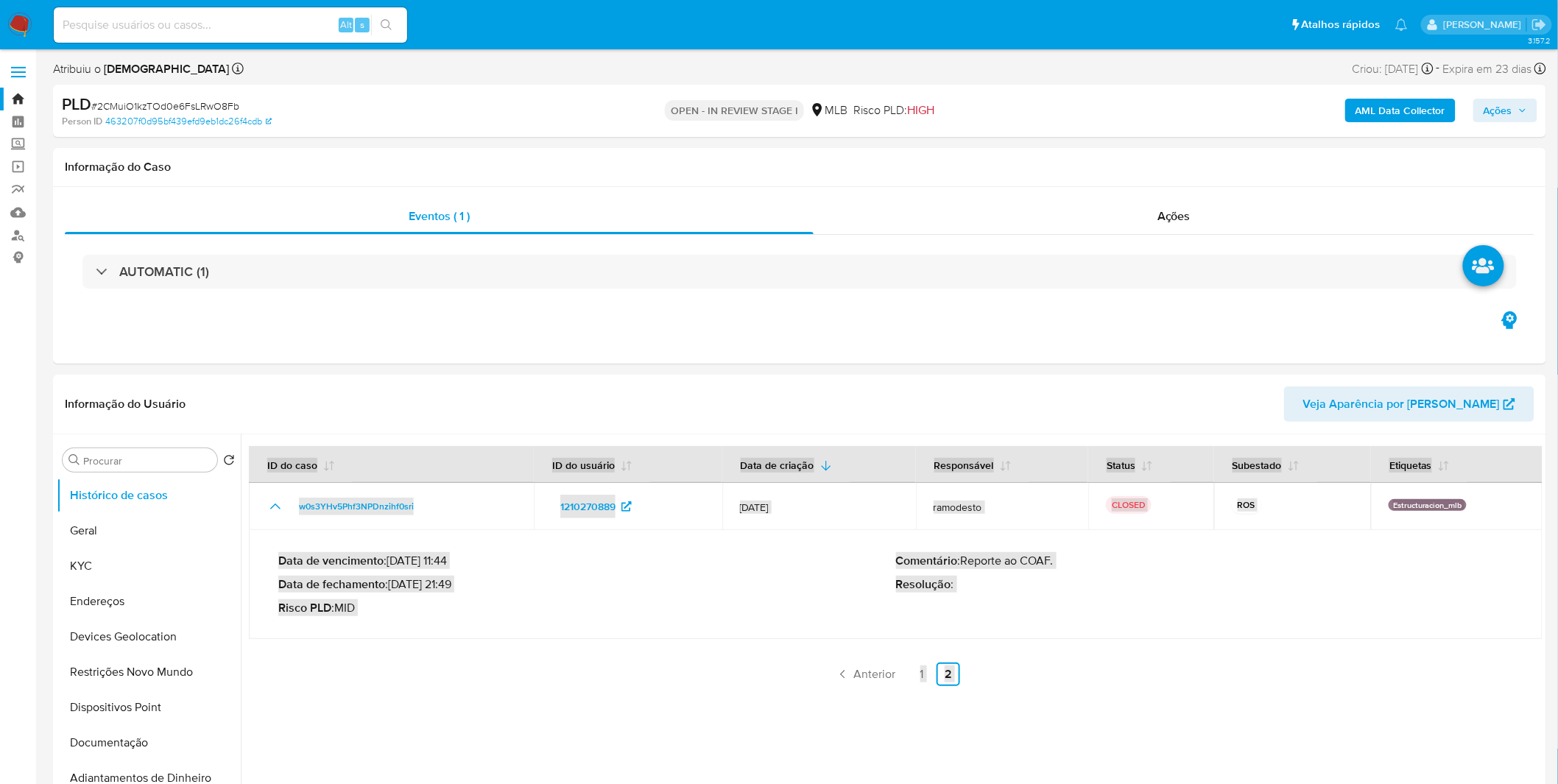
click at [290, 676] on ul "Anterior 1 2 Seguinte" at bounding box center [896, 673] width 1293 height 23
click at [332, 678] on ul "Anterior 1 2 Seguinte" at bounding box center [896, 673] width 1293 height 23
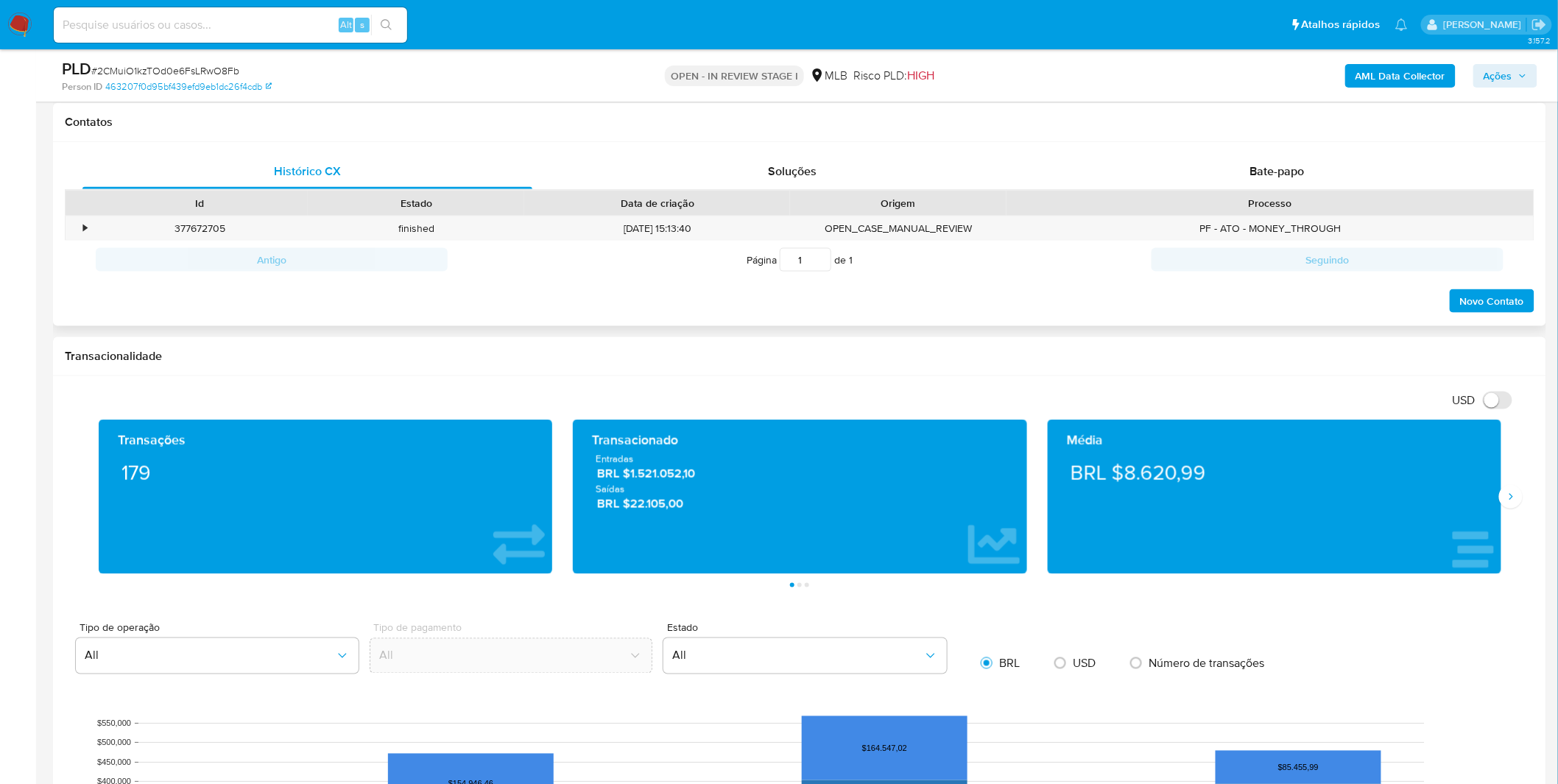
scroll to position [490, 0]
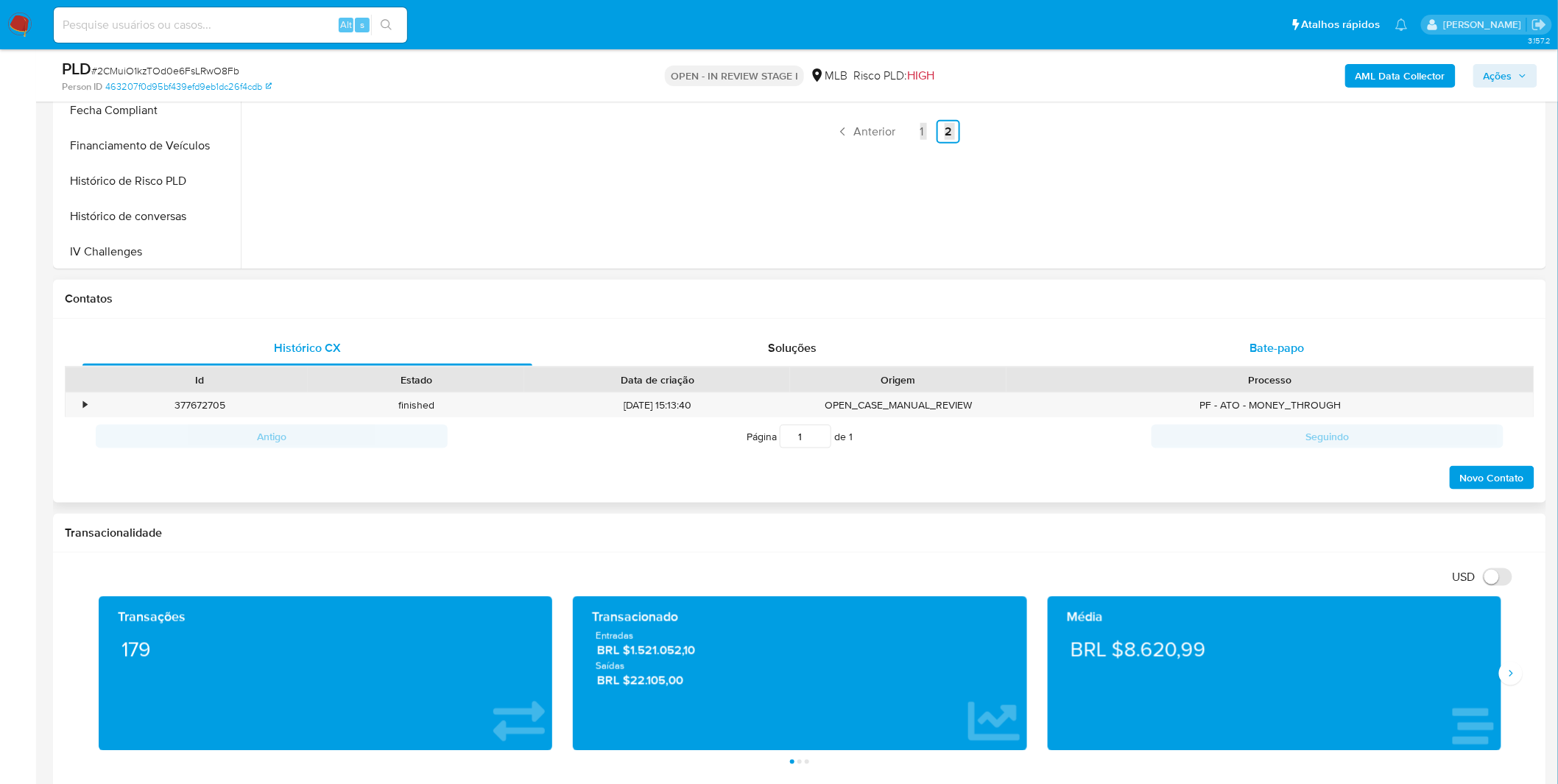
click at [1201, 349] on div "Bate-papo" at bounding box center [1277, 347] width 450 height 35
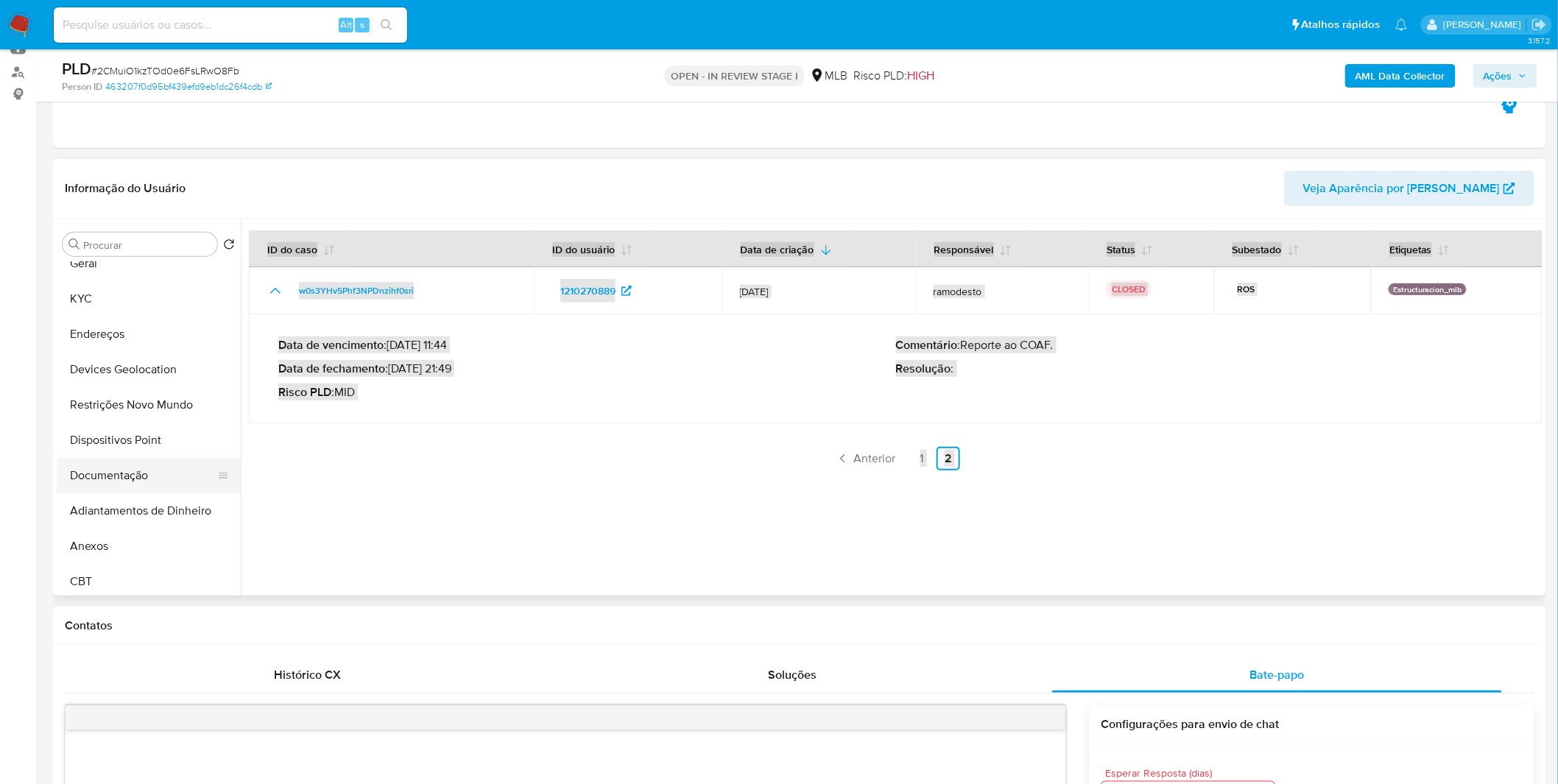
scroll to position [0, 0]
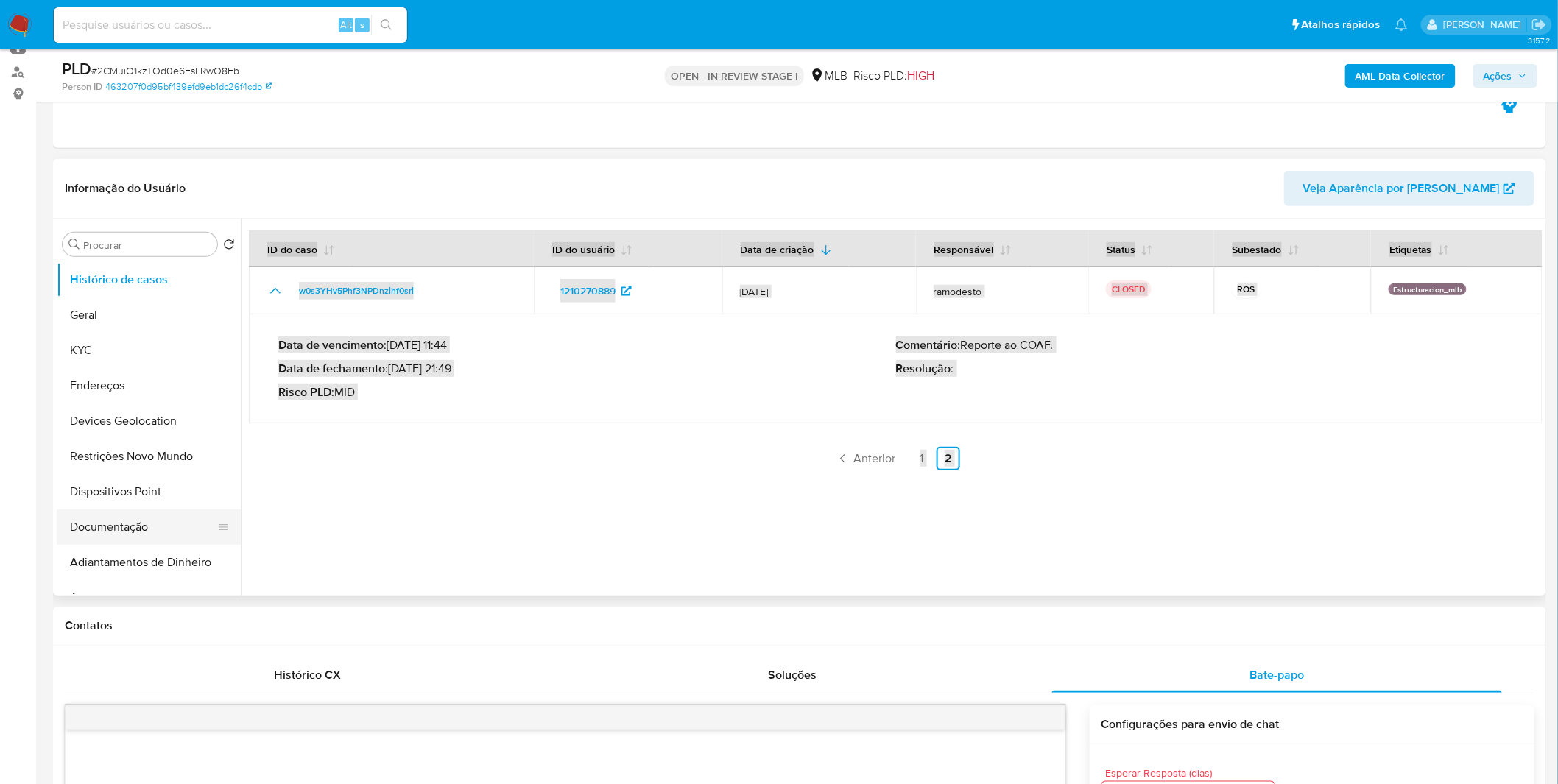
click at [119, 524] on button "Documentação" at bounding box center [143, 526] width 172 height 35
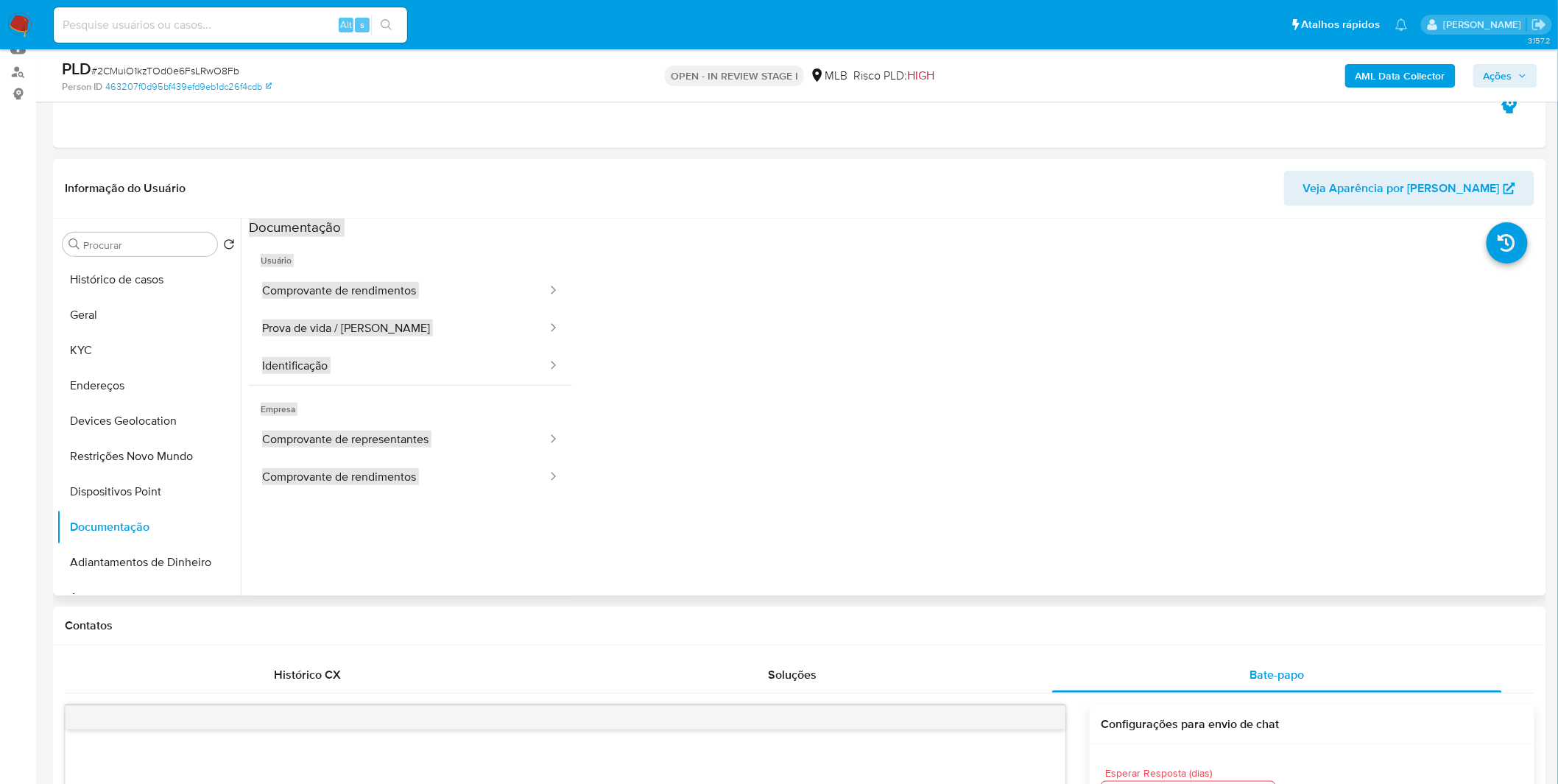
click at [864, 443] on div at bounding box center [1057, 472] width 970 height 471
click at [459, 287] on button "Comprovante de rendimentos" at bounding box center [399, 290] width 300 height 37
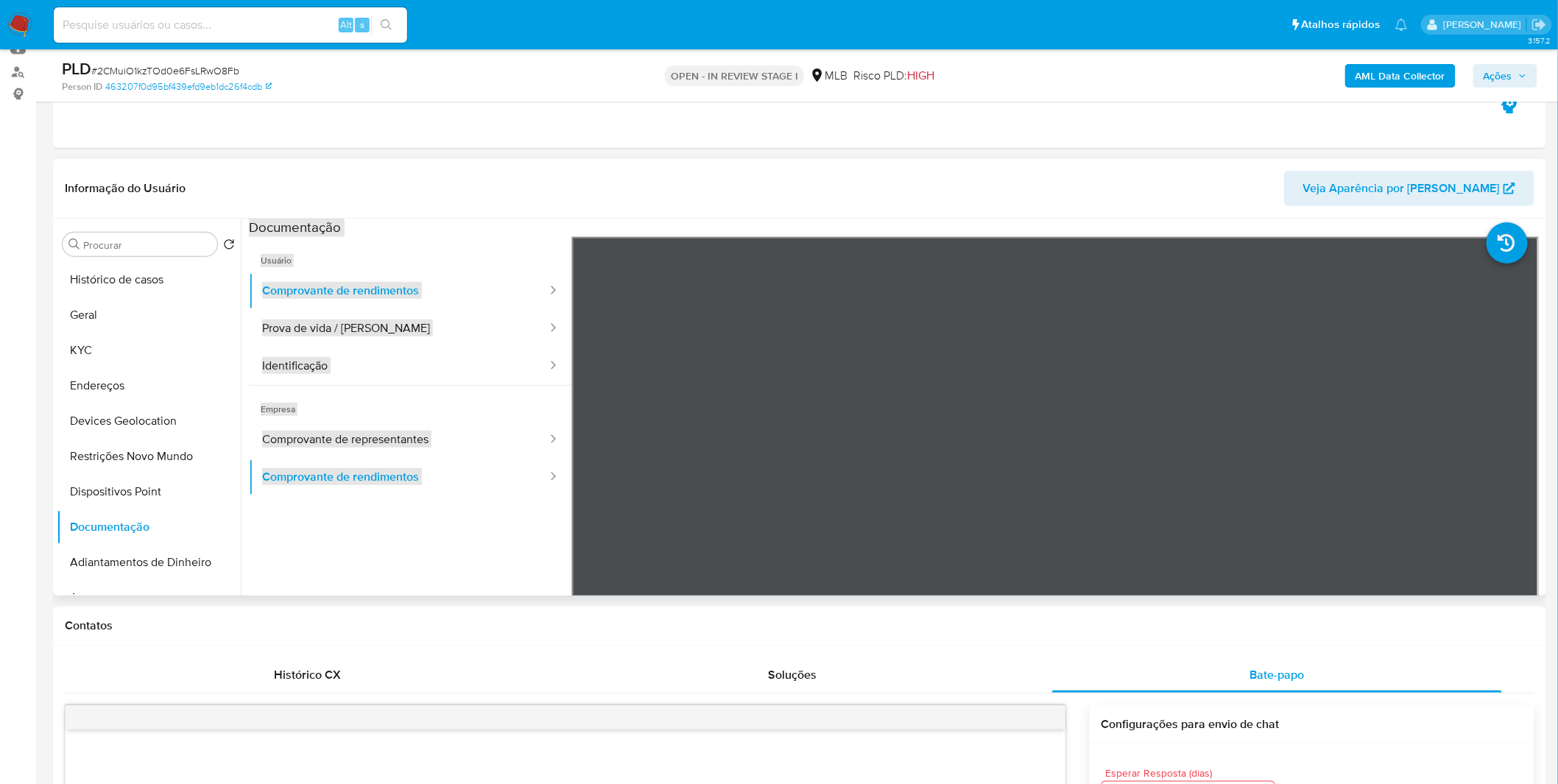
click at [482, 526] on ul "Usuário Comprovante de rendimentos Prova de vida / Selfie Identificação Empresa…" at bounding box center [411, 449] width 323 height 424
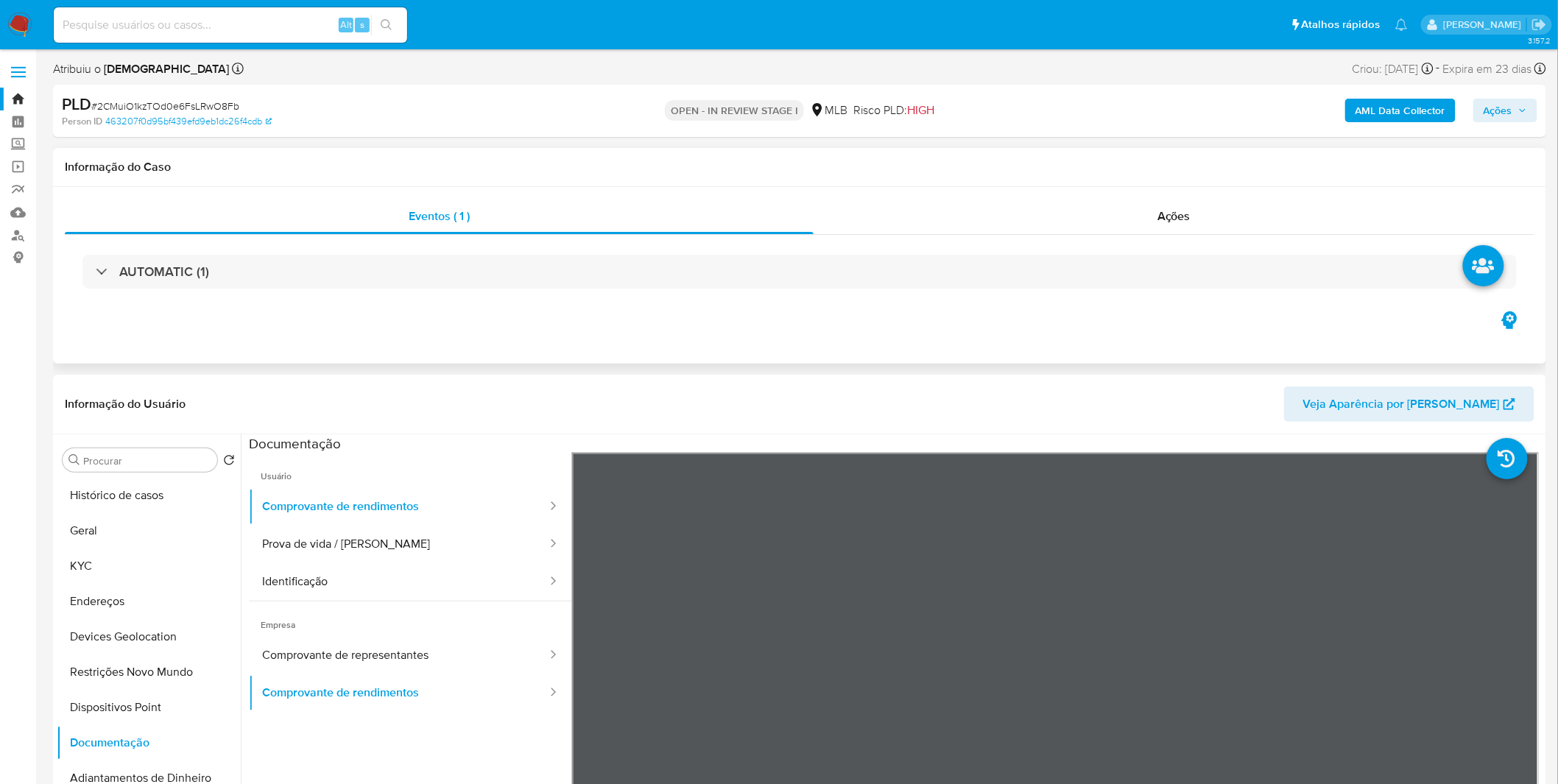
click at [589, 310] on div "Eventos ( 1 ) Ações AUTOMATIC (1)" at bounding box center [799, 275] width 1493 height 176
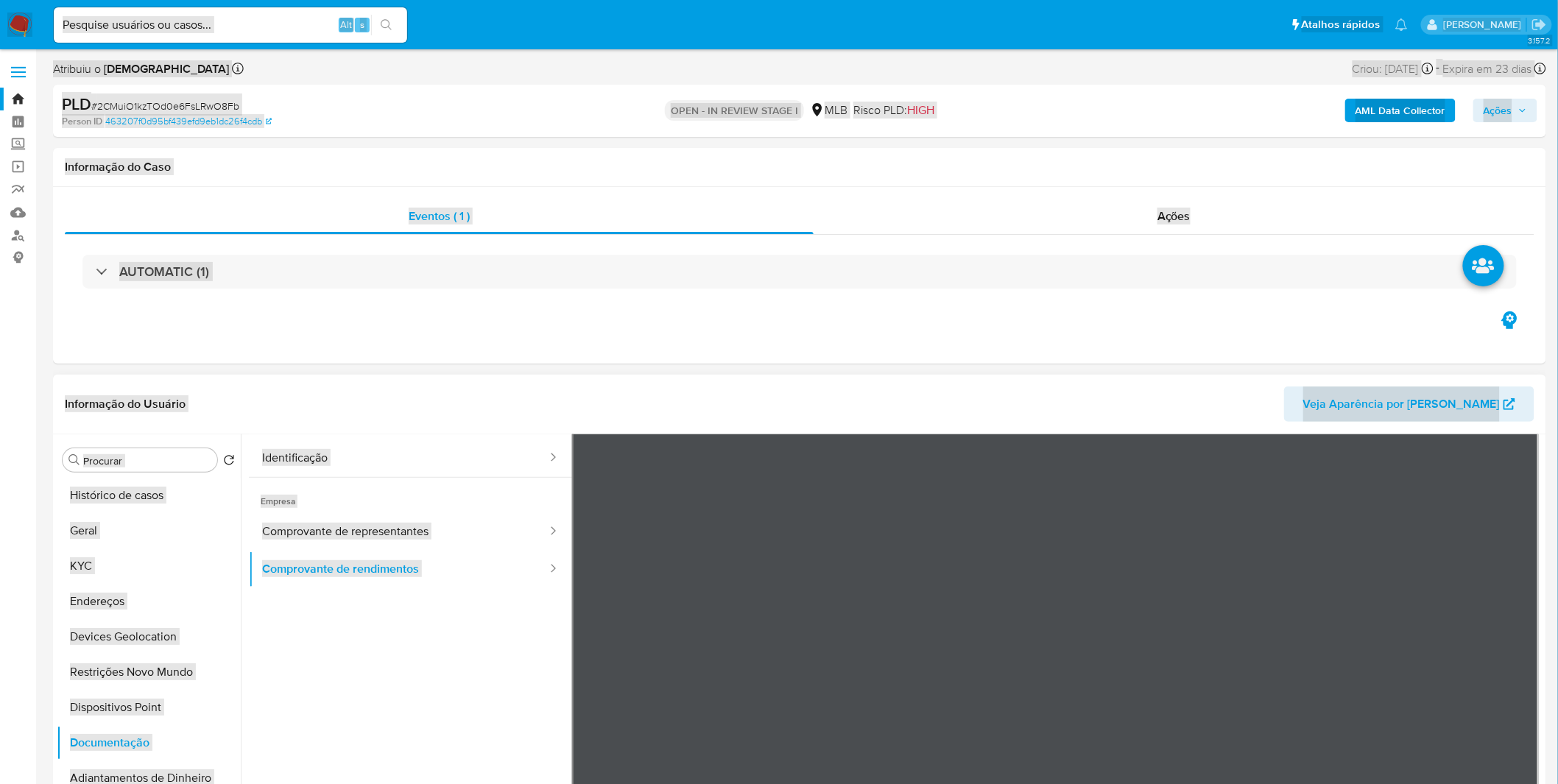
scroll to position [127, 0]
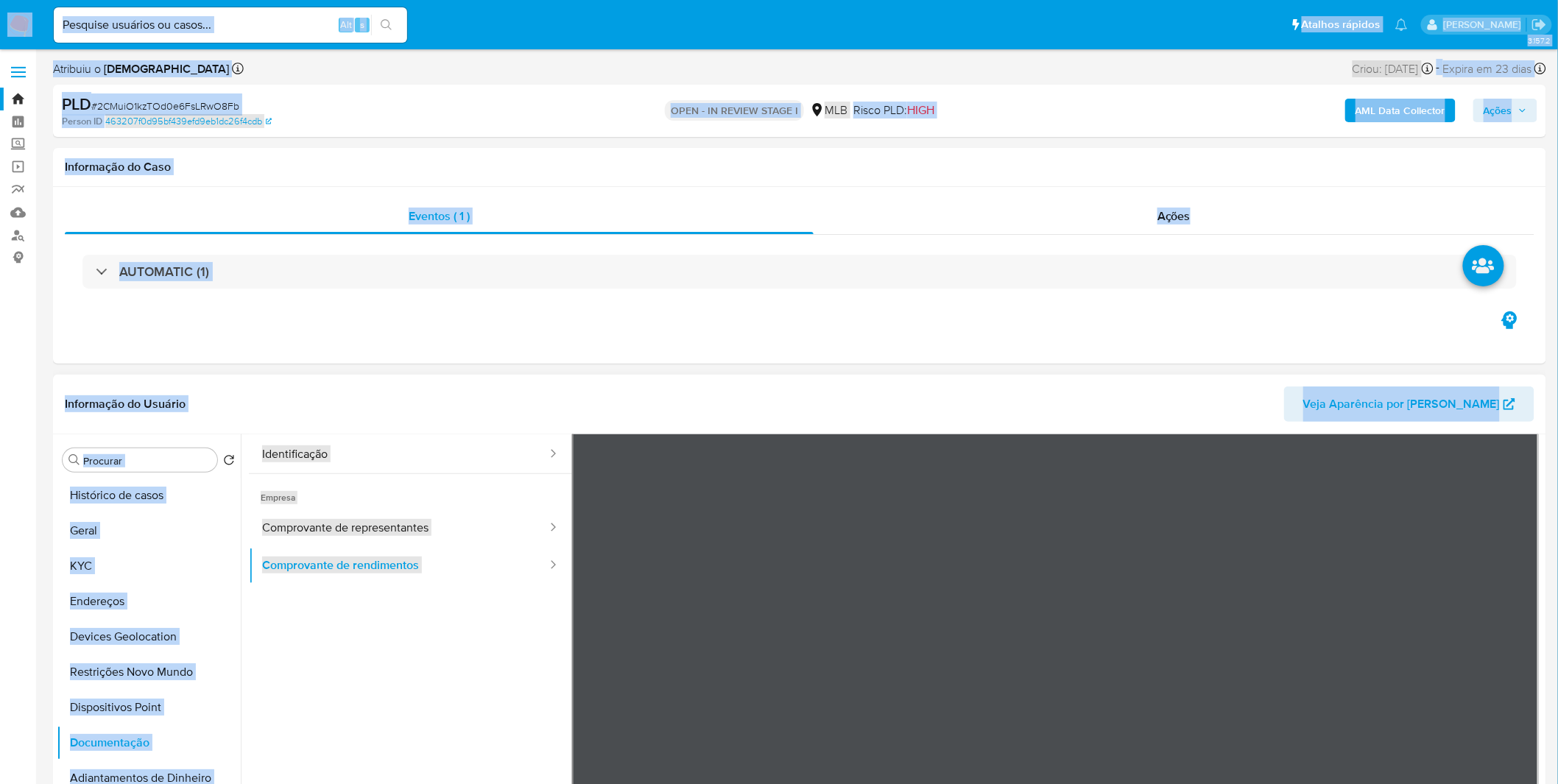
click at [411, 628] on ul "Usuário Comprovante de rendimentos Prova de vida / Selfie Identificação Empresa…" at bounding box center [411, 537] width 323 height 424
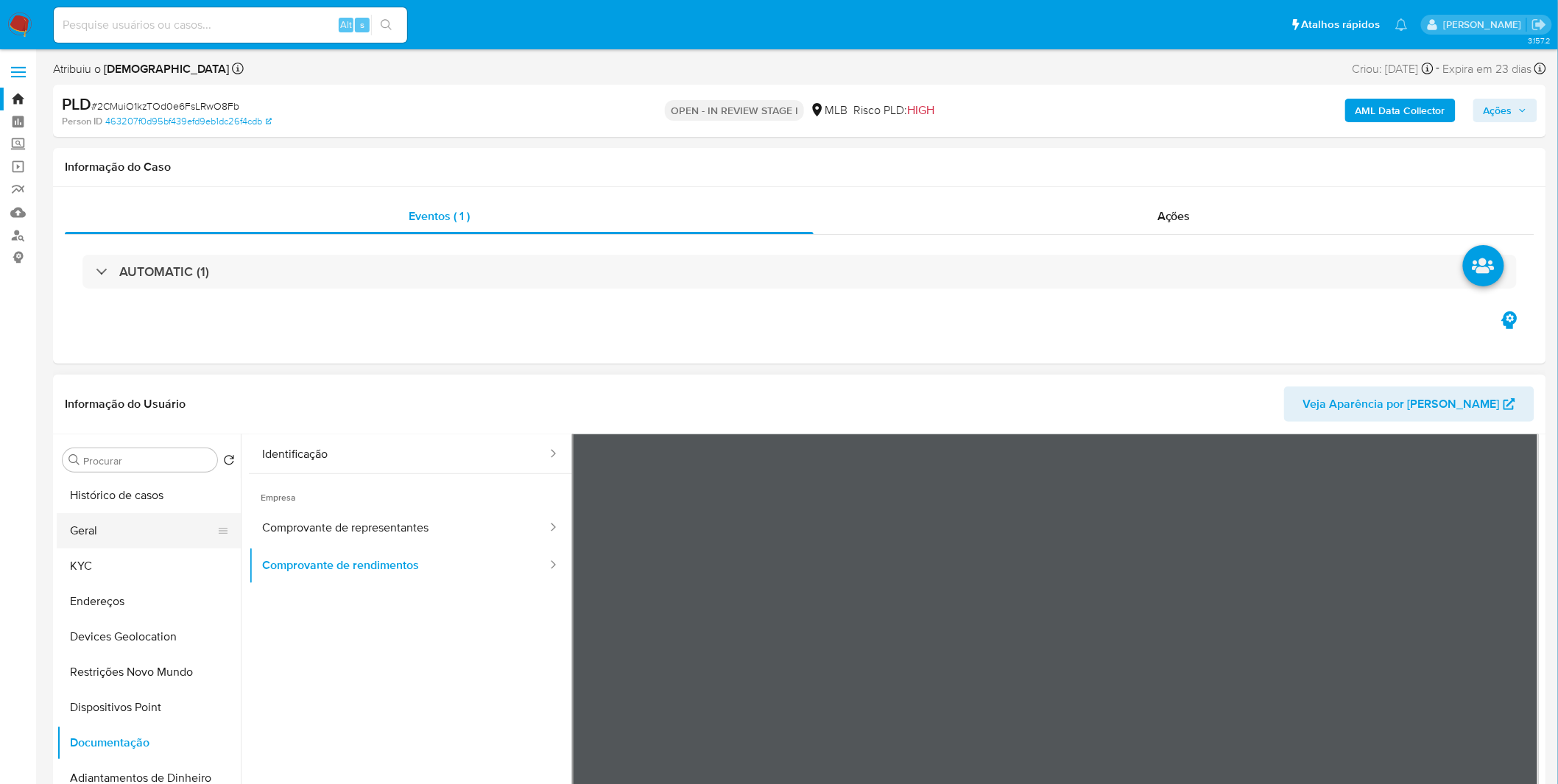
click at [77, 524] on button "Geral" at bounding box center [143, 531] width 172 height 35
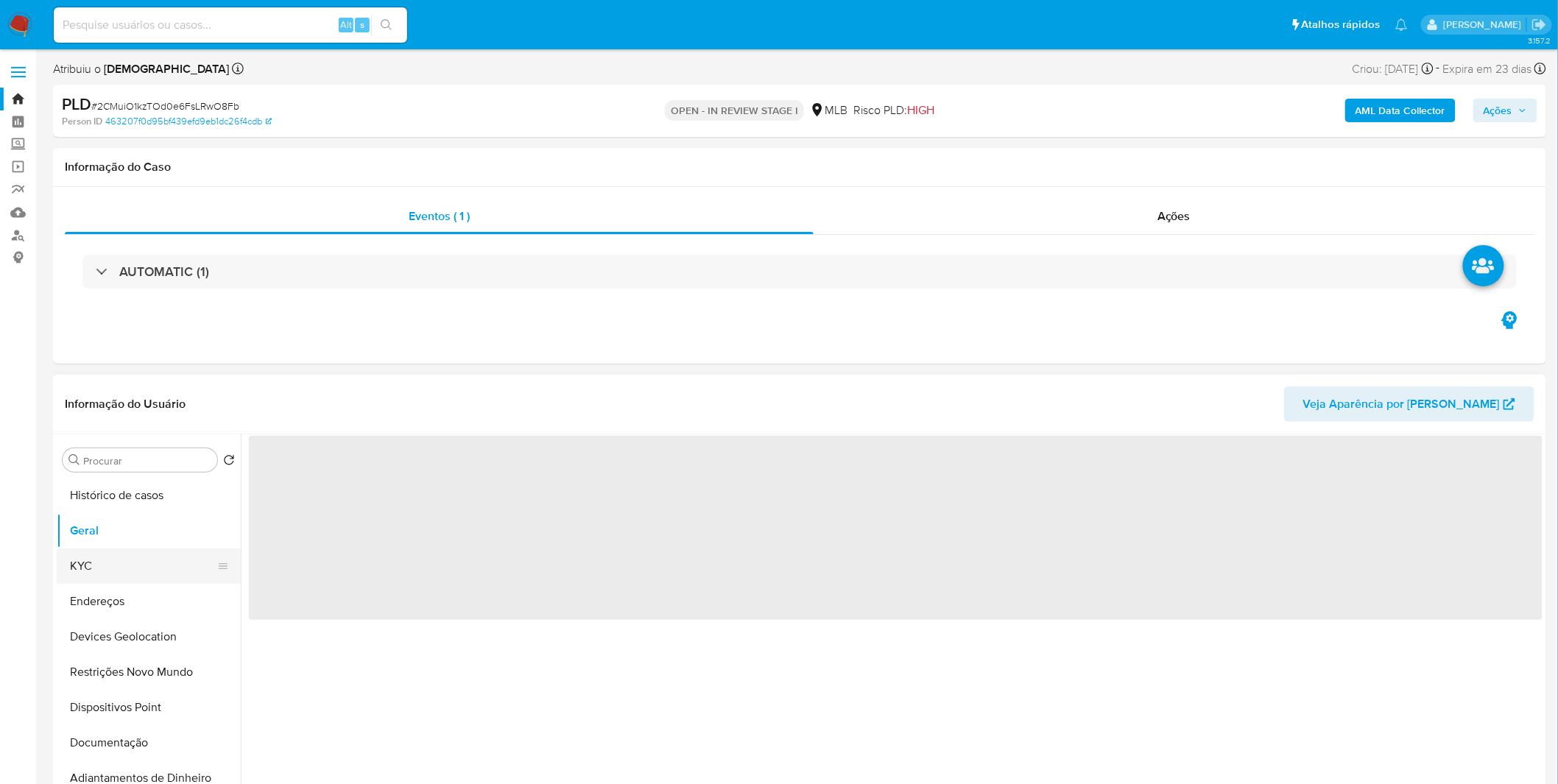
click at [100, 576] on button "KYC" at bounding box center [143, 565] width 172 height 35
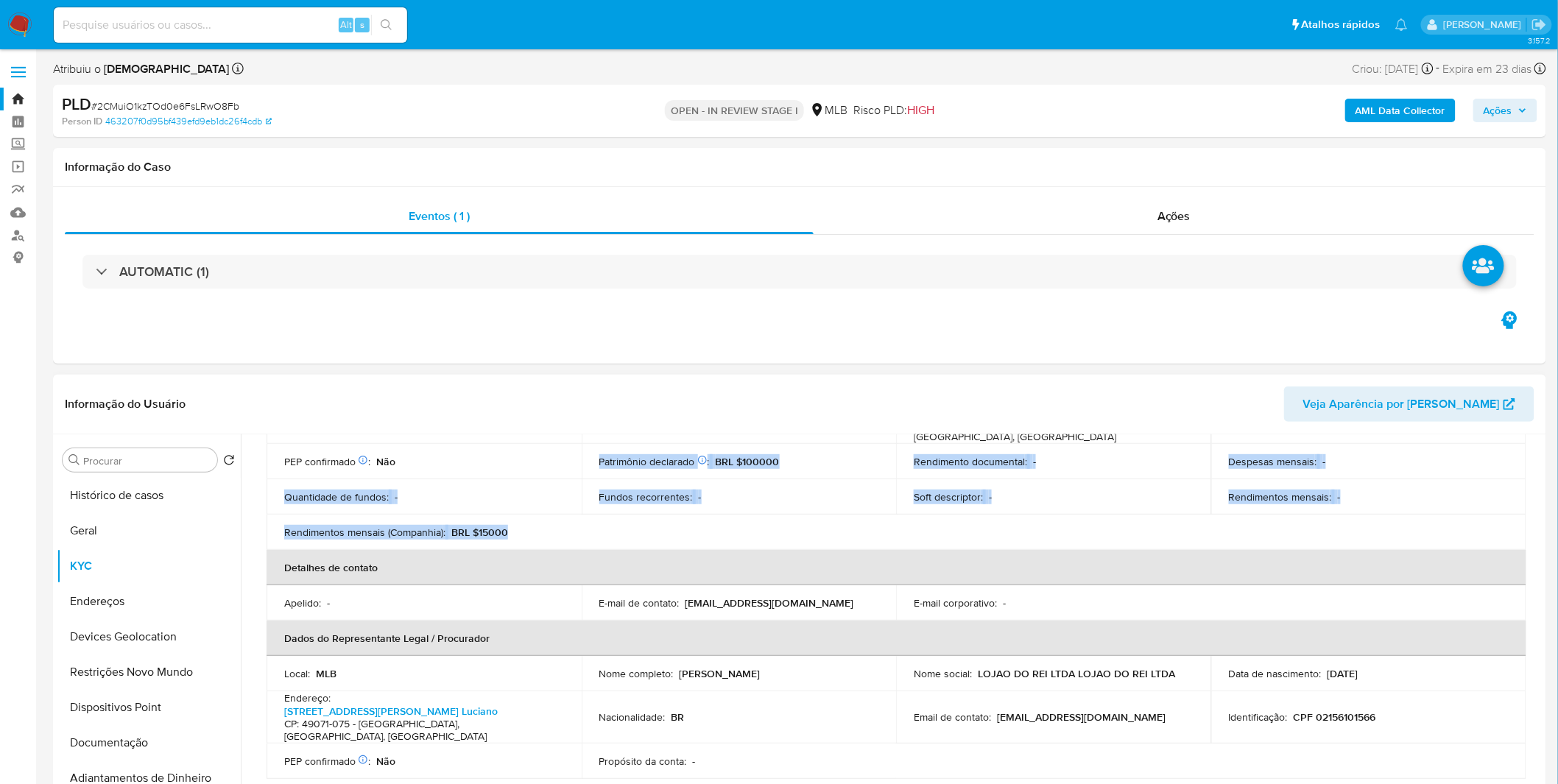
scroll to position [220, 0]
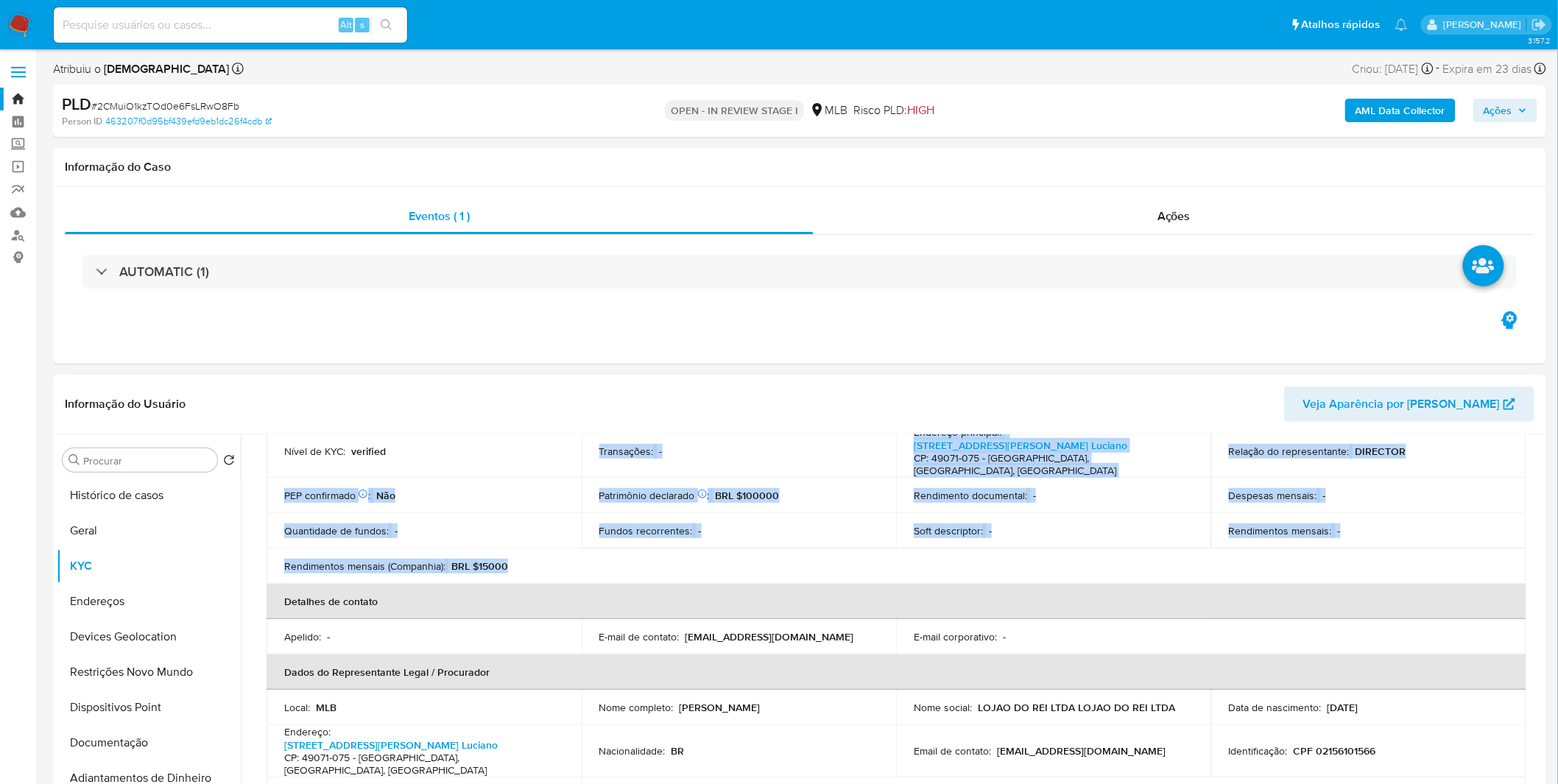
drag, startPoint x: 518, startPoint y: 443, endPoint x: 475, endPoint y: 445, distance: 43.0
click at [475, 445] on tbody "ID do usuário : 1210270889 Nome do comércio : LOJAO DO REI Nome empresarial : L…" at bounding box center [896, 452] width 1260 height 265
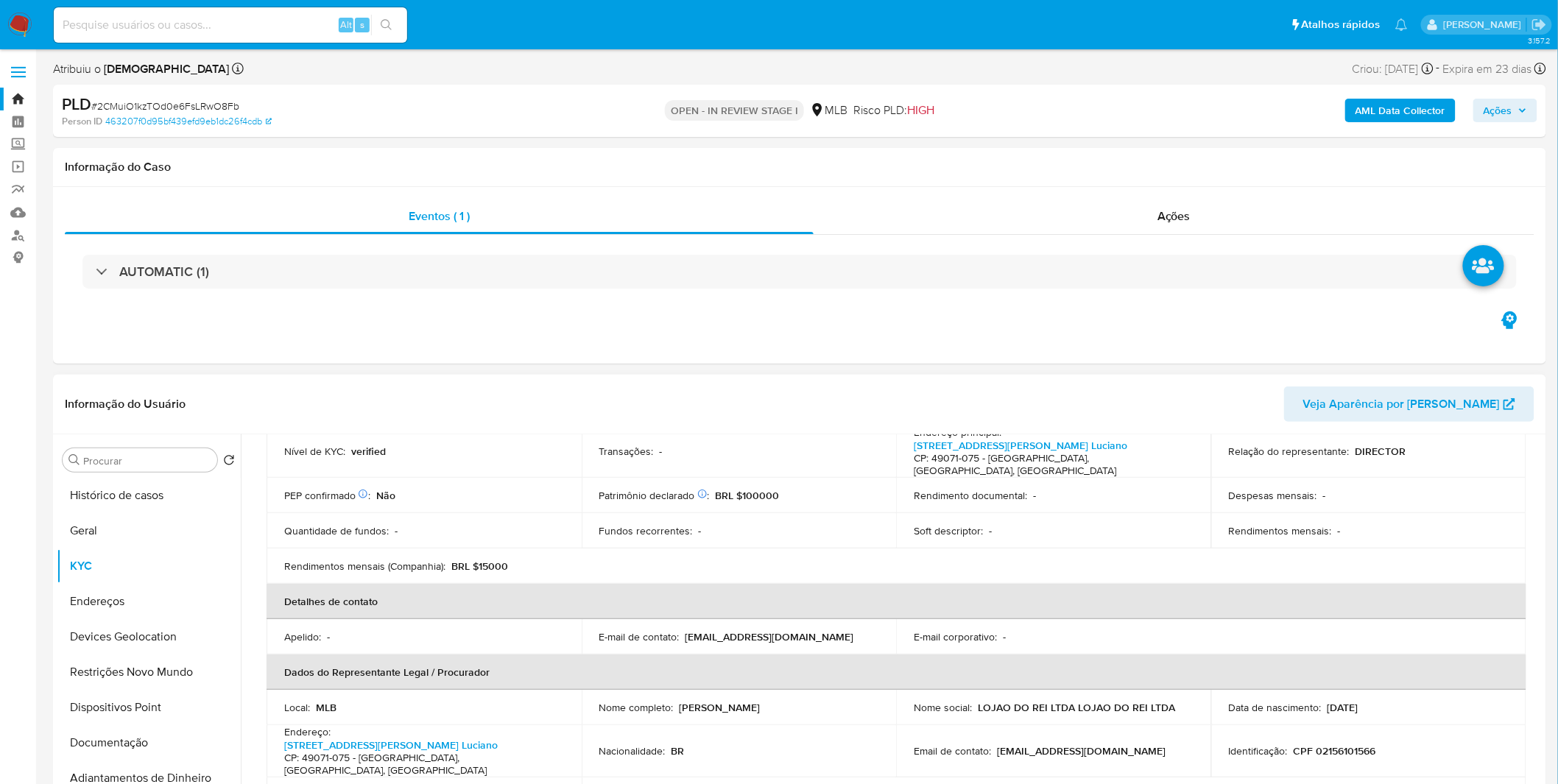
click at [510, 619] on td "Apelido : -" at bounding box center [424, 636] width 316 height 35
click at [514, 559] on div "Rendimentos mensais (Companhia) : BRL $15000" at bounding box center [425, 565] width 280 height 13
drag, startPoint x: 514, startPoint y: 557, endPoint x: 483, endPoint y: 553, distance: 31.3
click at [483, 559] on div "Rendimentos mensais (Companhia) : BRL $15000" at bounding box center [425, 565] width 280 height 13
click at [260, 27] on input at bounding box center [230, 25] width 354 height 19
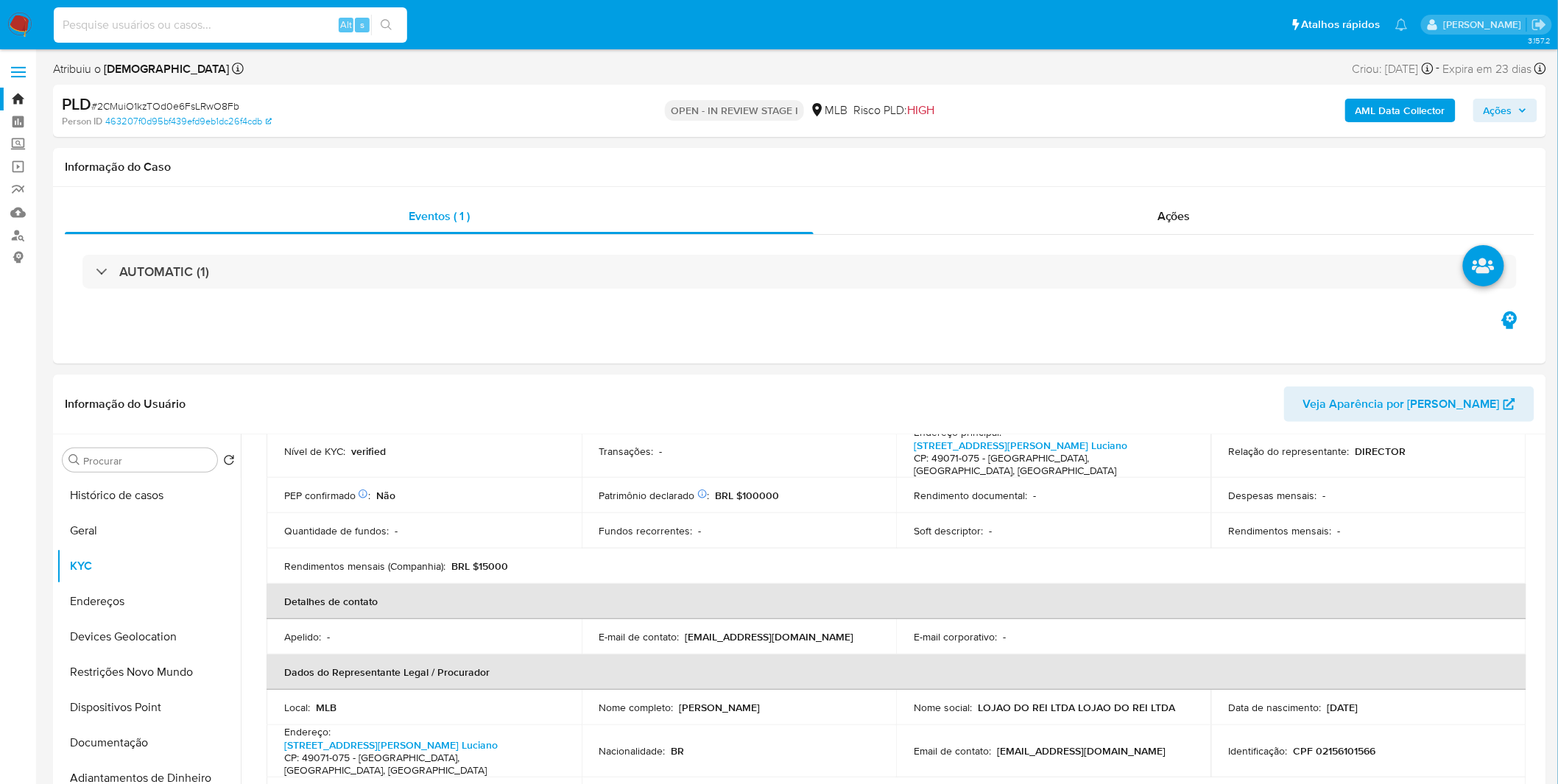
paste input "4APd2pmN66sFC0TORbzvmyBu"
type input "4APd2pmN66sFC0TORbzvmyBu"
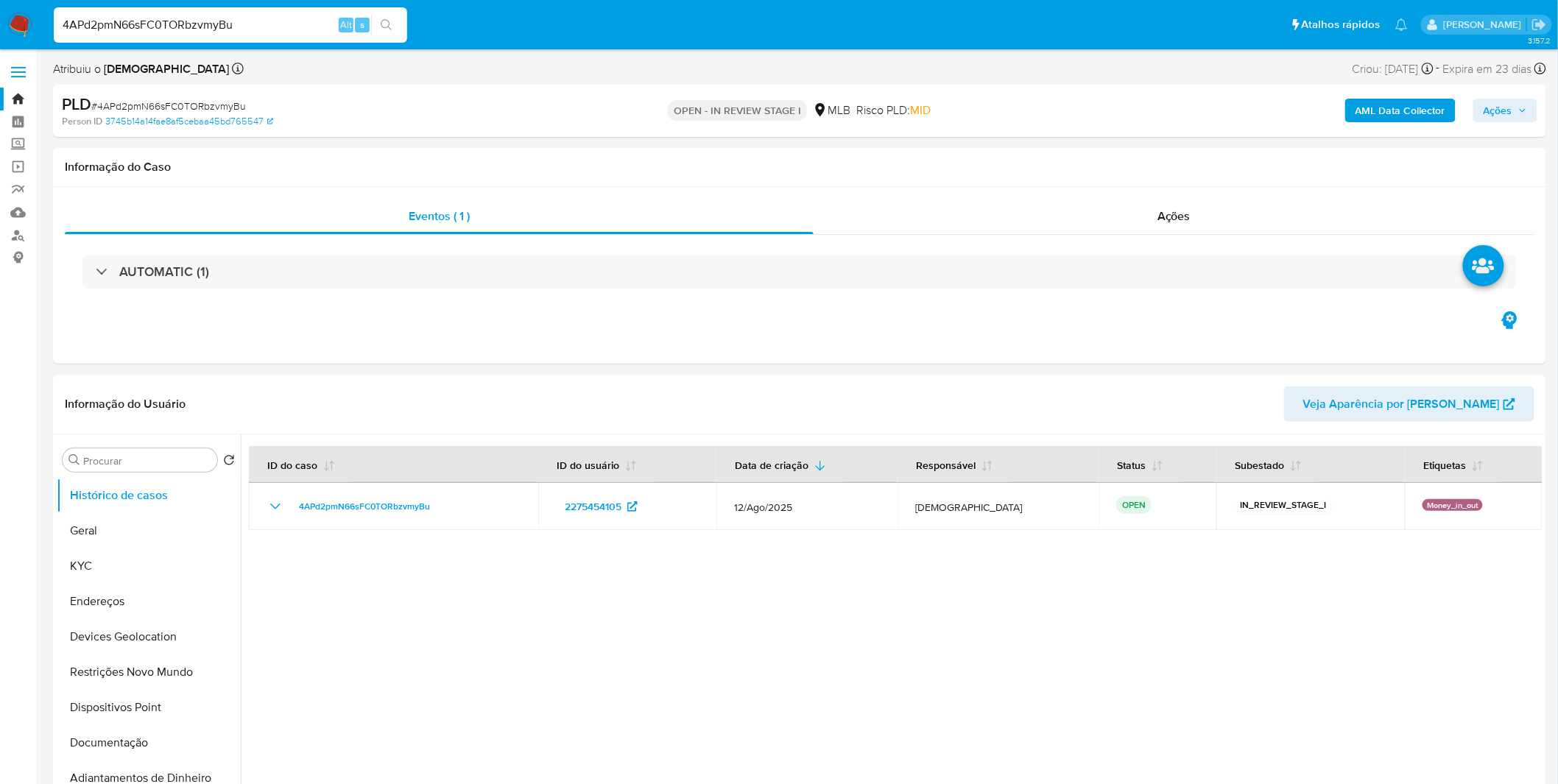
select select "10"
click at [155, 561] on button "KYC" at bounding box center [143, 565] width 172 height 35
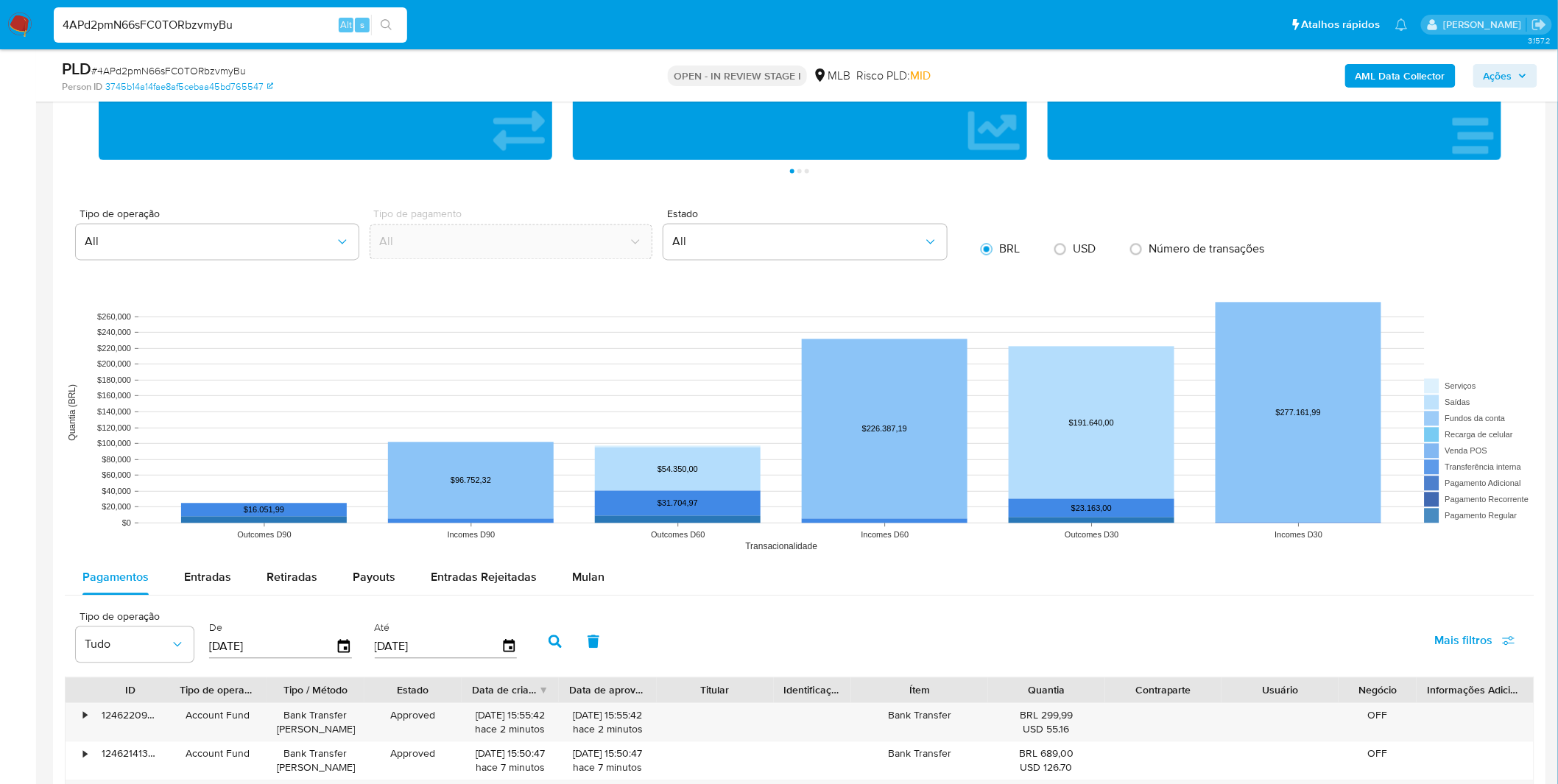
scroll to position [1308, 0]
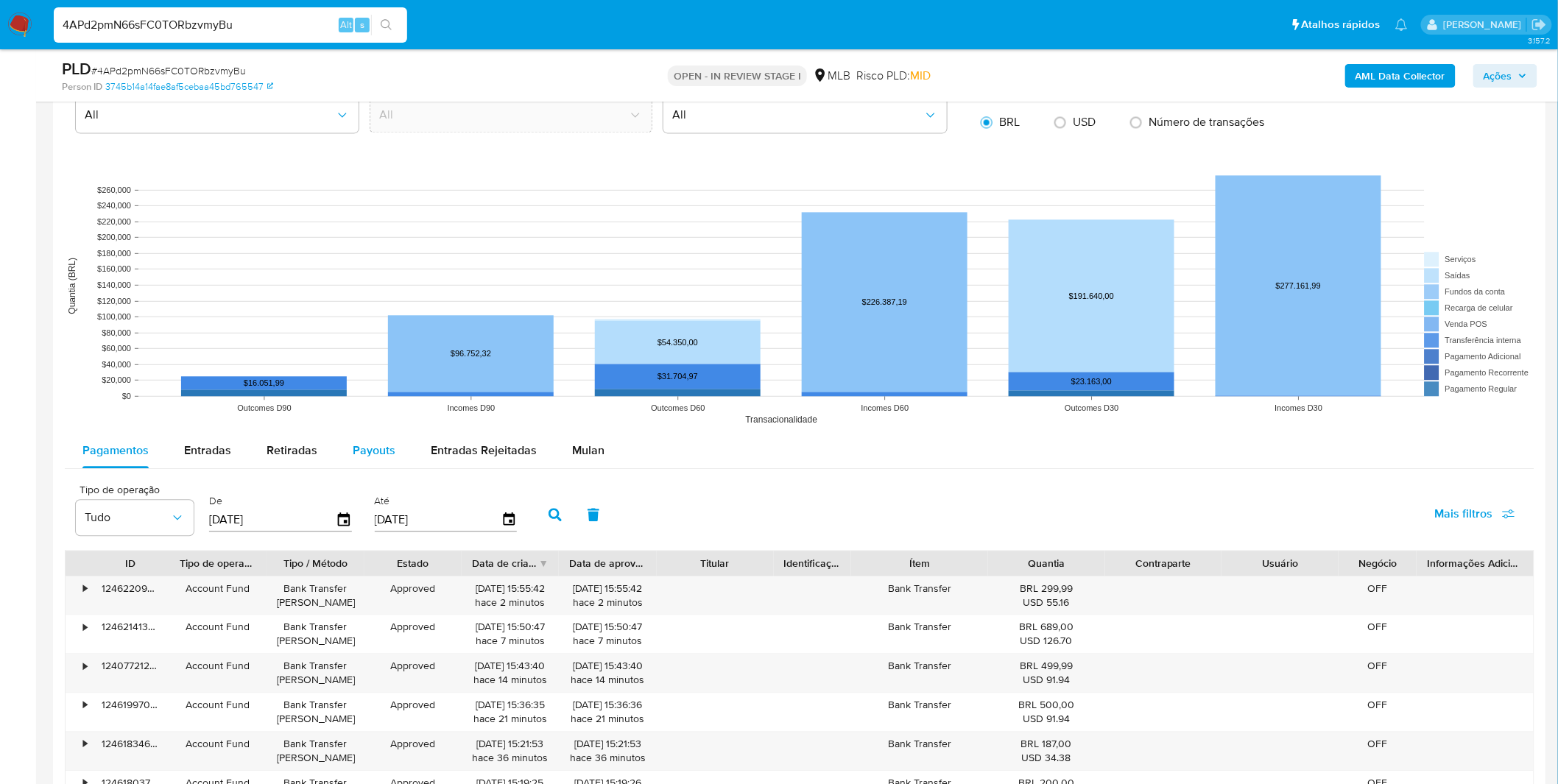
click at [361, 457] on span "Payouts" at bounding box center [374, 450] width 42 height 17
select select "10"
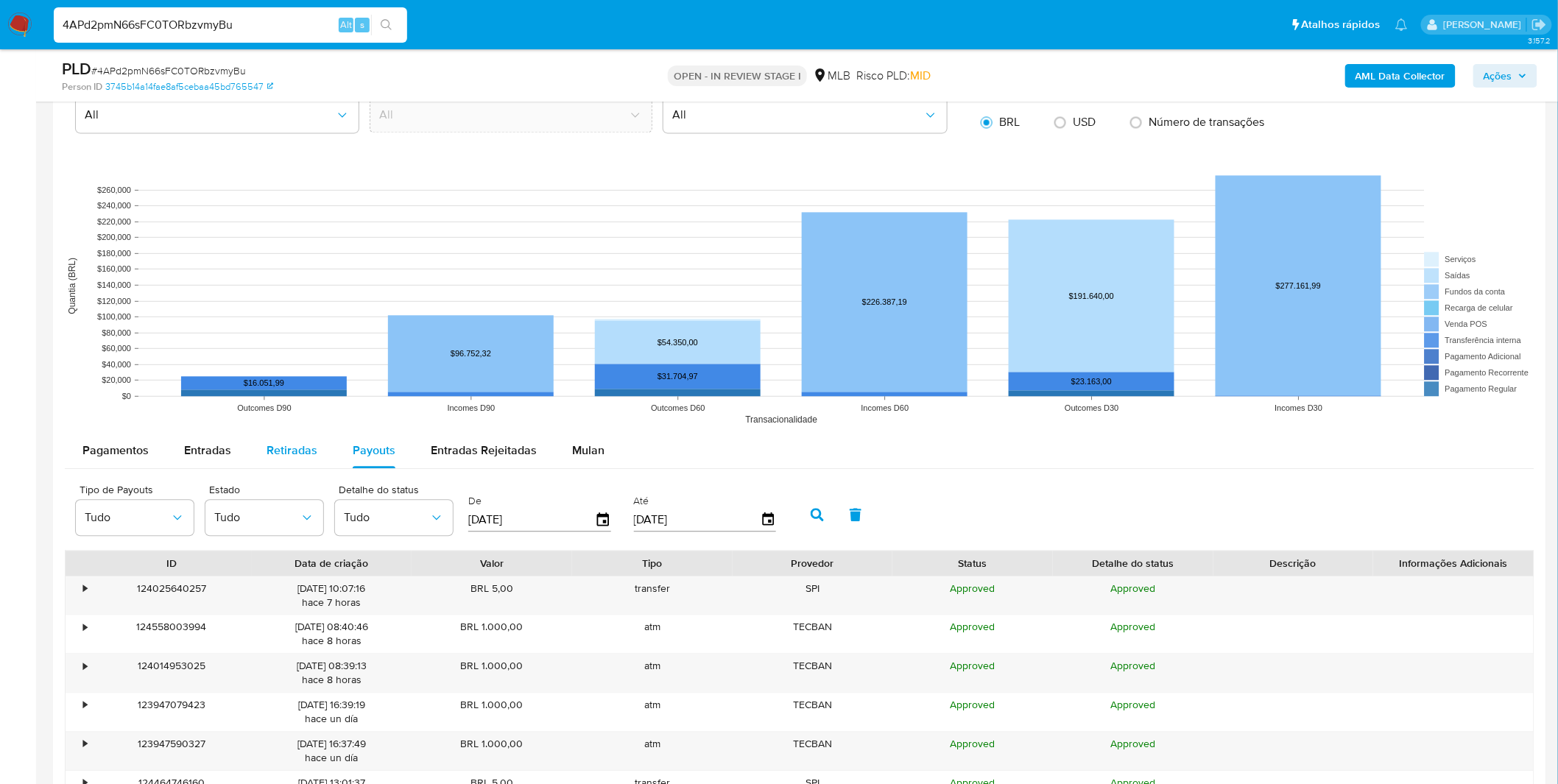
click at [316, 456] on button "Retiradas" at bounding box center [292, 450] width 86 height 35
select select "10"
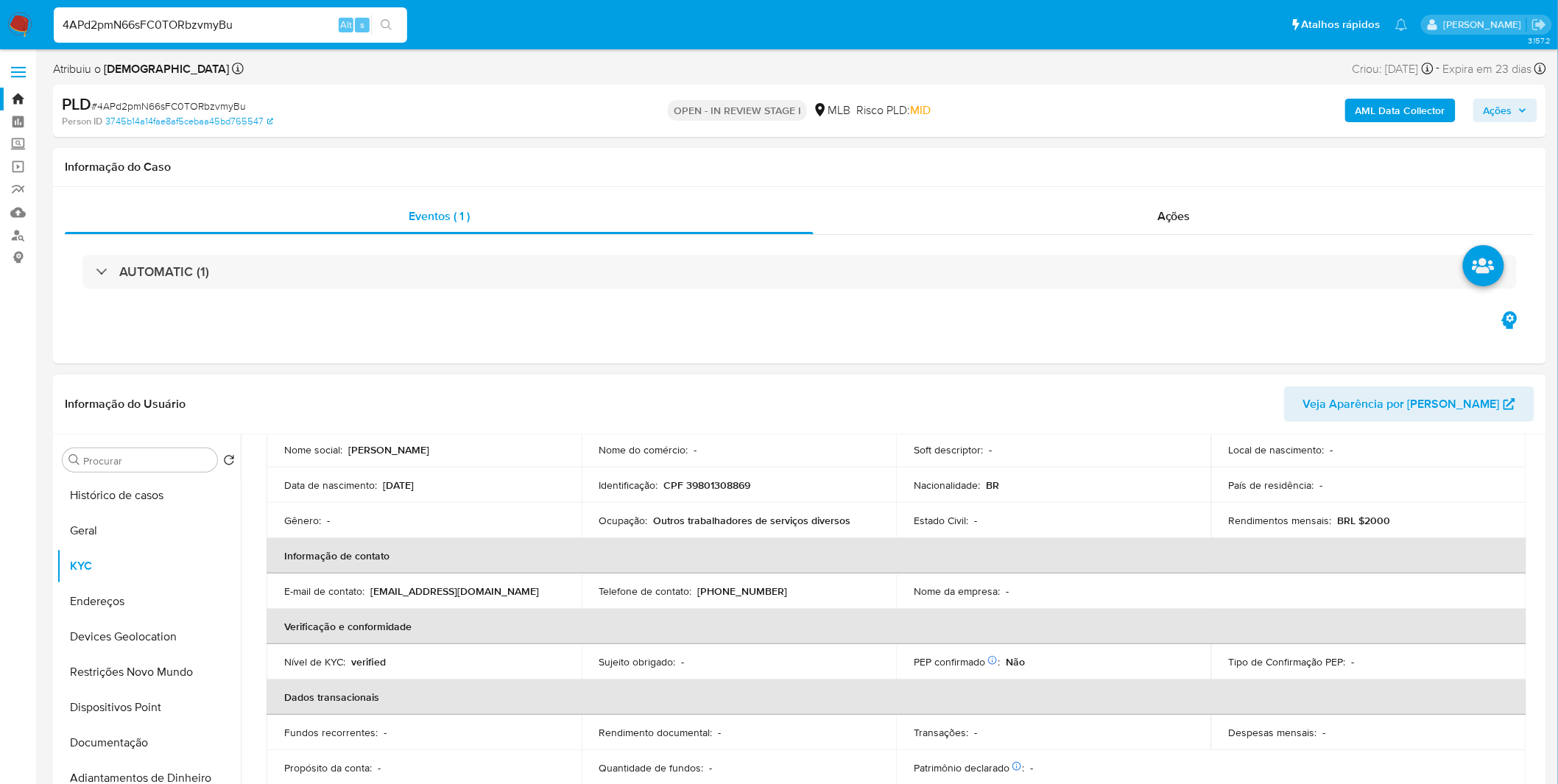
scroll to position [0, 0]
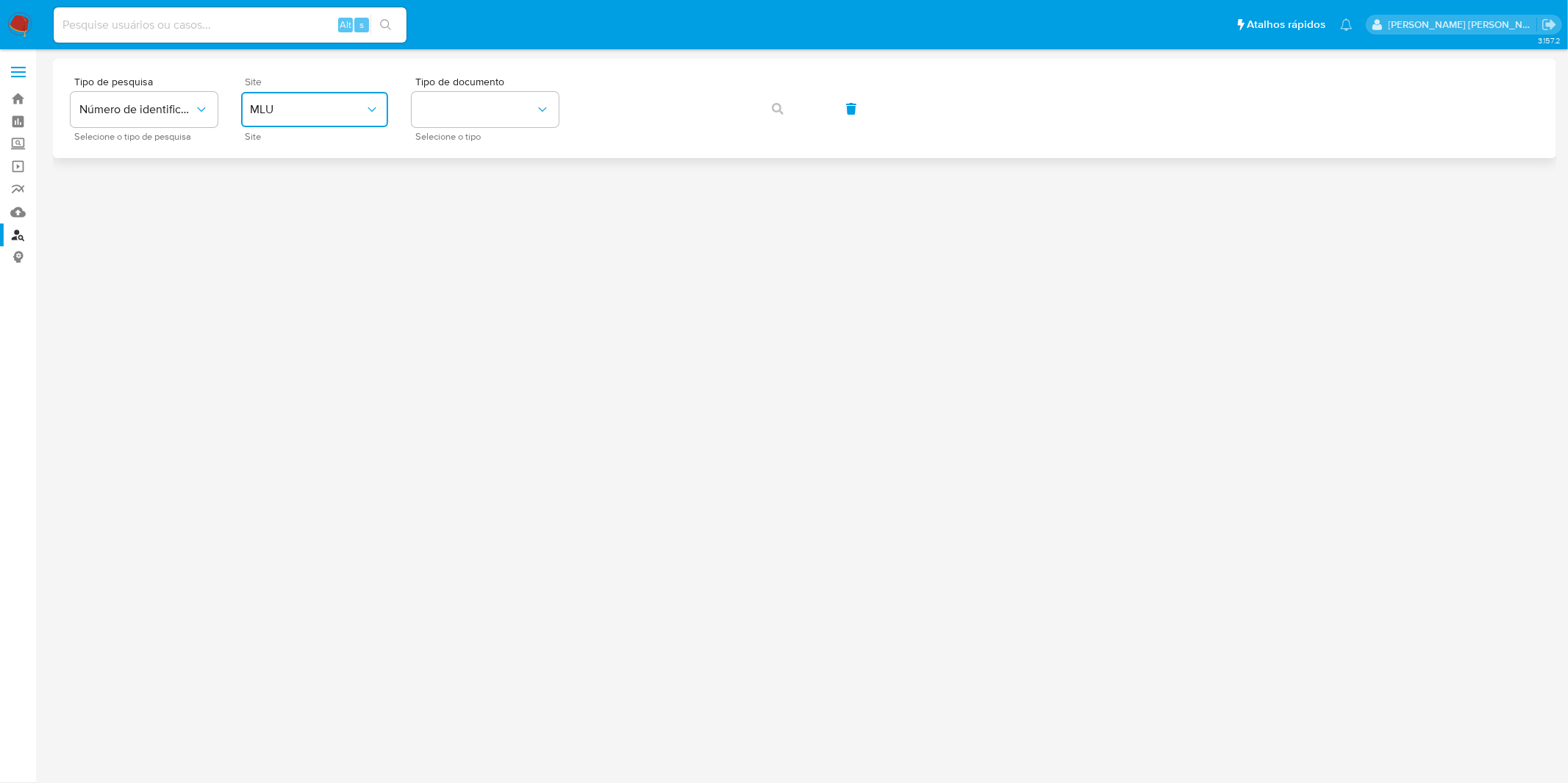
click at [339, 98] on button "MLU" at bounding box center [314, 109] width 147 height 35
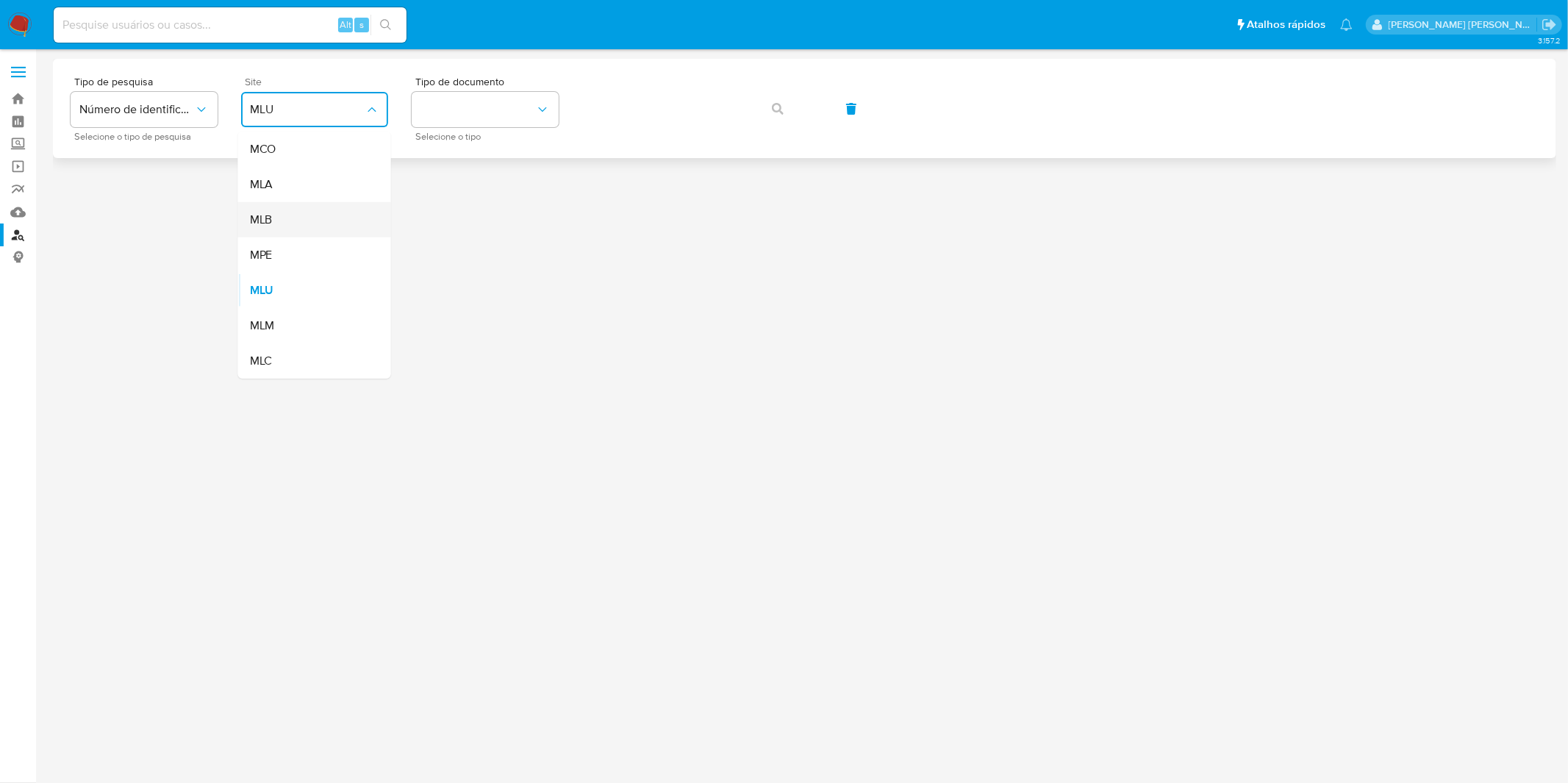
click at [363, 215] on div "MLB" at bounding box center [311, 219] width 121 height 35
click at [363, 215] on div at bounding box center [804, 416] width 1503 height 715
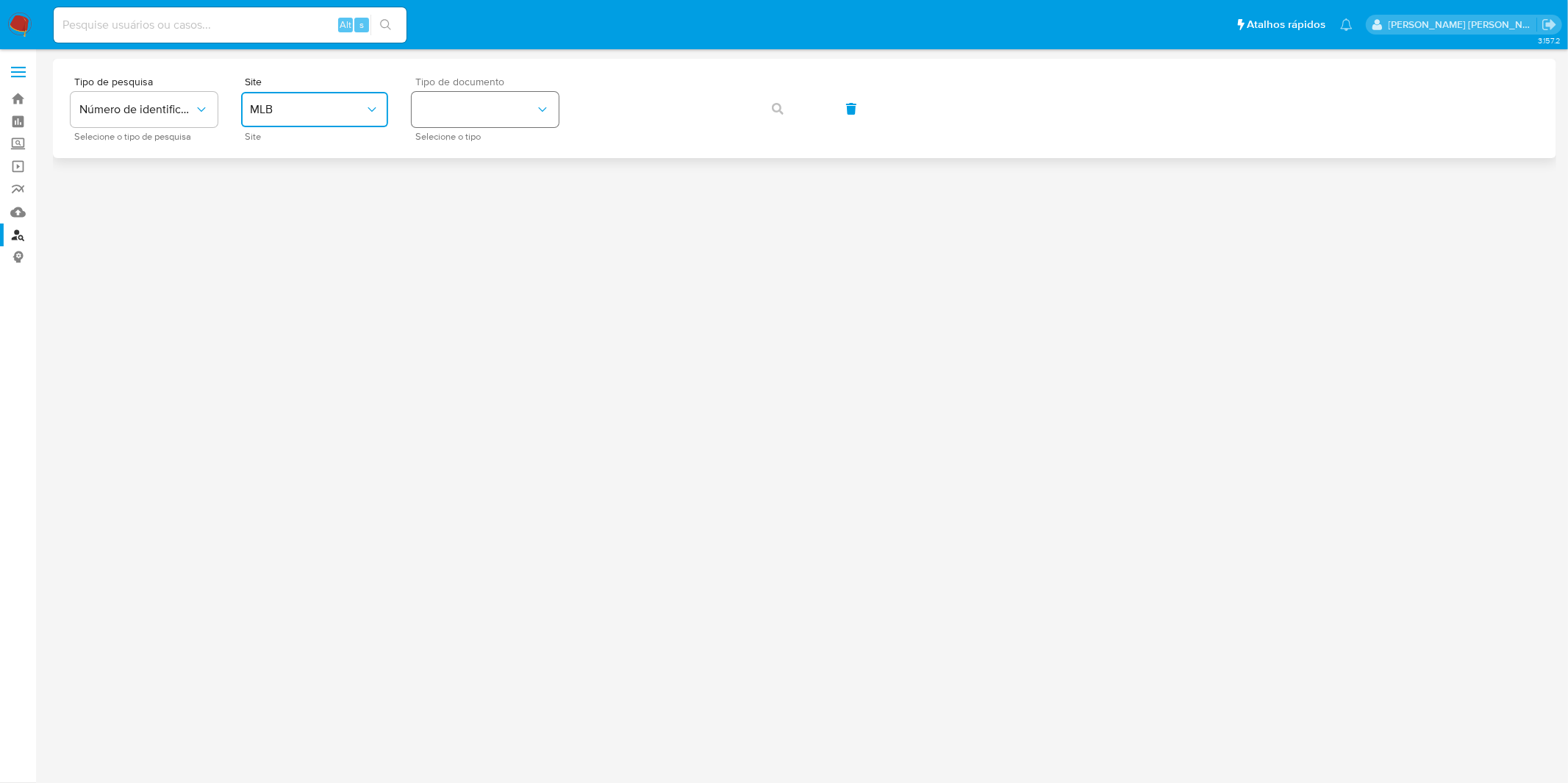
click at [466, 122] on button "identificationType" at bounding box center [485, 109] width 147 height 35
click at [485, 194] on div "CPF CPF" at bounding box center [481, 206] width 121 height 50
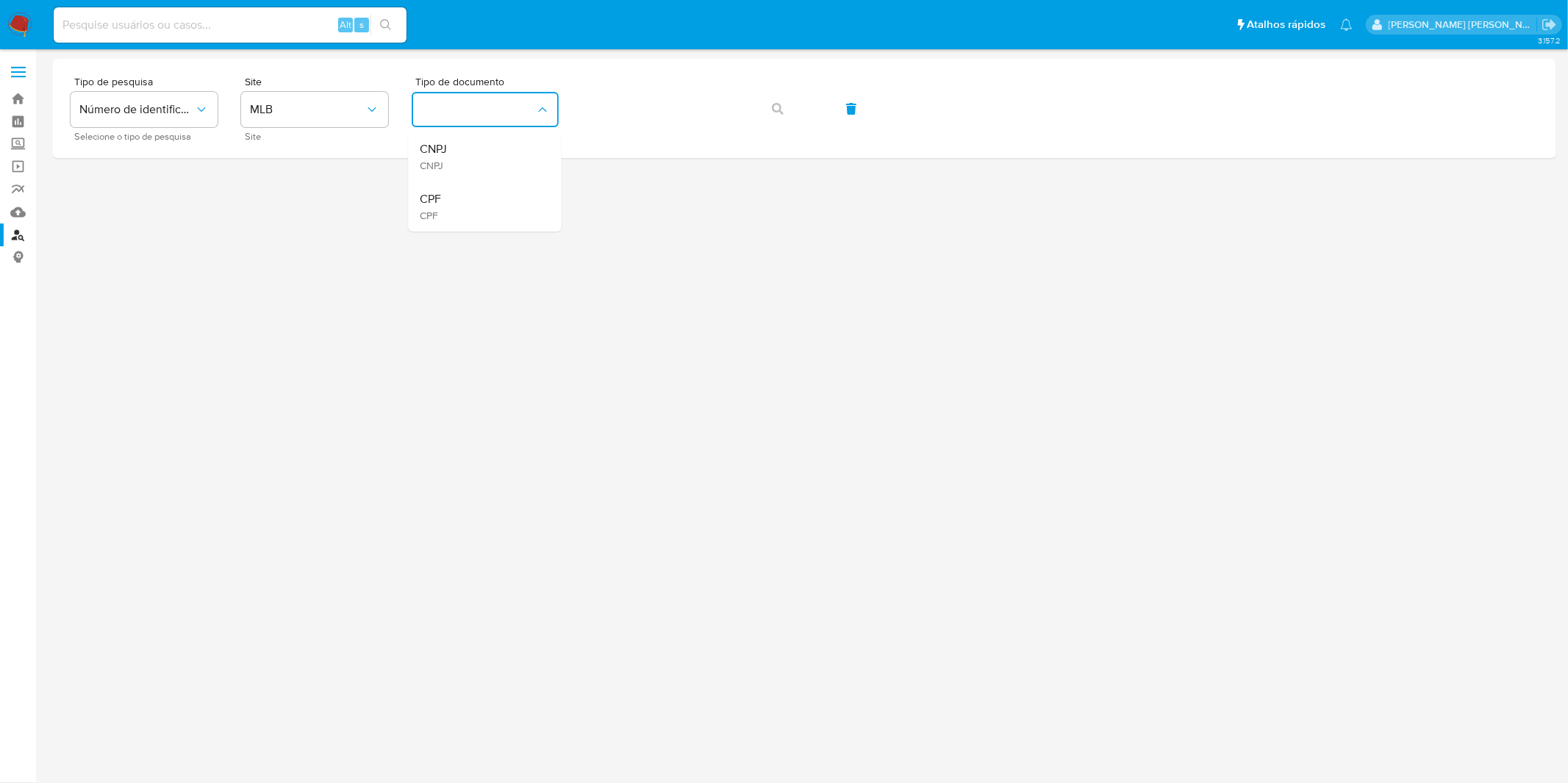
click at [486, 194] on div at bounding box center [804, 416] width 1503 height 715
click at [759, 105] on button "button" at bounding box center [778, 109] width 50 height 35
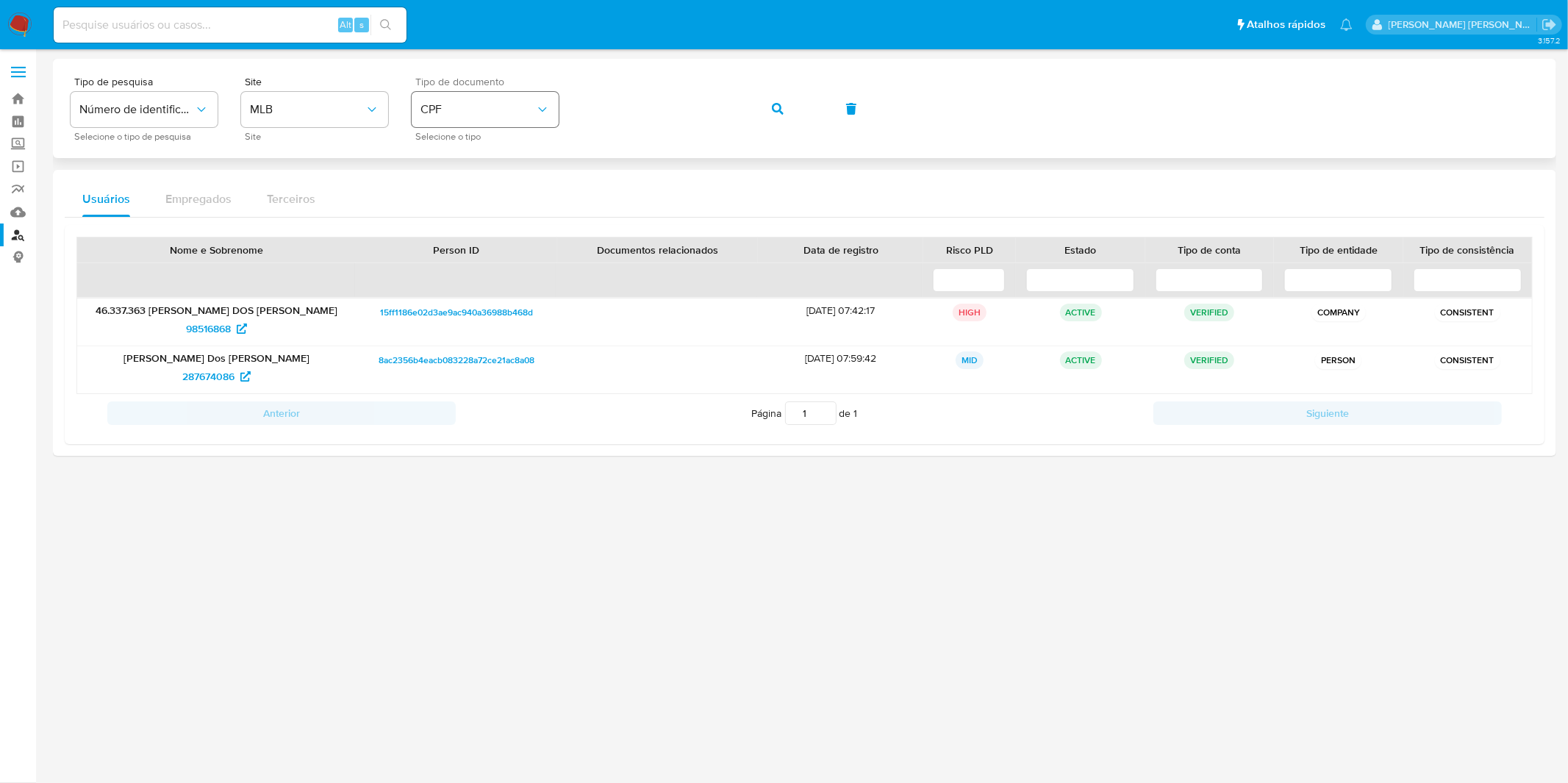
click at [501, 118] on button "CPF" at bounding box center [485, 109] width 147 height 35
click at [505, 148] on div "CNPJ CNPJ" at bounding box center [481, 156] width 121 height 50
click at [780, 104] on icon "button" at bounding box center [778, 109] width 12 height 12
click at [780, 104] on div "Tipo de pesquisa Número de identificação Selecione o tipo de pesquisa Site MLB …" at bounding box center [804, 109] width 1468 height 64
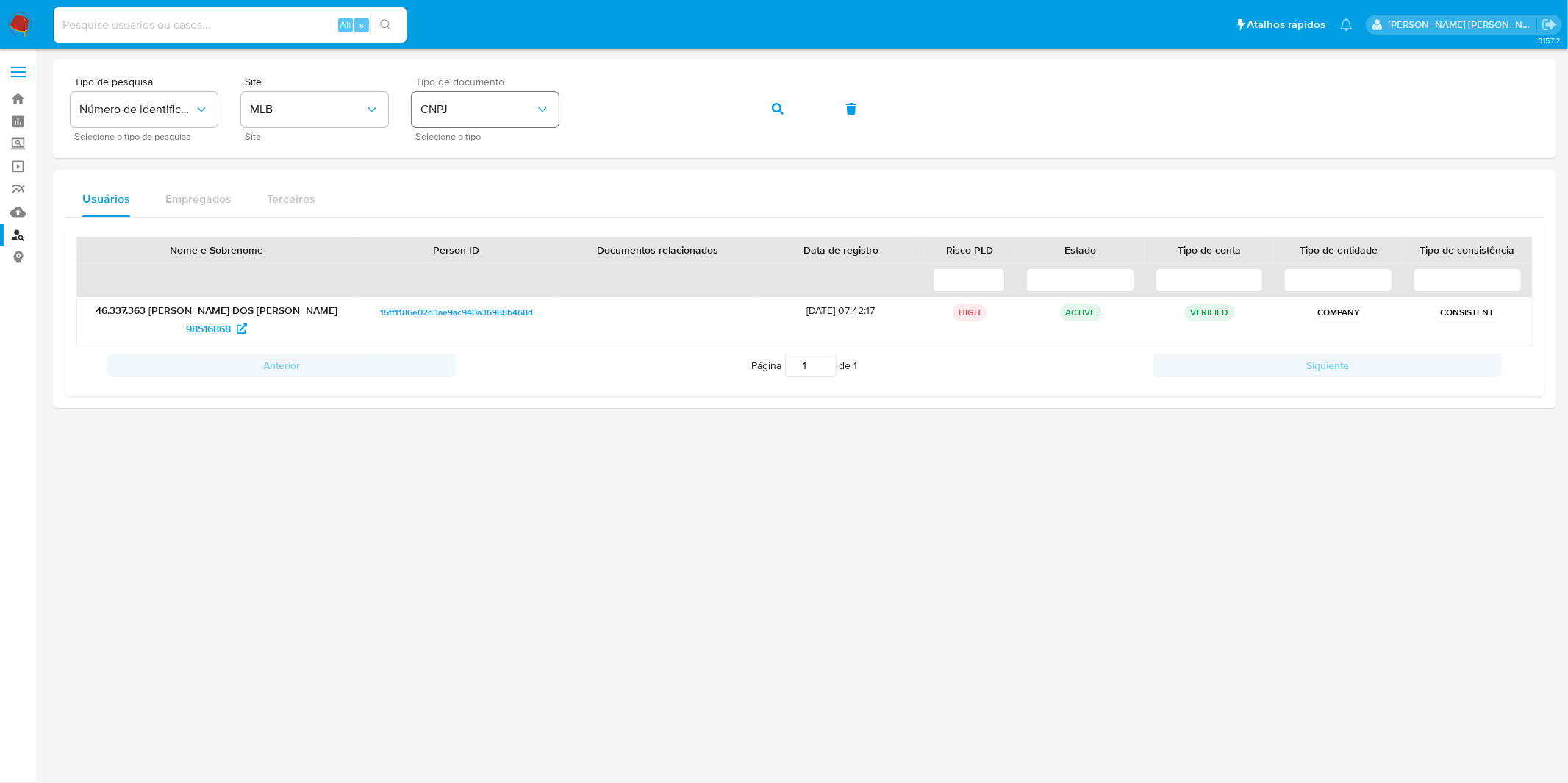
click at [498, 123] on button "CNPJ" at bounding box center [485, 109] width 147 height 35
click at [515, 205] on div "CPF CPF" at bounding box center [481, 206] width 121 height 50
click at [766, 115] on button "button" at bounding box center [778, 109] width 50 height 35
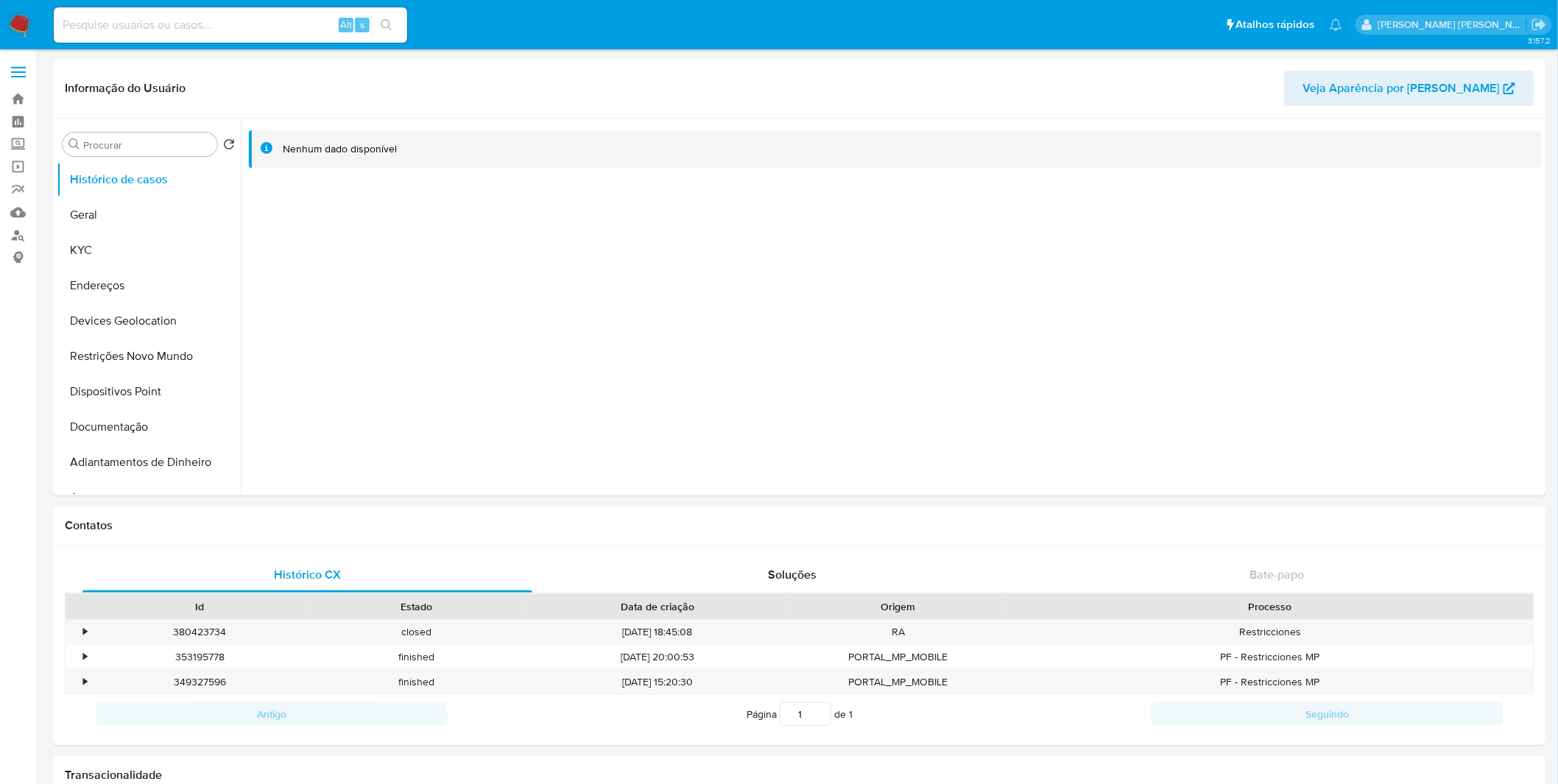
select select "10"
click at [97, 254] on button "KYC" at bounding box center [143, 250] width 172 height 35
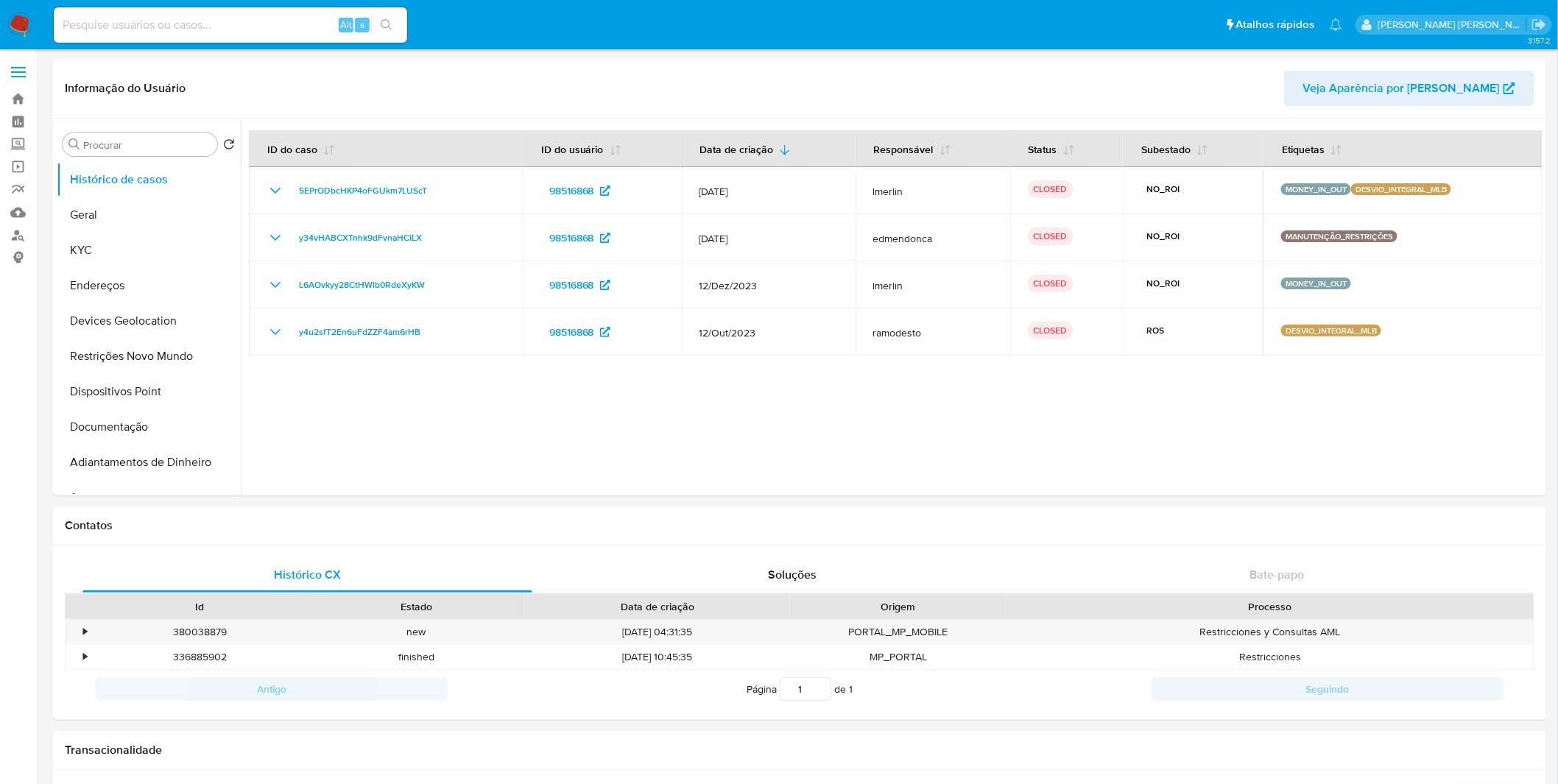
select select "10"
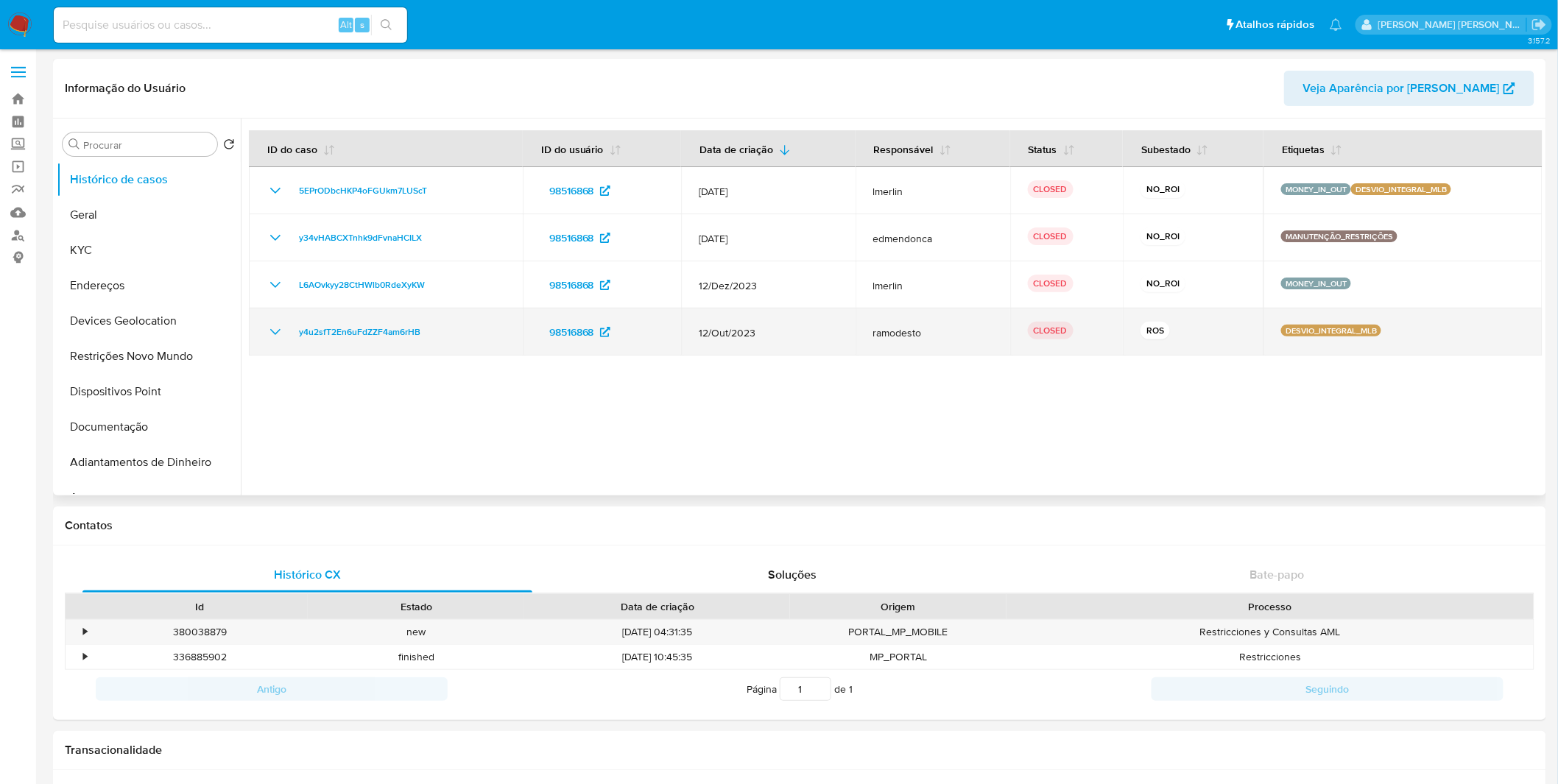
click at [267, 335] on icon "Mostrar/Ocultar" at bounding box center [275, 332] width 17 height 17
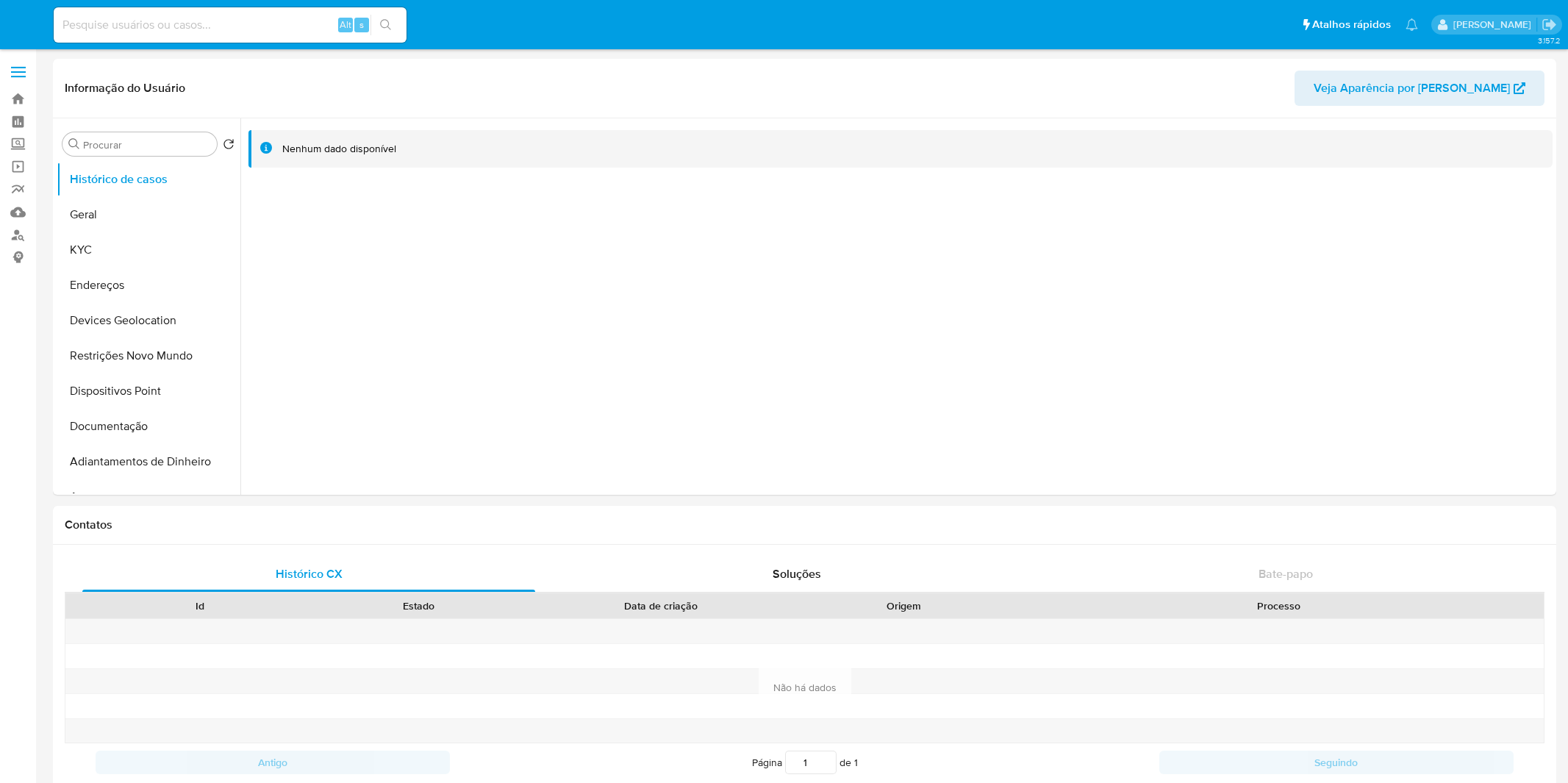
select select "10"
click at [140, 262] on button "KYC" at bounding box center [142, 249] width 172 height 35
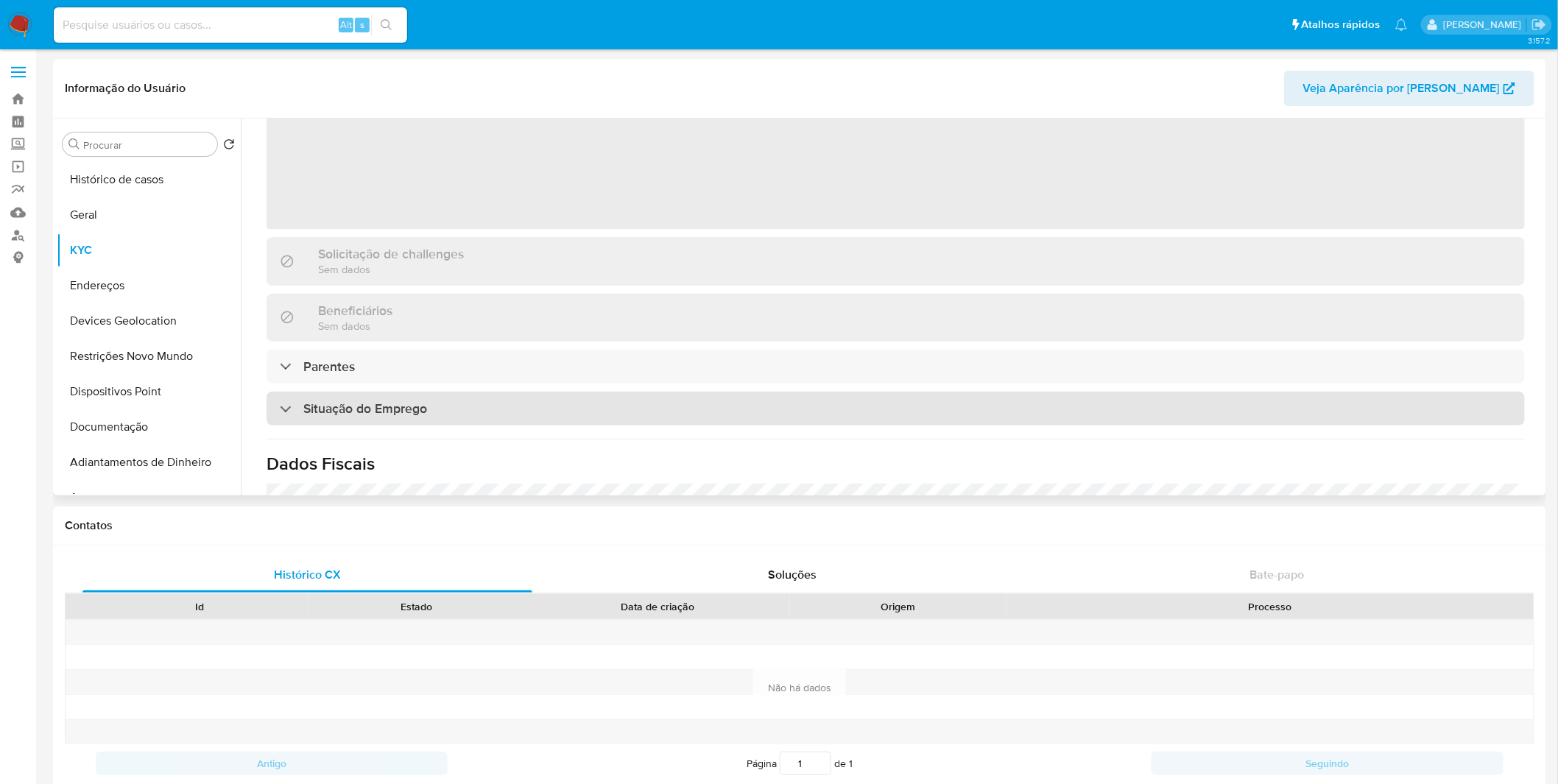
scroll to position [327, 0]
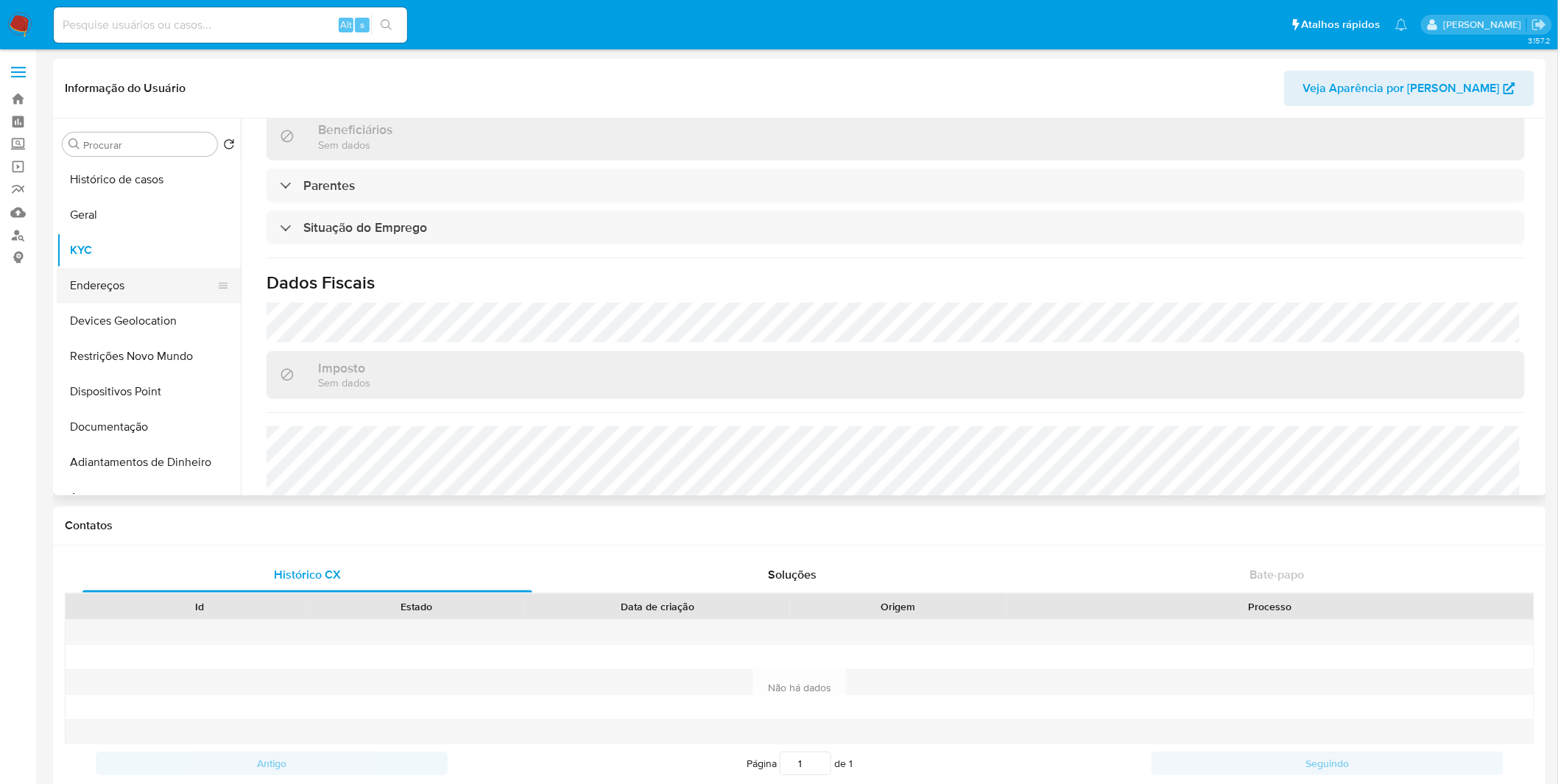
click at [187, 269] on button "Endereços" at bounding box center [143, 285] width 172 height 35
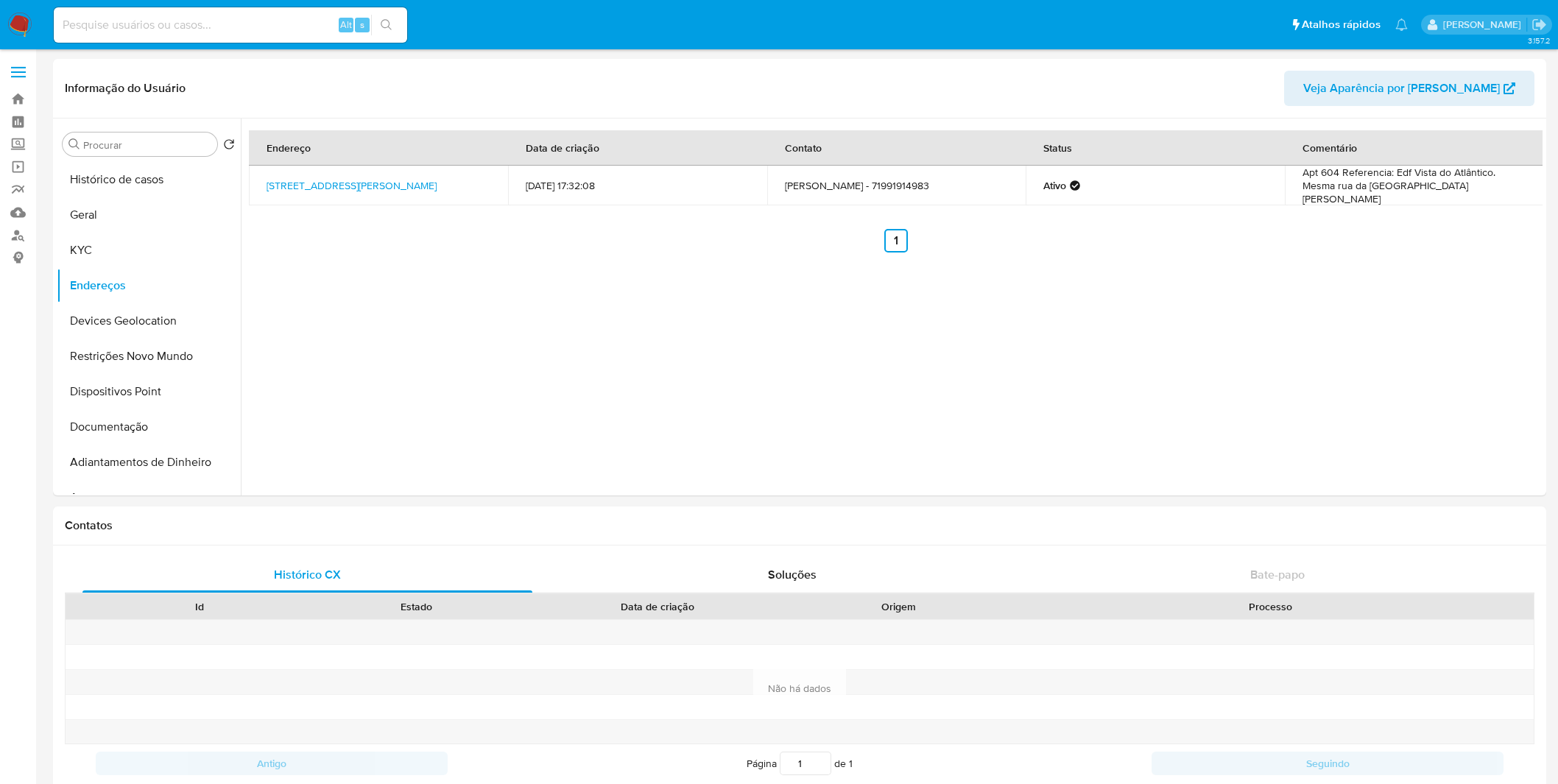
select select "10"
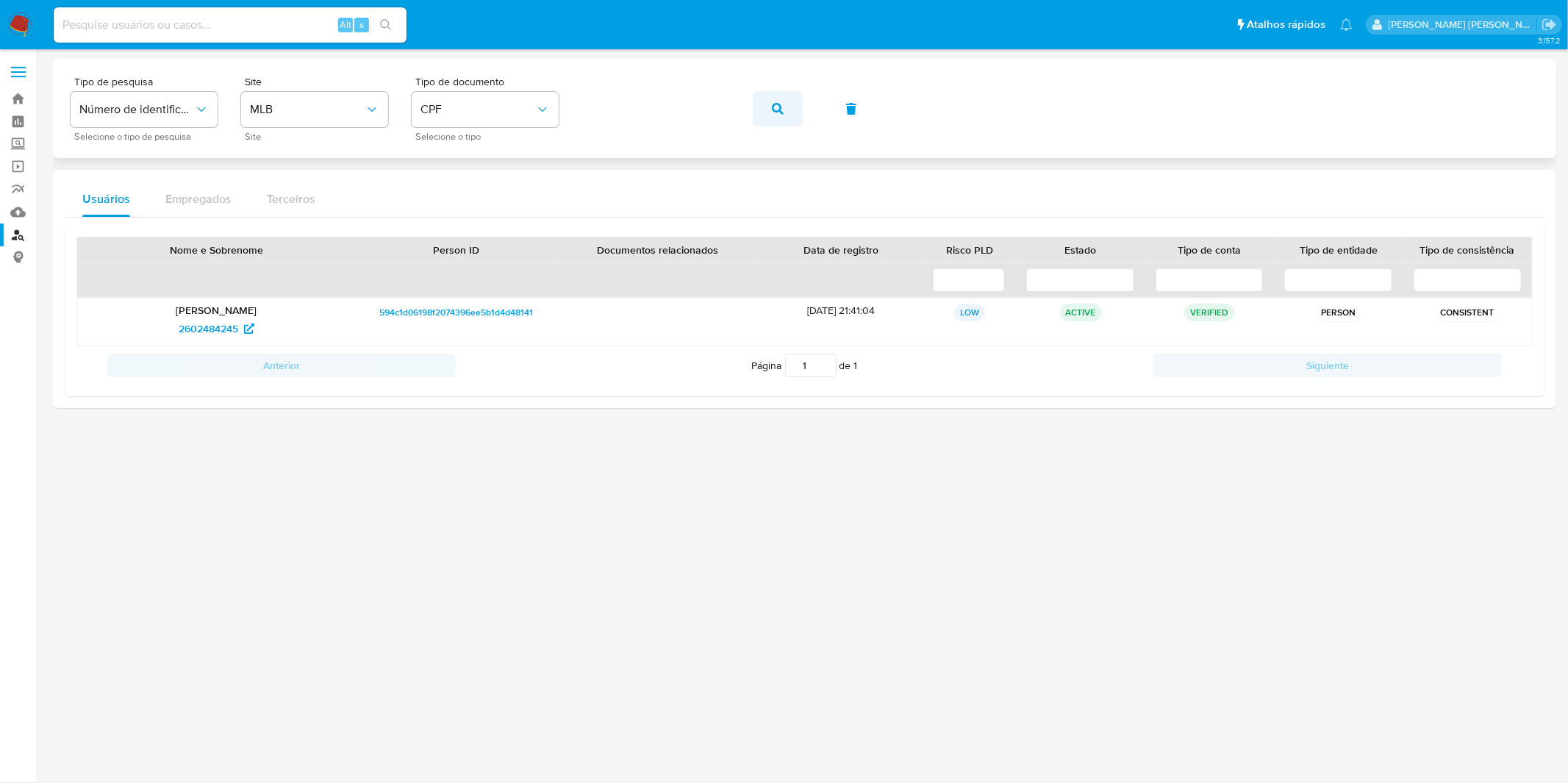
click at [765, 104] on button "button" at bounding box center [778, 109] width 50 height 35
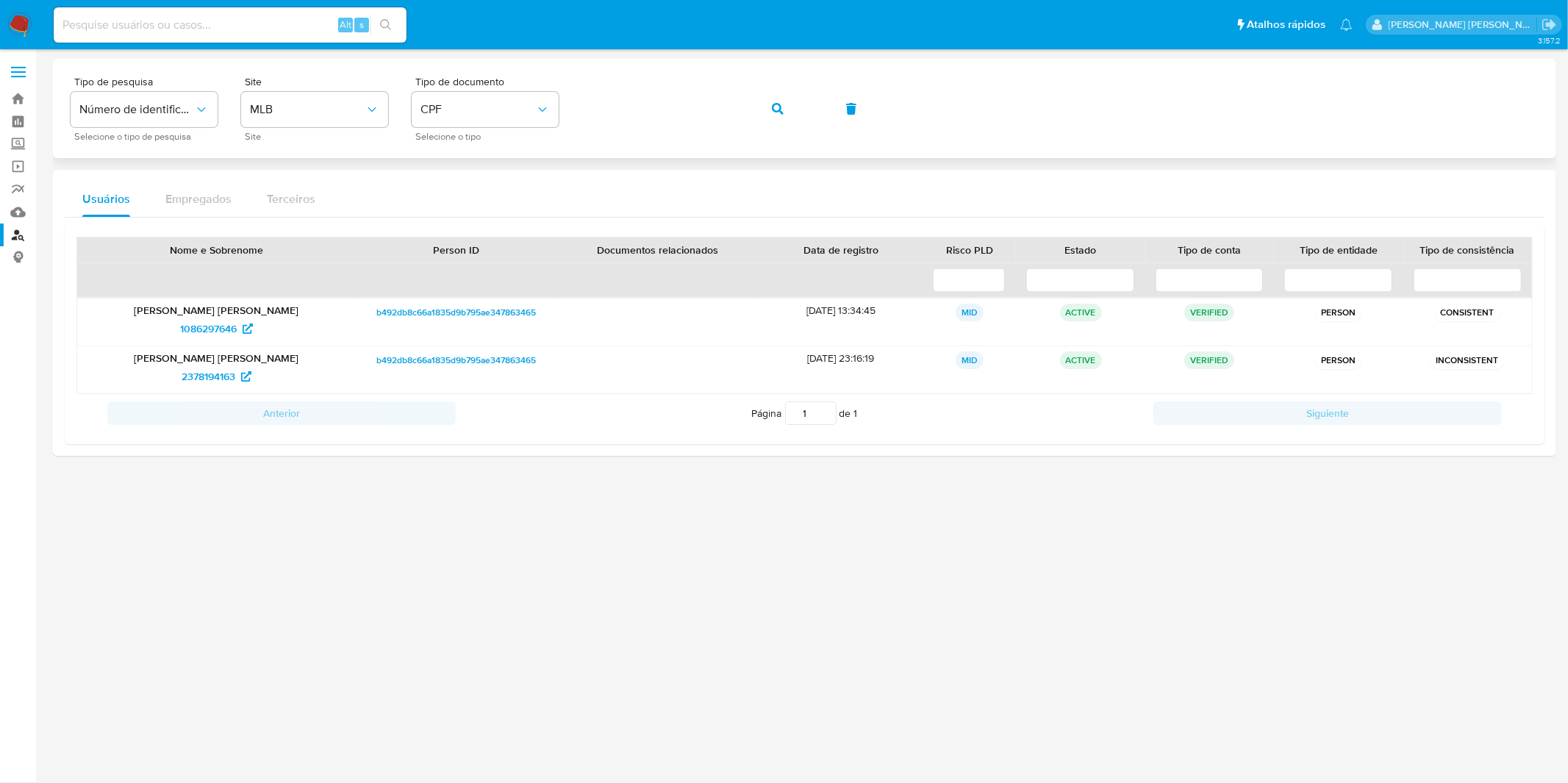
click at [753, 106] on button "button" at bounding box center [778, 109] width 50 height 35
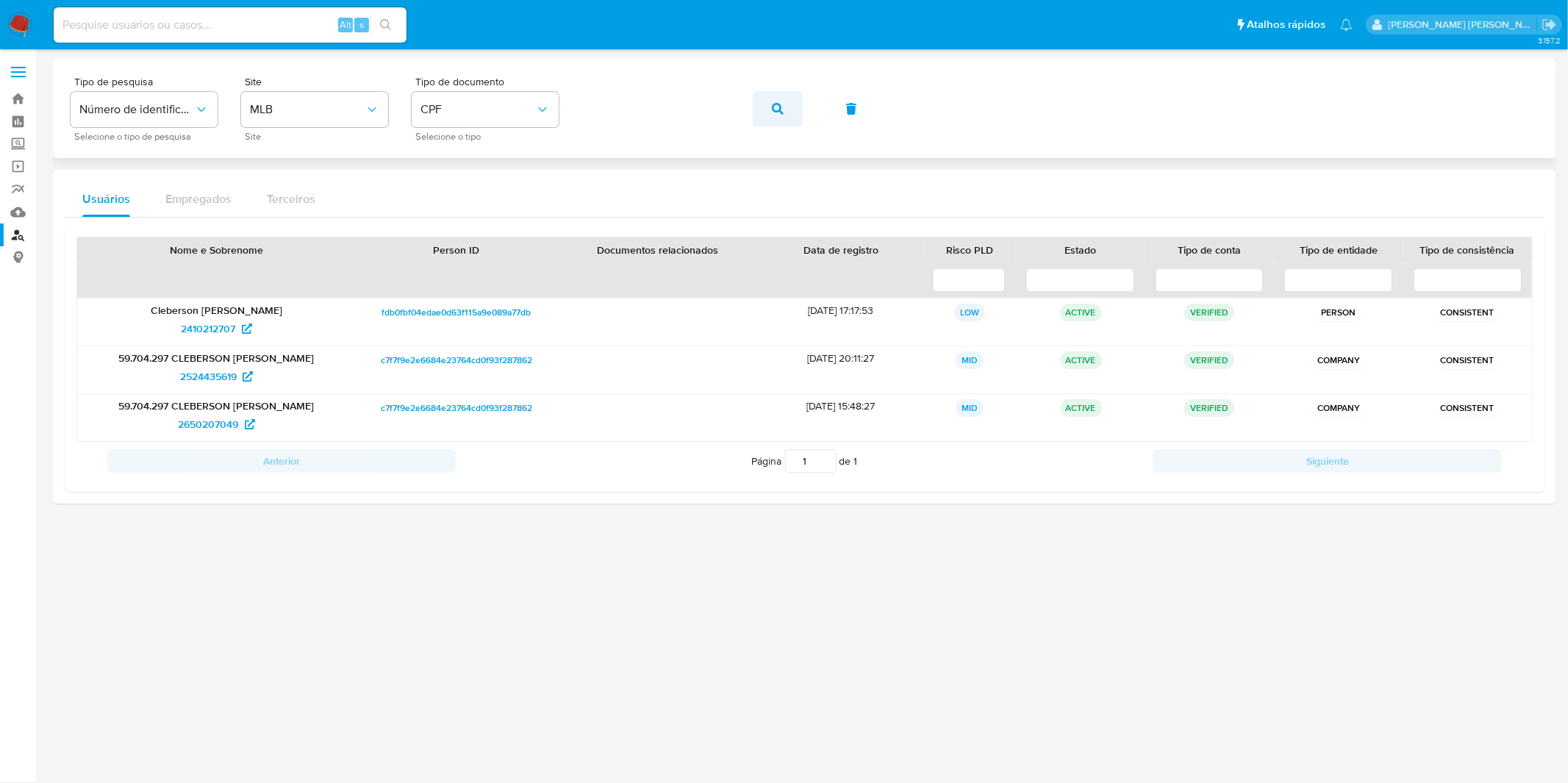
click at [779, 103] on icon "button" at bounding box center [778, 109] width 12 height 12
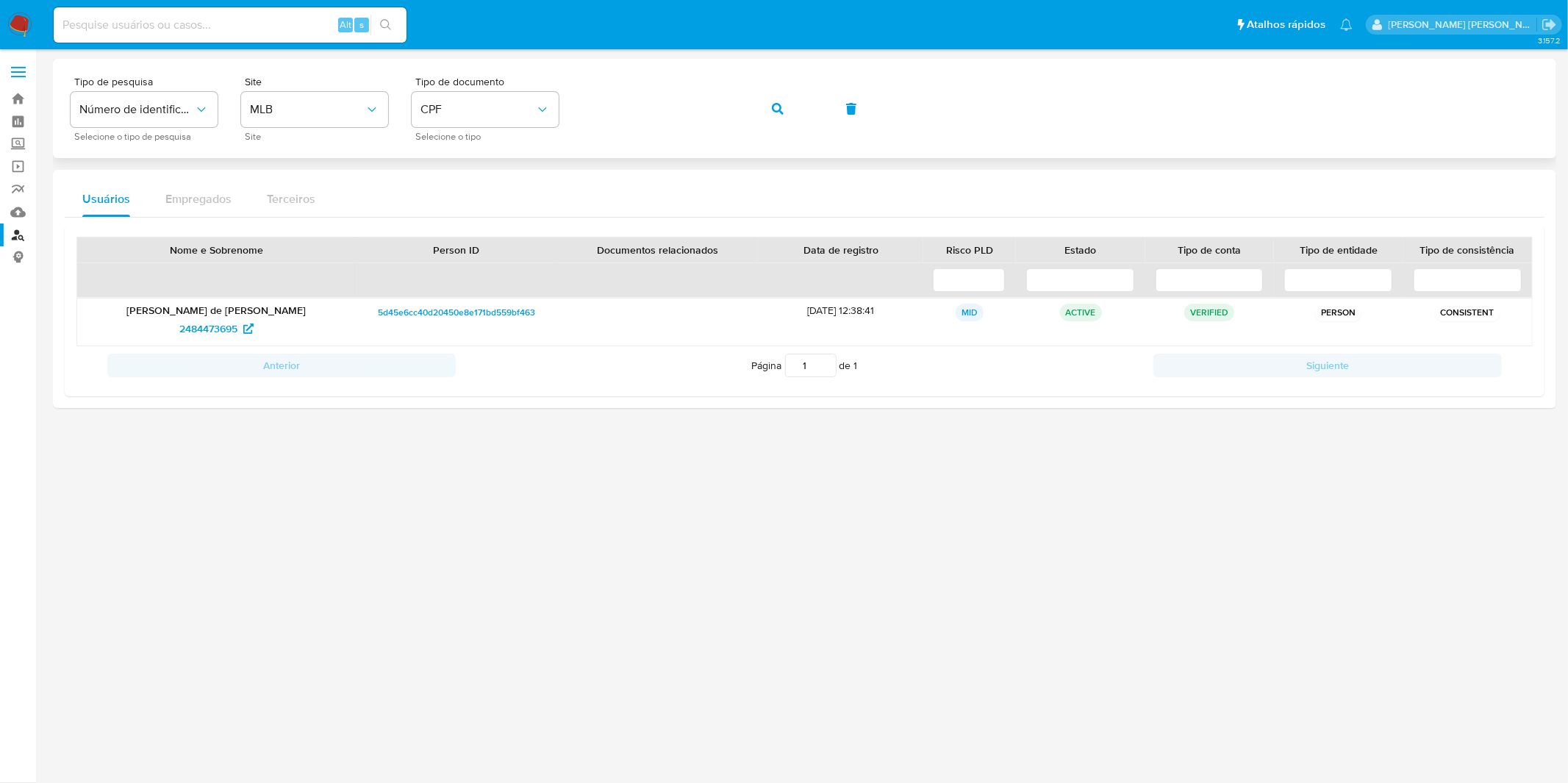
click at [787, 117] on button "button" at bounding box center [778, 109] width 50 height 35
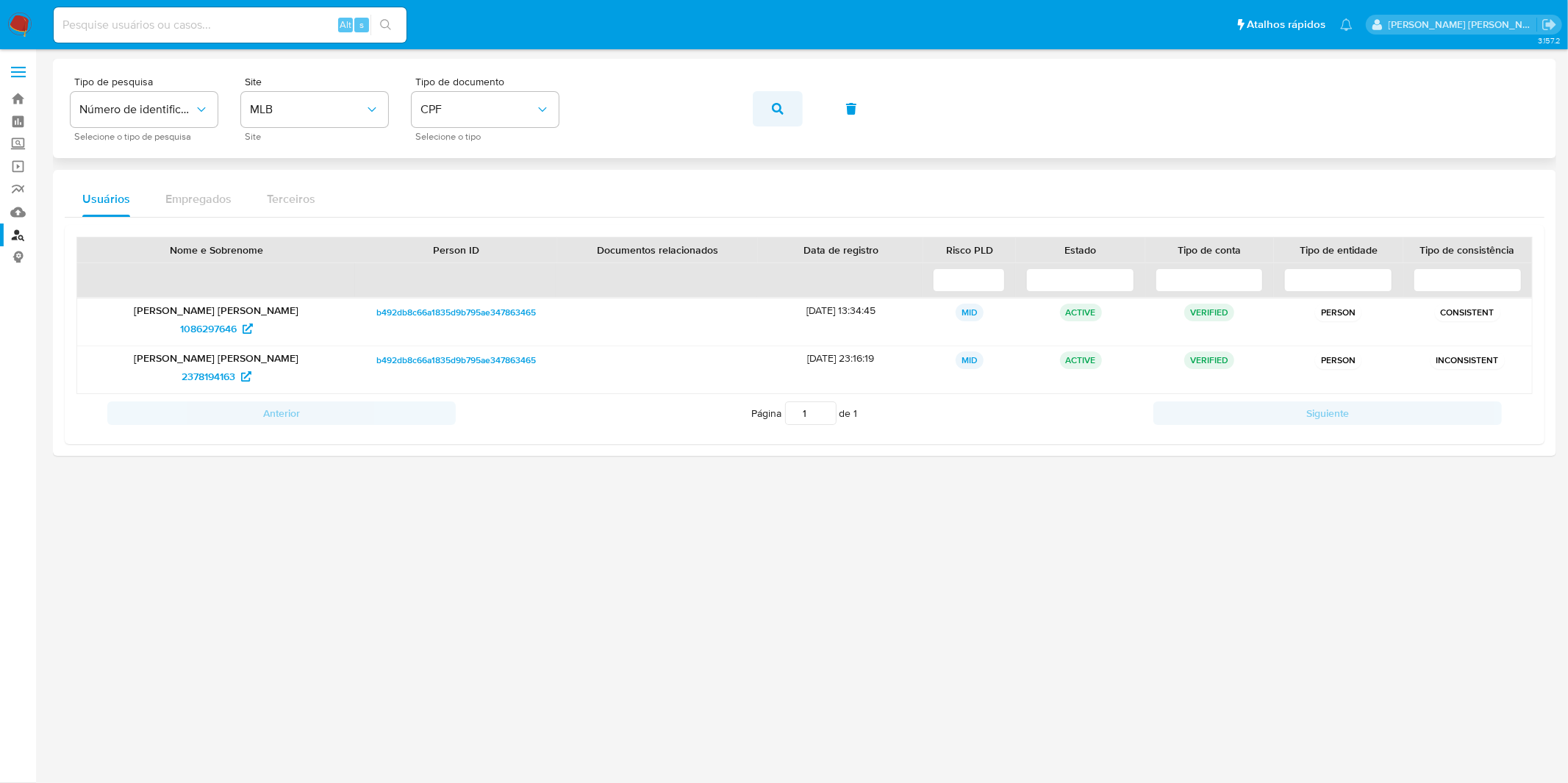
click at [790, 109] on button "button" at bounding box center [778, 109] width 50 height 35
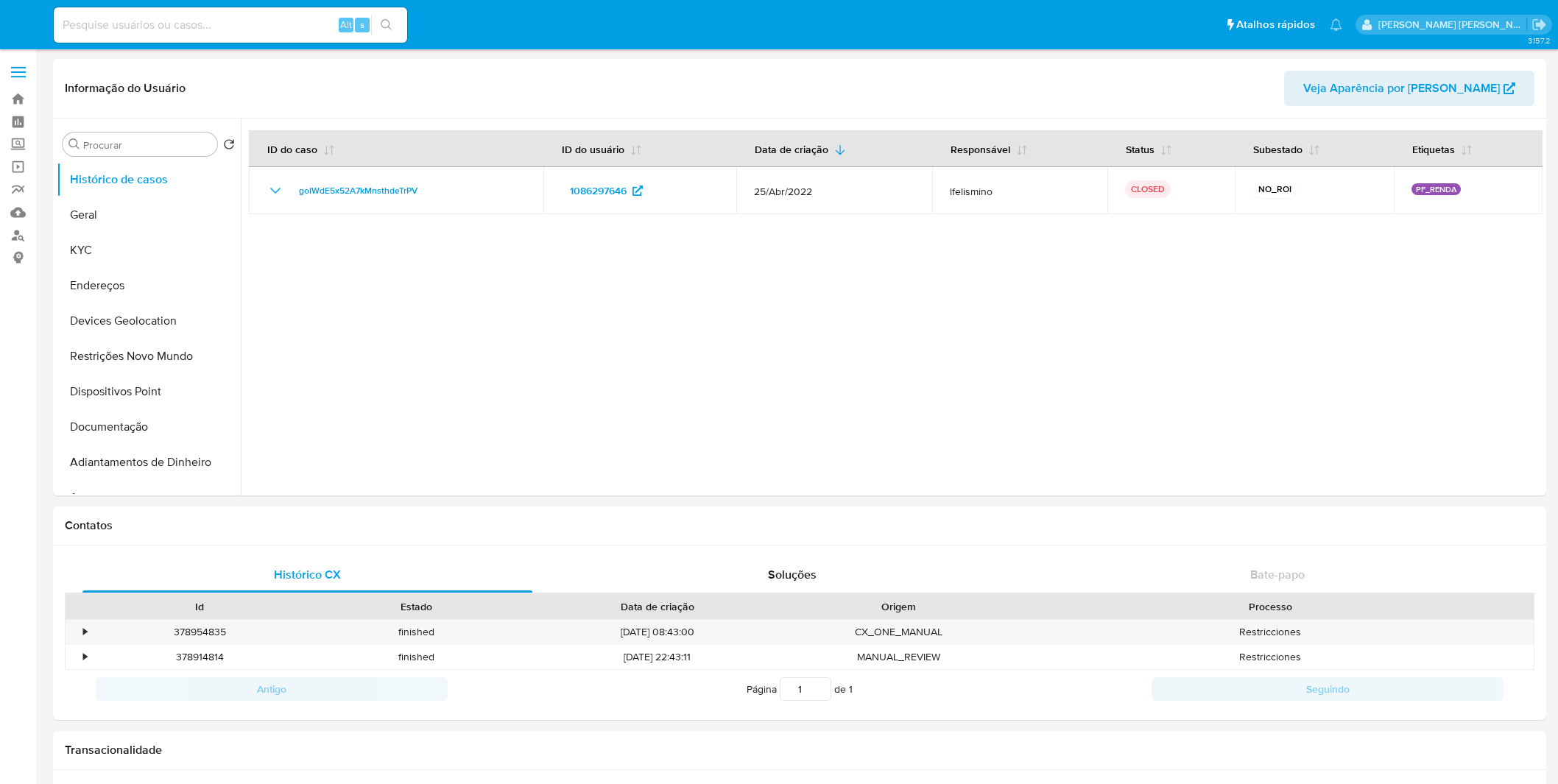
select select "10"
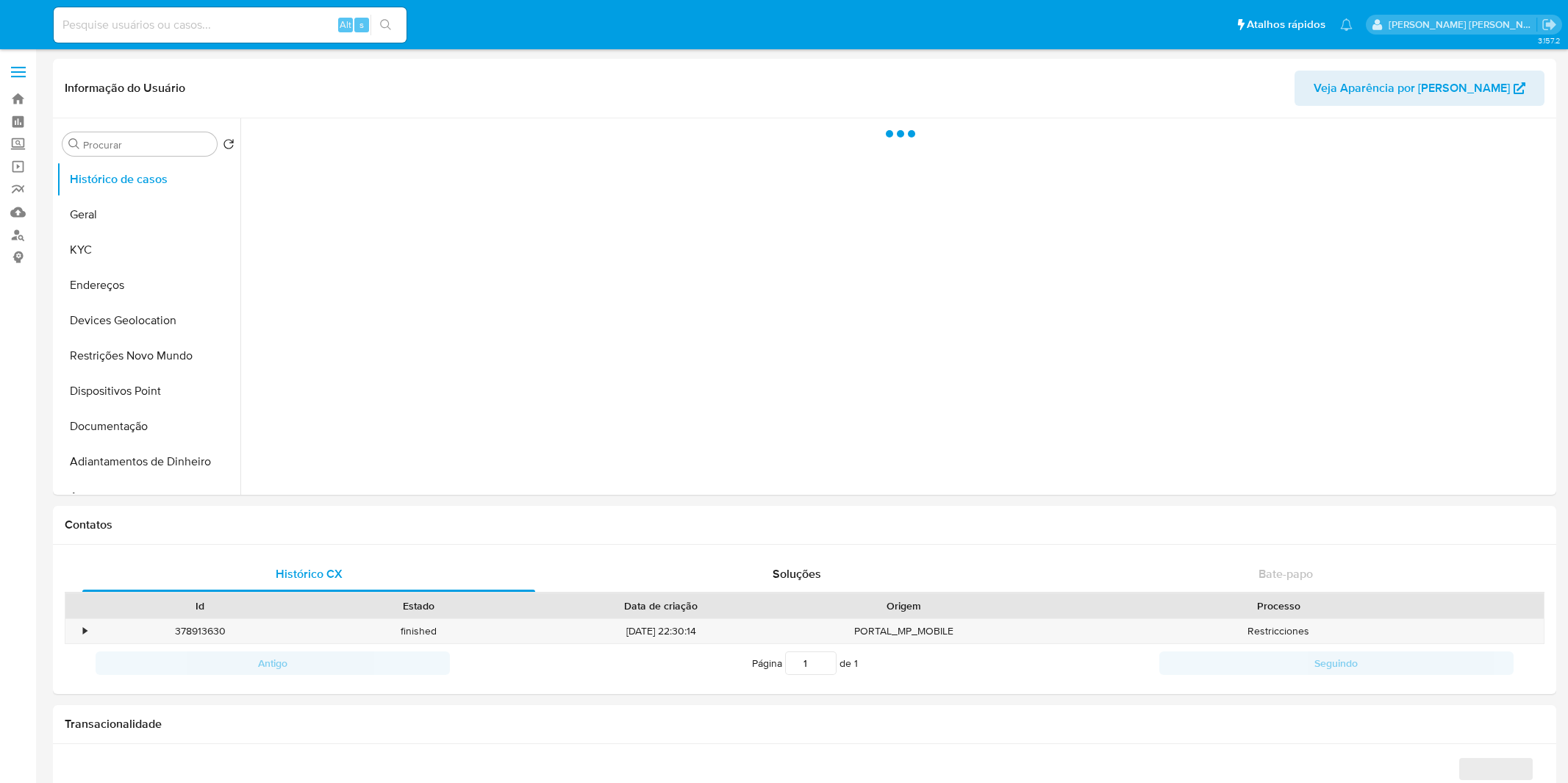
select select "10"
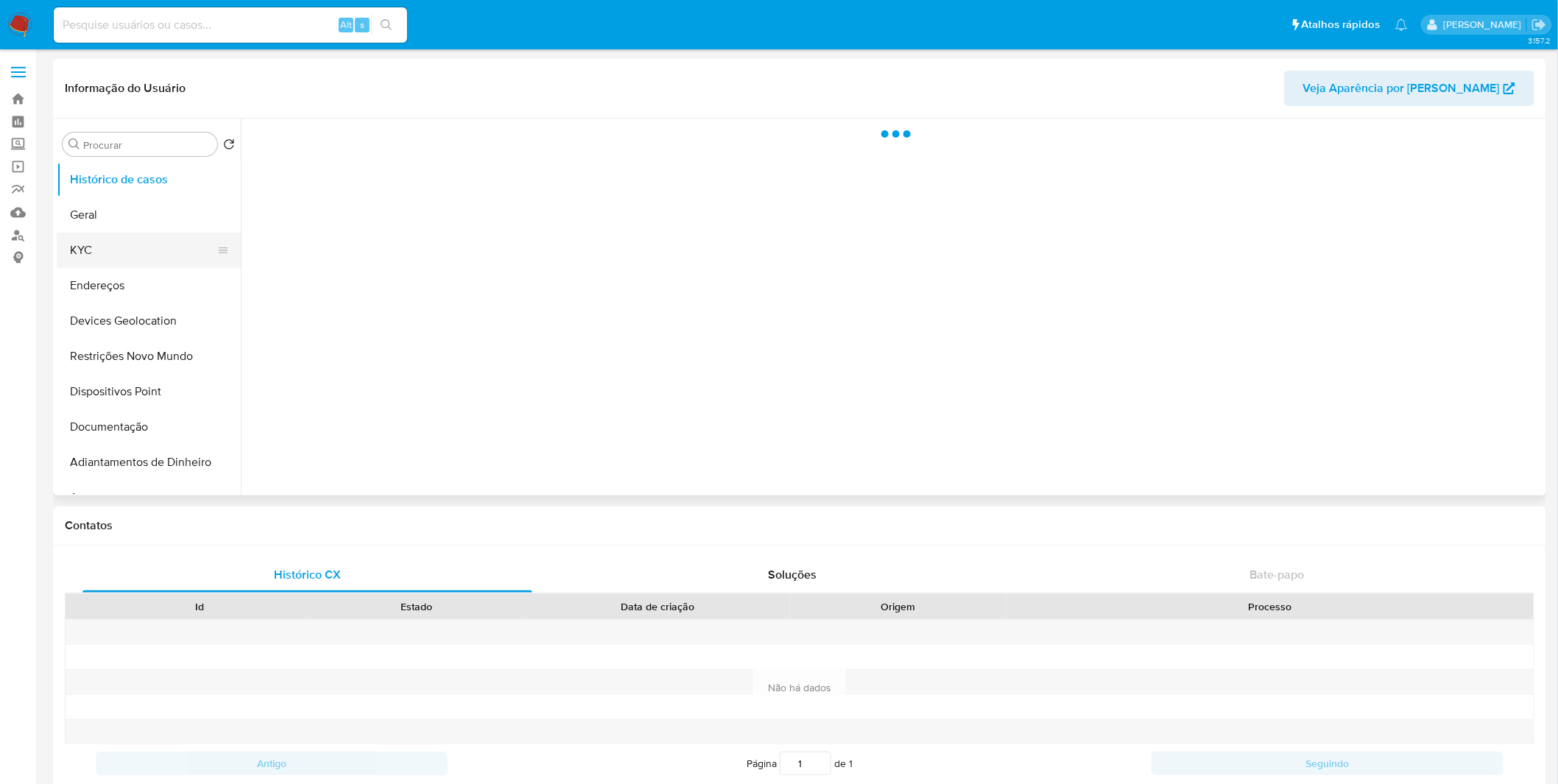
click at [138, 239] on button "KYC" at bounding box center [143, 250] width 172 height 35
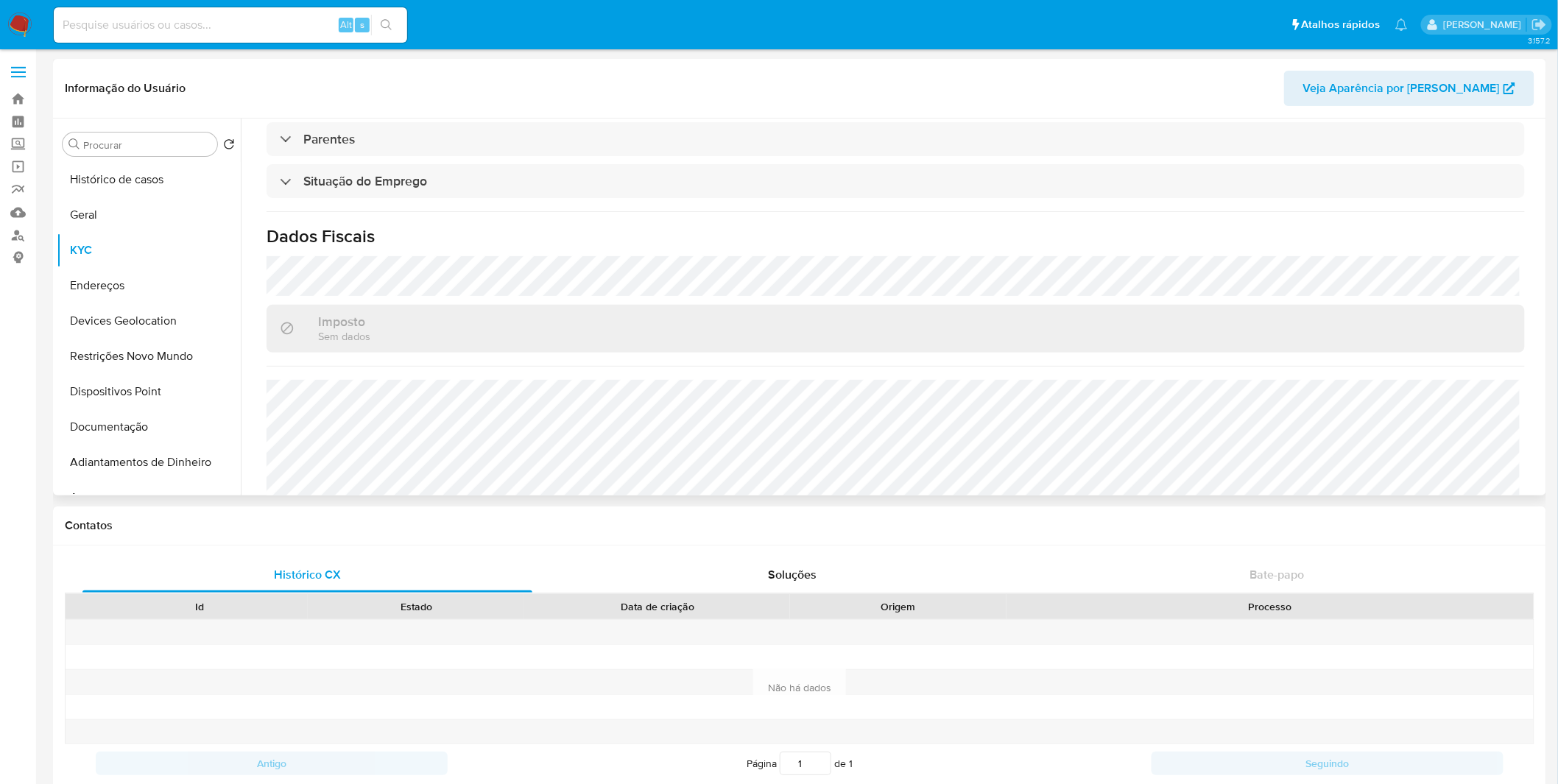
select select "10"
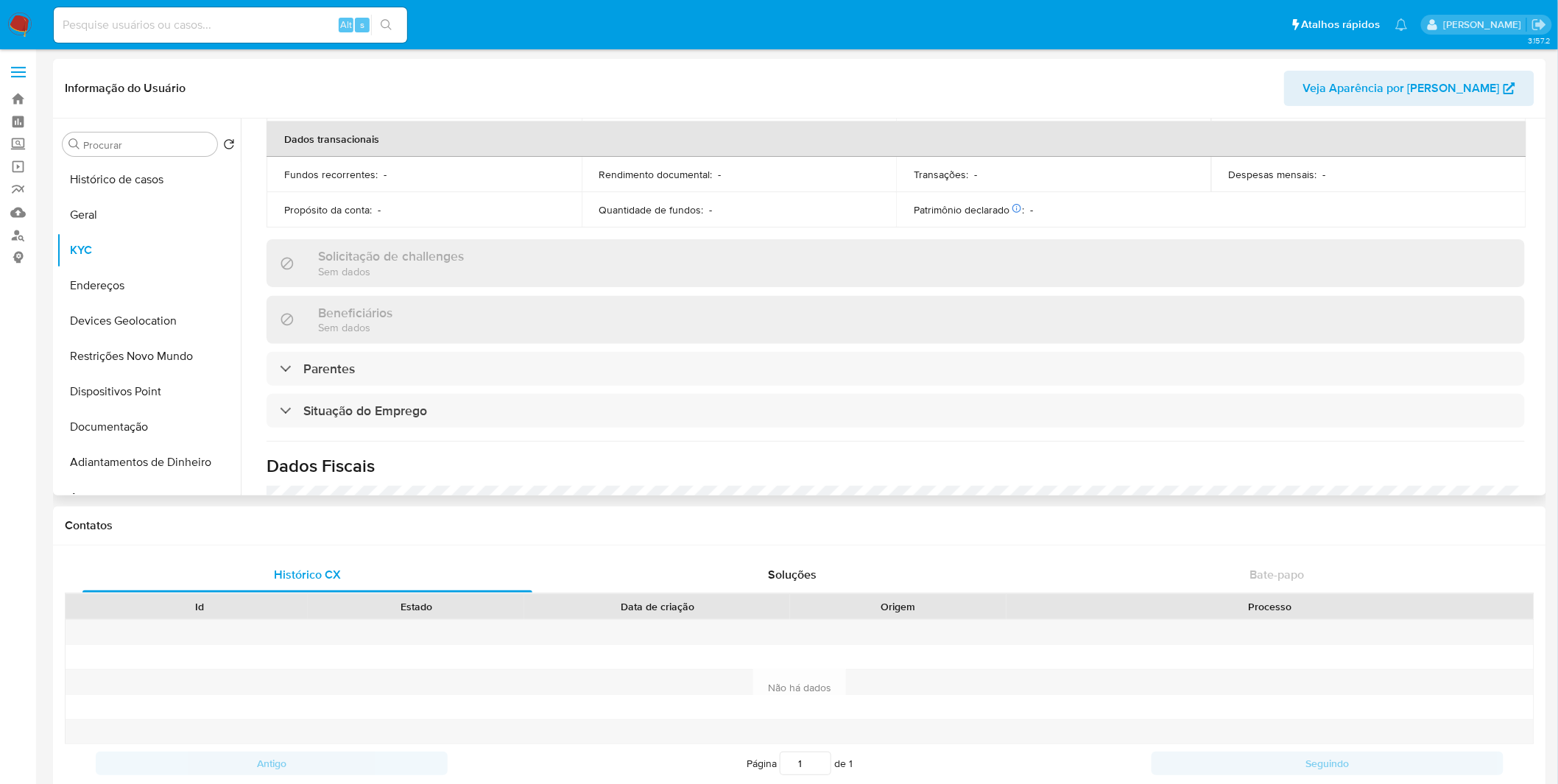
scroll to position [628, 0]
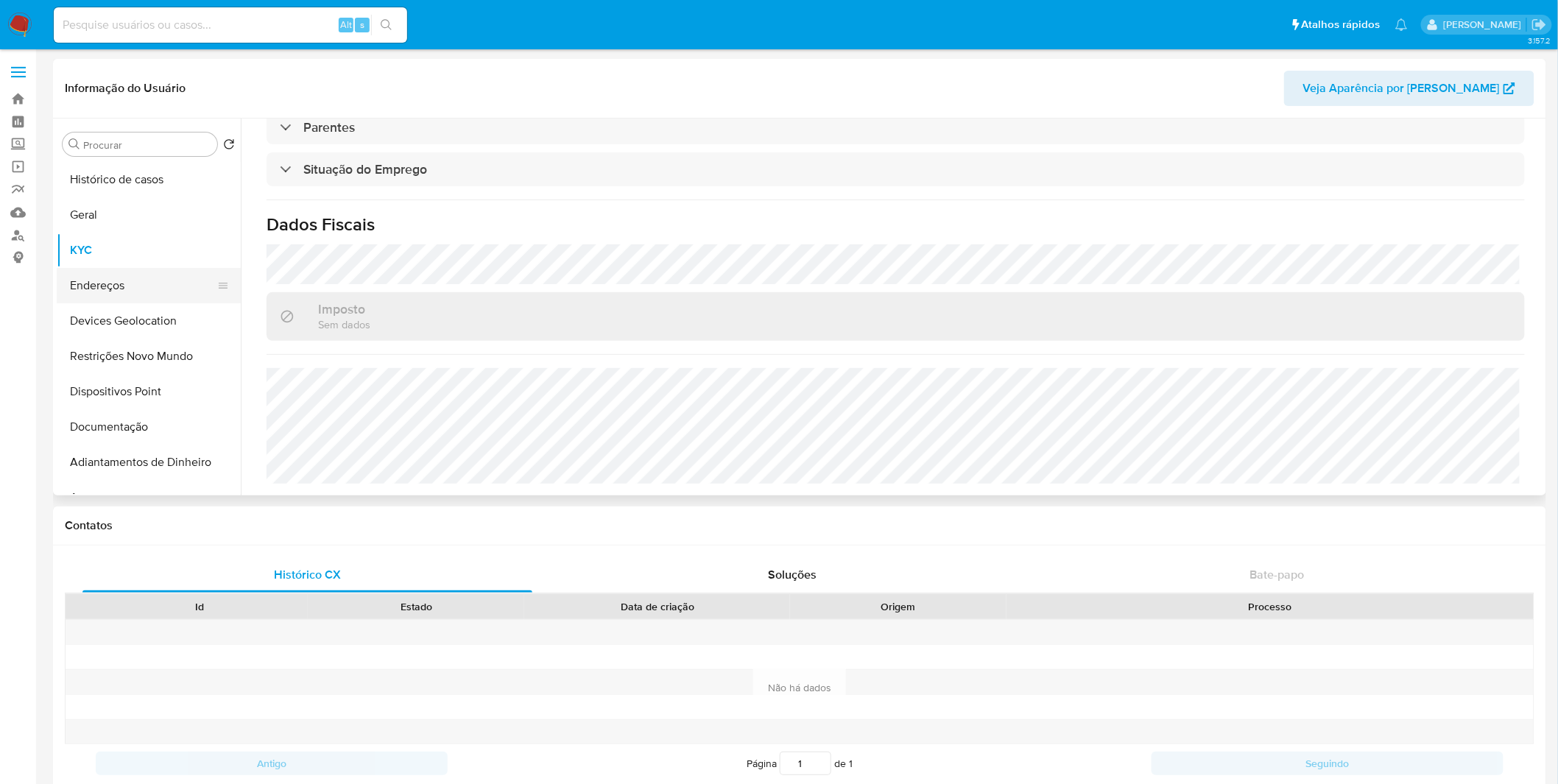
click at [141, 300] on button "Endereços" at bounding box center [143, 285] width 172 height 35
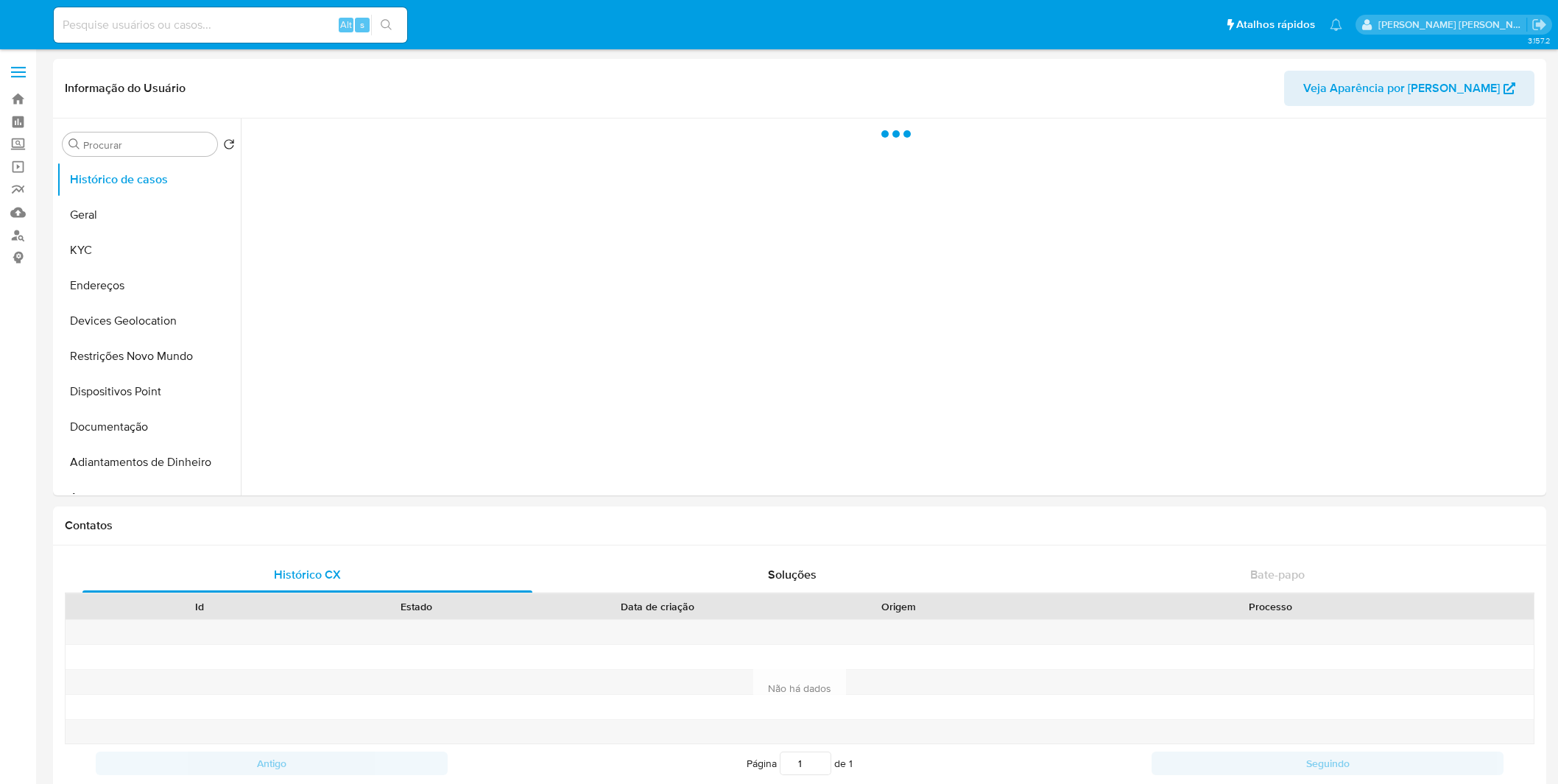
select select "10"
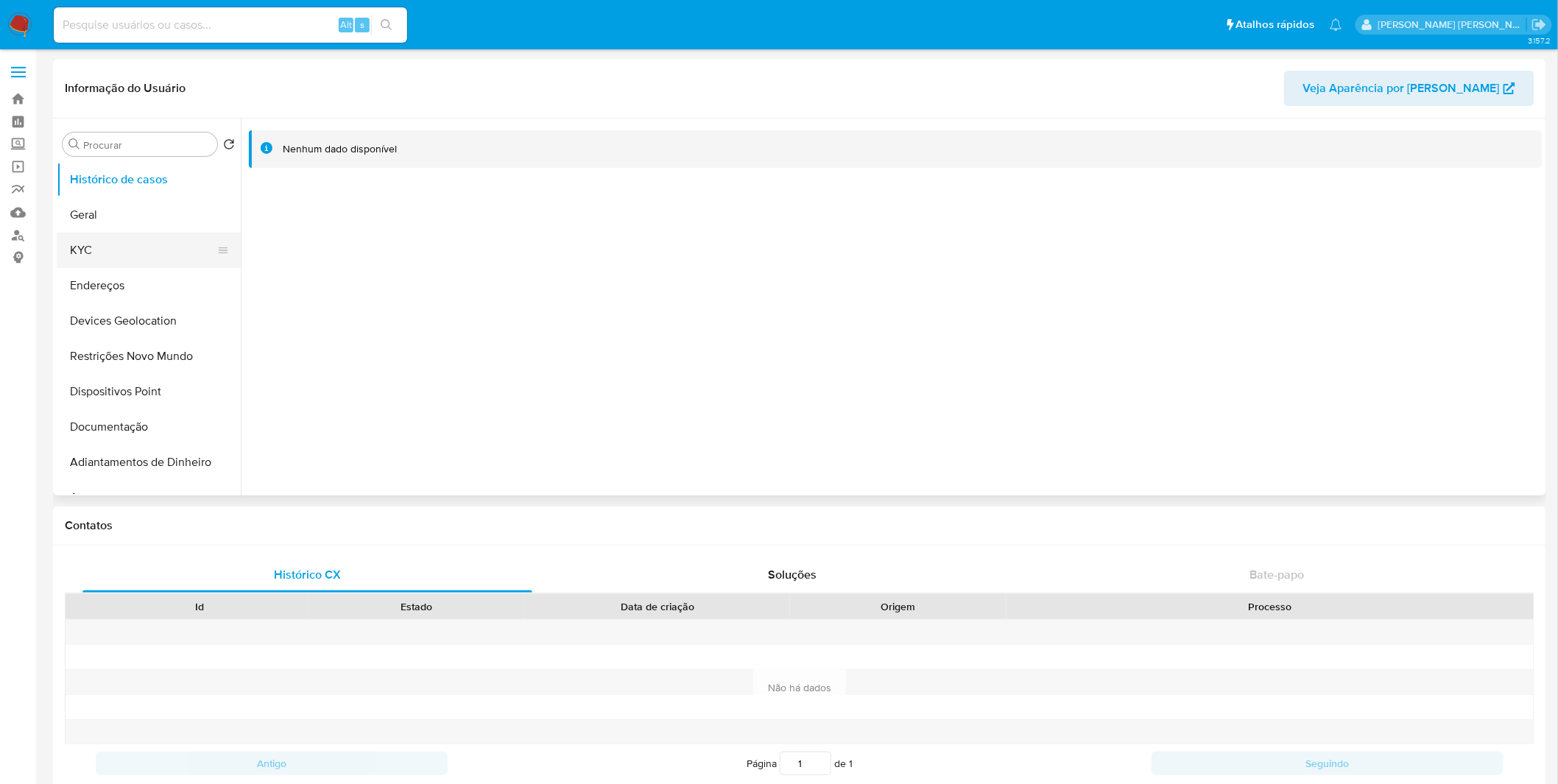
click at [164, 251] on button "KYC" at bounding box center [143, 250] width 172 height 35
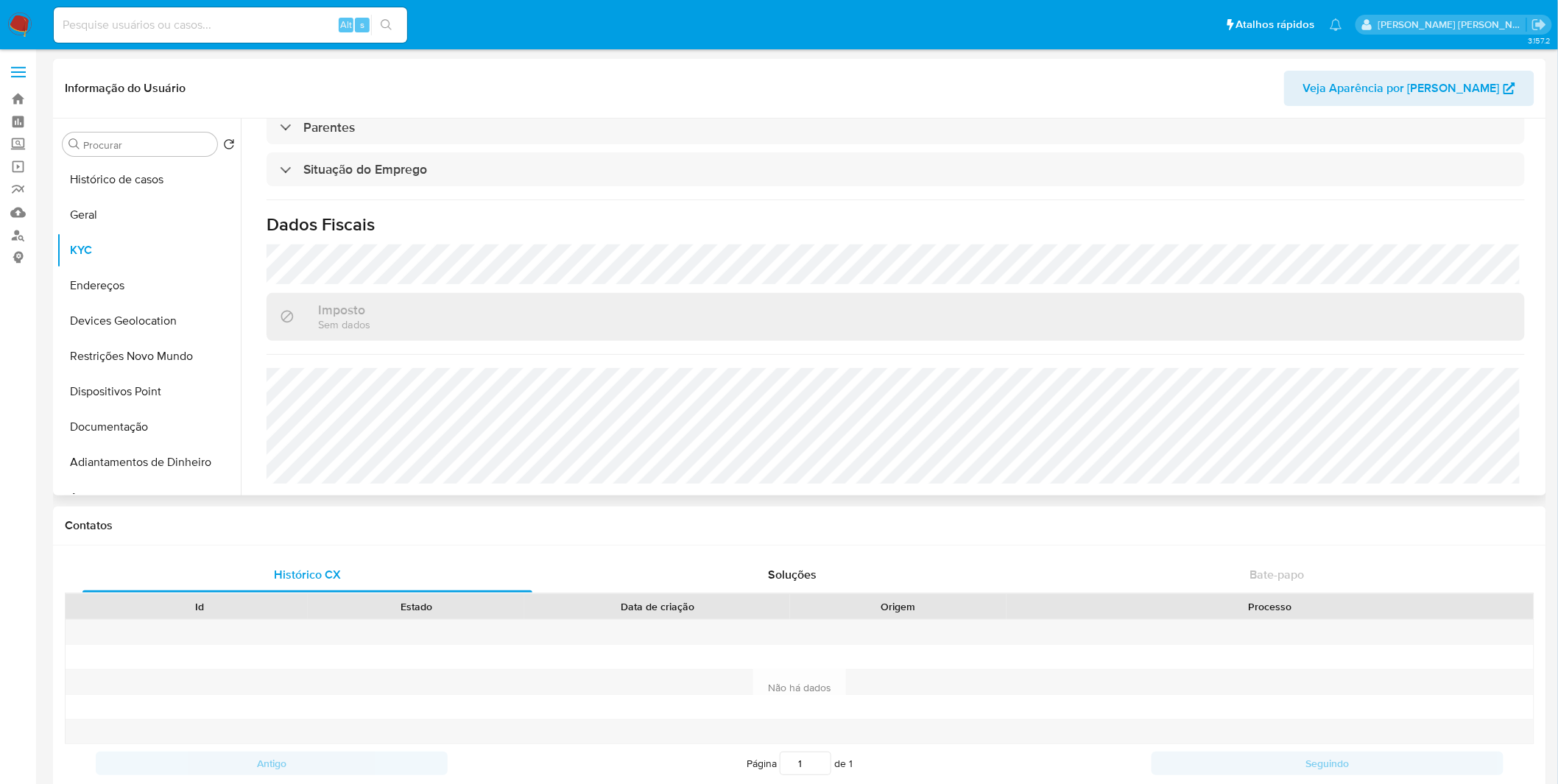
scroll to position [628, 0]
click at [181, 303] on button "Devices Geolocation" at bounding box center [143, 321] width 172 height 35
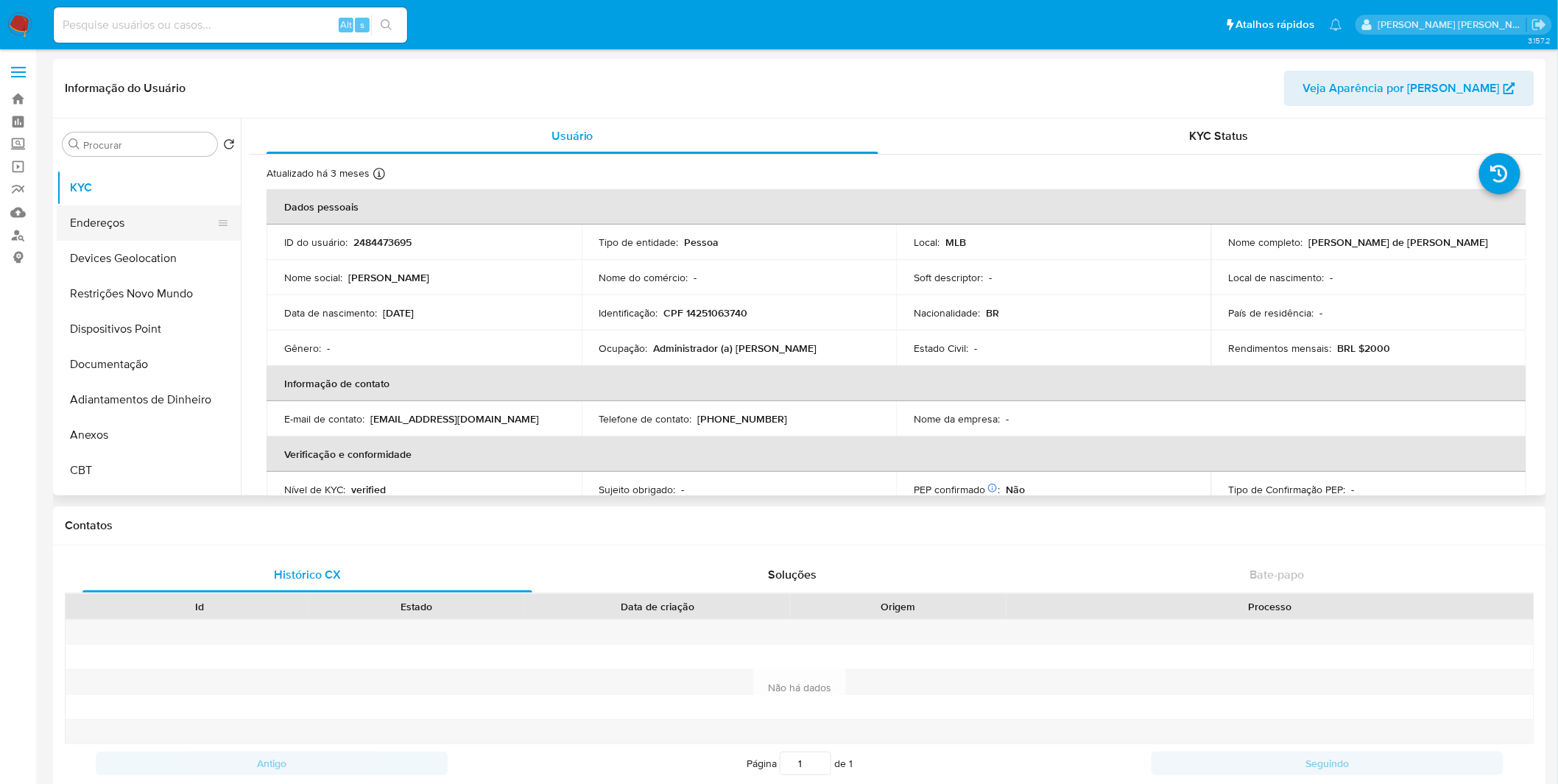
click at [129, 281] on ul "Histórico de casos Geral KYC Endereços Devices Geolocation Restrições Novo Mund…" at bounding box center [149, 328] width 184 height 332
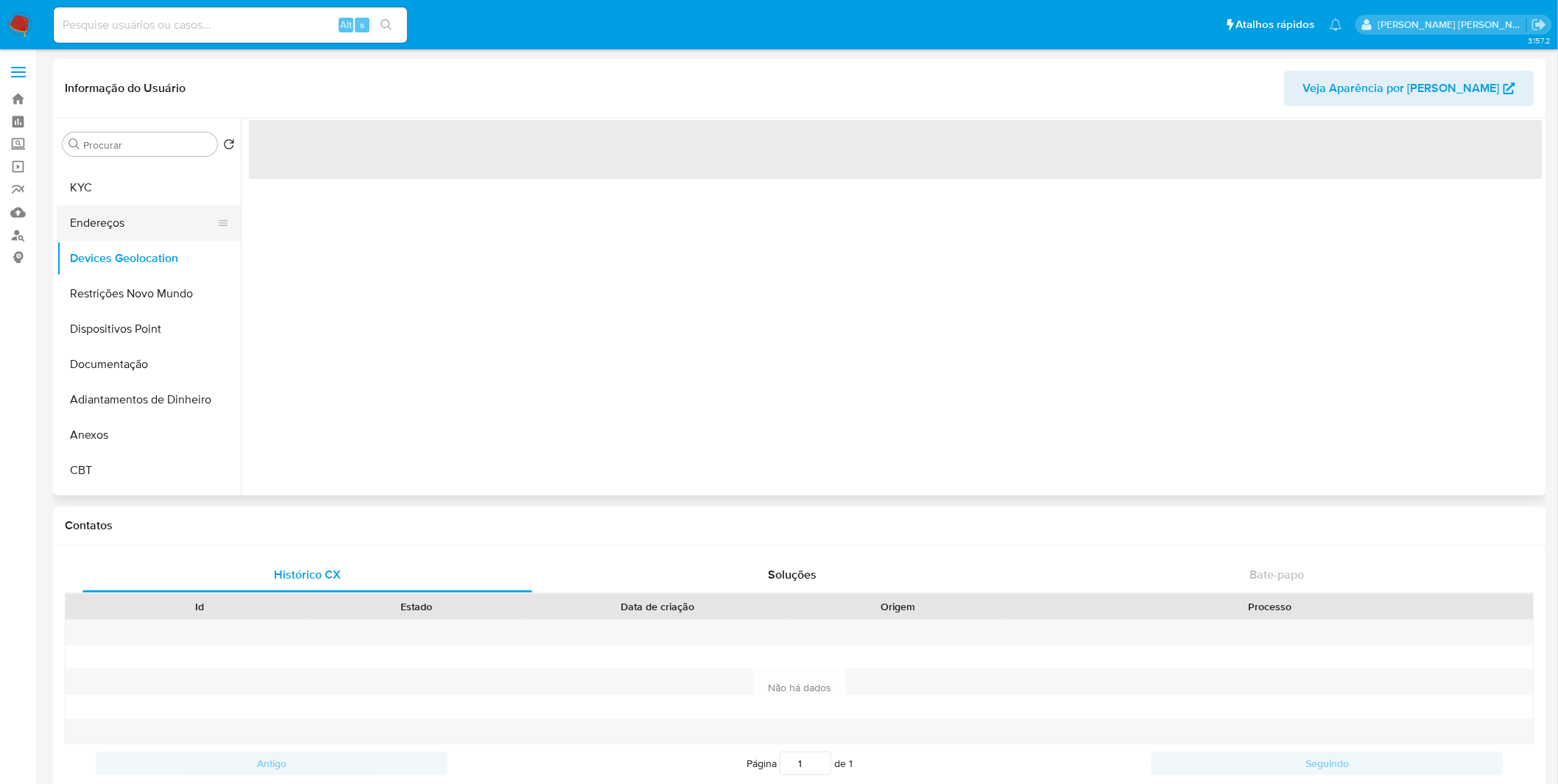
scroll to position [82, 0]
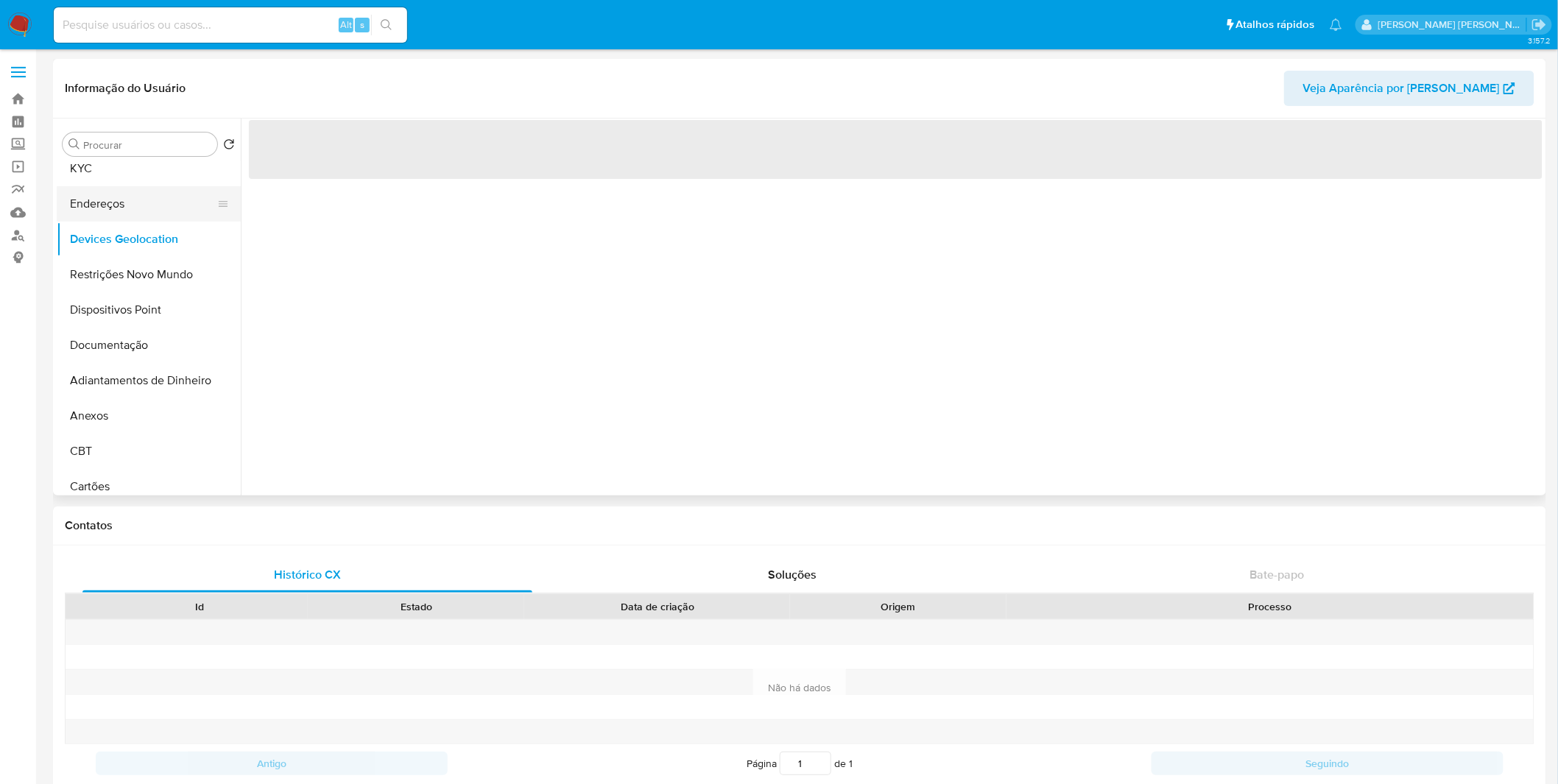
click at [121, 201] on button "Endereços" at bounding box center [143, 203] width 172 height 35
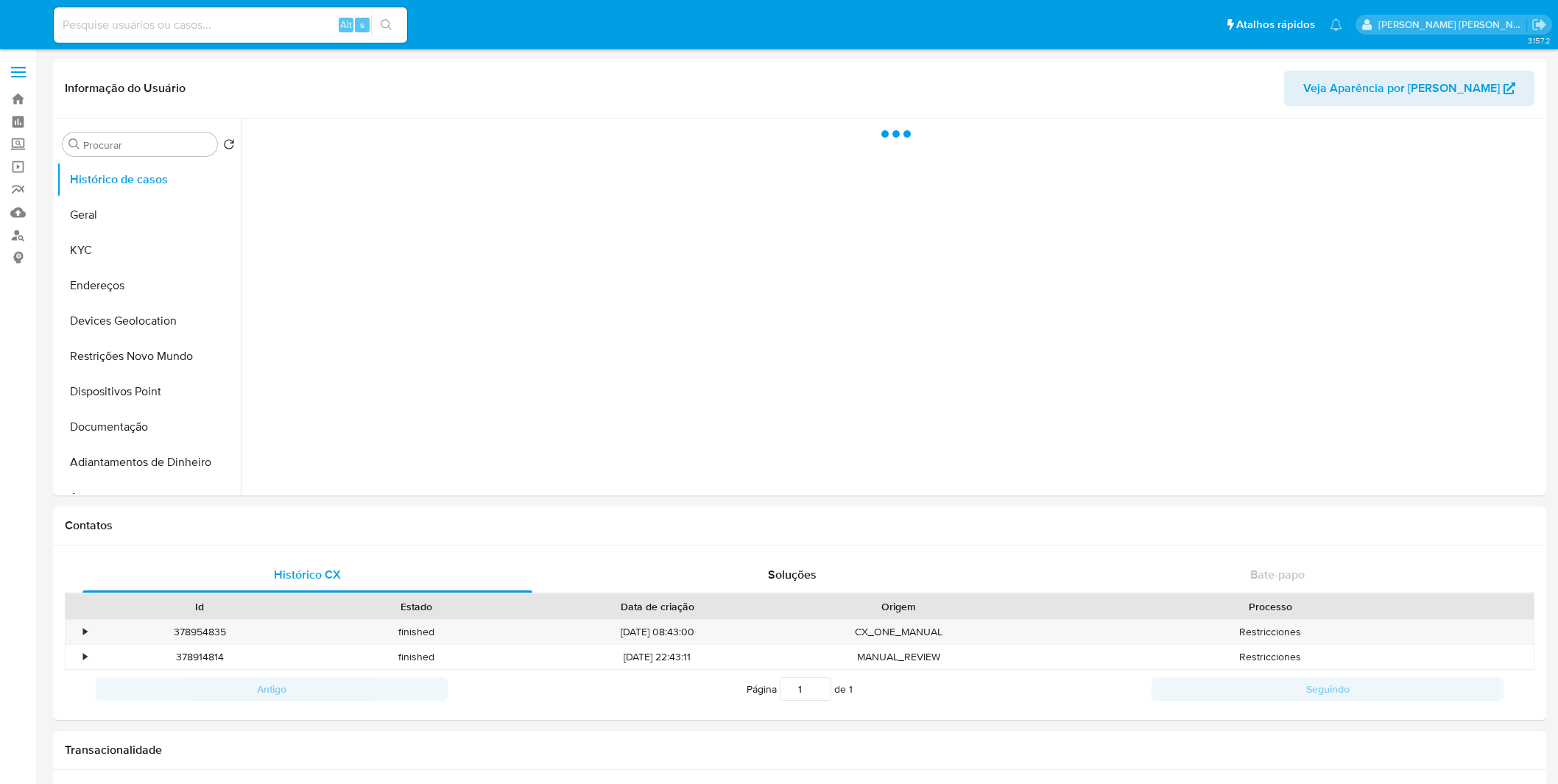
select select "10"
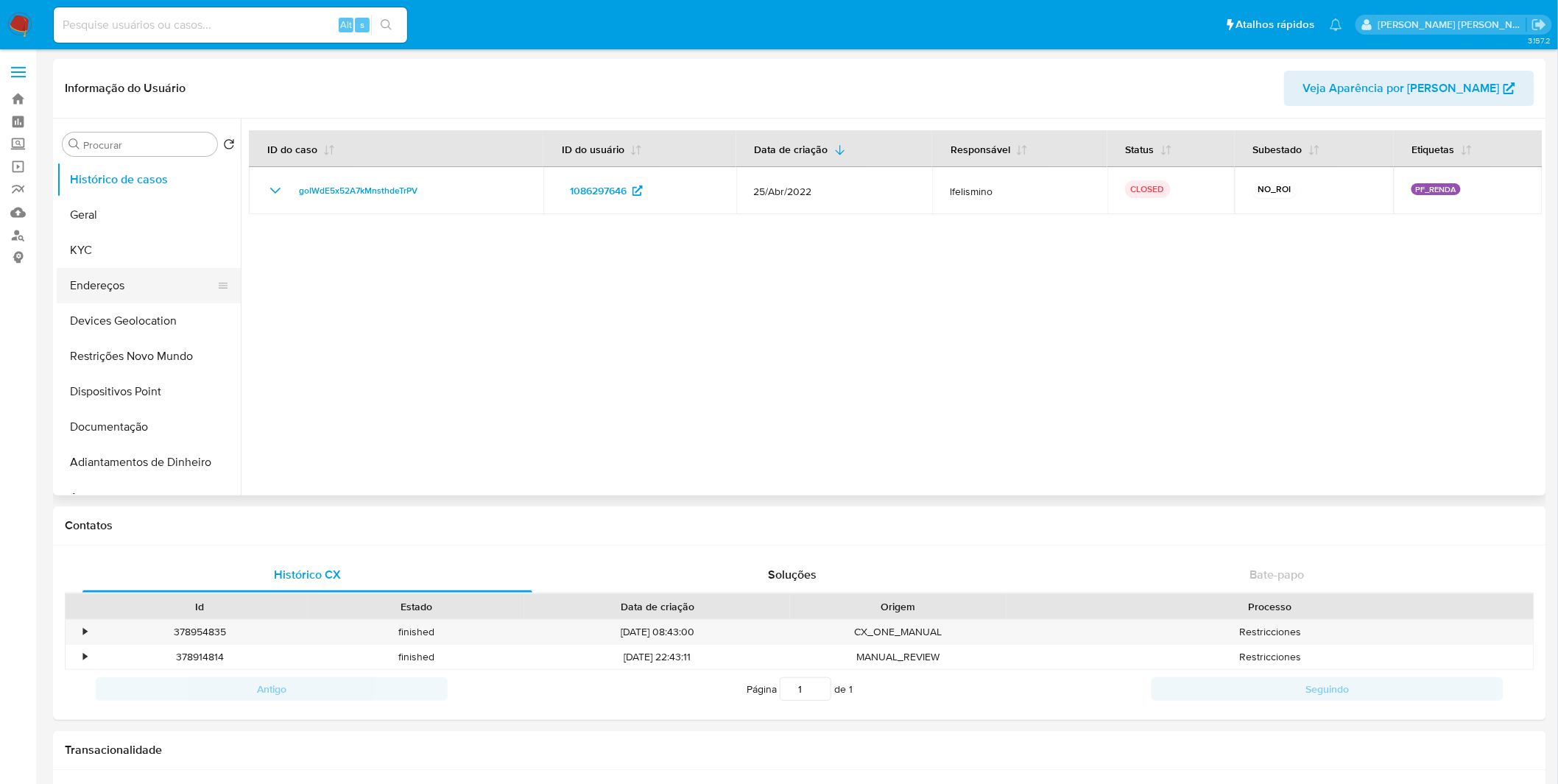
click at [165, 268] on button "Endereços" at bounding box center [143, 285] width 172 height 35
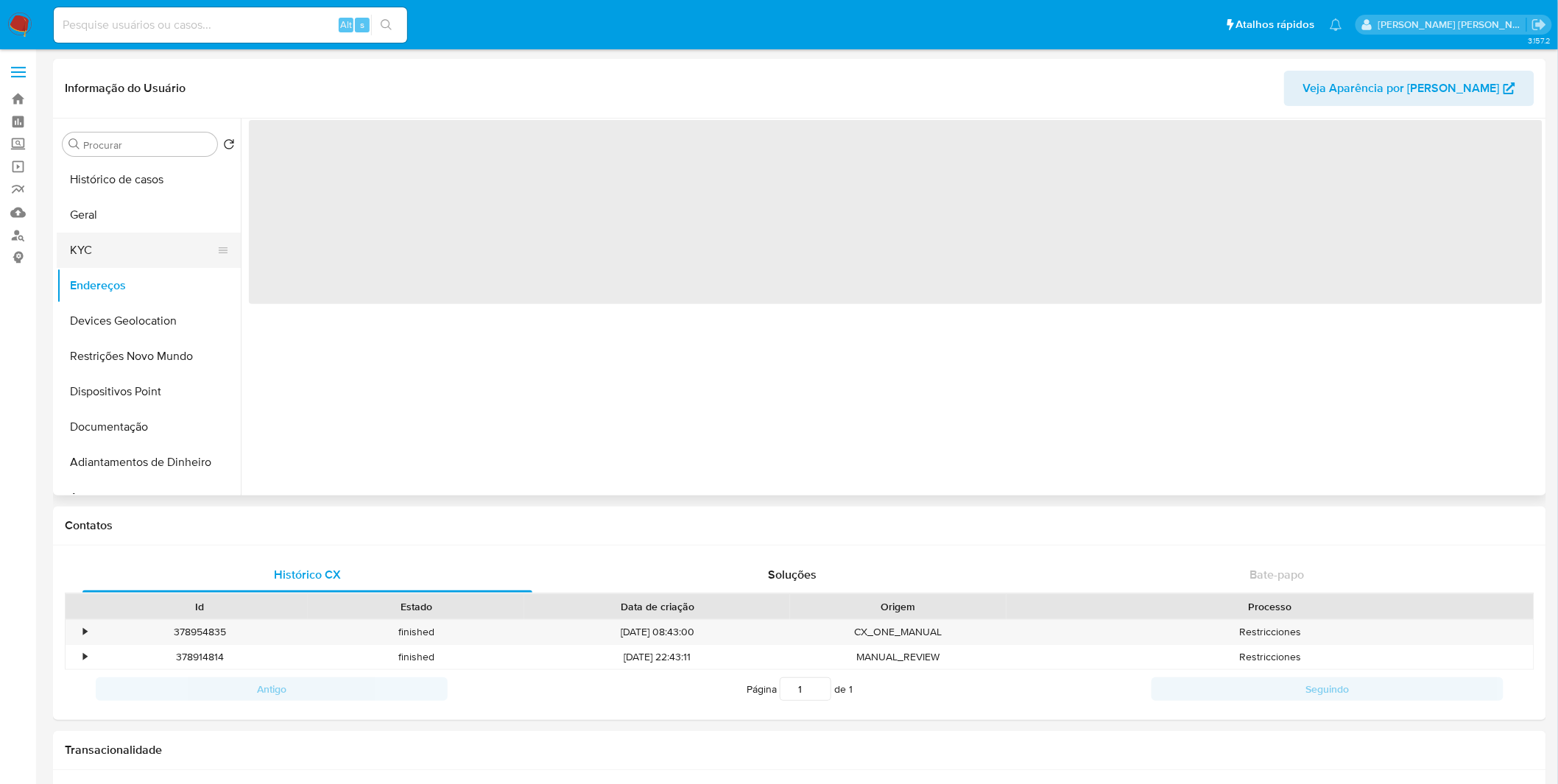
click at [92, 245] on button "KYC" at bounding box center [143, 250] width 172 height 35
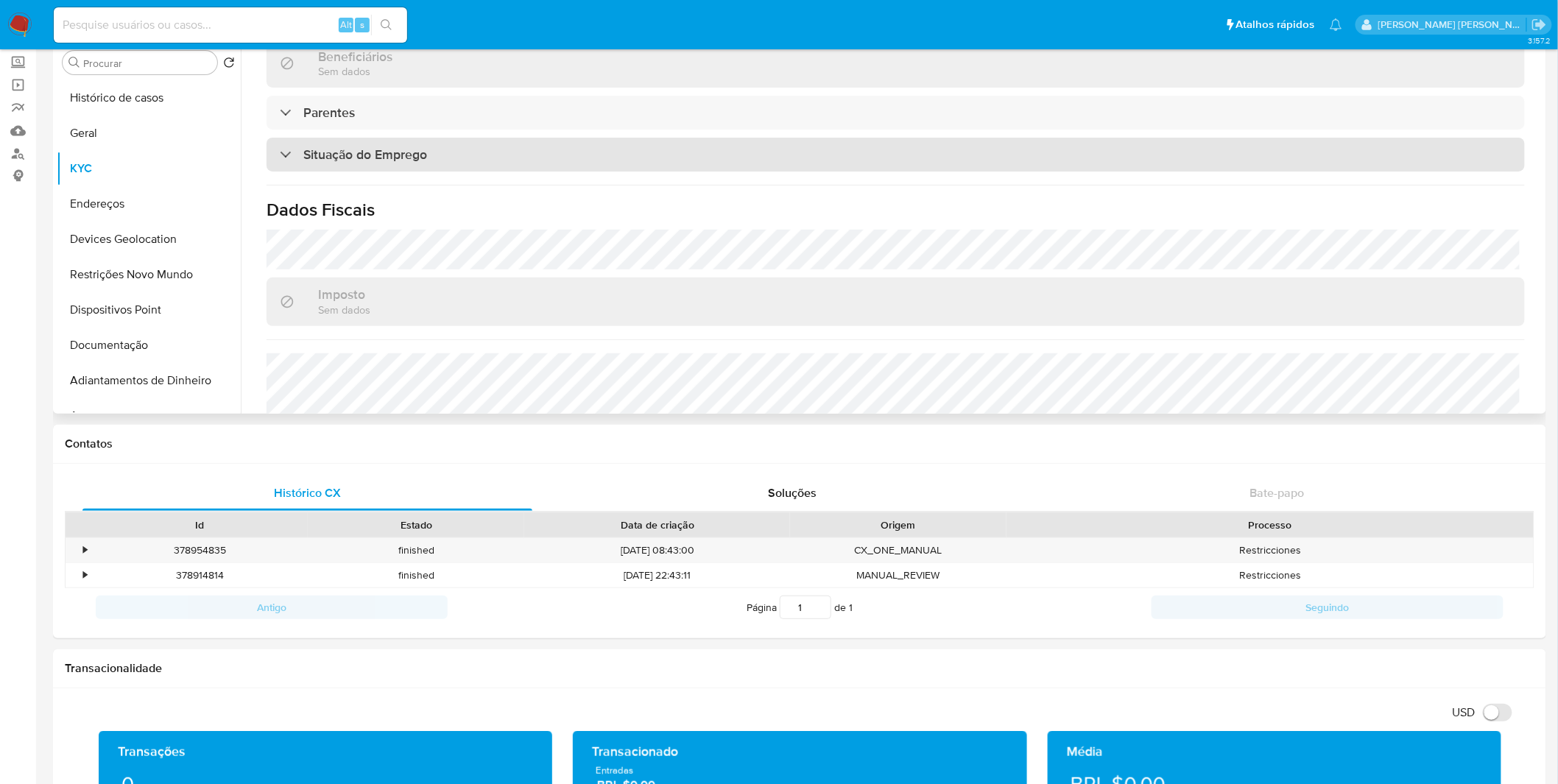
scroll to position [628, 0]
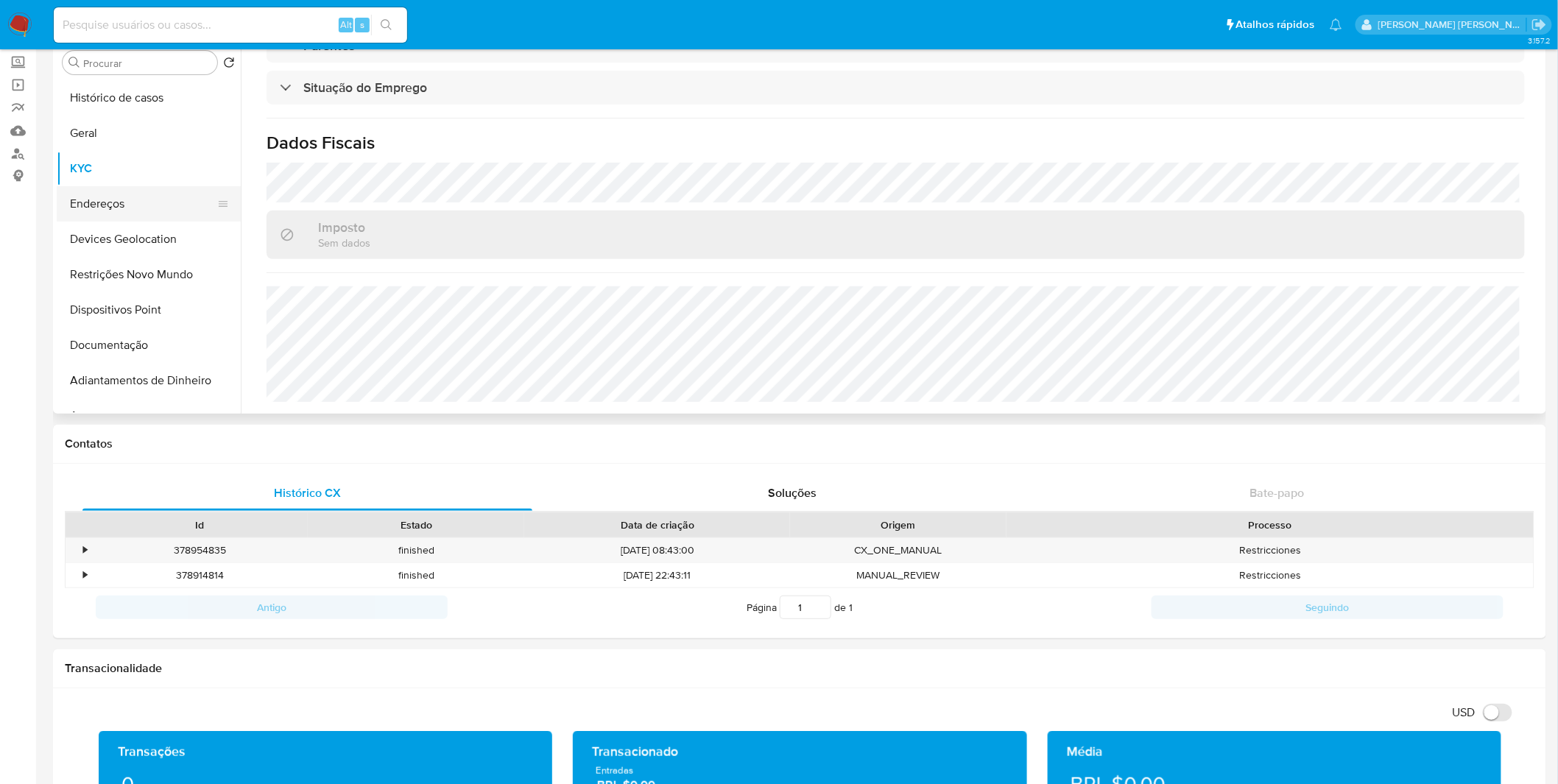
click at [113, 196] on button "Endereços" at bounding box center [143, 203] width 172 height 35
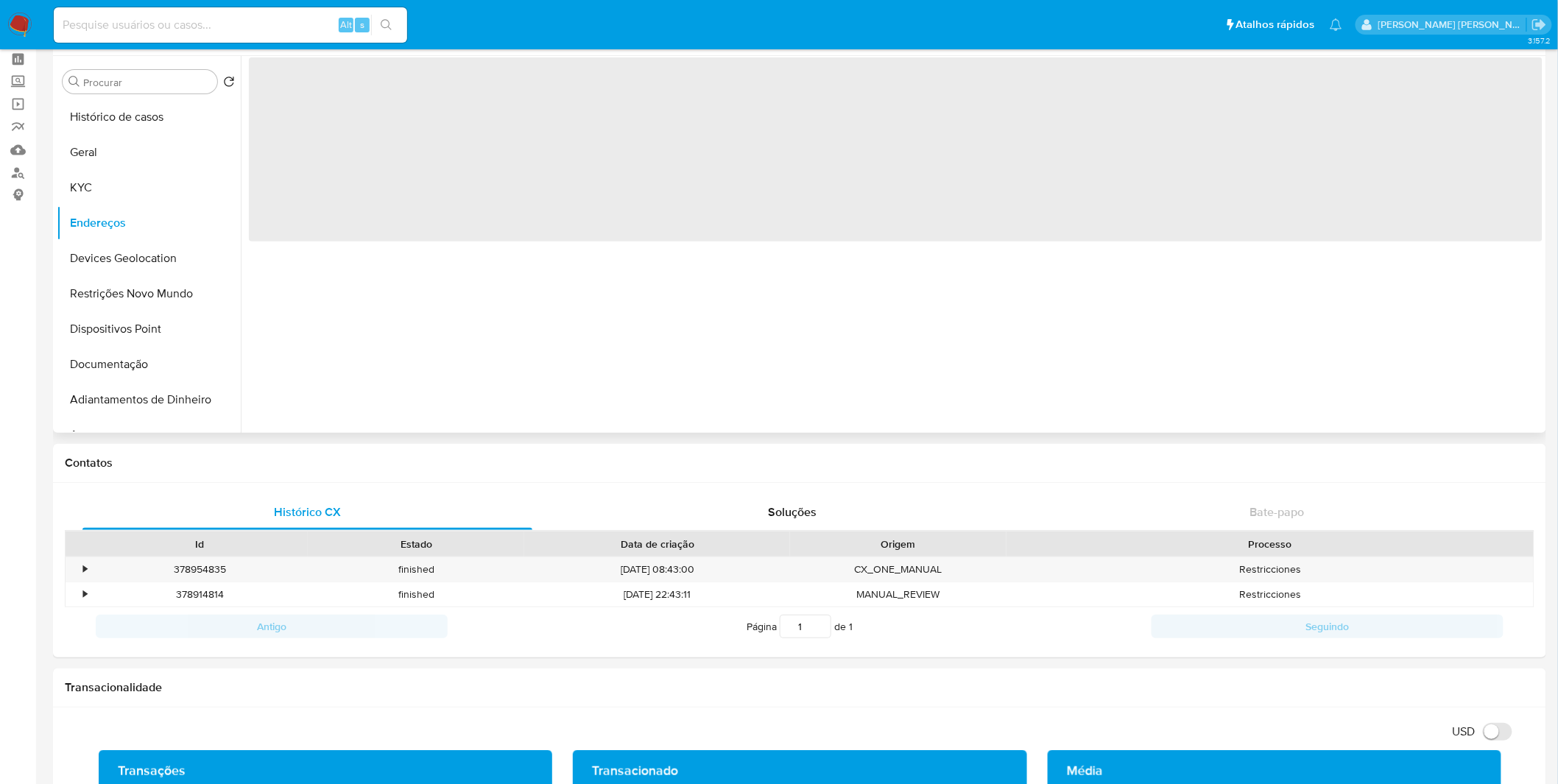
scroll to position [0, 0]
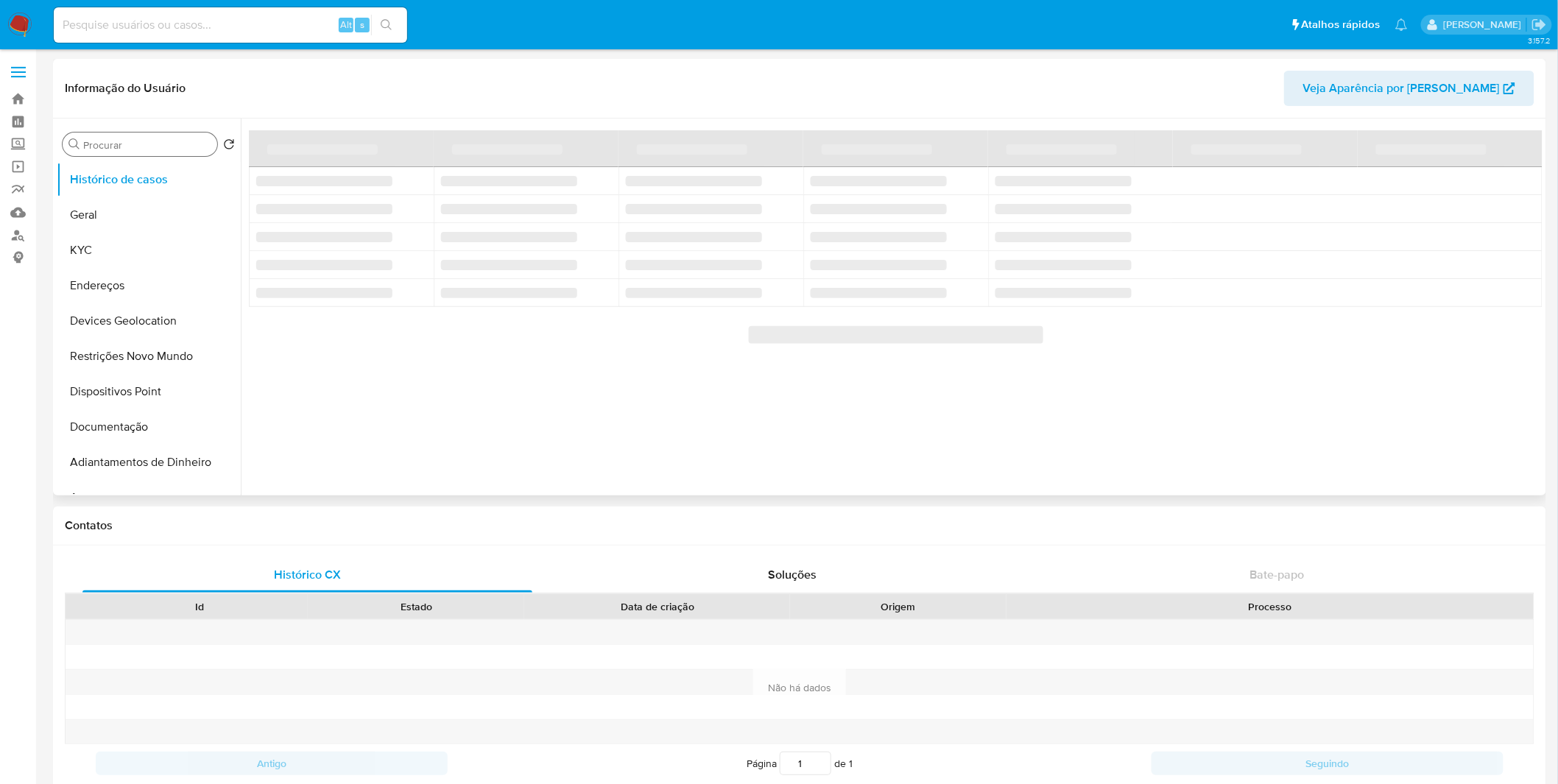
select select "10"
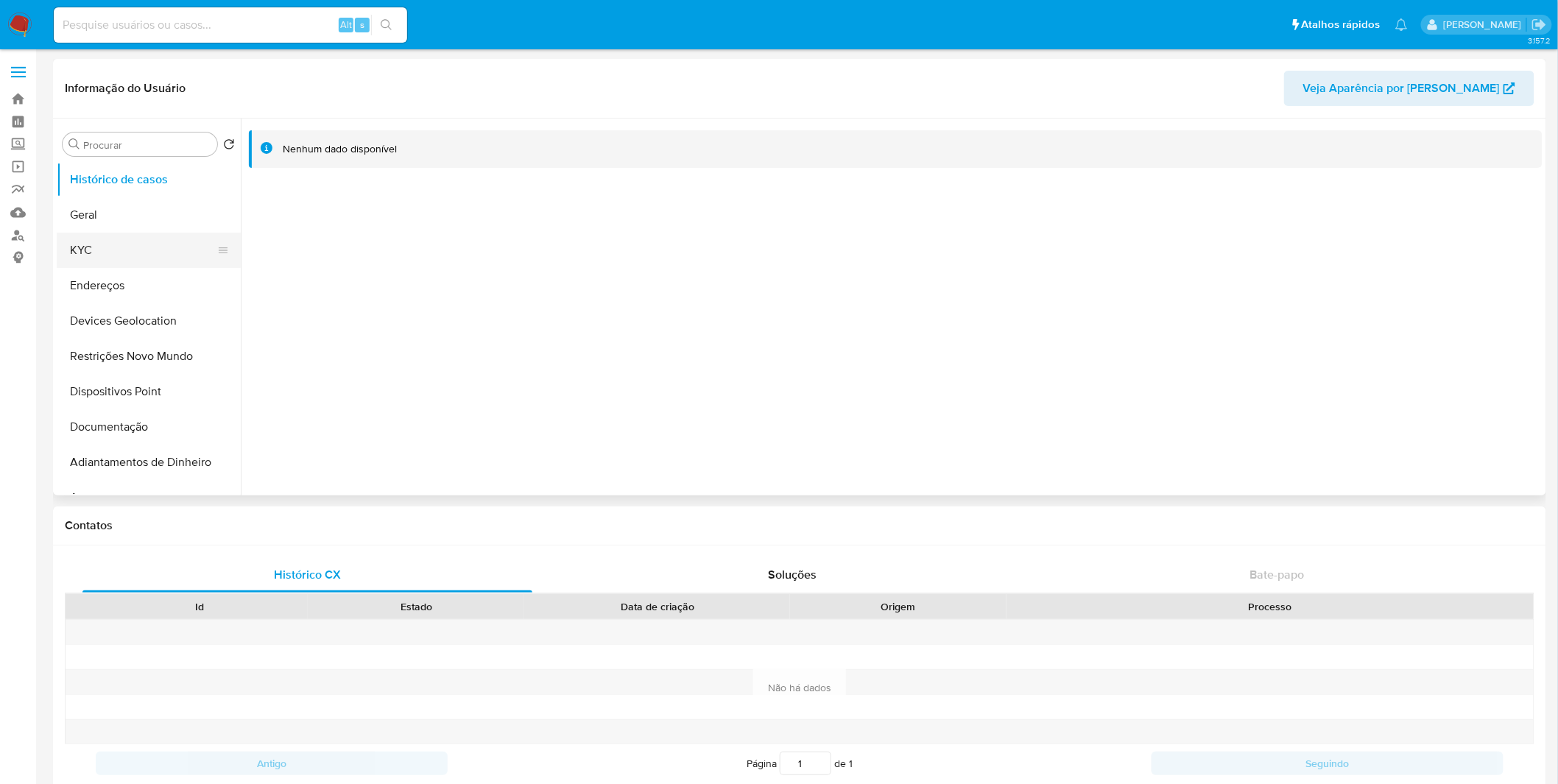
click at [128, 265] on button "KYC" at bounding box center [143, 250] width 172 height 35
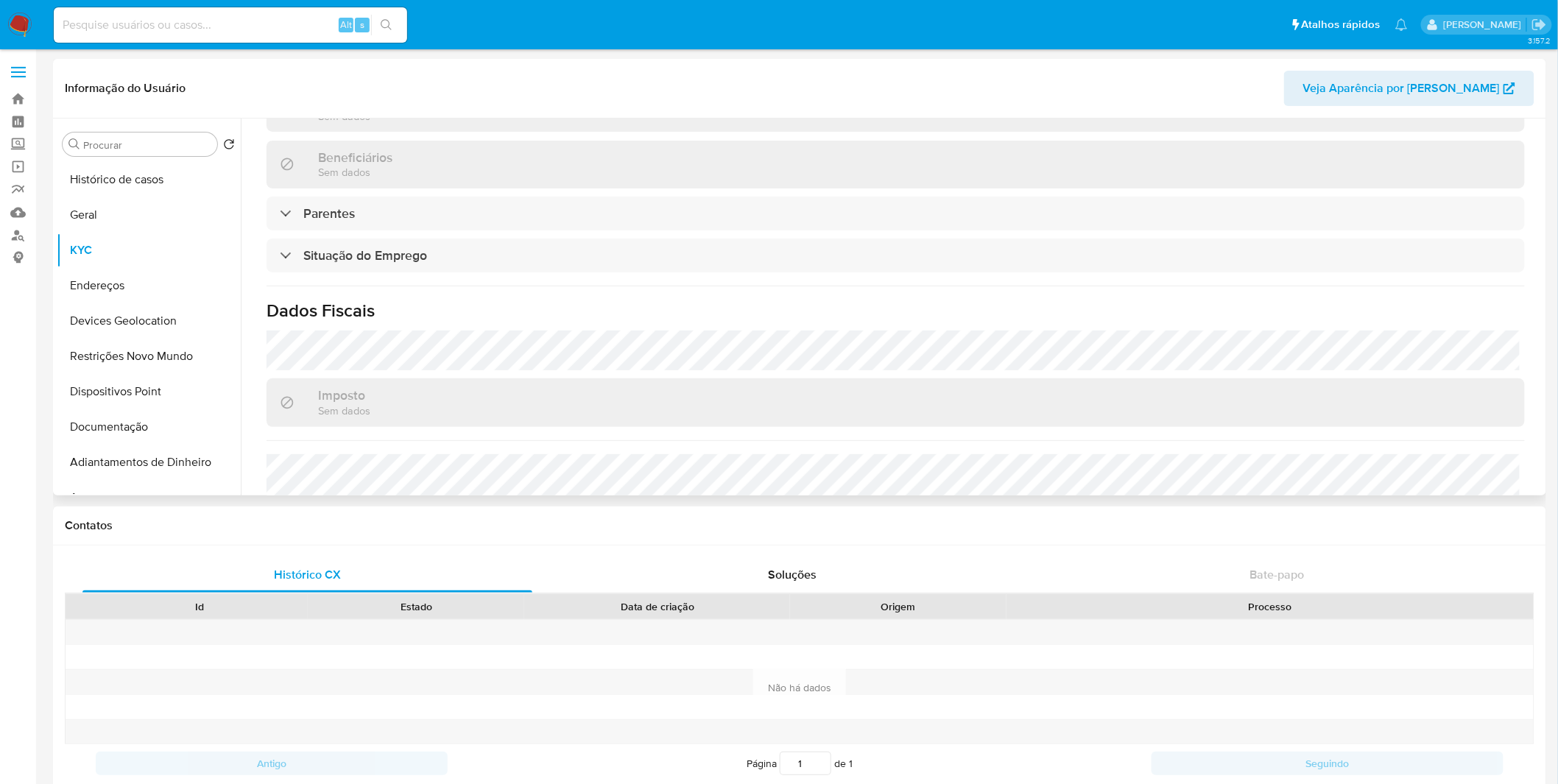
scroll to position [572, 0]
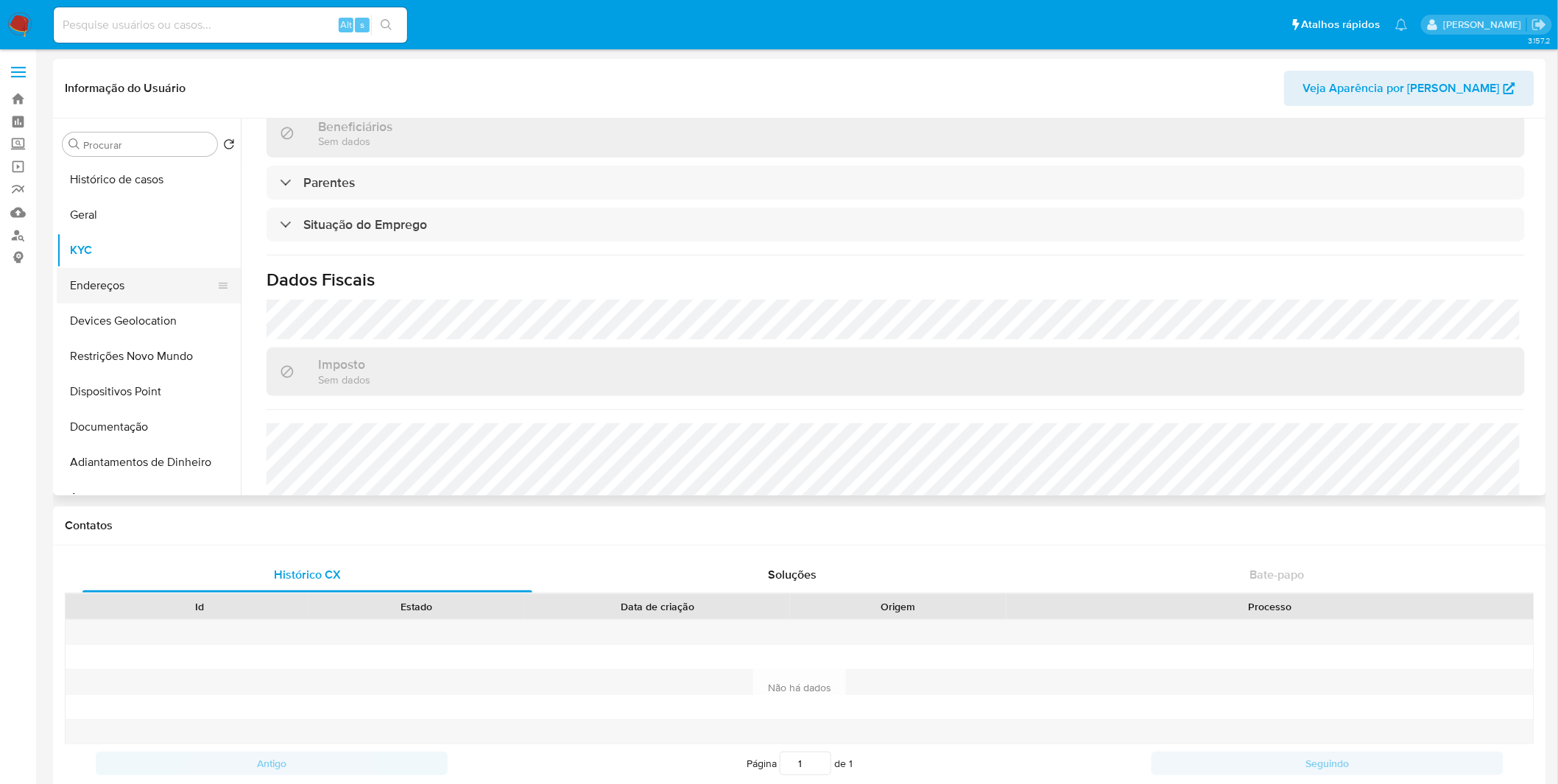
click at [135, 276] on button "Endereços" at bounding box center [143, 285] width 172 height 35
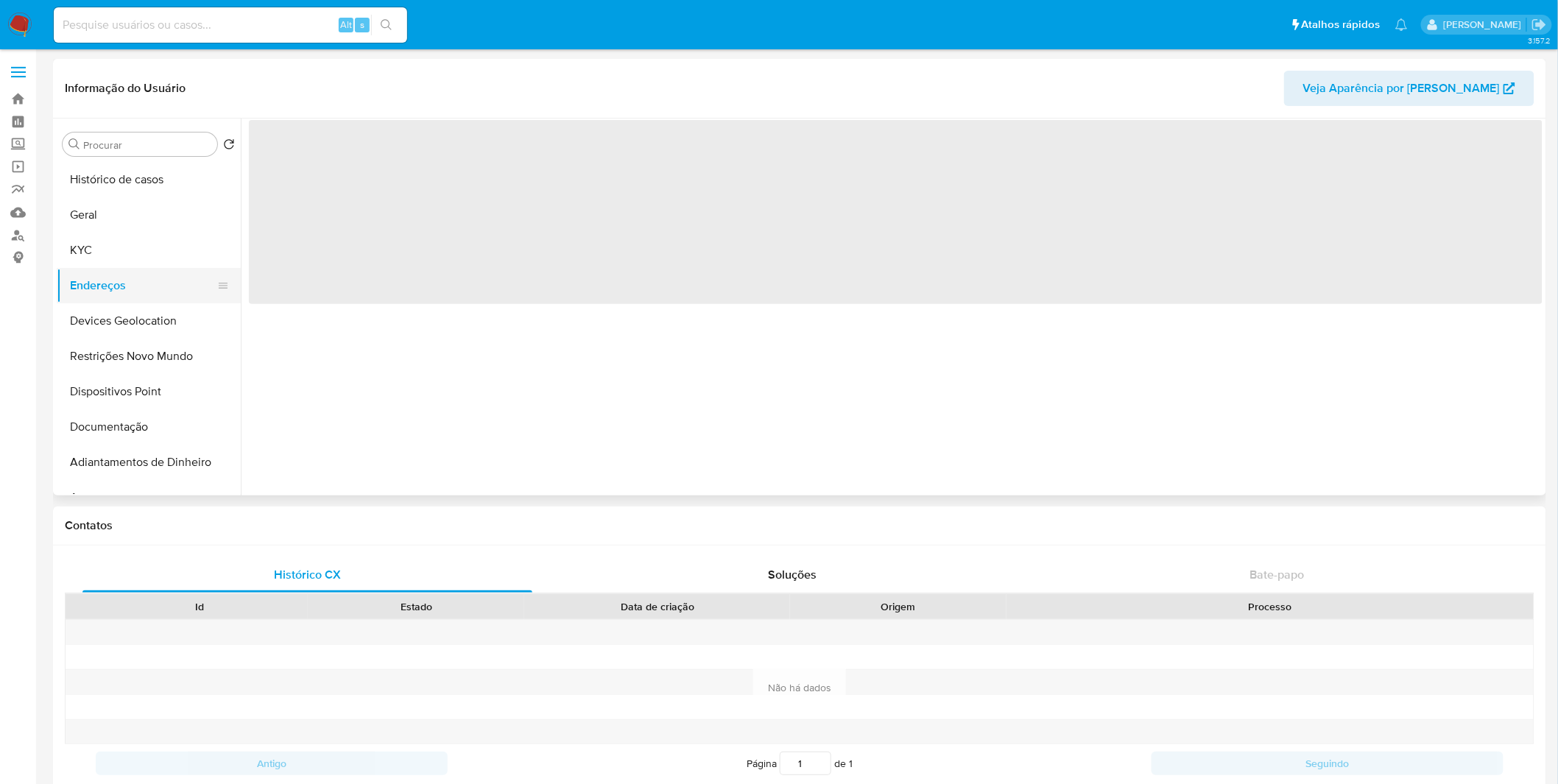
scroll to position [0, 0]
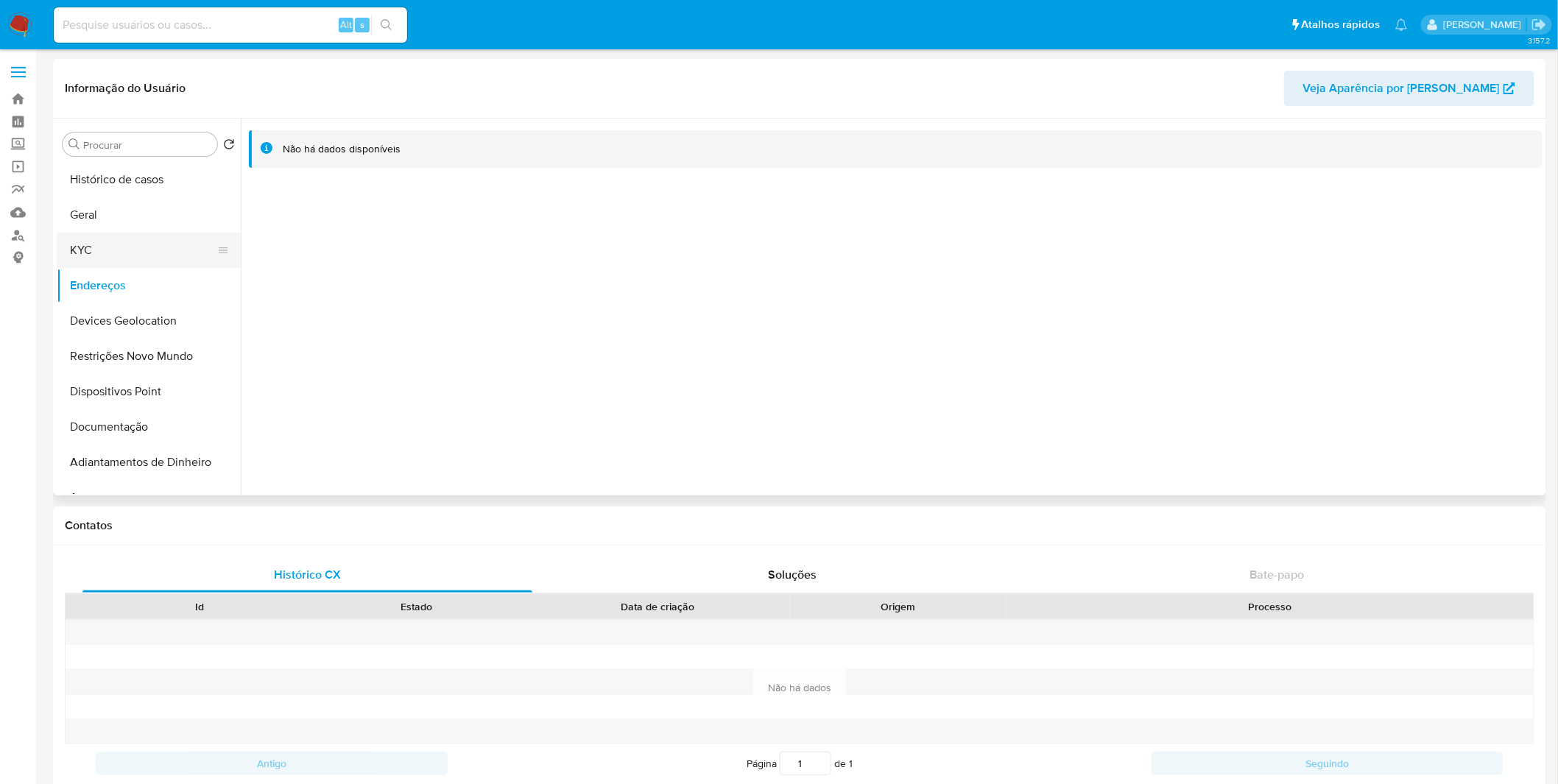
click at [158, 249] on button "KYC" at bounding box center [143, 250] width 172 height 35
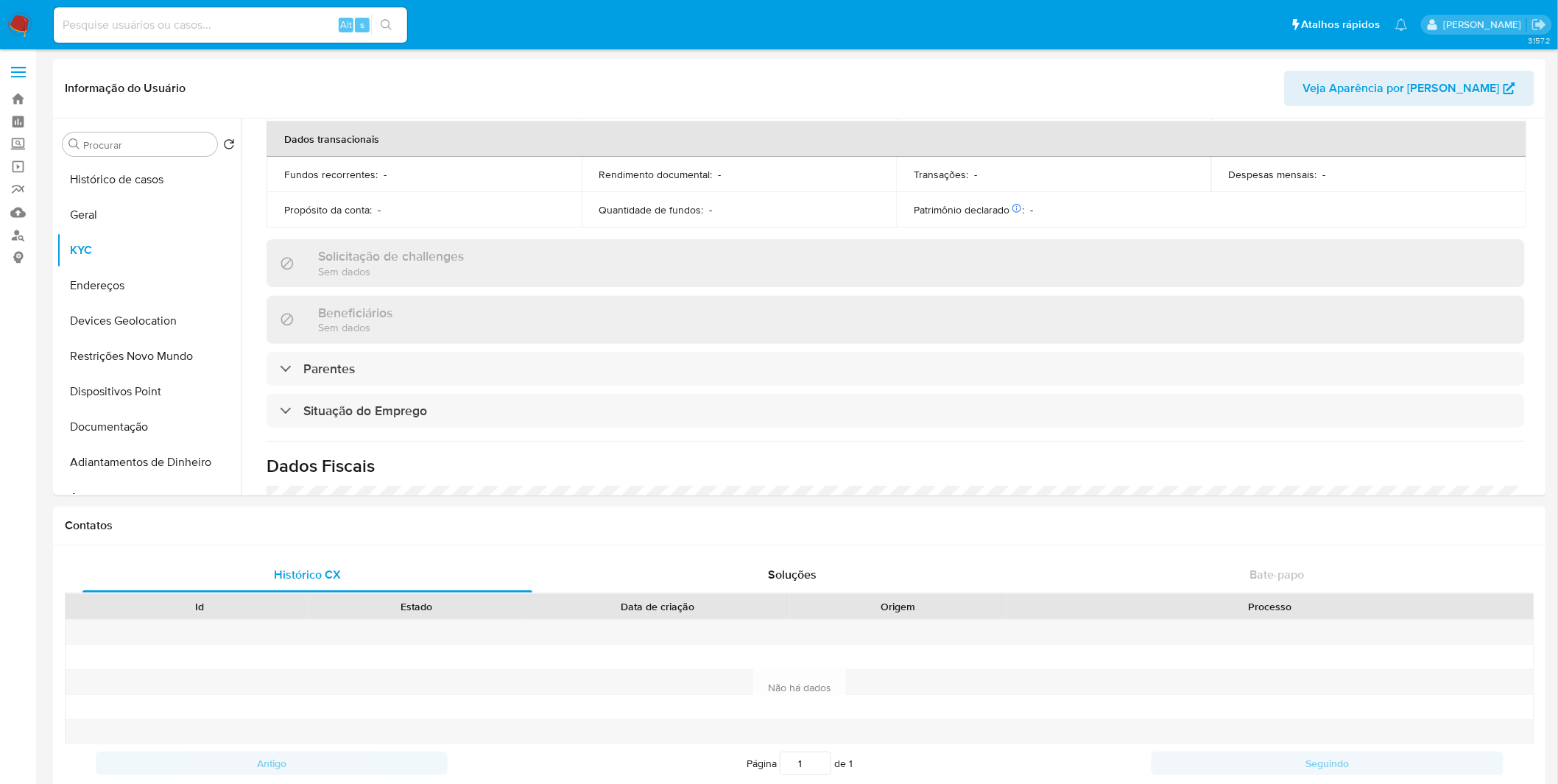
scroll to position [628, 0]
